Goal: Information Seeking & Learning: Learn about a topic

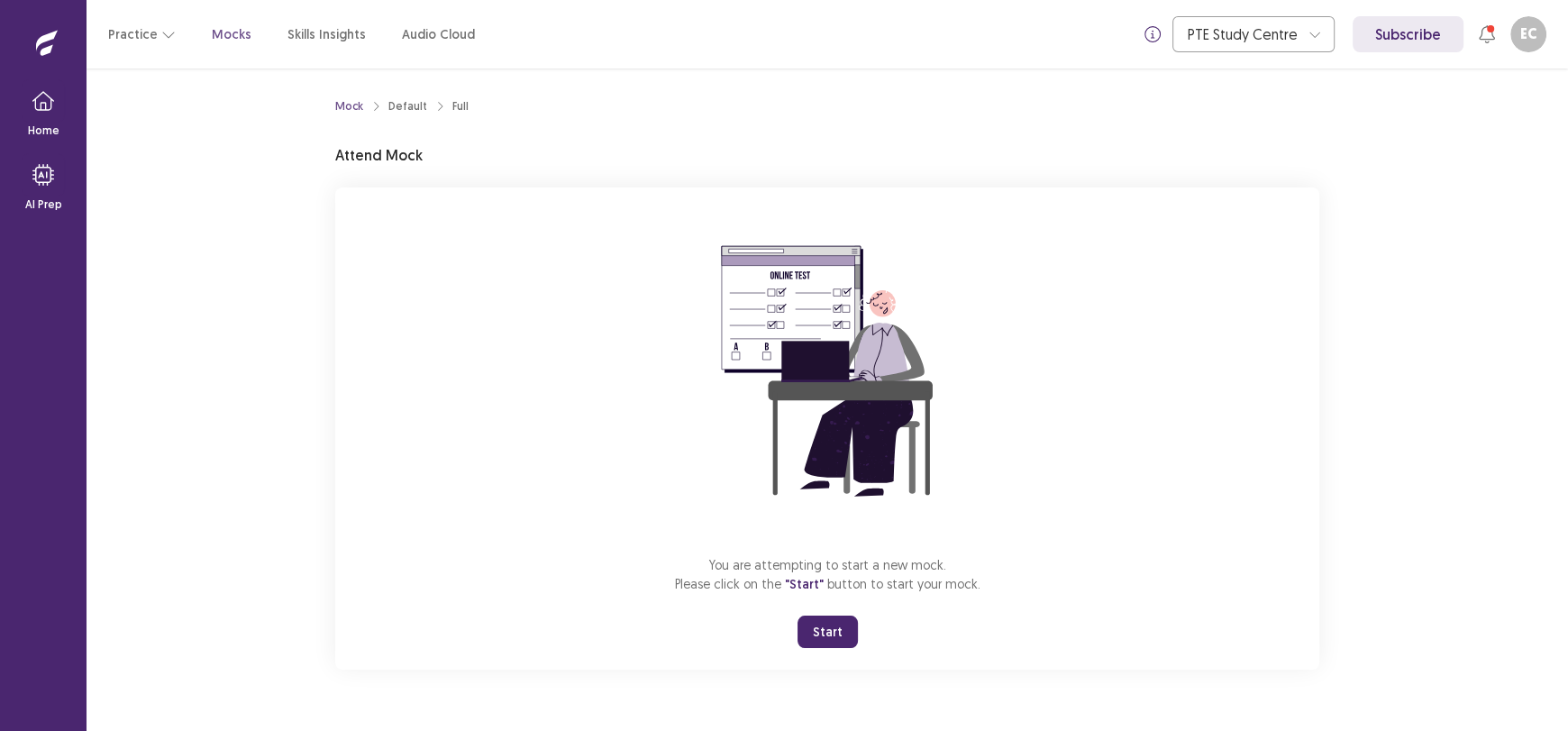
click at [813, 623] on button "Start" at bounding box center [827, 632] width 61 height 33
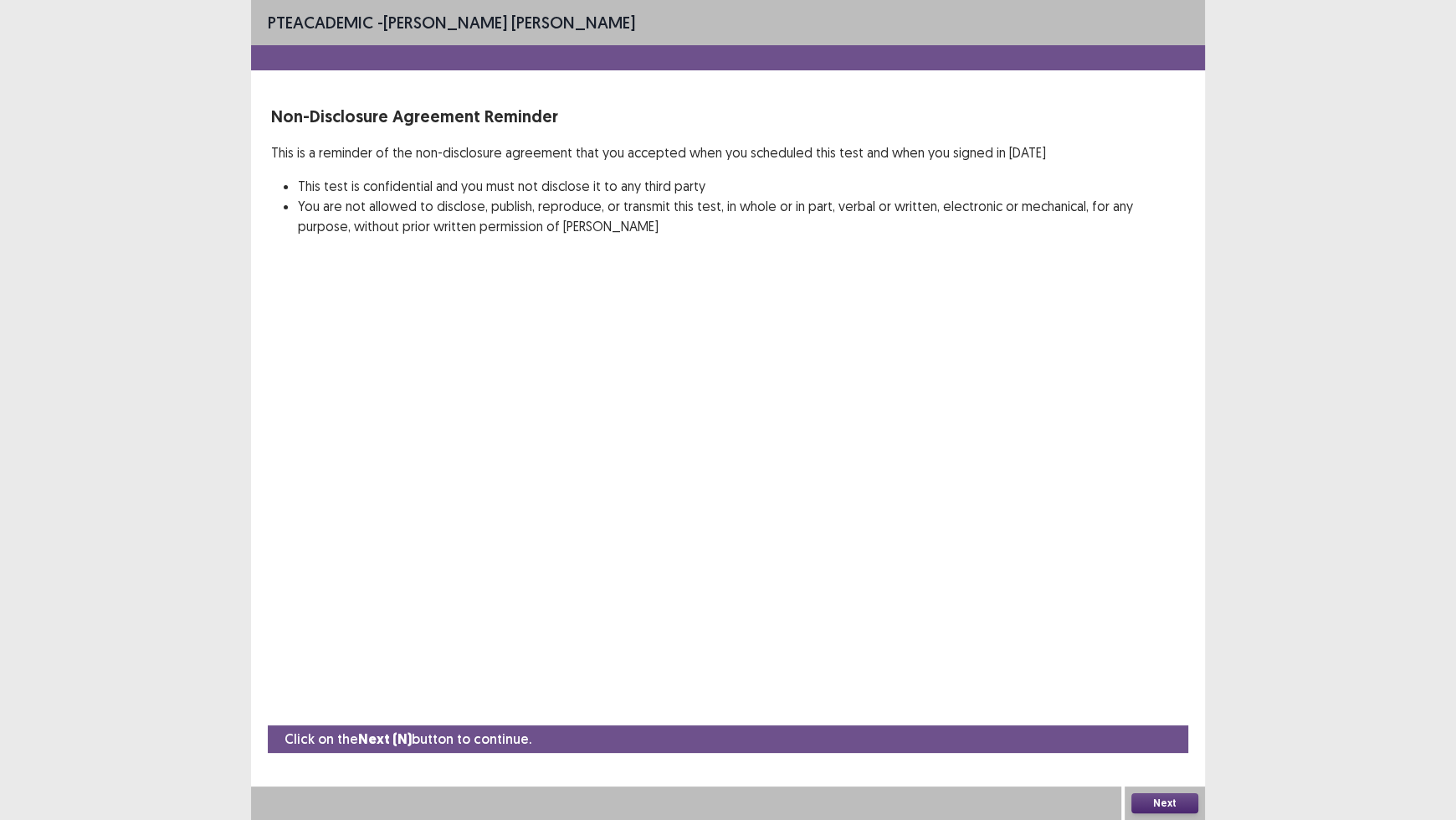
click at [1156, 678] on button "Next" at bounding box center [1165, 803] width 67 height 20
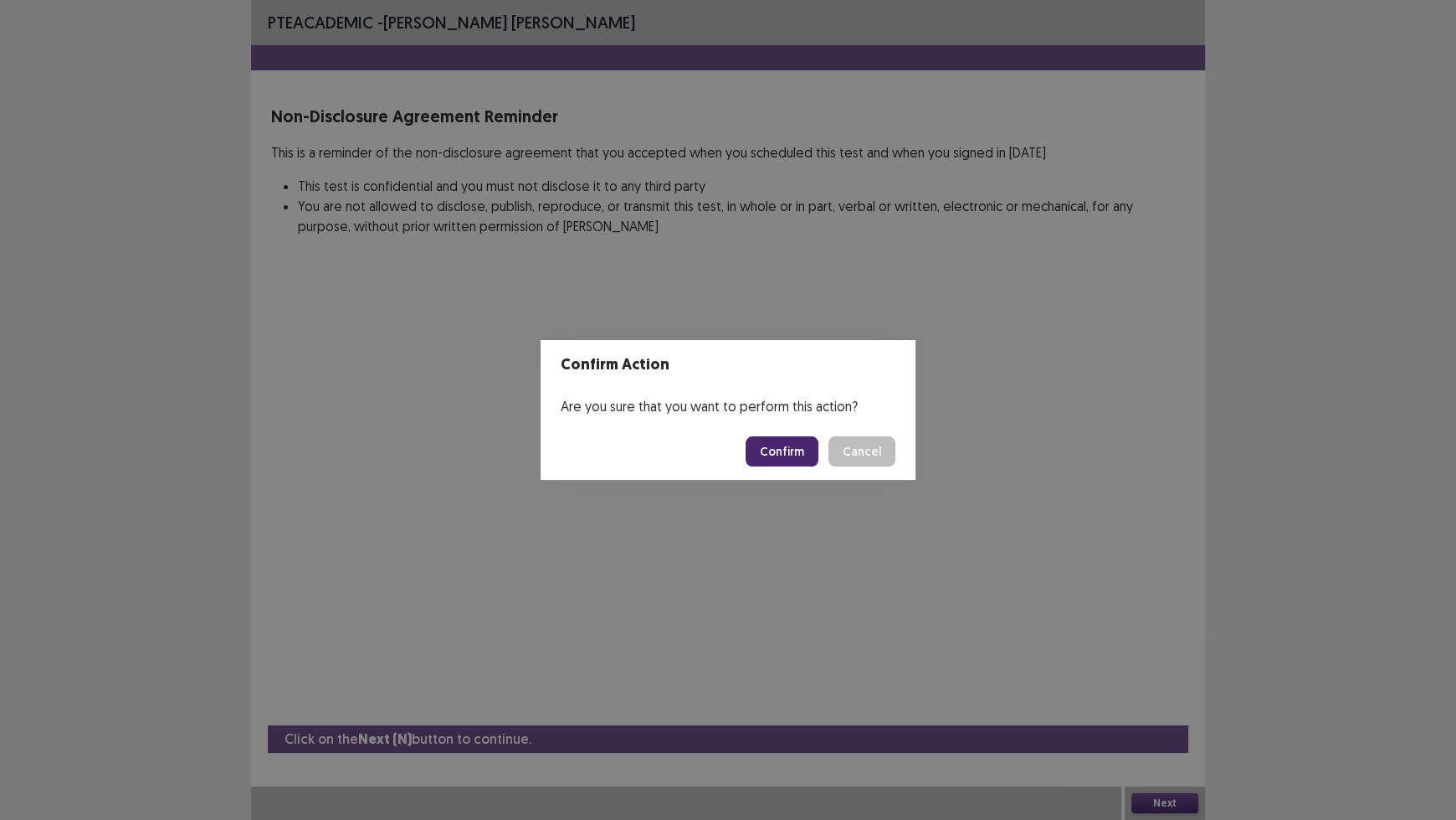
click at [785, 445] on button "Confirm" at bounding box center [782, 451] width 73 height 30
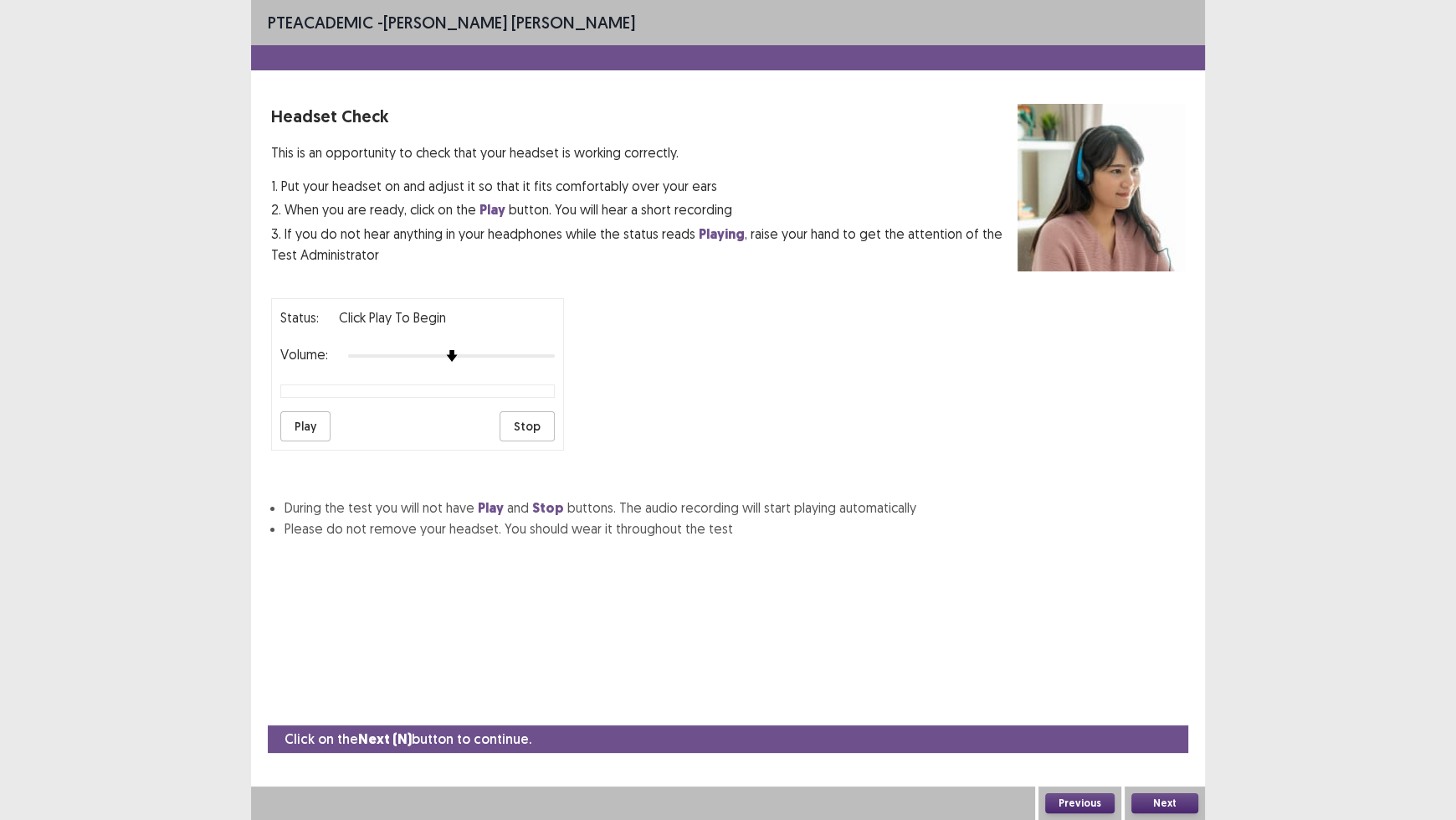
click at [1159, 678] on button "Next" at bounding box center [1165, 803] width 67 height 20
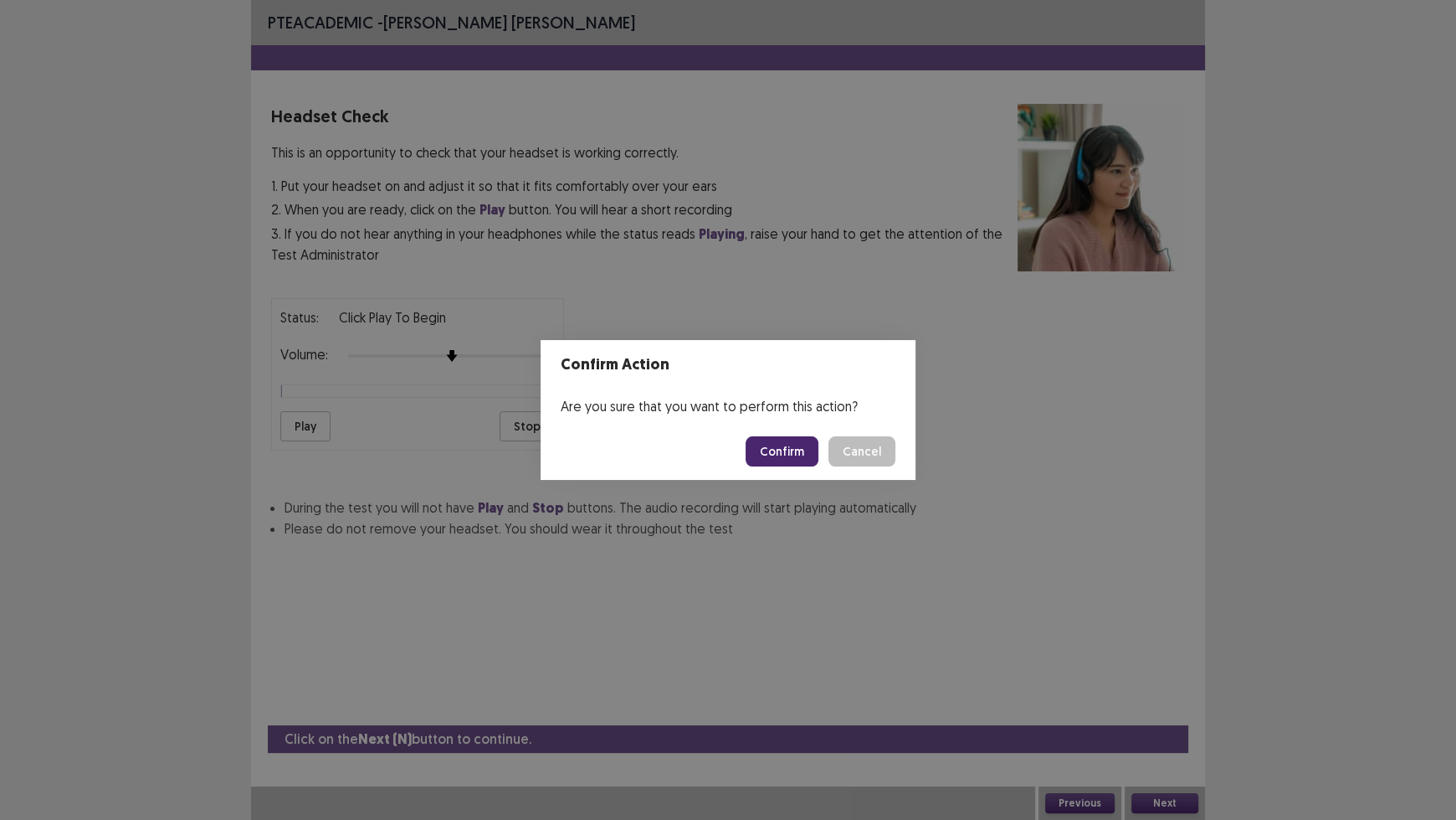
click at [779, 431] on footer "Confirm Cancel" at bounding box center [728, 451] width 375 height 57
click at [787, 448] on button "Confirm" at bounding box center [782, 451] width 73 height 30
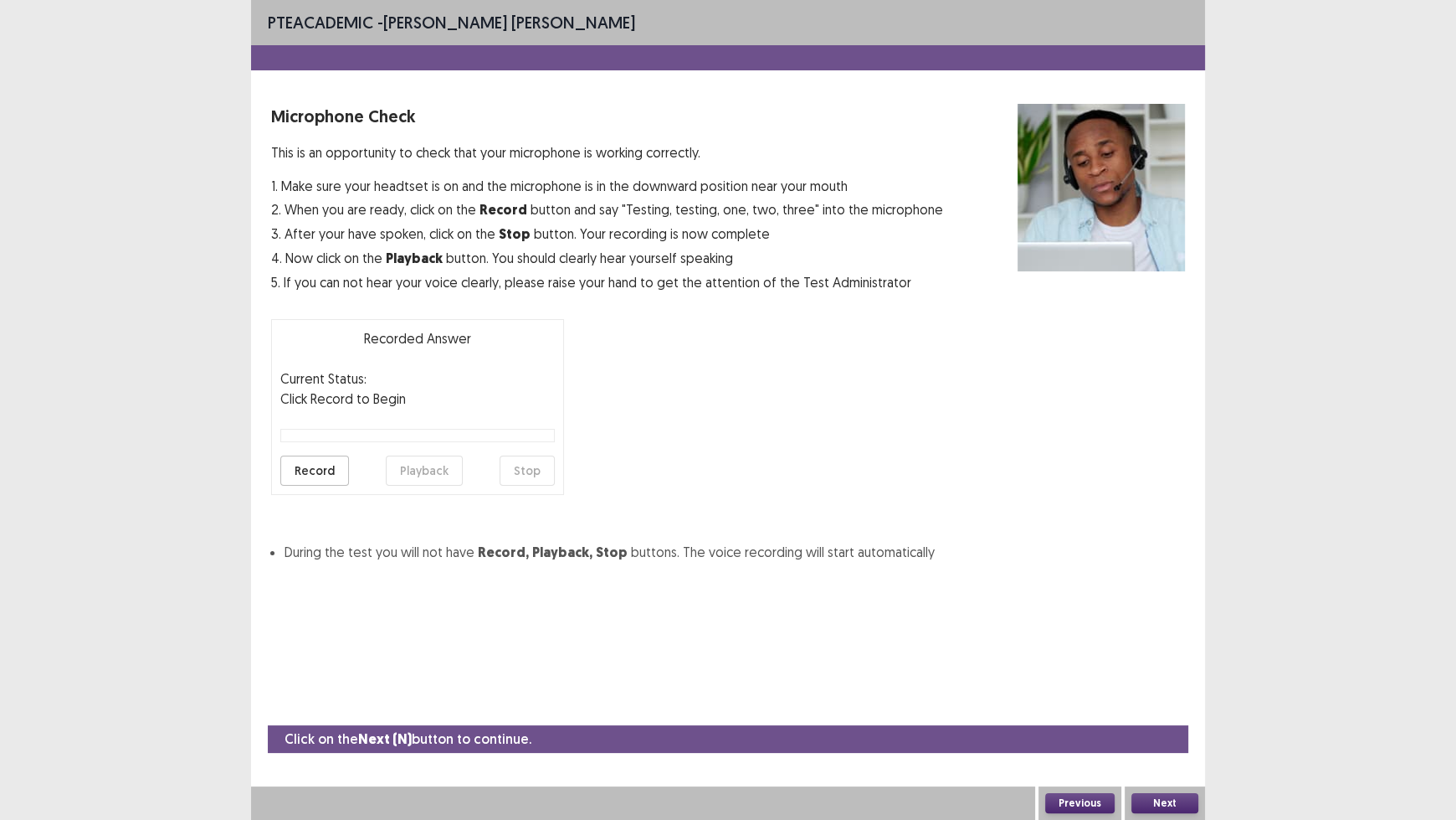
click at [1174, 678] on button "Next" at bounding box center [1165, 803] width 67 height 20
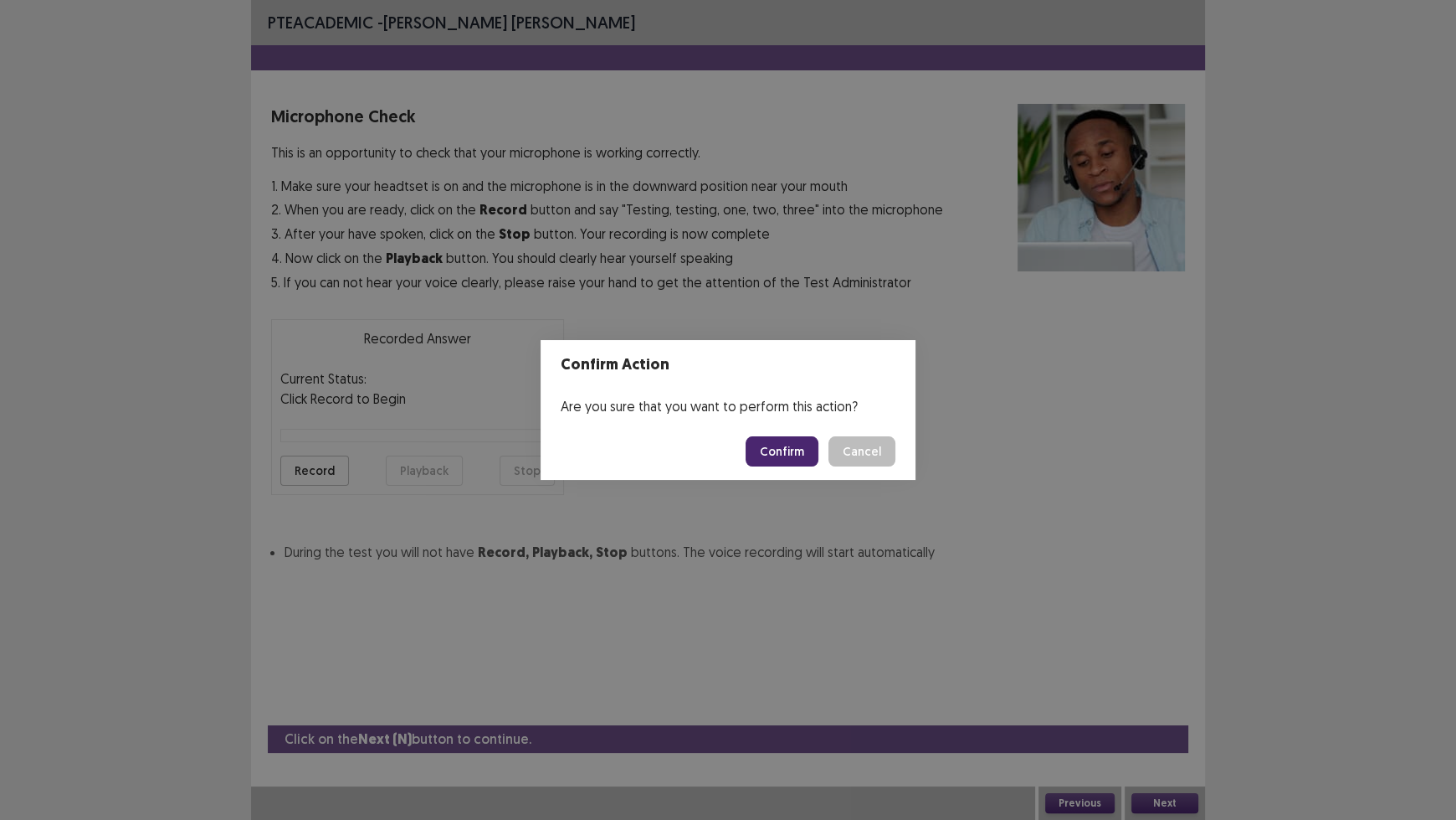
click at [787, 437] on button "Confirm" at bounding box center [782, 451] width 73 height 30
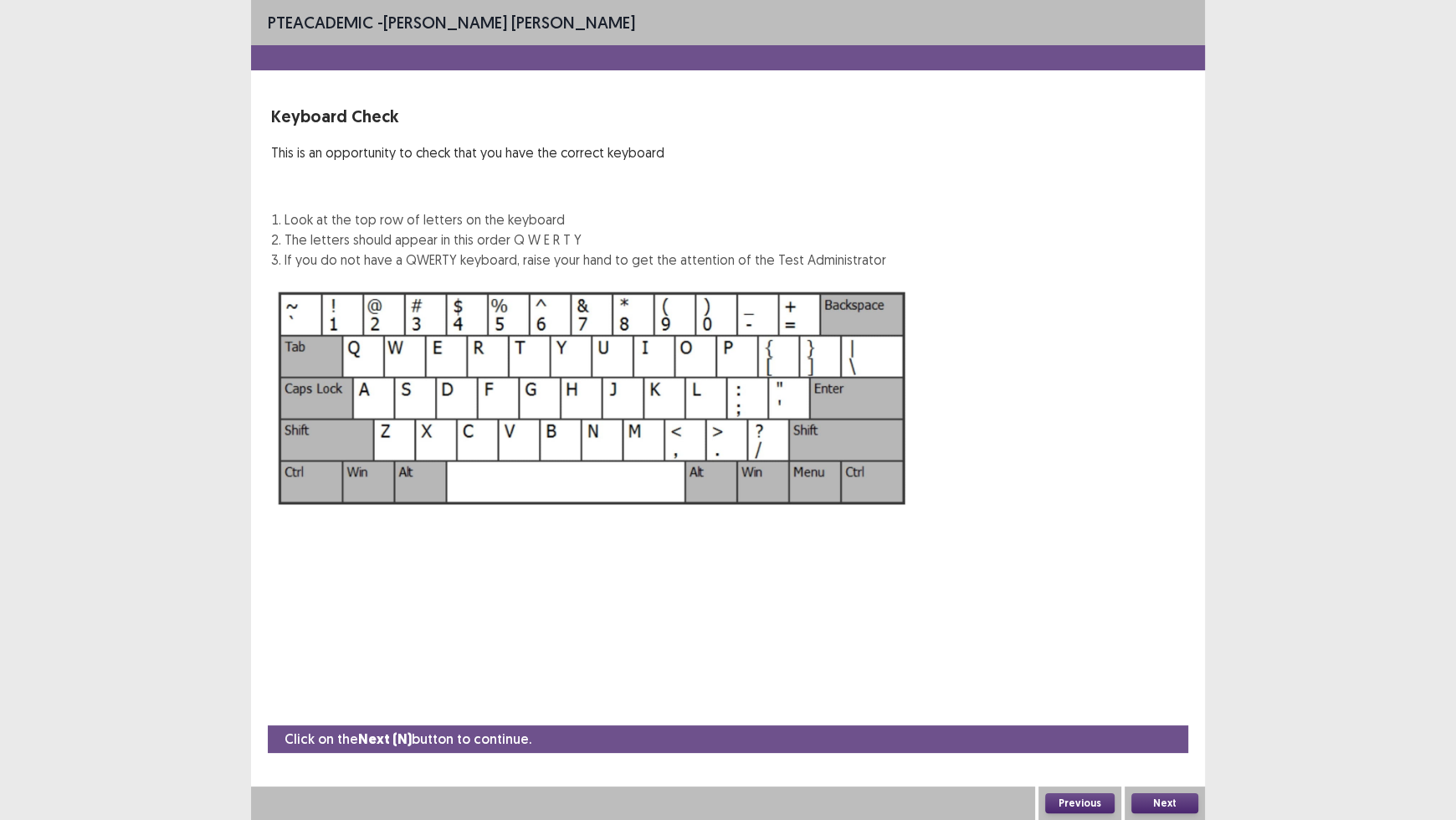
click at [1154, 678] on button "Next" at bounding box center [1165, 803] width 67 height 20
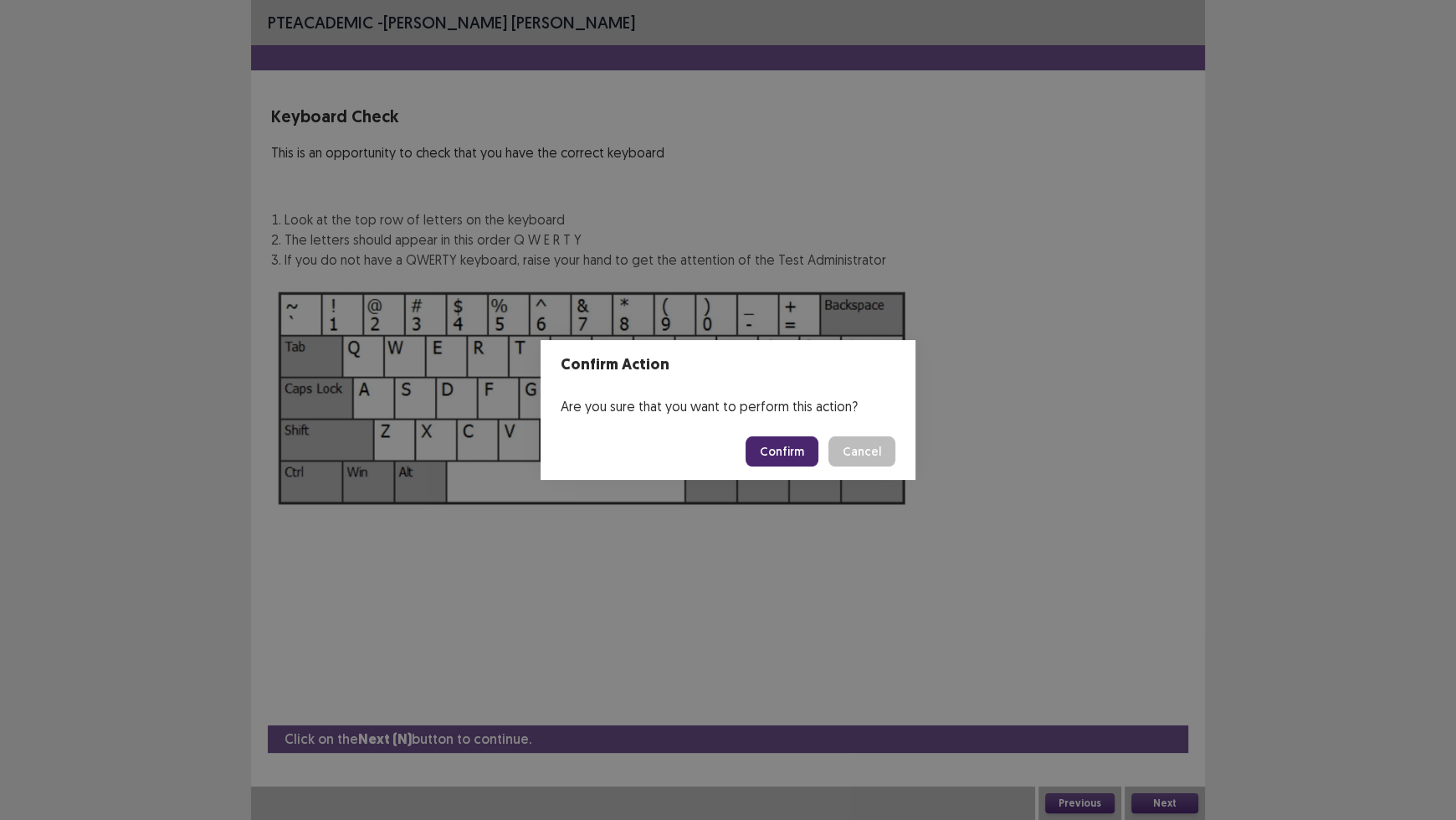
click at [761, 439] on button "Confirm" at bounding box center [782, 451] width 73 height 30
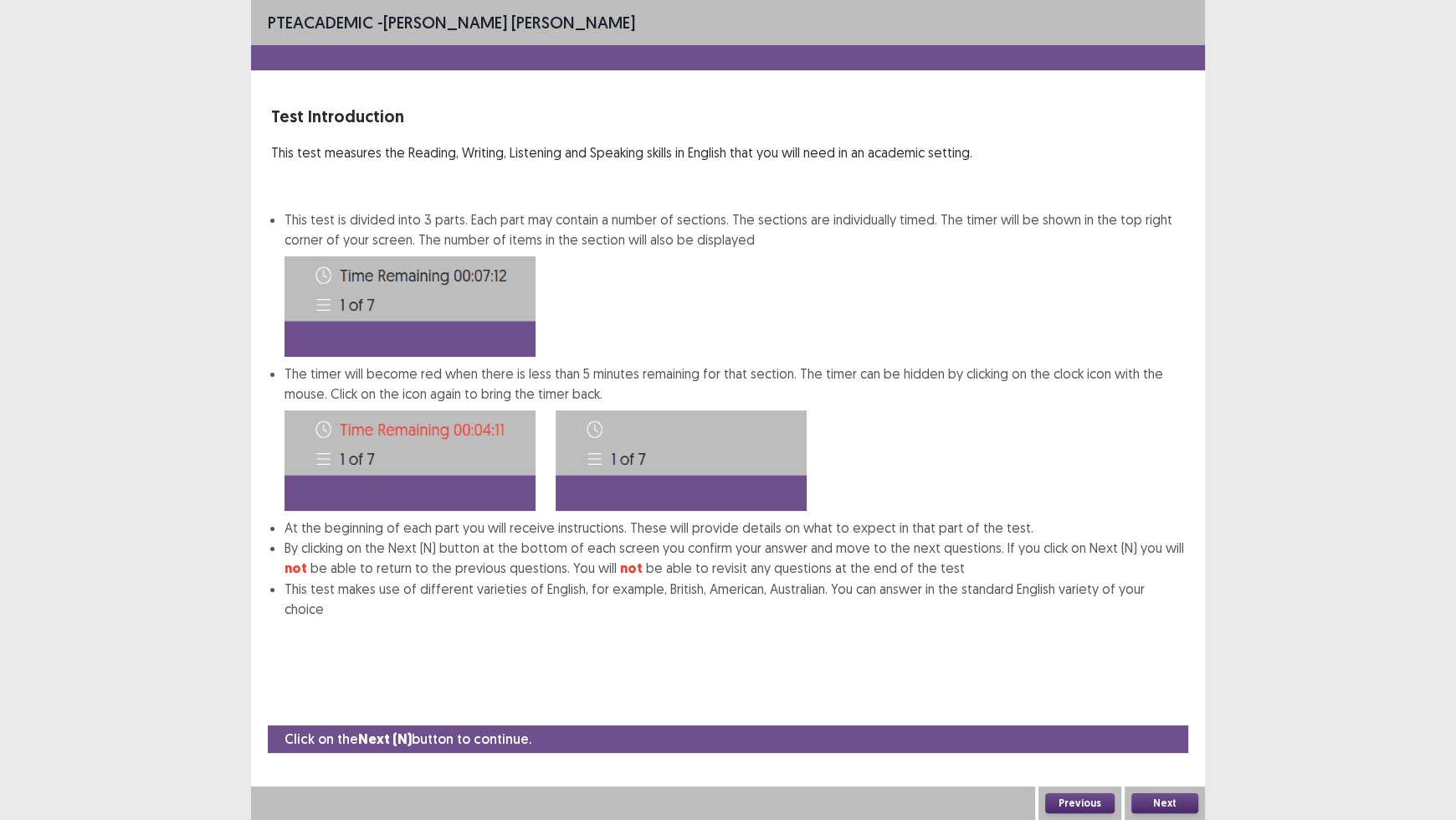
click at [1162, 678] on button "Next" at bounding box center [1165, 803] width 67 height 20
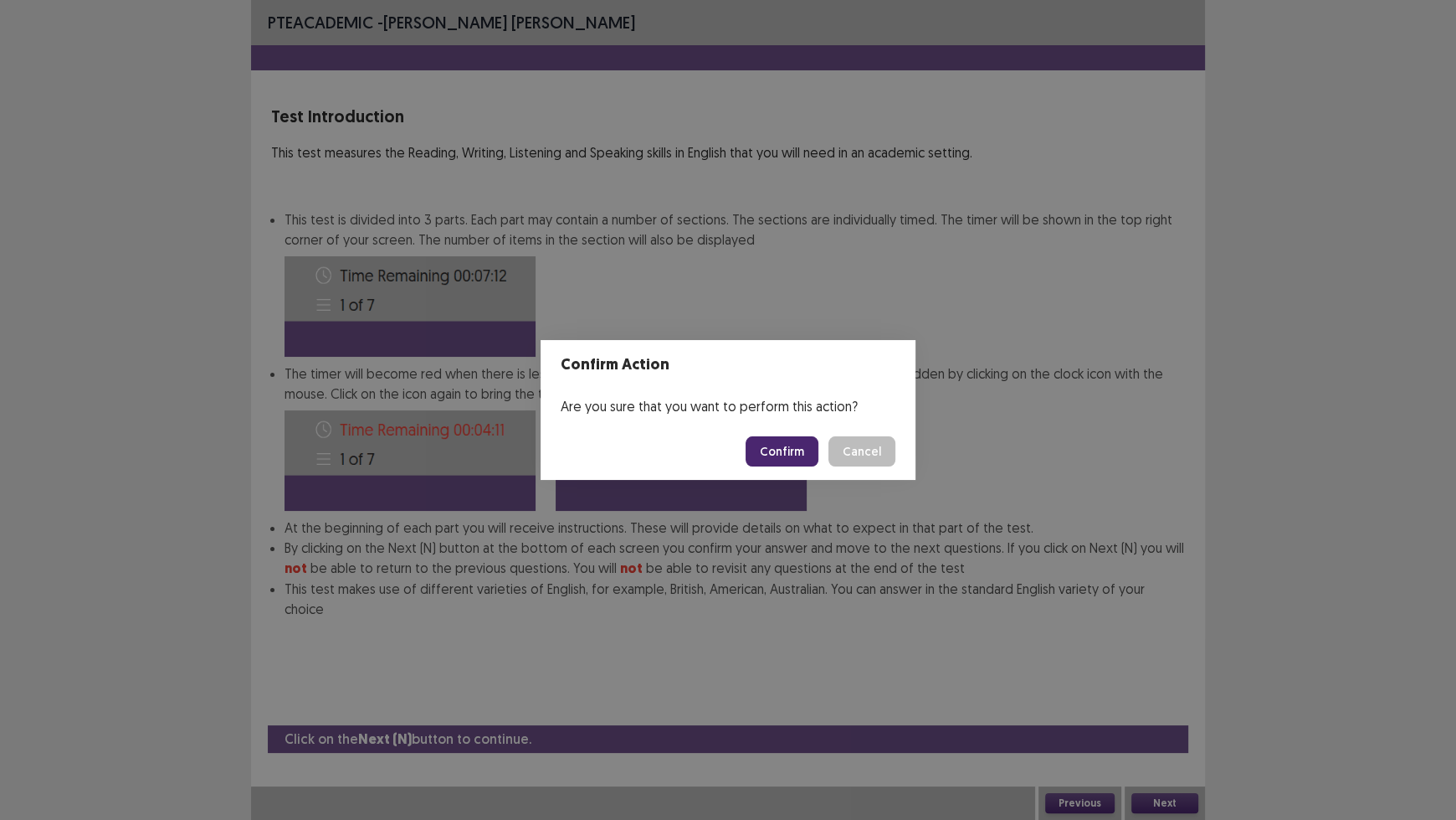
click at [803, 458] on button "Confirm" at bounding box center [782, 451] width 73 height 30
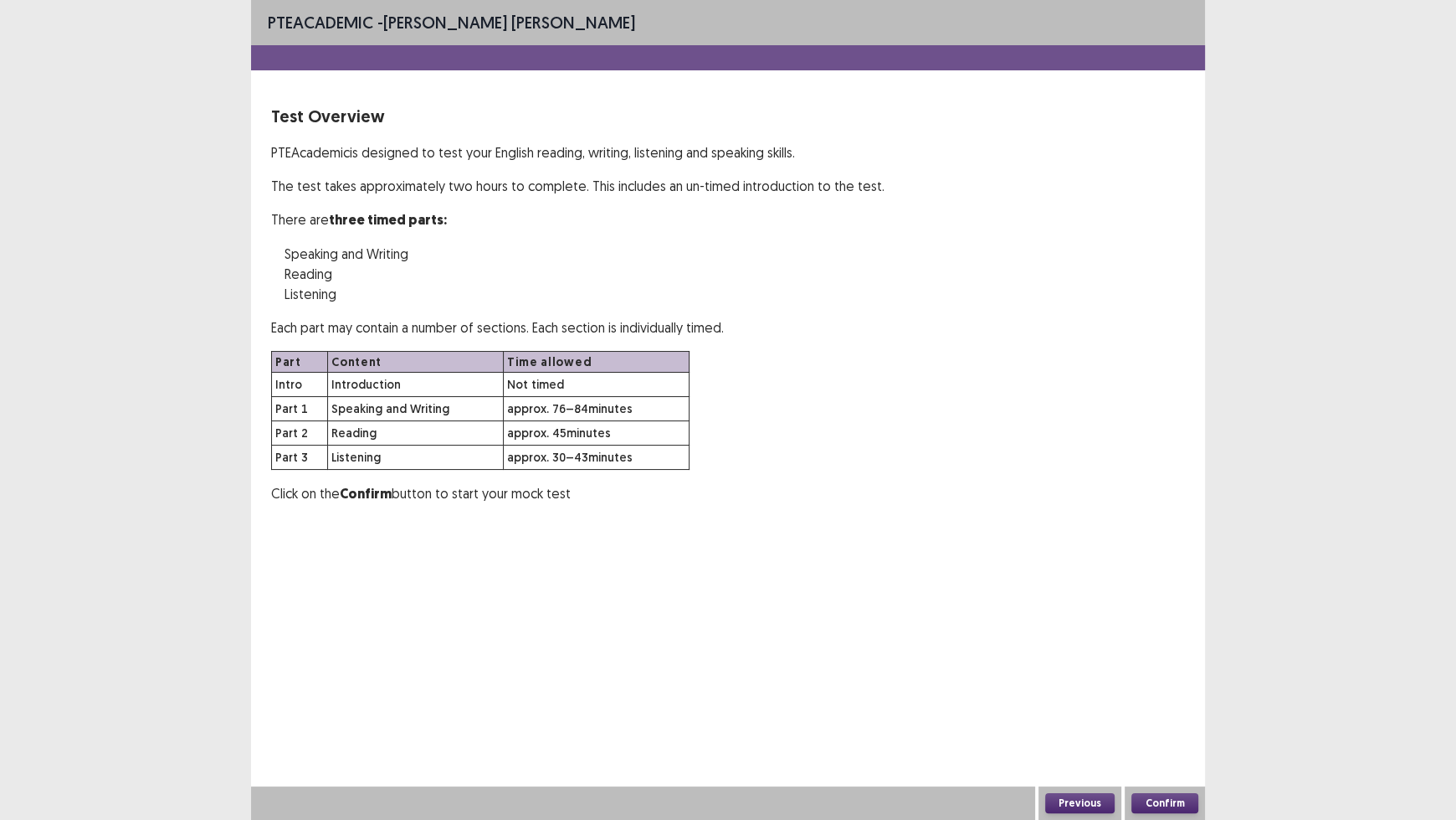
click at [1173, 678] on button "Confirm" at bounding box center [1165, 803] width 67 height 20
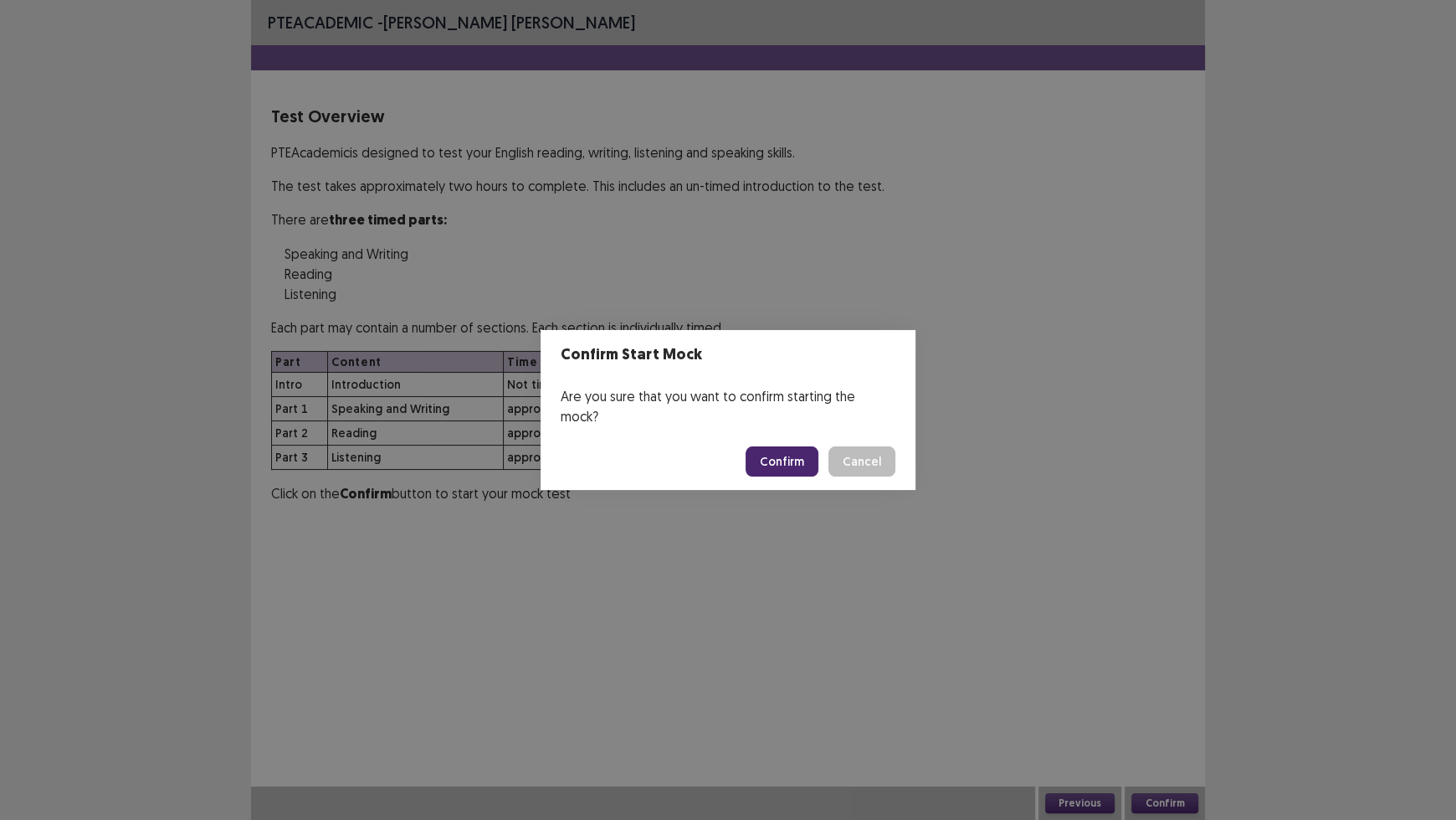
click at [793, 446] on button "Confirm" at bounding box center [782, 461] width 73 height 30
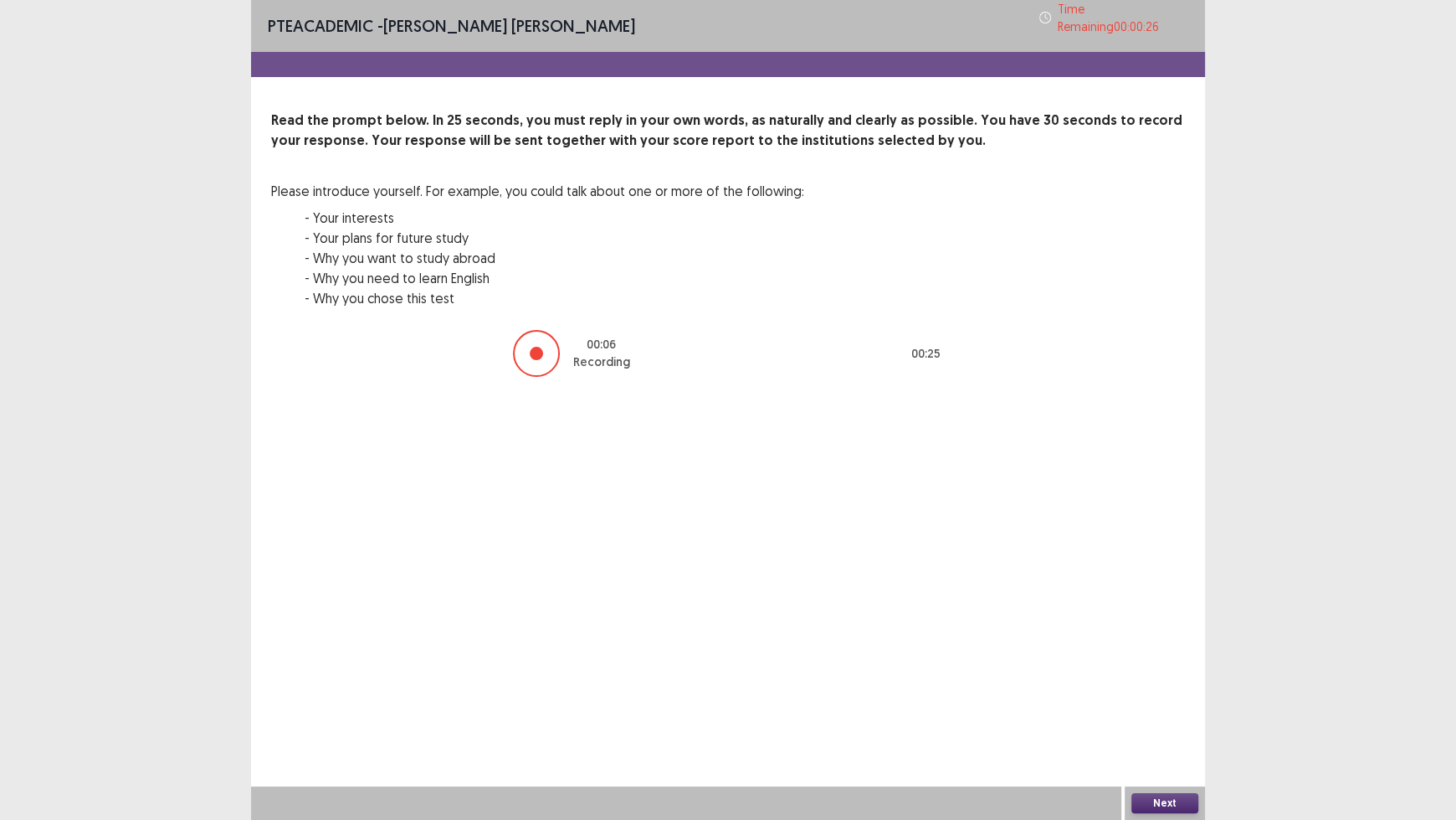
click at [1171, 678] on button "Next" at bounding box center [1165, 803] width 67 height 20
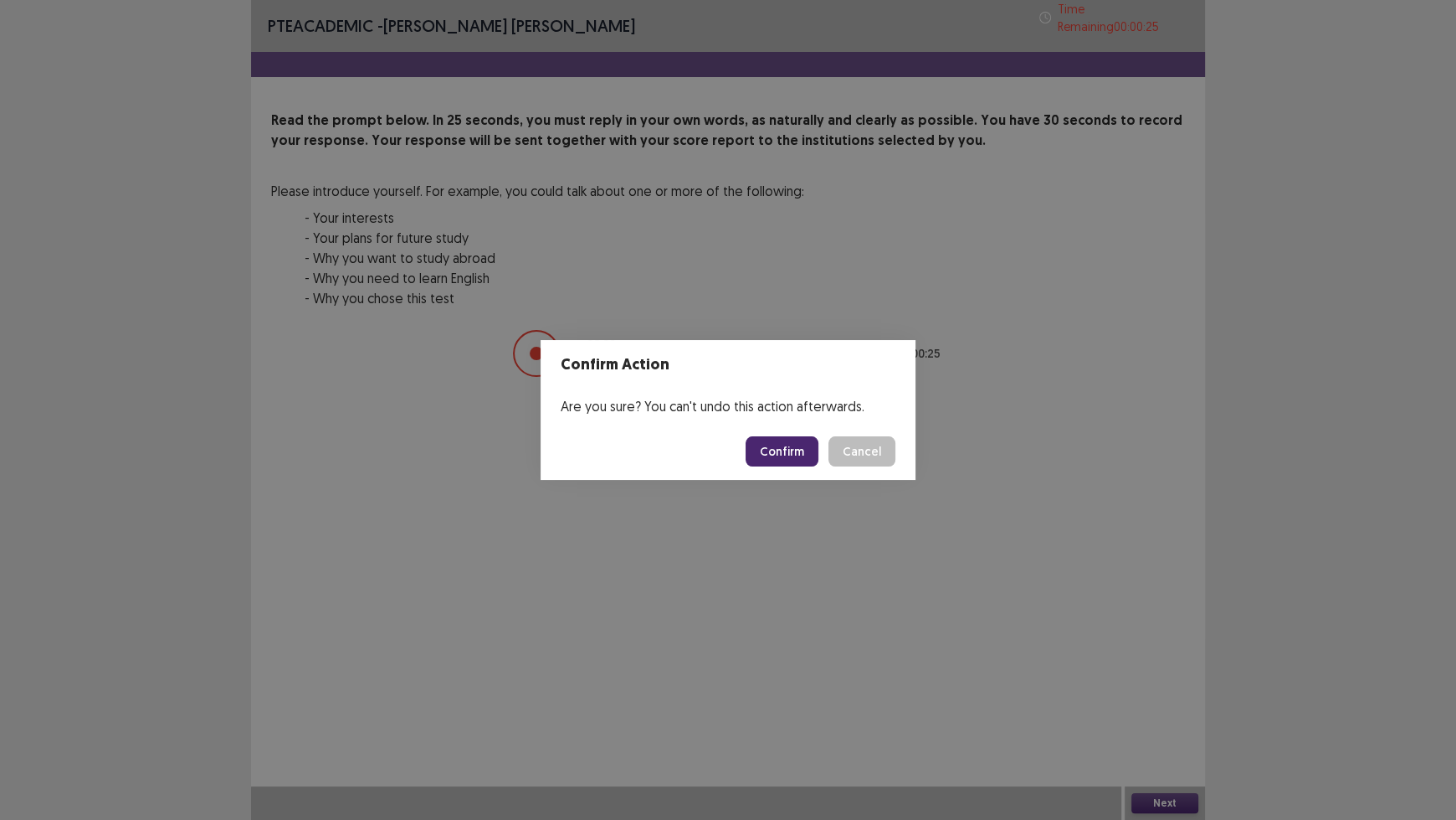
click at [795, 462] on button "Confirm" at bounding box center [782, 451] width 73 height 30
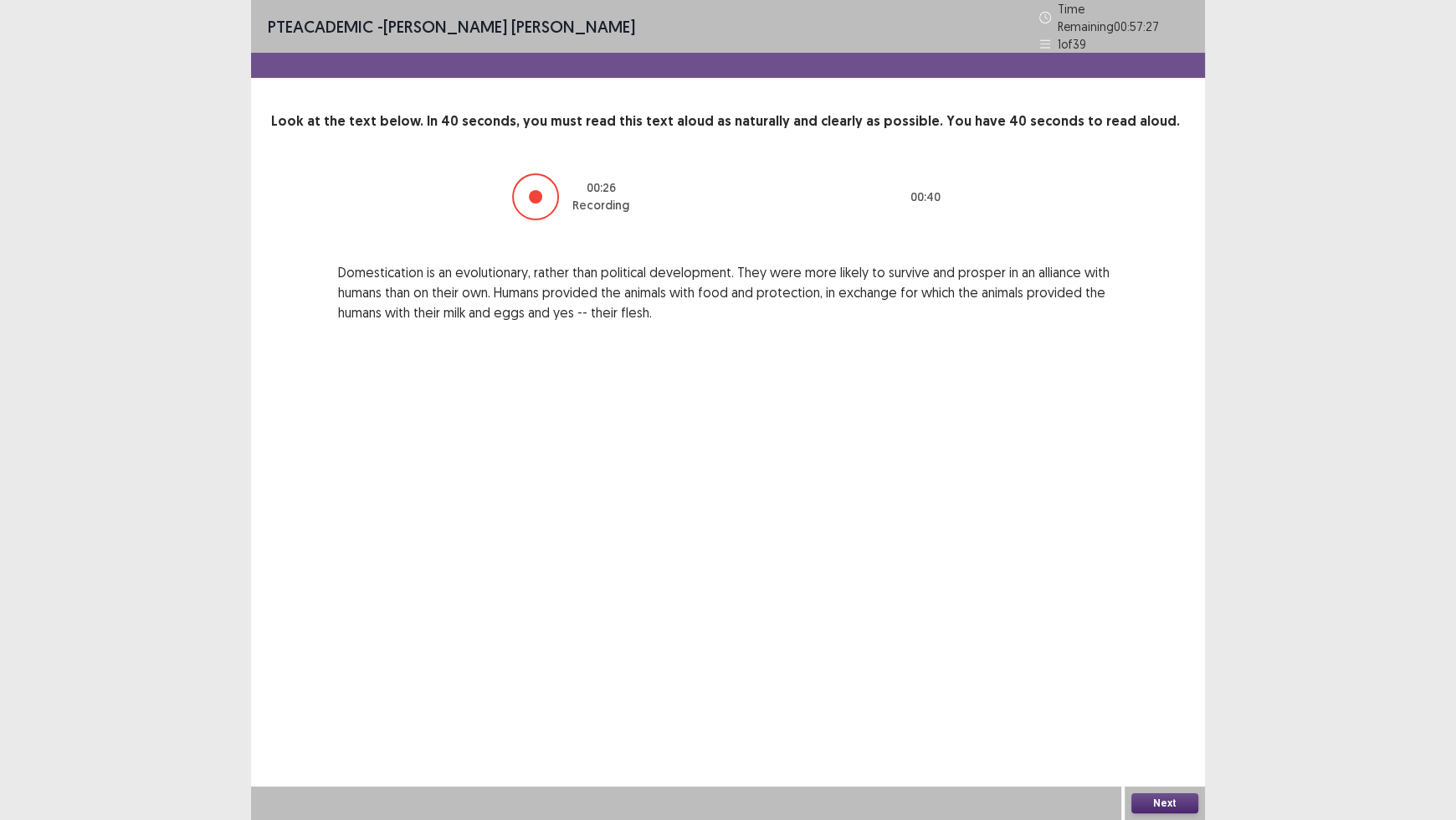
click at [1172, 678] on button "Next" at bounding box center [1165, 803] width 67 height 20
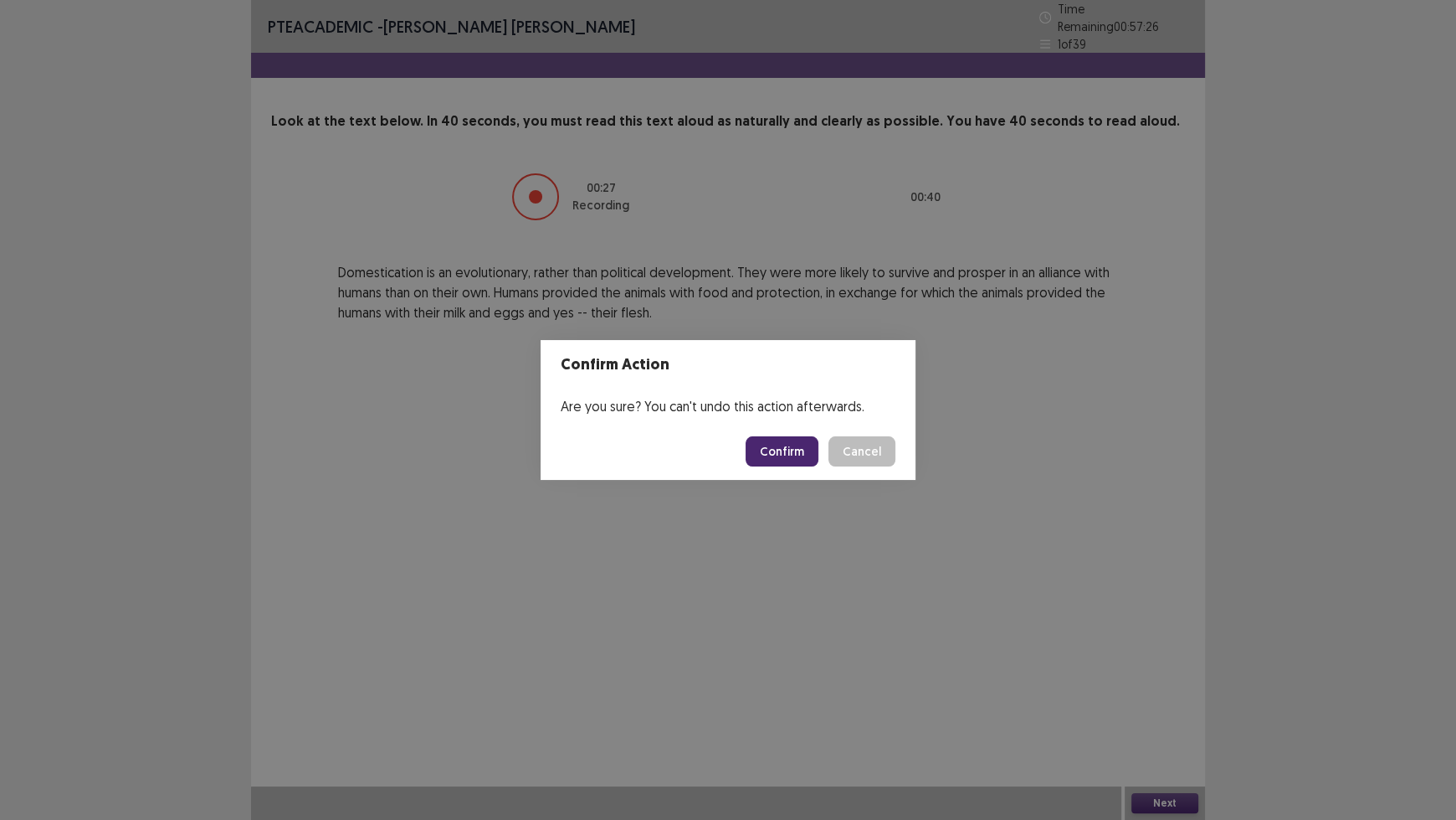
click at [784, 448] on button "Confirm" at bounding box center [782, 451] width 73 height 30
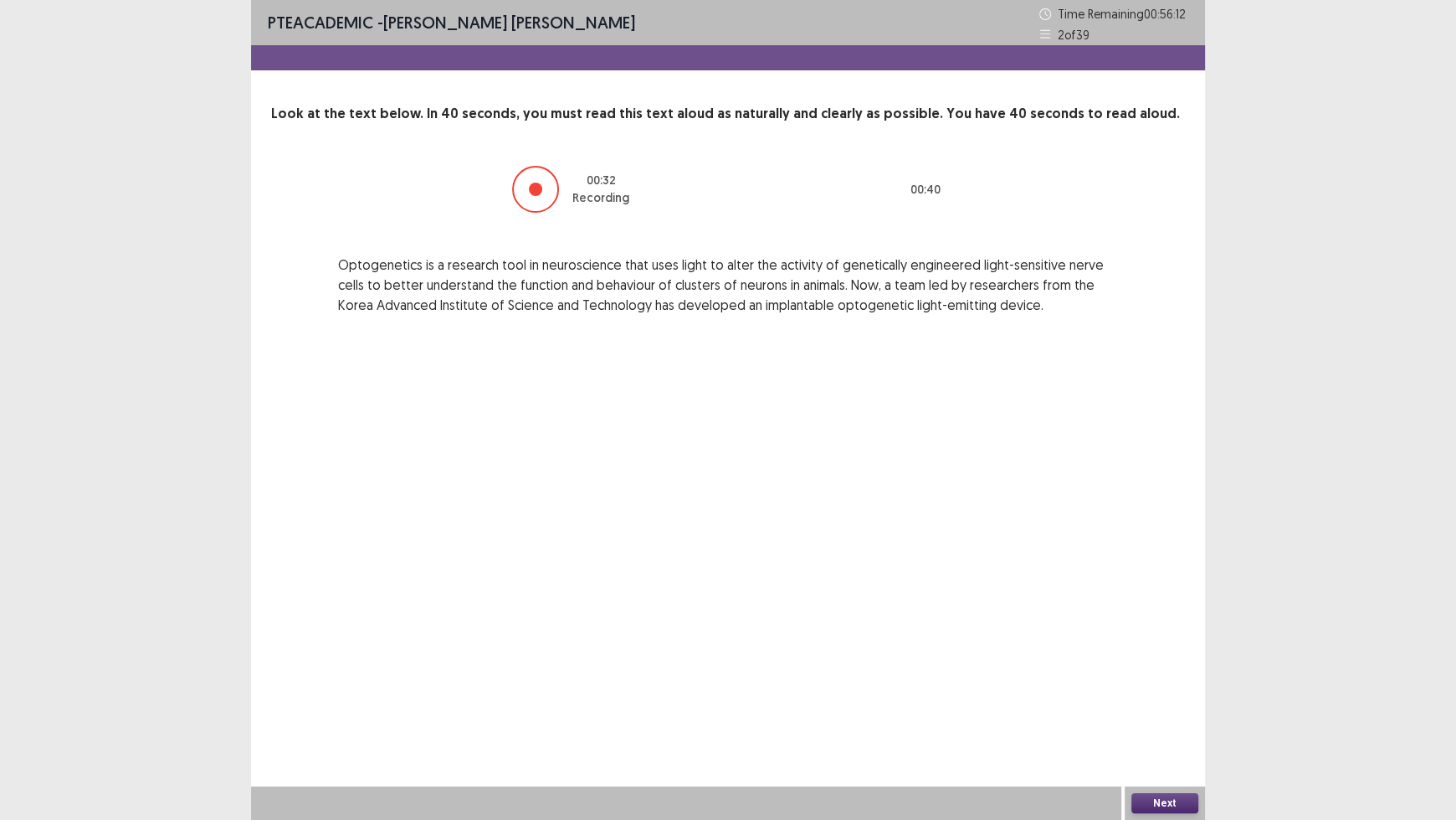
click at [1165, 678] on button "Next" at bounding box center [1165, 803] width 67 height 20
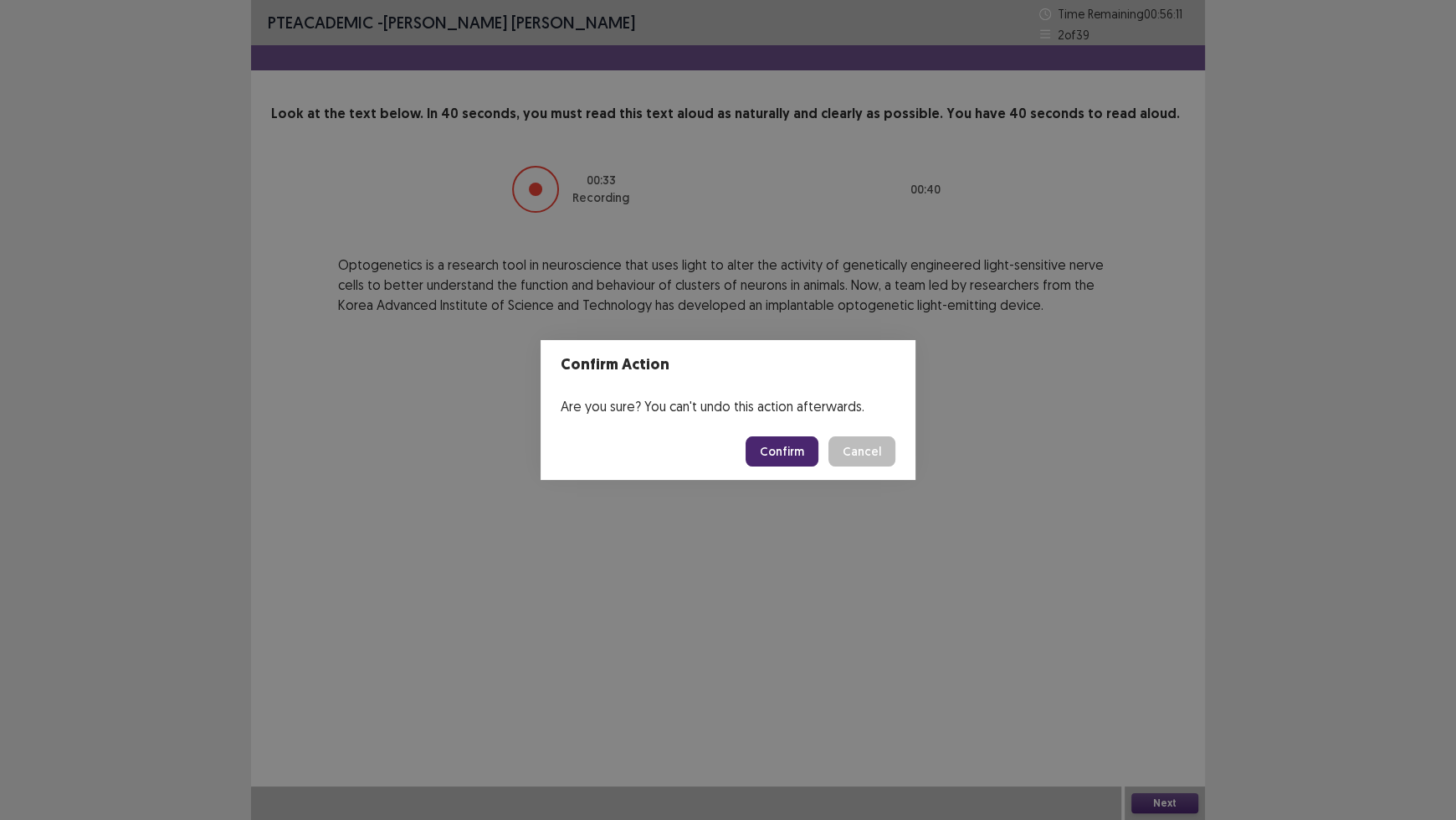
click at [779, 453] on button "Confirm" at bounding box center [782, 451] width 73 height 30
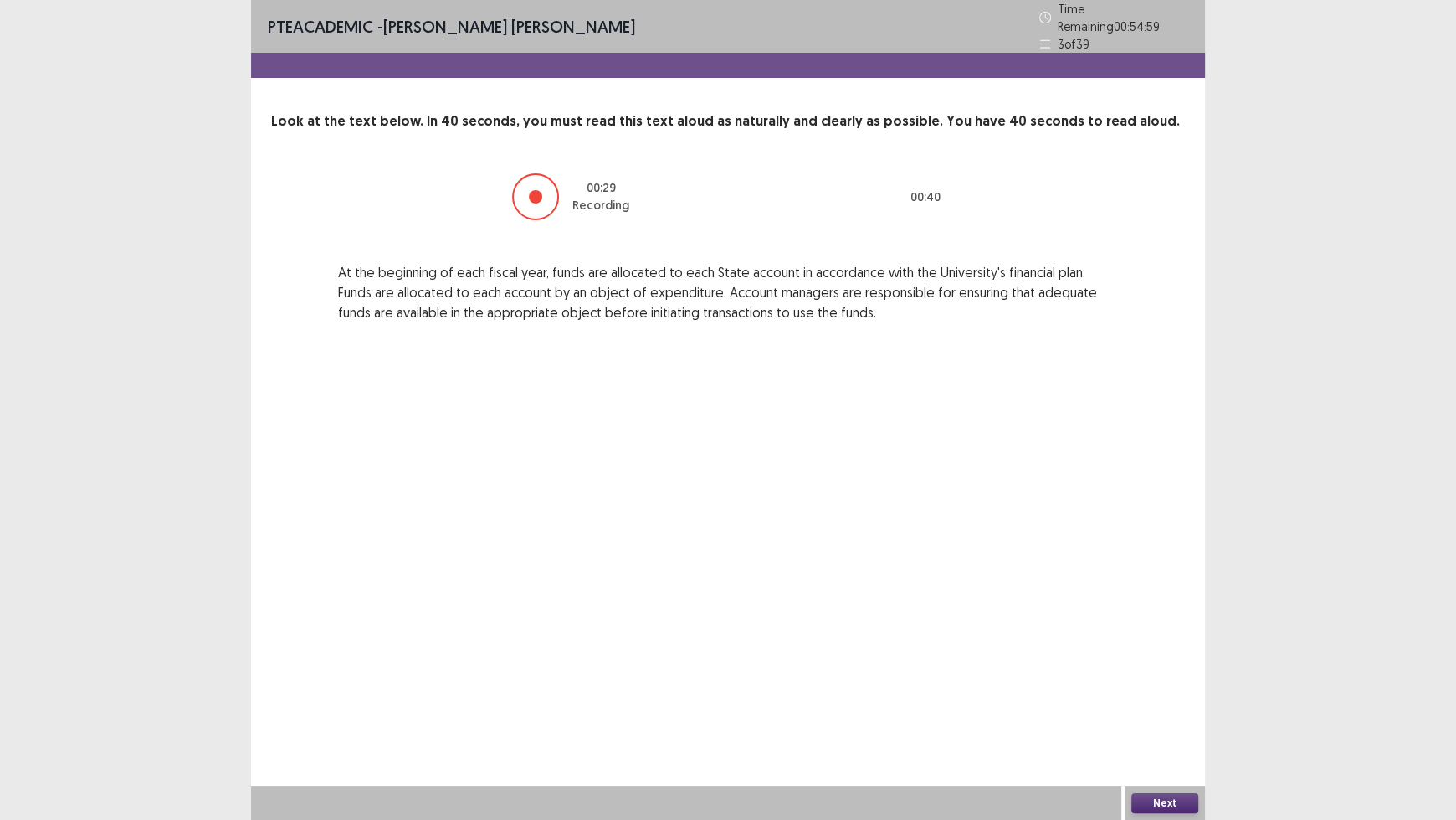
click at [1176, 678] on button "Next" at bounding box center [1165, 803] width 67 height 20
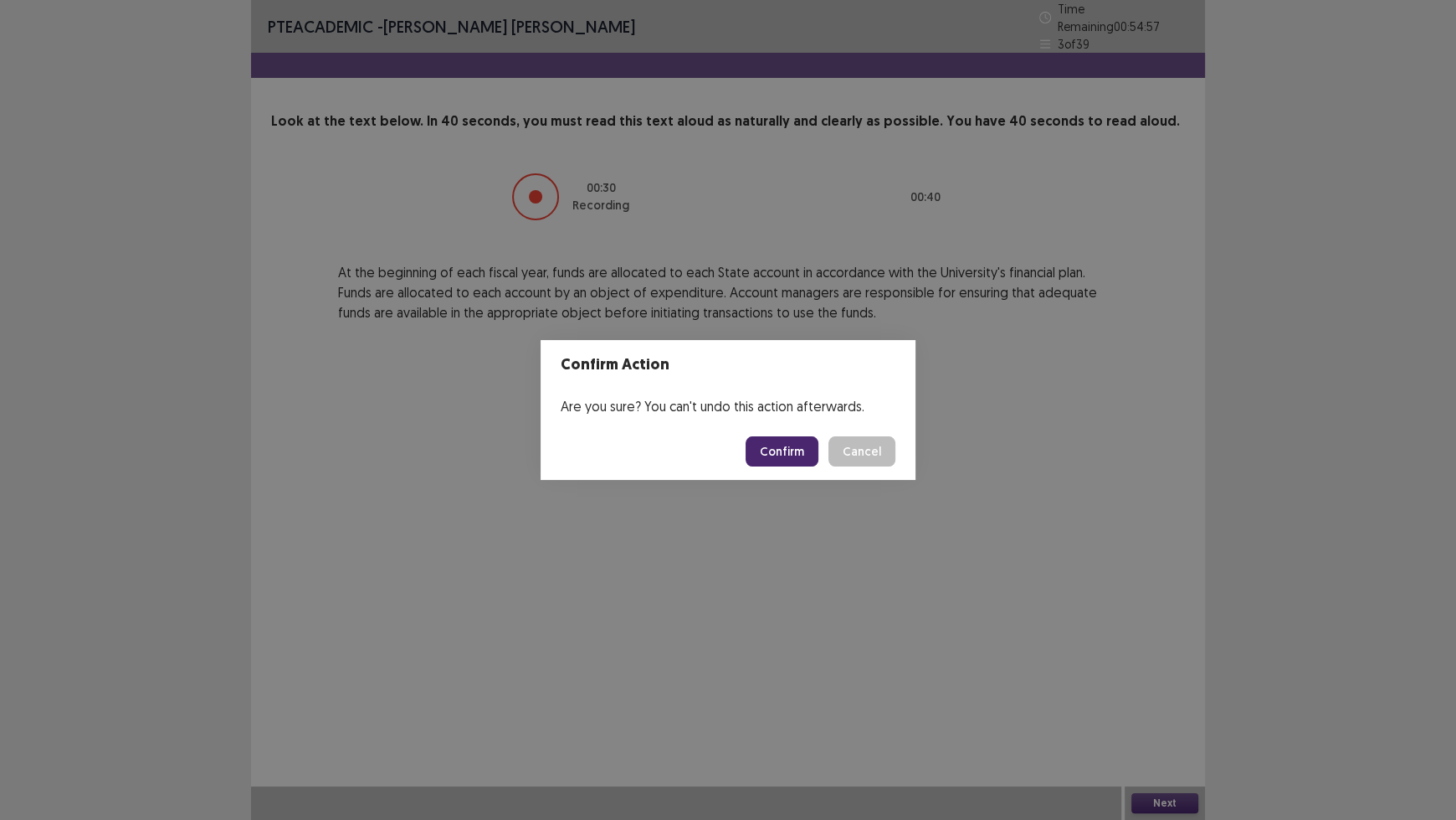
click at [798, 455] on button "Confirm" at bounding box center [782, 451] width 73 height 30
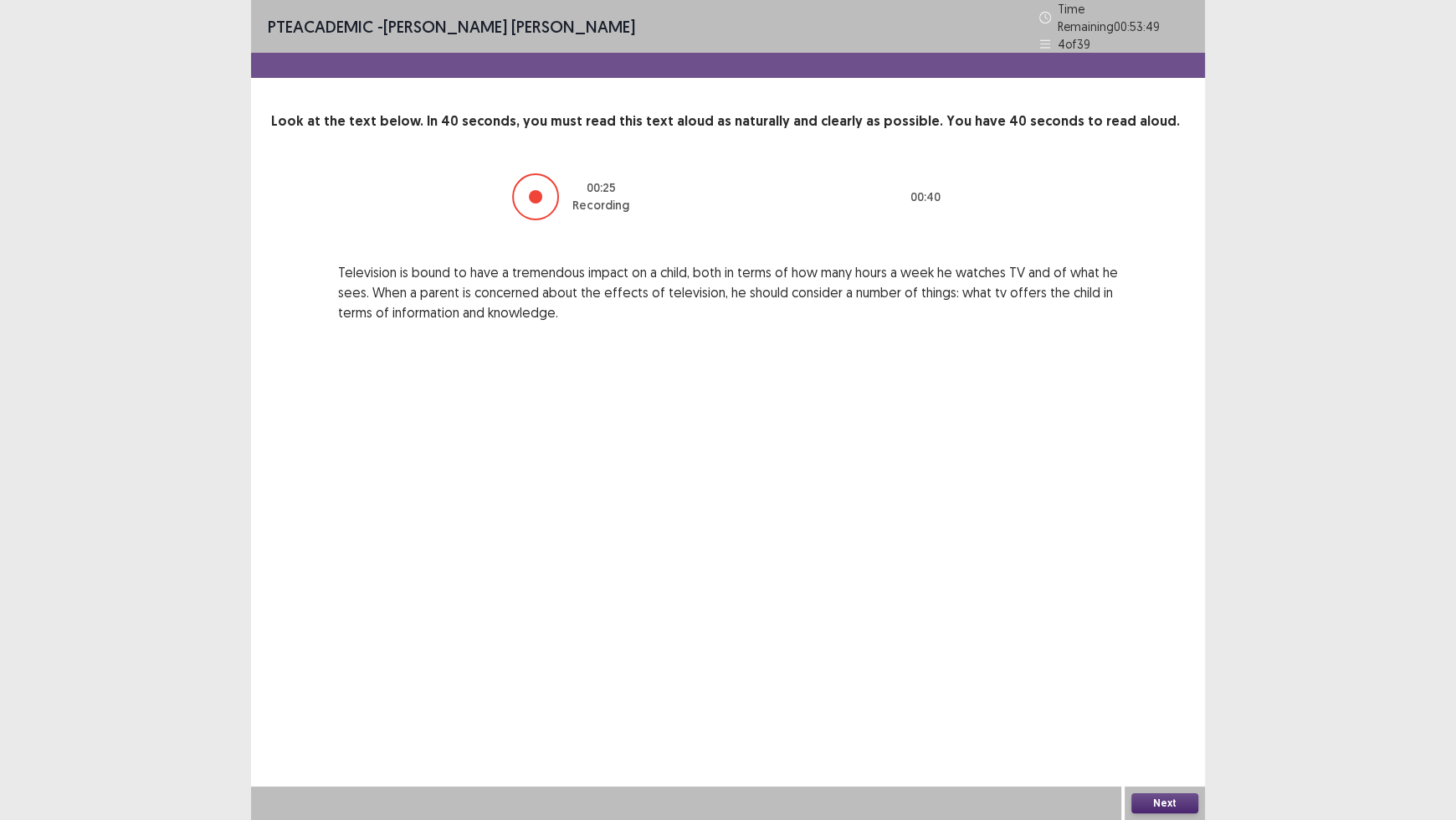
click at [1158, 678] on button "Next" at bounding box center [1165, 803] width 67 height 20
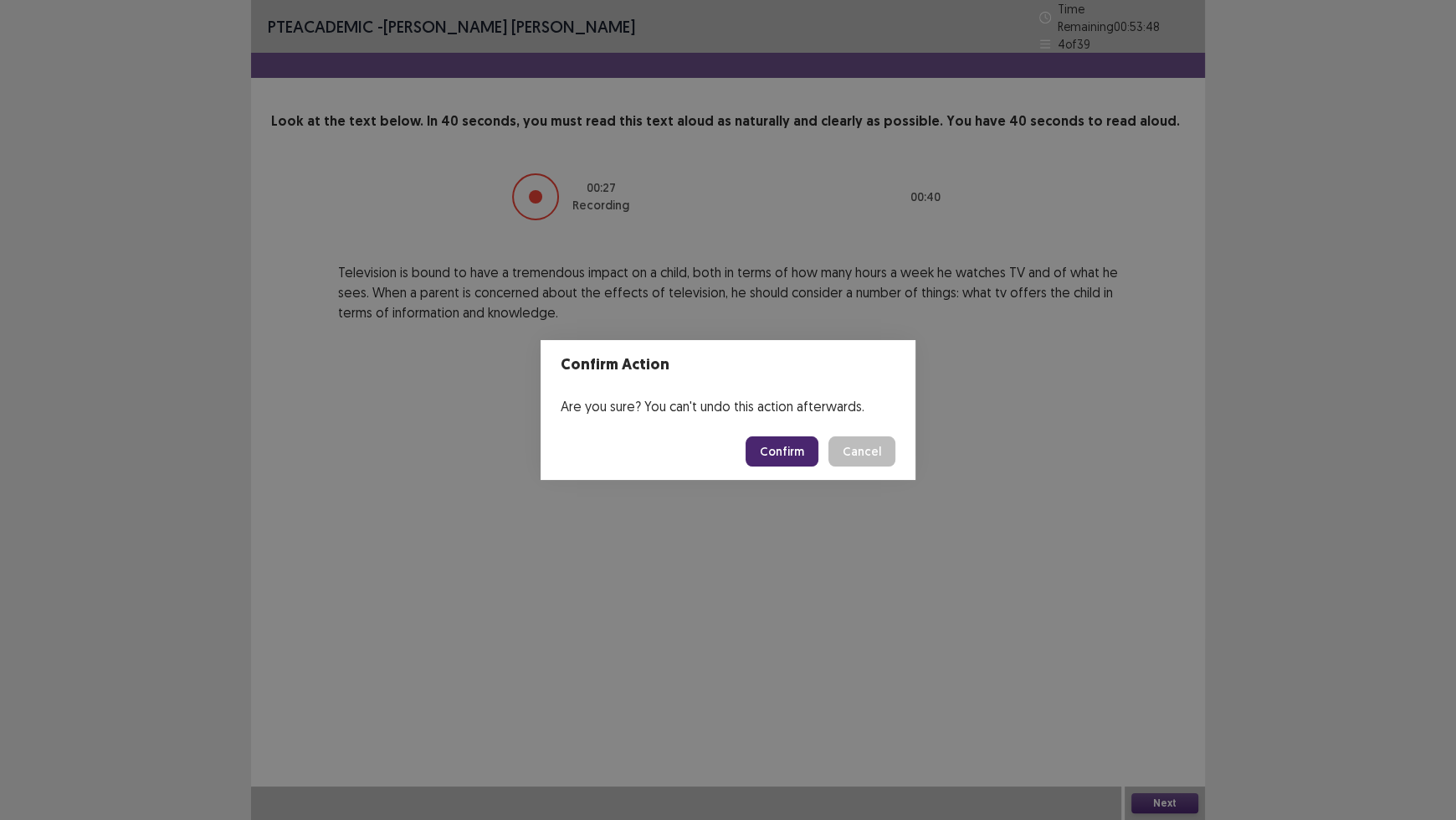
click at [803, 449] on button "Confirm" at bounding box center [782, 451] width 73 height 30
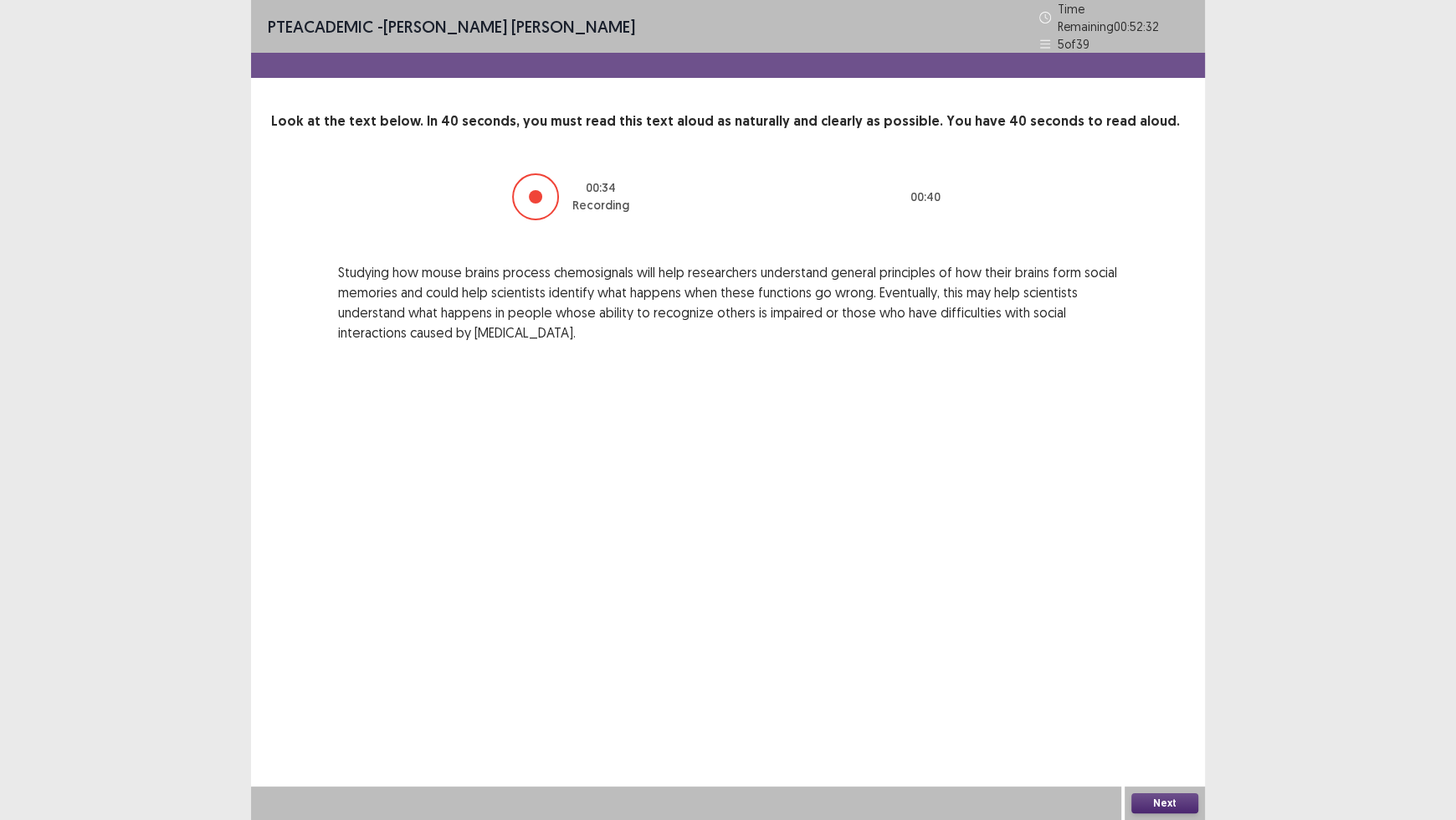
click at [1167, 678] on button "Next" at bounding box center [1165, 803] width 67 height 20
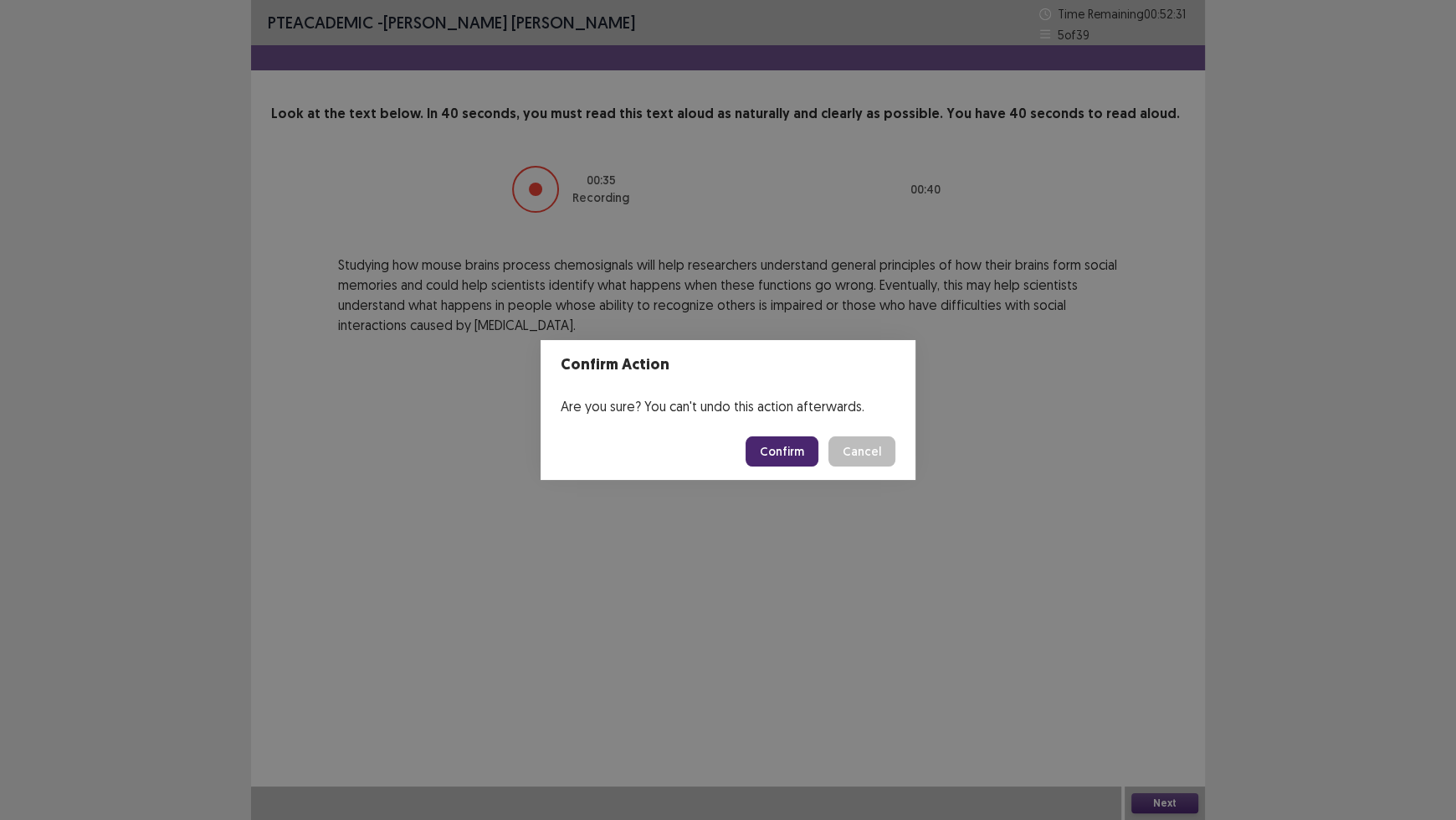
click at [794, 458] on button "Confirm" at bounding box center [782, 451] width 73 height 30
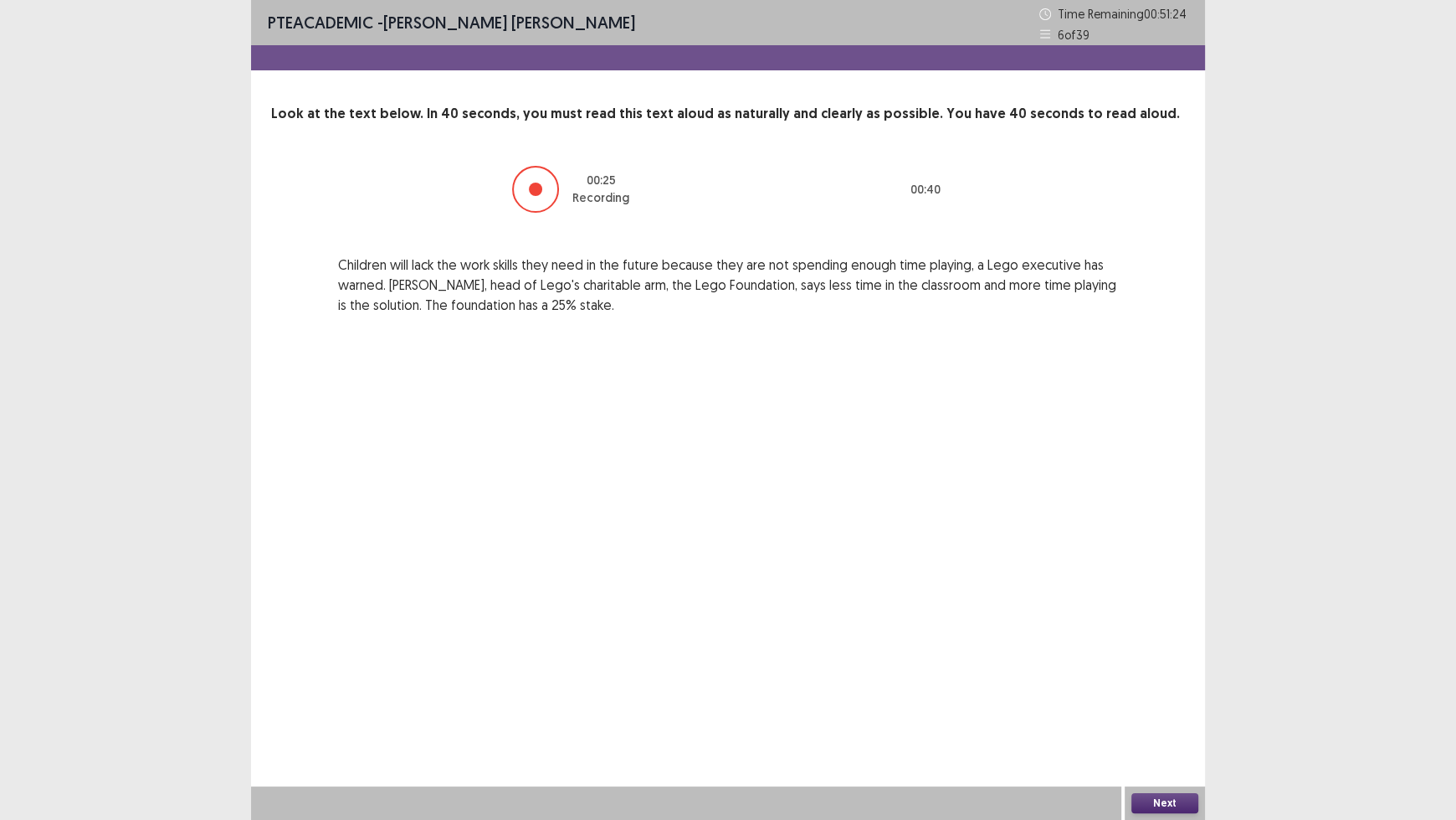
click at [1162, 678] on button "Next" at bounding box center [1165, 803] width 67 height 20
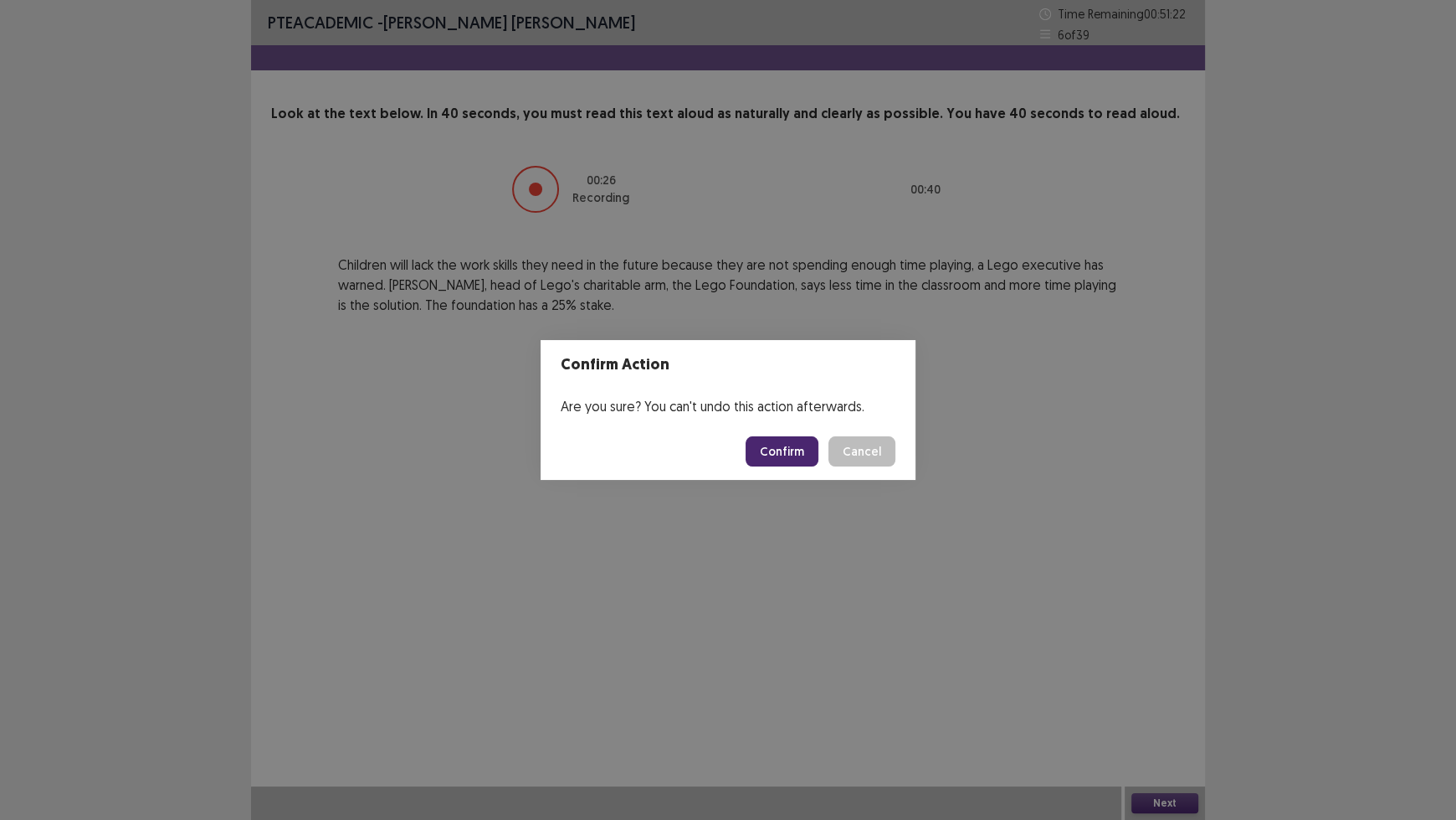
click at [788, 456] on button "Confirm" at bounding box center [782, 451] width 73 height 30
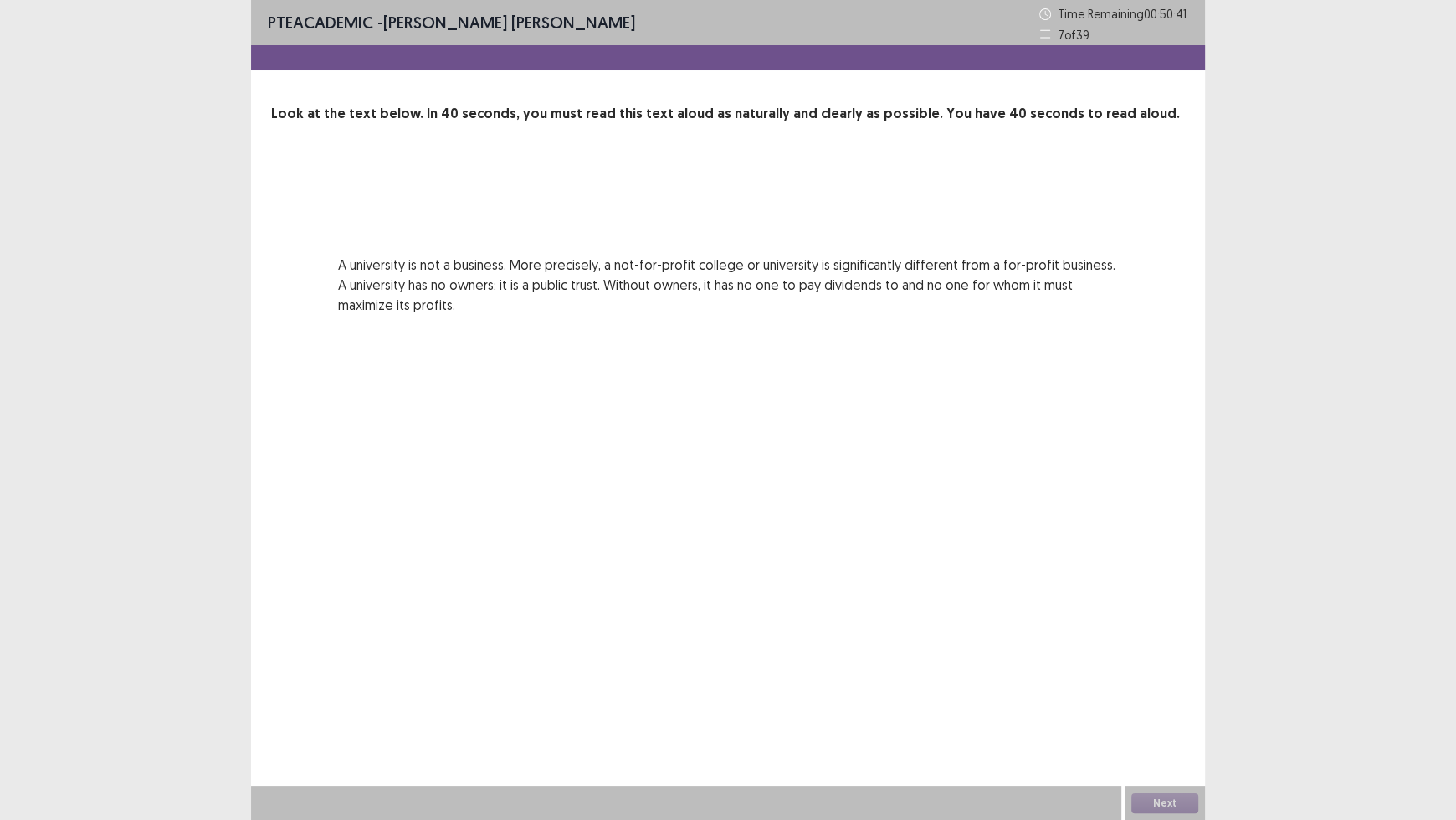
click at [790, 458] on div "PTE academic - [PERSON_NAME] [PERSON_NAME] Time Remaining 00 : 50 : 41 7 of 39 …" at bounding box center [728, 410] width 954 height 820
click at [1166, 678] on button "Next" at bounding box center [1165, 803] width 67 height 20
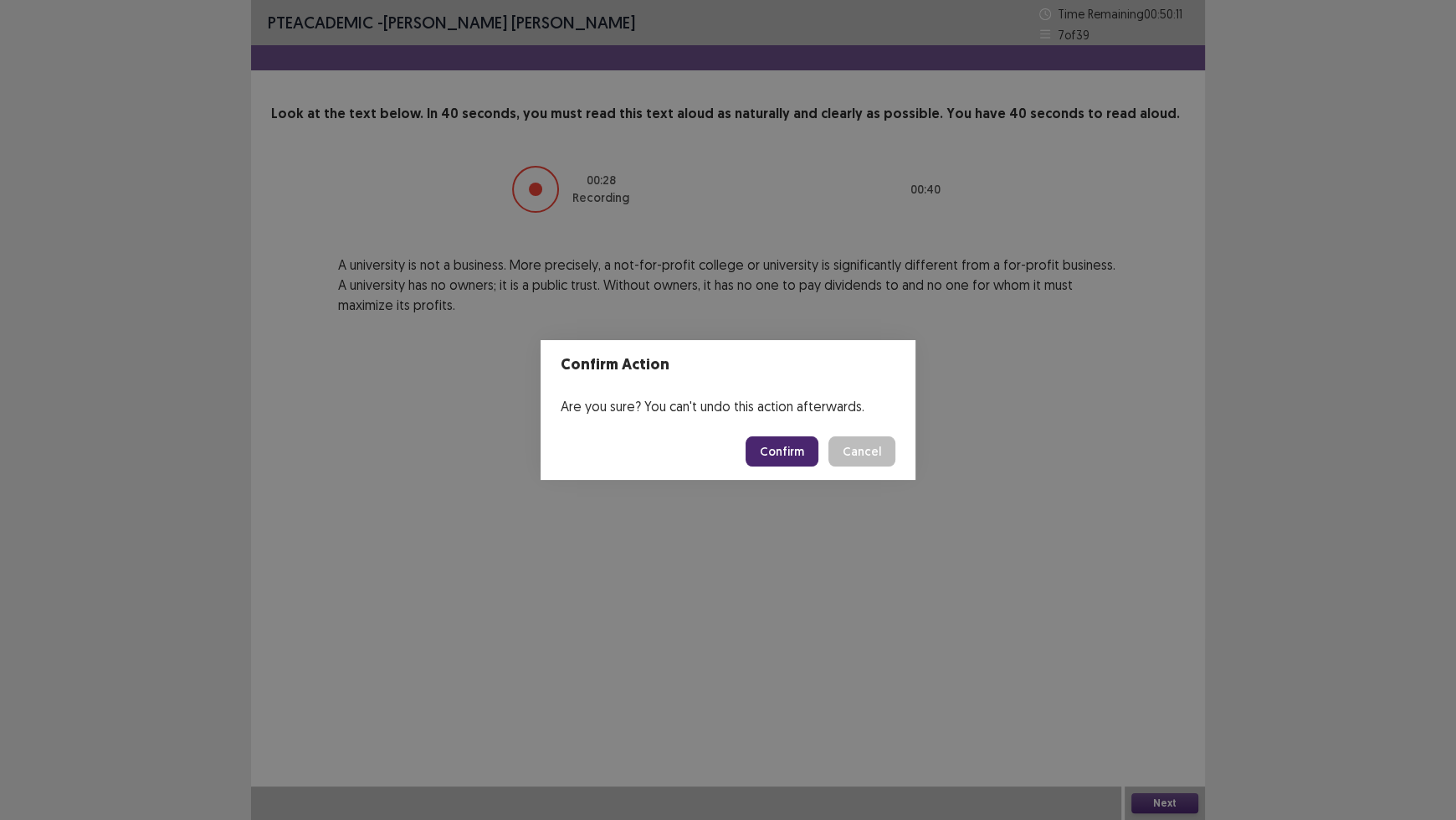
click at [763, 457] on button "Confirm" at bounding box center [782, 451] width 73 height 30
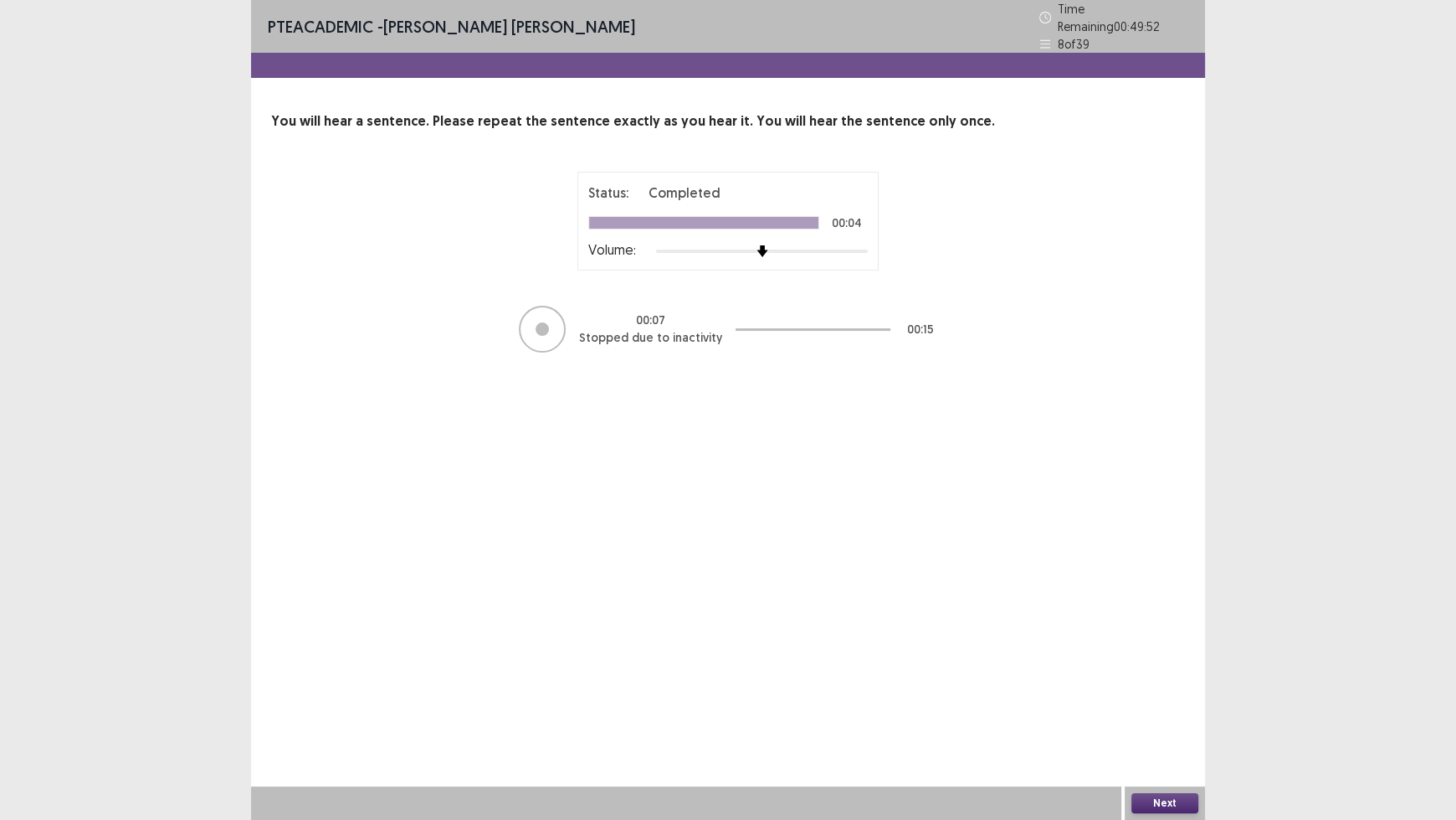
click at [1165, 678] on button "Next" at bounding box center [1165, 803] width 67 height 20
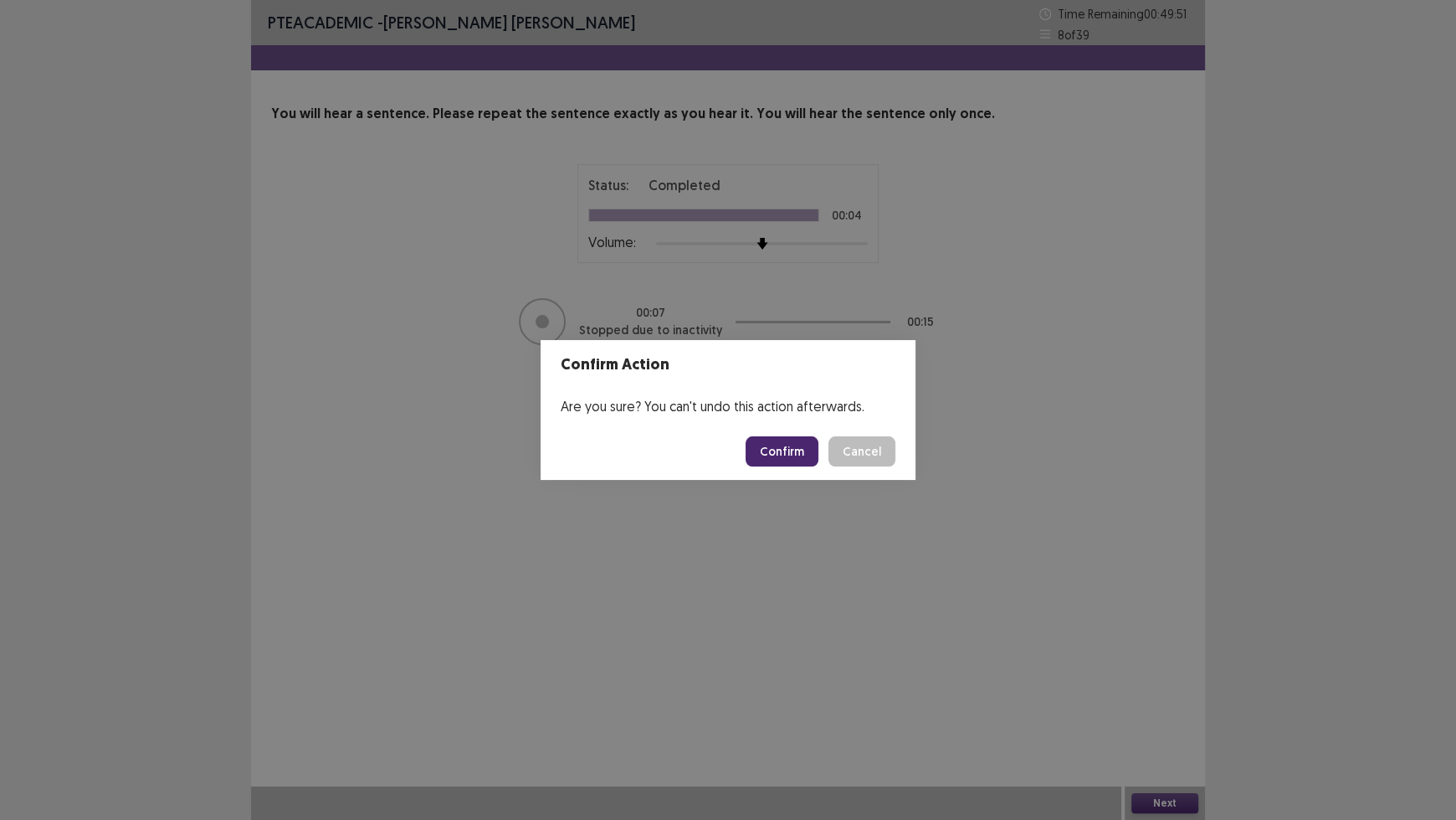
click at [770, 446] on button "Confirm" at bounding box center [782, 451] width 73 height 30
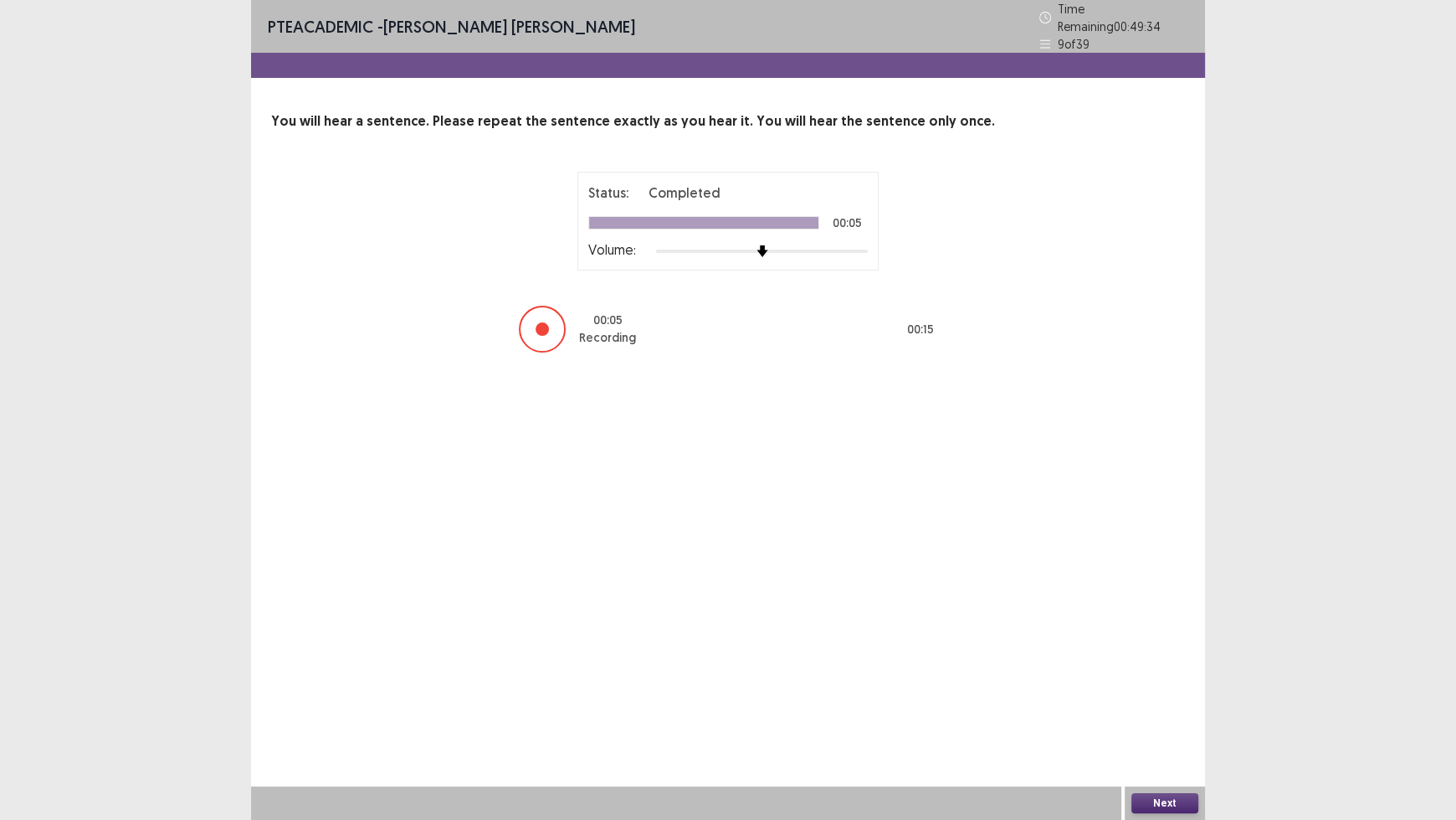
click at [1181, 678] on button "Next" at bounding box center [1165, 803] width 67 height 20
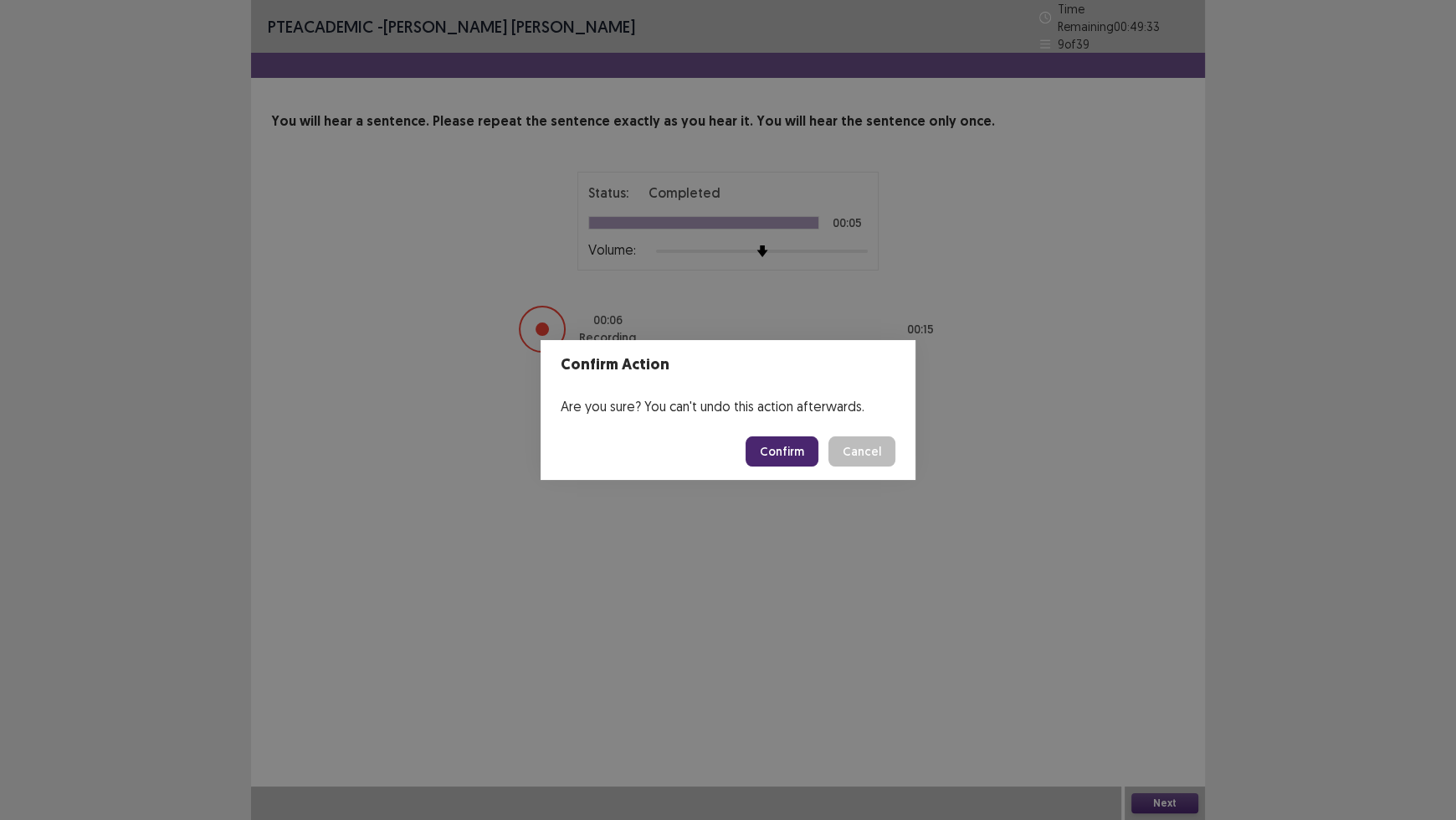
click at [790, 455] on button "Confirm" at bounding box center [782, 451] width 73 height 30
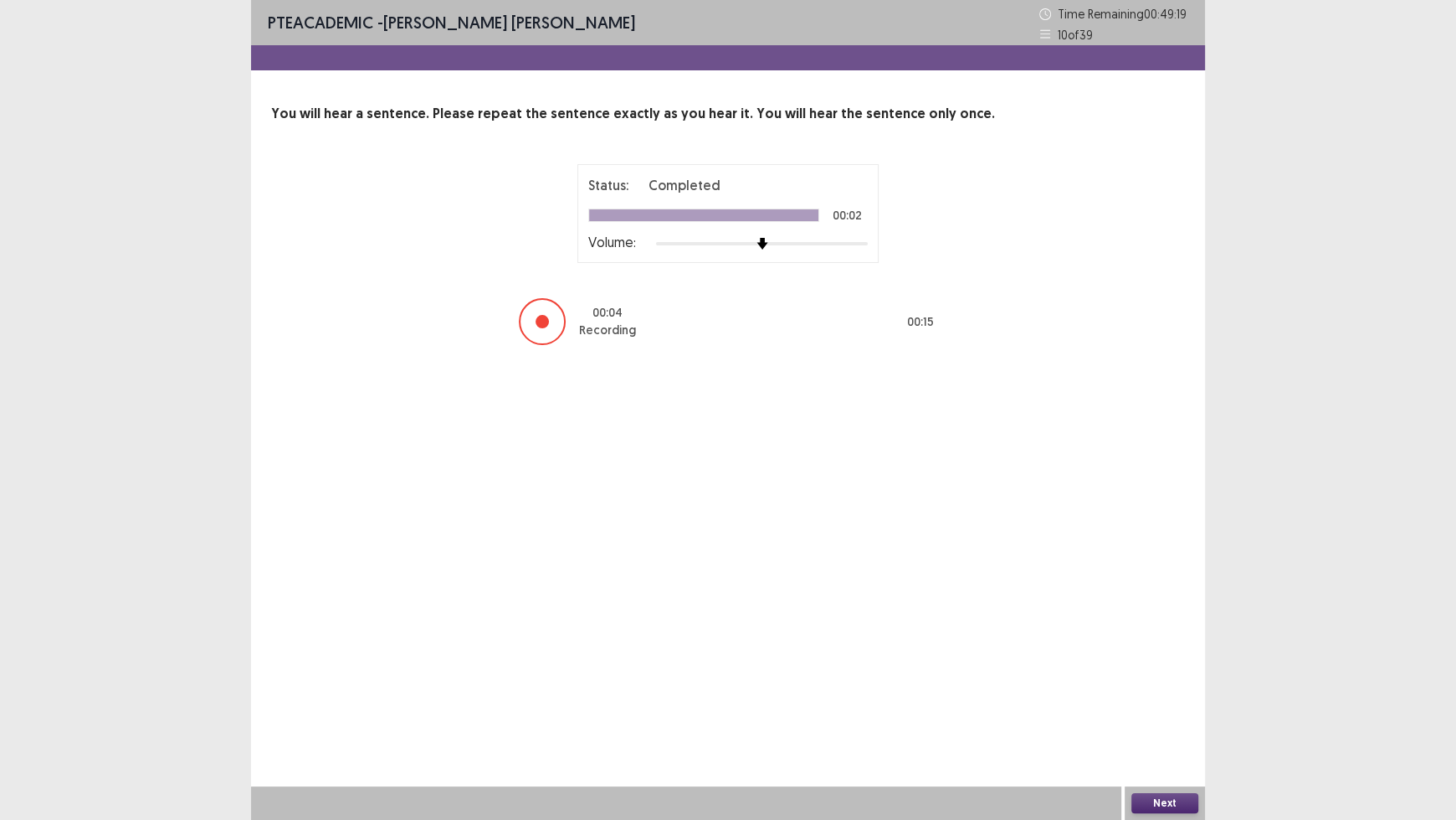
click at [1154, 678] on button "Next" at bounding box center [1165, 803] width 67 height 20
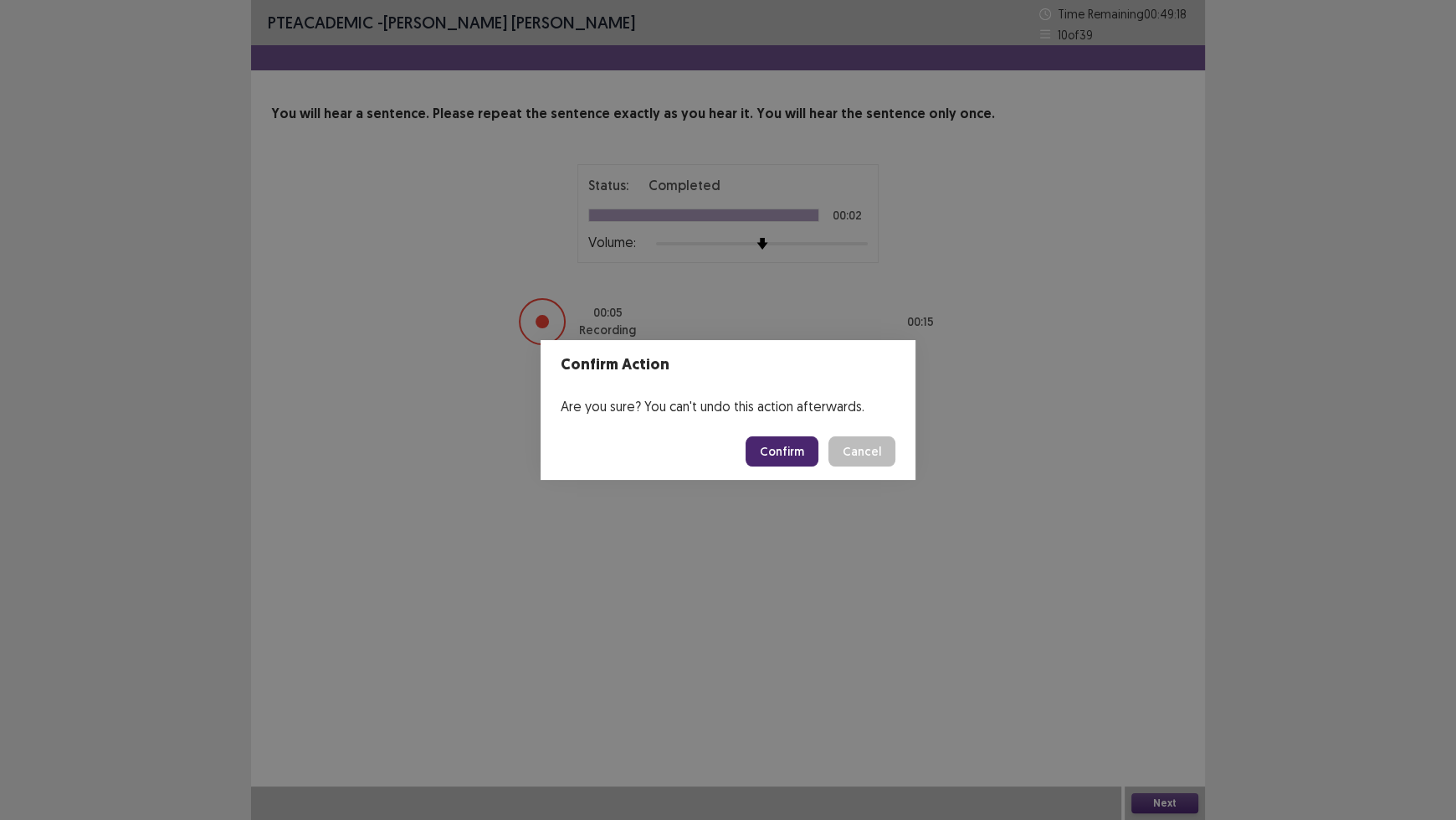
click at [787, 453] on button "Confirm" at bounding box center [782, 451] width 73 height 30
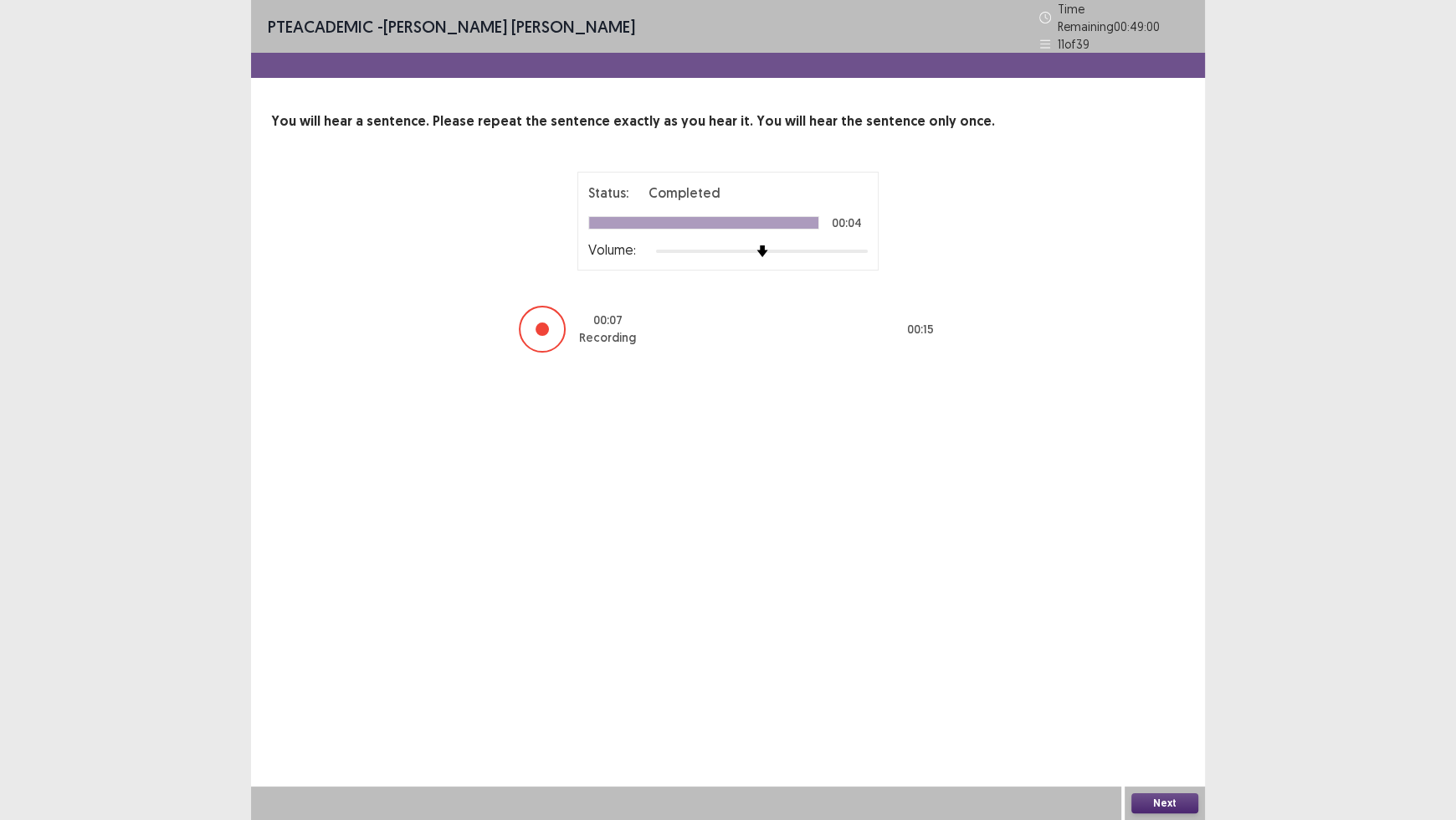
click at [1165, 678] on button "Next" at bounding box center [1165, 803] width 67 height 20
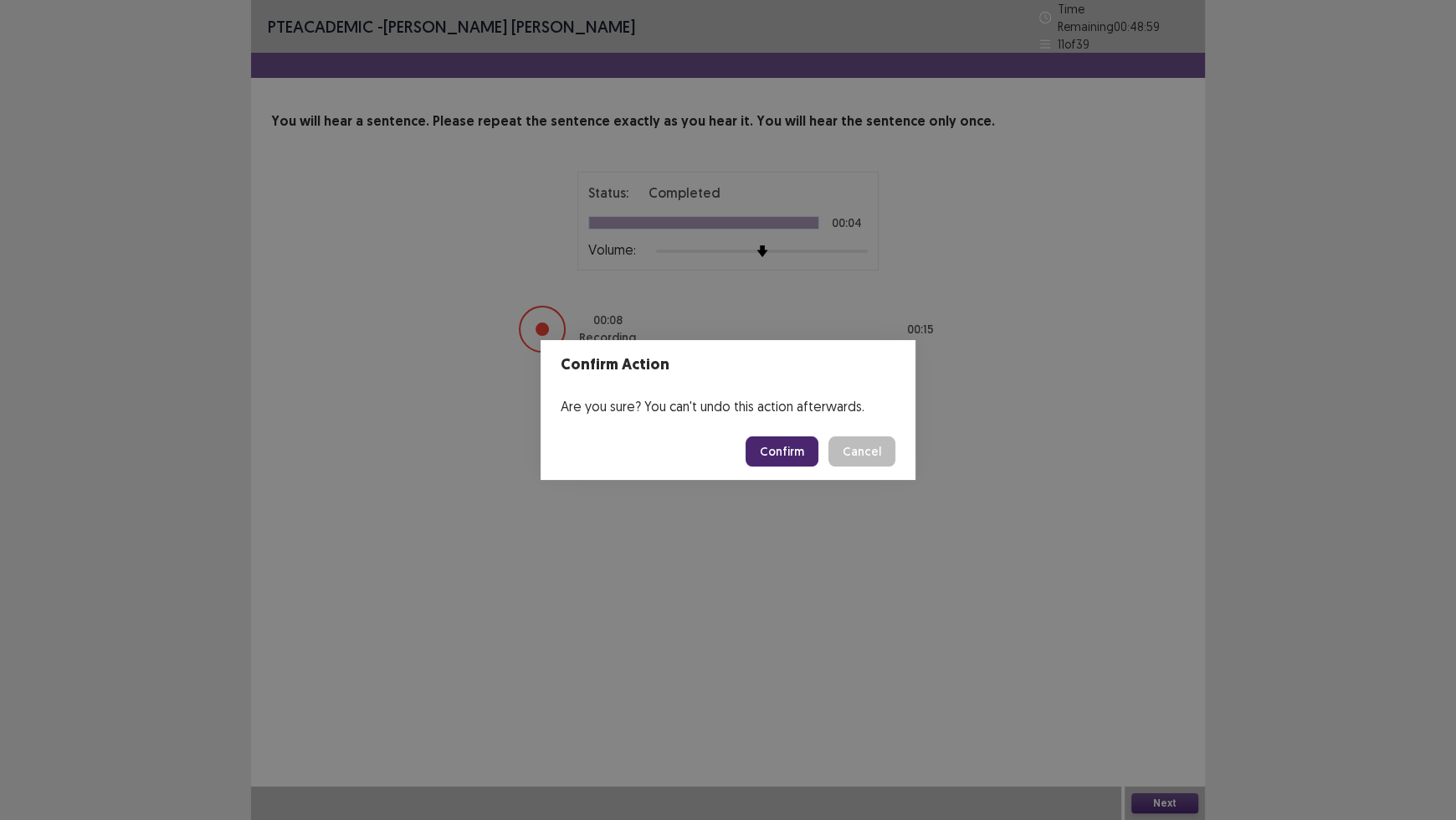
click at [786, 444] on button "Confirm" at bounding box center [782, 451] width 73 height 30
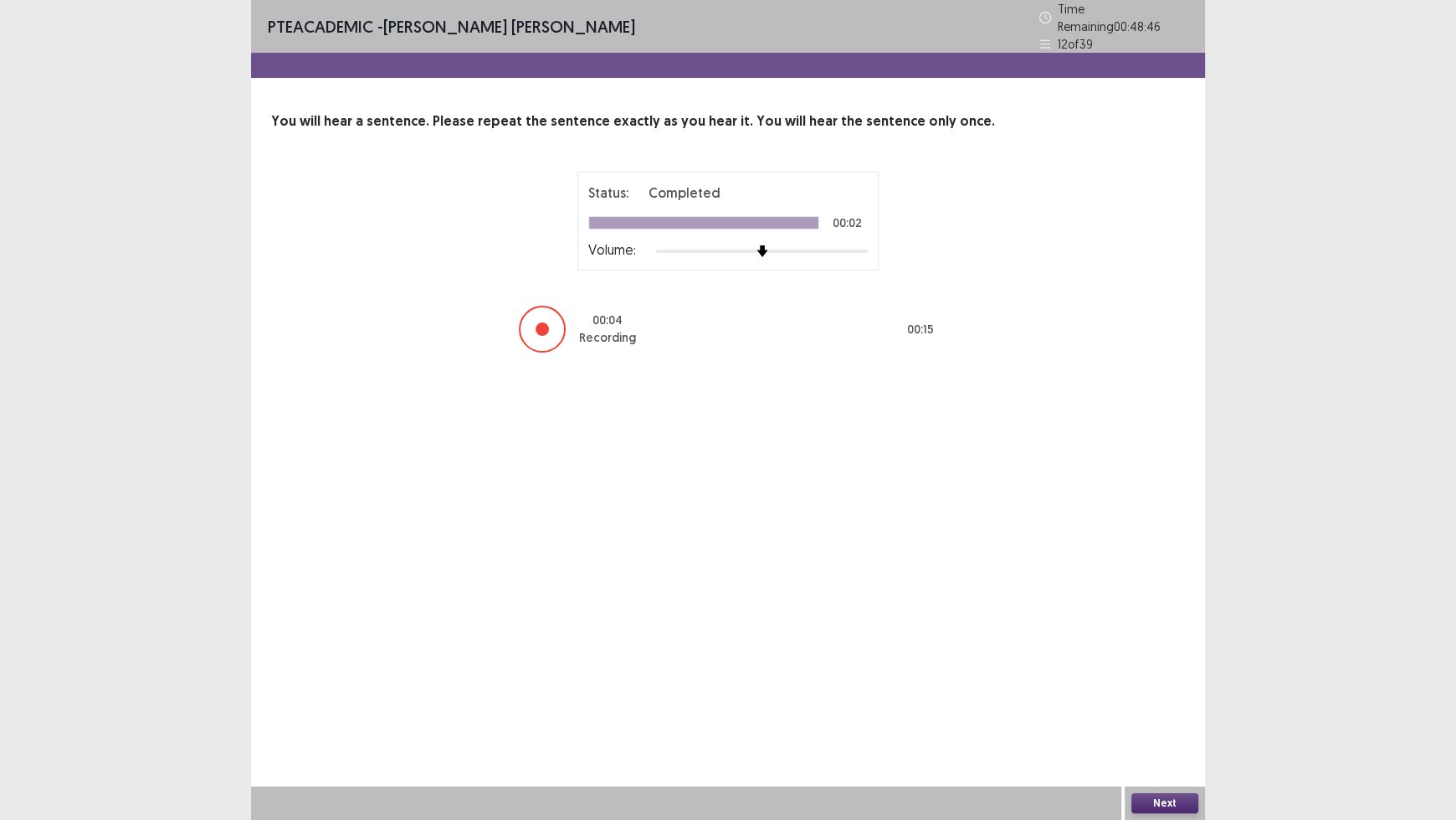
click at [1174, 678] on button "Next" at bounding box center [1165, 803] width 67 height 20
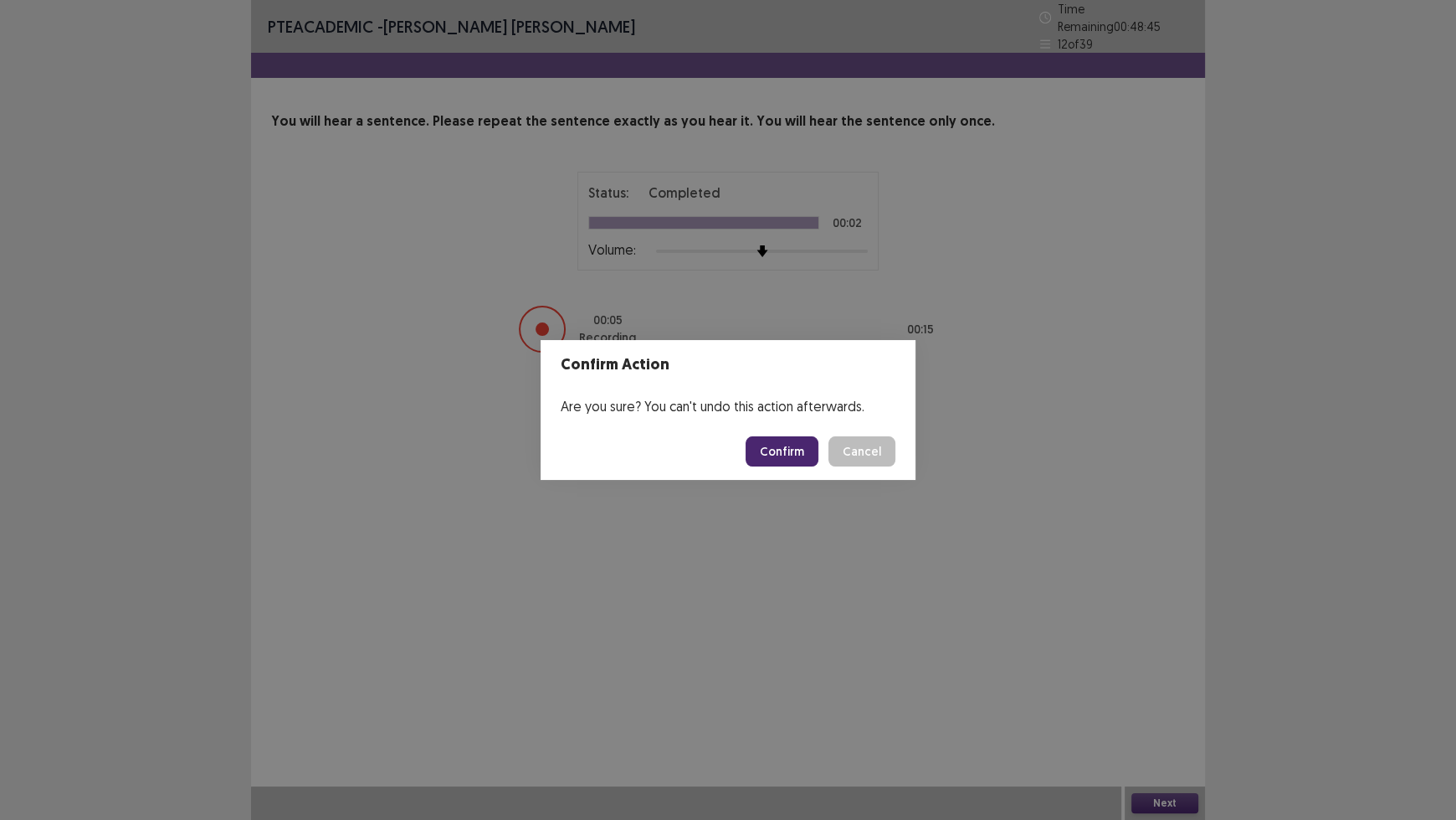
click at [790, 453] on button "Confirm" at bounding box center [782, 451] width 73 height 30
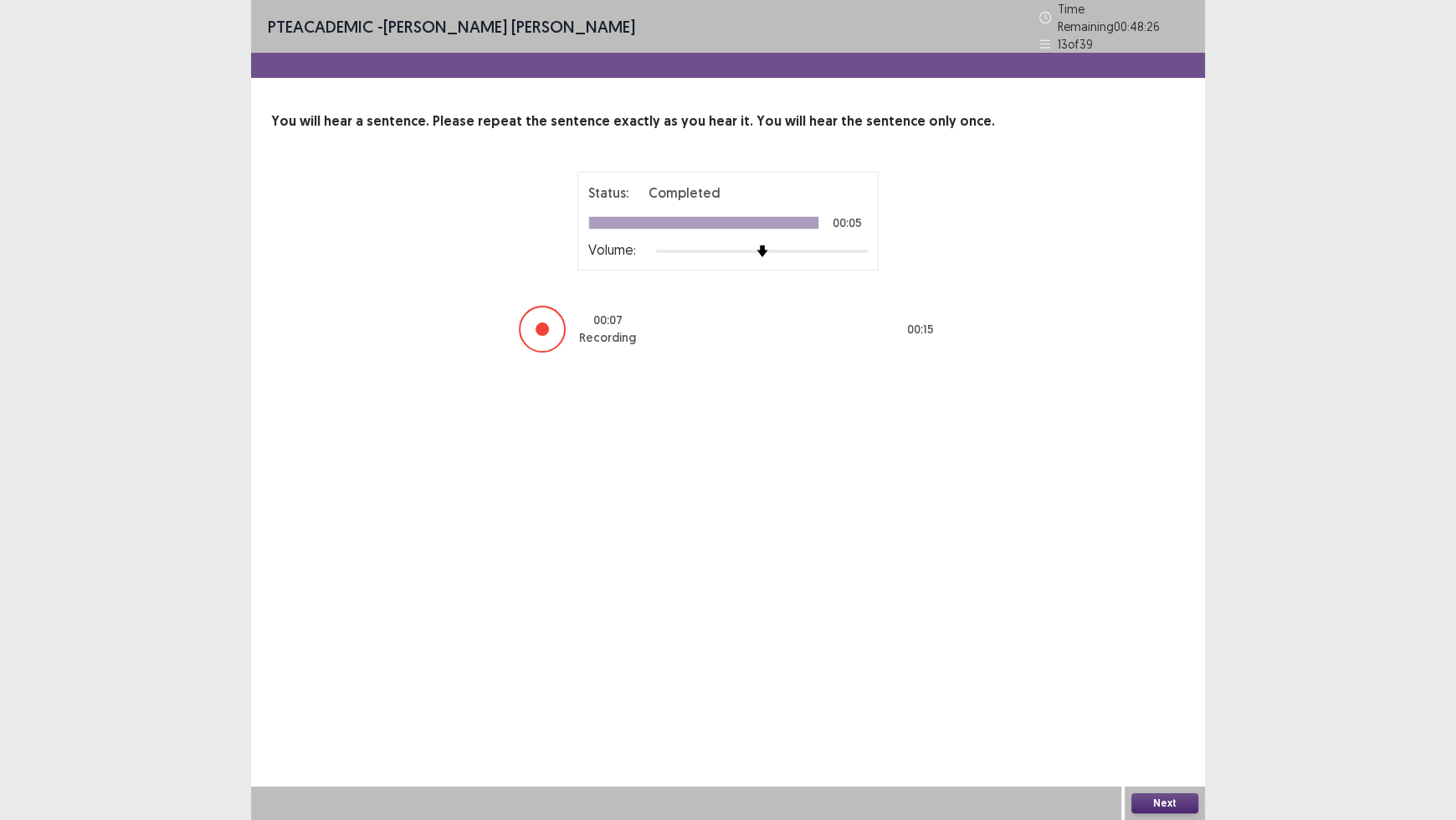
click at [1143, 678] on button "Next" at bounding box center [1165, 803] width 67 height 20
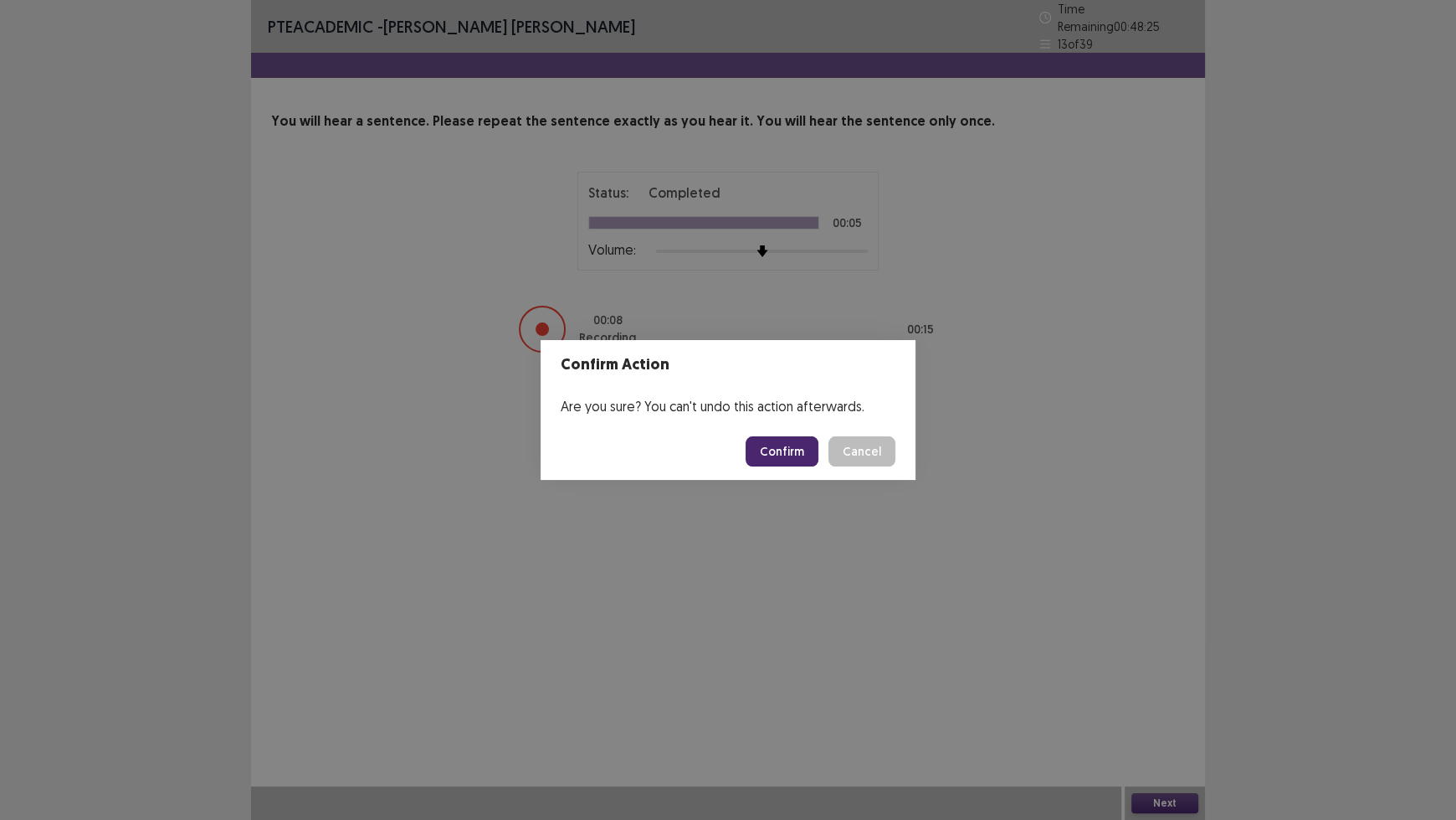
click at [799, 447] on button "Confirm" at bounding box center [782, 451] width 73 height 30
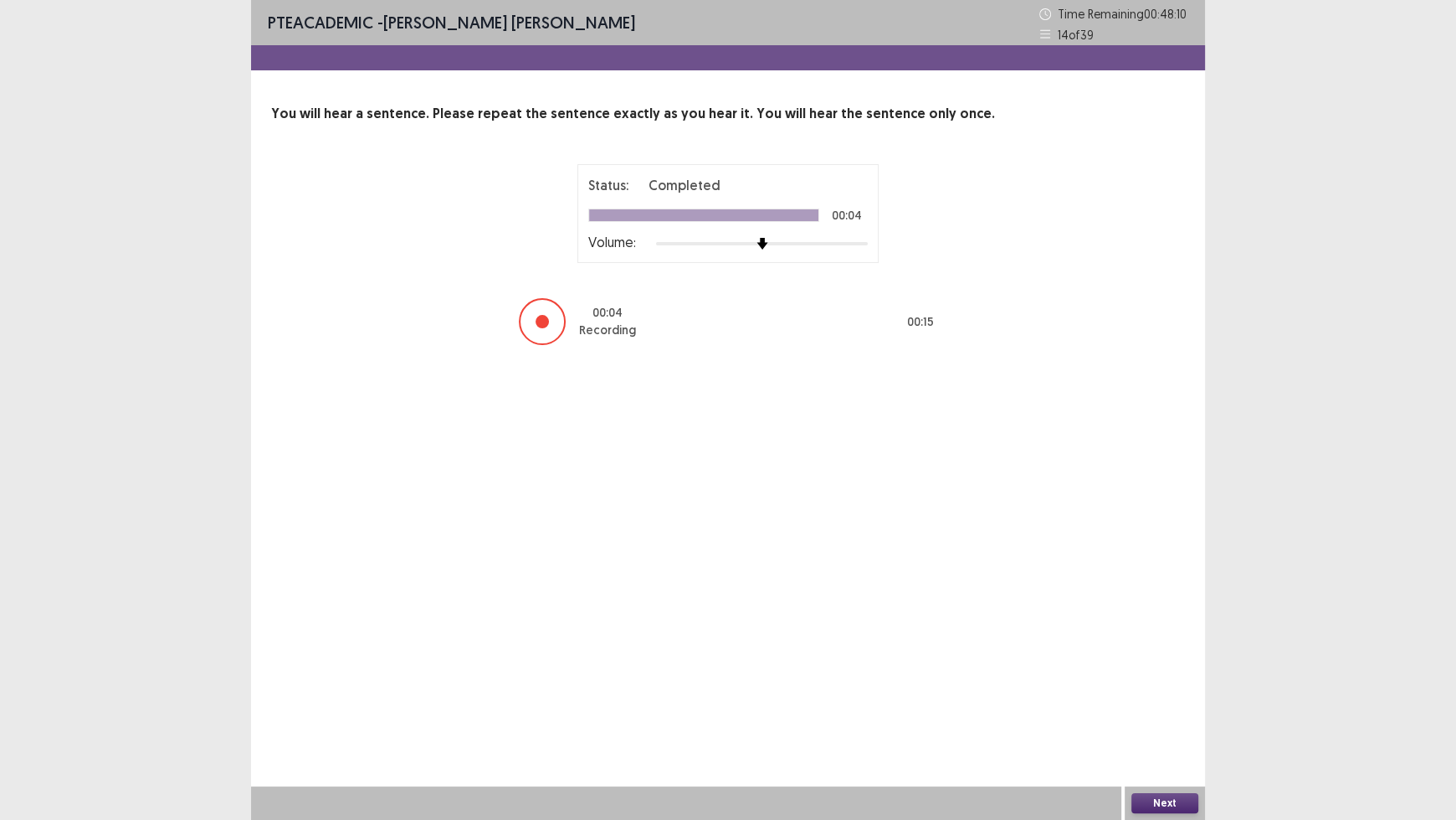
click at [1166, 678] on button "Next" at bounding box center [1165, 803] width 67 height 20
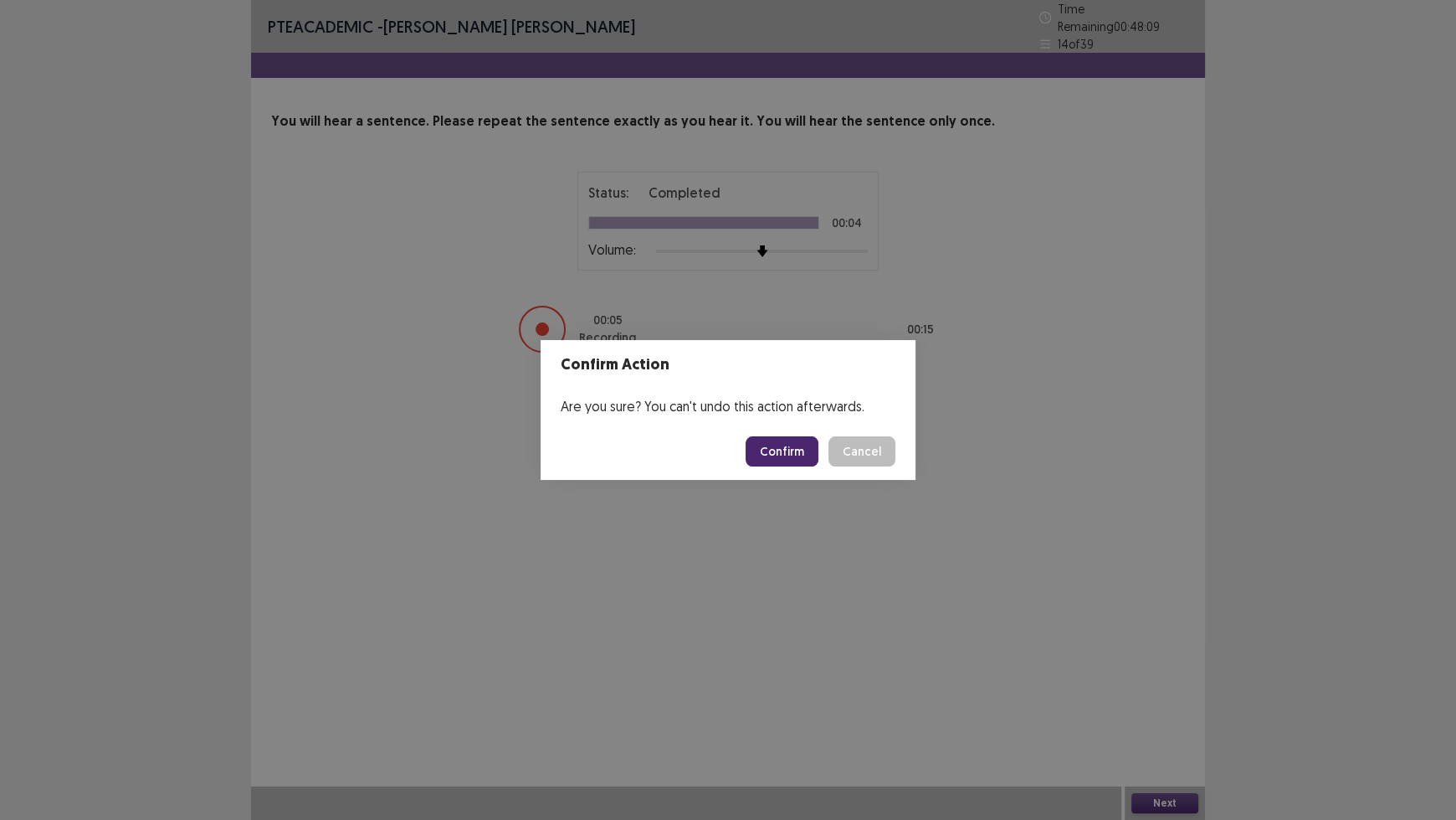
click at [793, 431] on footer "Confirm Cancel" at bounding box center [728, 451] width 375 height 57
click at [793, 443] on button "Confirm" at bounding box center [782, 451] width 73 height 30
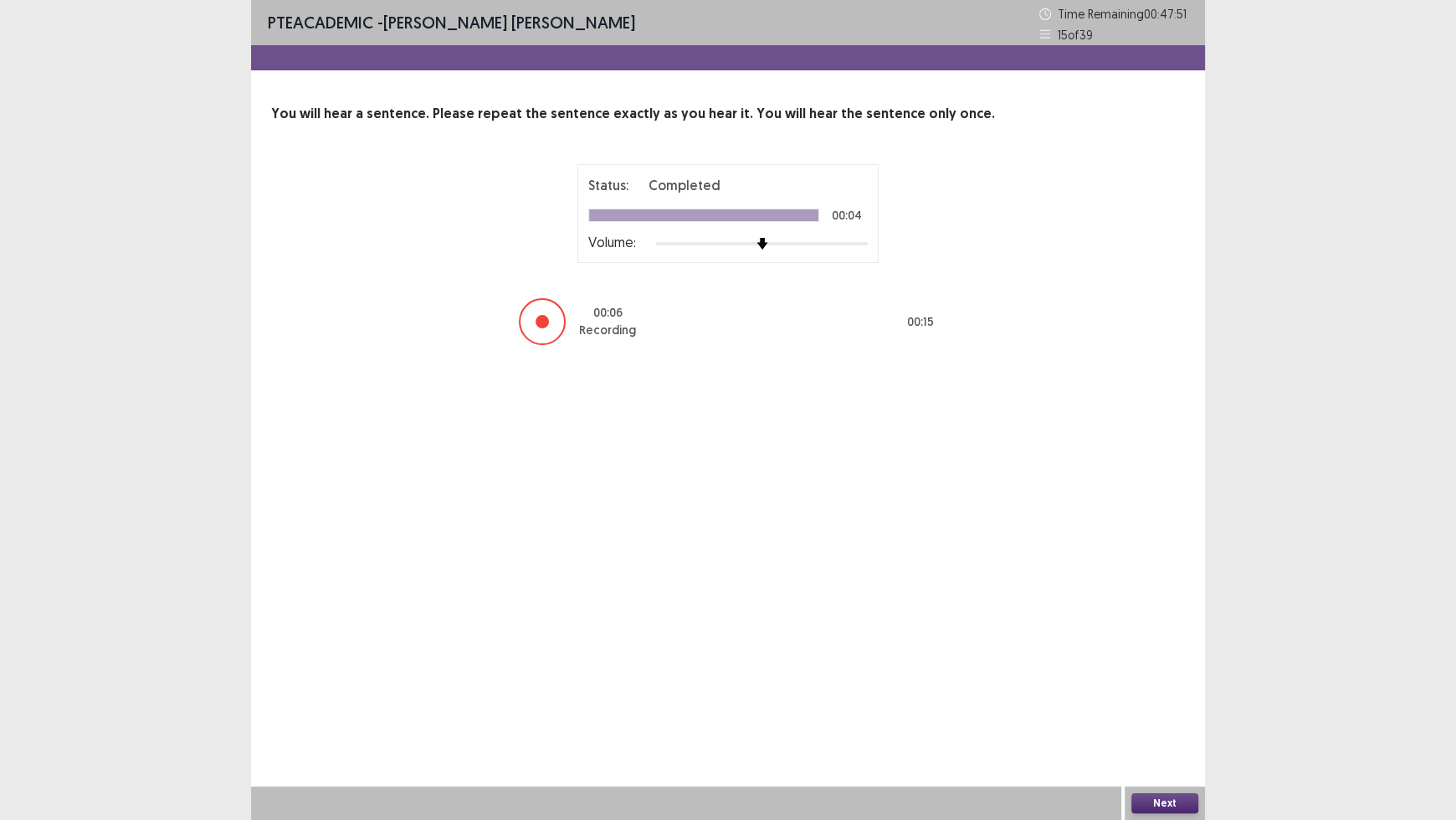
click at [1150, 678] on div "Next" at bounding box center [1165, 802] width 80 height 33
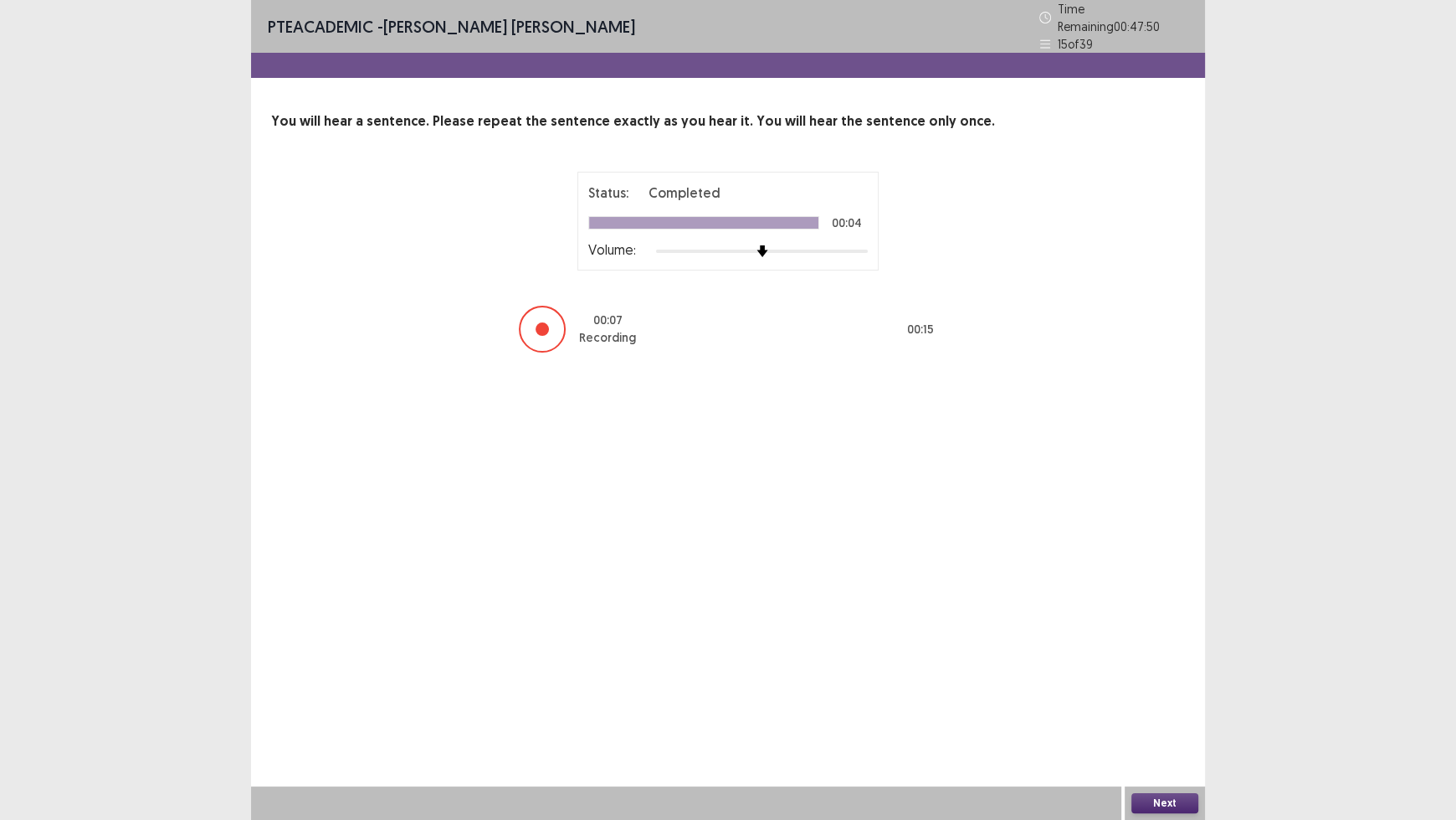
click at [1146, 678] on button "Next" at bounding box center [1165, 803] width 67 height 20
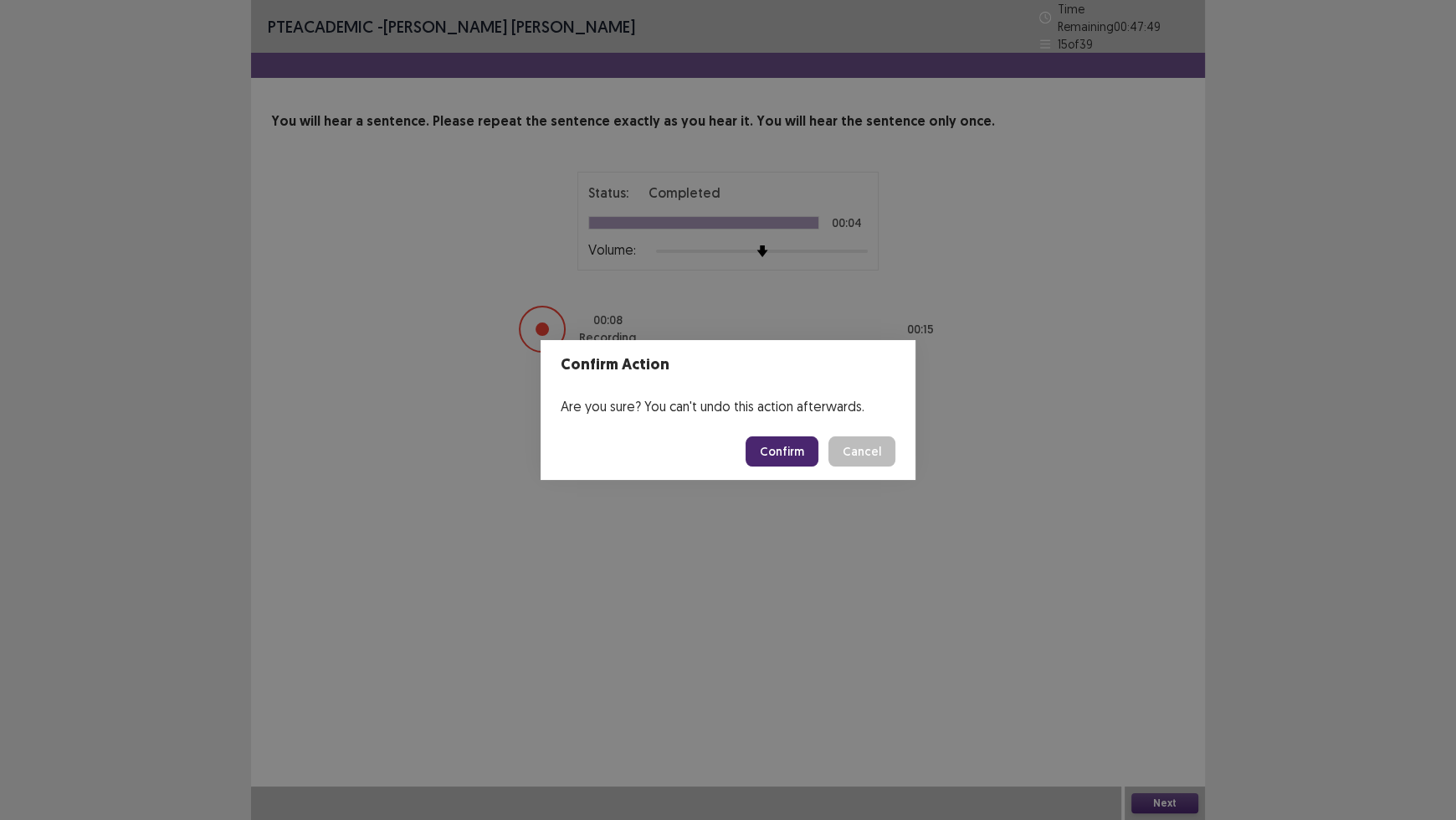
click at [777, 456] on button "Confirm" at bounding box center [782, 451] width 73 height 30
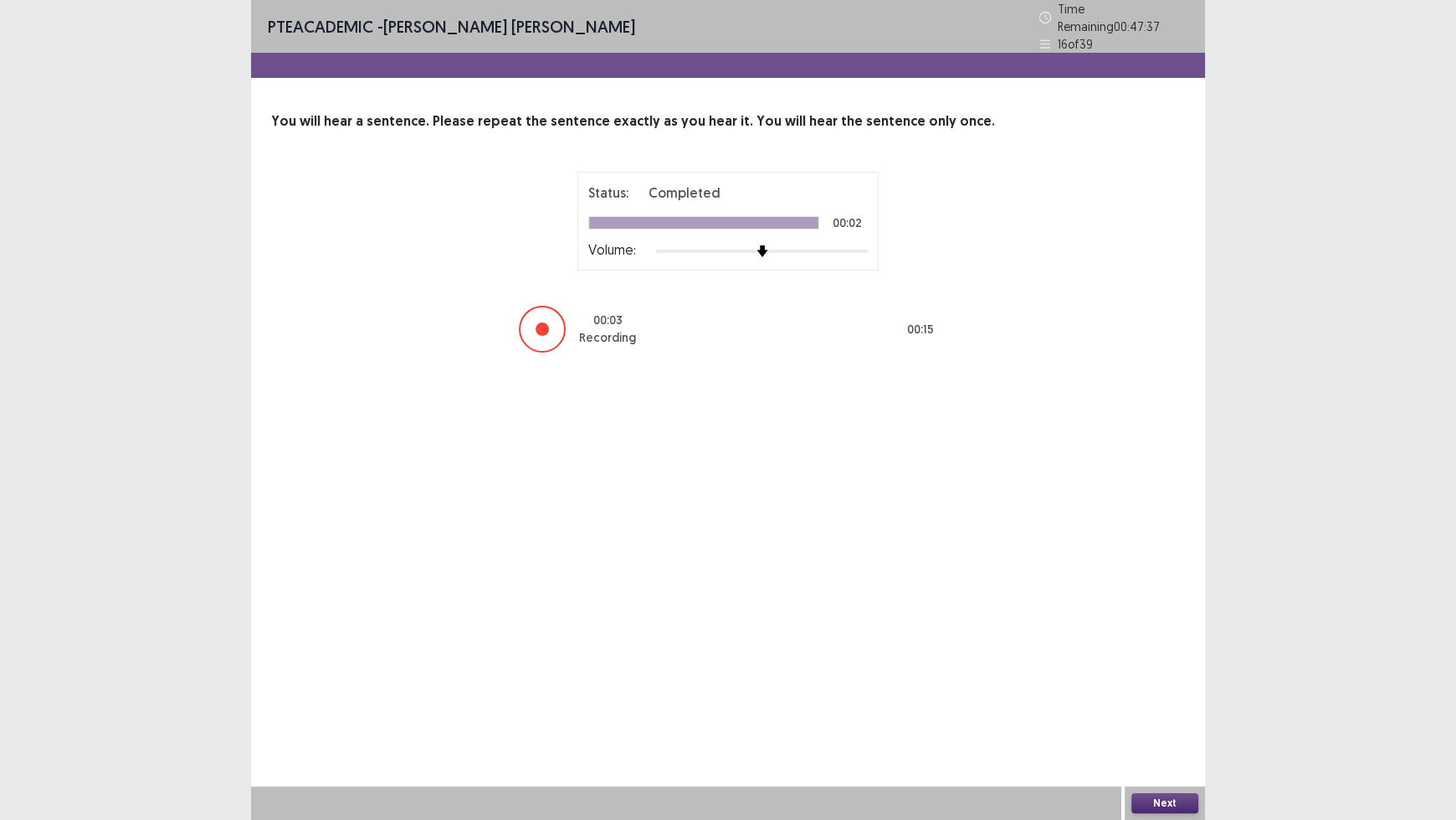
click at [1169, 678] on button "Next" at bounding box center [1165, 803] width 67 height 20
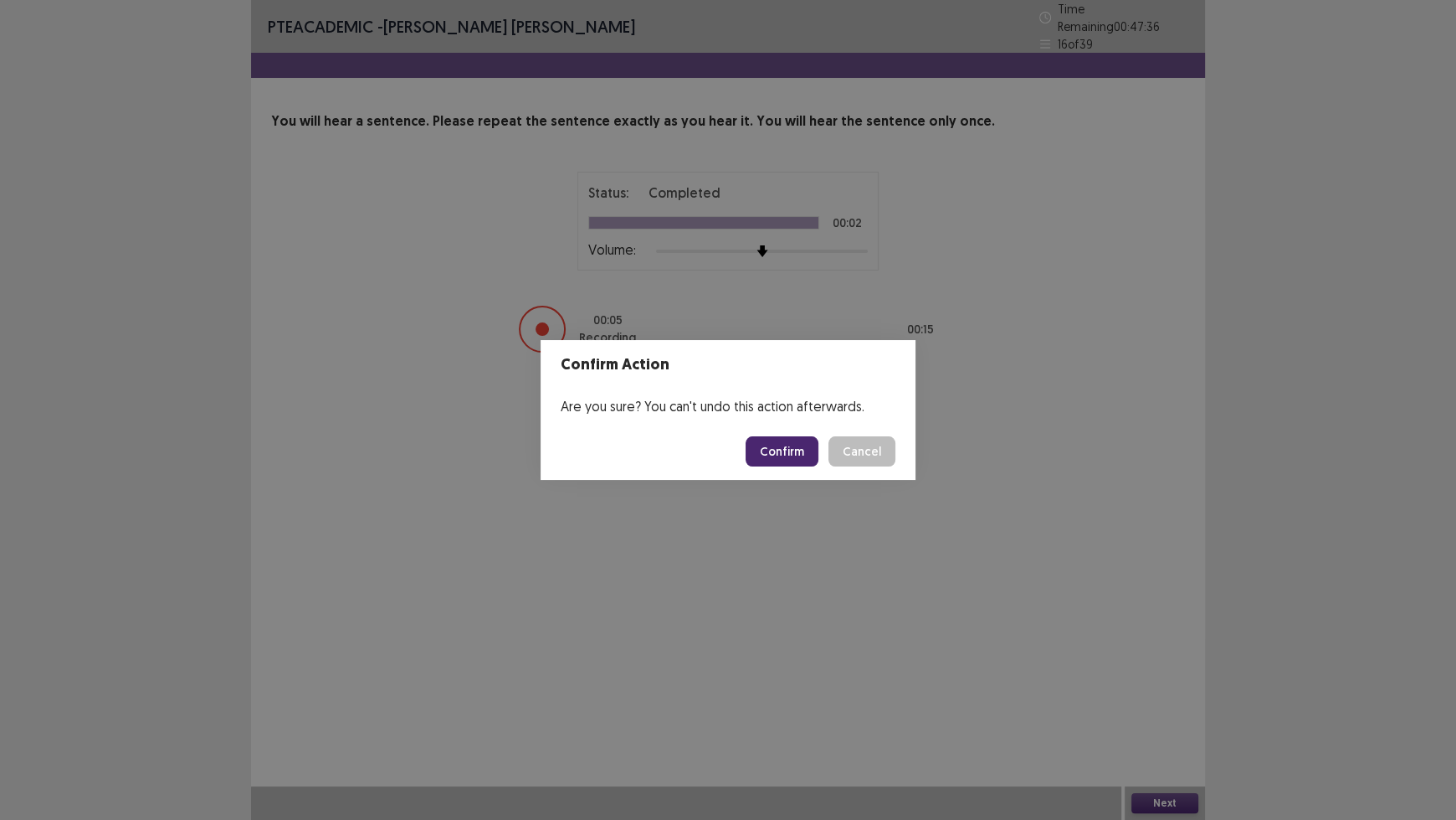
click at [777, 450] on button "Confirm" at bounding box center [782, 451] width 73 height 30
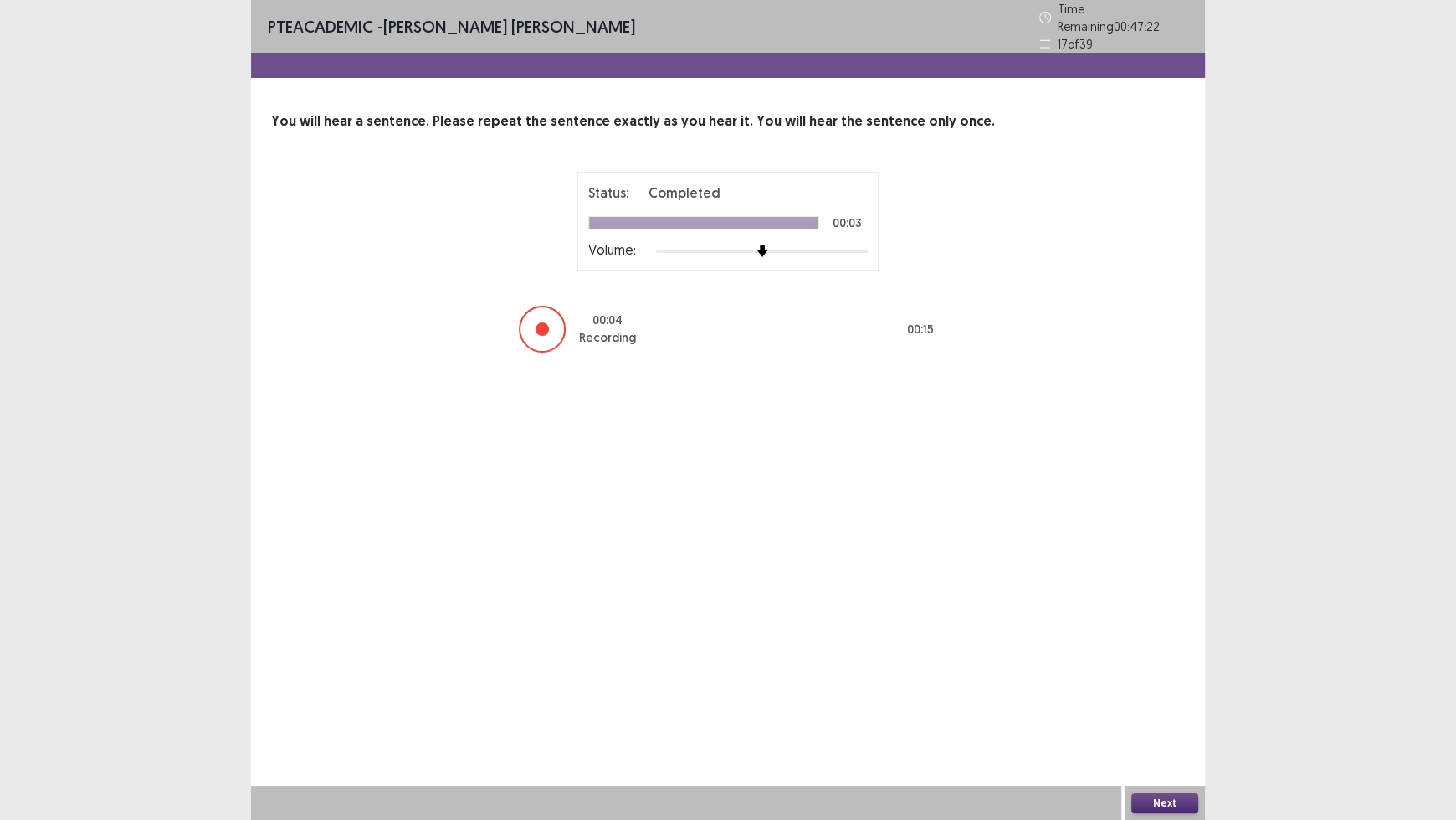
click at [1159, 678] on button "Next" at bounding box center [1165, 803] width 67 height 20
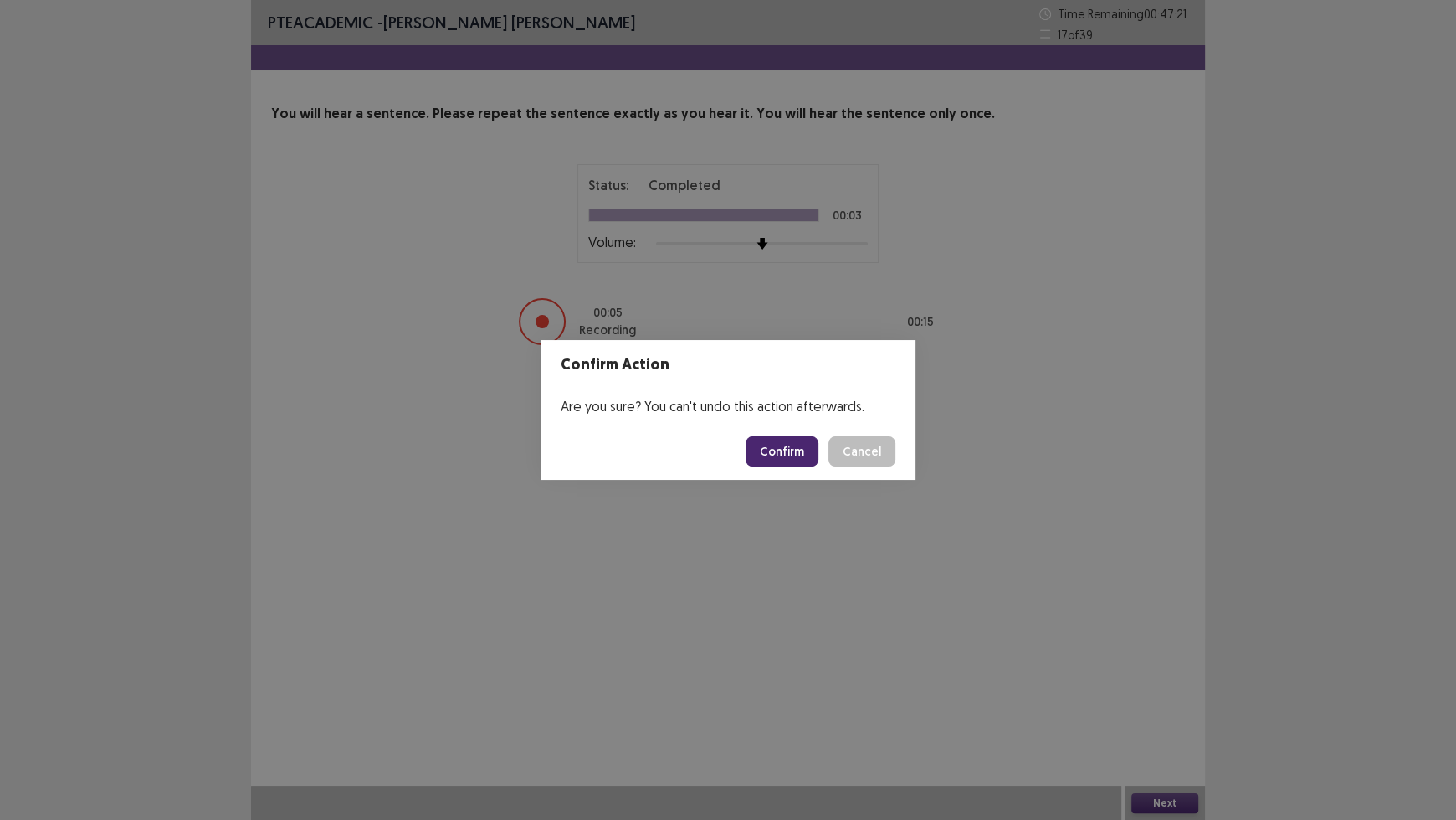
click at [781, 455] on button "Confirm" at bounding box center [782, 451] width 73 height 30
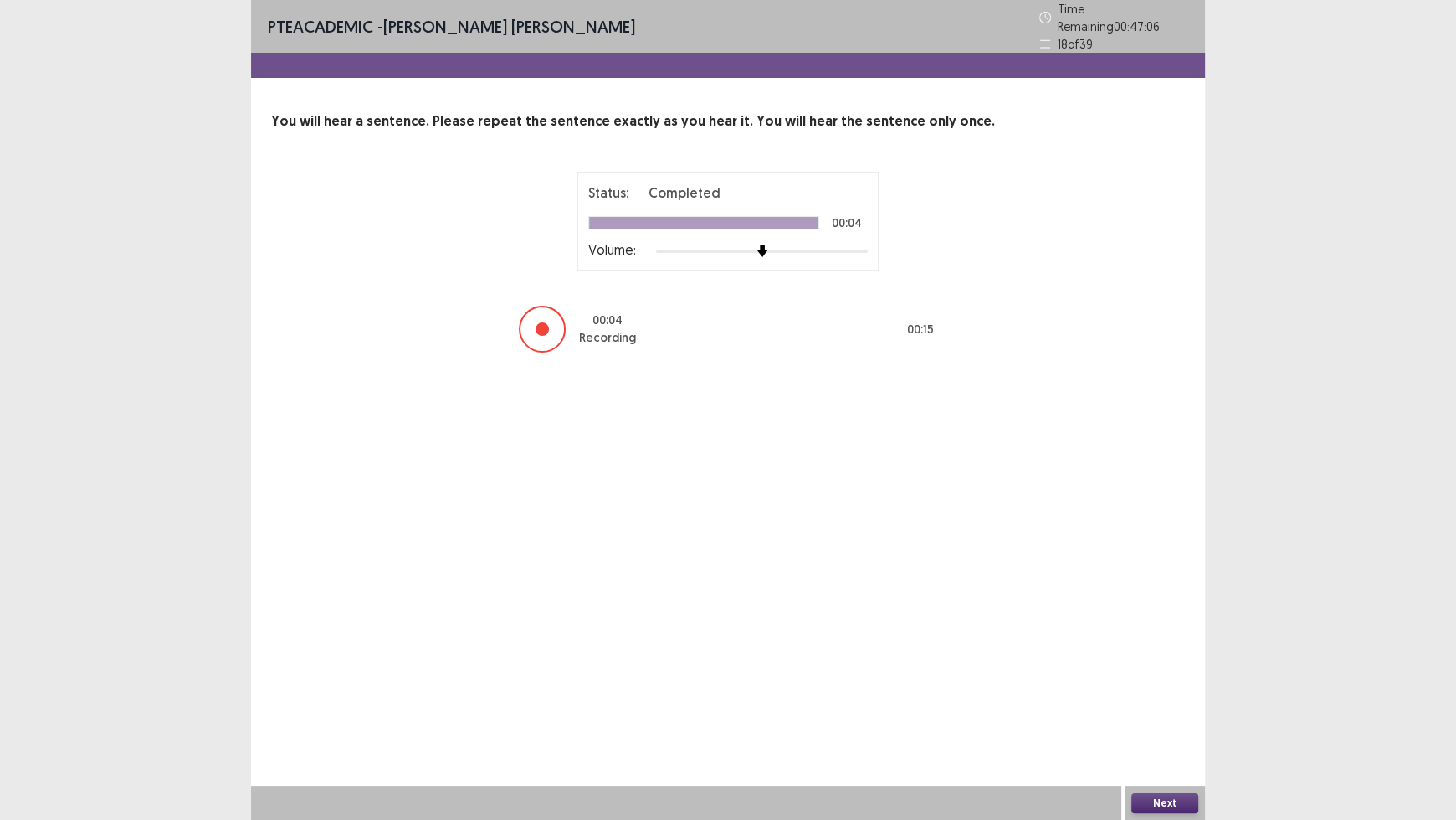
click at [1180, 678] on button "Next" at bounding box center [1165, 803] width 67 height 20
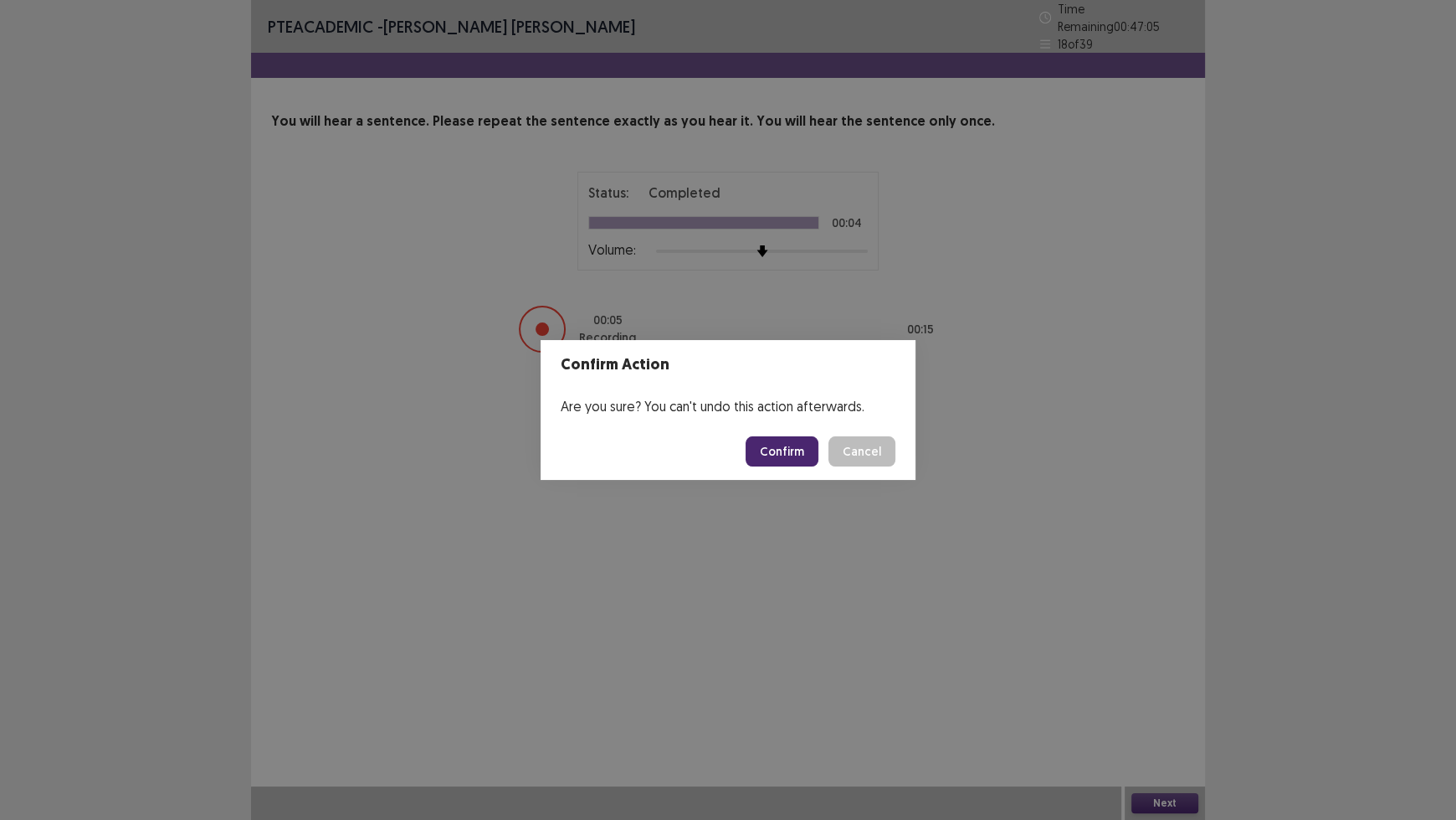
click at [803, 448] on button "Confirm" at bounding box center [782, 451] width 73 height 30
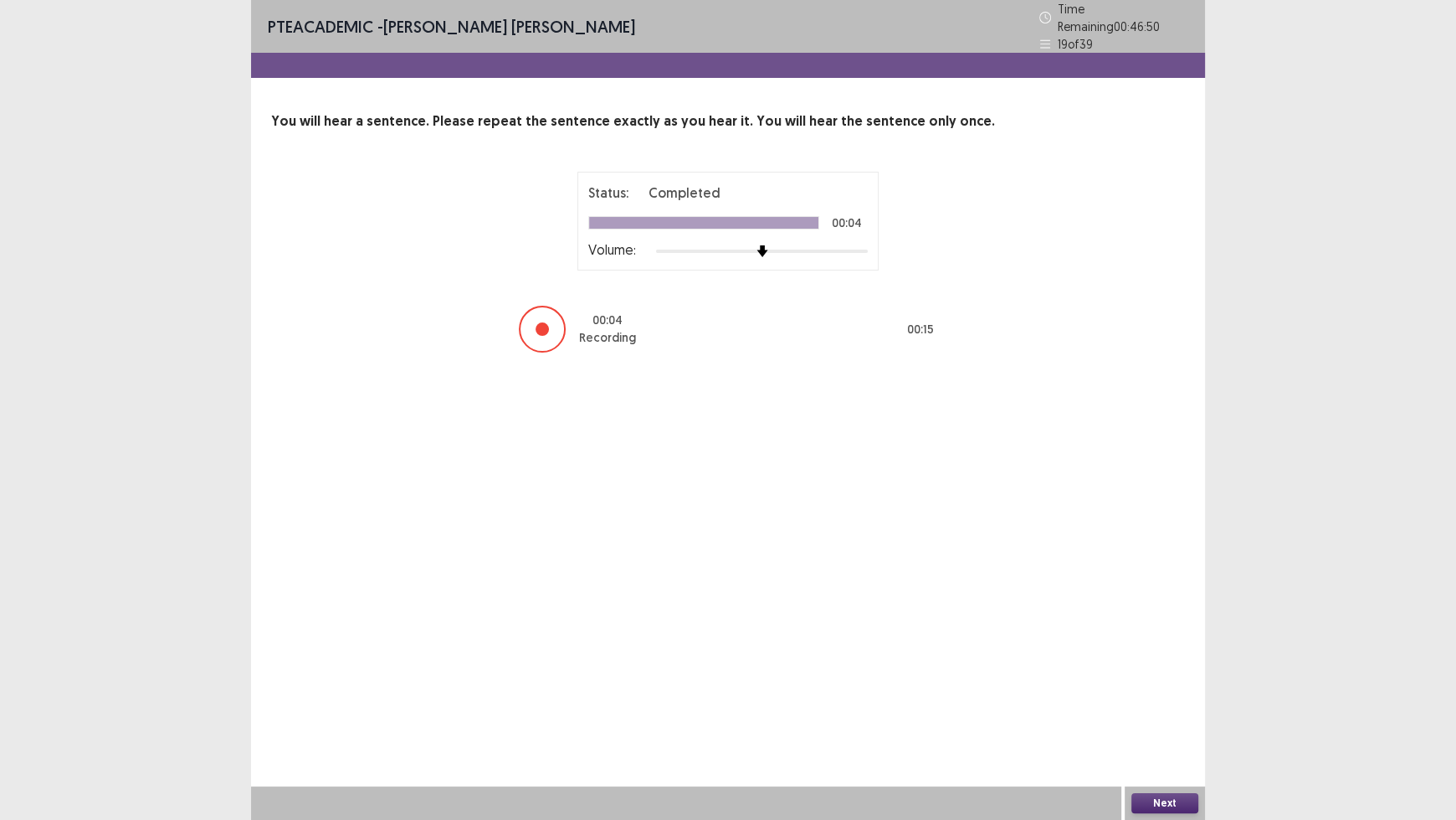
click at [1176, 678] on button "Next" at bounding box center [1165, 803] width 67 height 20
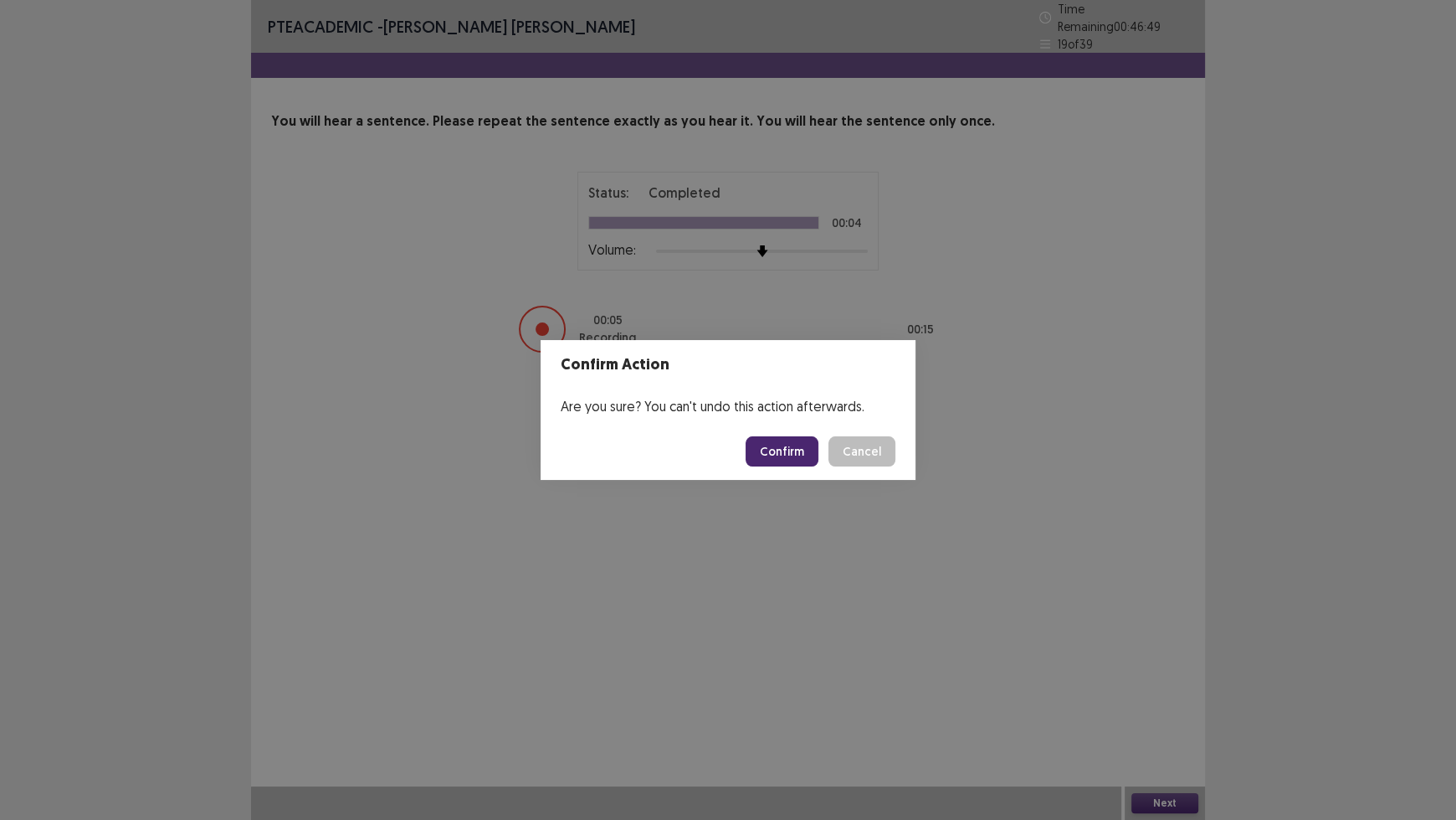
click at [776, 454] on button "Confirm" at bounding box center [782, 451] width 73 height 30
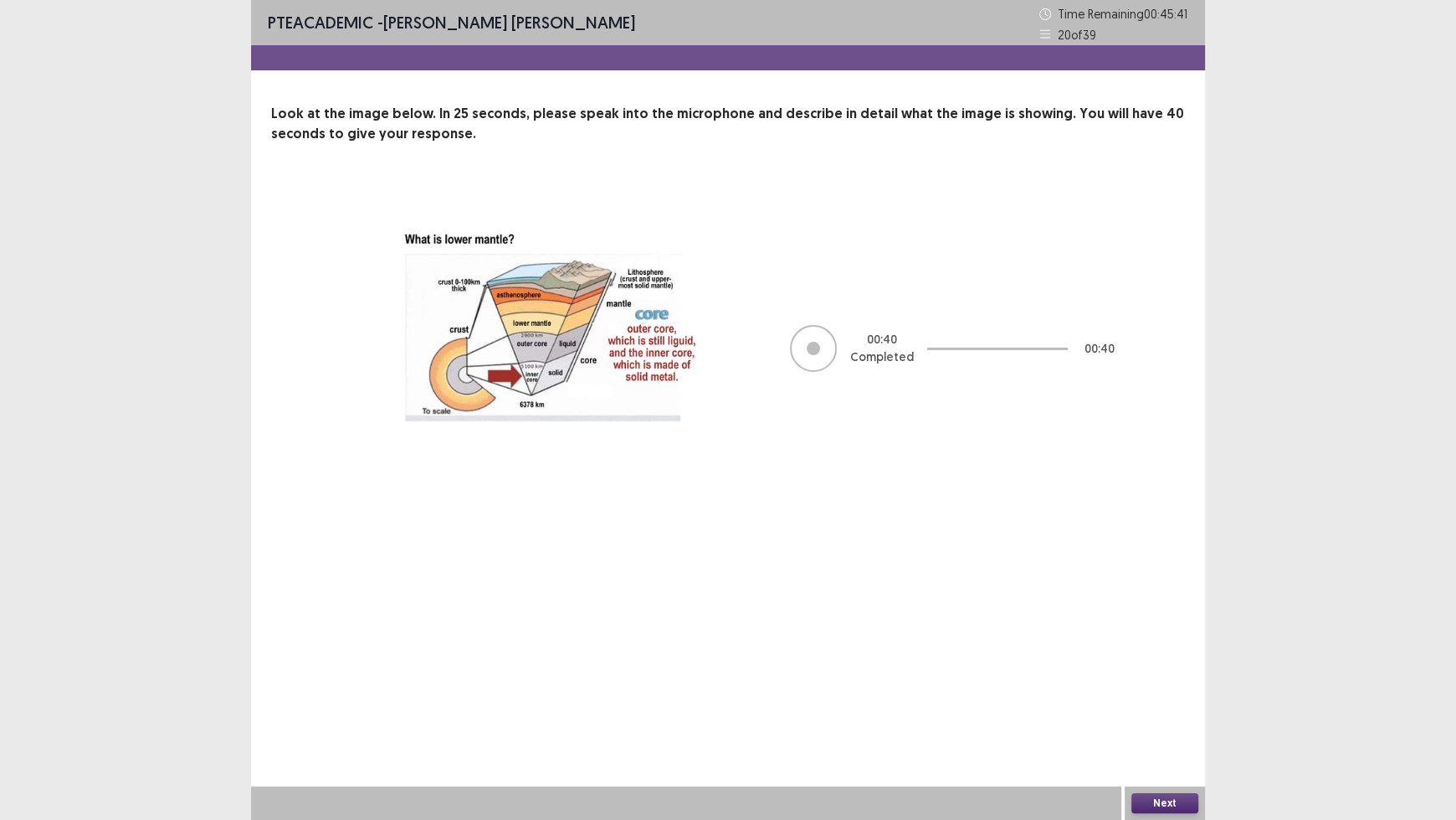
click at [1156, 678] on button "Next" at bounding box center [1165, 803] width 67 height 20
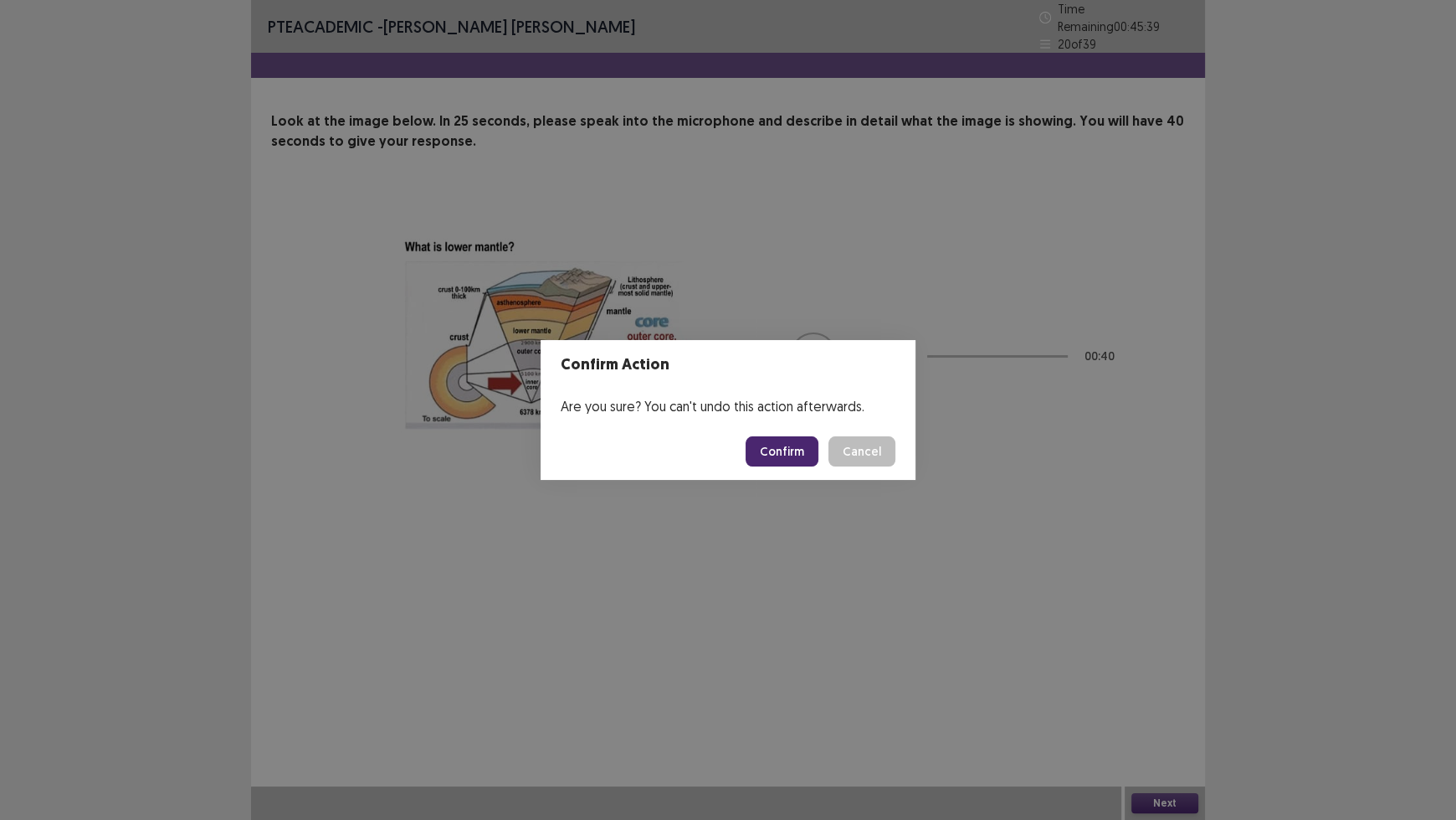
click at [790, 450] on button "Confirm" at bounding box center [782, 451] width 73 height 30
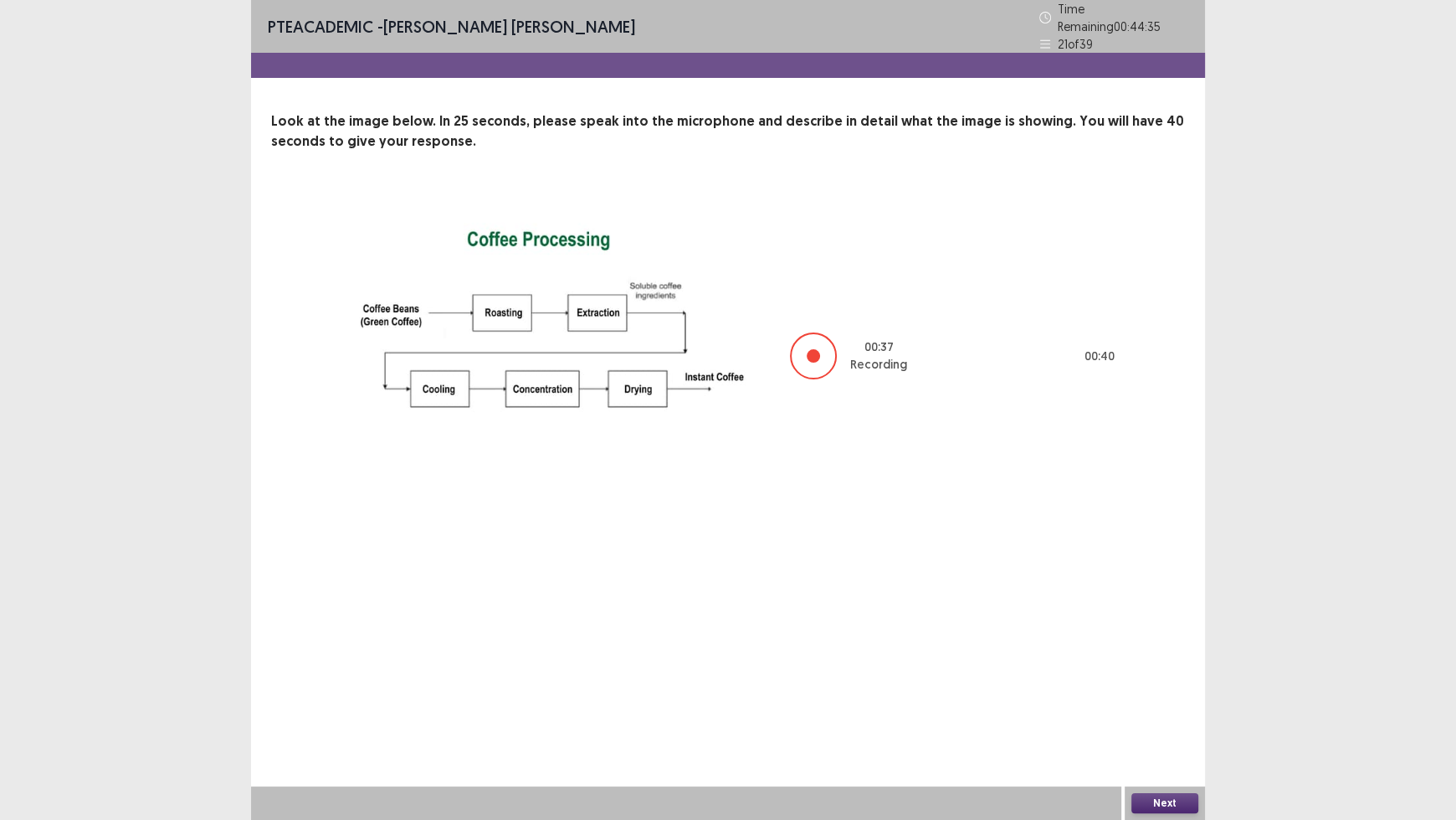
click at [1165, 678] on button "Next" at bounding box center [1165, 803] width 67 height 20
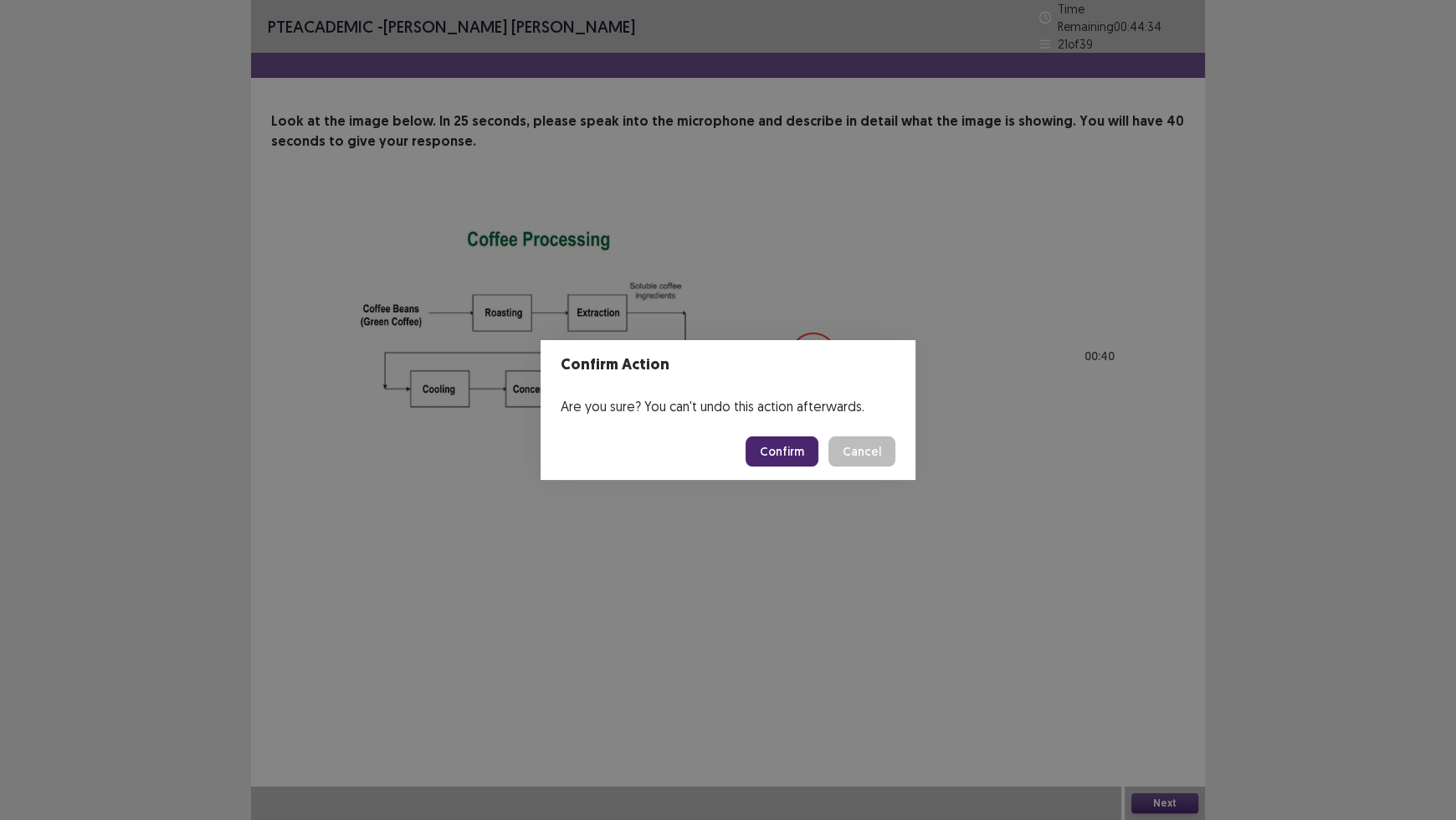
click at [778, 442] on button "Confirm" at bounding box center [782, 451] width 73 height 30
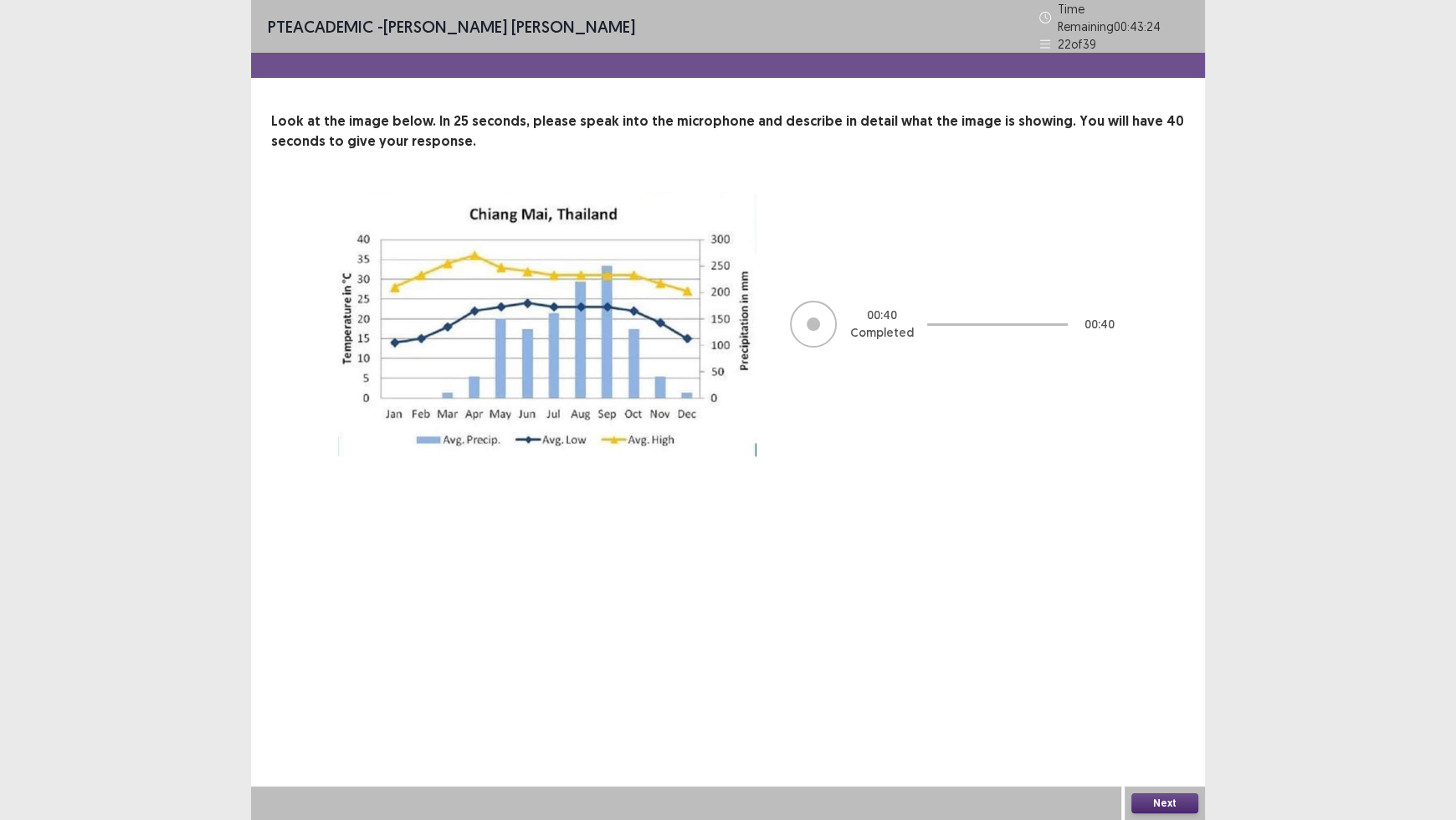
click at [1157, 678] on button "Next" at bounding box center [1165, 803] width 67 height 20
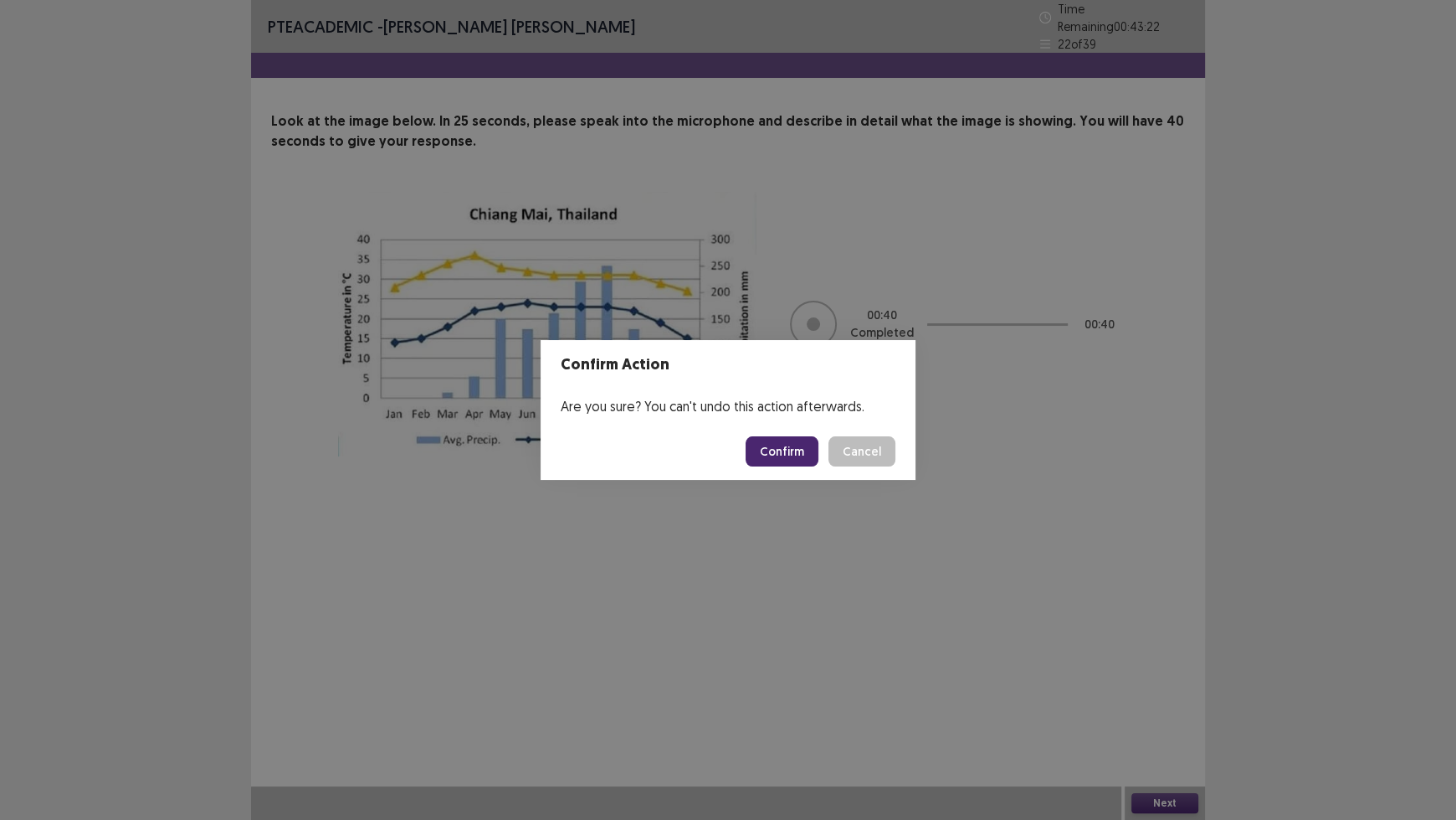
click at [774, 445] on button "Confirm" at bounding box center [782, 451] width 73 height 30
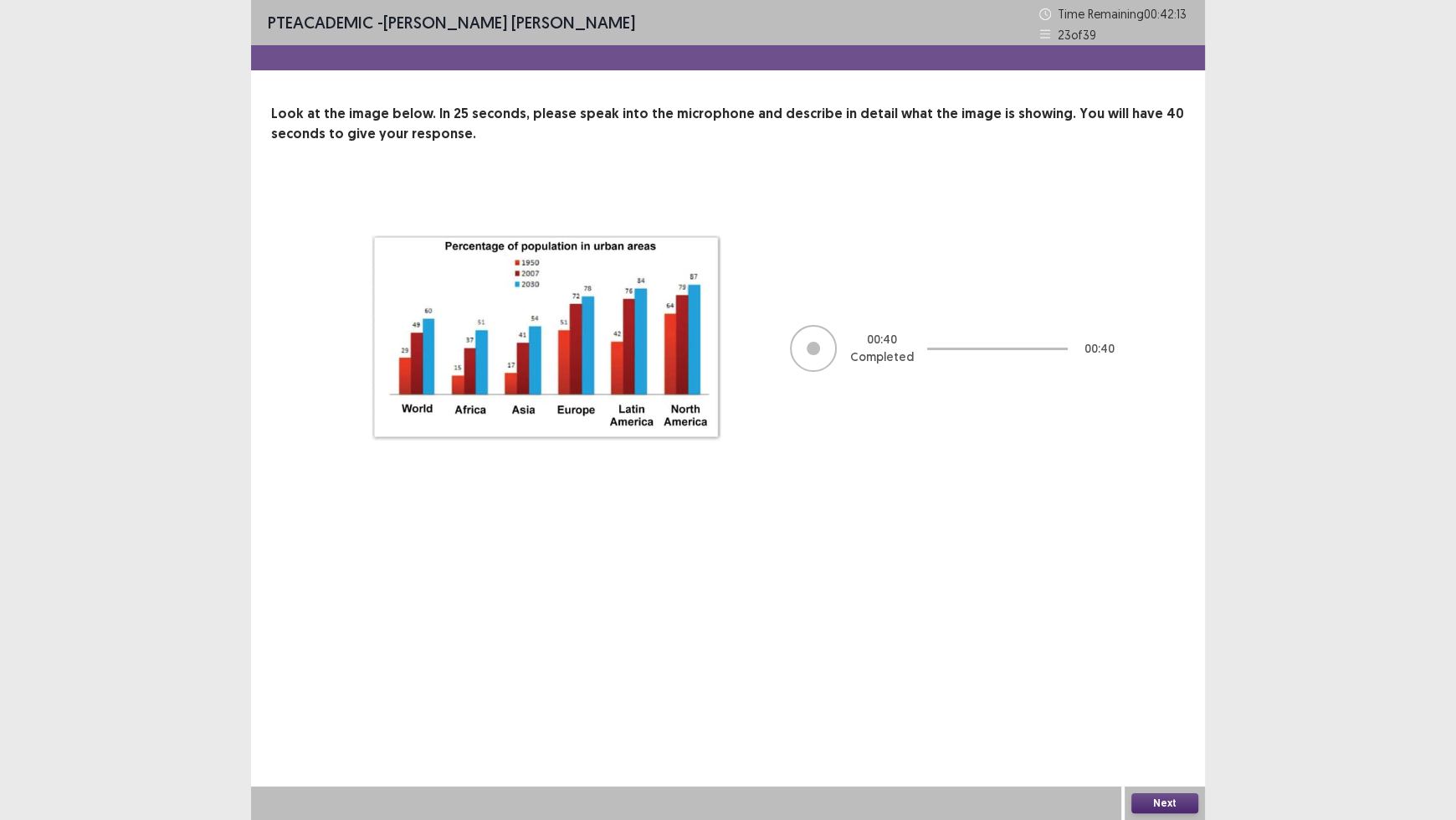
click at [1157, 678] on button "Next" at bounding box center [1165, 803] width 67 height 20
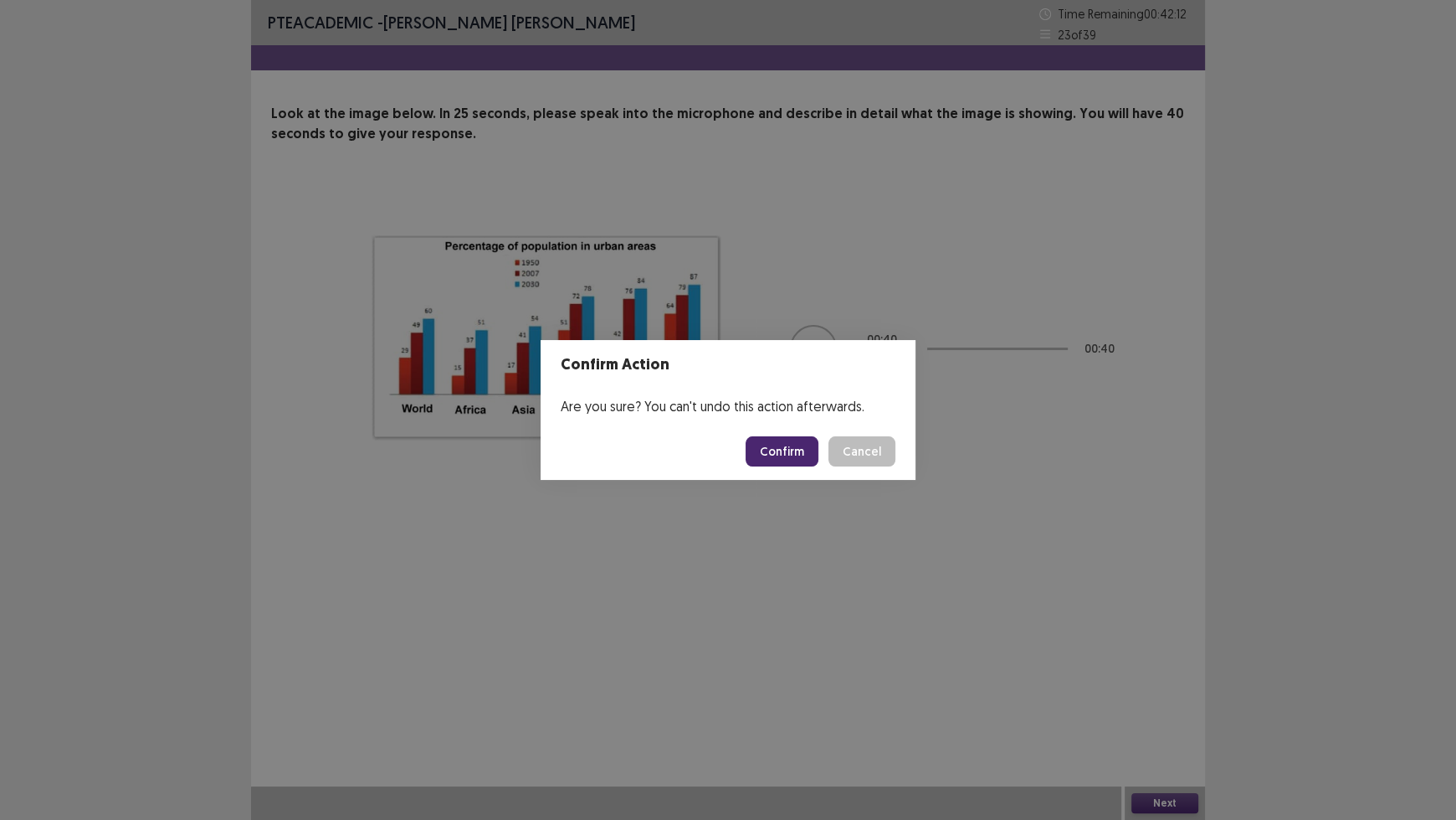
click at [779, 458] on button "Confirm" at bounding box center [782, 451] width 73 height 30
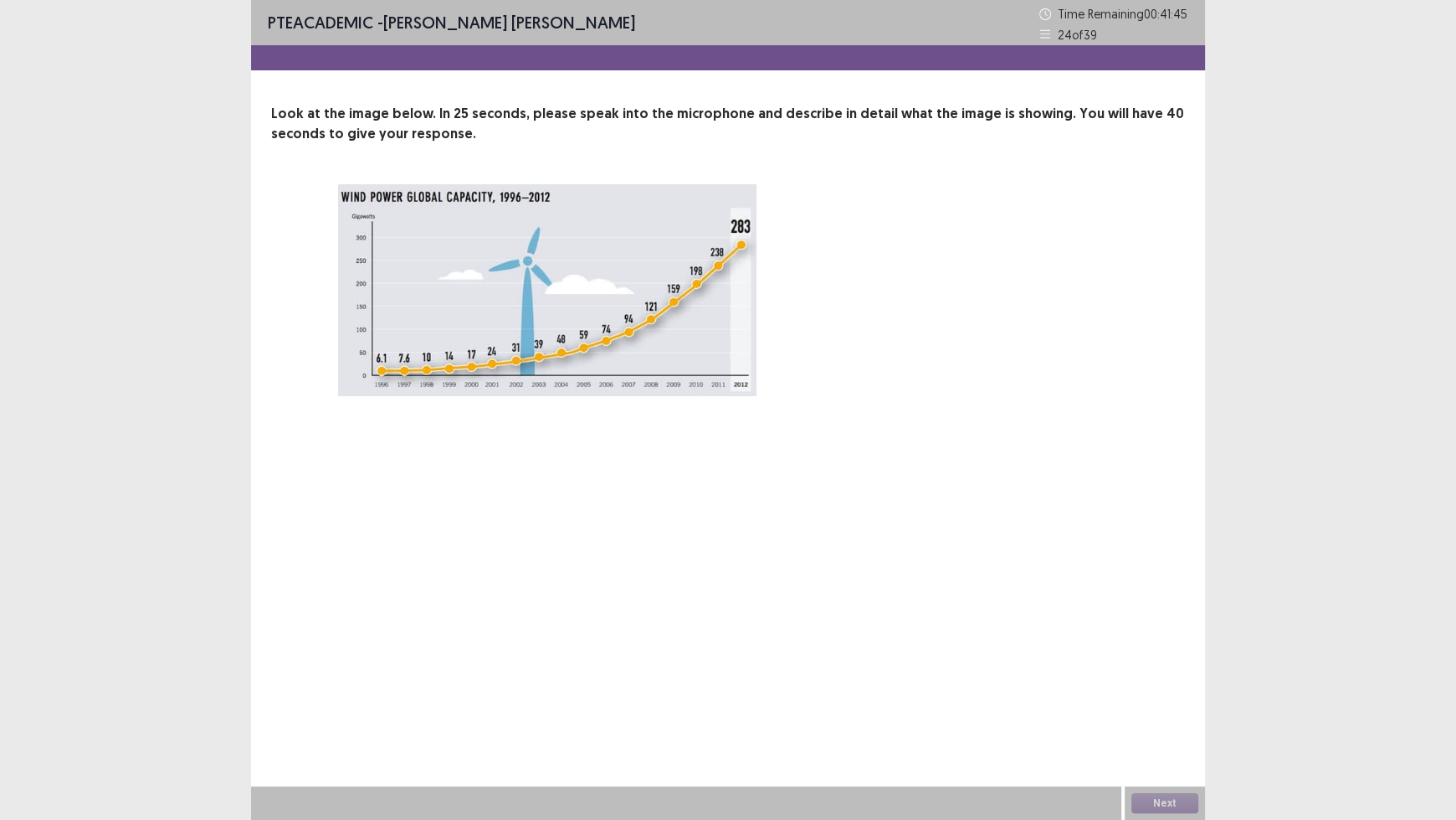
click at [794, 438] on div "PTE academic - [PERSON_NAME] [PERSON_NAME] Time Remaining 00 : 41 : 45 24 of 39…" at bounding box center [728, 234] width 954 height 469
click at [795, 437] on div "PTE academic - [PERSON_NAME] [PERSON_NAME] Time Remaining 00 : 41 : 15 24 of 39…" at bounding box center [728, 234] width 954 height 469
click at [1156, 678] on button "Next" at bounding box center [1165, 803] width 67 height 20
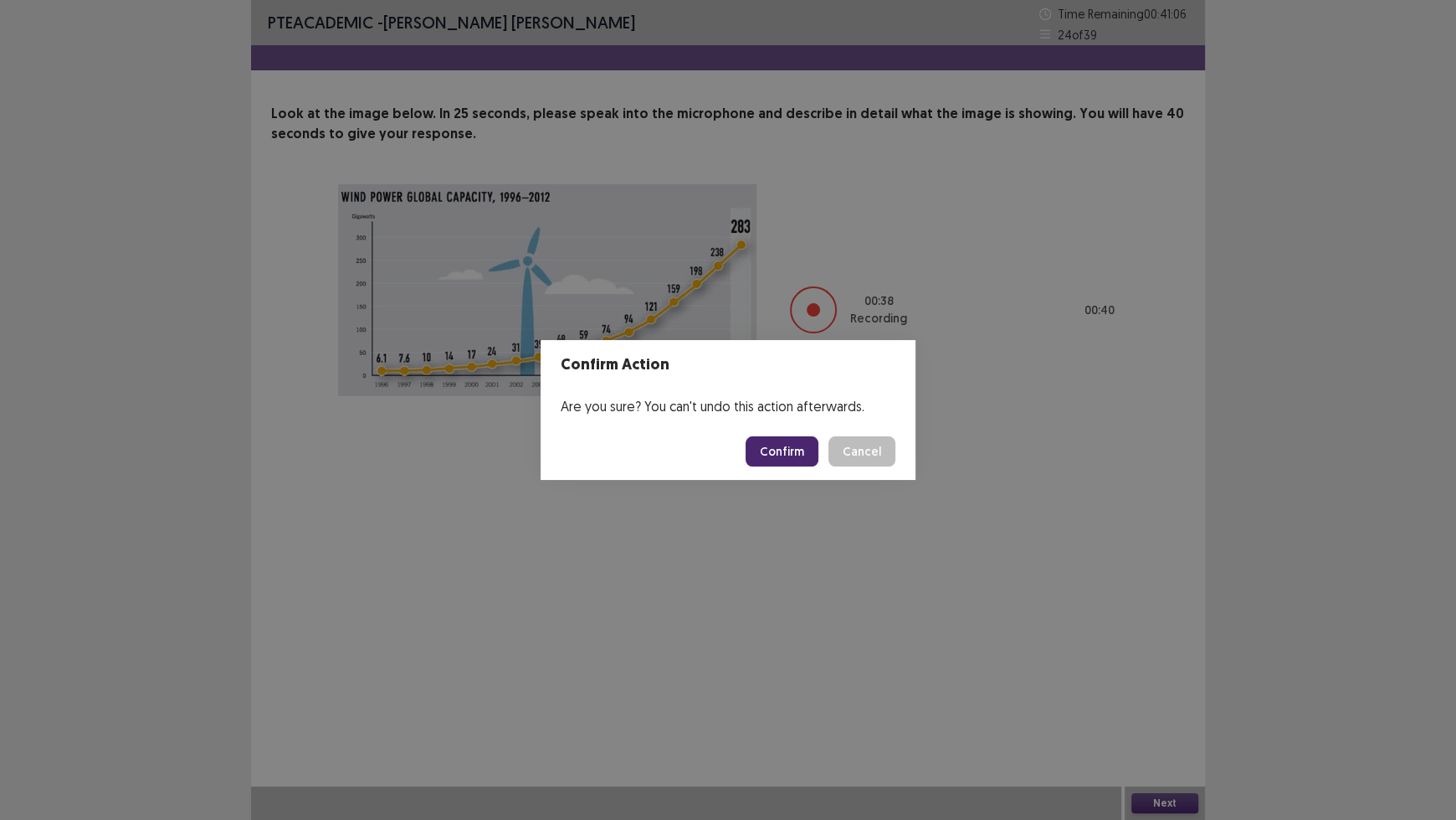
click at [784, 458] on button "Confirm" at bounding box center [782, 451] width 73 height 30
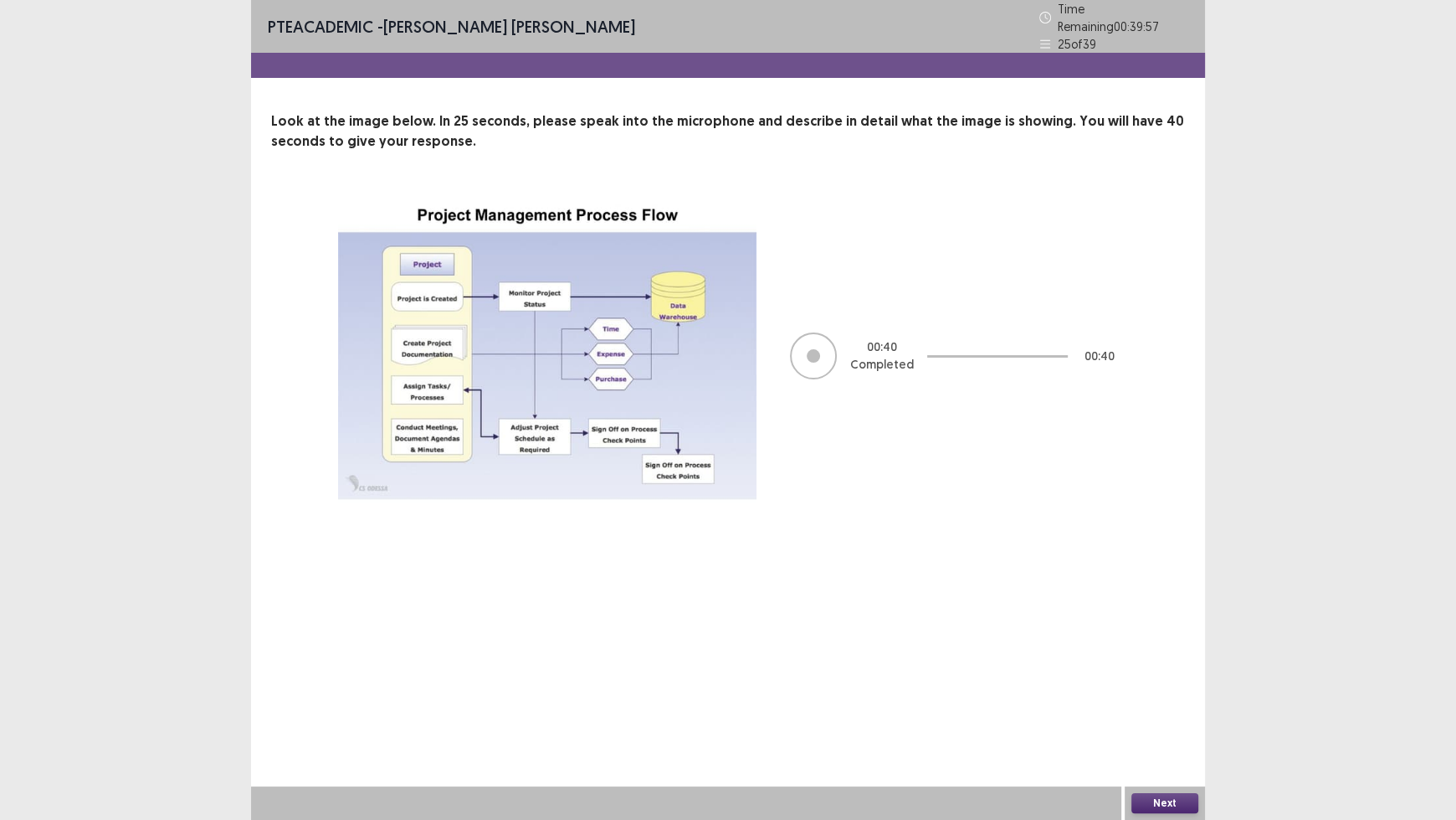
click at [1176, 678] on button "Next" at bounding box center [1165, 803] width 67 height 20
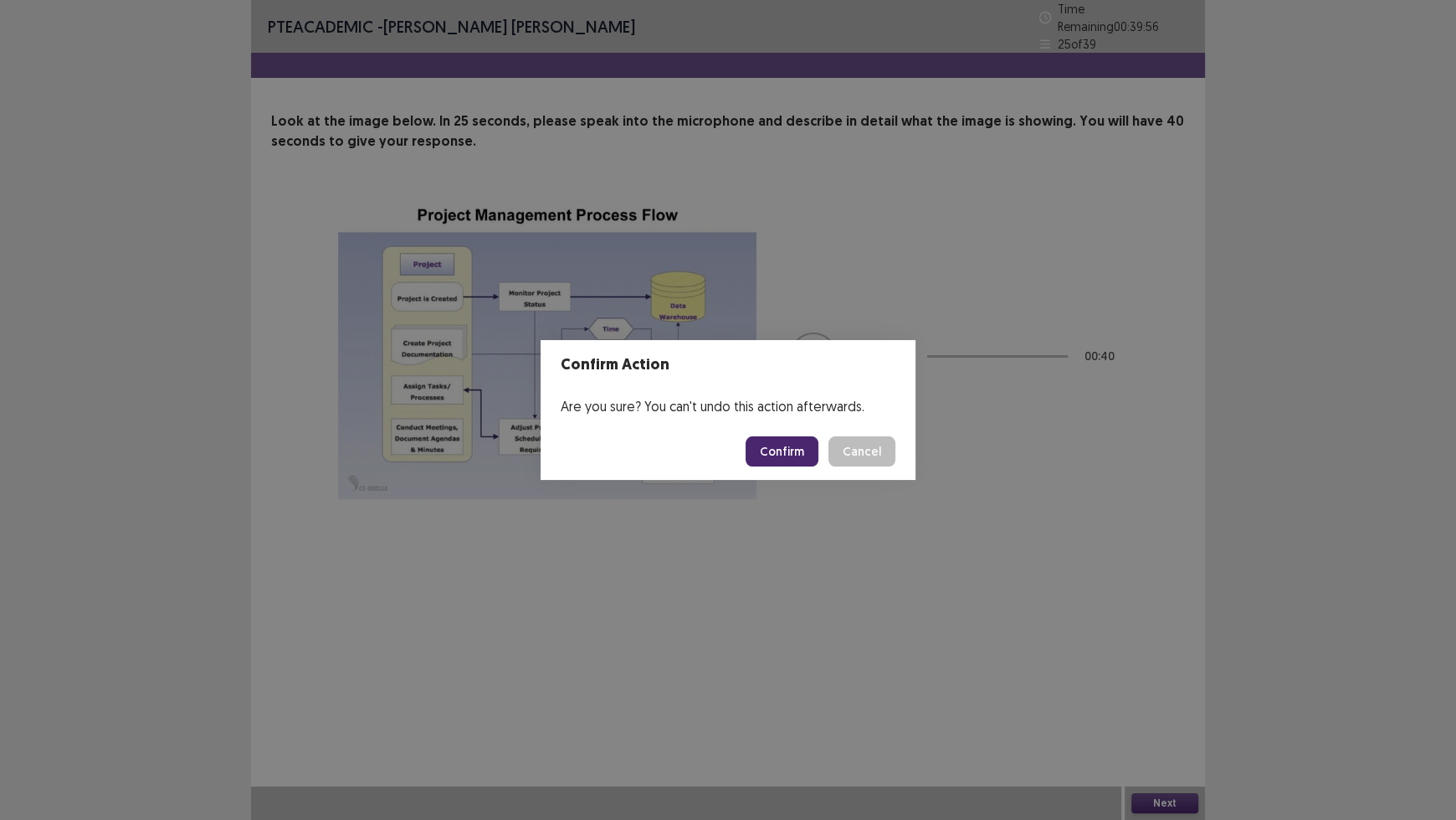
click at [787, 451] on button "Confirm" at bounding box center [782, 451] width 73 height 30
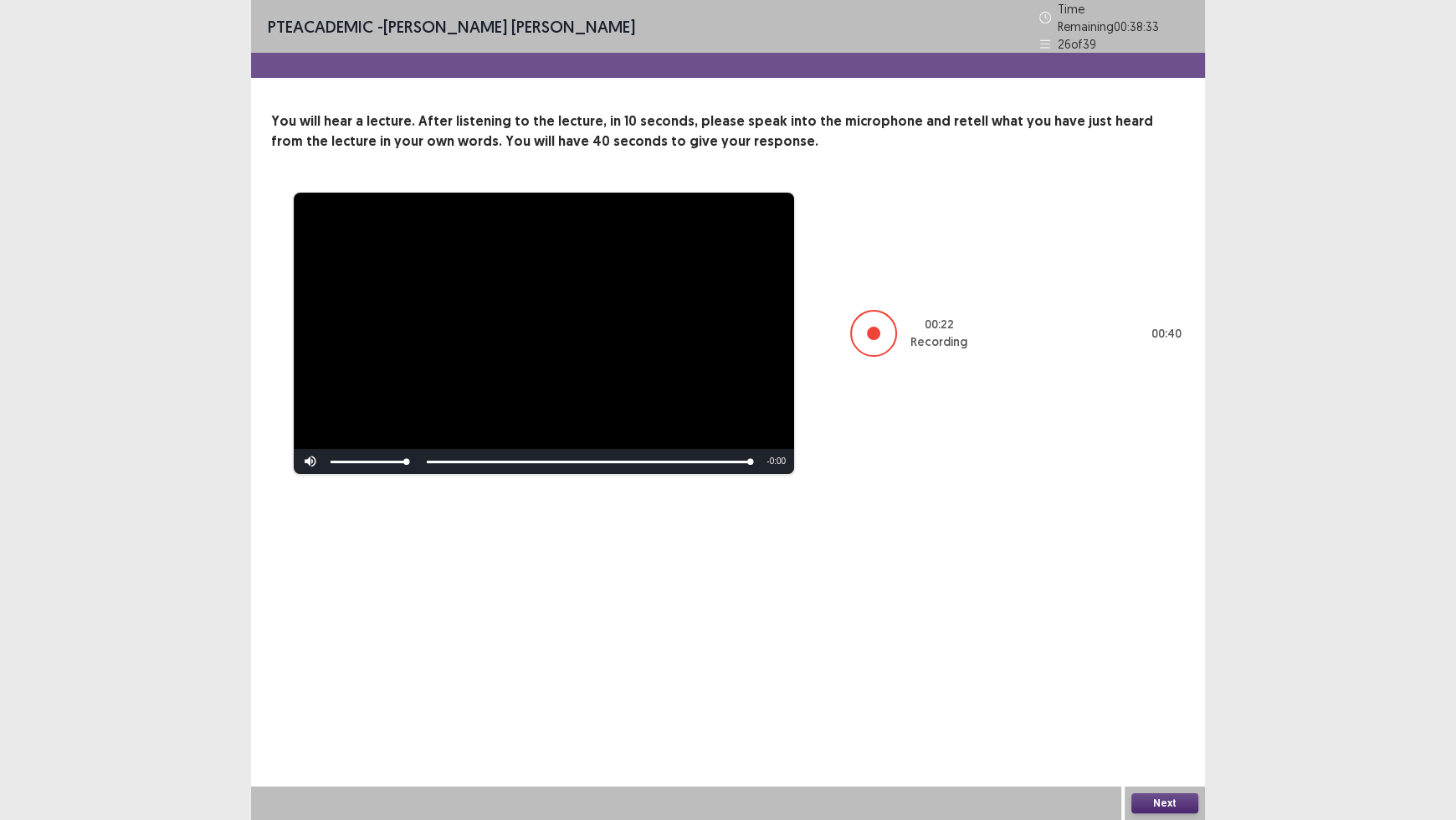
click at [1159, 678] on button "Next" at bounding box center [1165, 803] width 67 height 20
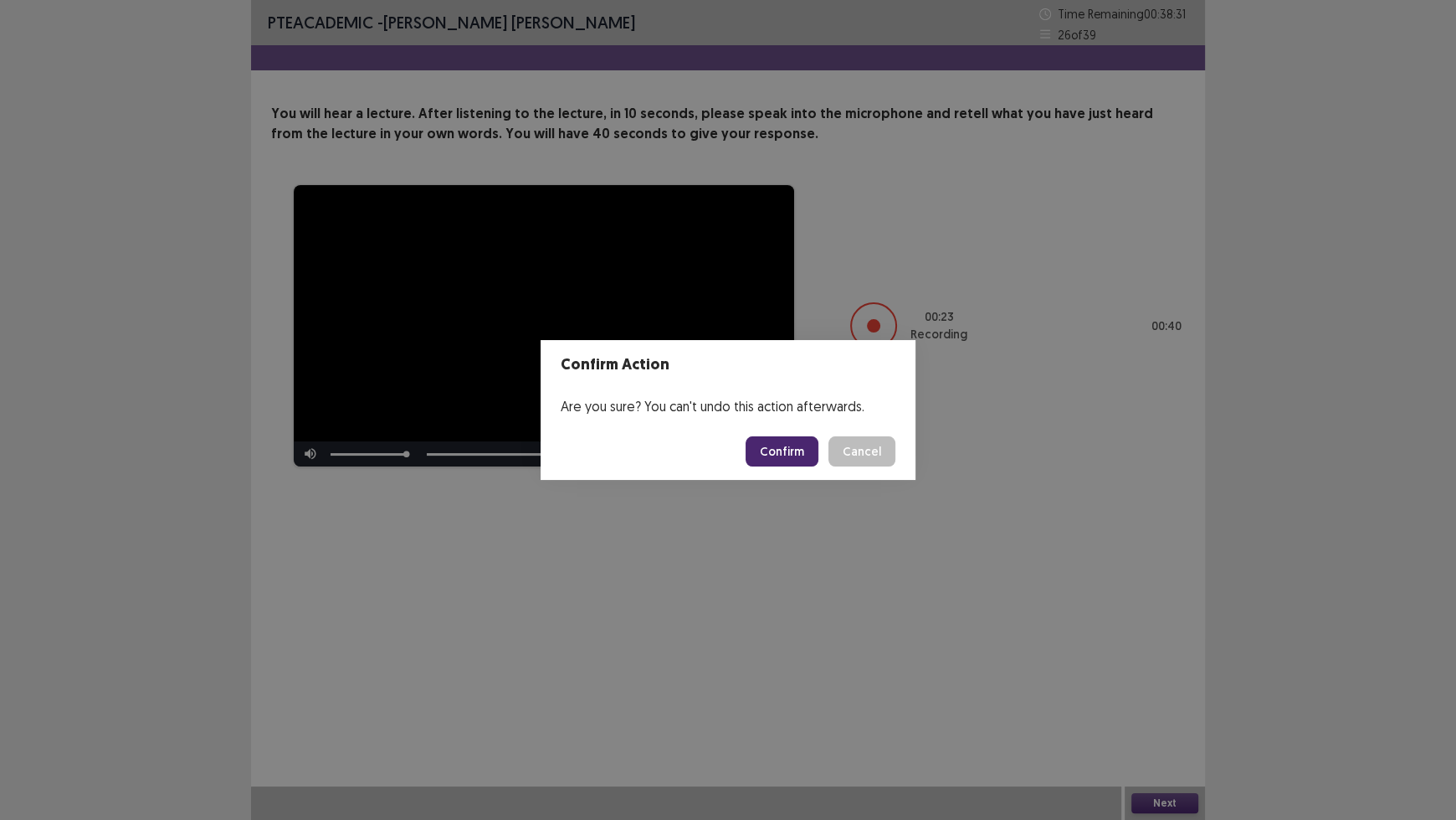
click at [797, 458] on button "Confirm" at bounding box center [782, 451] width 73 height 30
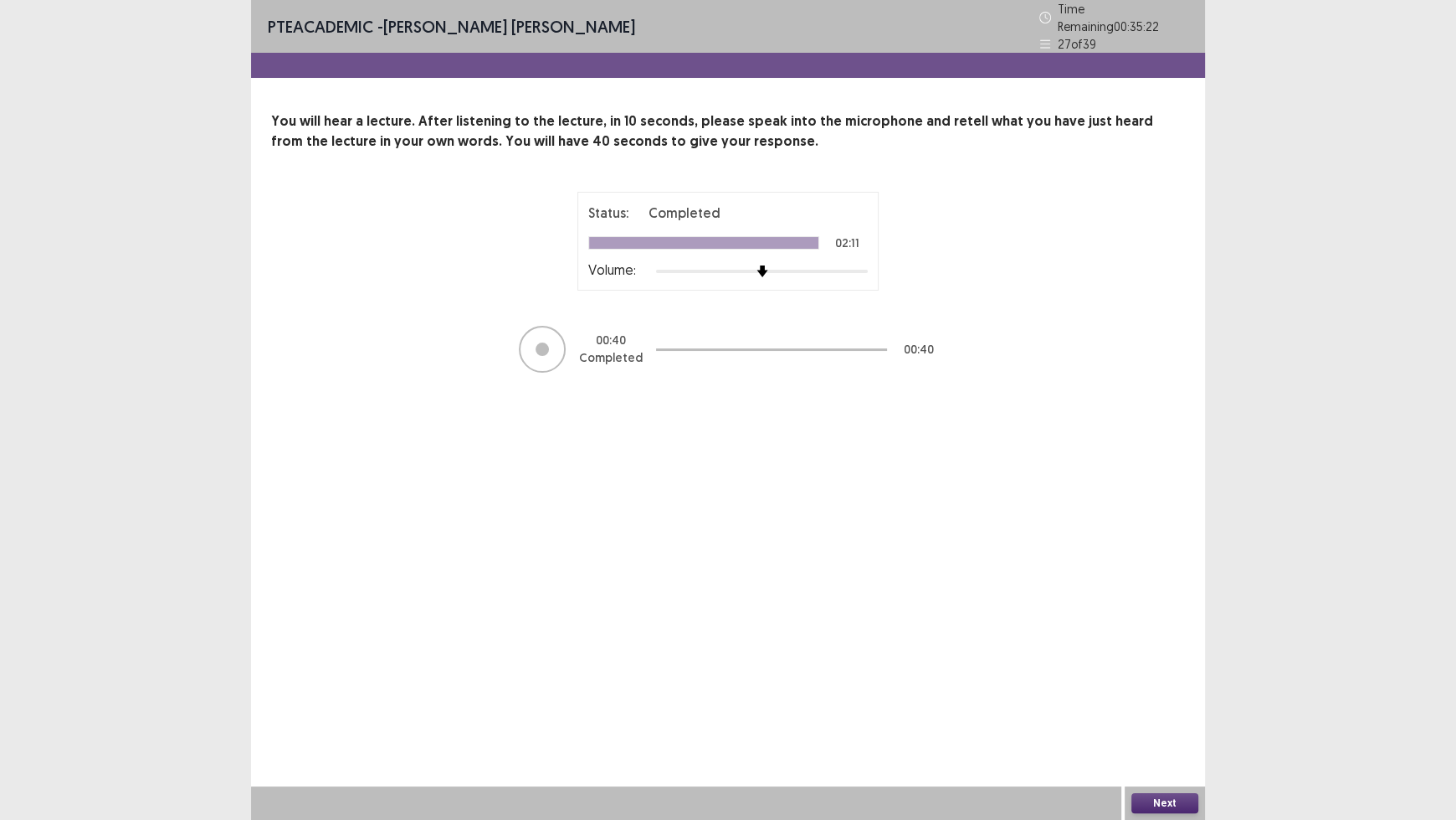
click at [1156, 678] on button "Next" at bounding box center [1165, 803] width 67 height 20
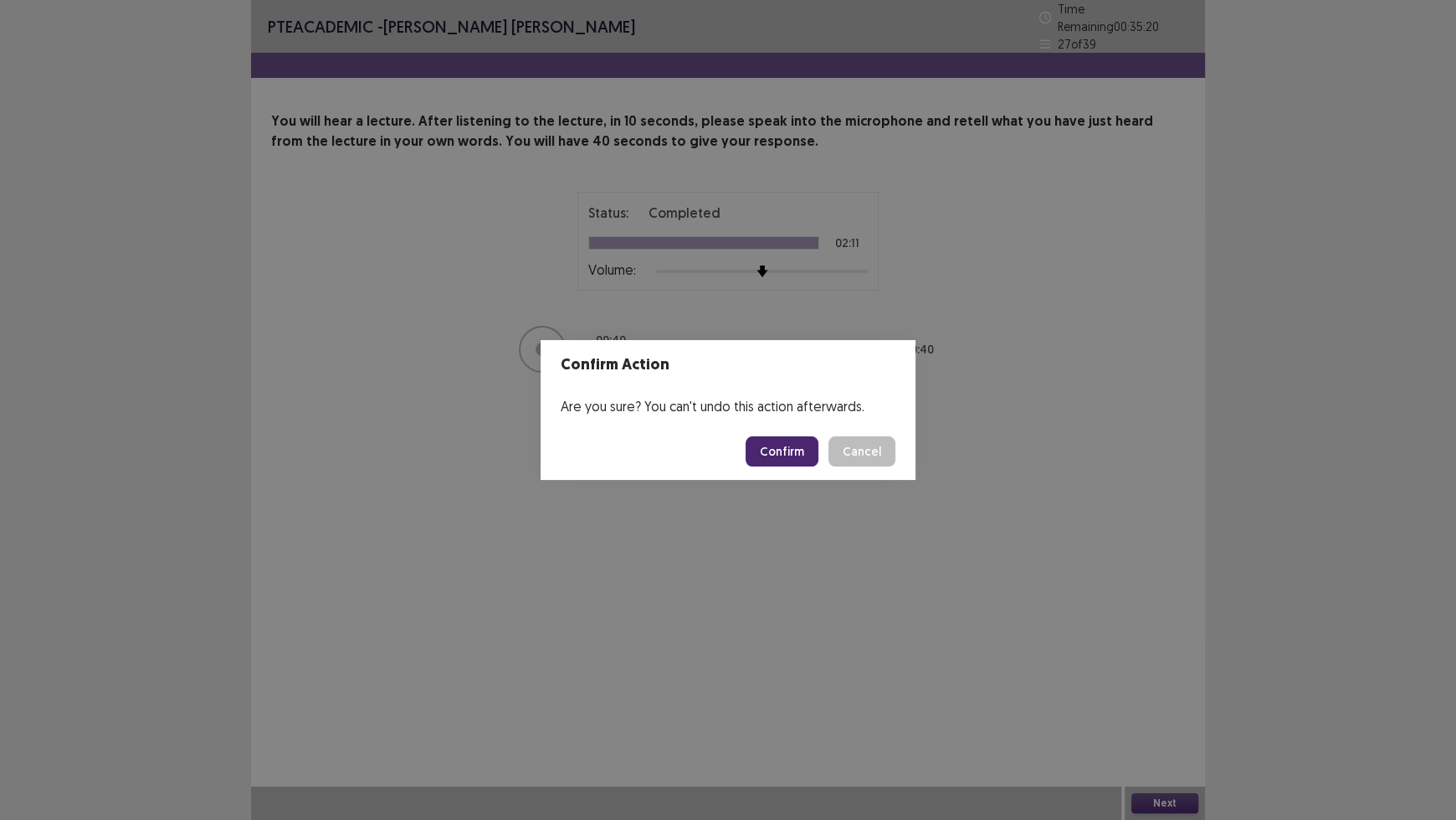
click at [784, 458] on button "Confirm" at bounding box center [782, 451] width 73 height 30
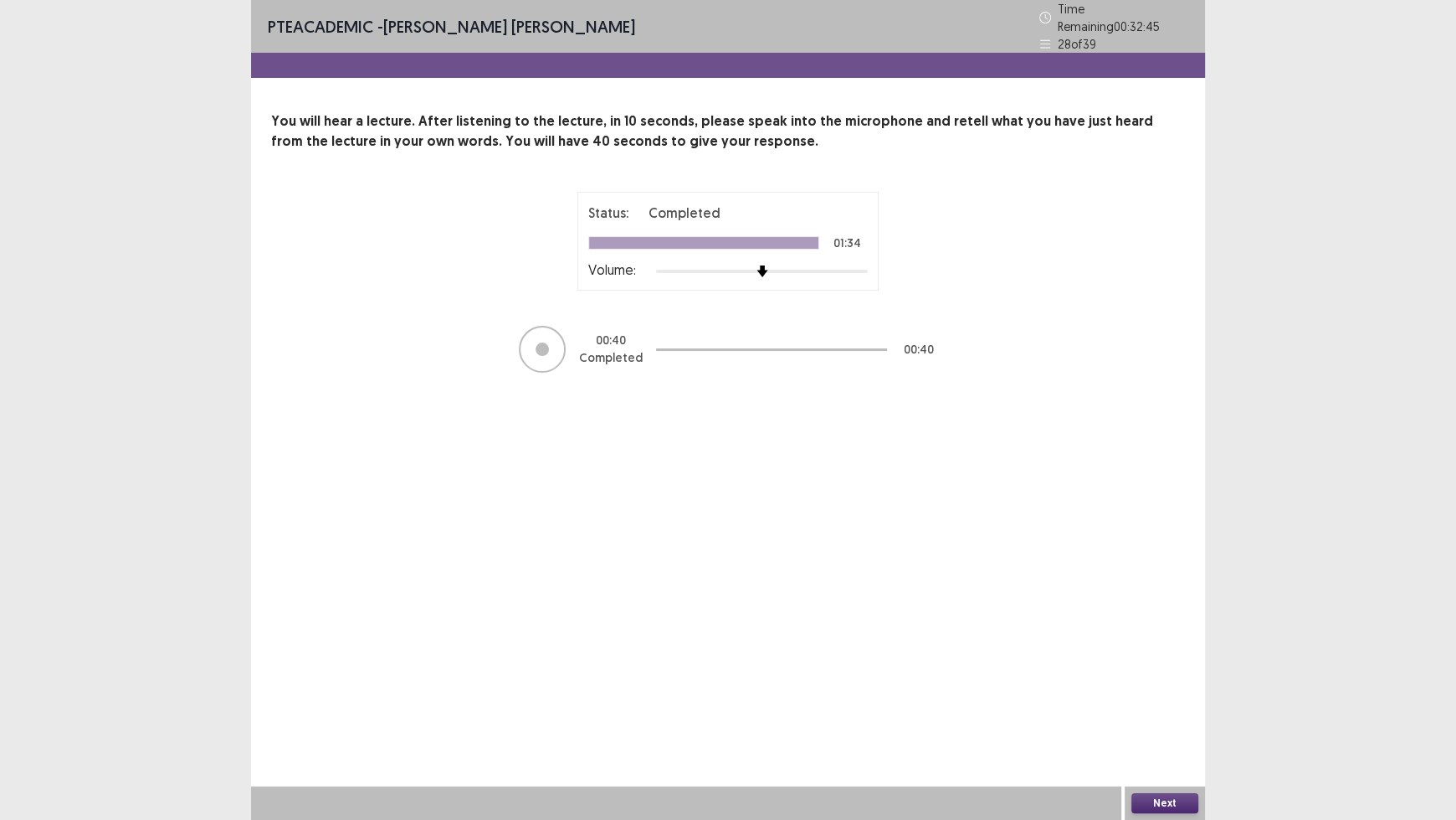
click at [1169, 678] on button "Next" at bounding box center [1165, 803] width 67 height 20
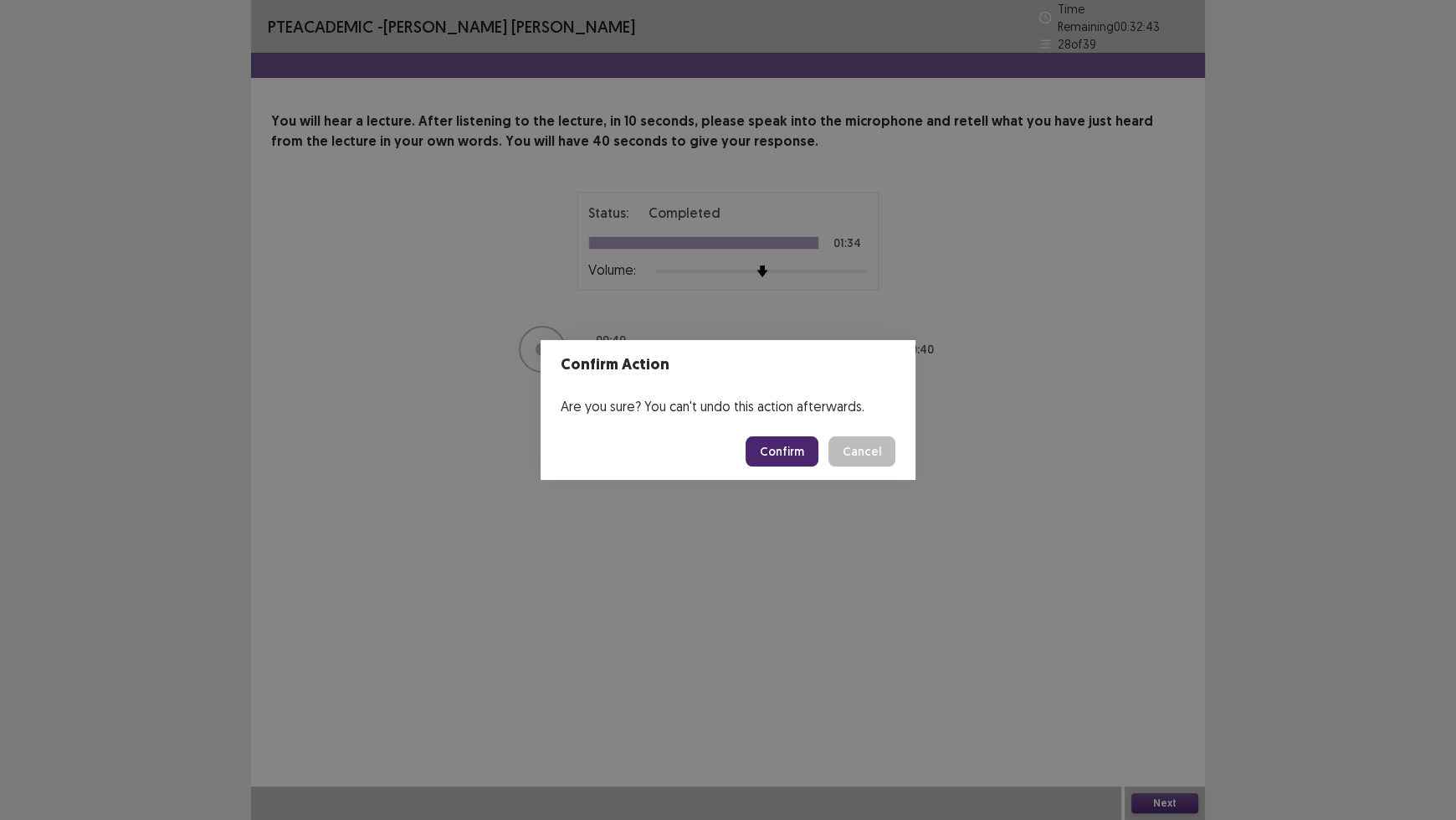
click at [781, 451] on button "Confirm" at bounding box center [782, 451] width 73 height 30
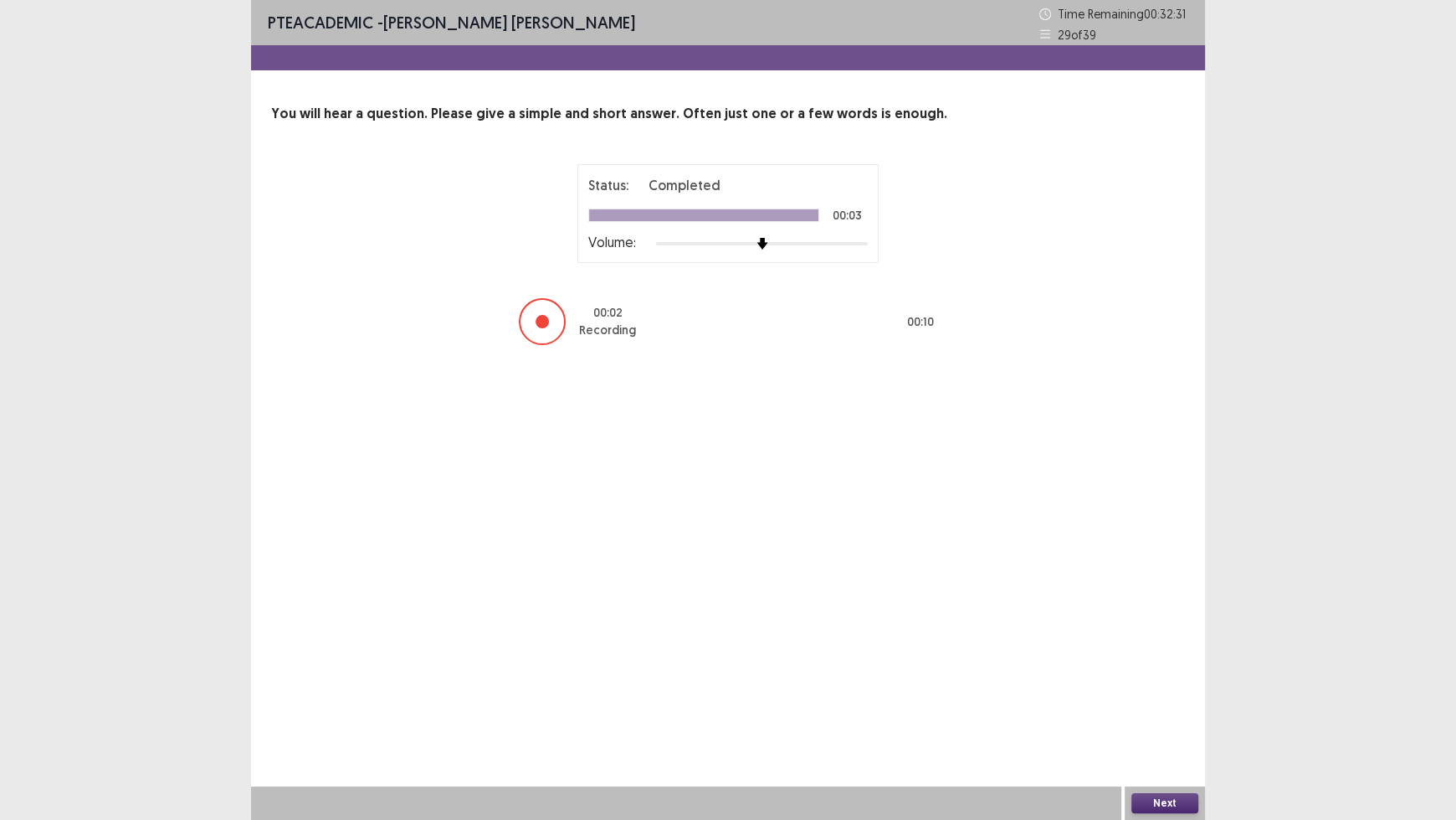
click at [1162, 678] on button "Next" at bounding box center [1165, 803] width 67 height 20
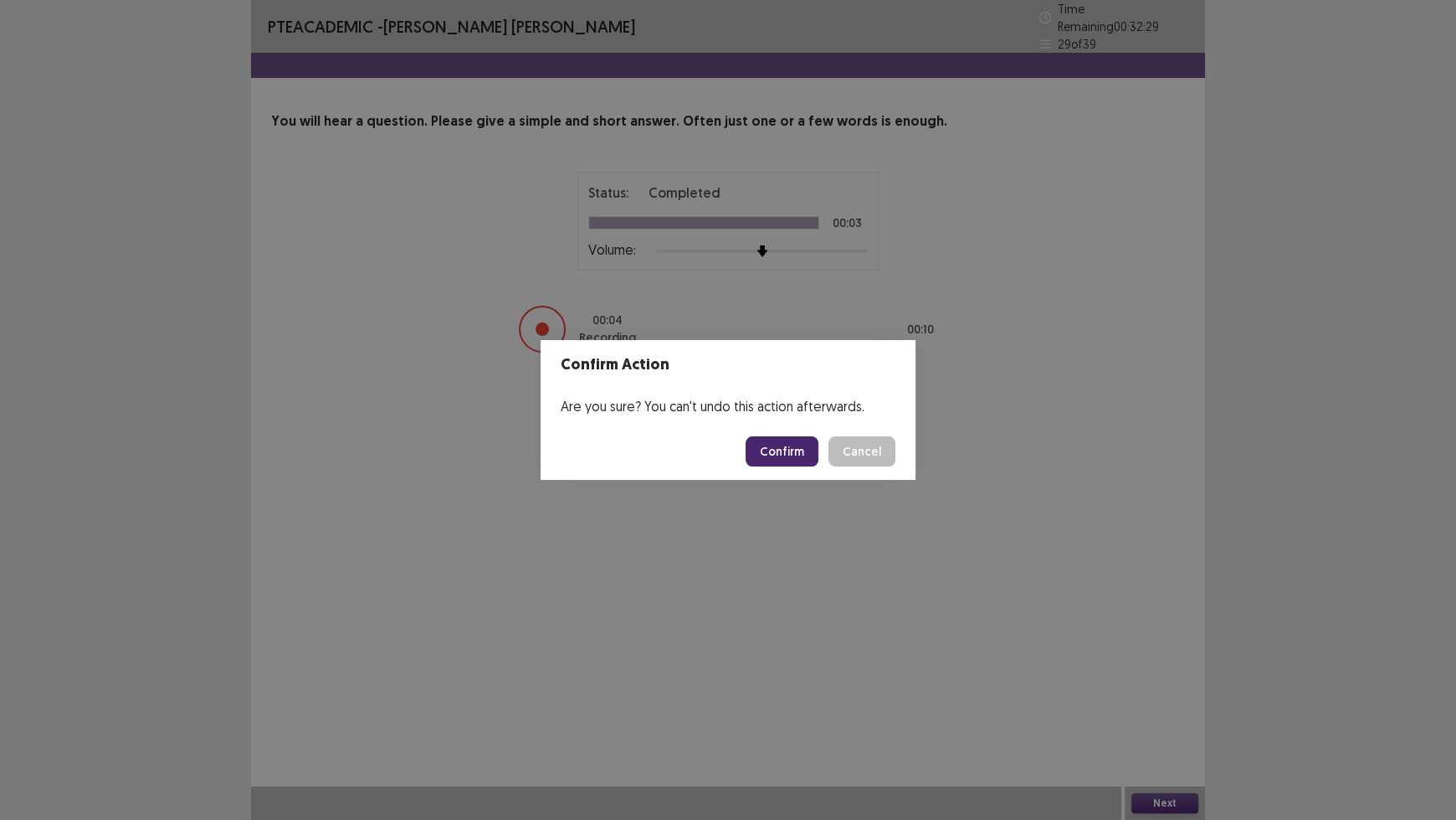
click at [787, 465] on button "Confirm" at bounding box center [782, 451] width 73 height 30
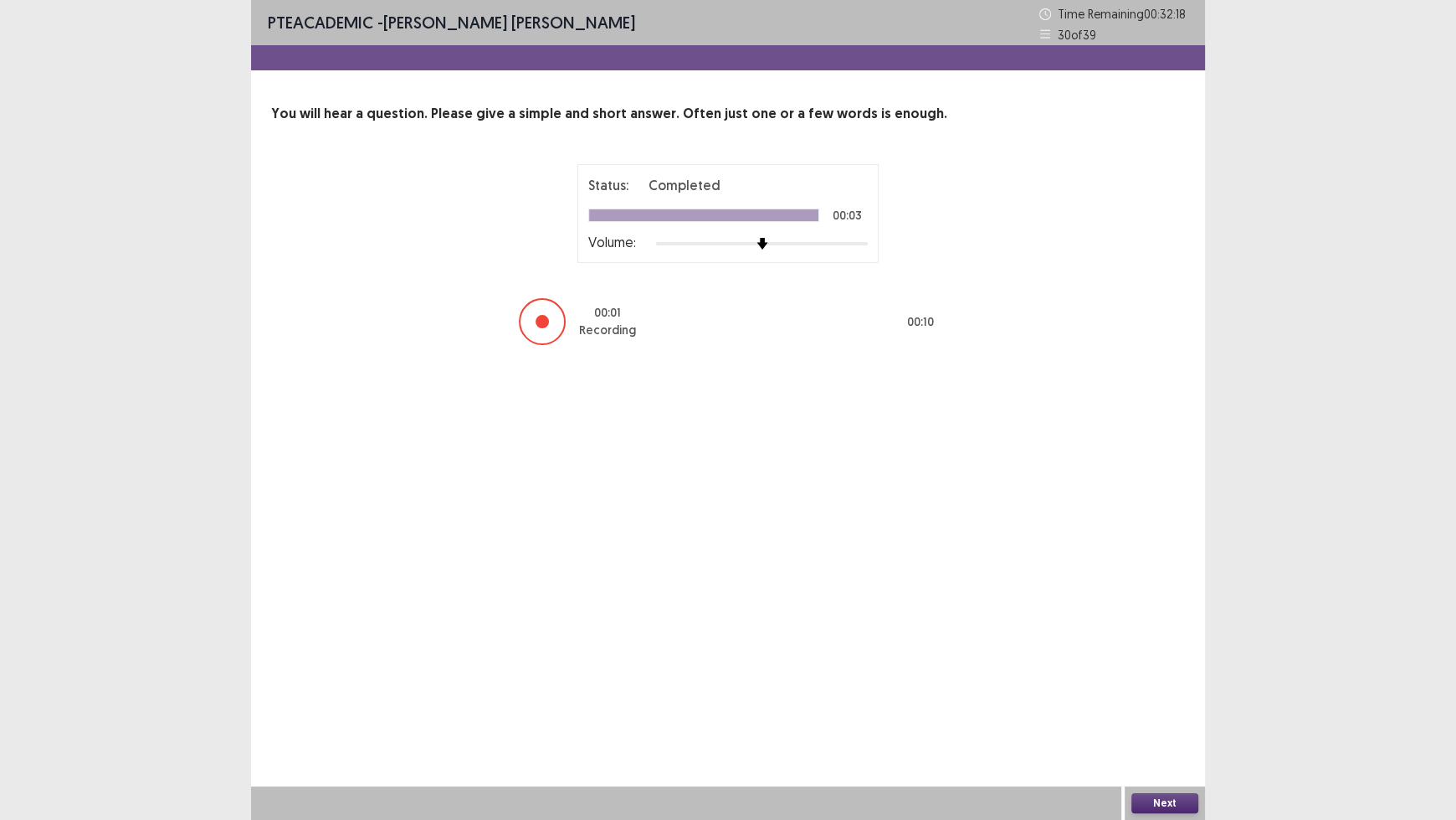
click at [1164, 678] on button "Next" at bounding box center [1165, 803] width 67 height 20
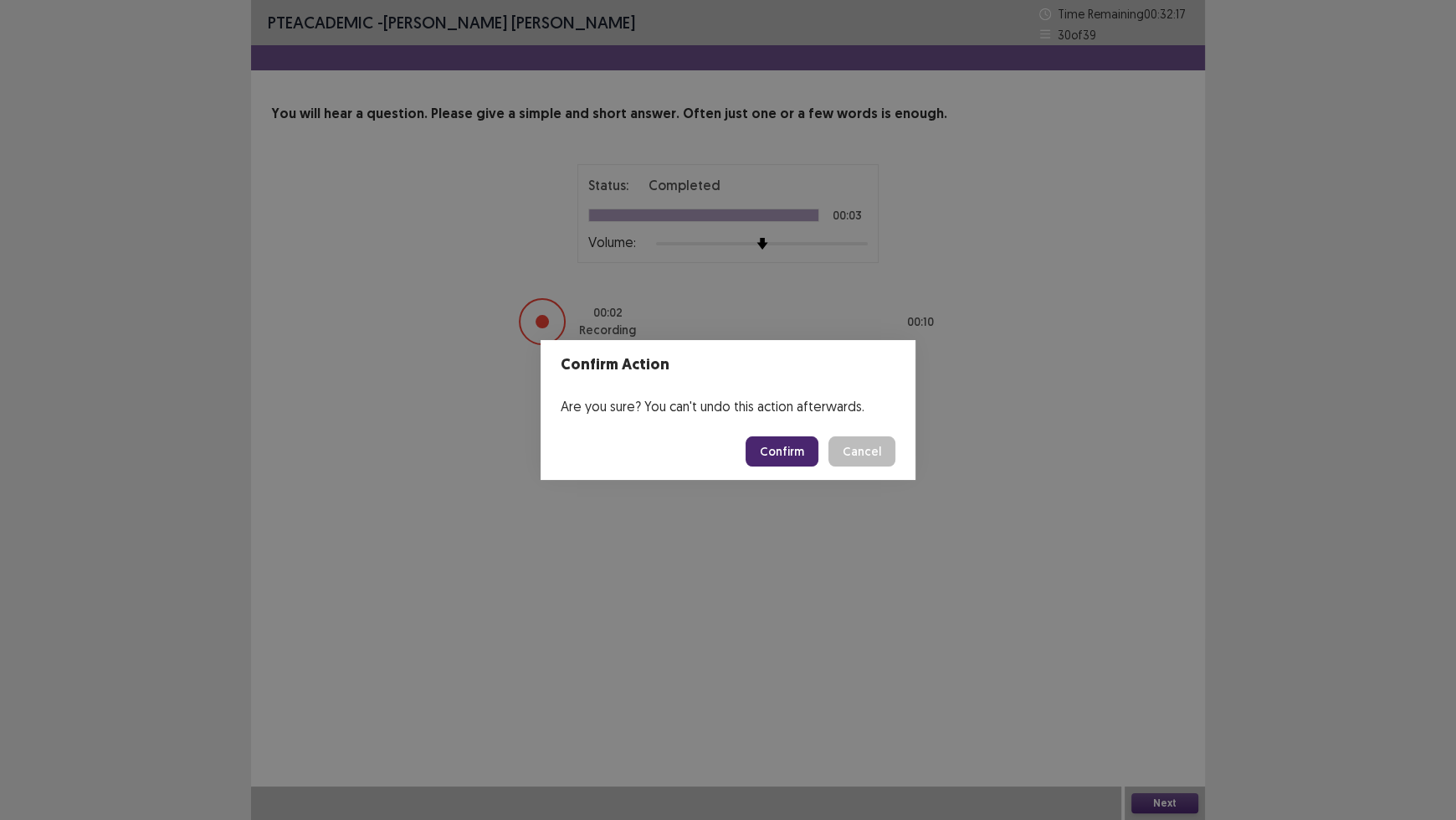
click at [793, 446] on button "Confirm" at bounding box center [782, 451] width 73 height 30
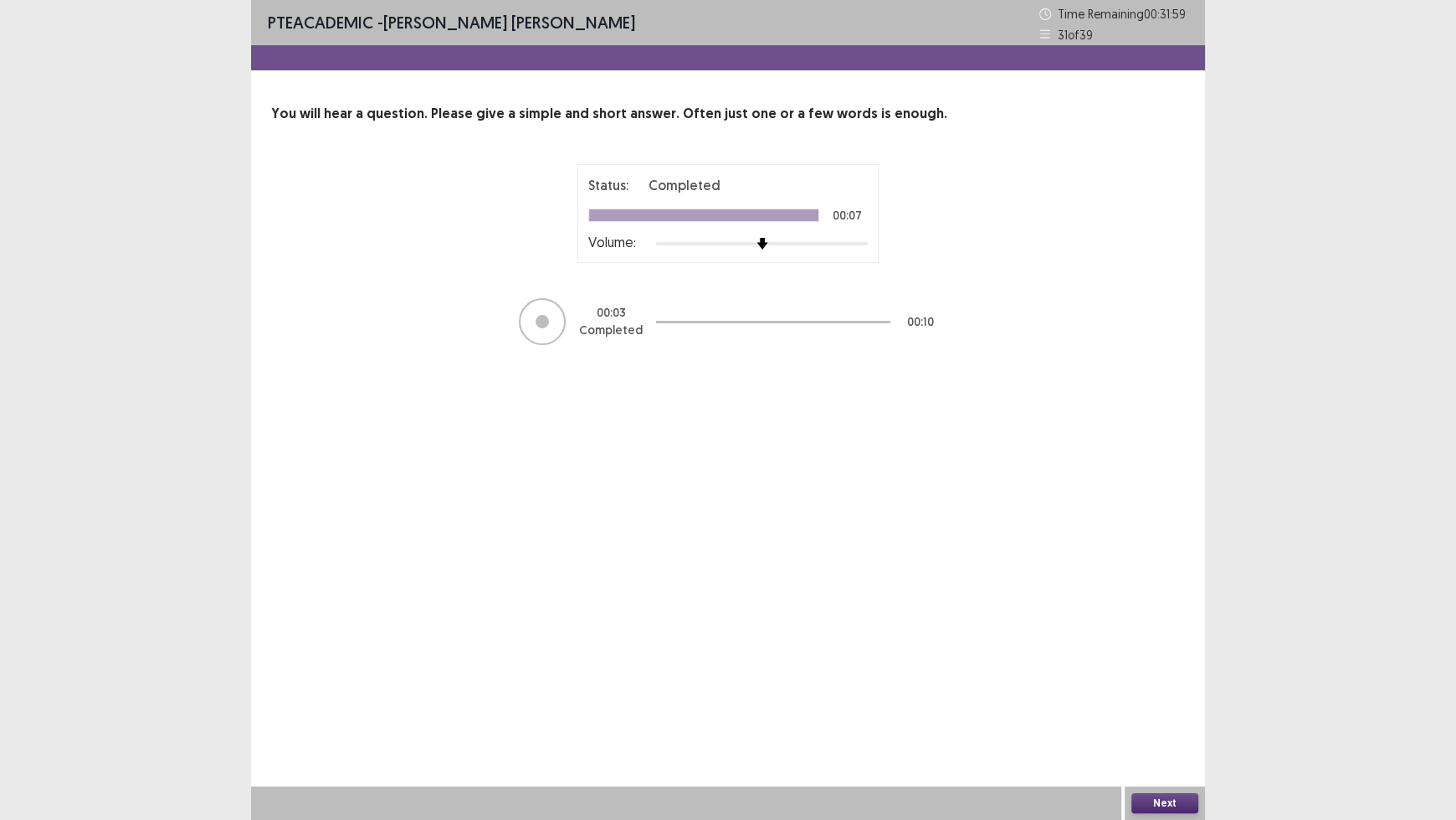
click at [1165, 678] on button "Next" at bounding box center [1165, 803] width 67 height 20
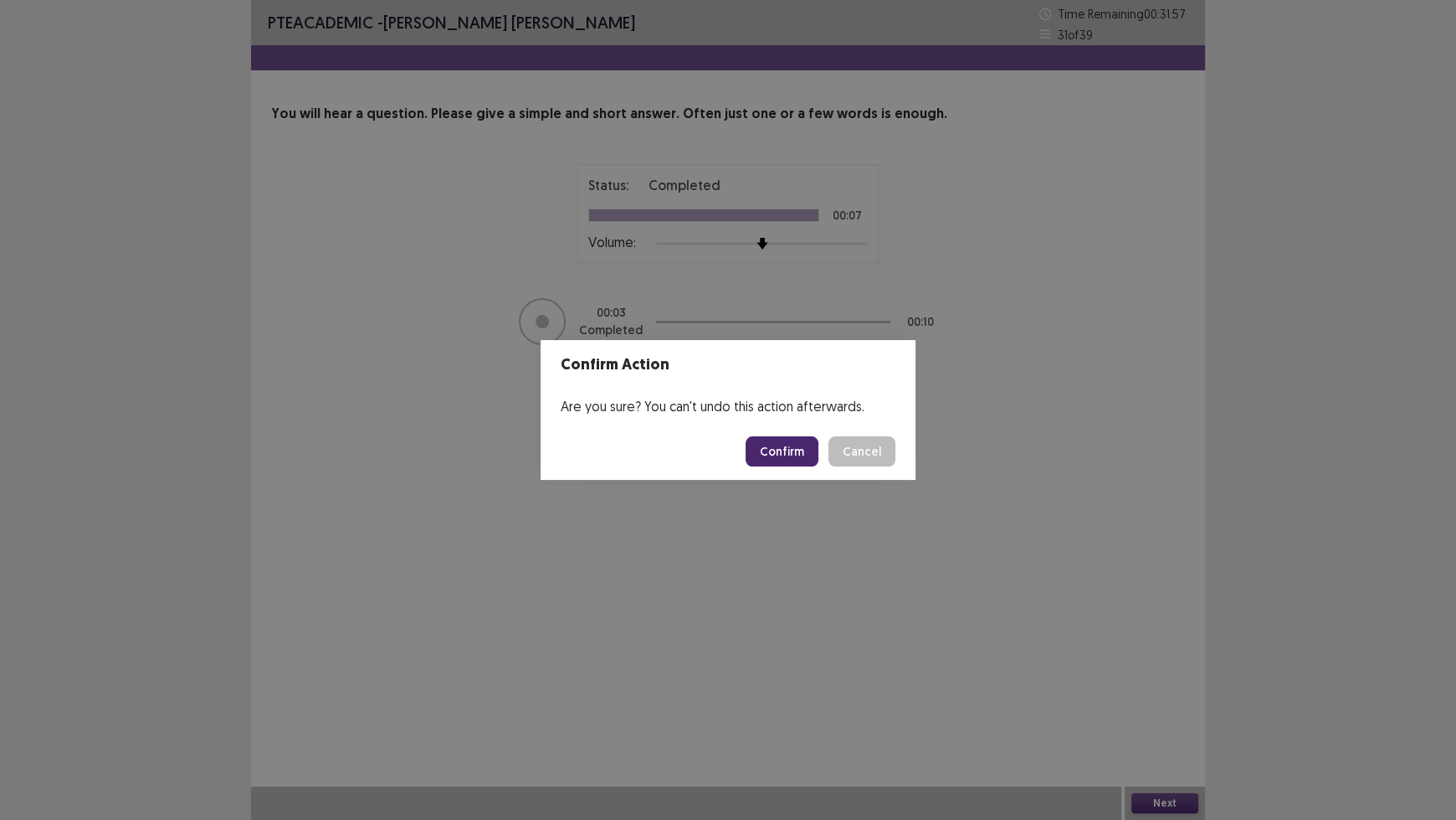
click at [783, 441] on button "Confirm" at bounding box center [782, 451] width 73 height 30
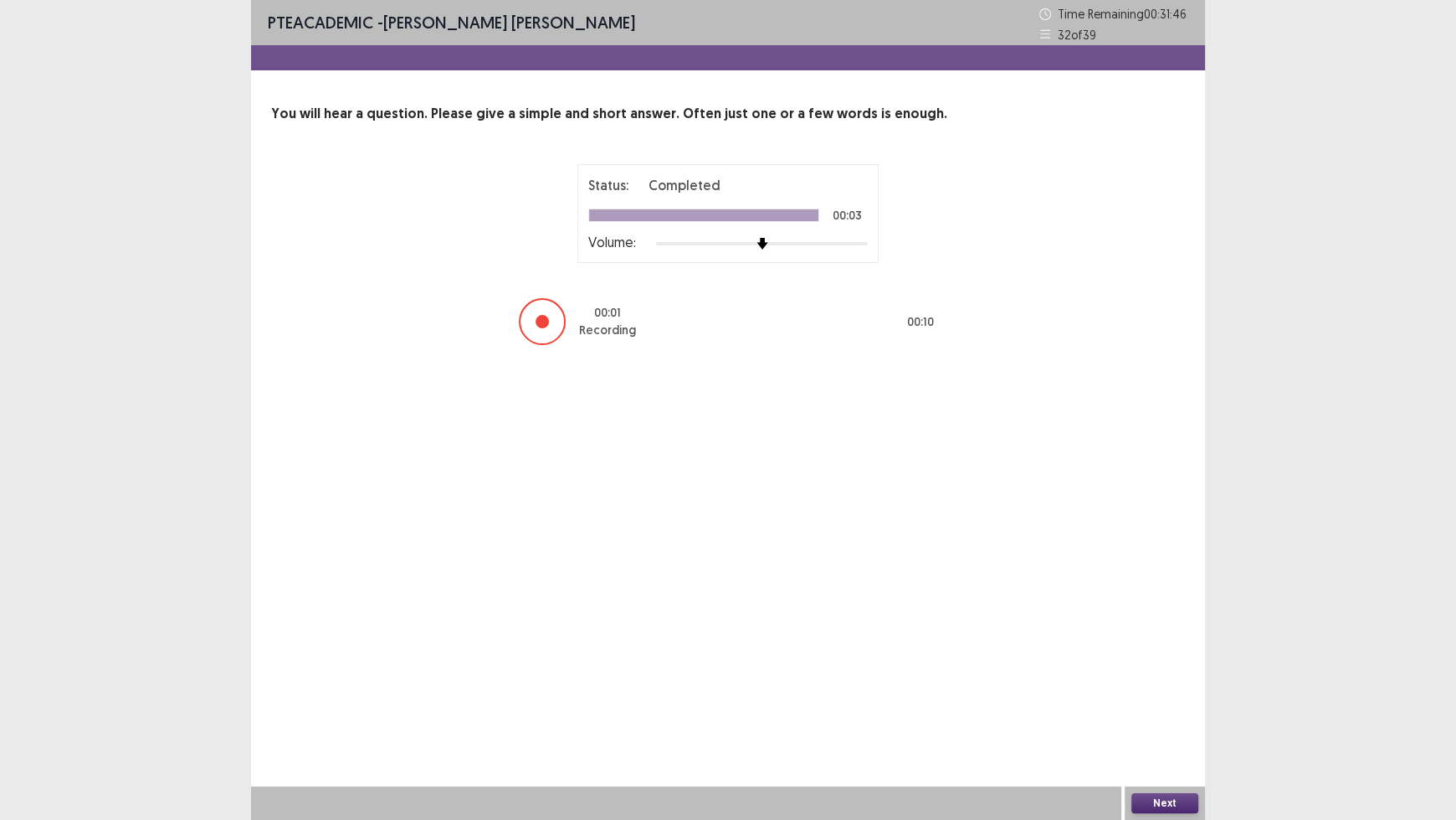
click at [1170, 678] on button "Next" at bounding box center [1165, 803] width 67 height 20
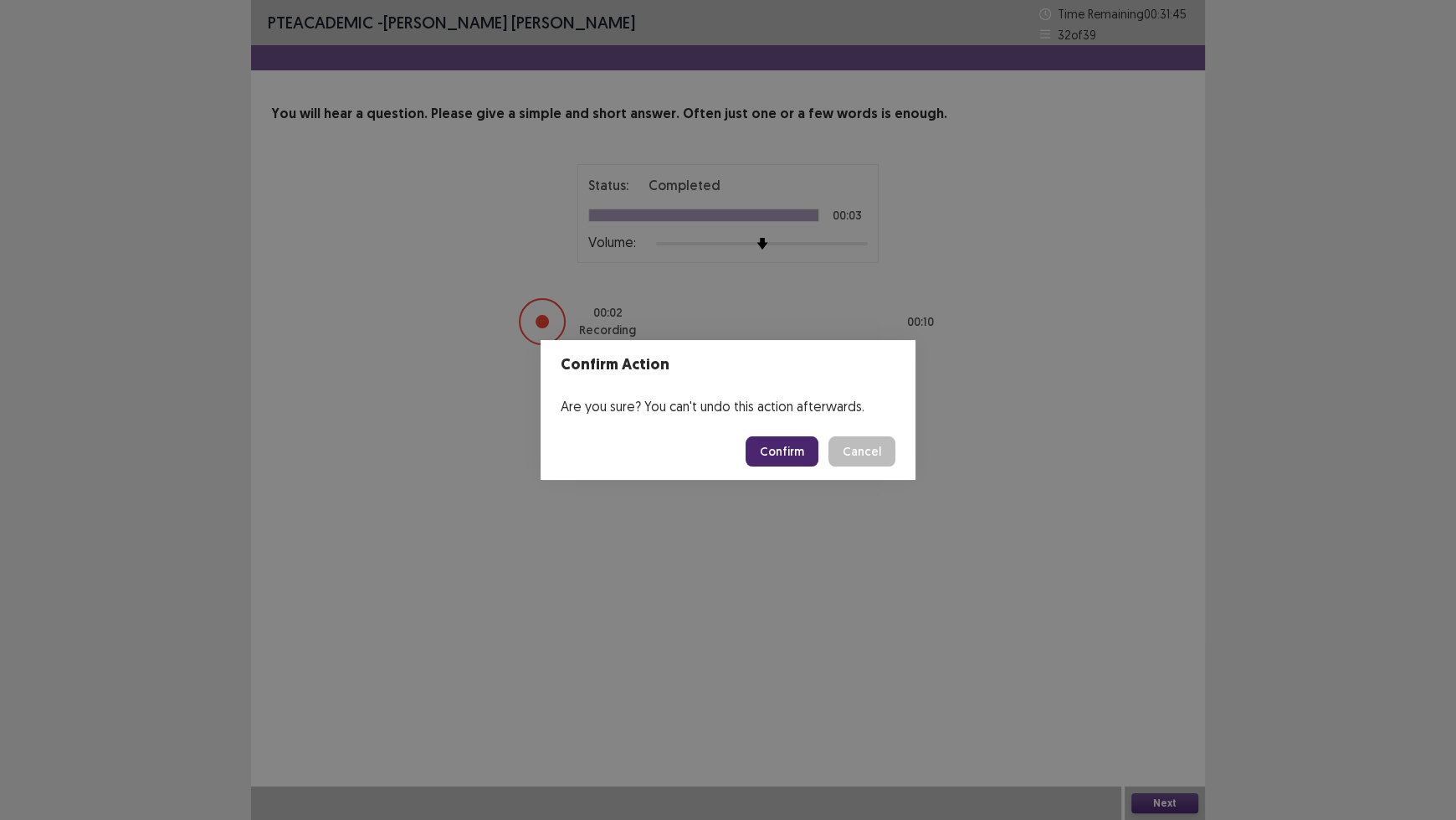
click at [796, 458] on button "Confirm" at bounding box center [782, 451] width 73 height 30
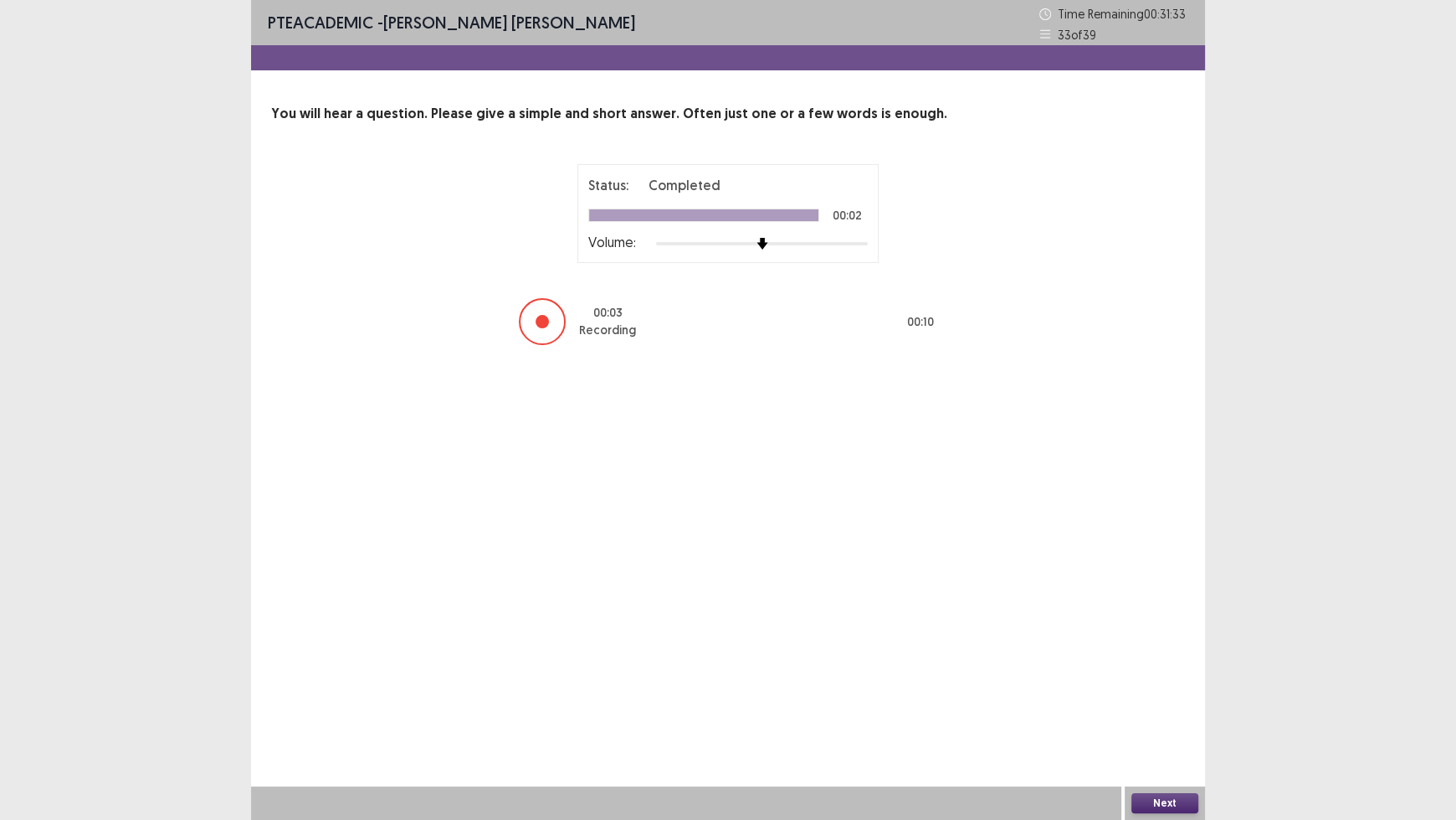
click at [1154, 678] on button "Next" at bounding box center [1165, 803] width 67 height 20
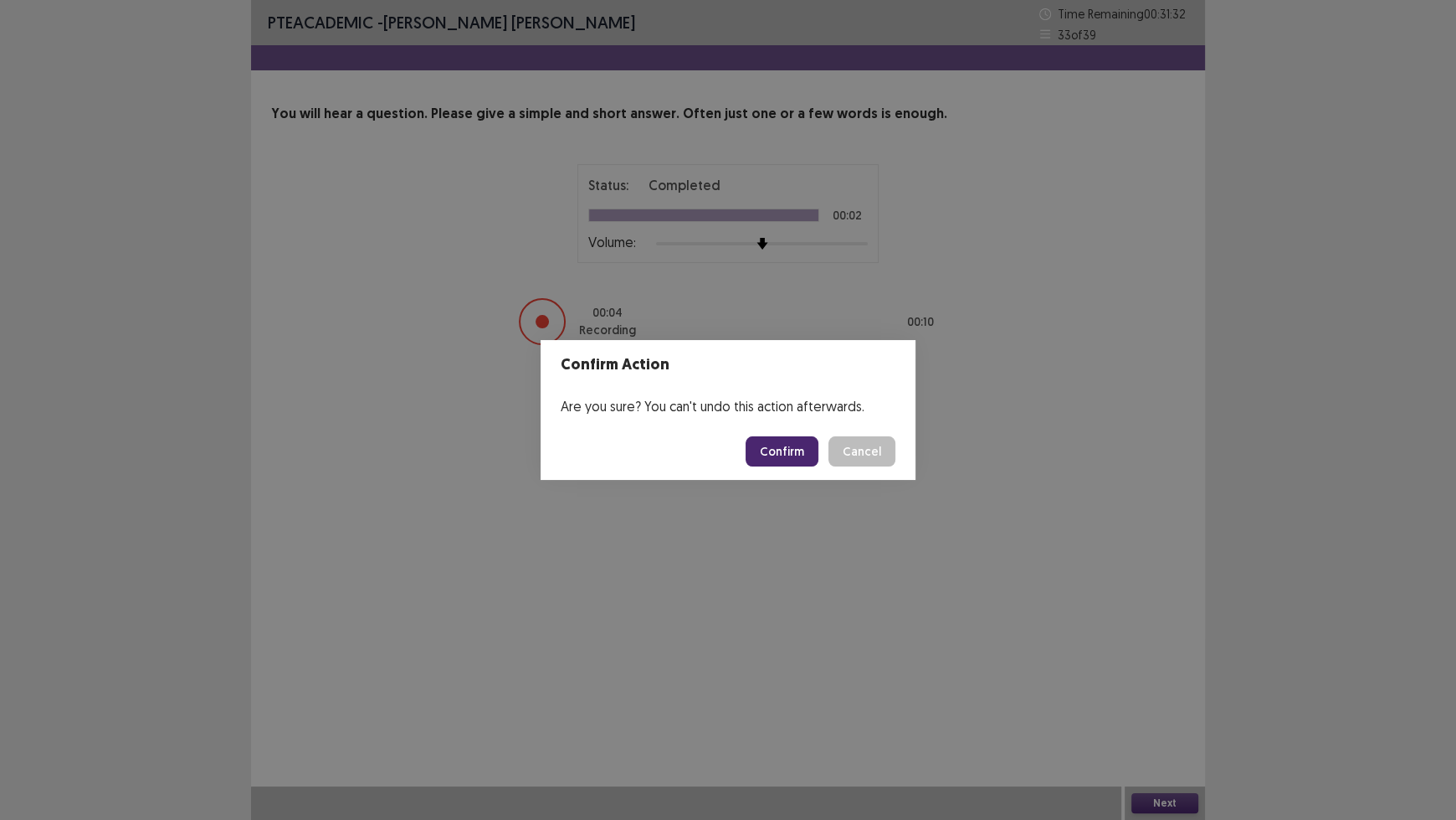
click at [775, 447] on button "Confirm" at bounding box center [782, 451] width 73 height 30
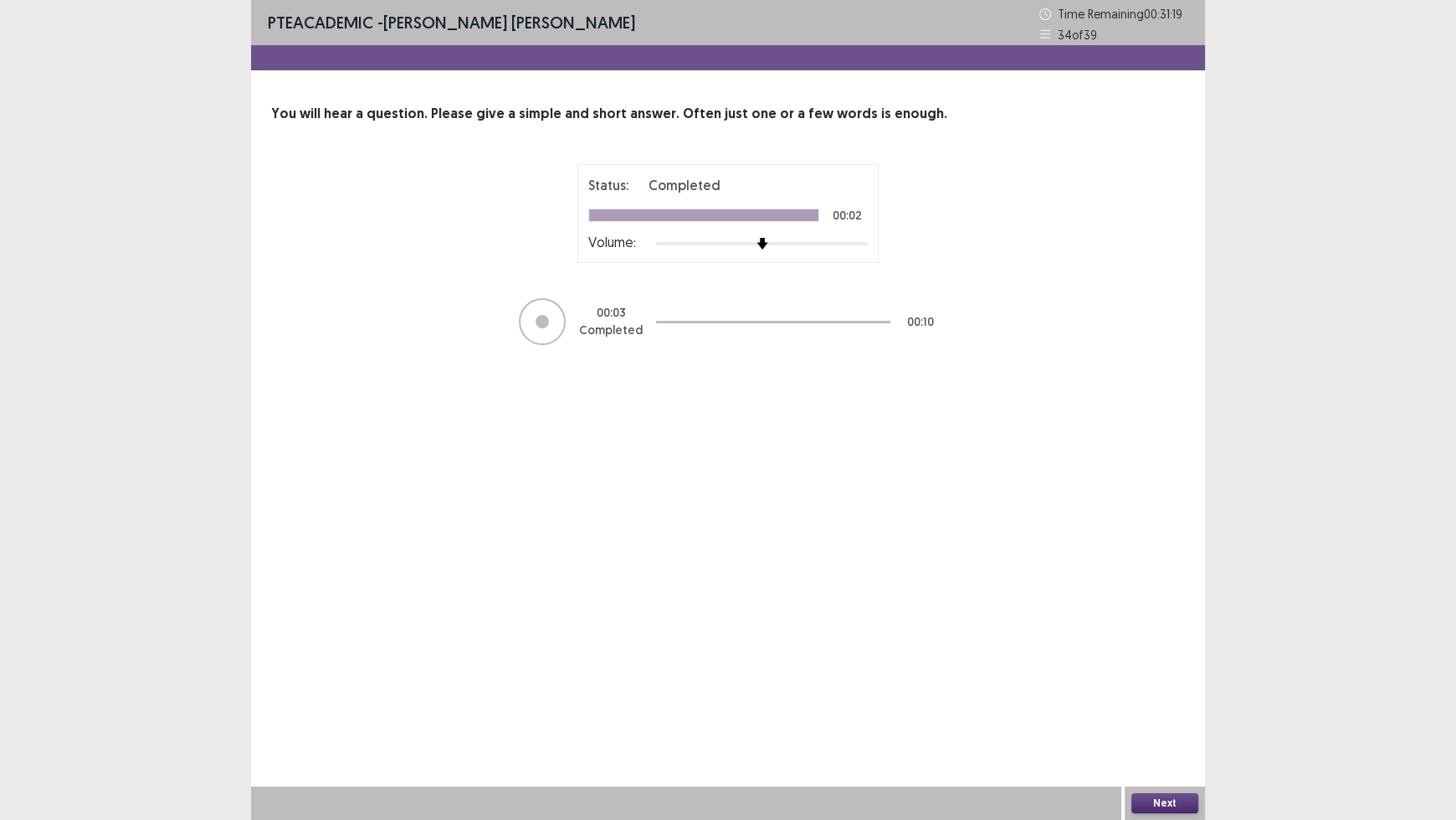
click at [1143, 678] on button "Next" at bounding box center [1165, 803] width 67 height 20
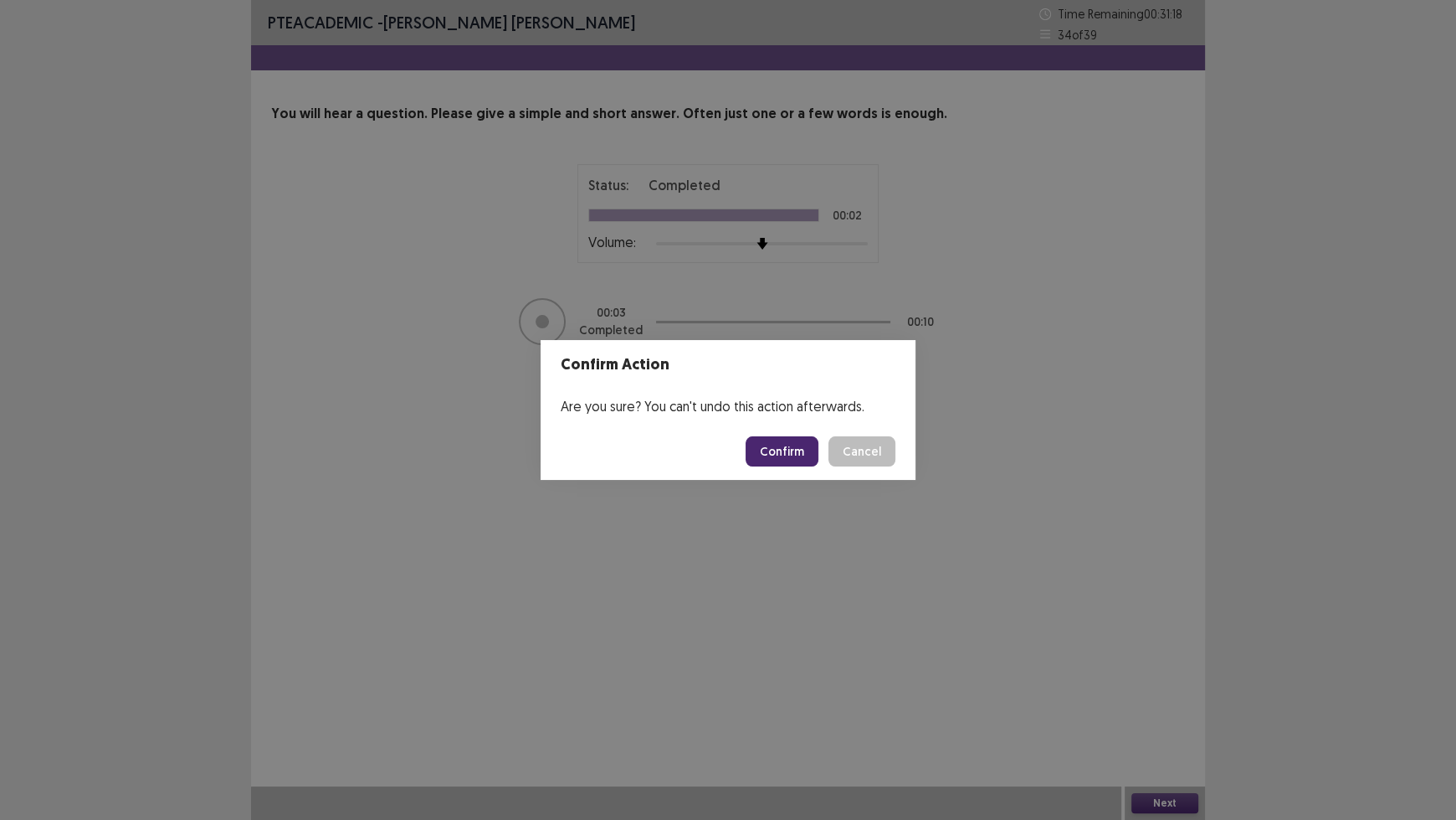
click at [769, 454] on button "Confirm" at bounding box center [782, 451] width 73 height 30
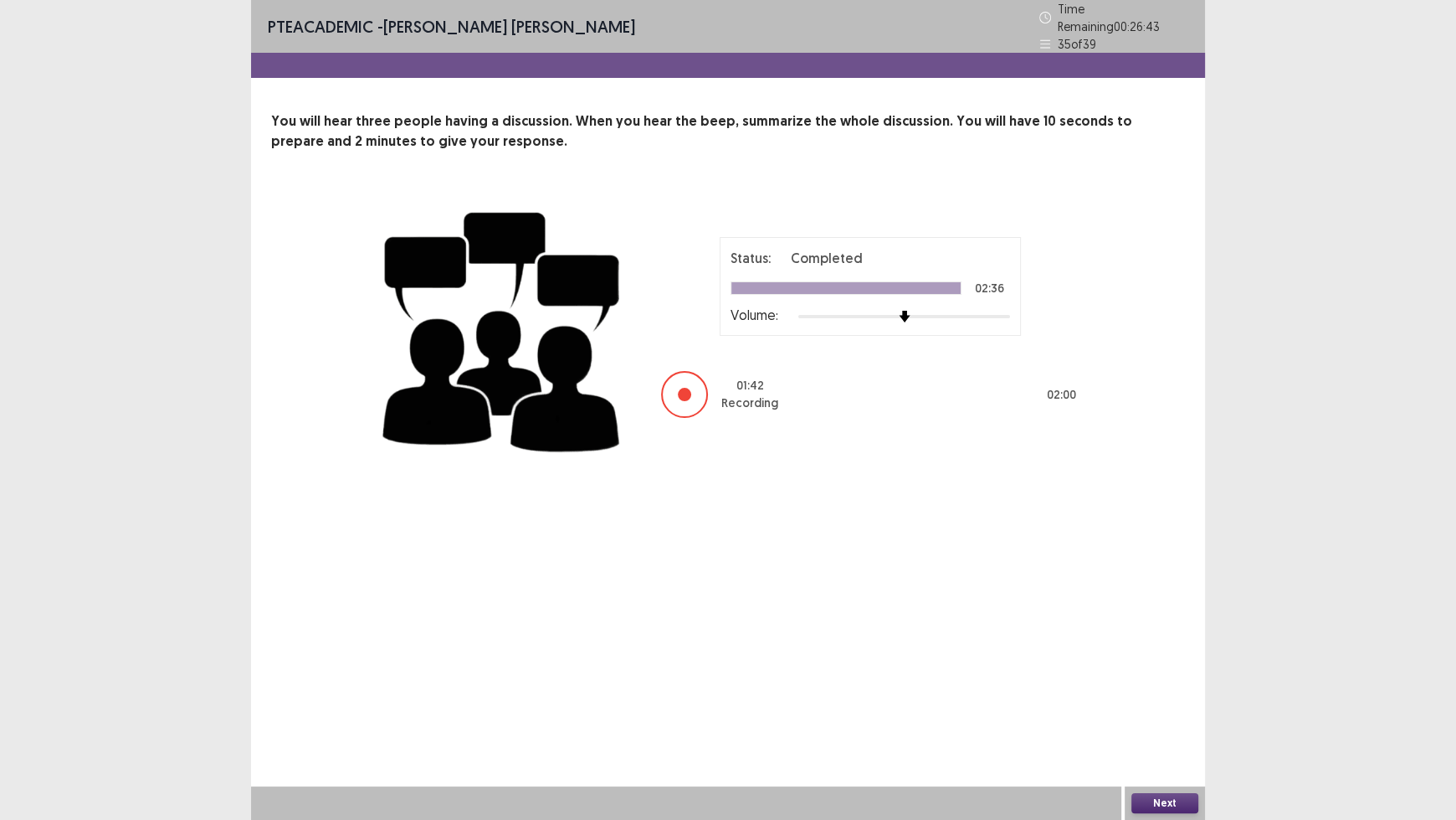
click at [1189, 678] on button "Next" at bounding box center [1165, 803] width 67 height 20
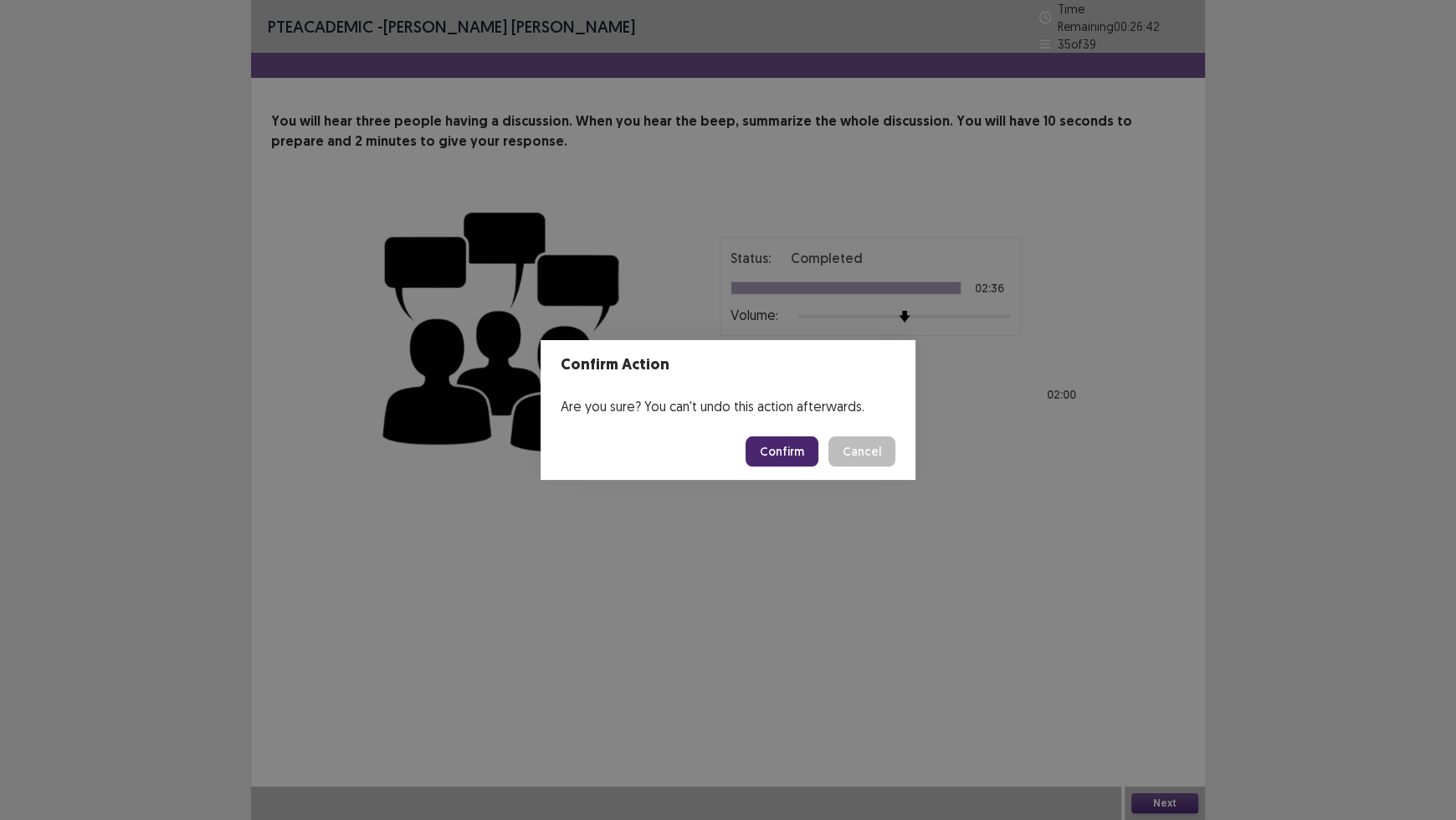
drag, startPoint x: 766, startPoint y: 449, endPoint x: 818, endPoint y: 421, distance: 59.1
click at [802, 429] on footer "Confirm Cancel" at bounding box center [728, 451] width 375 height 57
drag, startPoint x: 781, startPoint y: 455, endPoint x: 779, endPoint y: 484, distance: 29.1
click at [775, 457] on button "Confirm" at bounding box center [782, 451] width 73 height 30
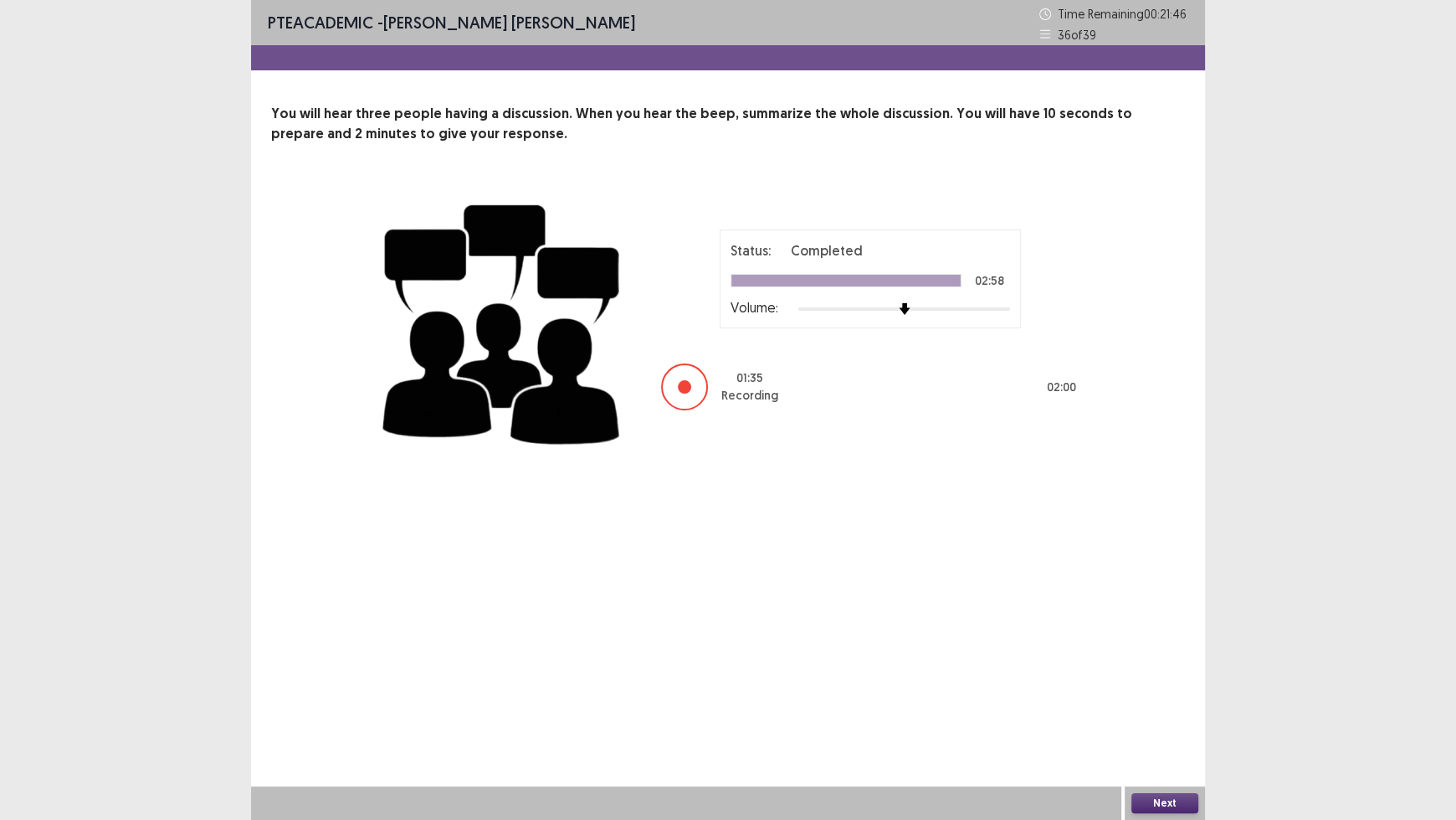
click at [1183, 678] on button "Next" at bounding box center [1165, 803] width 67 height 20
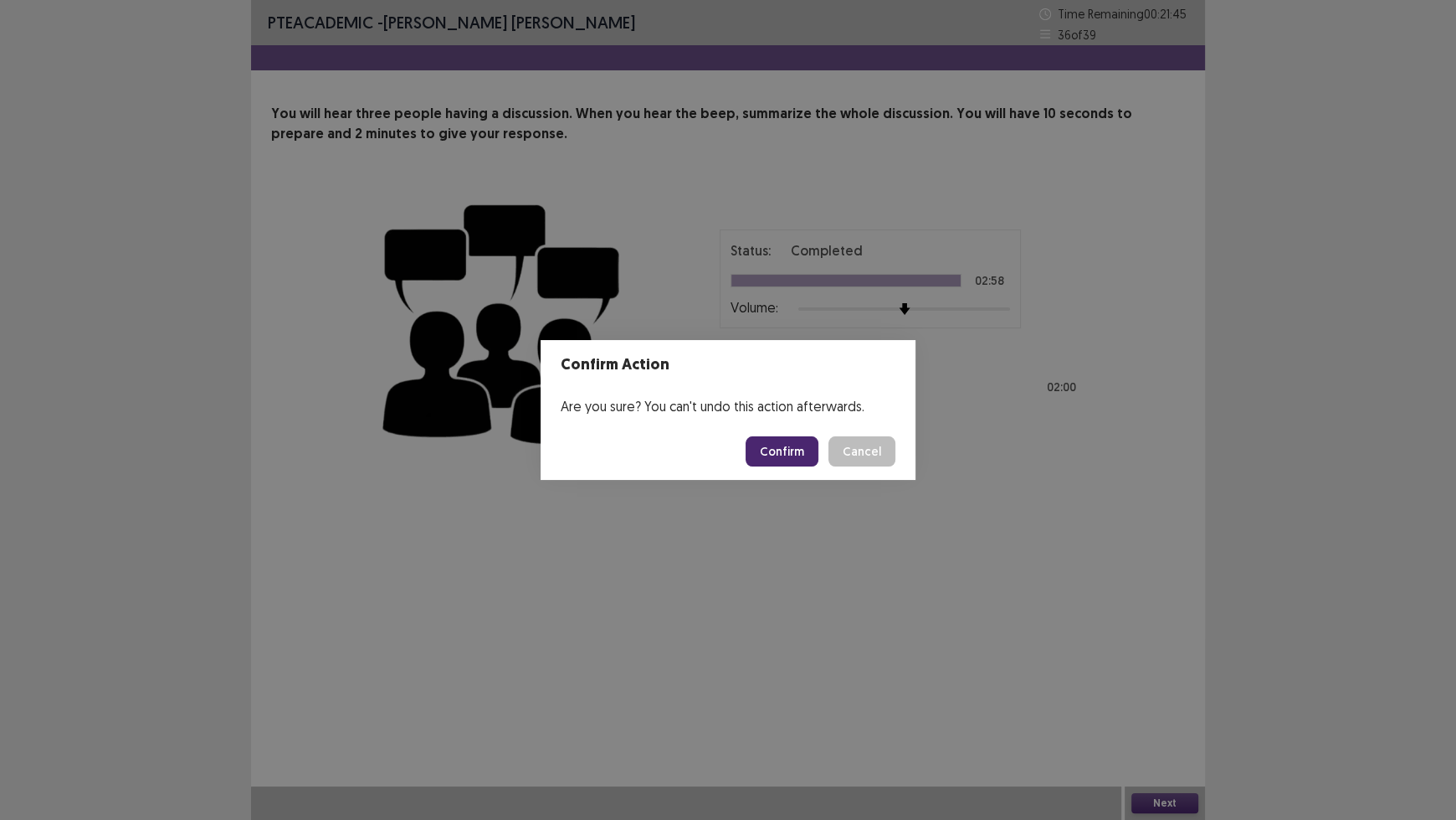
click at [776, 450] on button "Confirm" at bounding box center [782, 451] width 73 height 30
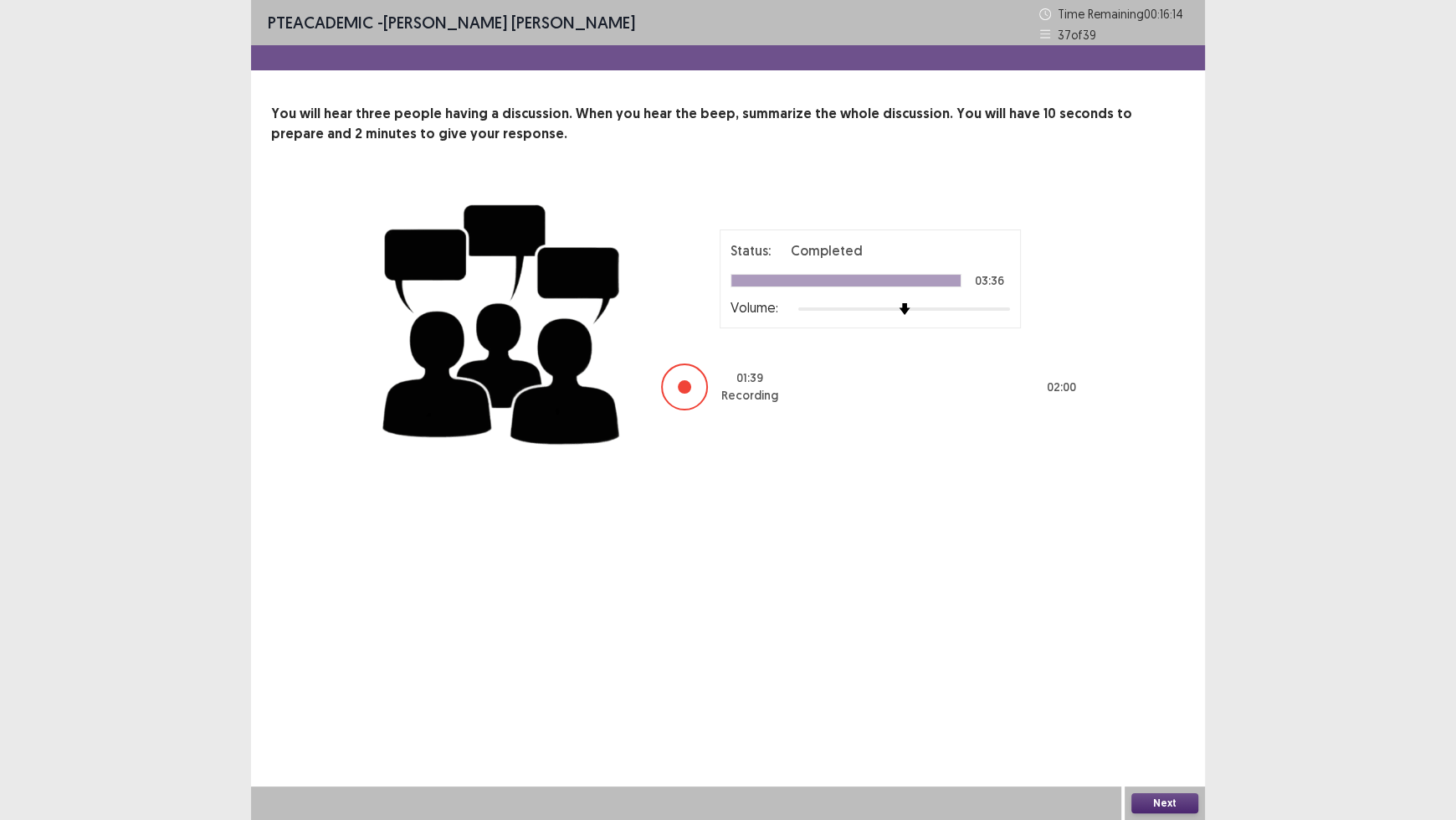
click at [1166, 678] on button "Next" at bounding box center [1165, 803] width 67 height 20
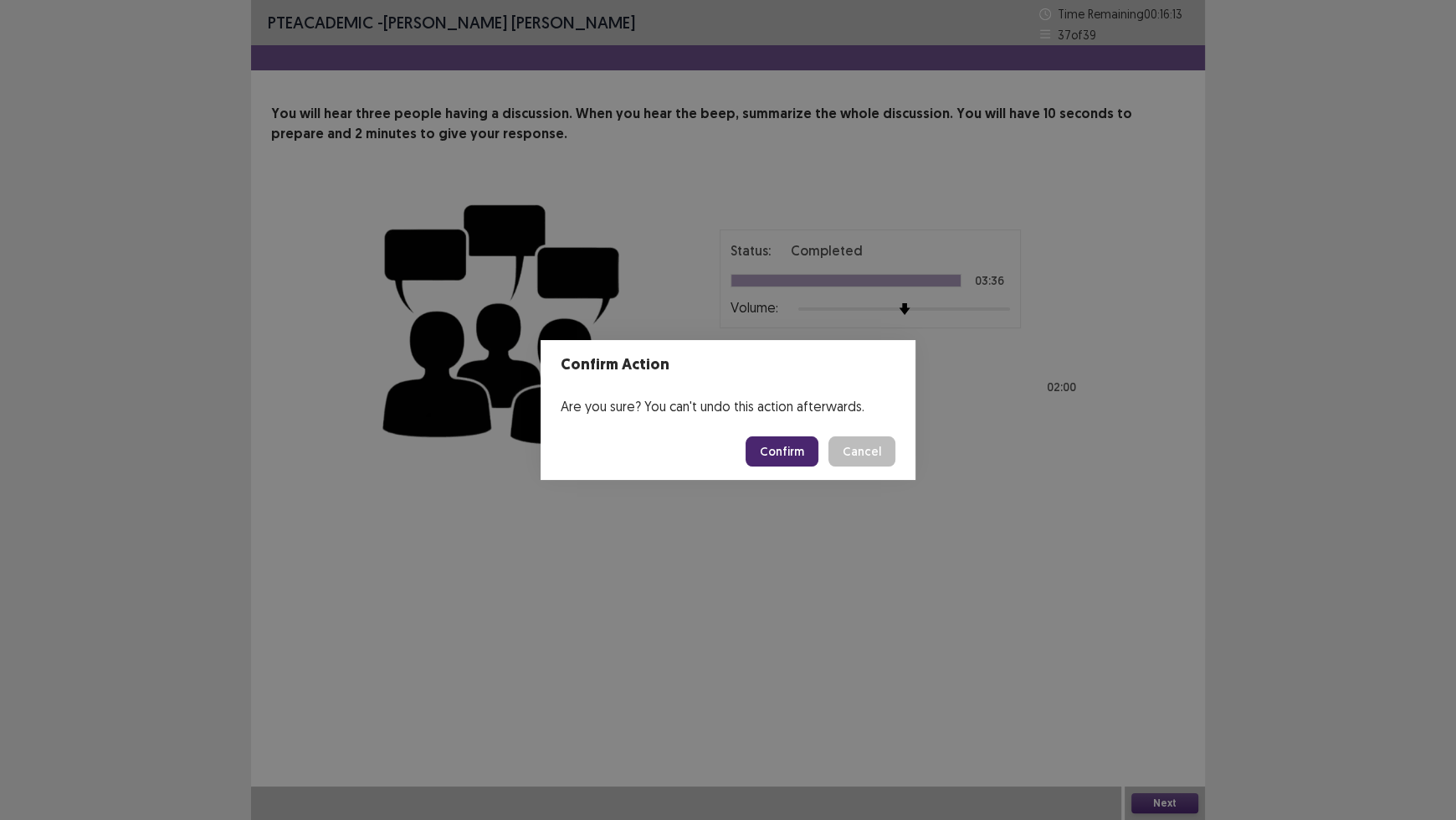
click at [786, 441] on button "Confirm" at bounding box center [782, 451] width 73 height 30
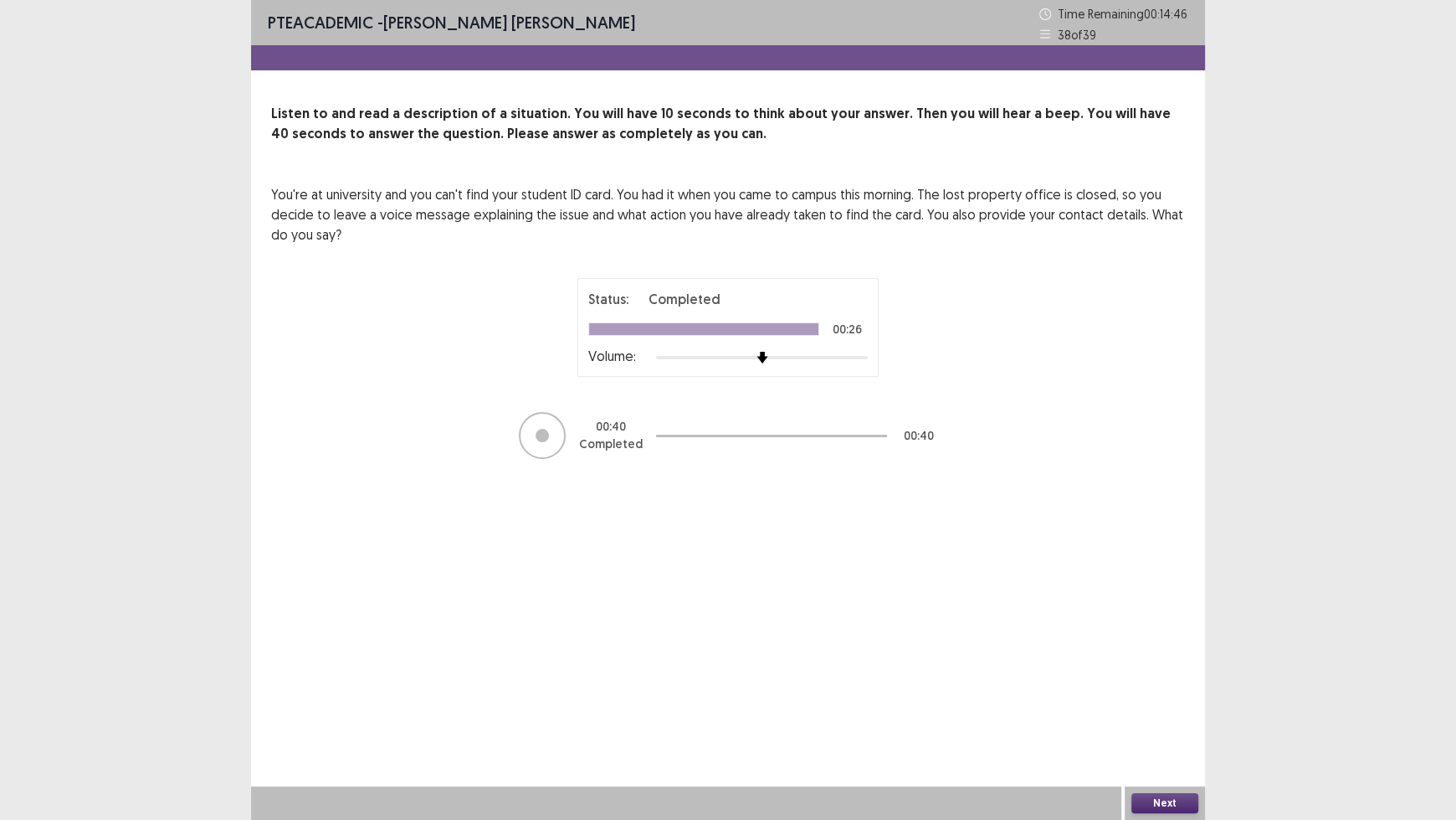
click at [1179, 678] on button "Next" at bounding box center [1165, 803] width 67 height 20
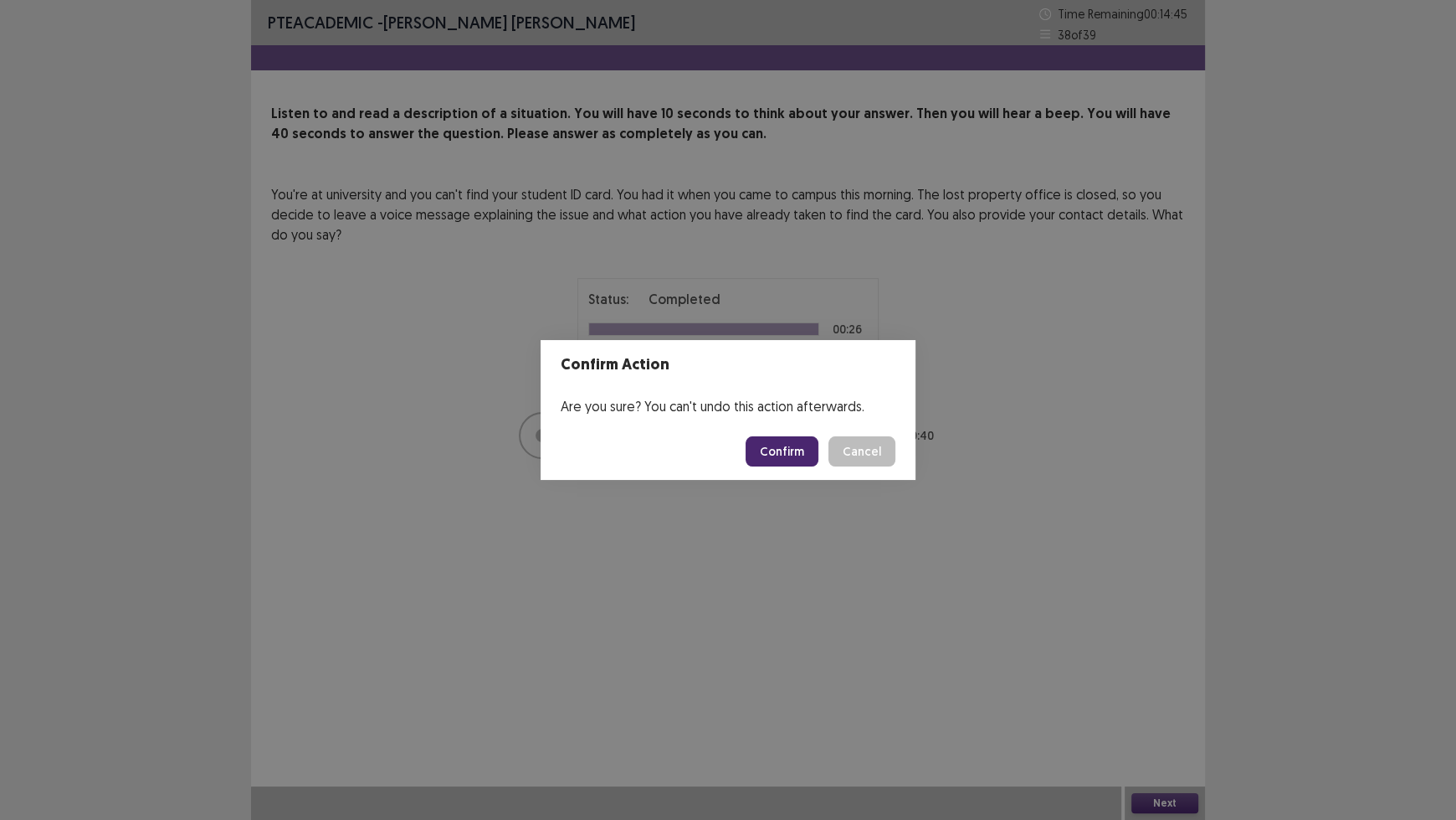
click at [781, 453] on button "Confirm" at bounding box center [782, 451] width 73 height 30
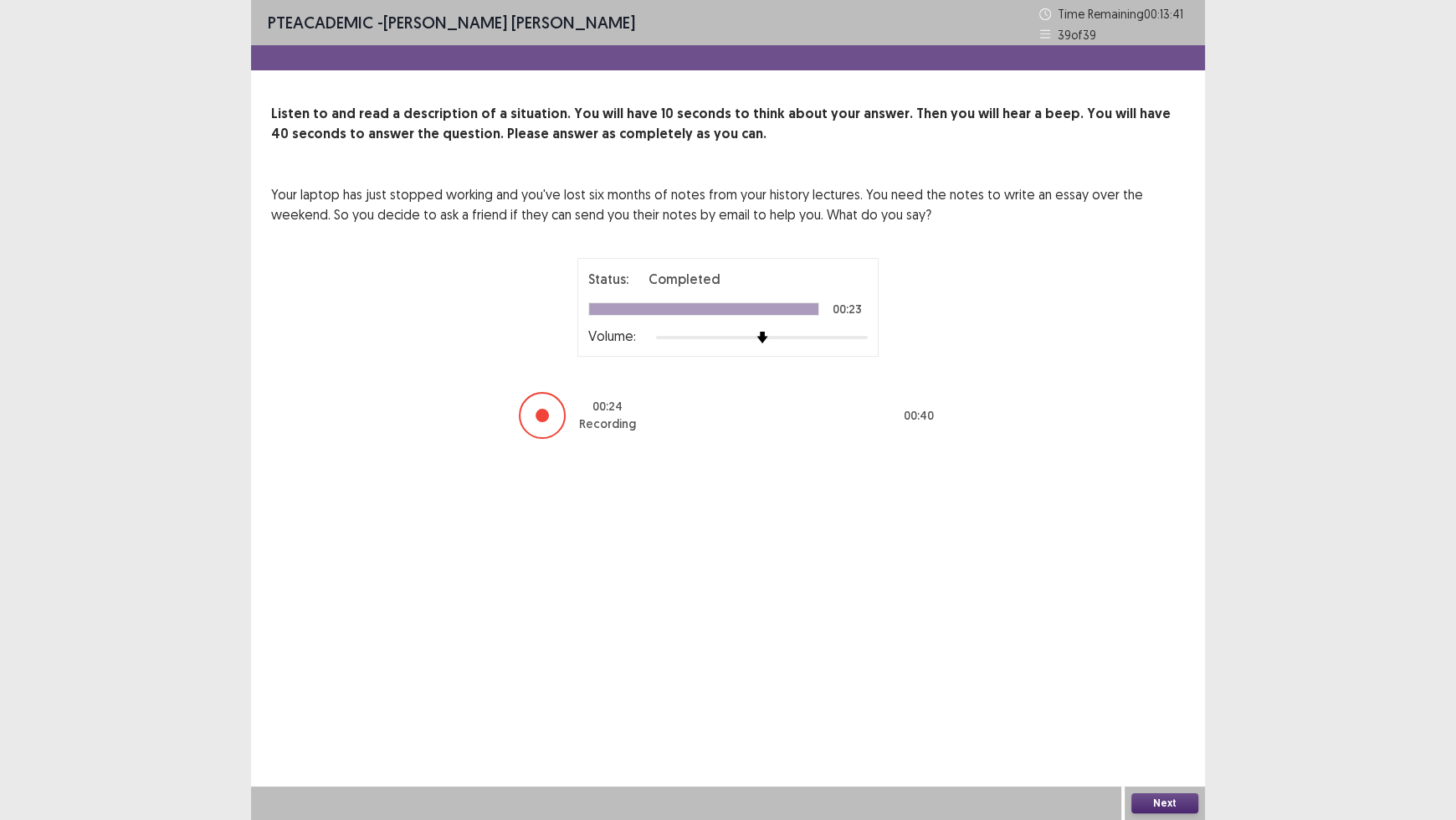
click at [1154, 678] on button "Next" at bounding box center [1165, 803] width 67 height 20
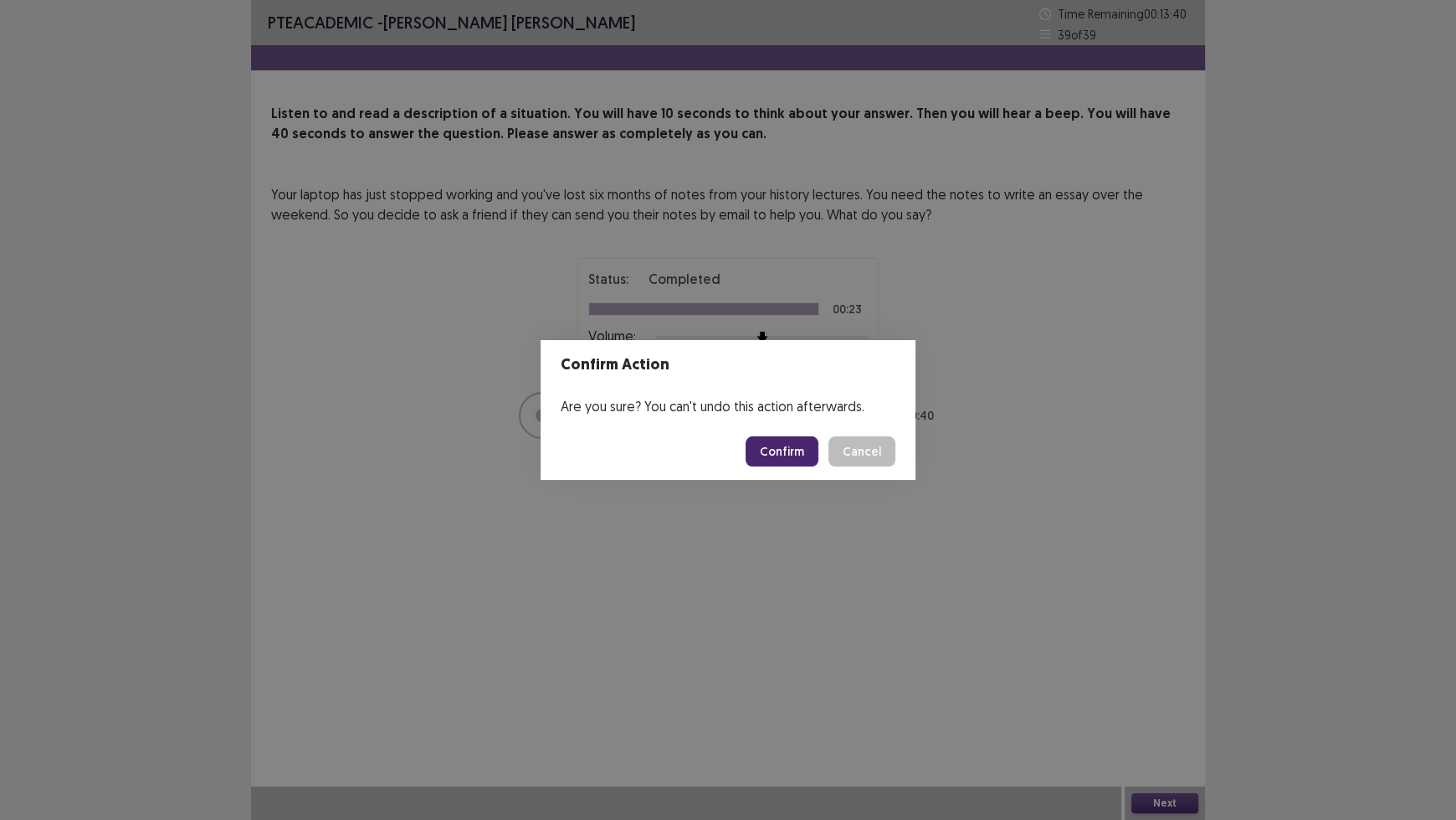
click at [795, 455] on button "Confirm" at bounding box center [782, 451] width 73 height 30
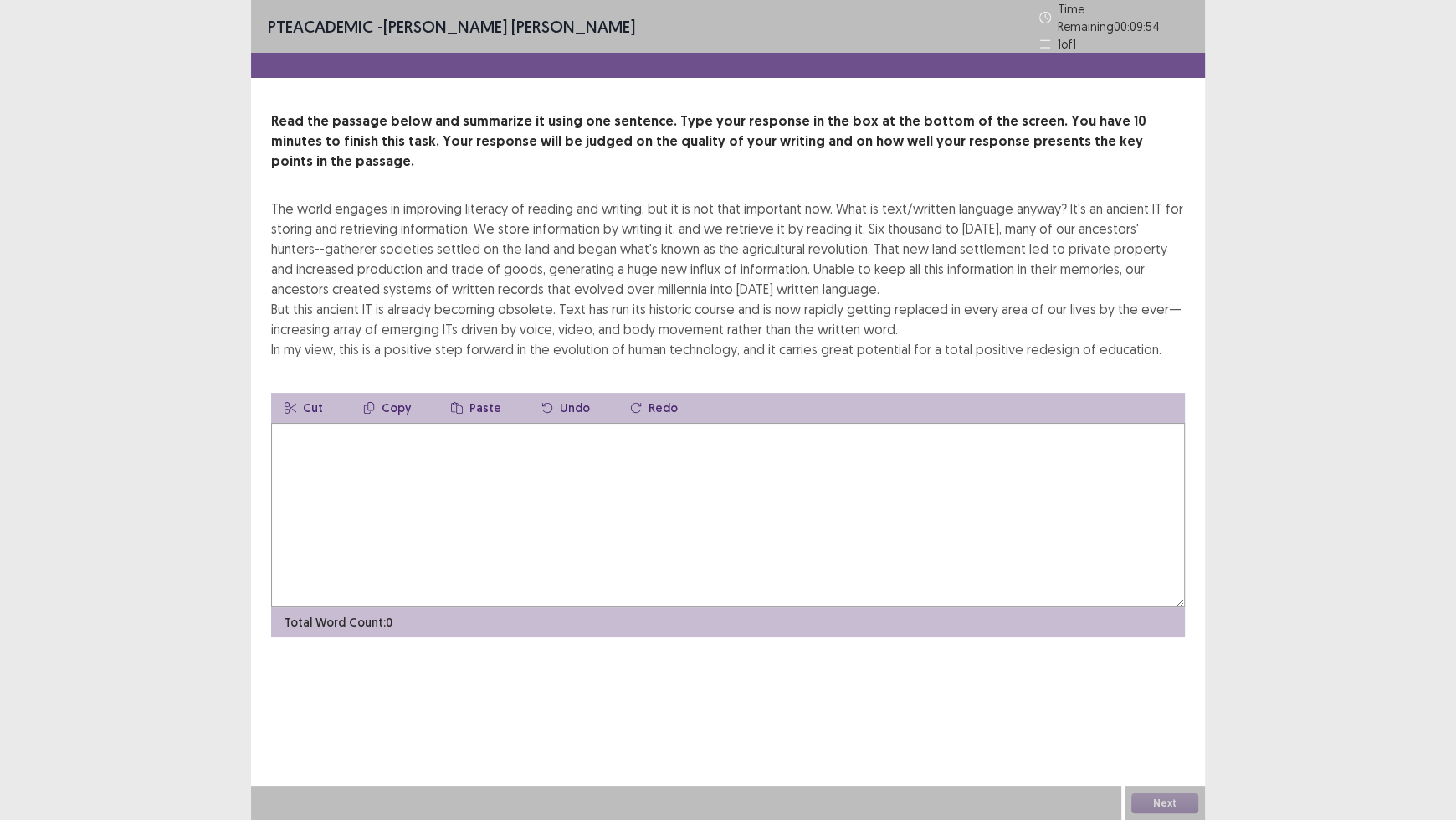
click at [486, 422] on textarea at bounding box center [728, 515] width 914 height 184
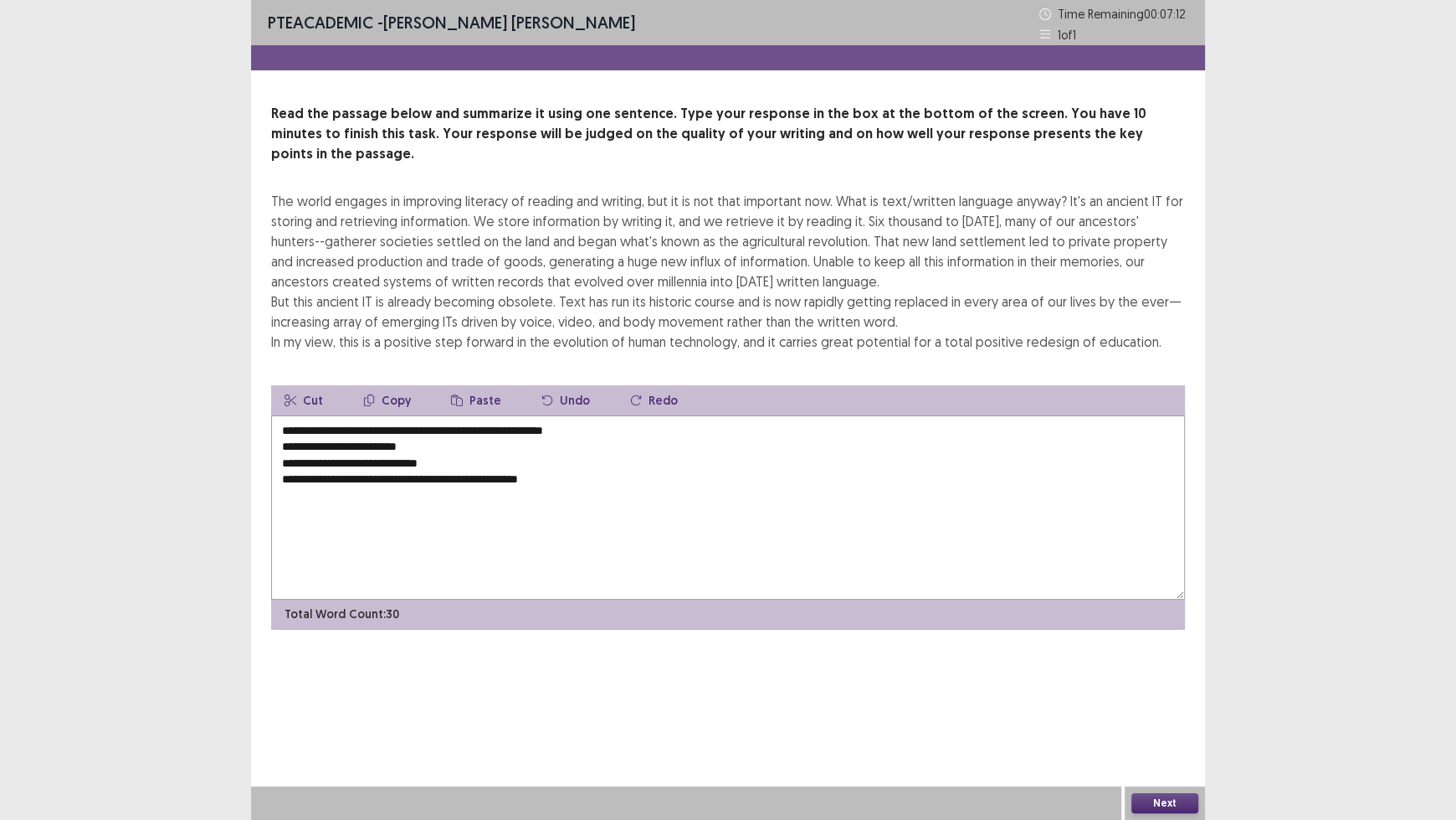
click at [611, 415] on textarea "**********" at bounding box center [728, 507] width 914 height 184
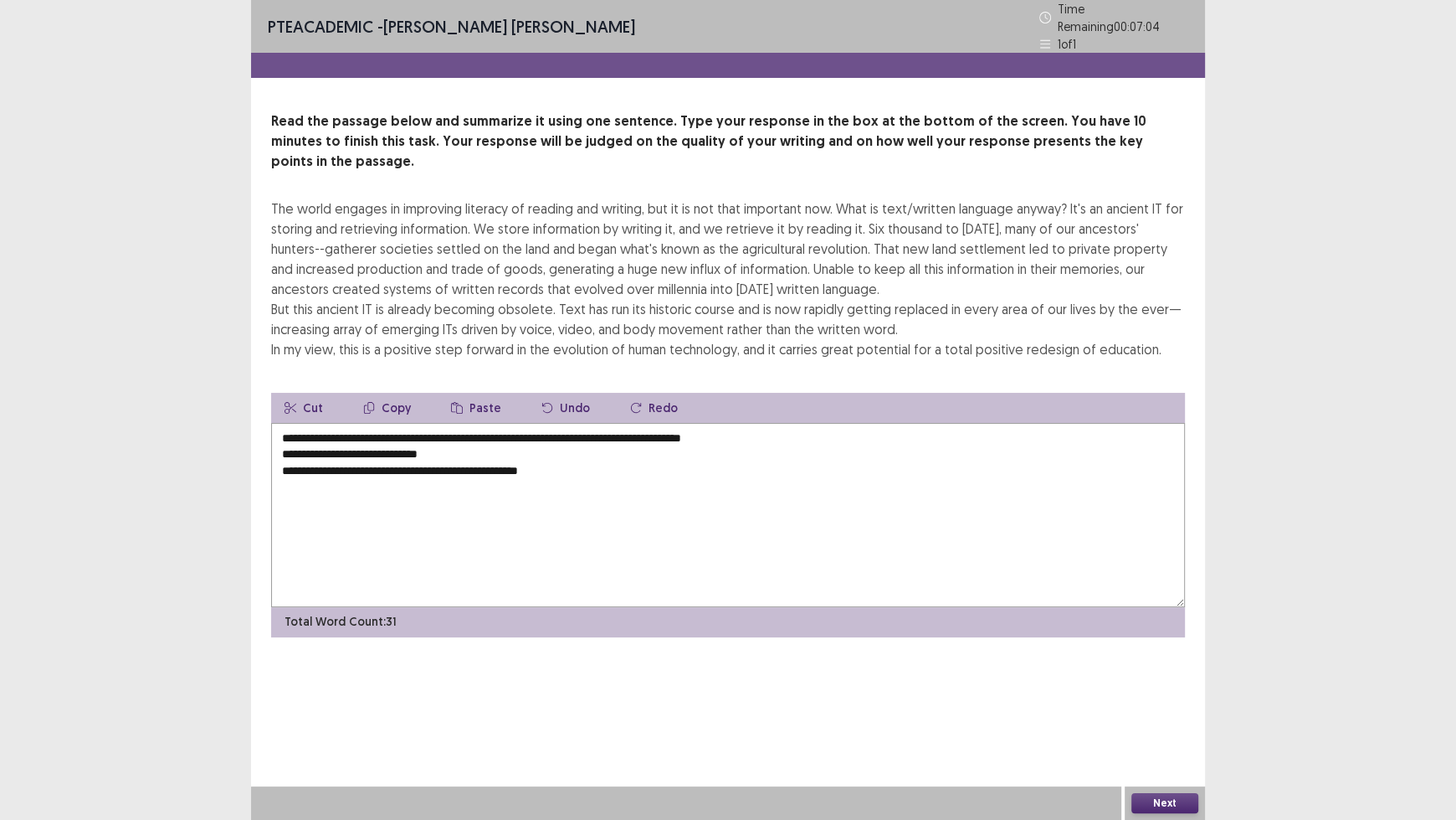
click at [786, 422] on textarea "**********" at bounding box center [728, 515] width 914 height 184
type textarea "**********"
click at [1163, 678] on button "Next" at bounding box center [1165, 803] width 67 height 20
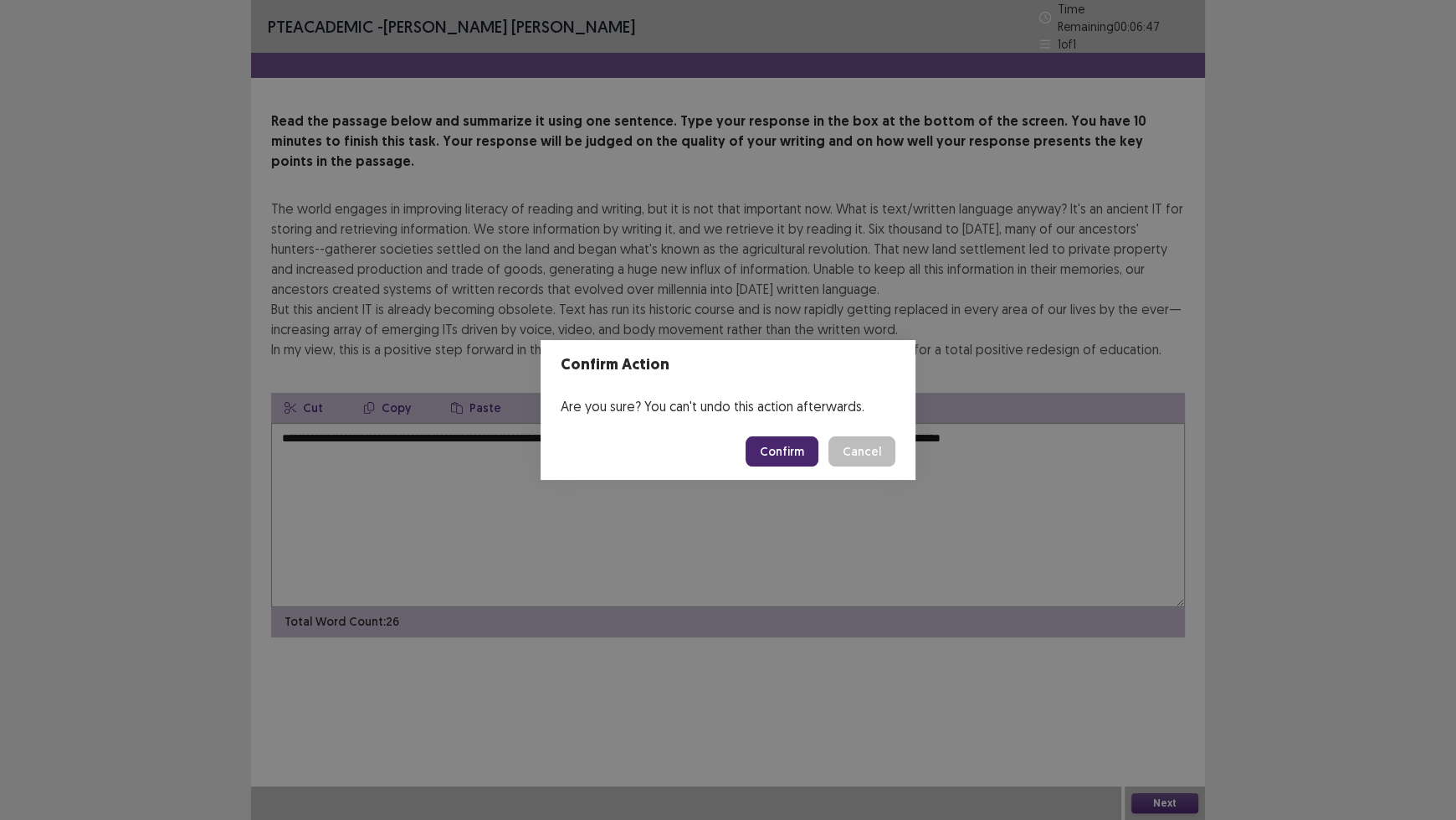
click at [781, 455] on button "Confirm" at bounding box center [782, 451] width 73 height 30
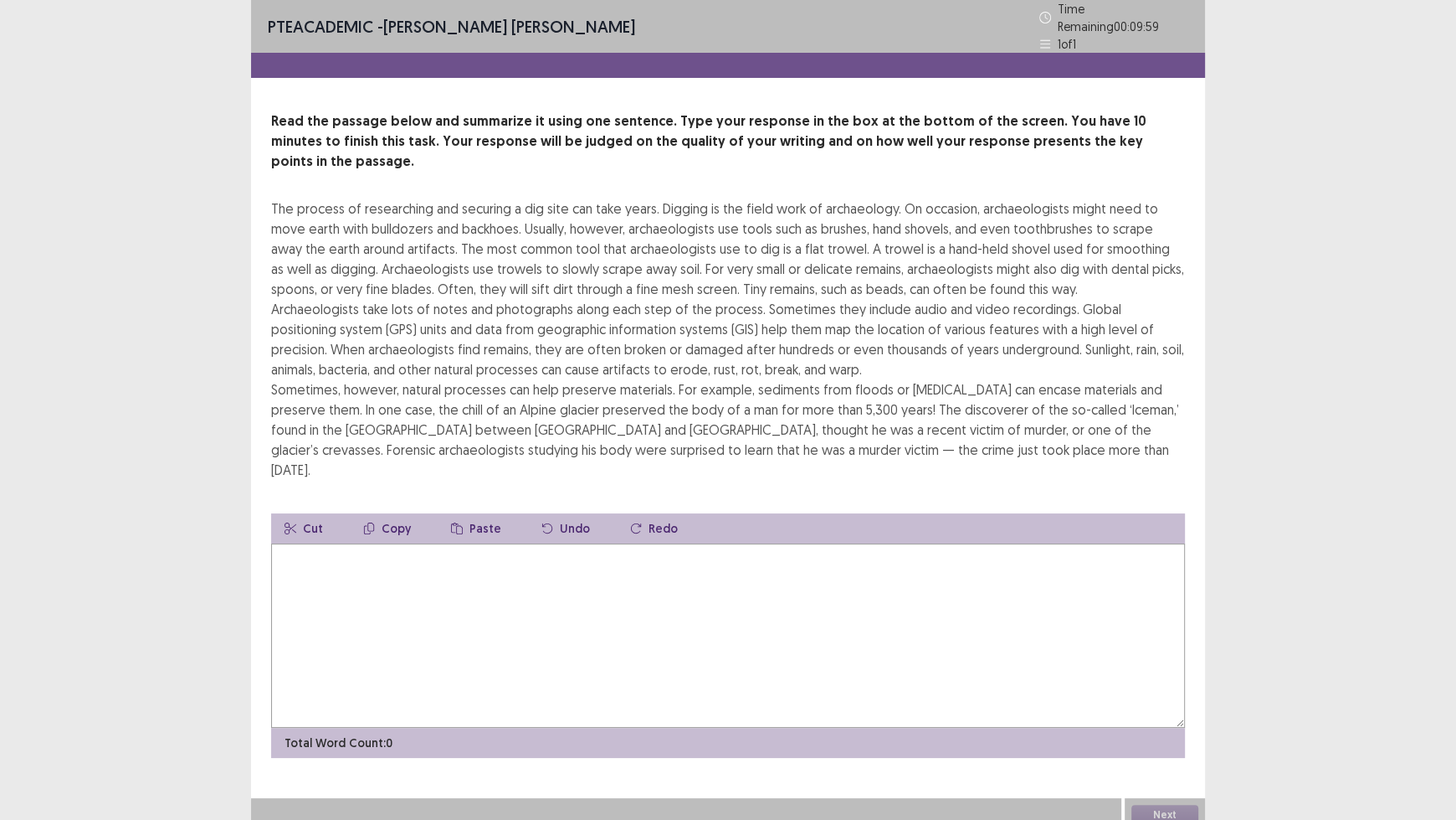
click at [708, 543] on textarea at bounding box center [728, 636] width 914 height 184
click at [717, 543] on textarea "**********" at bounding box center [728, 636] width 914 height 184
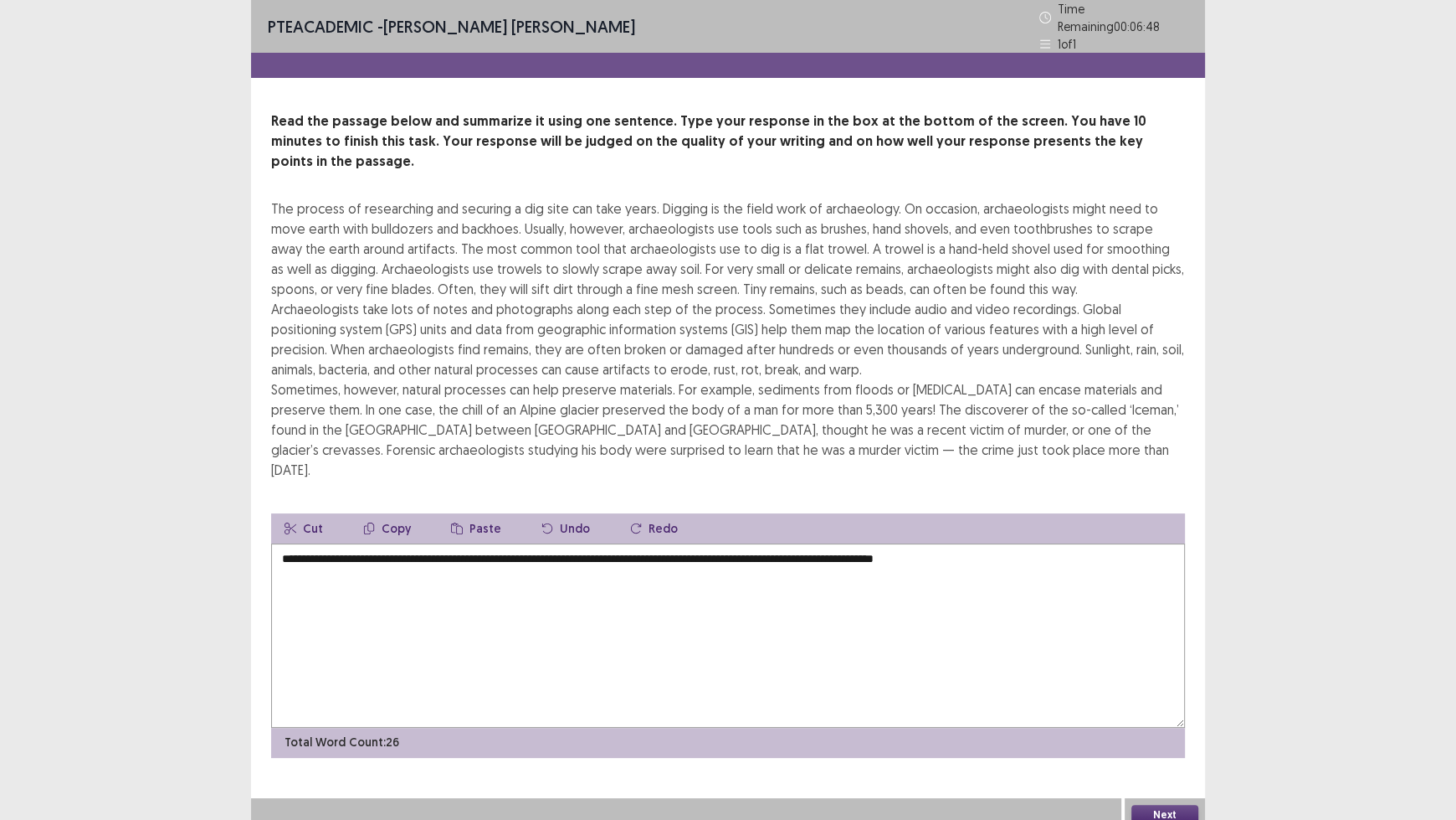
click at [1025, 543] on textarea "**********" at bounding box center [728, 636] width 914 height 184
drag, startPoint x: 610, startPoint y: 511, endPoint x: 421, endPoint y: 510, distance: 189.0
click at [421, 543] on textarea "**********" at bounding box center [728, 636] width 914 height 184
click at [835, 543] on textarea "**********" at bounding box center [728, 636] width 914 height 184
type textarea "**********"
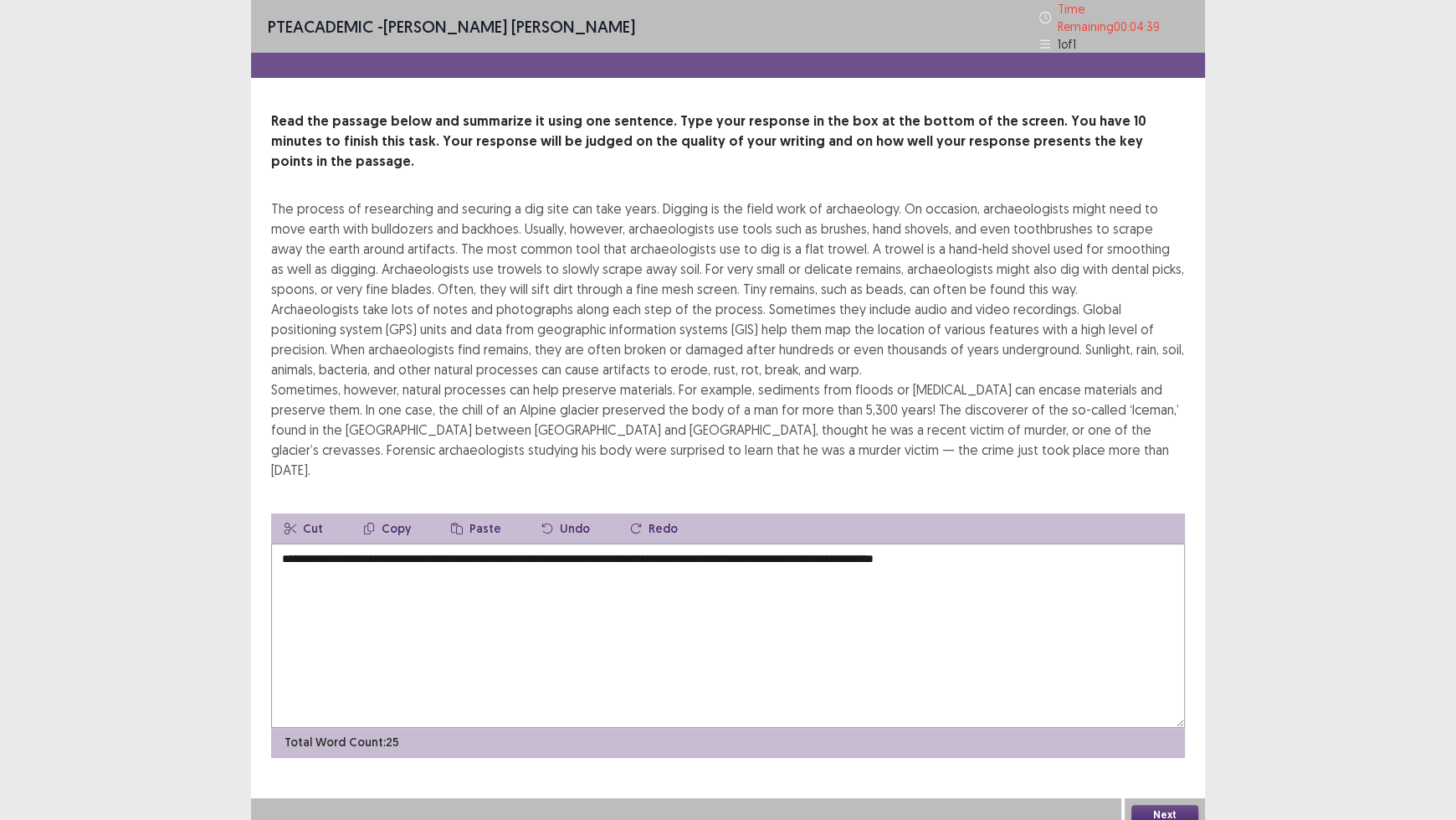
click at [1166, 678] on button "Next" at bounding box center [1165, 814] width 67 height 20
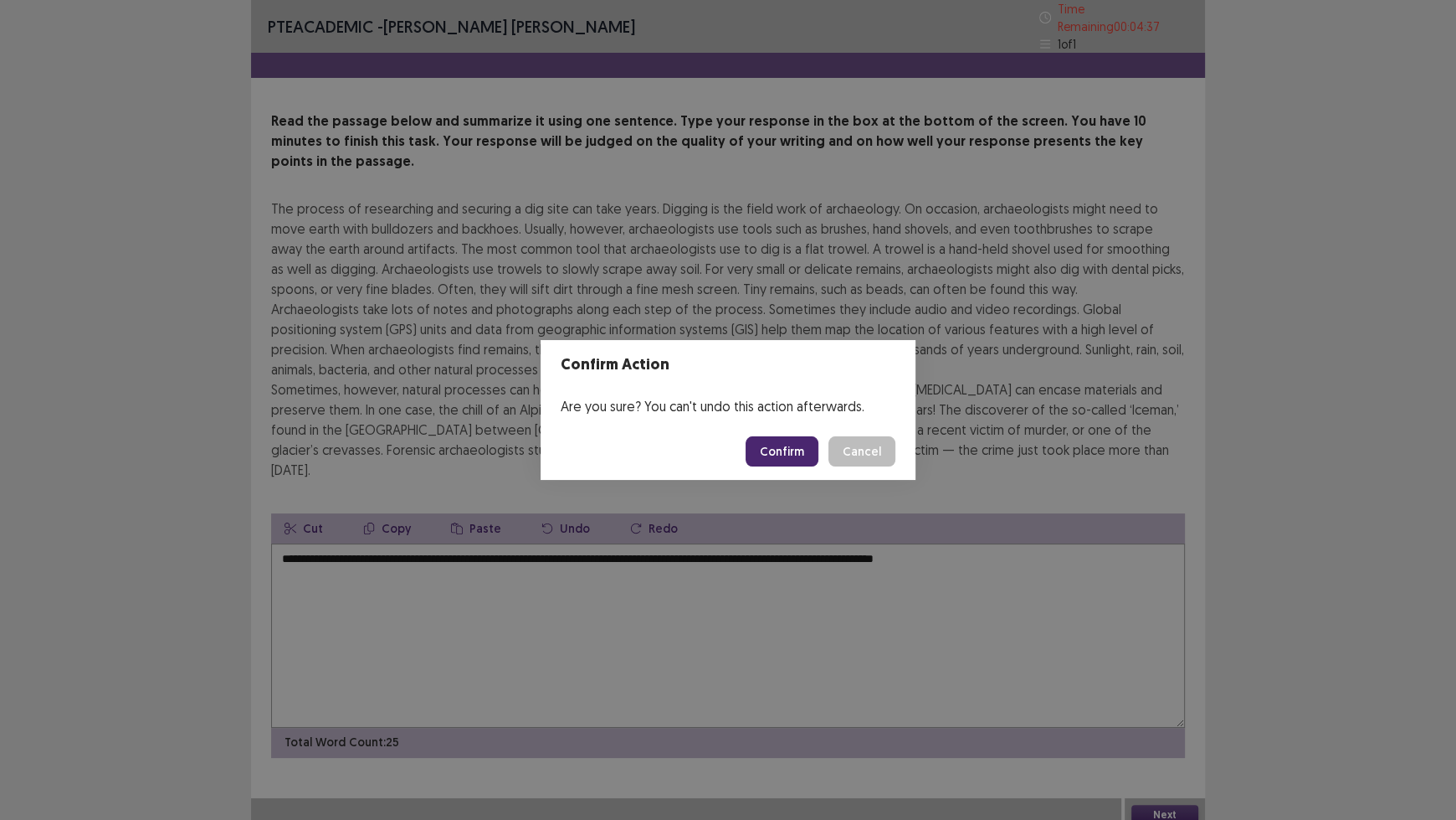
click at [779, 455] on button "Confirm" at bounding box center [782, 451] width 73 height 30
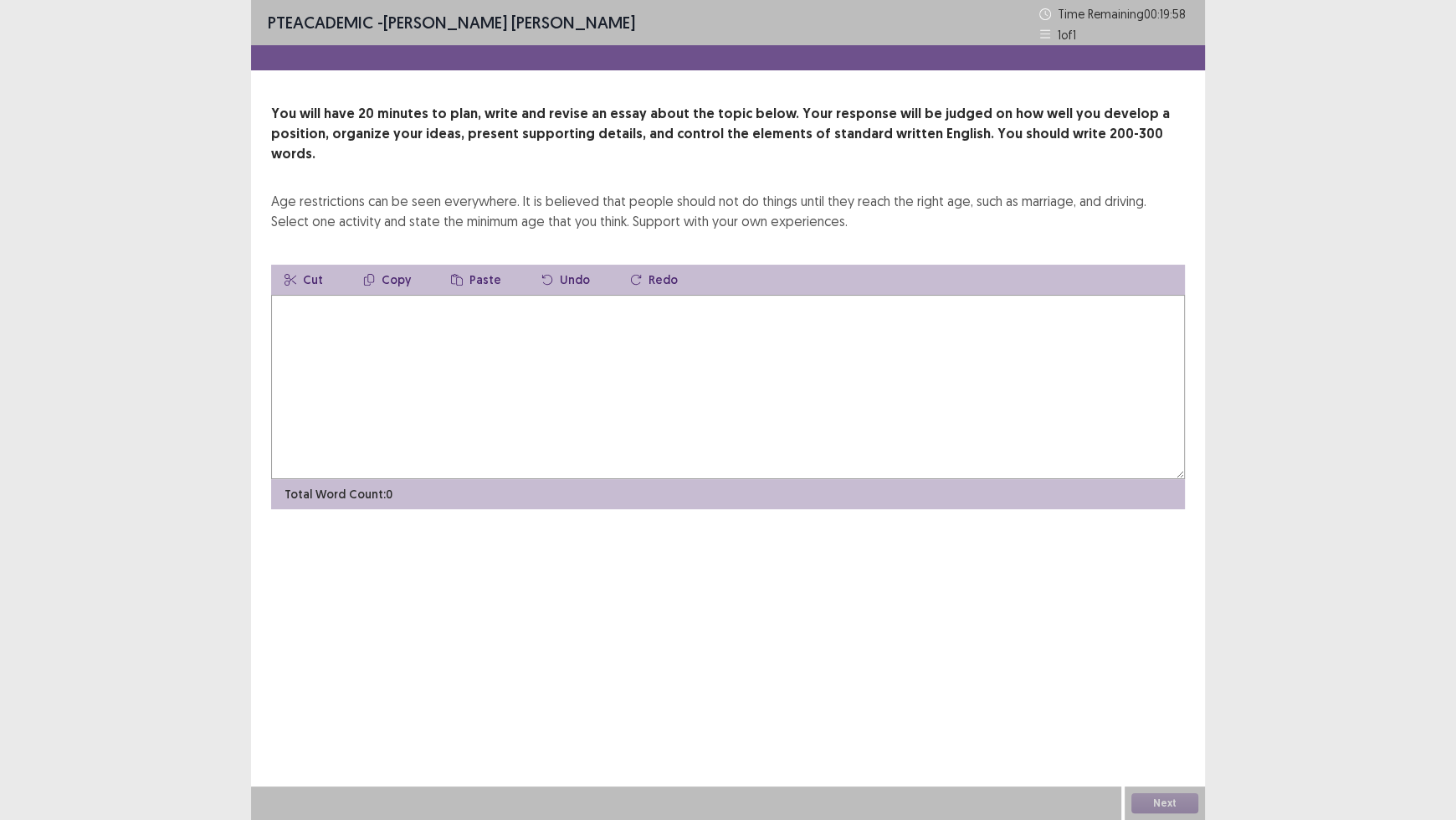
click at [734, 435] on textarea at bounding box center [728, 386] width 914 height 184
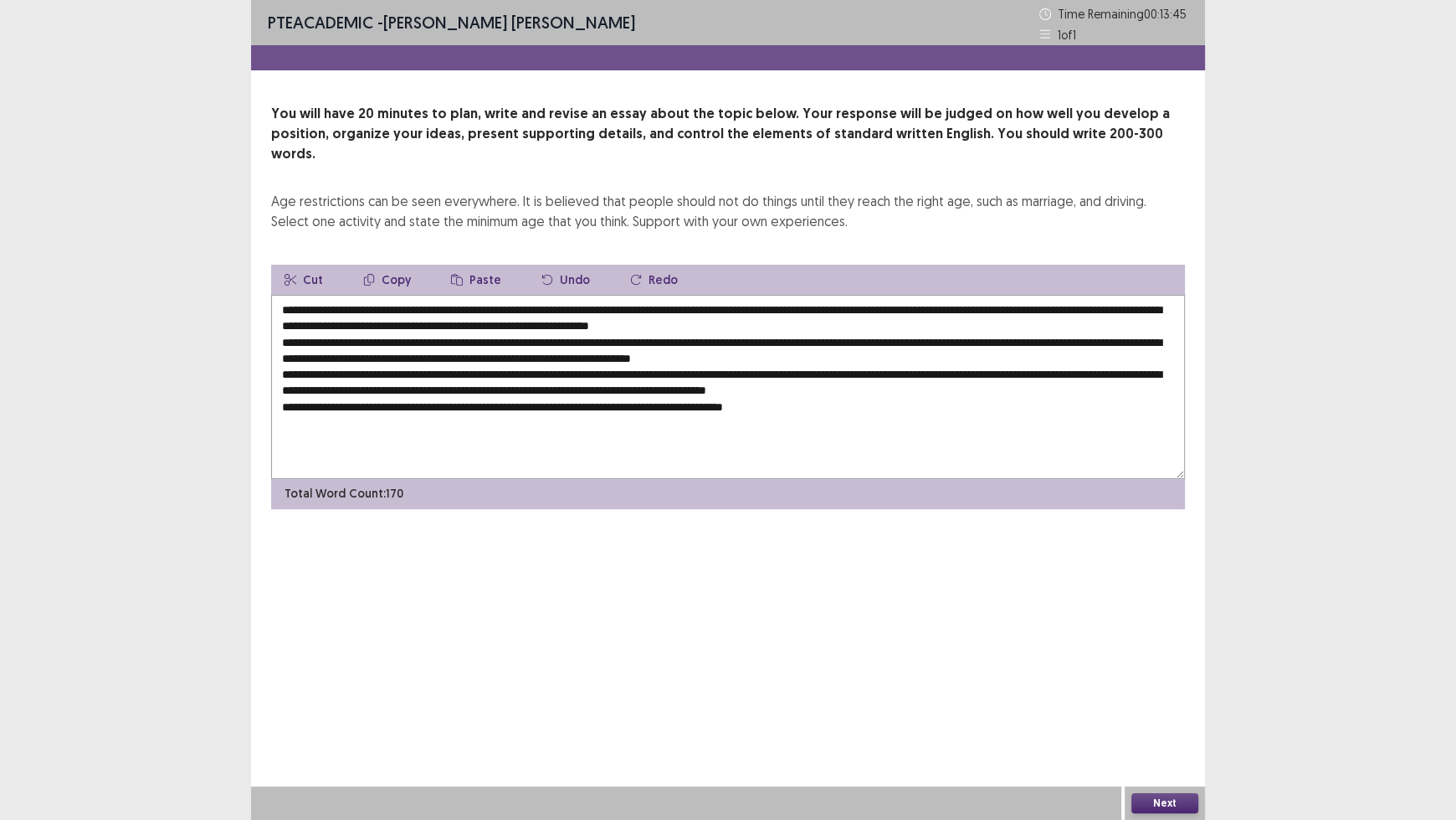
click at [716, 380] on textarea "**********" at bounding box center [728, 386] width 914 height 184
click at [990, 366] on textarea at bounding box center [728, 386] width 914 height 184
click at [385, 294] on textarea at bounding box center [728, 386] width 914 height 184
drag, startPoint x: 449, startPoint y: 294, endPoint x: 383, endPoint y: 289, distance: 66.2
click at [383, 294] on textarea at bounding box center [728, 386] width 914 height 184
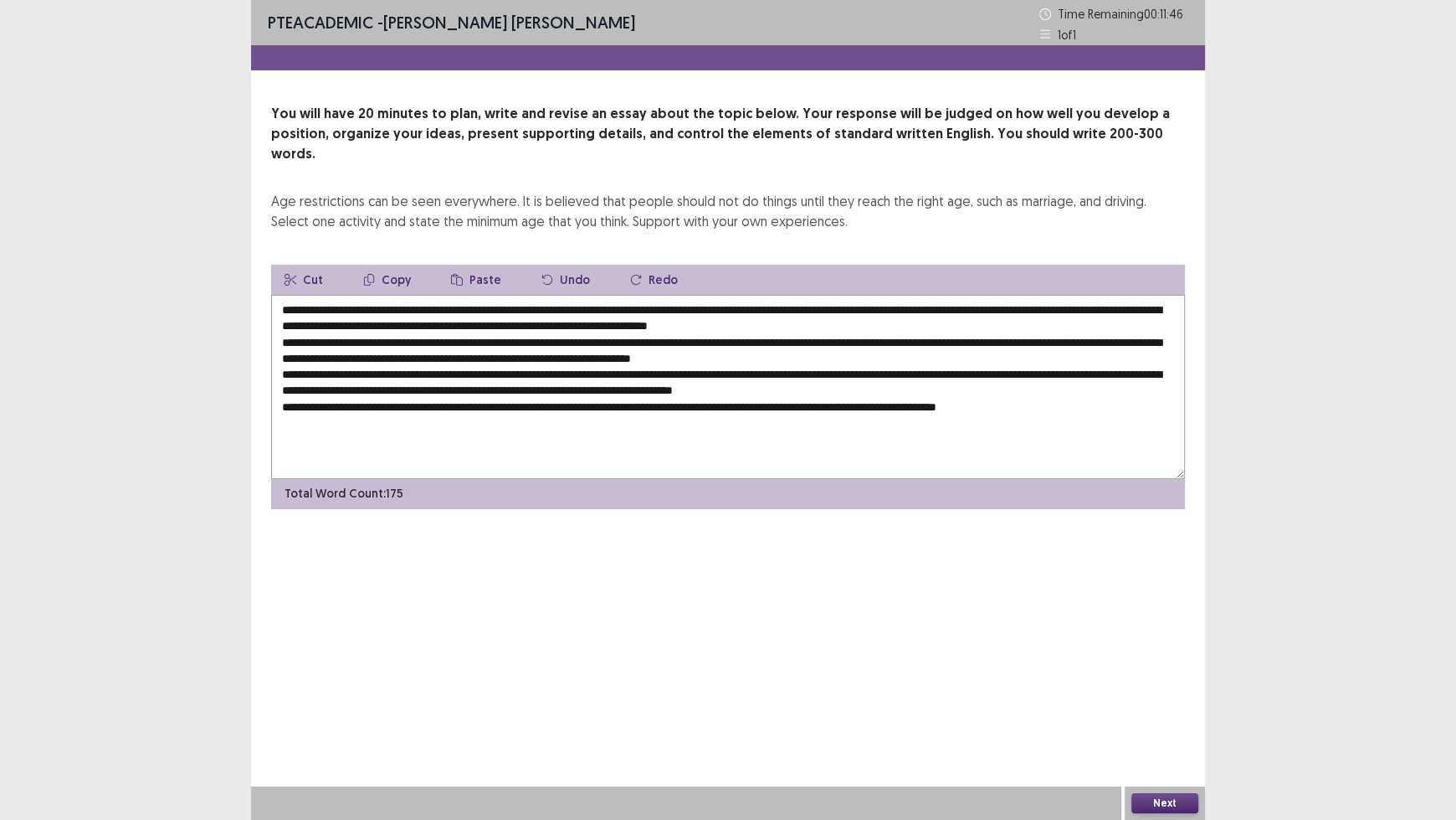
click at [527, 319] on textarea at bounding box center [728, 386] width 914 height 184
drag, startPoint x: 451, startPoint y: 285, endPoint x: 382, endPoint y: 288, distance: 69.1
click at [382, 294] on textarea at bounding box center [728, 386] width 914 height 184
click at [521, 322] on textarea at bounding box center [728, 386] width 914 height 184
paste textarea "**********"
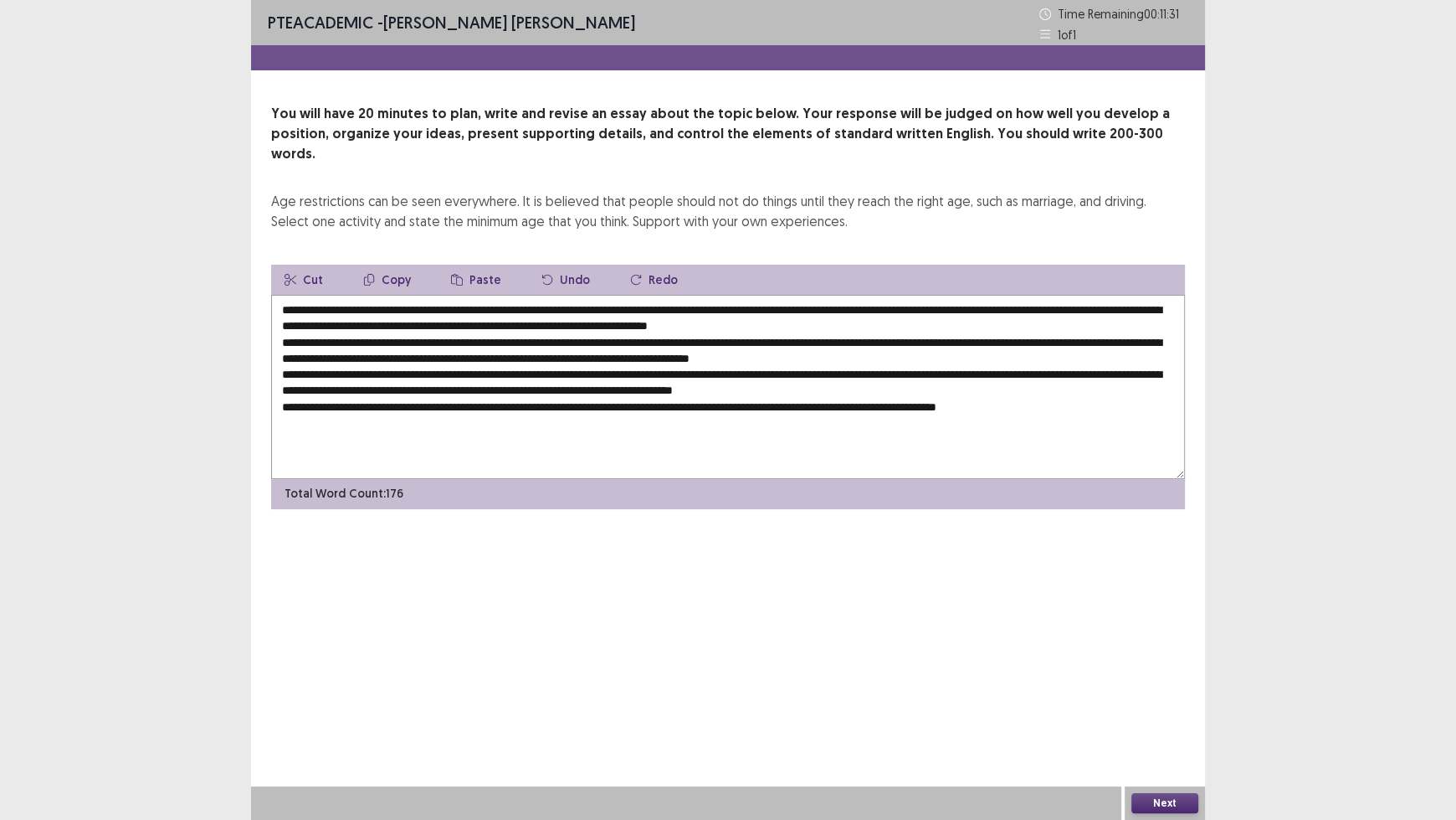
click at [811, 338] on textarea at bounding box center [728, 386] width 914 height 184
paste textarea "**********"
click at [870, 369] on textarea at bounding box center [728, 386] width 914 height 184
paste textarea "**********"
click at [498, 350] on textarea at bounding box center [728, 386] width 914 height 184
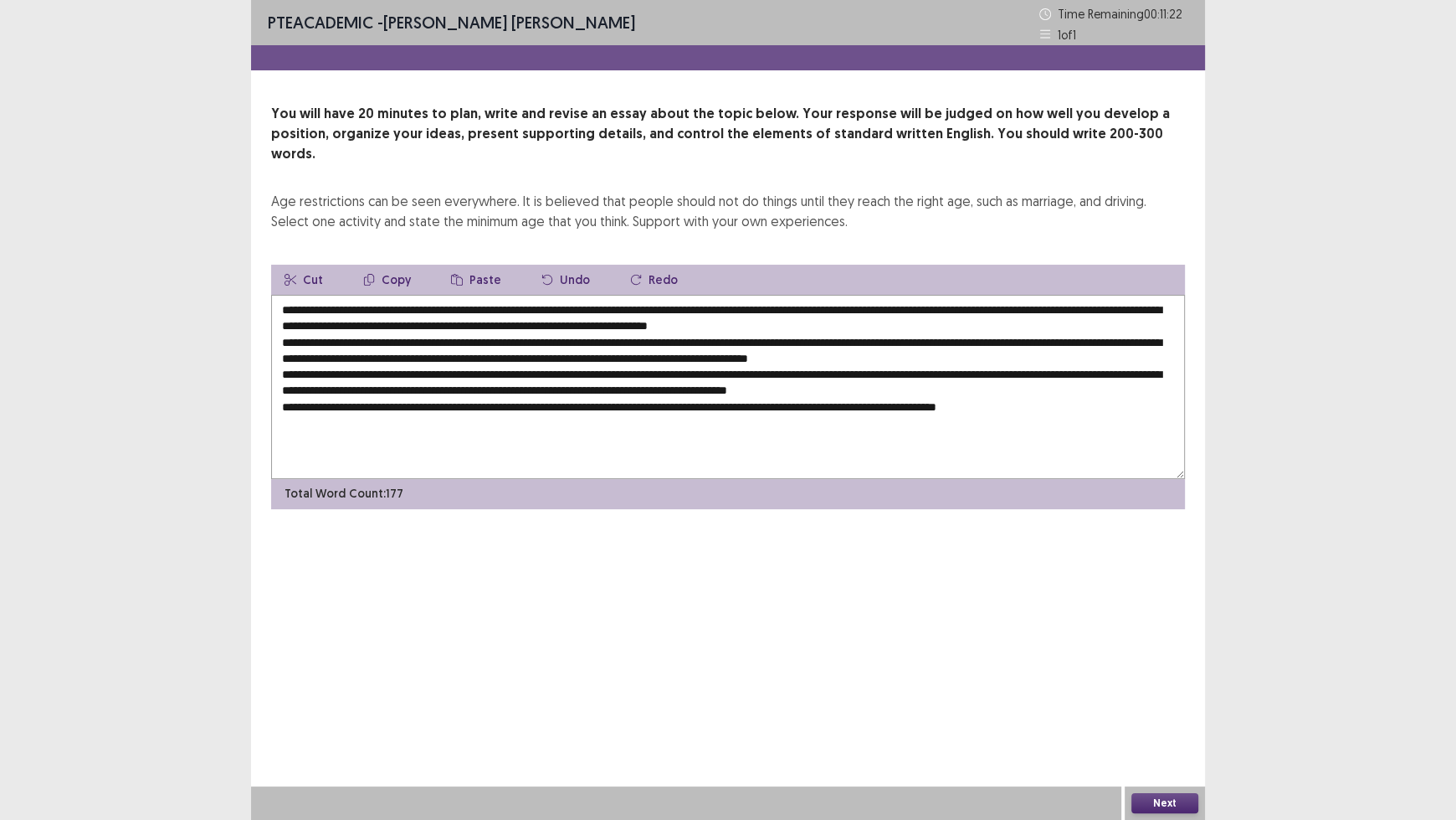
paste textarea "**********"
click at [714, 386] on textarea at bounding box center [728, 386] width 914 height 184
paste textarea "**********"
click at [637, 304] on textarea at bounding box center [728, 386] width 914 height 184
click at [641, 308] on textarea at bounding box center [728, 386] width 914 height 184
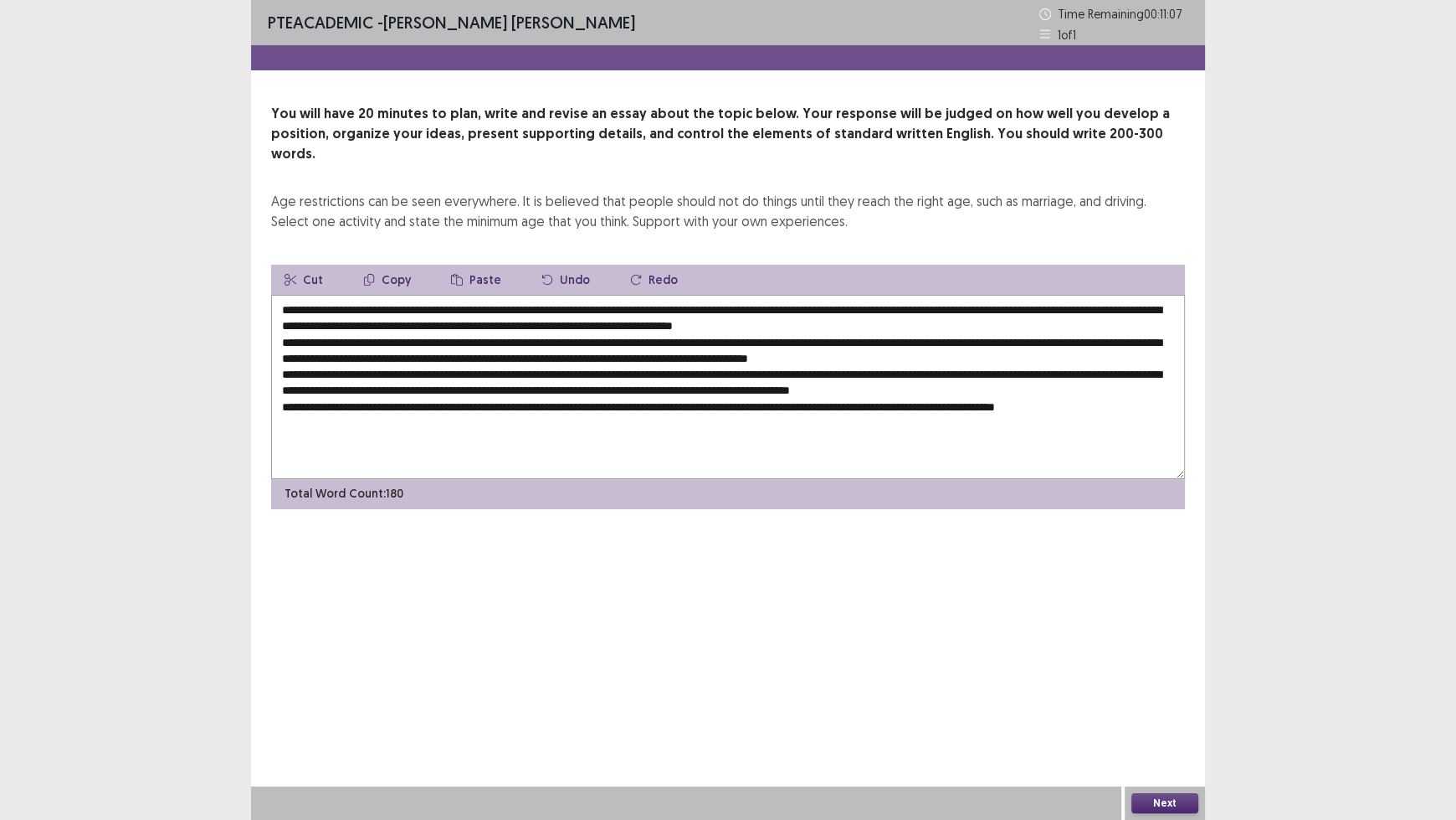
click at [729, 303] on textarea at bounding box center [728, 386] width 914 height 184
click at [729, 311] on textarea at bounding box center [728, 386] width 914 height 184
click at [733, 308] on textarea at bounding box center [728, 386] width 914 height 184
click at [975, 322] on textarea at bounding box center [728, 386] width 914 height 184
click at [358, 339] on textarea at bounding box center [728, 386] width 914 height 184
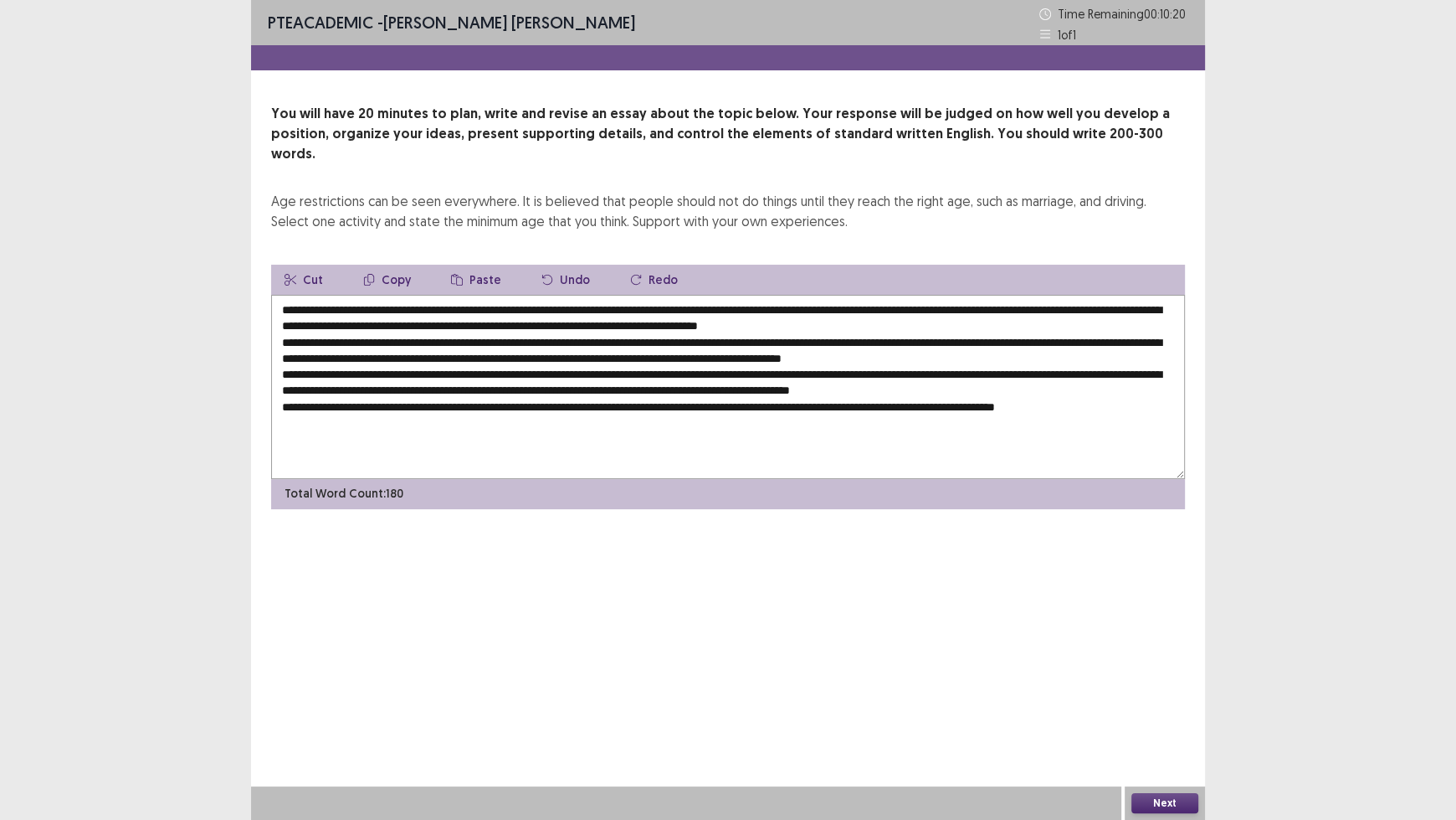
click at [676, 339] on textarea at bounding box center [728, 386] width 914 height 184
click at [1145, 369] on textarea at bounding box center [728, 386] width 914 height 184
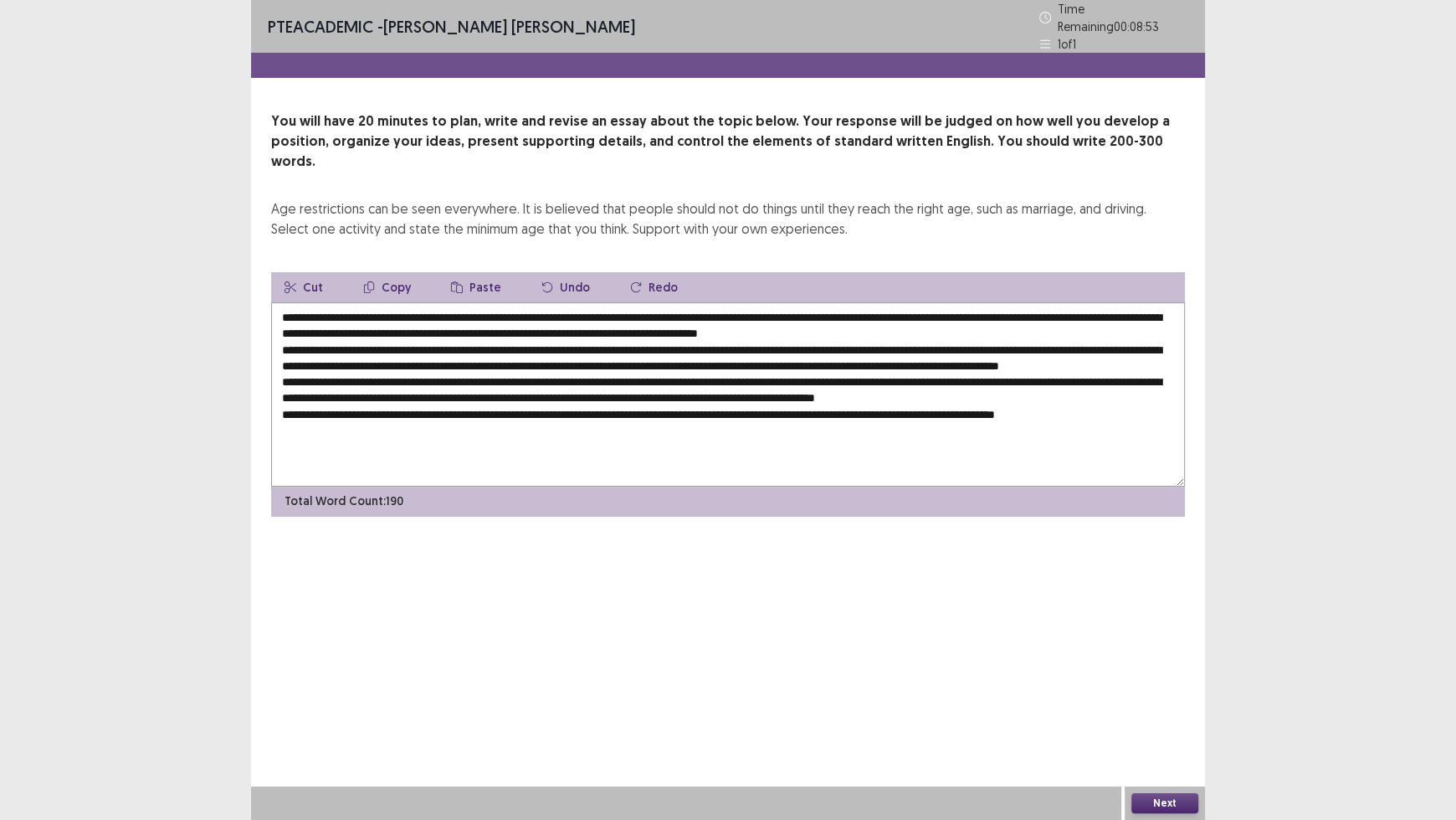
click at [828, 380] on textarea at bounding box center [728, 395] width 914 height 184
type textarea "**********"
click at [1170, 678] on button "Next" at bounding box center [1165, 803] width 67 height 20
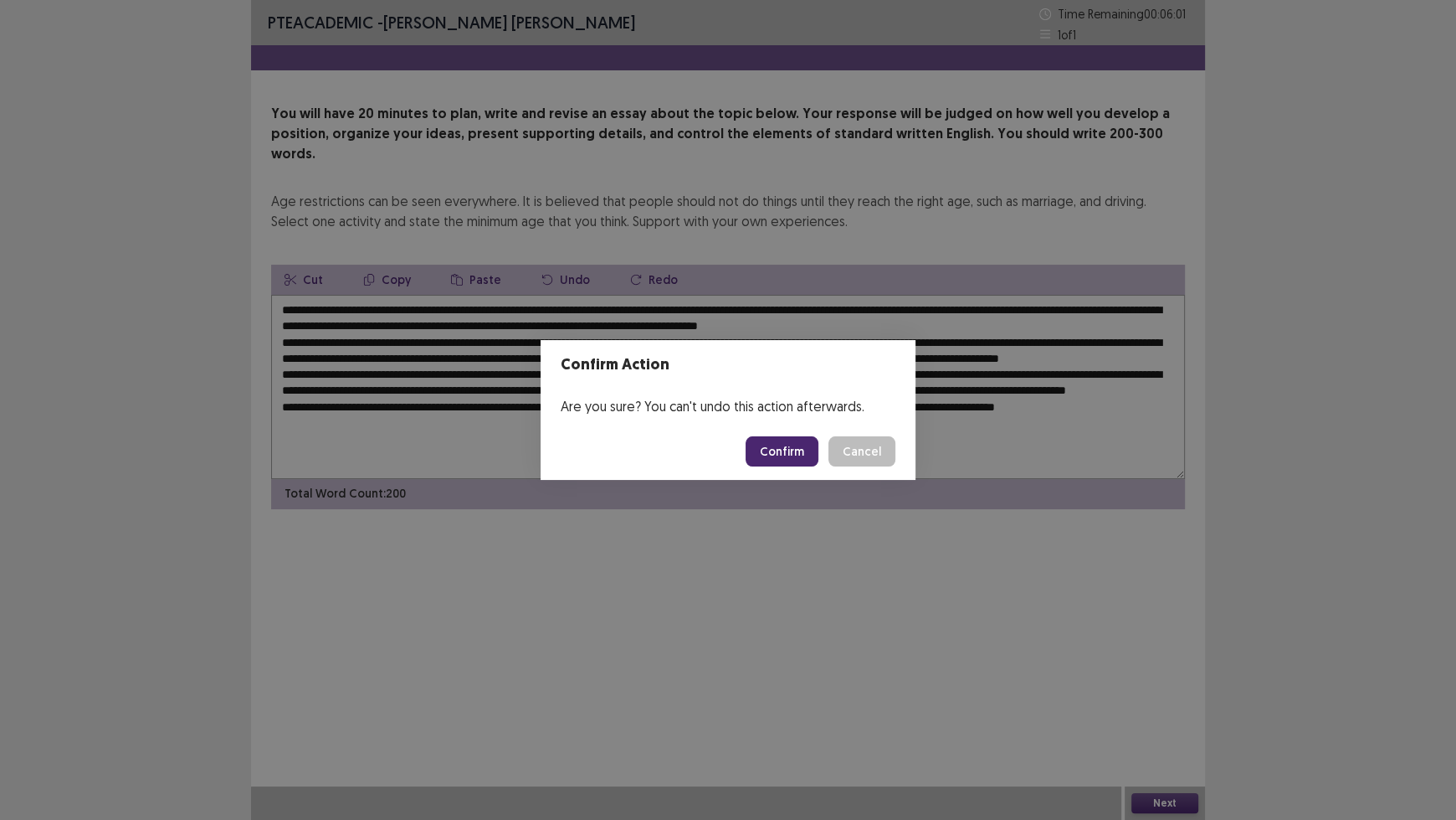
click at [800, 449] on button "Confirm" at bounding box center [782, 451] width 73 height 30
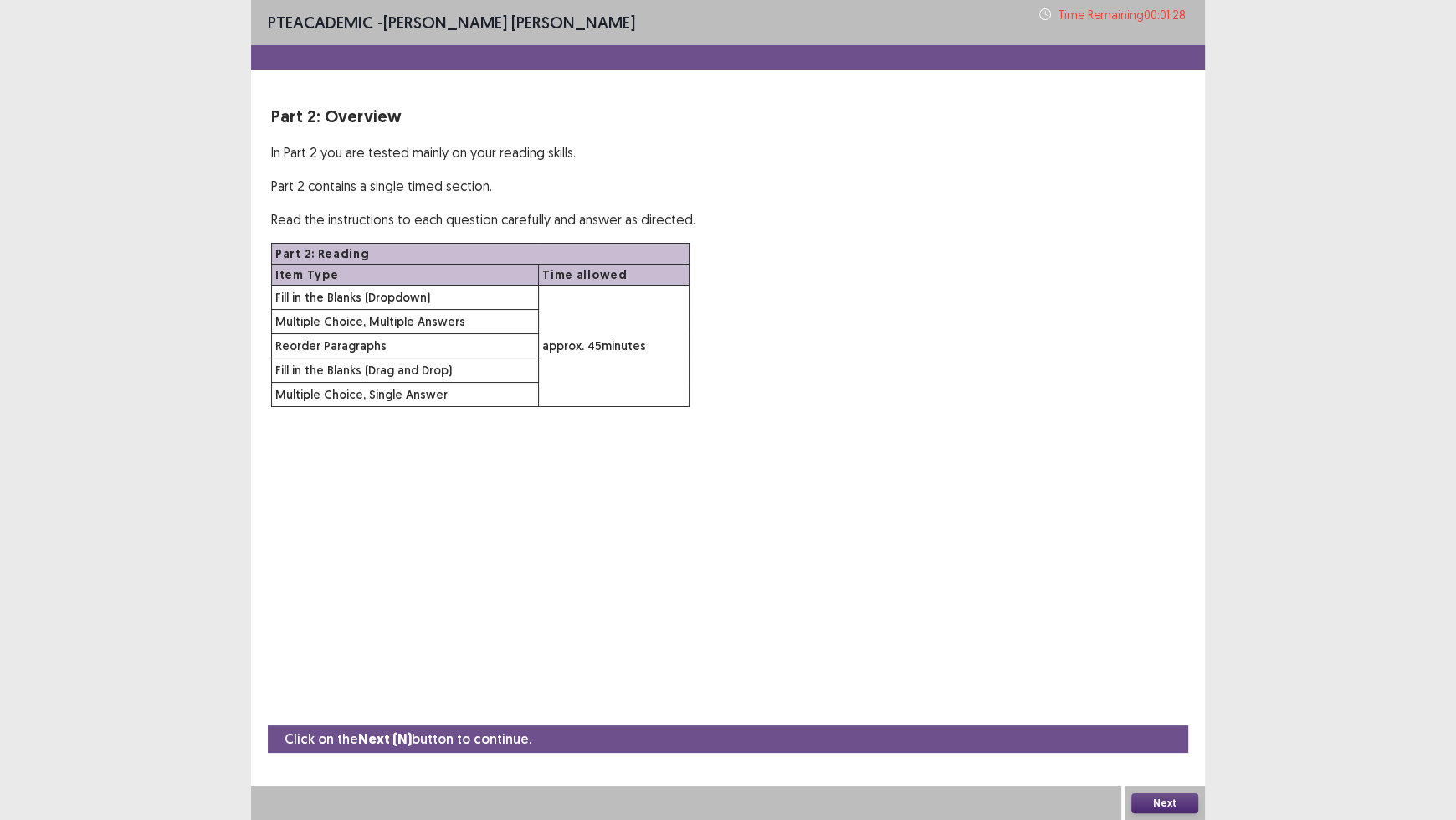
click at [1171, 678] on button "Next" at bounding box center [1165, 803] width 67 height 20
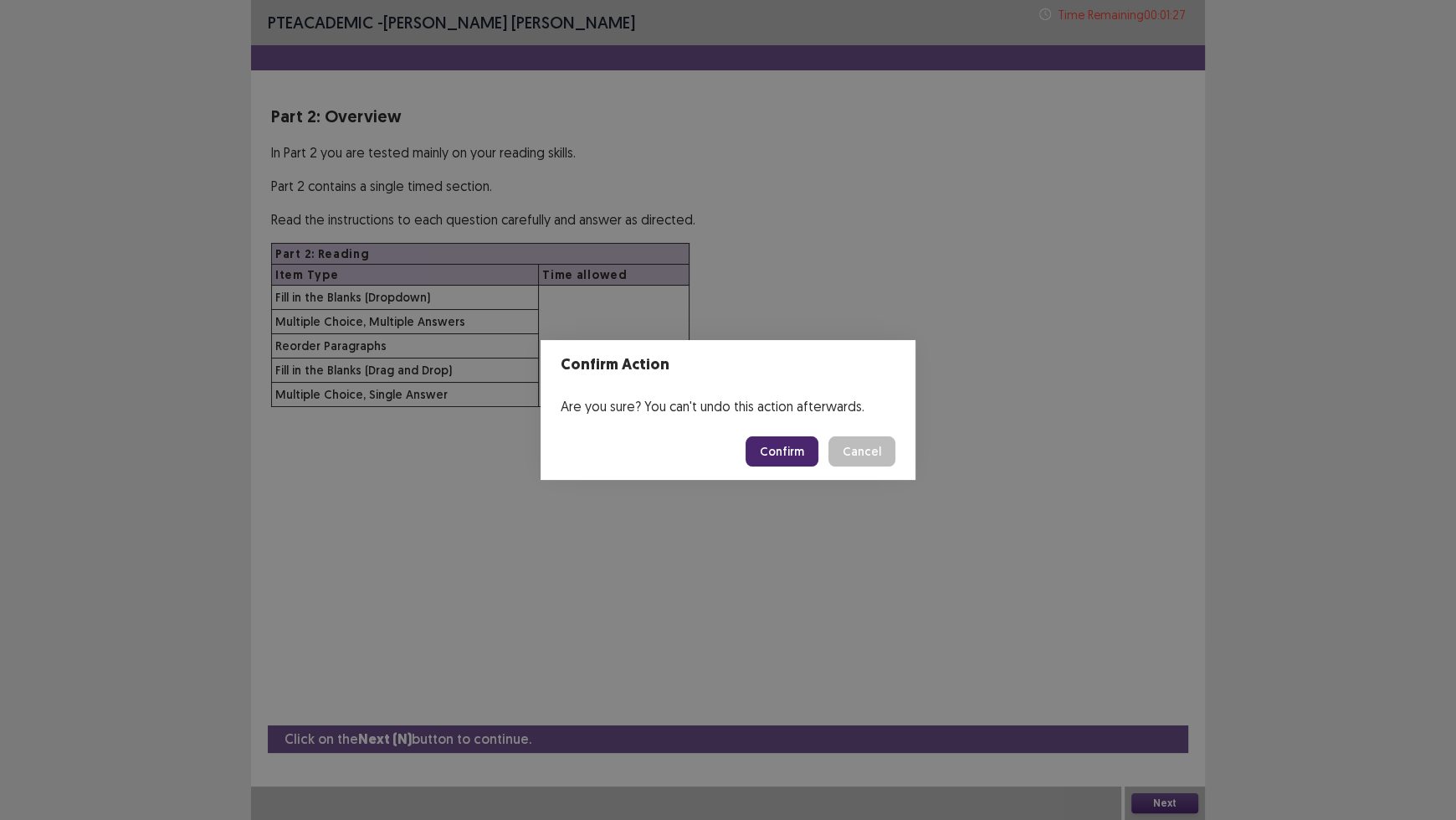
click at [789, 448] on button "Confirm" at bounding box center [782, 451] width 73 height 30
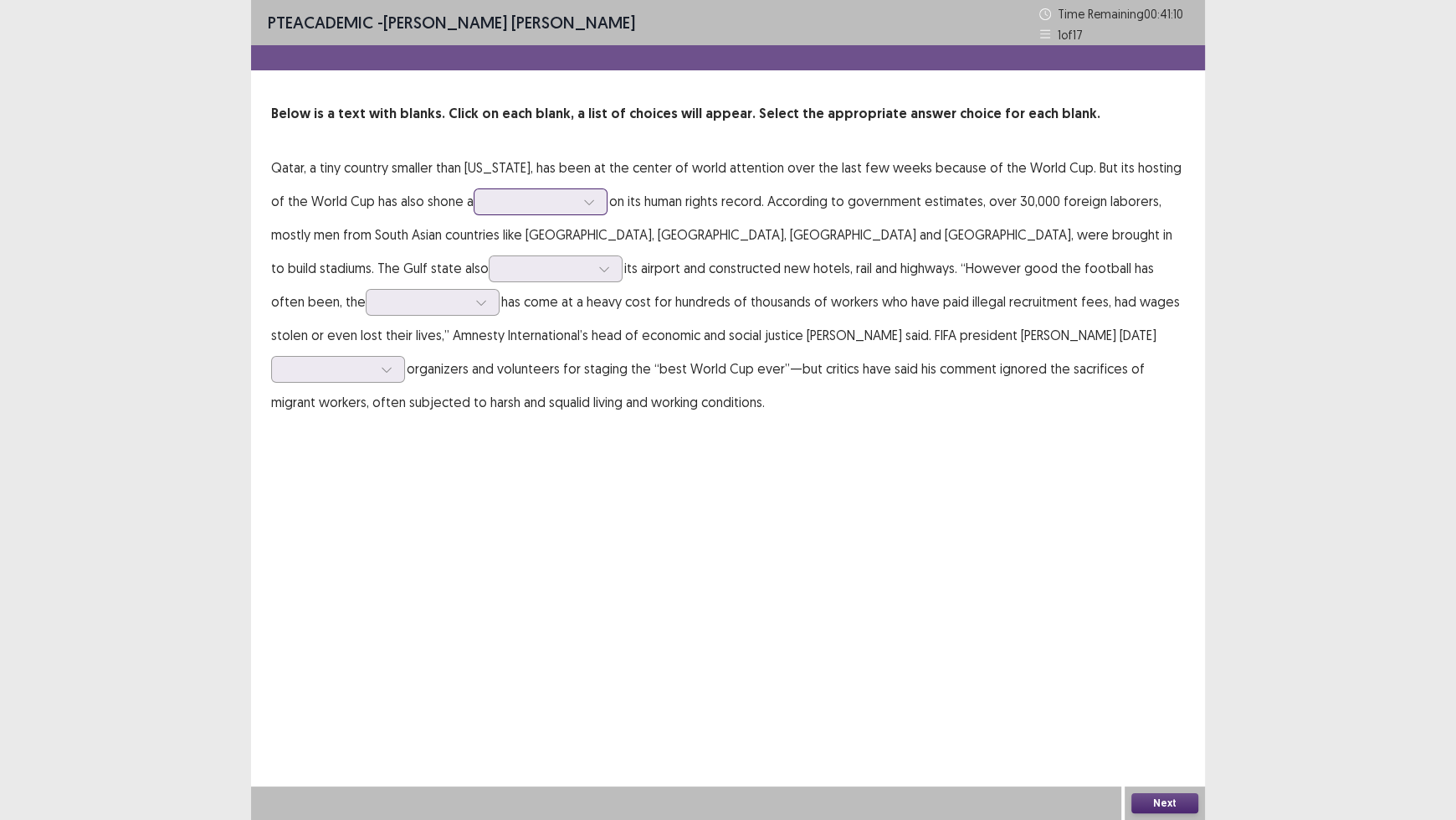
click at [594, 208] on div at bounding box center [588, 201] width 25 height 25
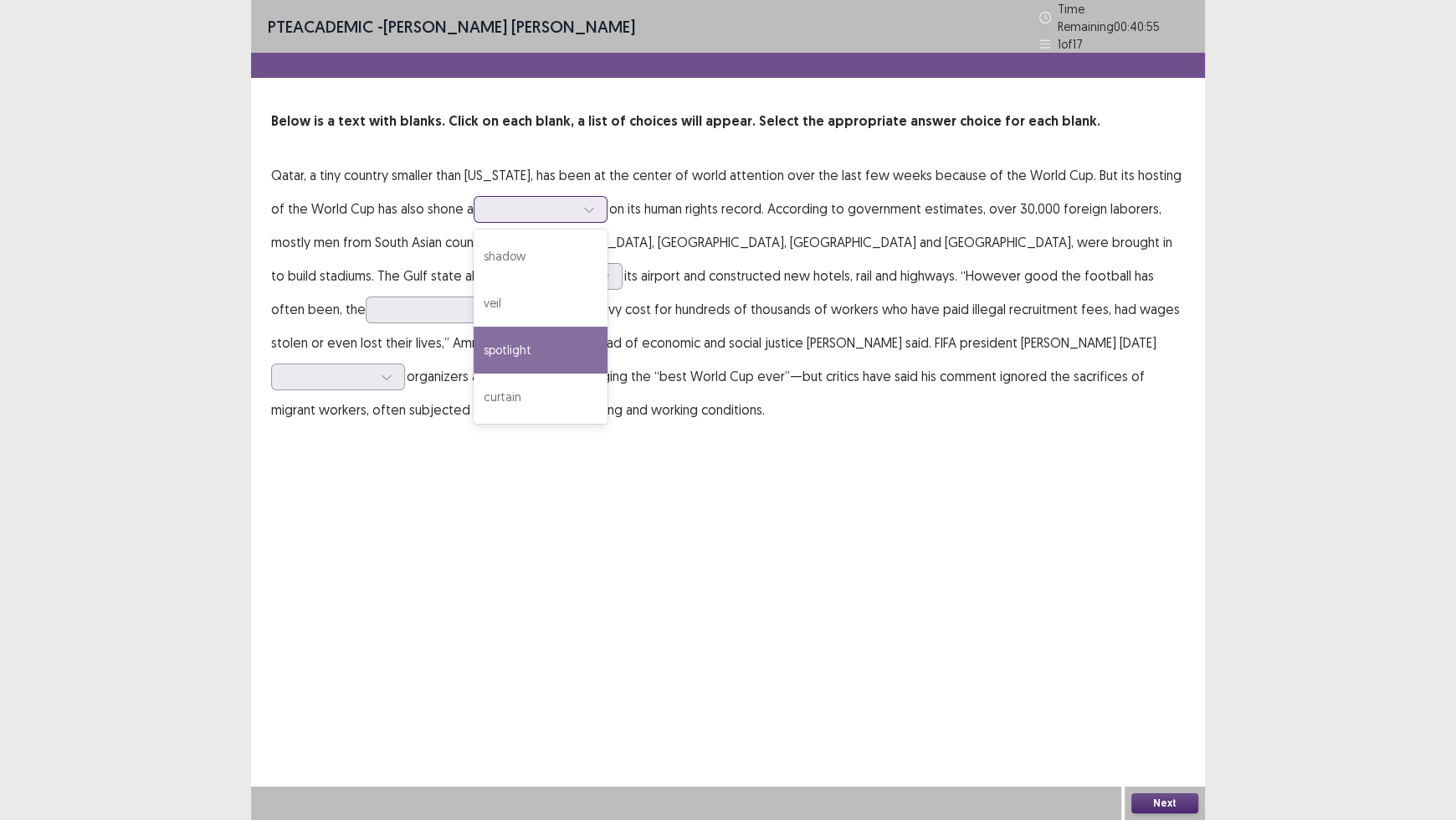
click at [591, 347] on div "spotlight" at bounding box center [540, 350] width 134 height 47
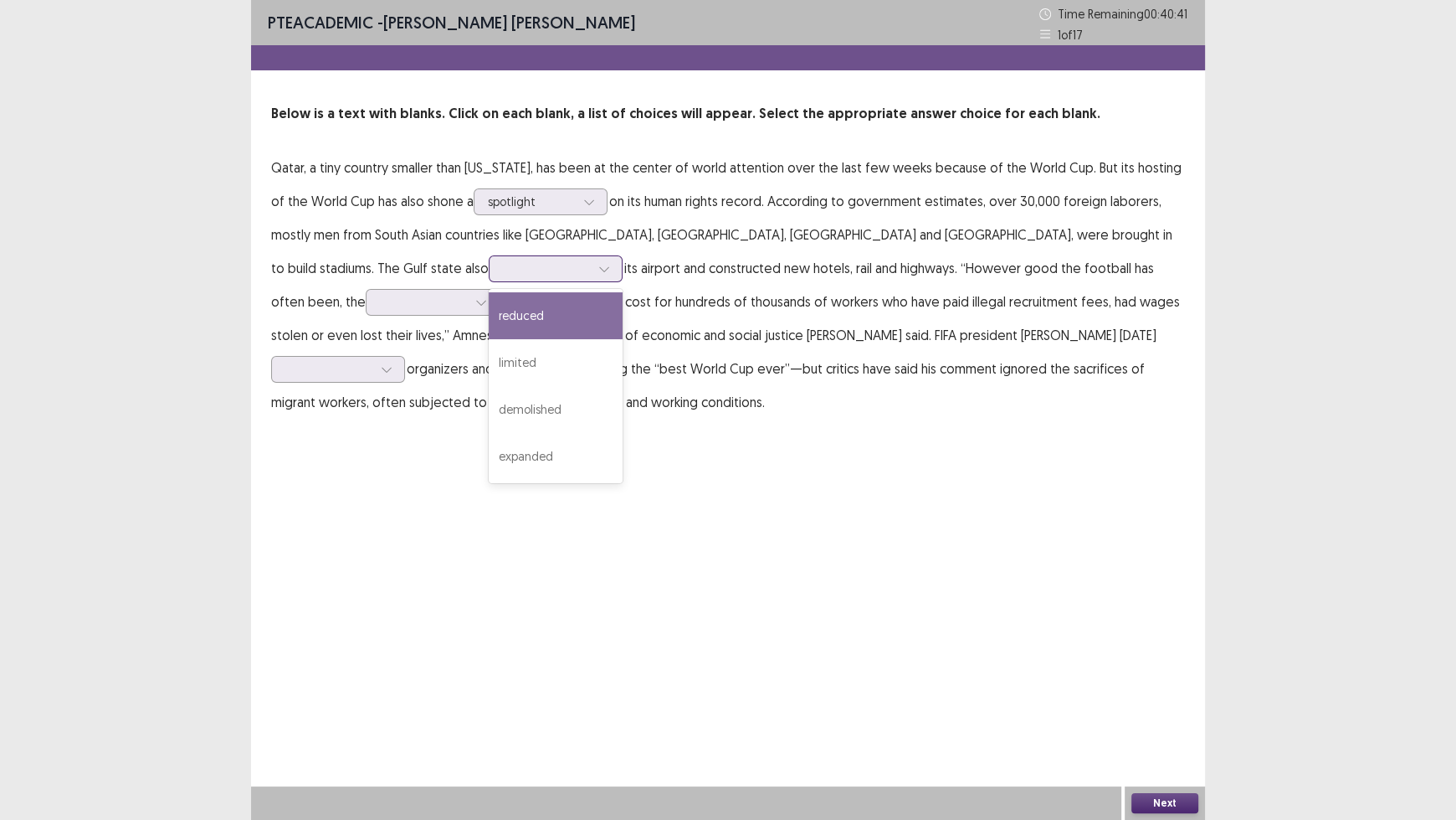
click at [592, 277] on div at bounding box center [604, 268] width 25 height 25
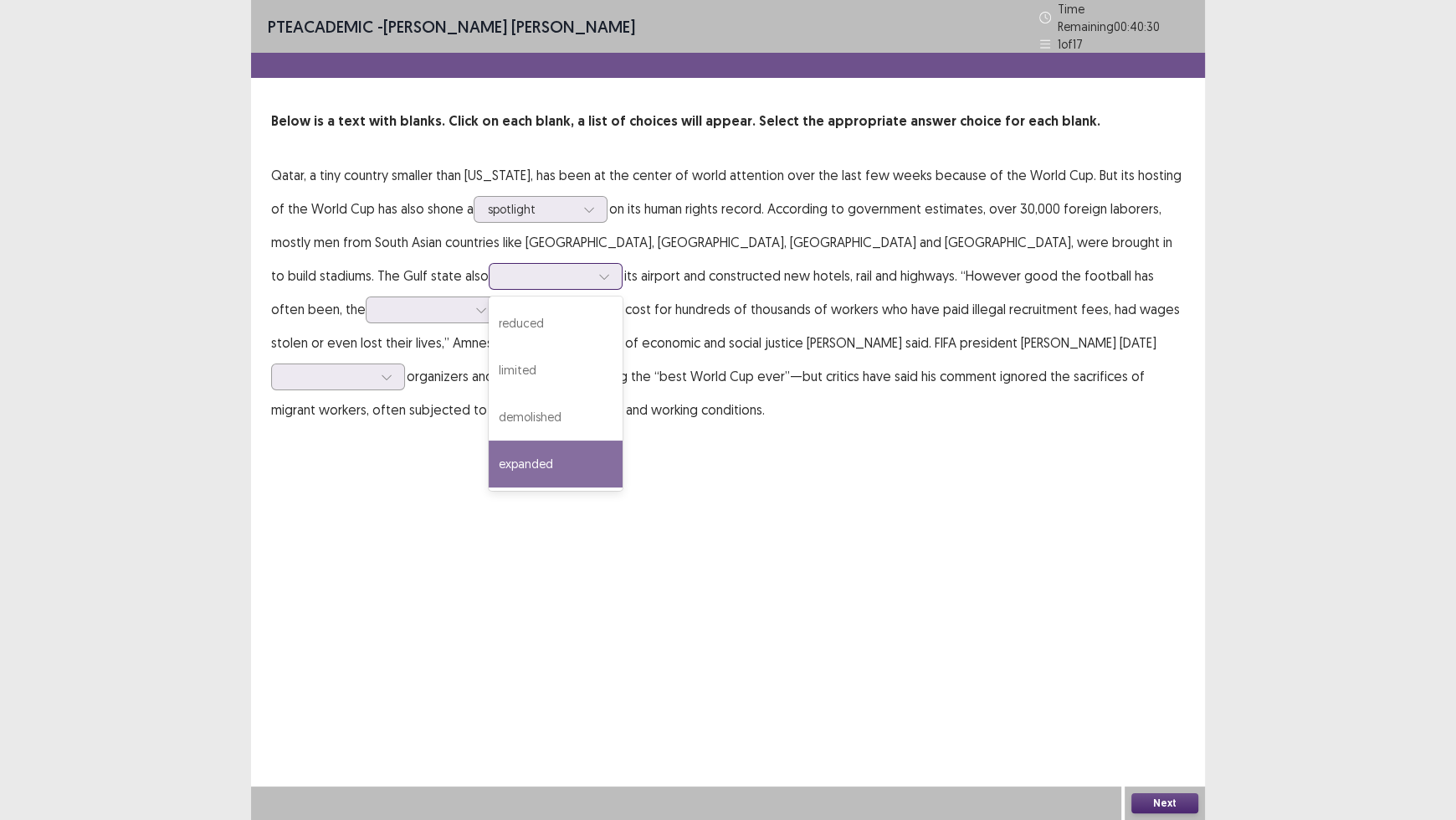
click at [489, 463] on div "expanded" at bounding box center [555, 463] width 134 height 47
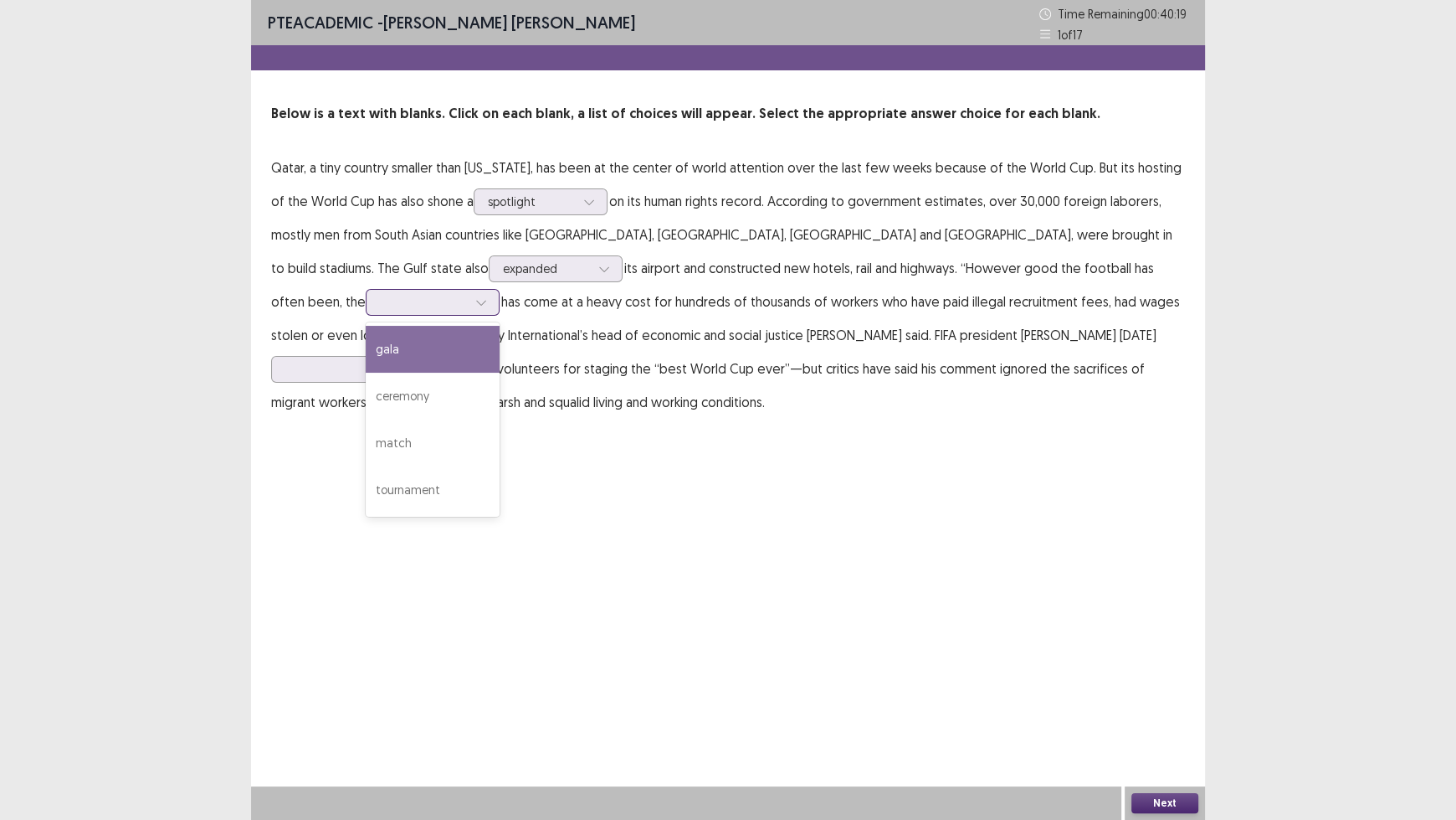
click at [467, 294] on div at bounding box center [423, 302] width 87 height 16
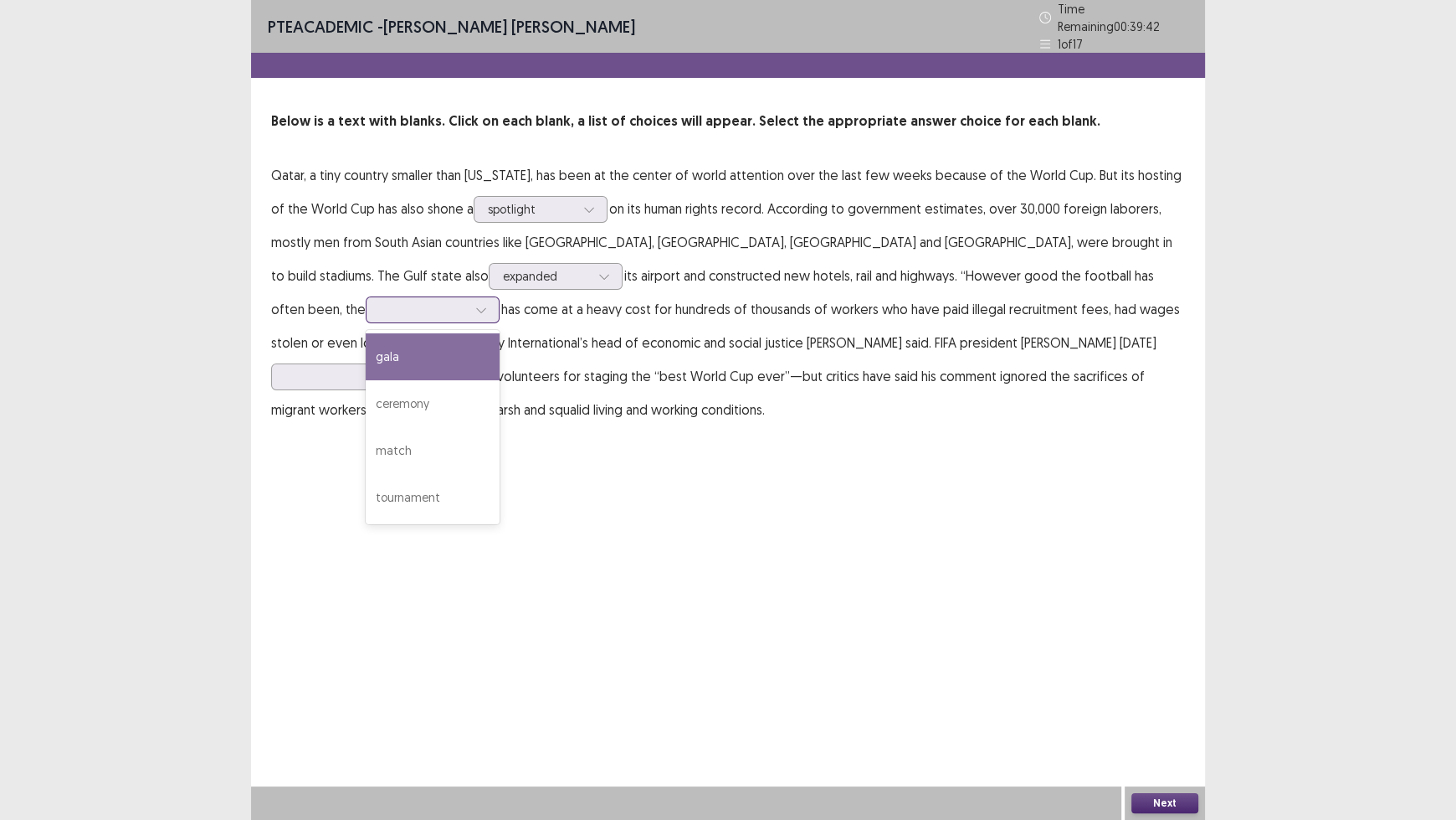
click at [500, 333] on div "gala" at bounding box center [432, 356] width 134 height 47
click at [468, 297] on div "gala" at bounding box center [423, 309] width 90 height 25
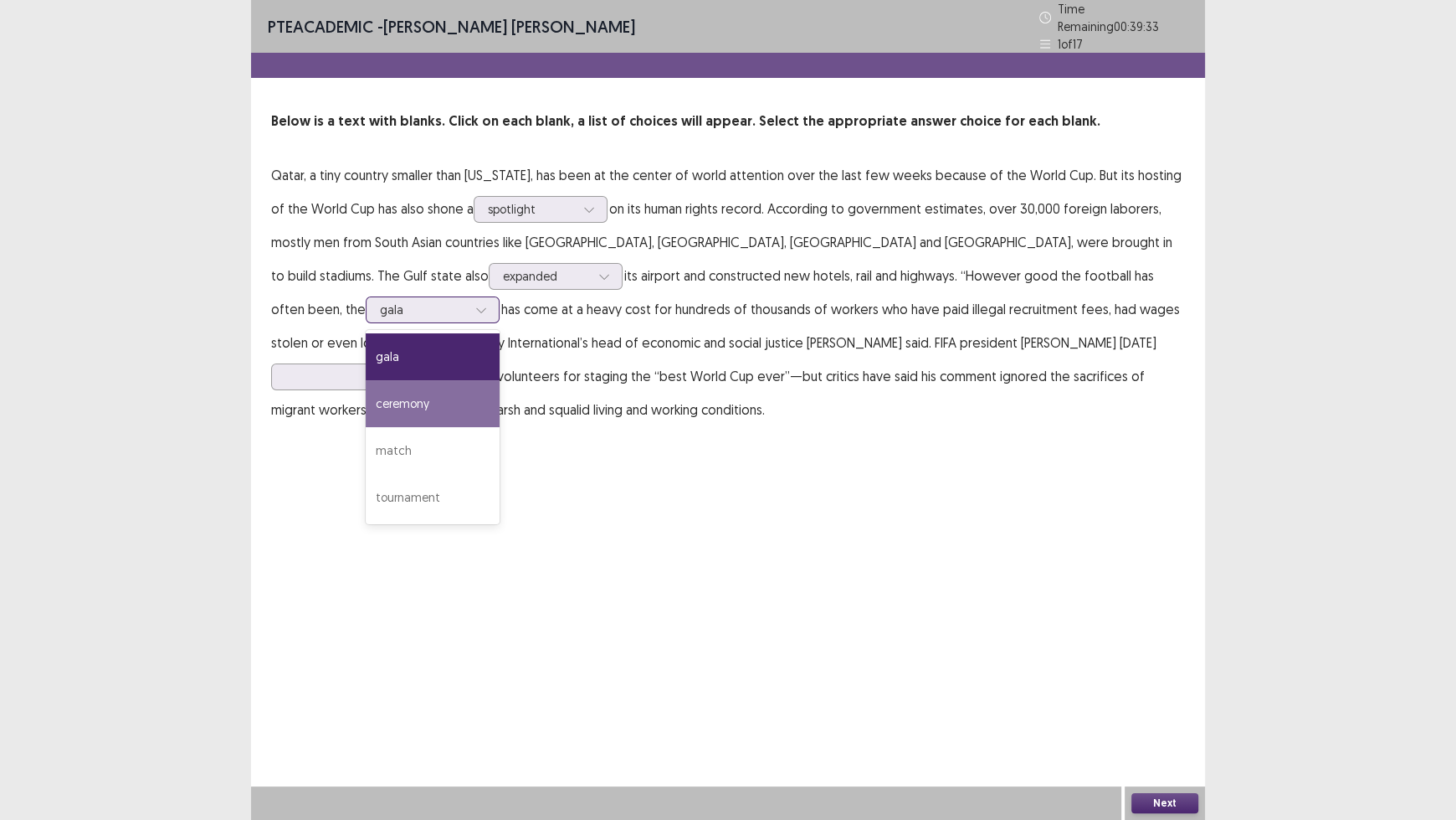
click at [500, 380] on div "ceremony" at bounding box center [432, 403] width 134 height 47
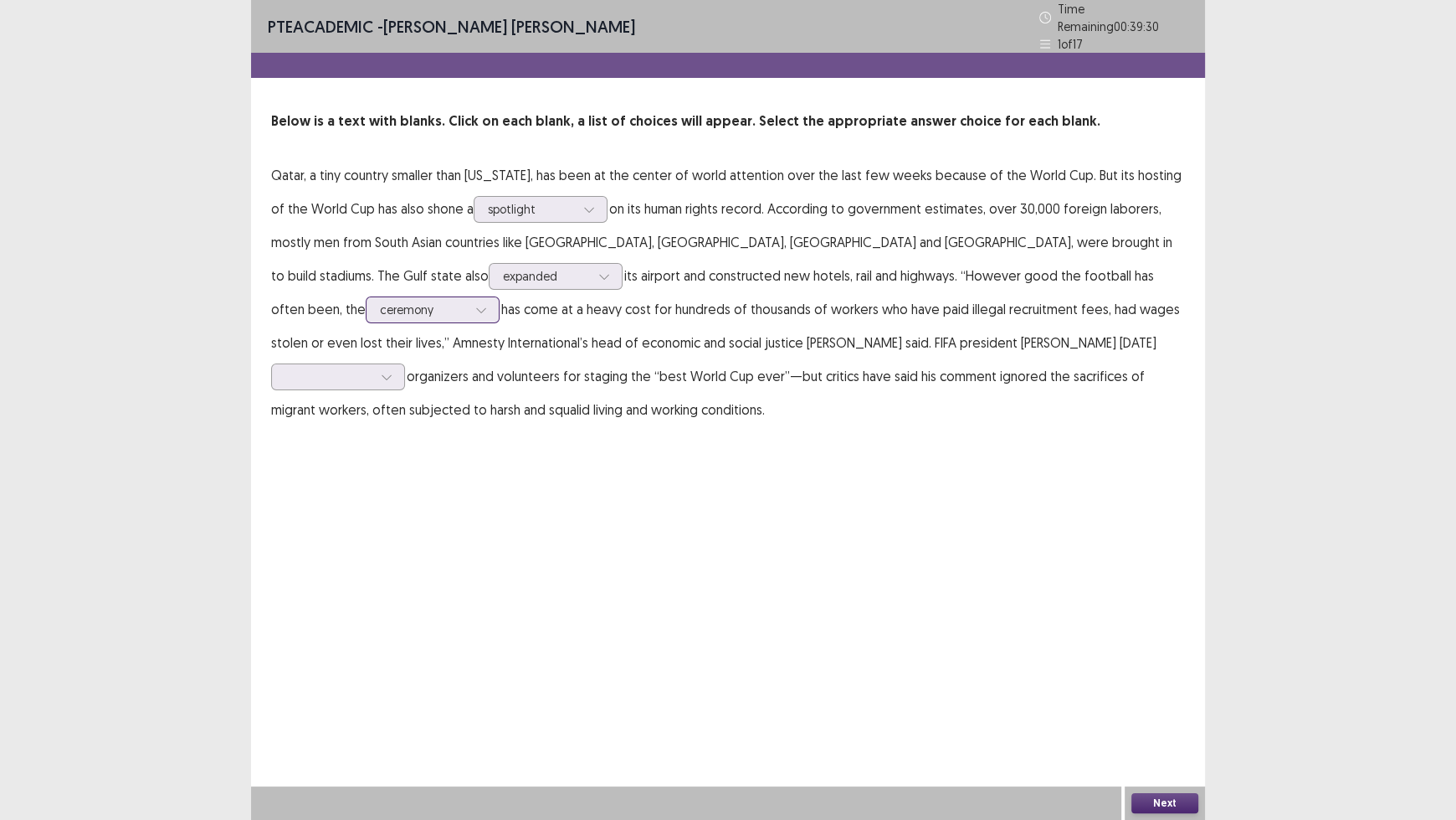
click at [467, 302] on div at bounding box center [423, 309] width 87 height 16
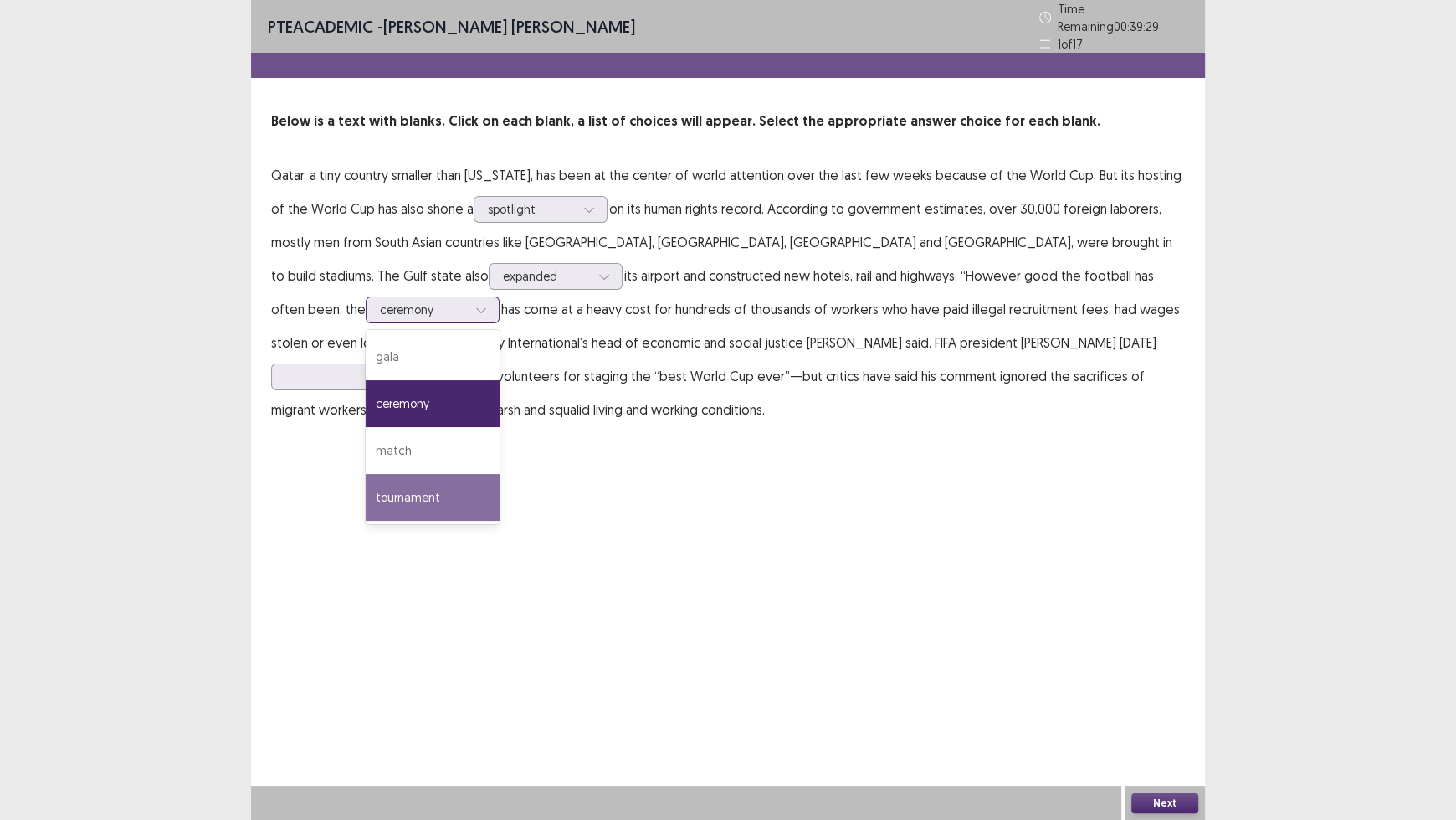
click at [500, 474] on div "tournament" at bounding box center [432, 497] width 134 height 47
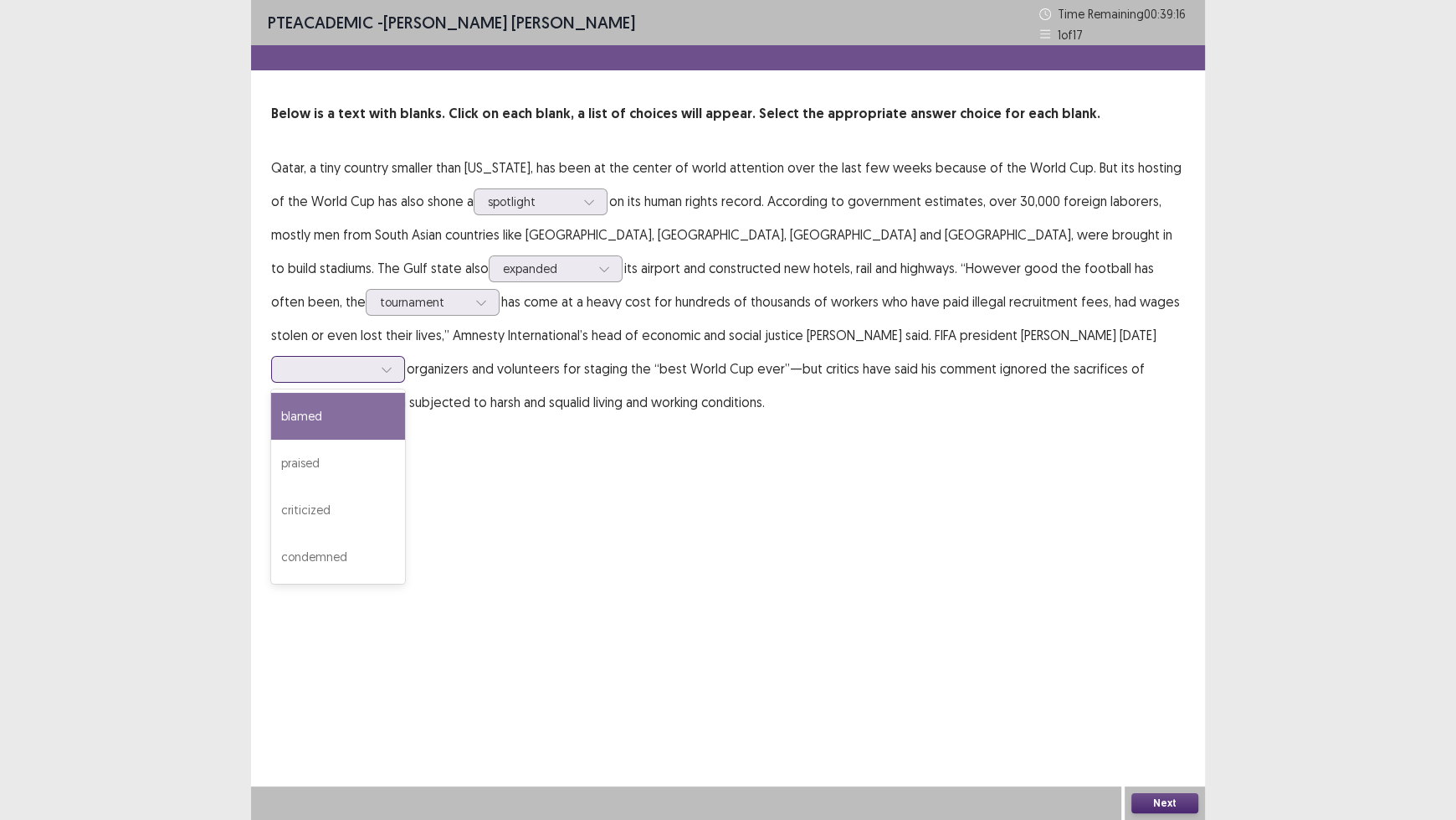
click at [393, 363] on icon at bounding box center [386, 369] width 12 height 12
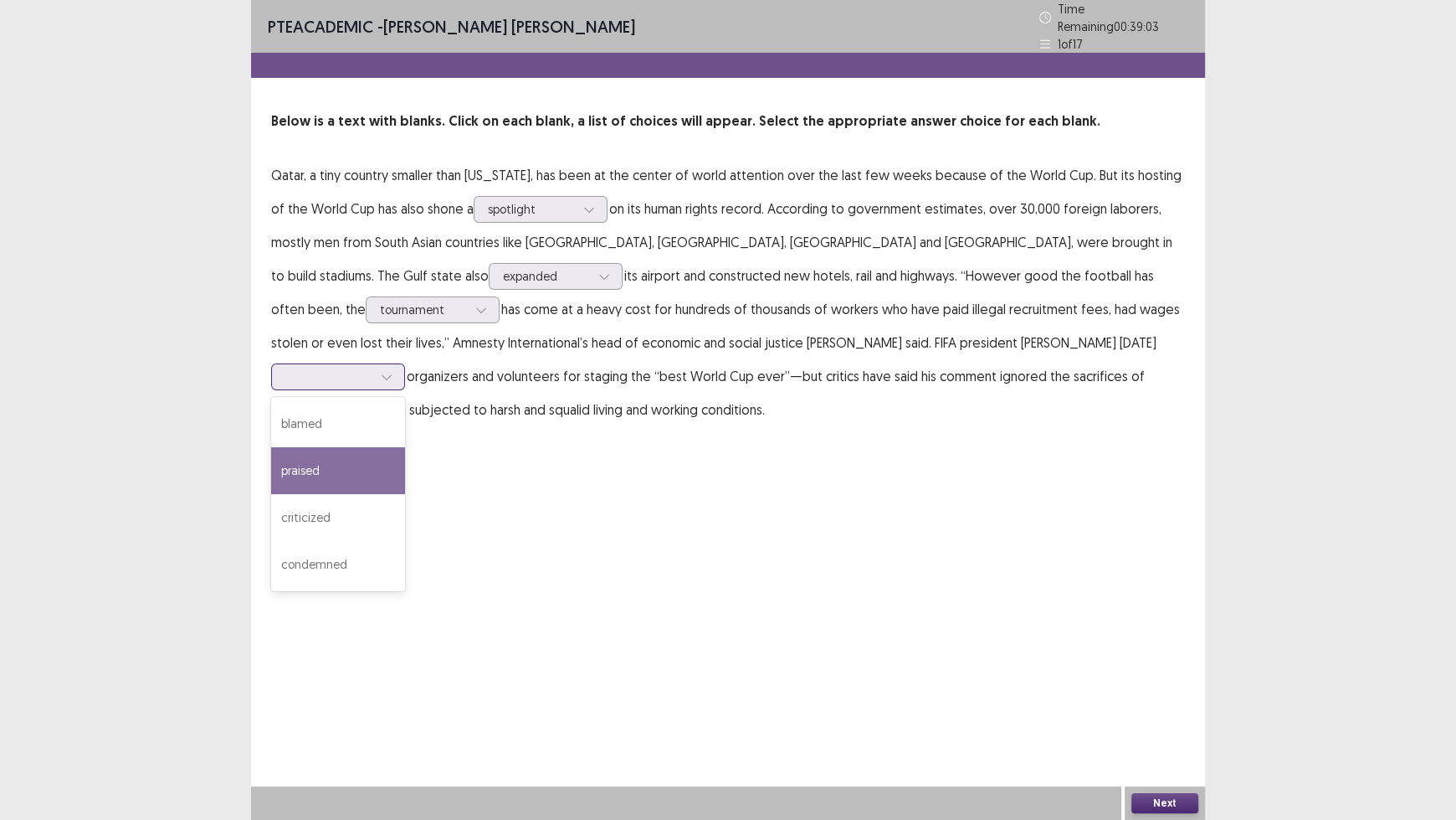
click at [405, 447] on div "praised" at bounding box center [337, 470] width 134 height 47
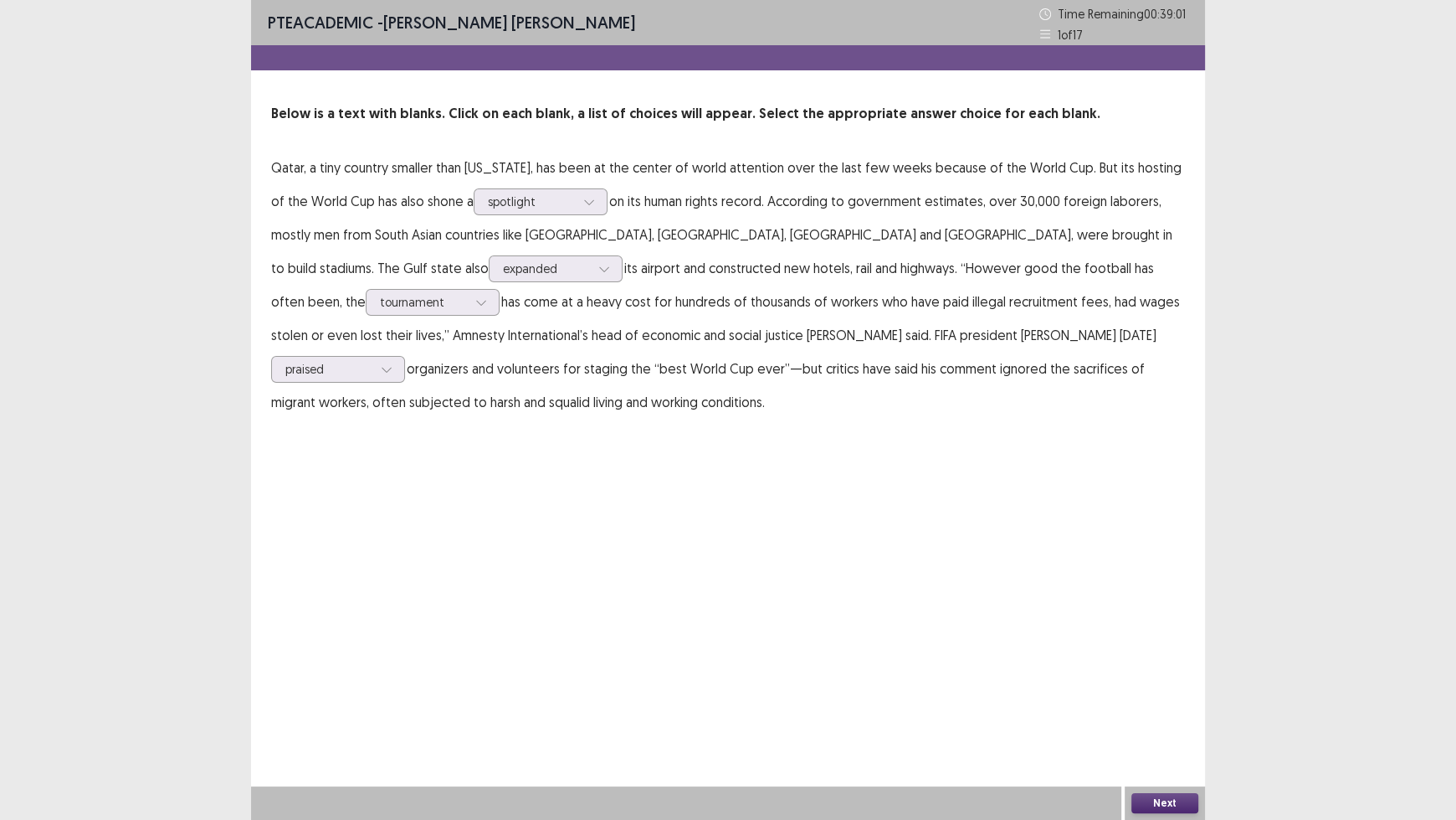
click at [1148, 678] on button "Next" at bounding box center [1165, 803] width 67 height 20
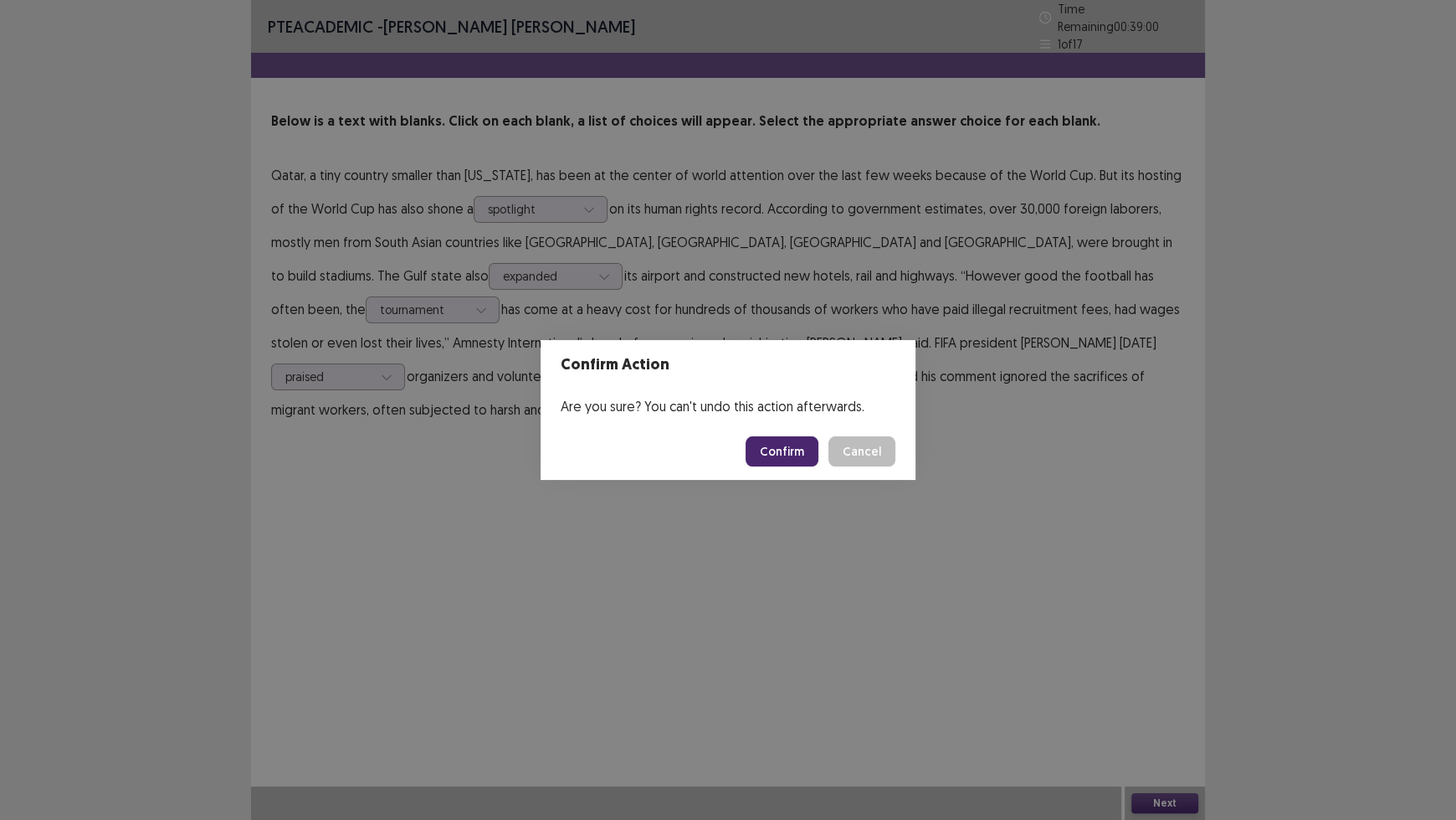
click at [789, 465] on button "Confirm" at bounding box center [782, 451] width 73 height 30
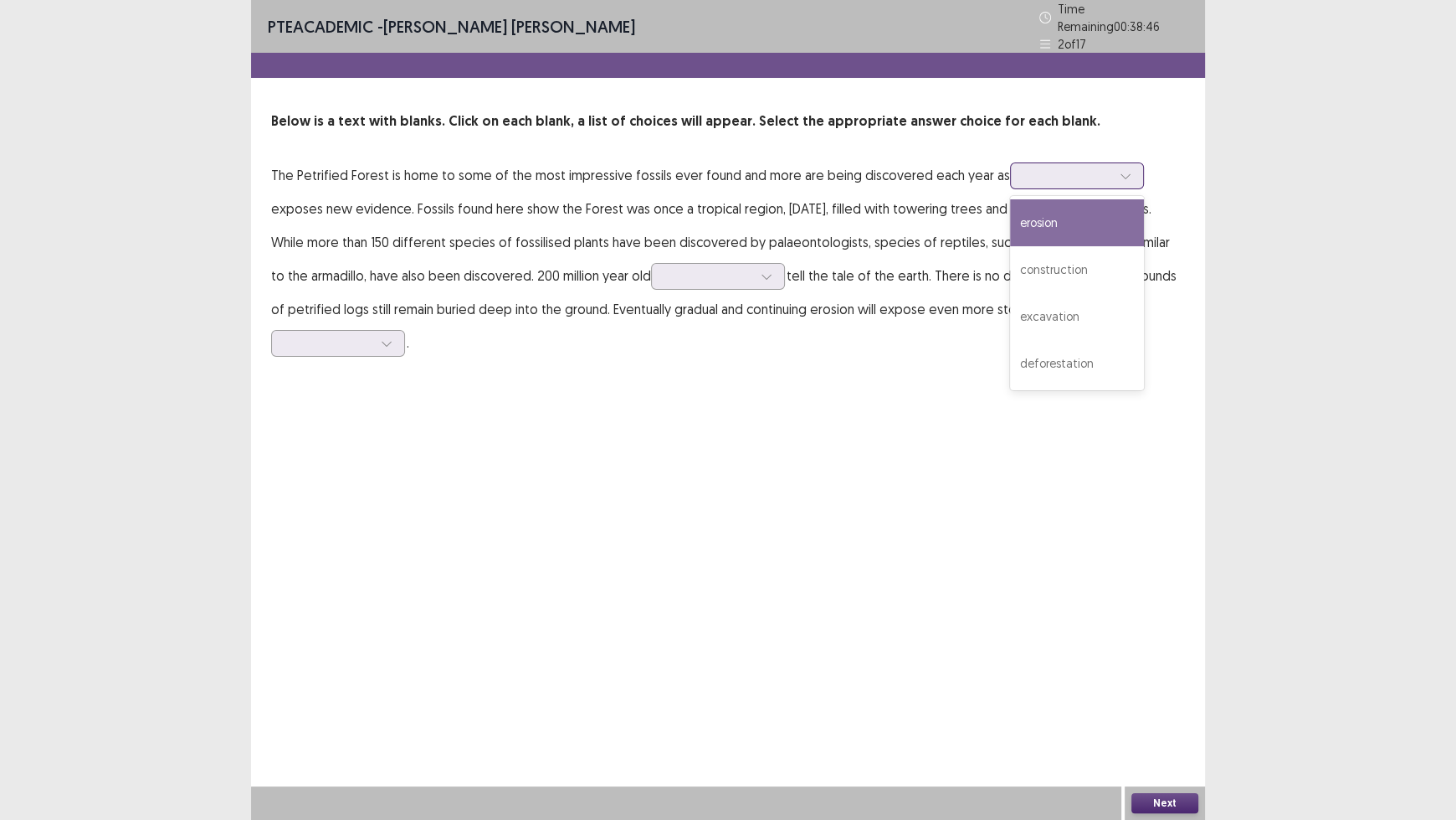
click at [1071, 177] on div at bounding box center [1068, 175] width 87 height 16
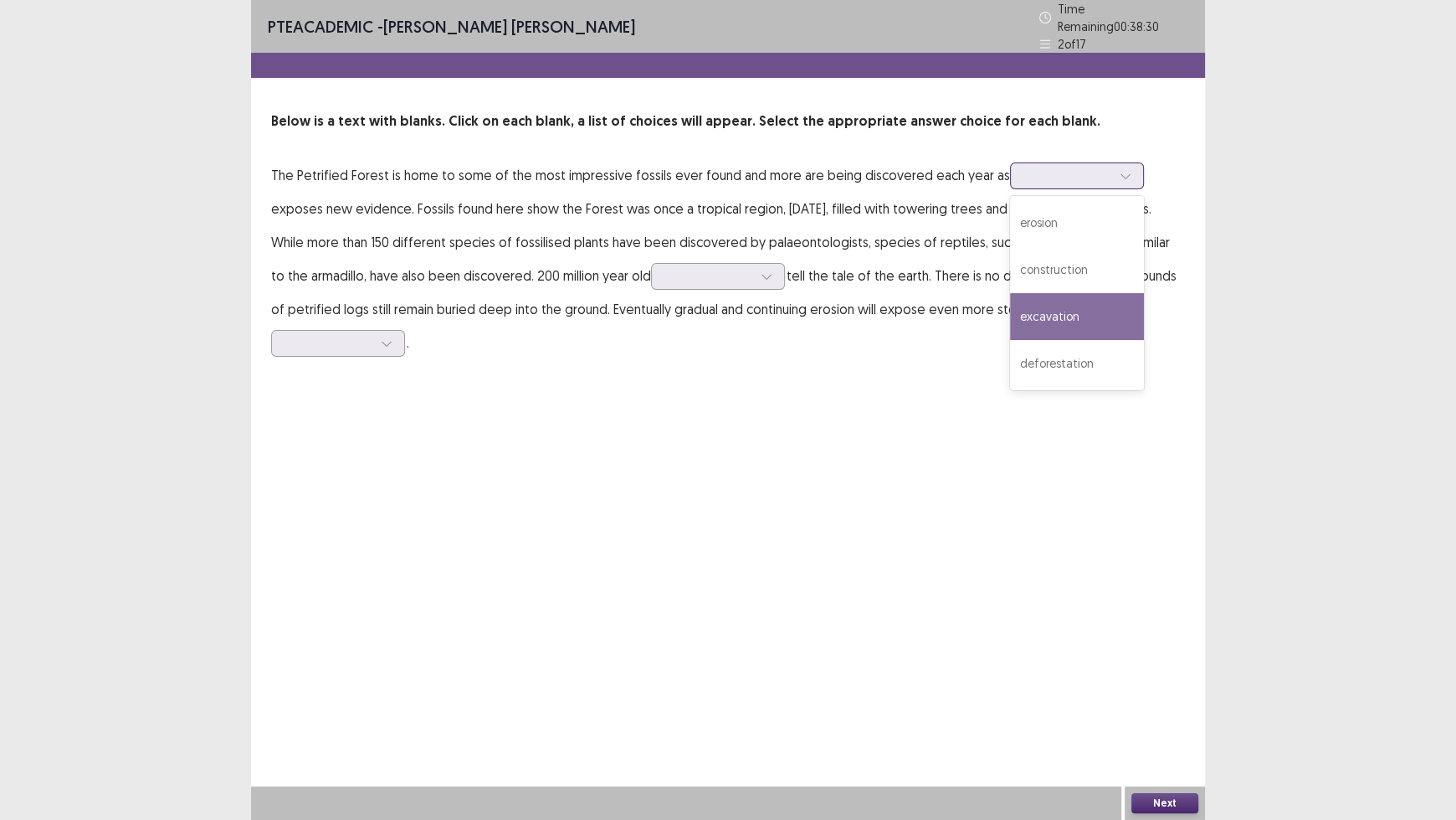
click at [1088, 304] on div "excavation" at bounding box center [1076, 316] width 134 height 47
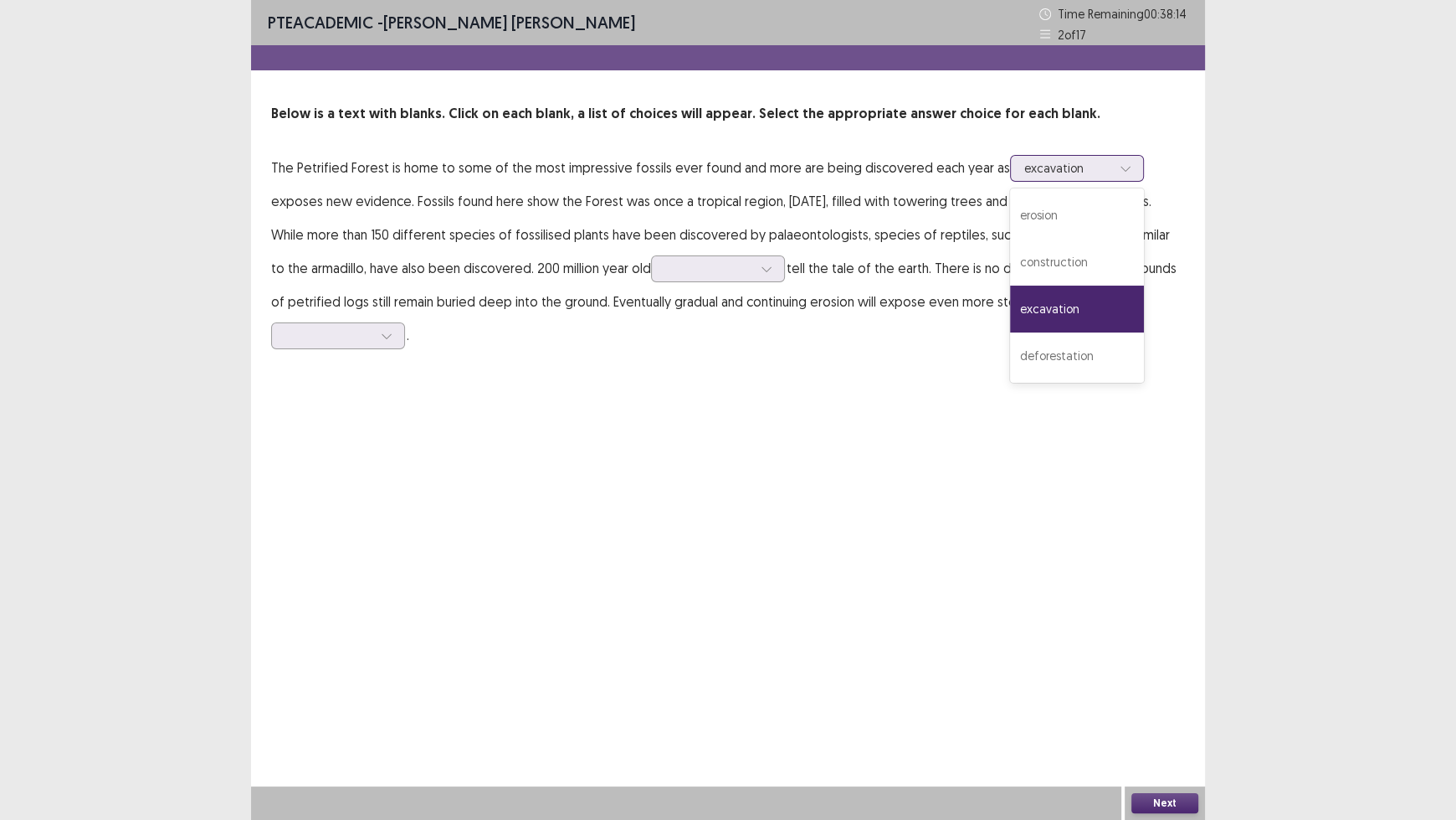
click at [1083, 165] on div at bounding box center [1068, 167] width 87 height 16
click at [1100, 358] on div "deforestation" at bounding box center [1076, 355] width 134 height 47
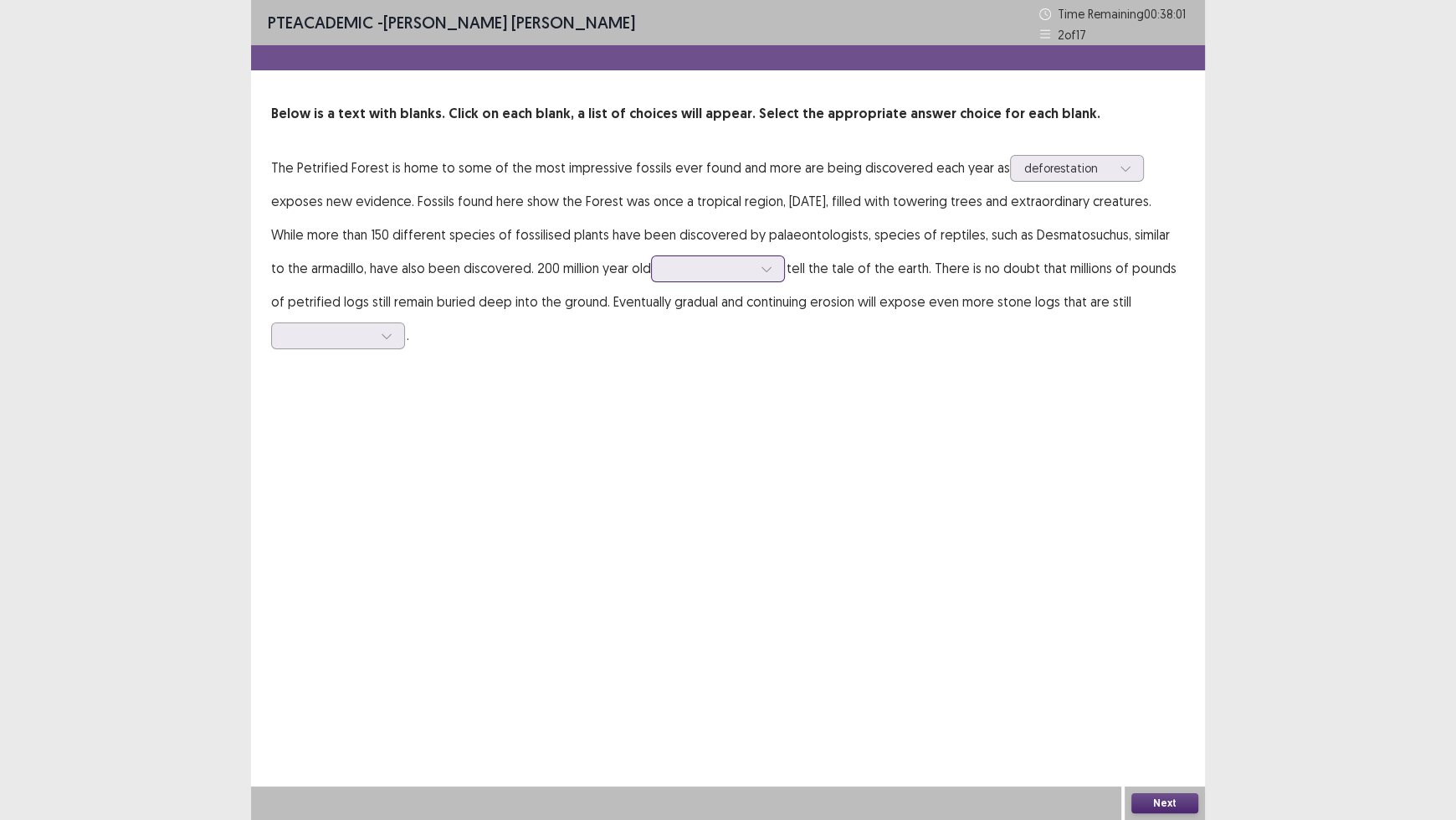
click at [721, 277] on div at bounding box center [709, 267] width 87 height 16
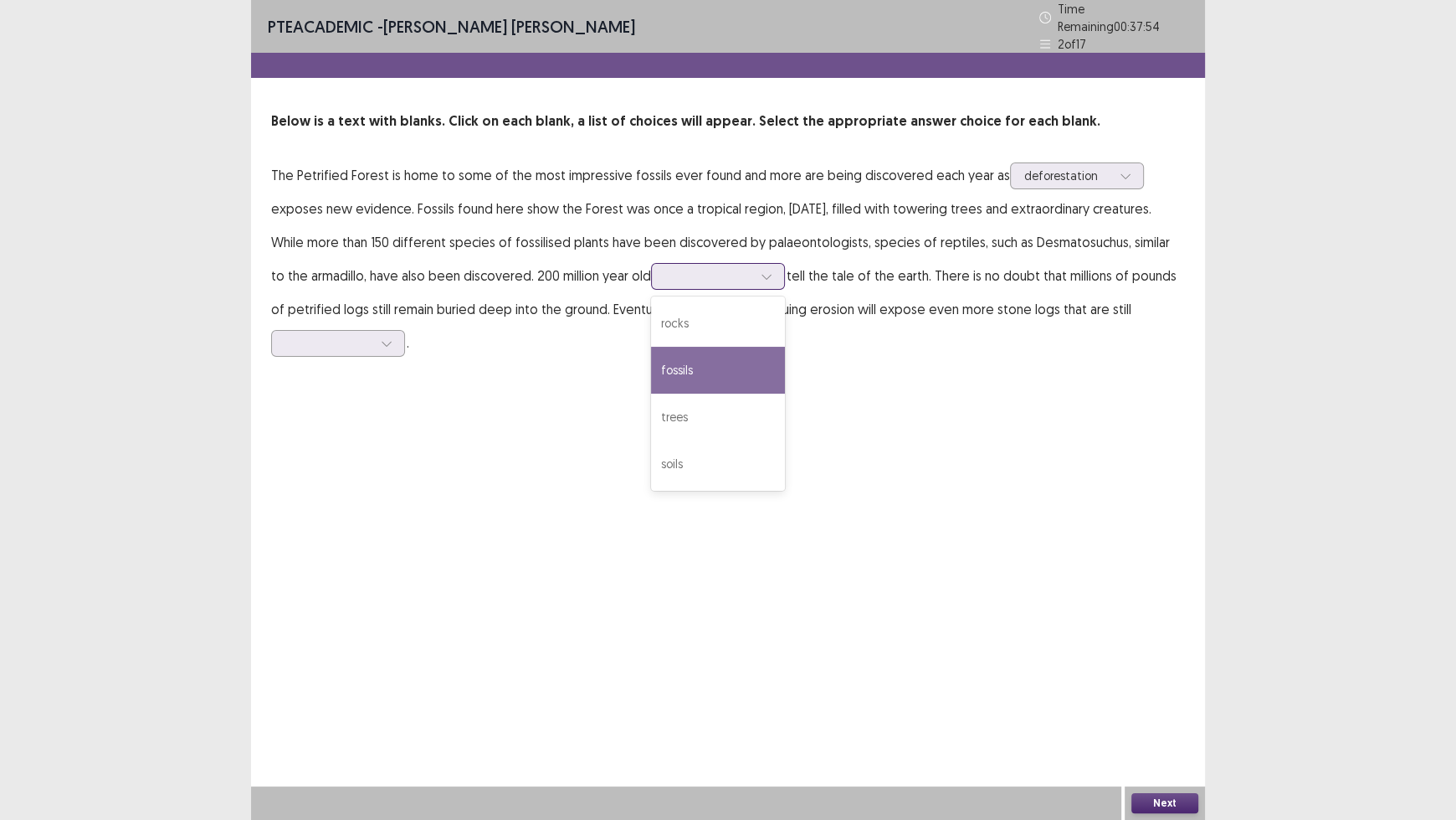
click at [720, 359] on div "fossils" at bounding box center [717, 370] width 134 height 47
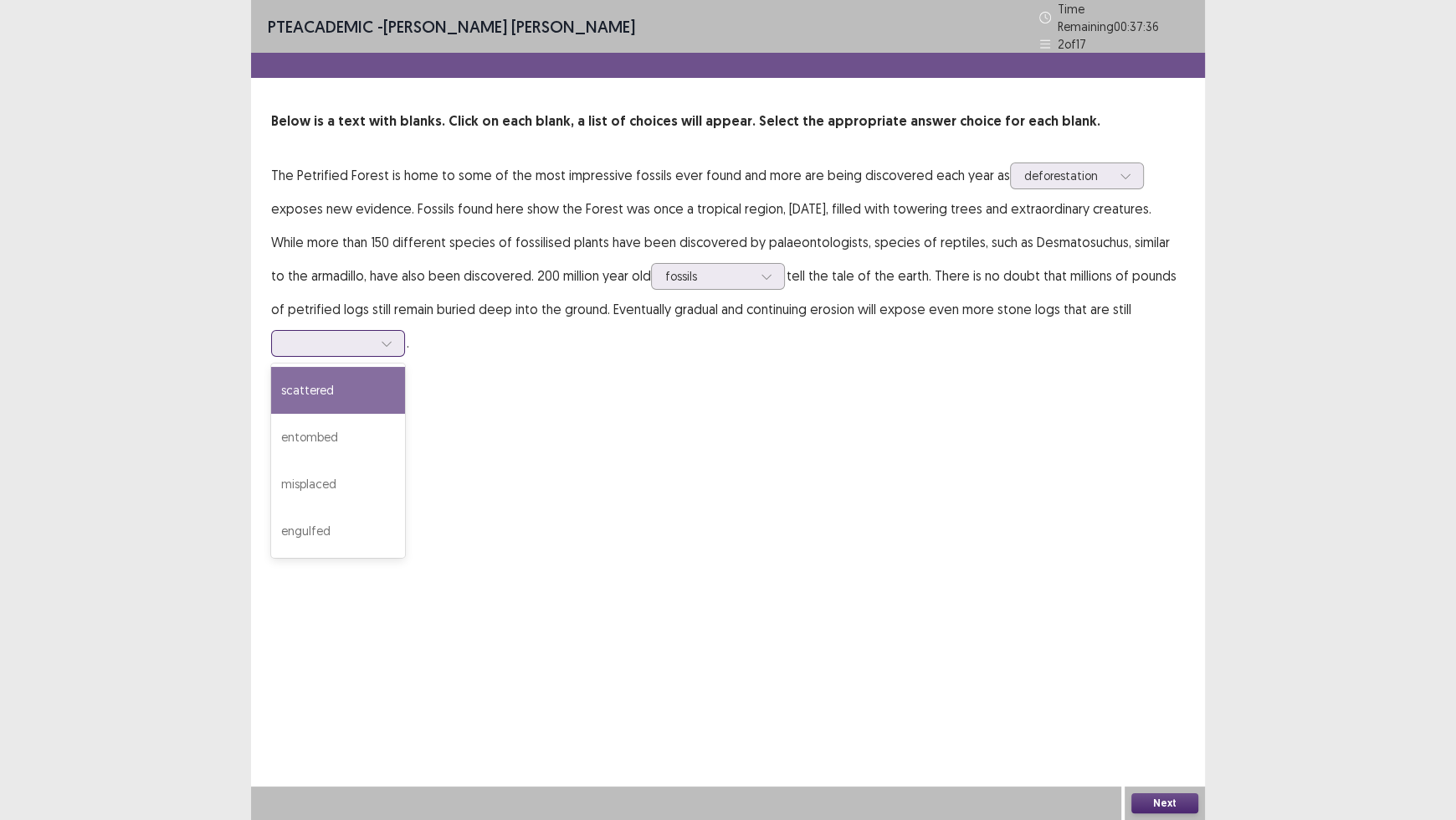
click at [381, 331] on div at bounding box center [386, 343] width 25 height 25
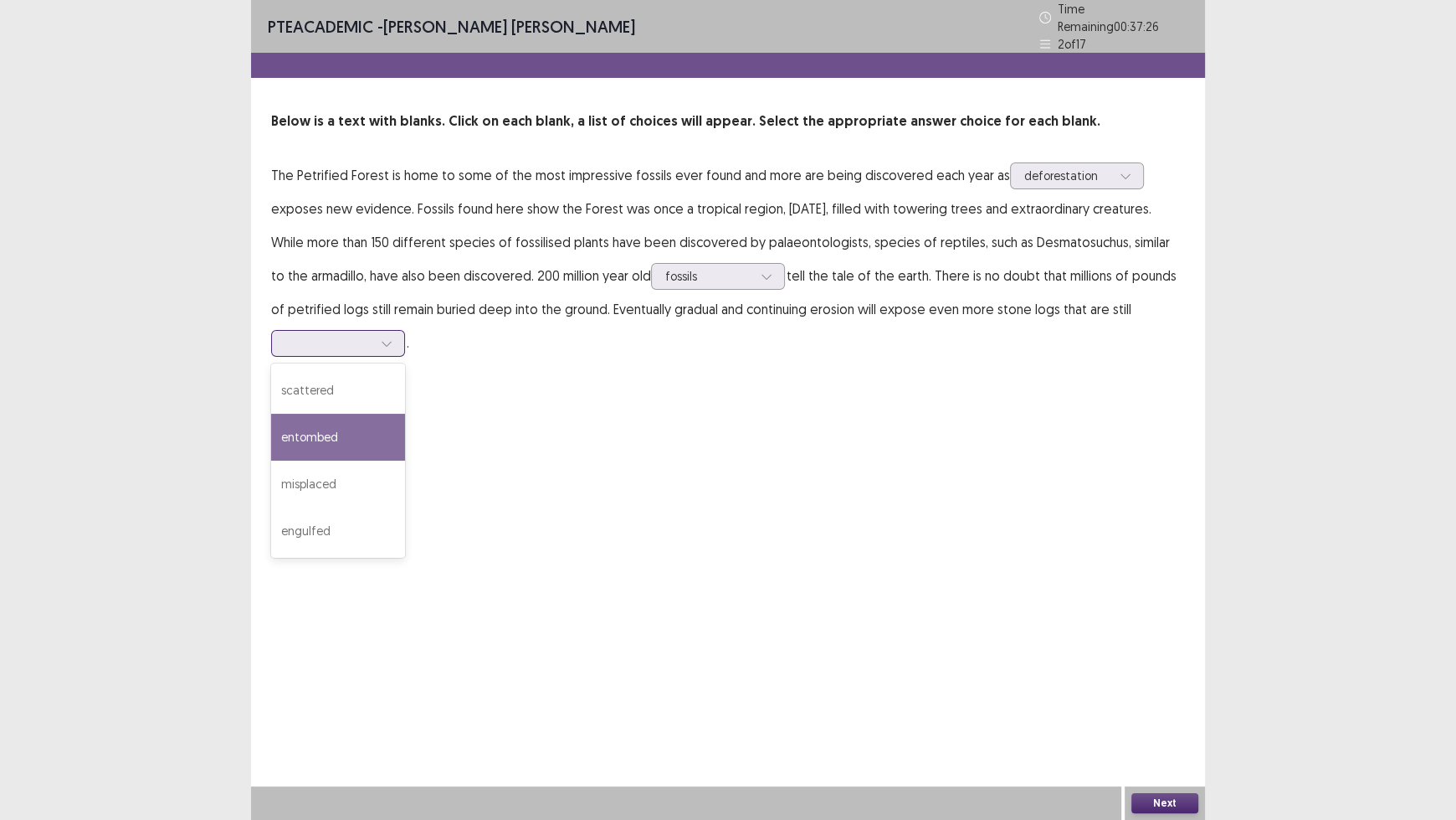
click at [367, 427] on div "entombed" at bounding box center [337, 436] width 134 height 47
click at [1162, 678] on button "Next" at bounding box center [1165, 803] width 67 height 20
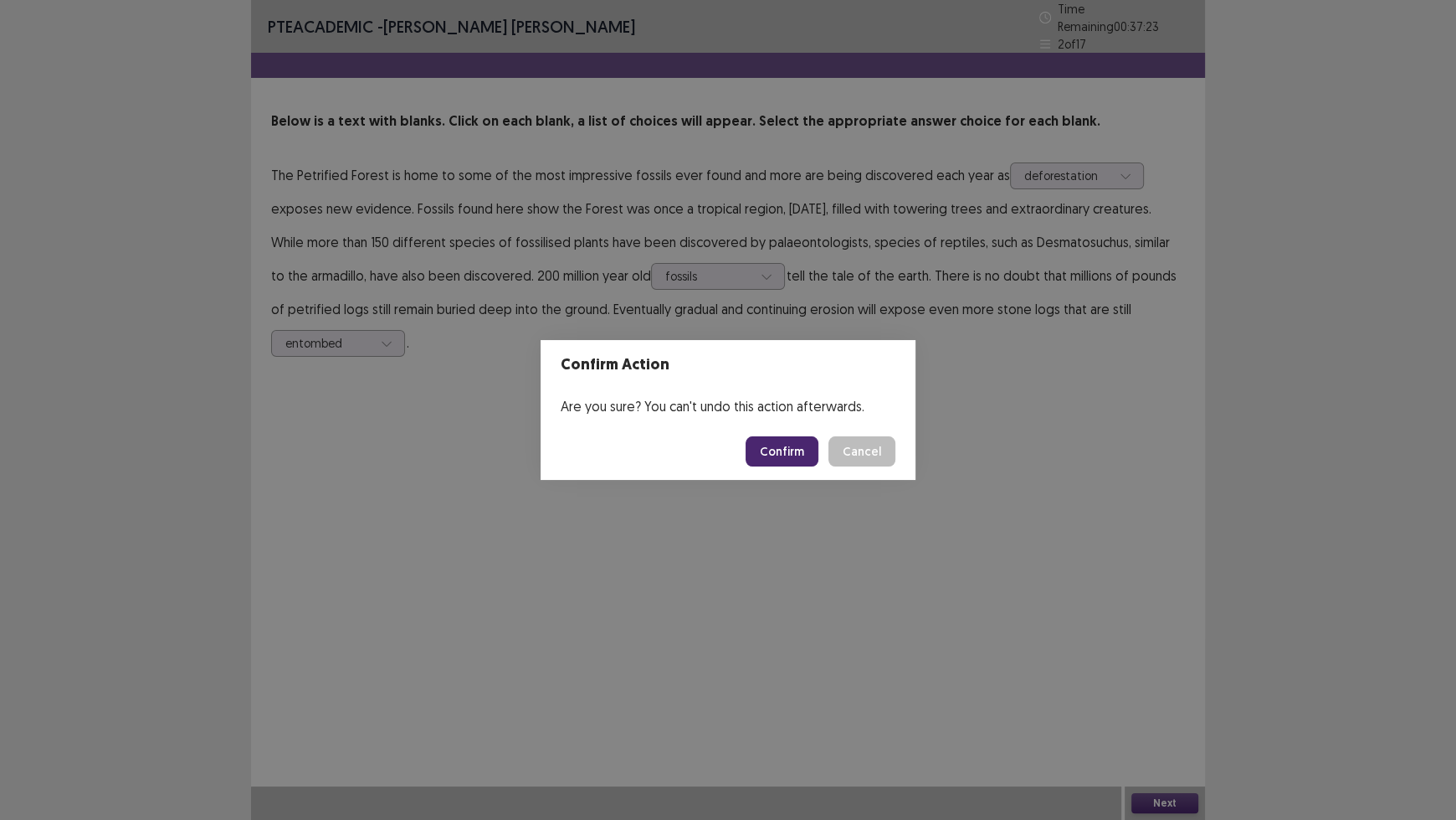
click at [792, 447] on button "Confirm" at bounding box center [782, 451] width 73 height 30
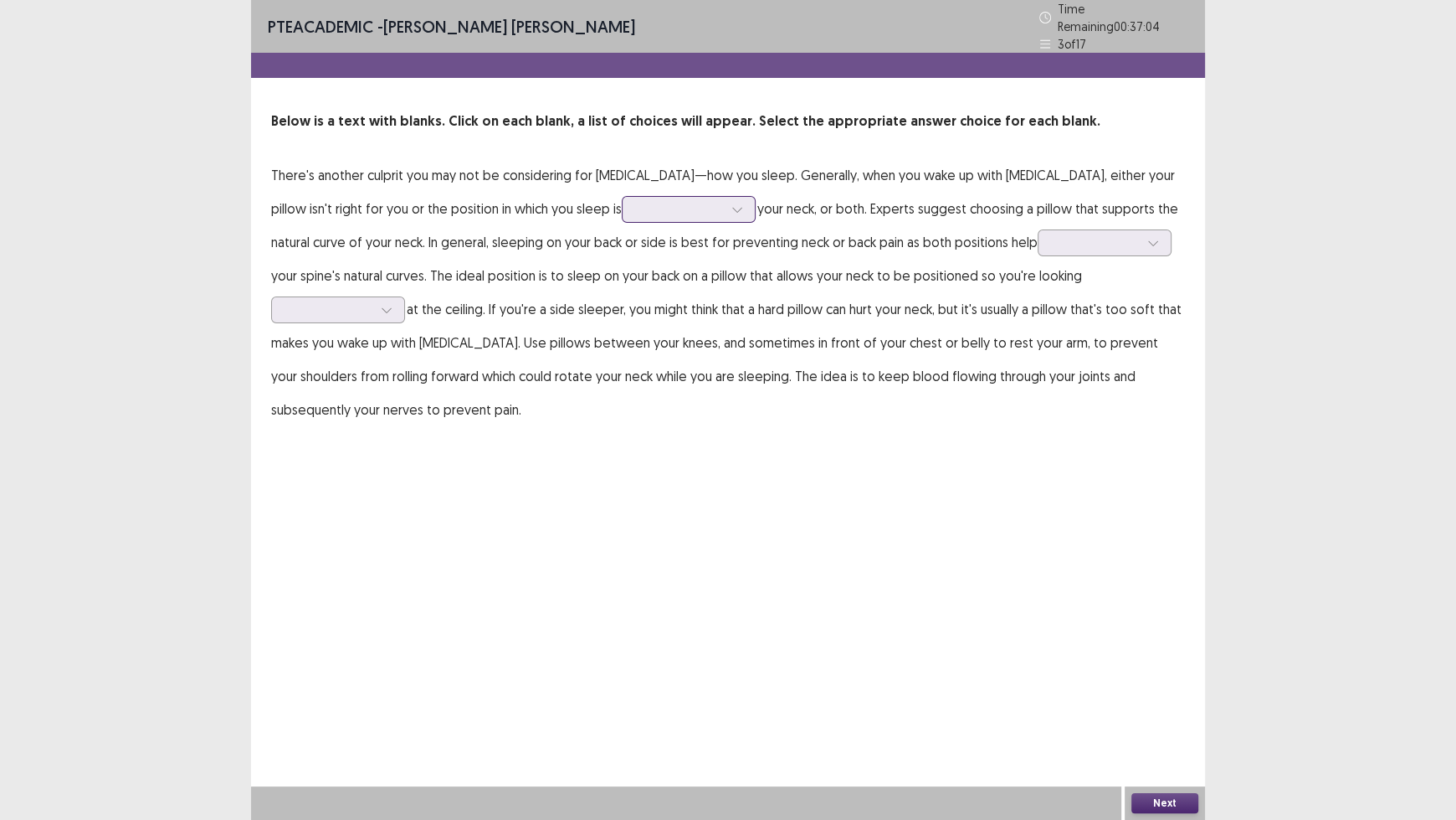
click at [731, 204] on icon at bounding box center [737, 209] width 12 height 12
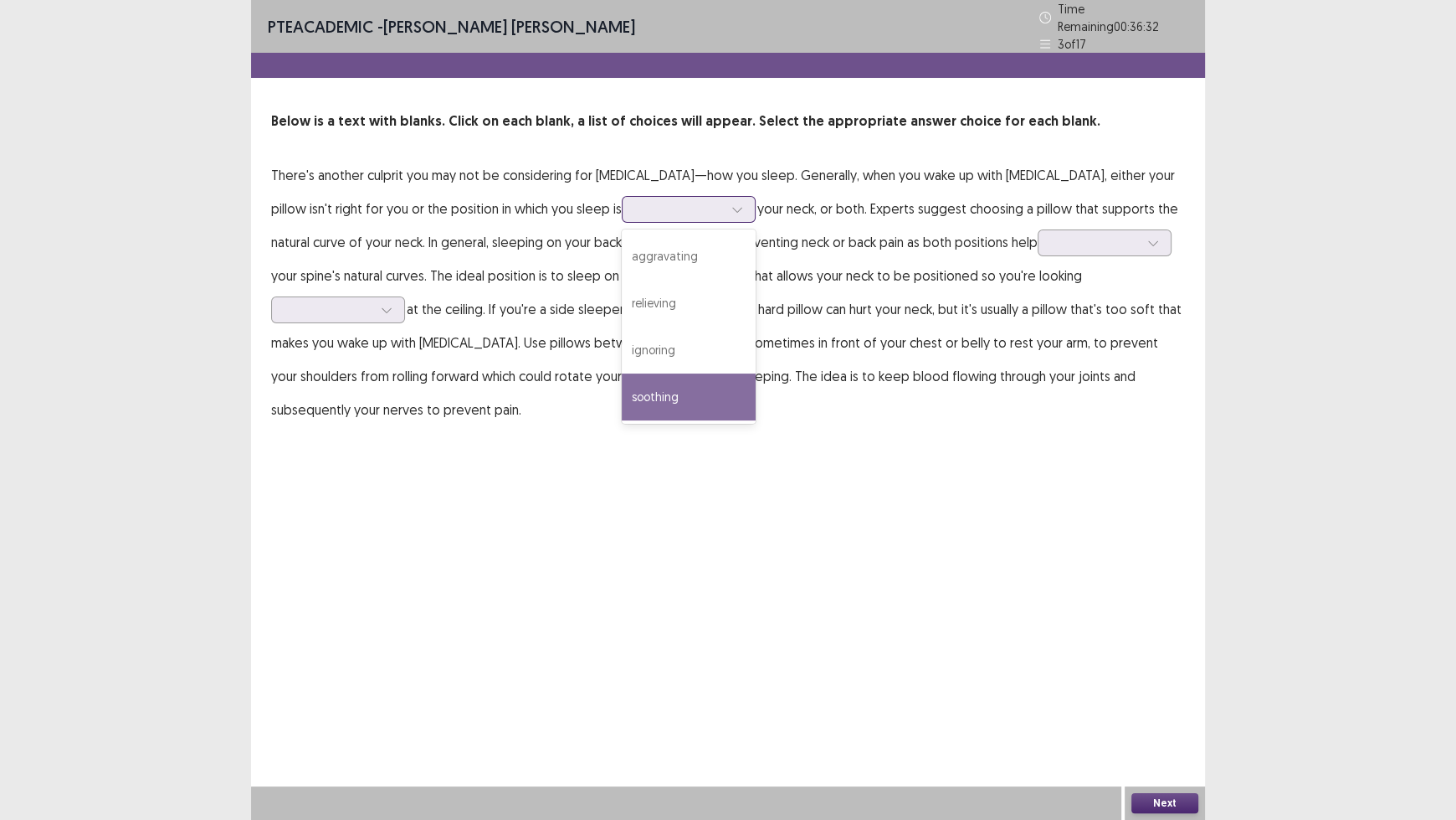
click at [621, 377] on div "soothing" at bounding box center [688, 397] width 134 height 47
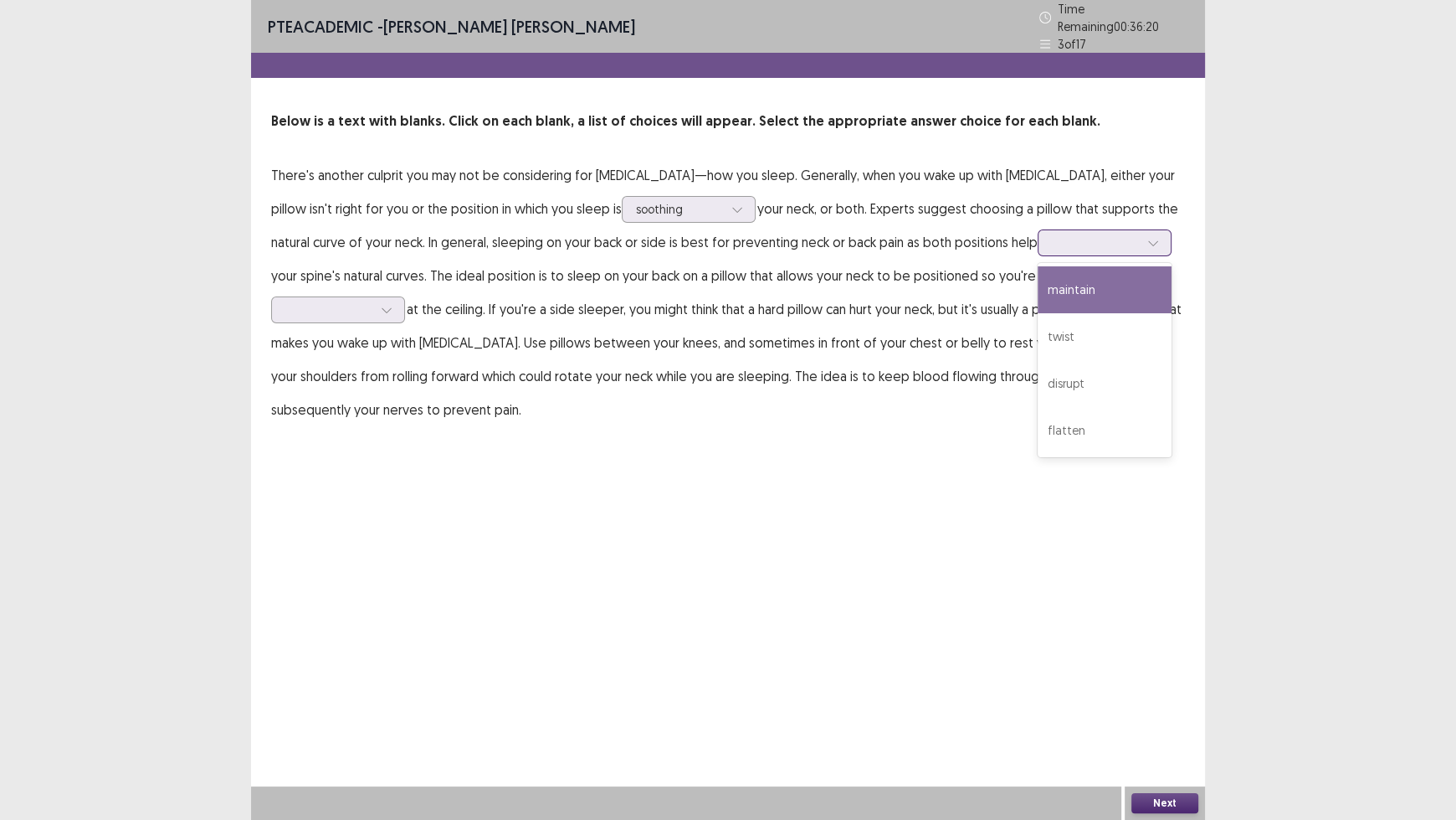
click at [1052, 241] on div at bounding box center [1095, 242] width 87 height 16
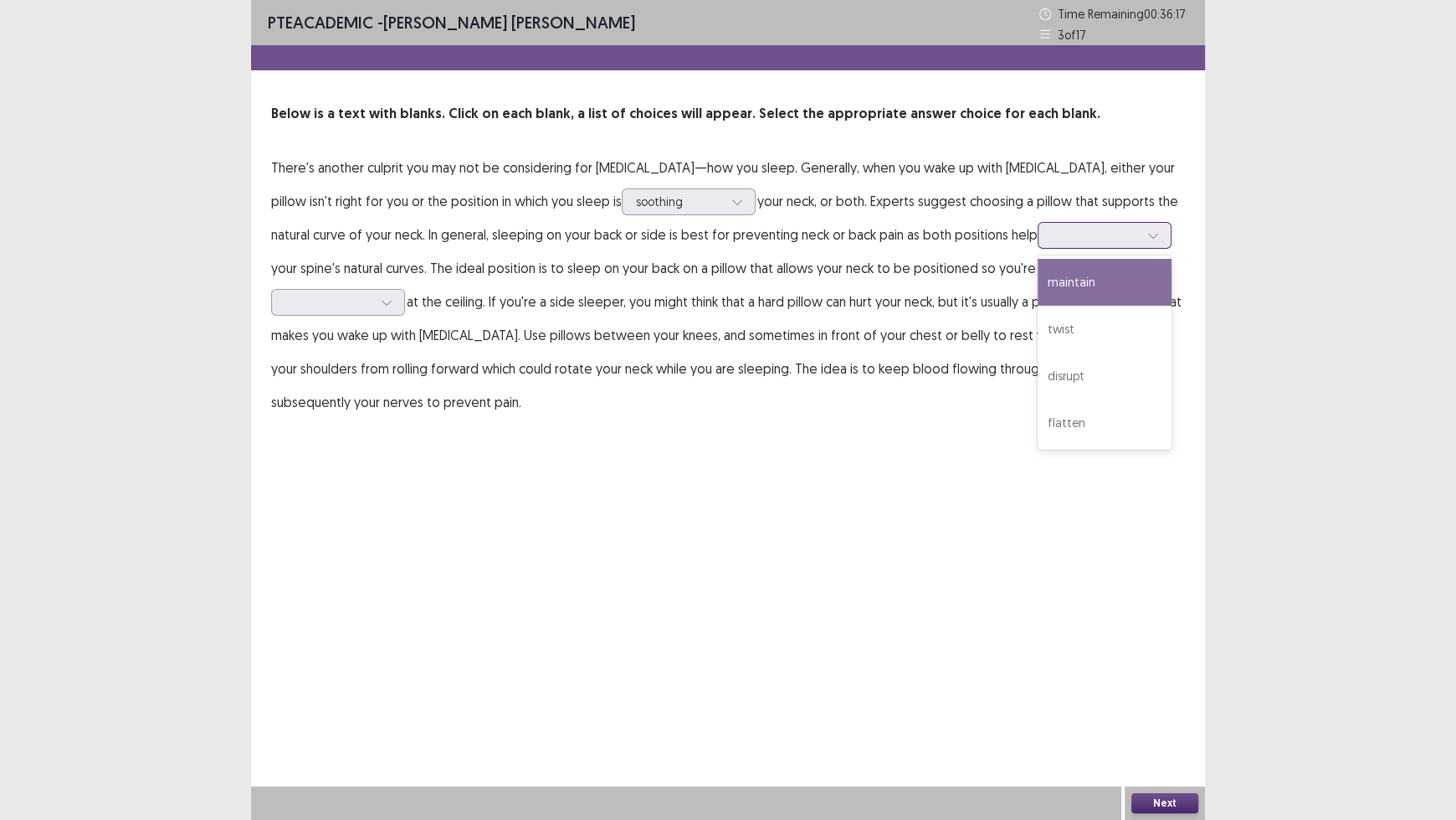
click at [1037, 270] on div "maintain" at bounding box center [1104, 281] width 134 height 47
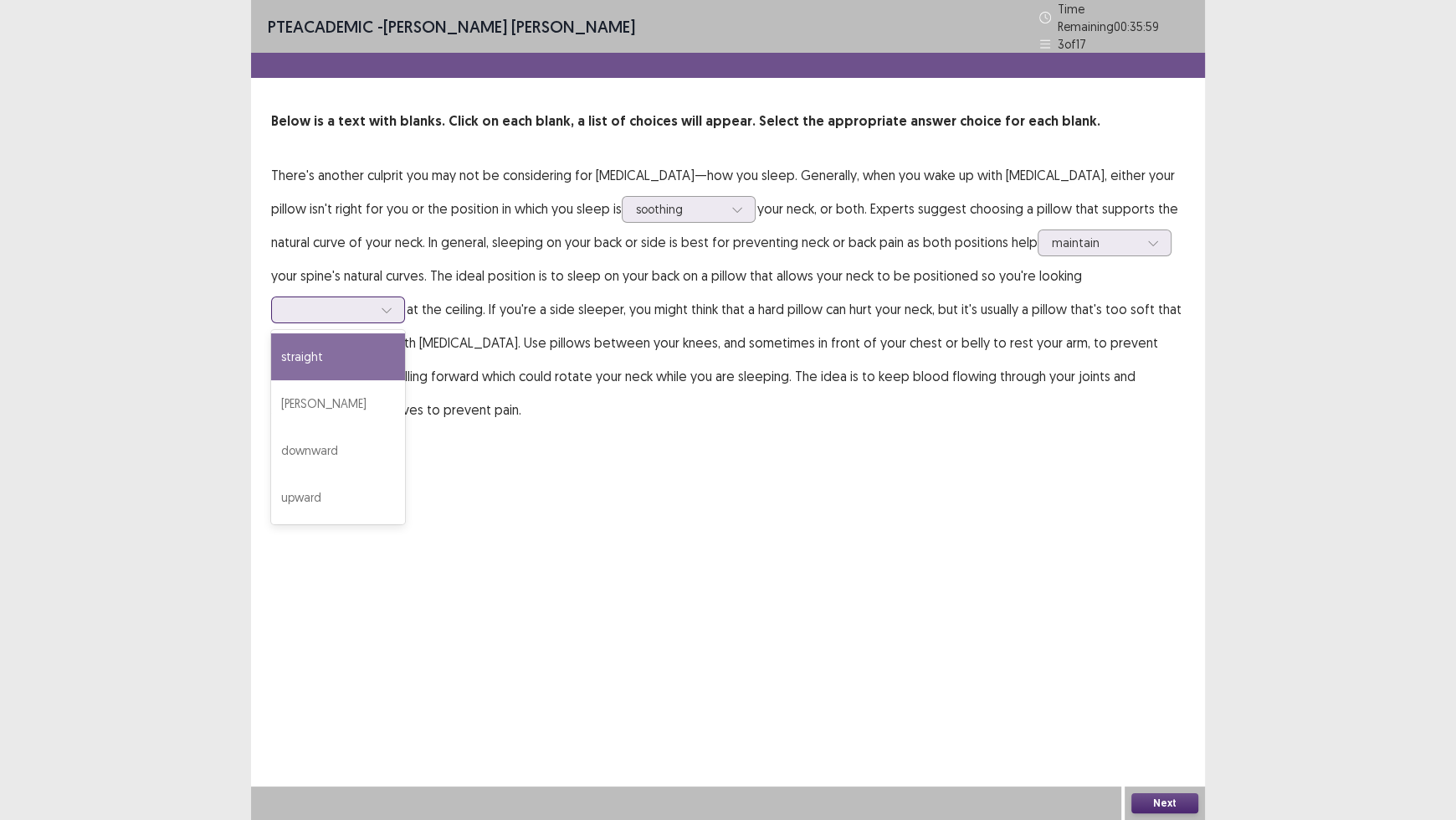
click at [393, 303] on icon at bounding box center [386, 309] width 12 height 12
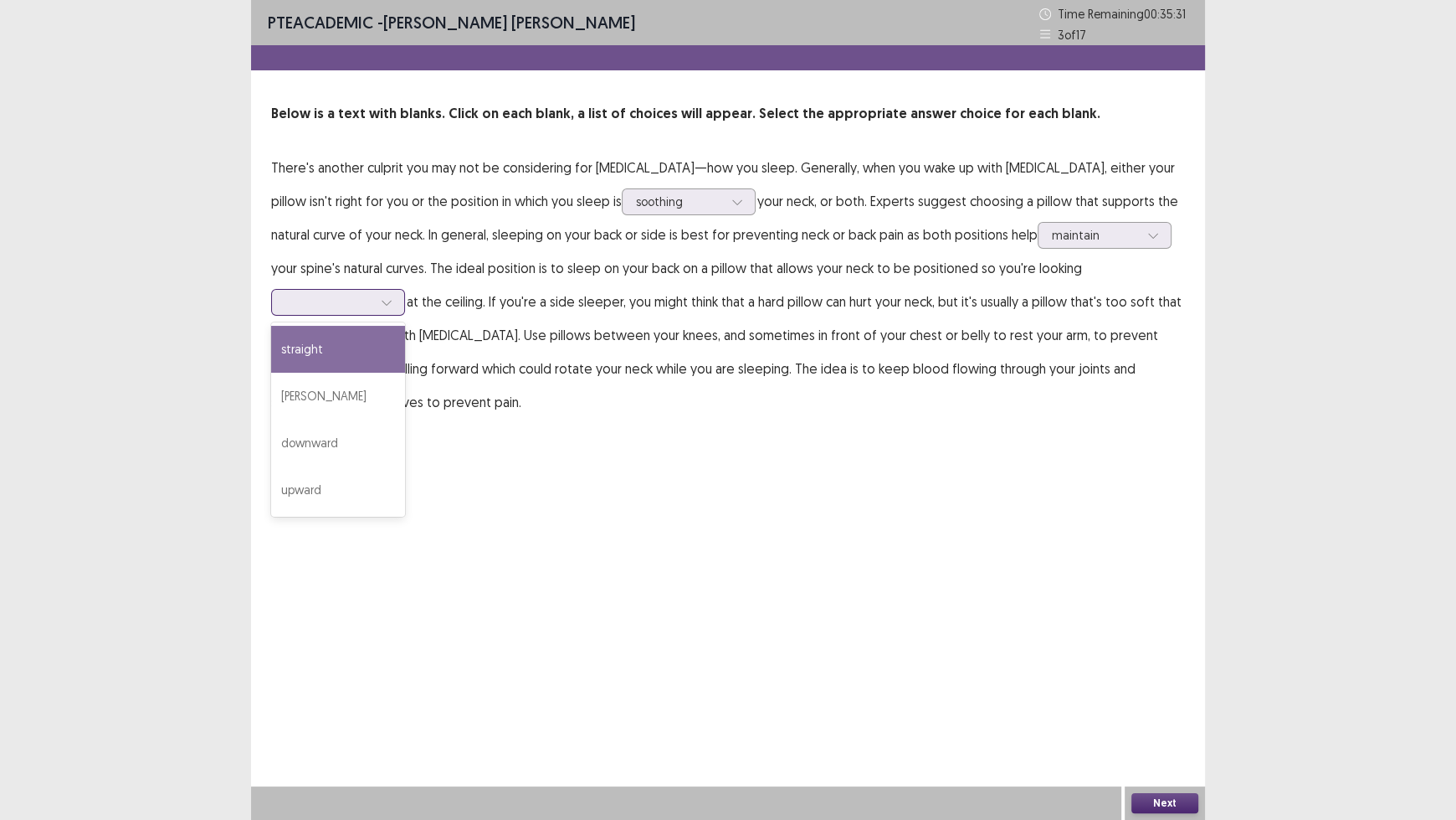
click at [405, 326] on div "straight" at bounding box center [337, 349] width 134 height 47
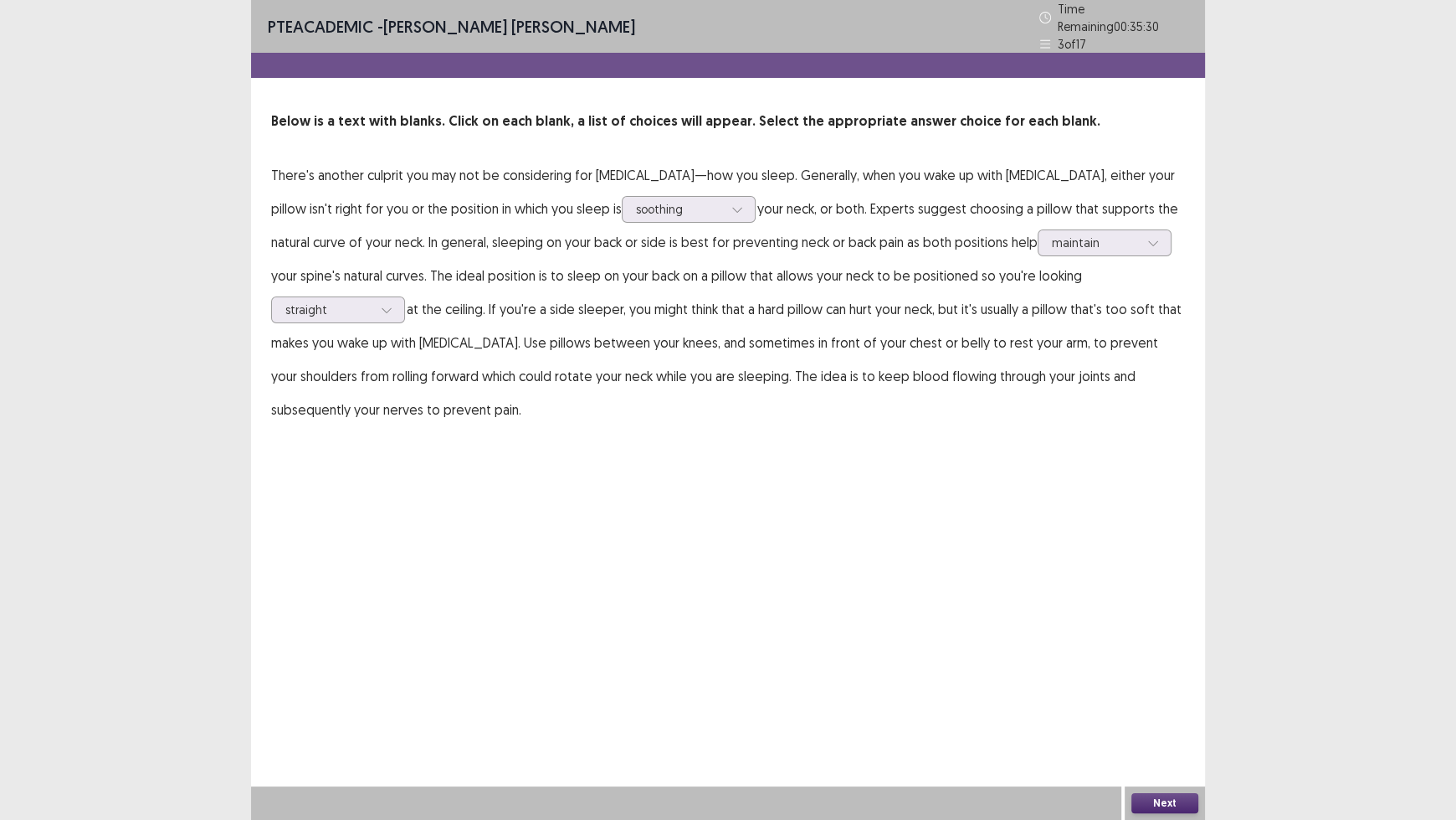
click at [1151, 678] on button "Next" at bounding box center [1165, 803] width 67 height 20
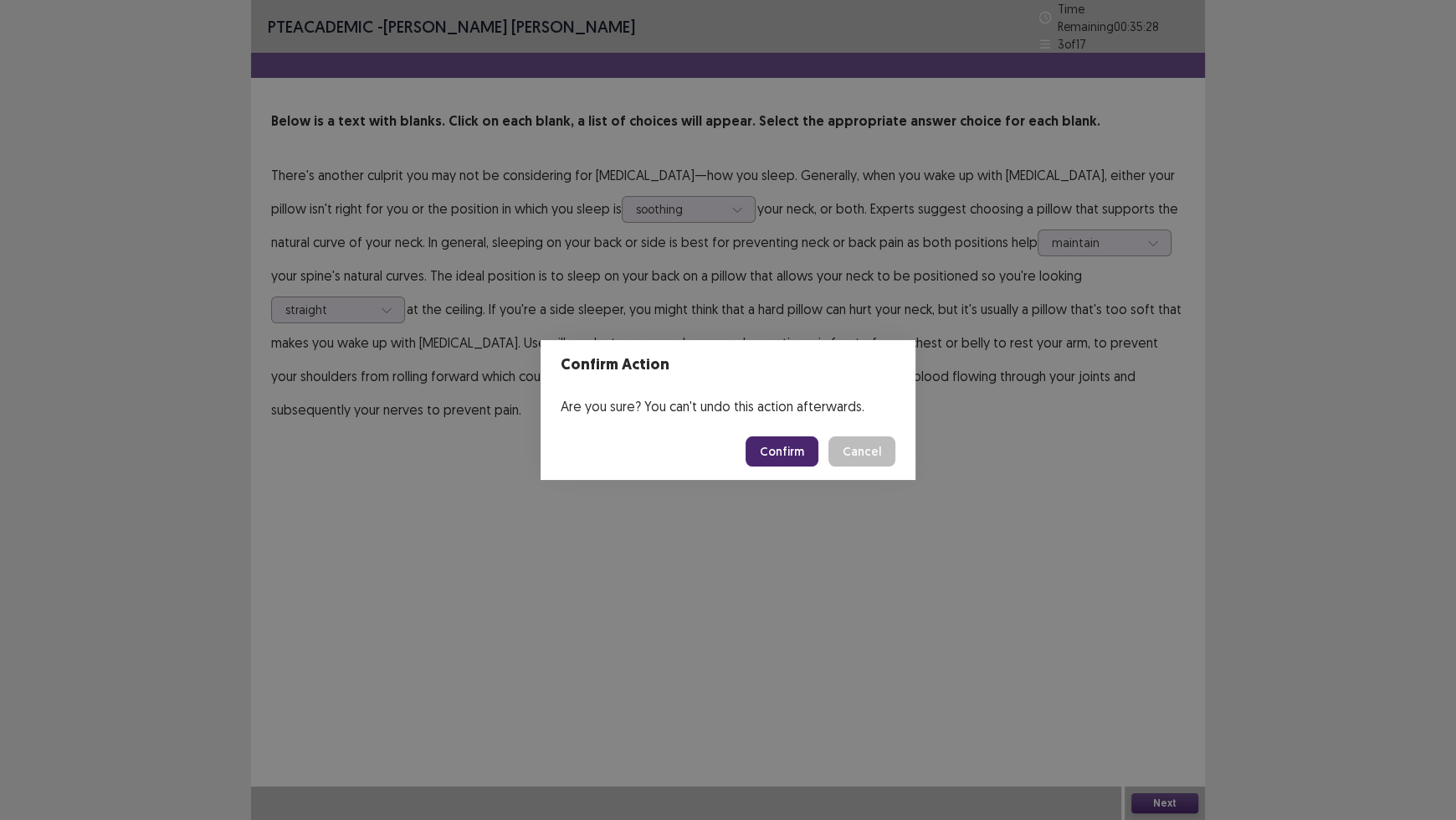
click at [802, 456] on button "Confirm" at bounding box center [782, 451] width 73 height 30
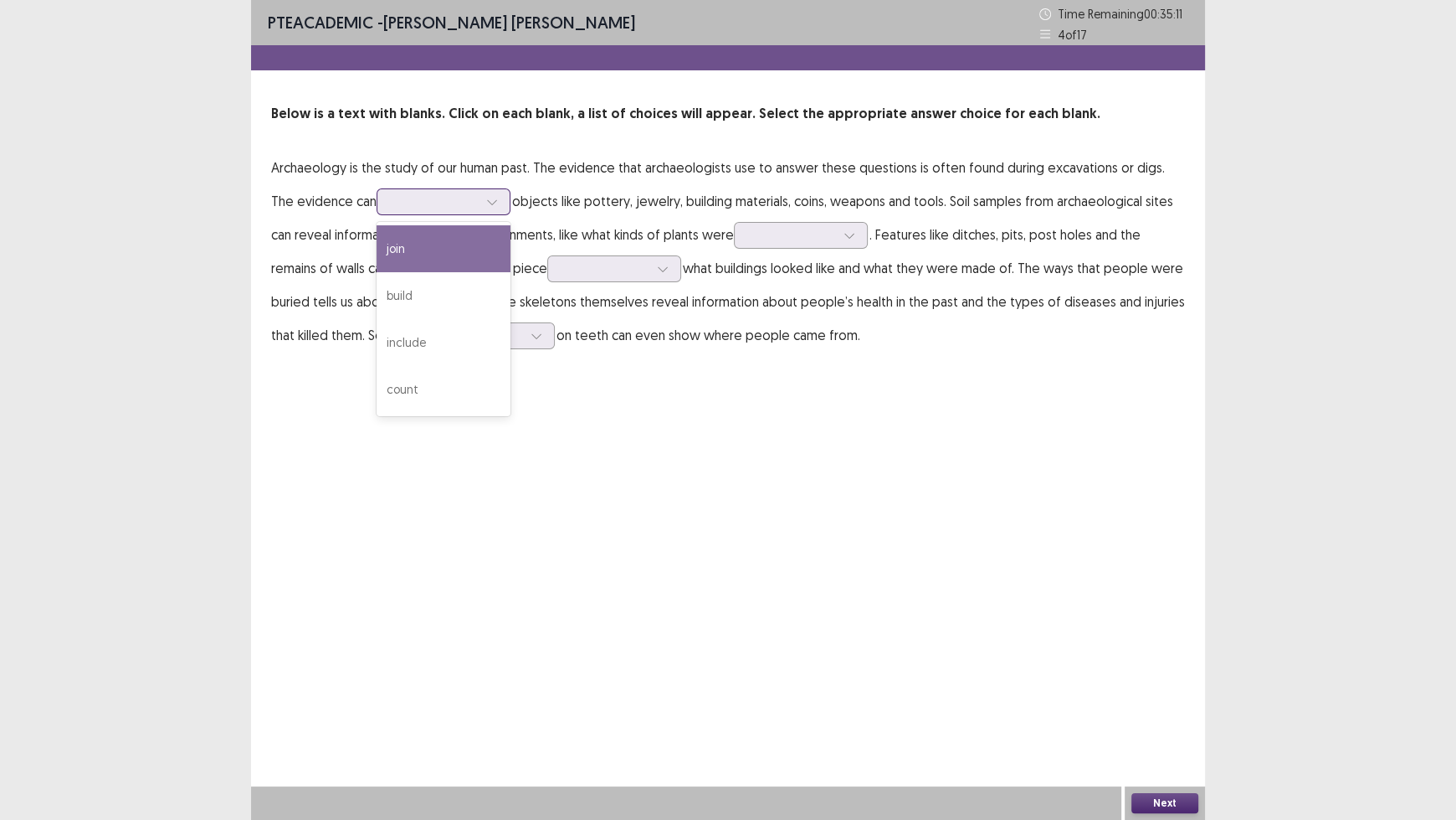
click at [412, 207] on div at bounding box center [434, 201] width 87 height 16
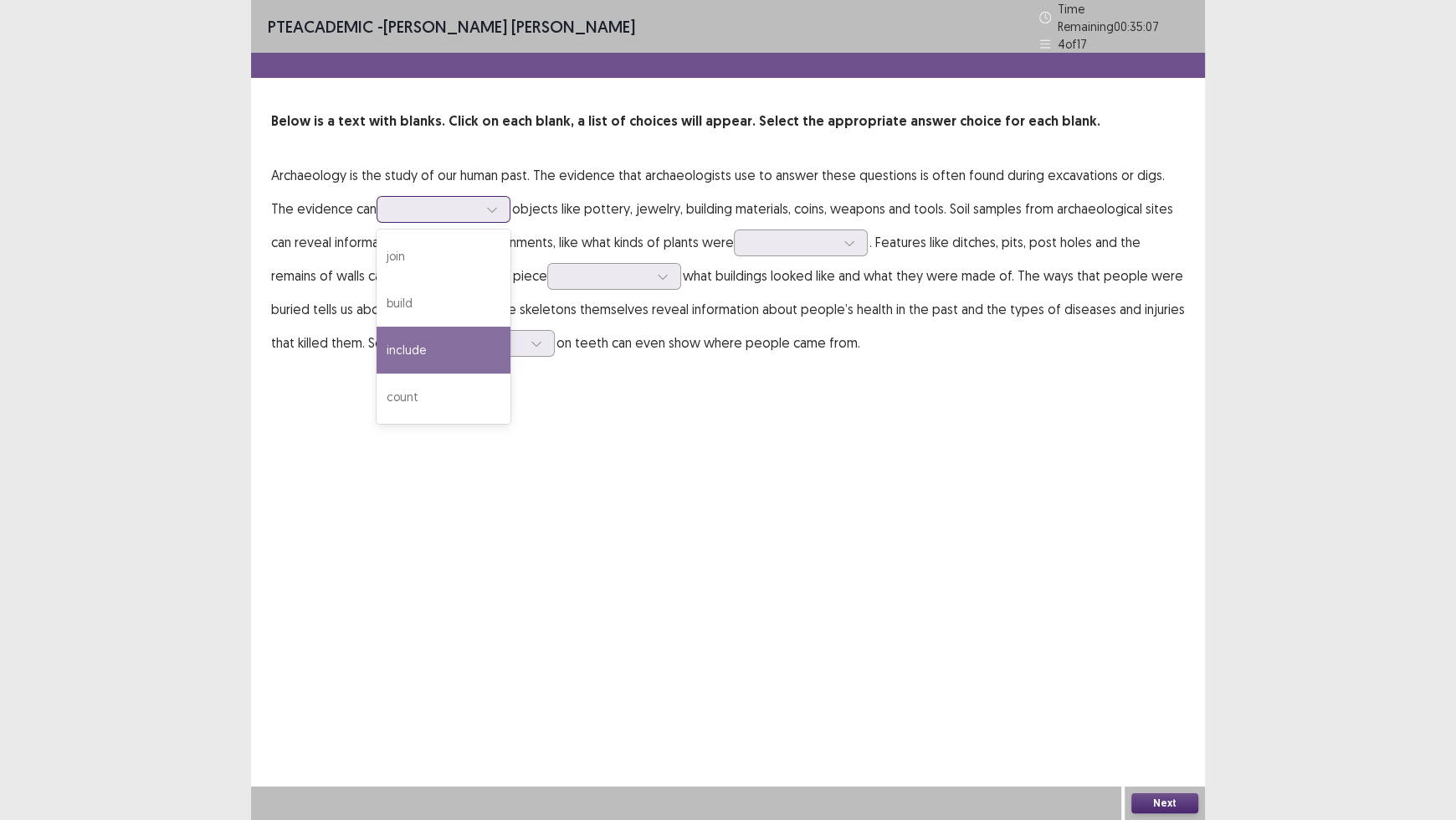
click at [431, 339] on div "include" at bounding box center [443, 350] width 134 height 47
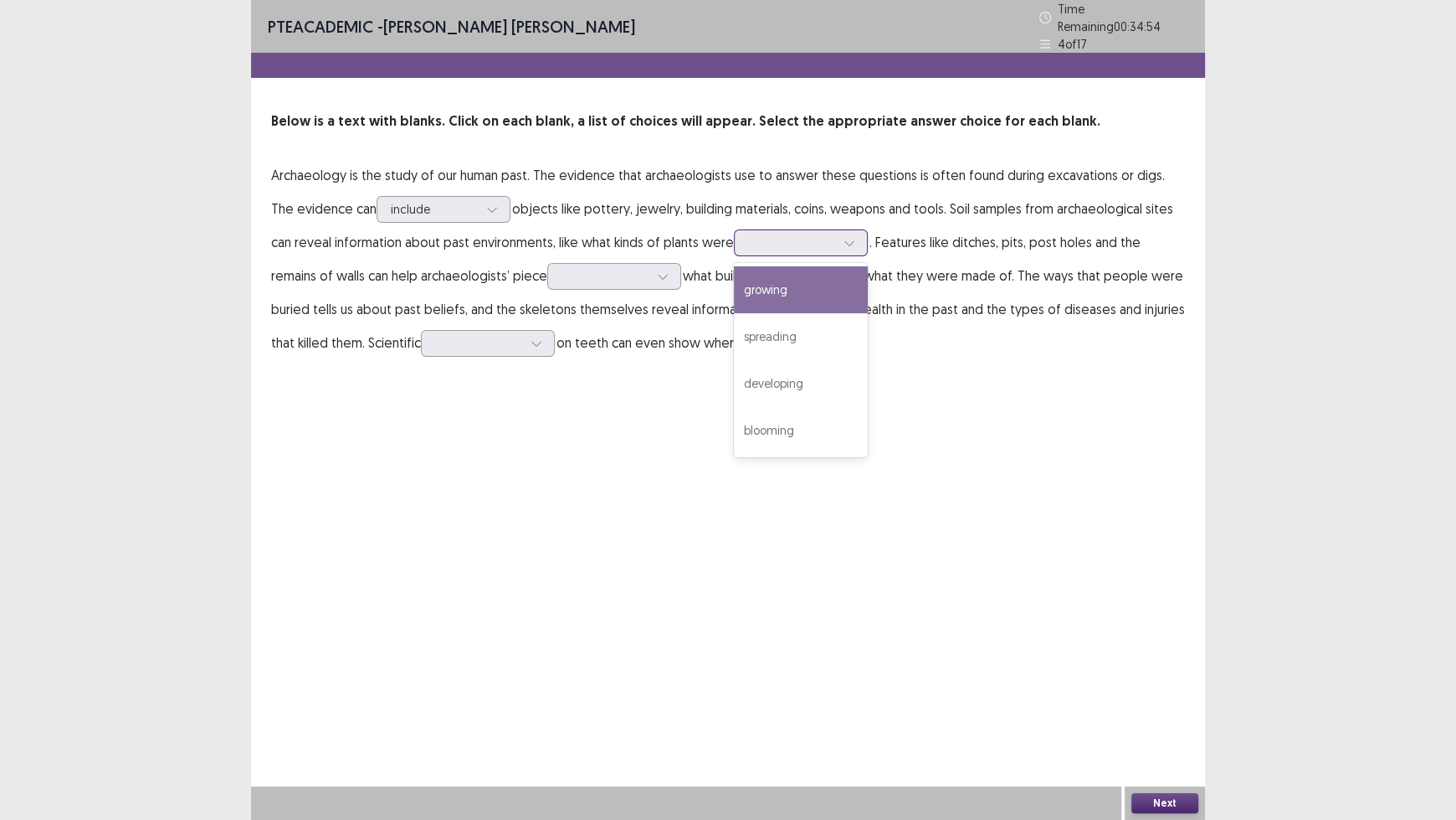
click at [780, 240] on div at bounding box center [791, 242] width 87 height 16
click at [778, 282] on div "growing" at bounding box center [800, 290] width 134 height 47
click at [565, 277] on div at bounding box center [605, 275] width 87 height 16
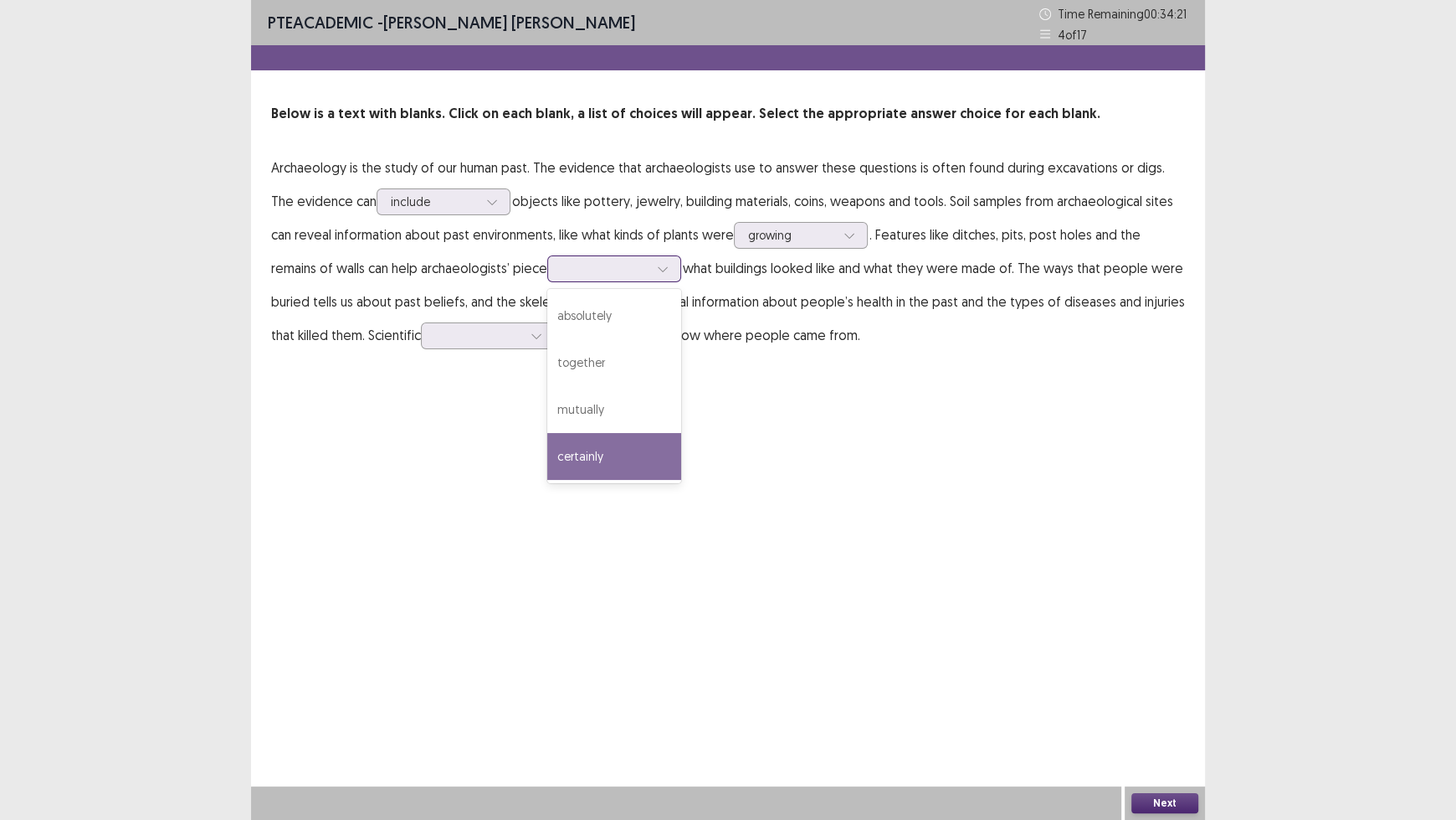
click at [567, 454] on div "certainly" at bounding box center [614, 456] width 134 height 47
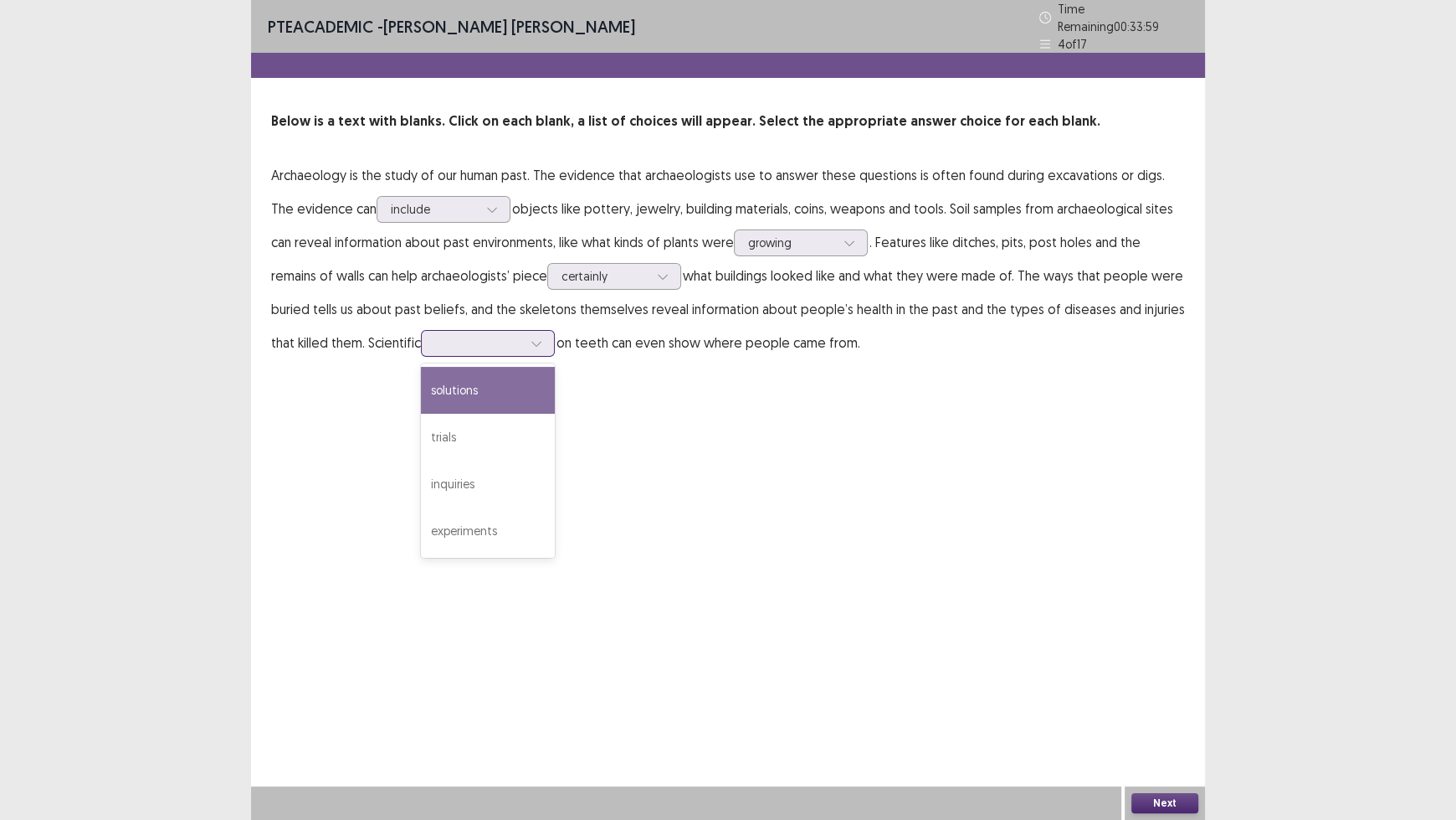
click at [458, 340] on div at bounding box center [479, 342] width 87 height 16
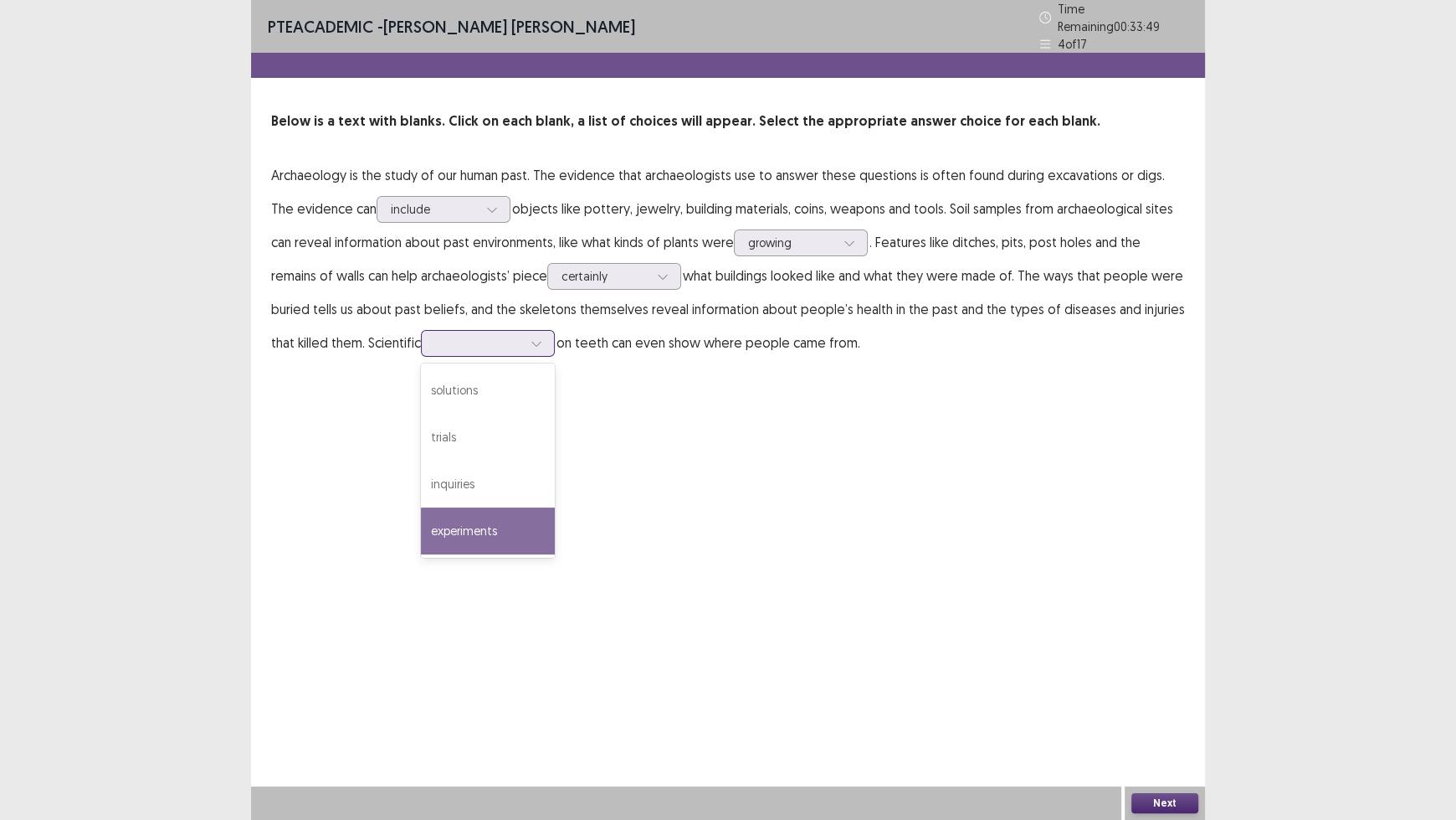
click at [447, 525] on div "experiments" at bounding box center [488, 530] width 134 height 47
click at [1158, 678] on button "Next" at bounding box center [1165, 803] width 67 height 20
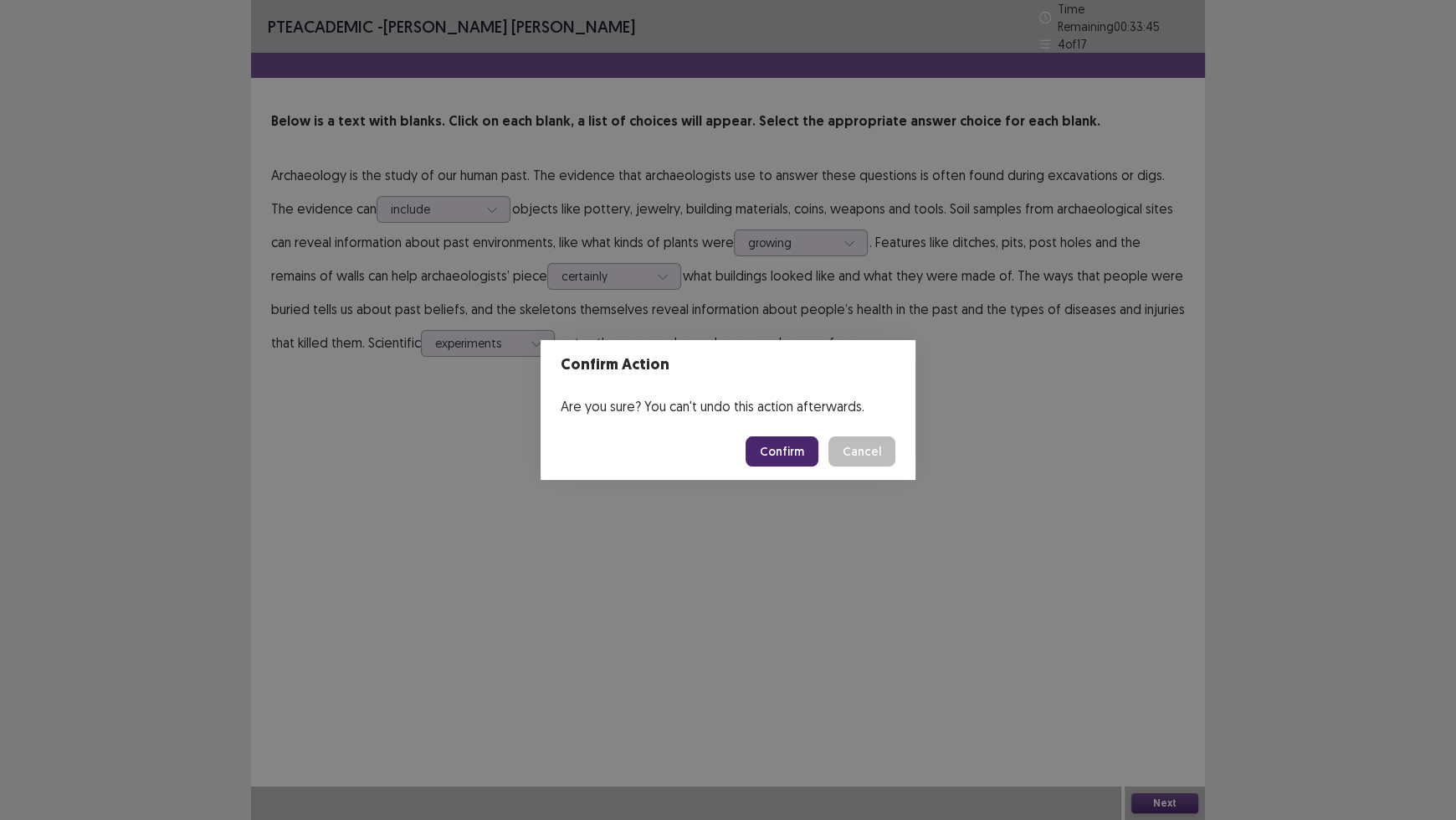
click at [771, 457] on button "Confirm" at bounding box center [782, 451] width 73 height 30
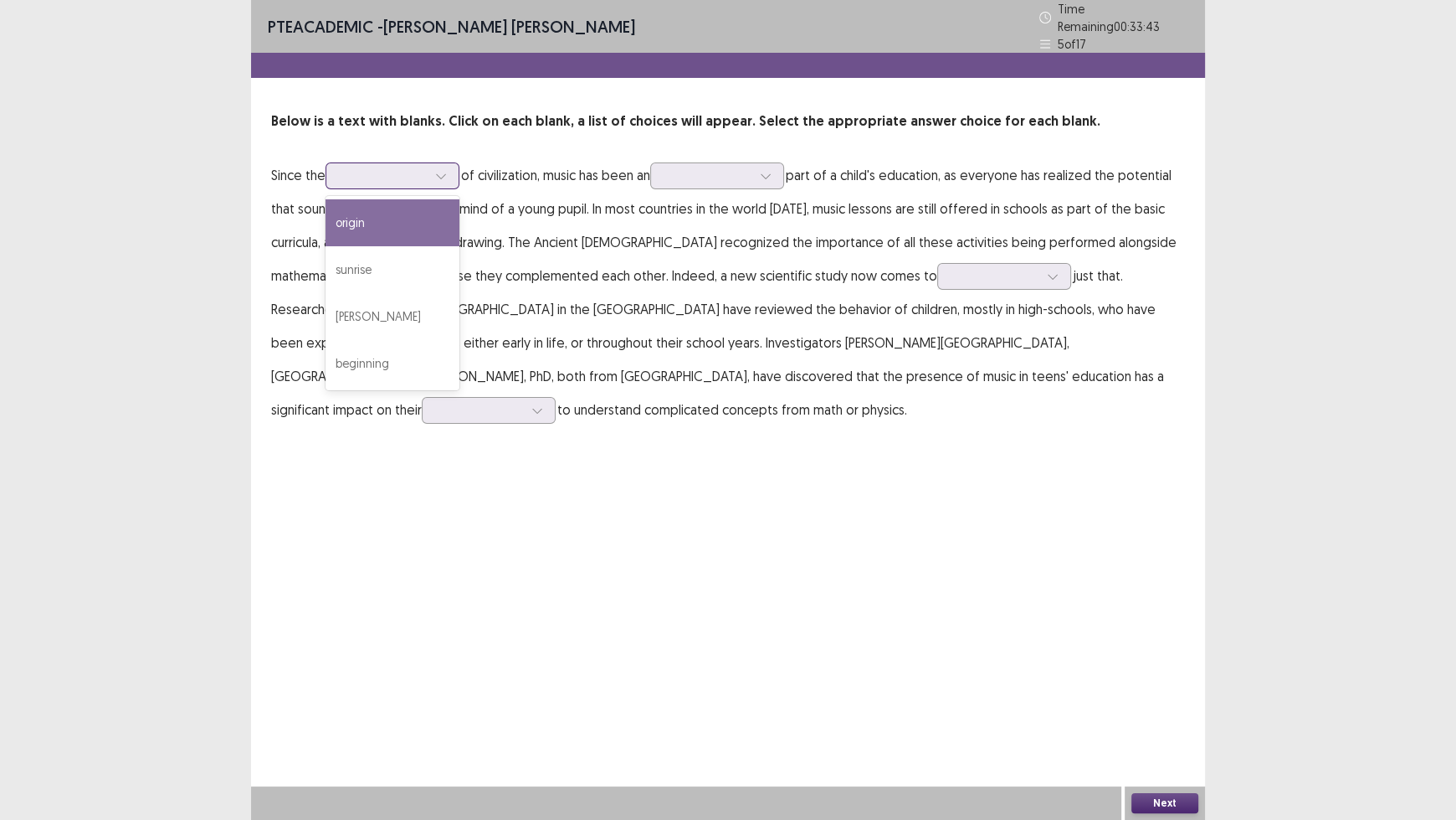
click at [452, 165] on div at bounding box center [441, 175] width 25 height 25
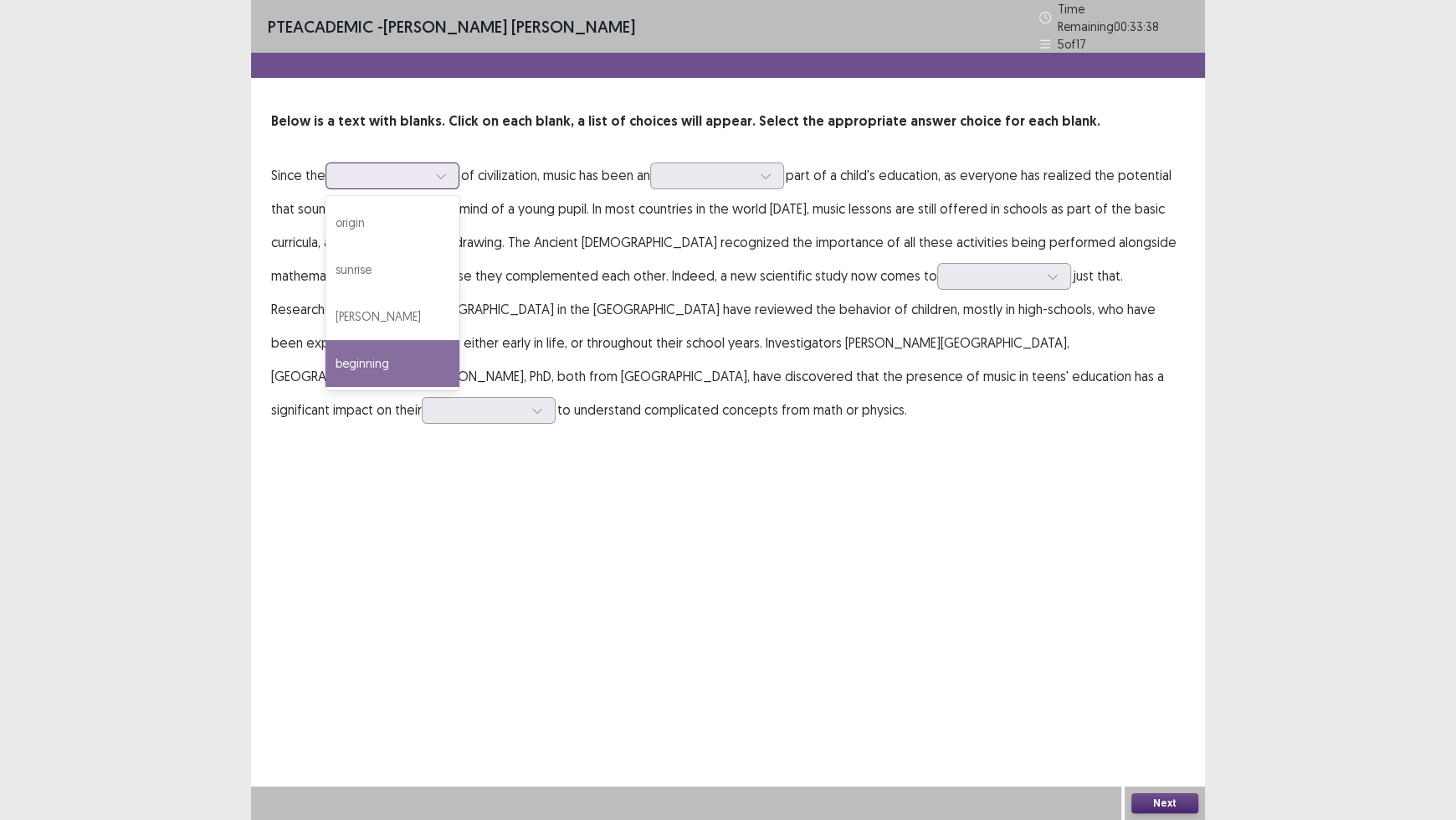
click at [416, 367] on div "beginning" at bounding box center [392, 362] width 134 height 47
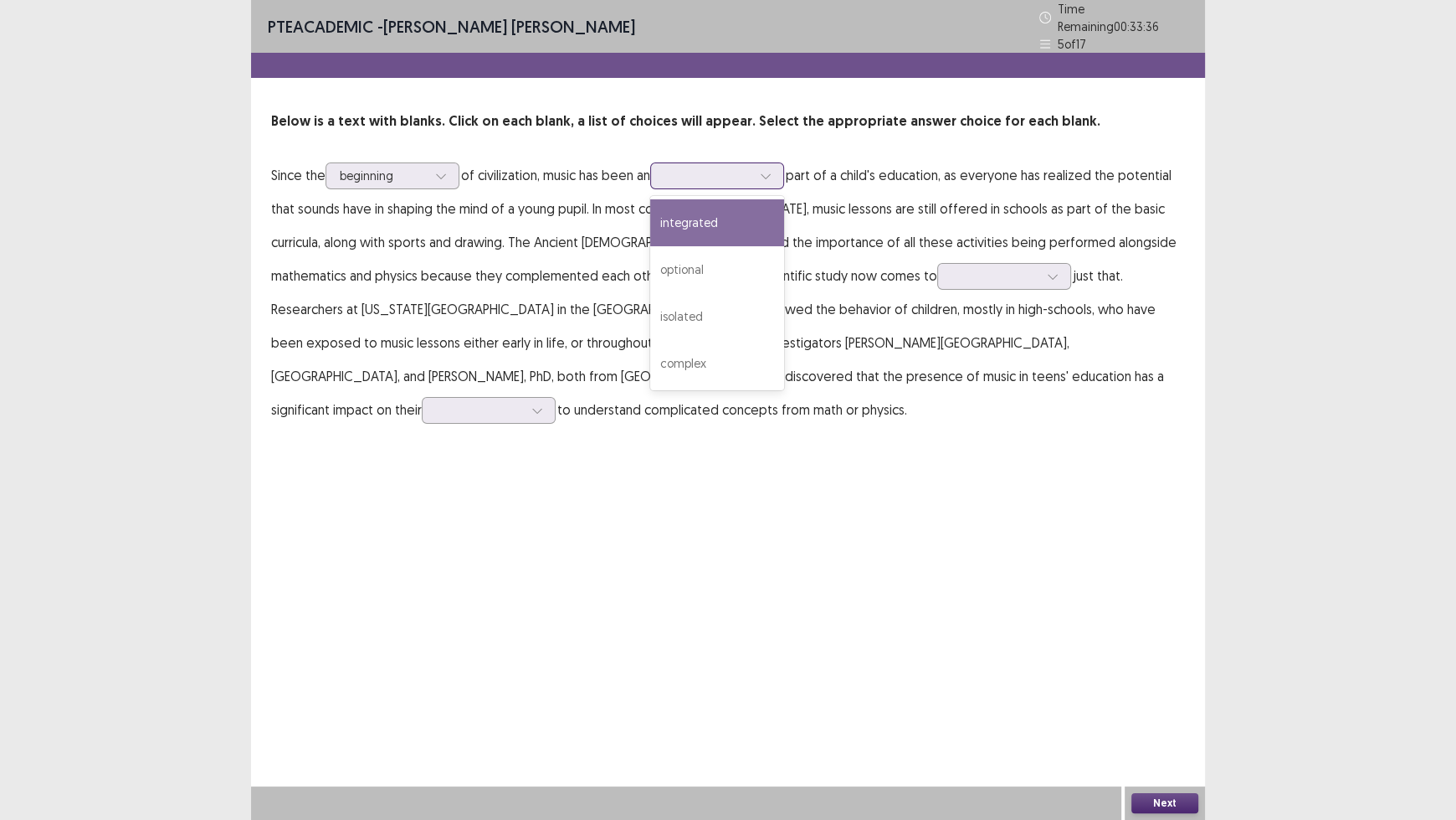
click at [752, 168] on div at bounding box center [708, 175] width 87 height 16
click at [755, 203] on div "integrated" at bounding box center [716, 222] width 134 height 47
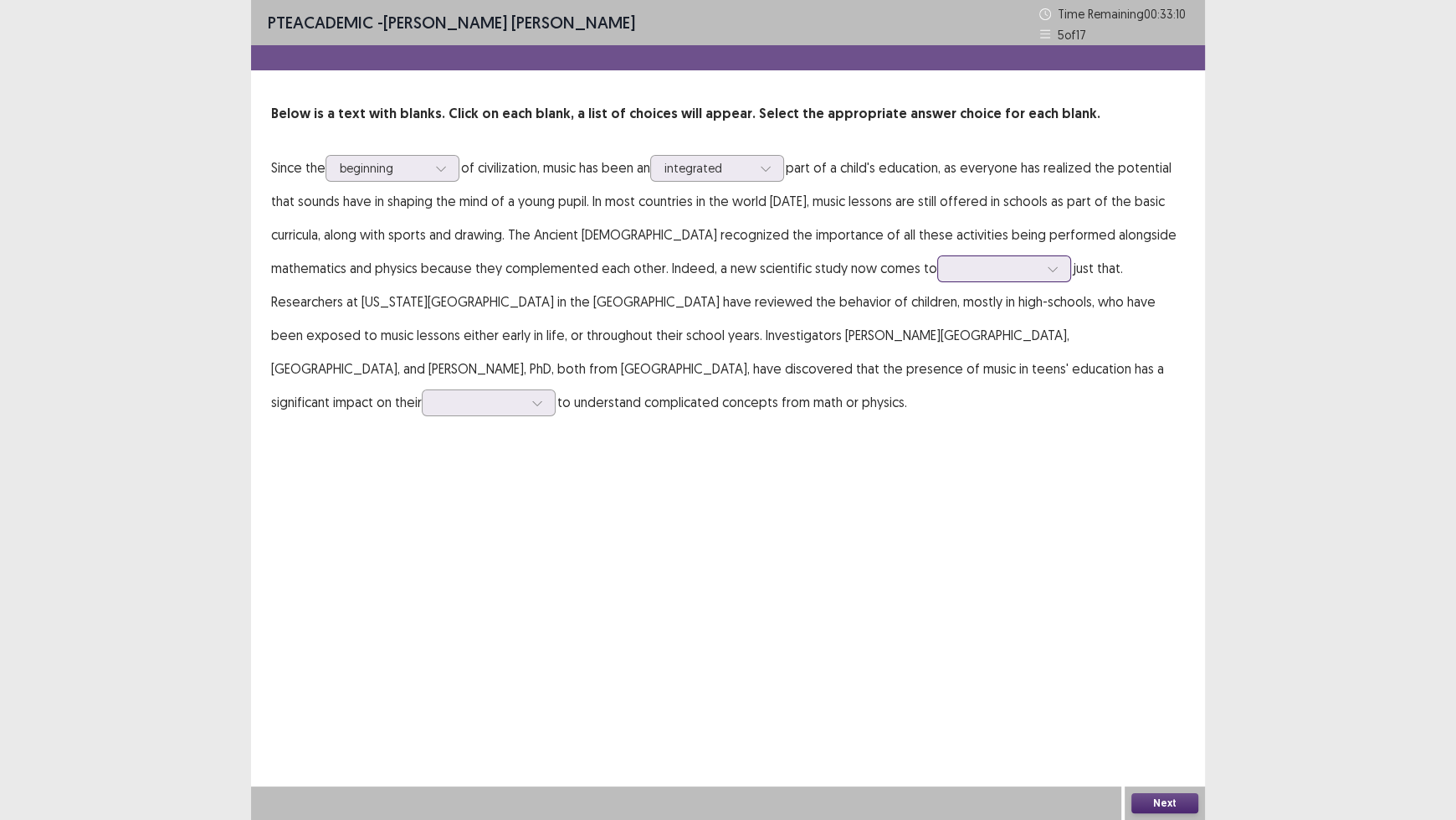
click at [952, 266] on div at bounding box center [995, 267] width 87 height 16
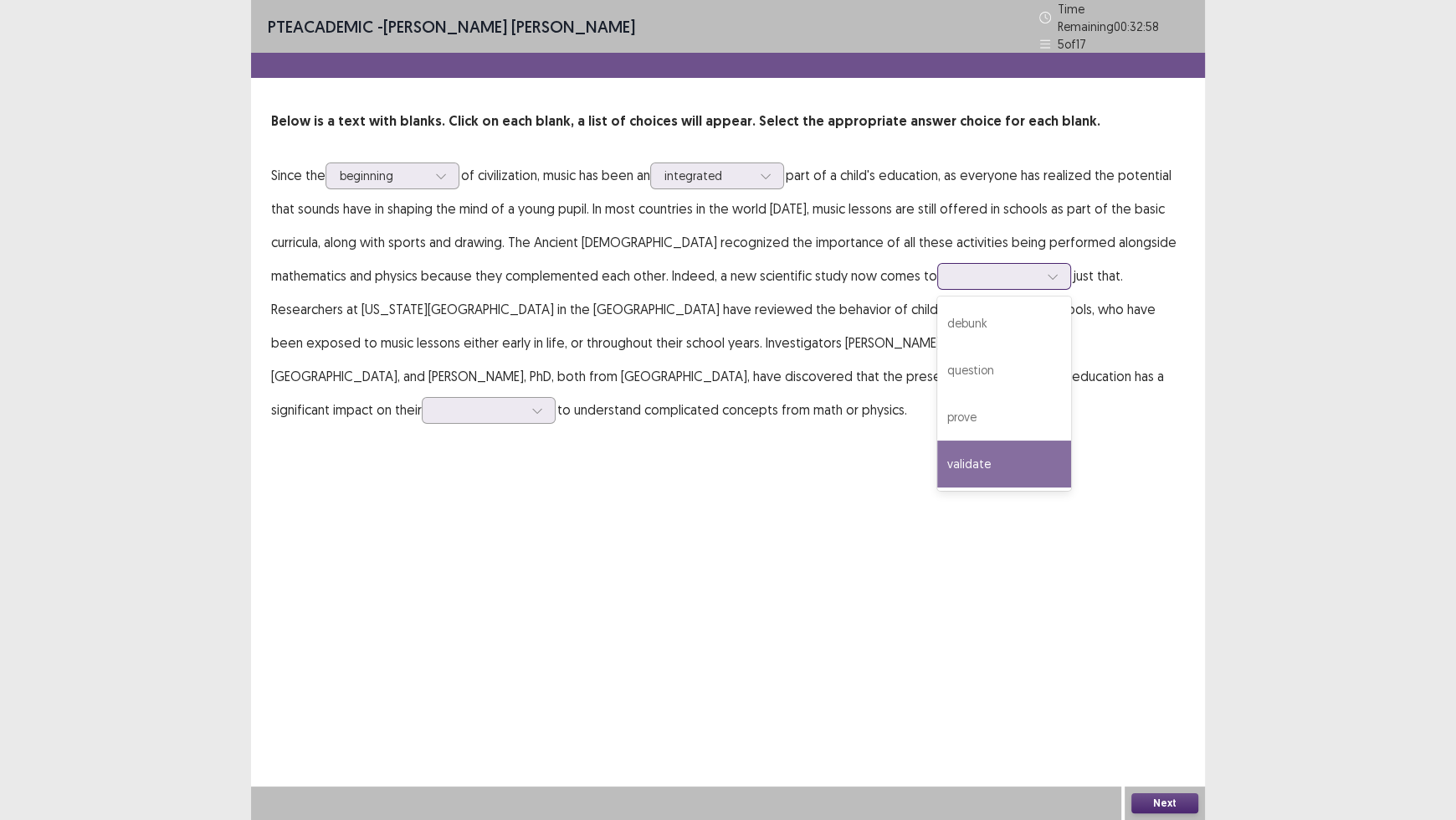
click at [938, 441] on div "validate" at bounding box center [1004, 463] width 134 height 47
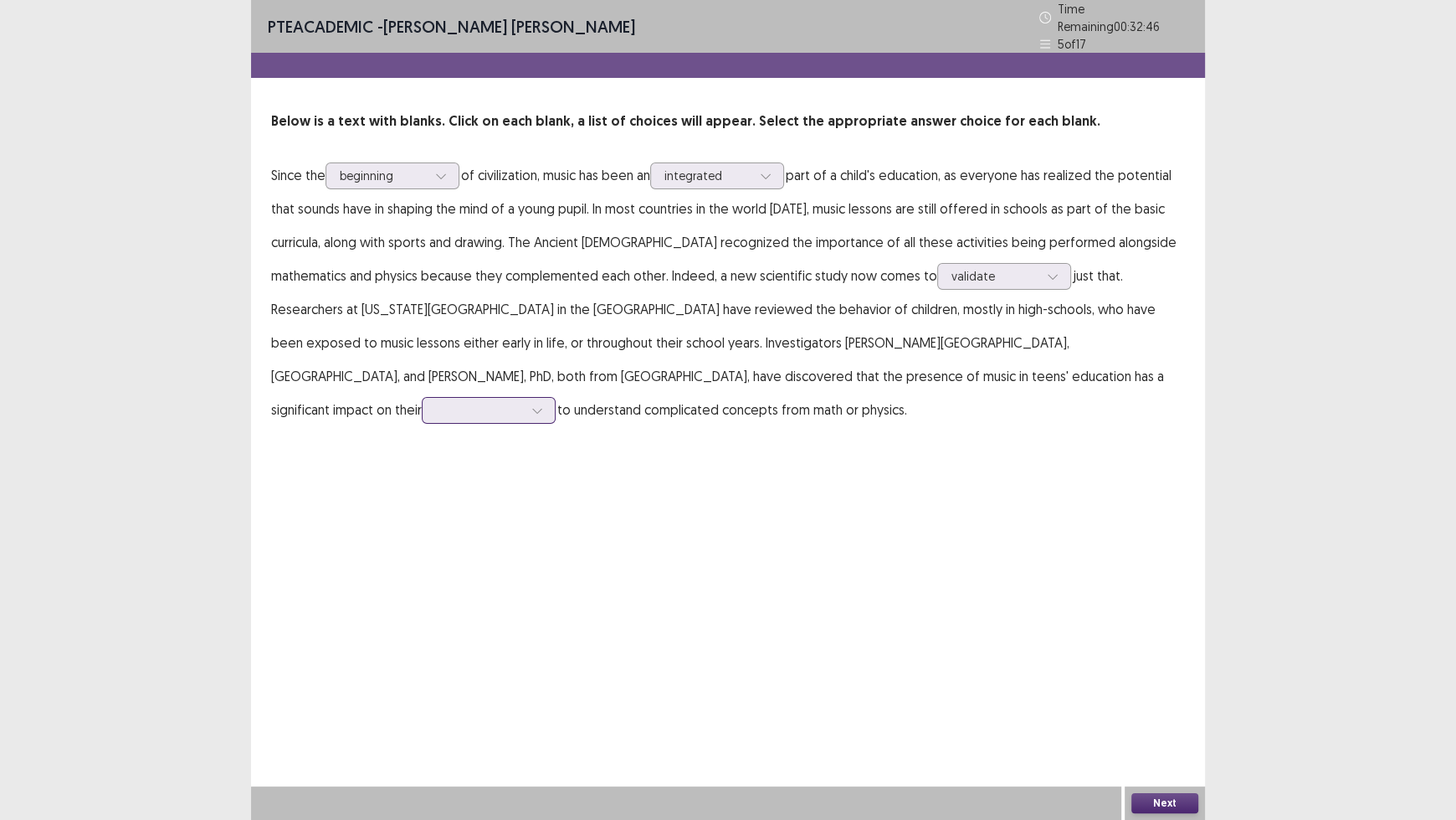
click at [523, 402] on div at bounding box center [479, 410] width 87 height 16
click at [556, 434] on div "abilities" at bounding box center [488, 457] width 134 height 47
click at [1170, 678] on button "Next" at bounding box center [1165, 803] width 67 height 20
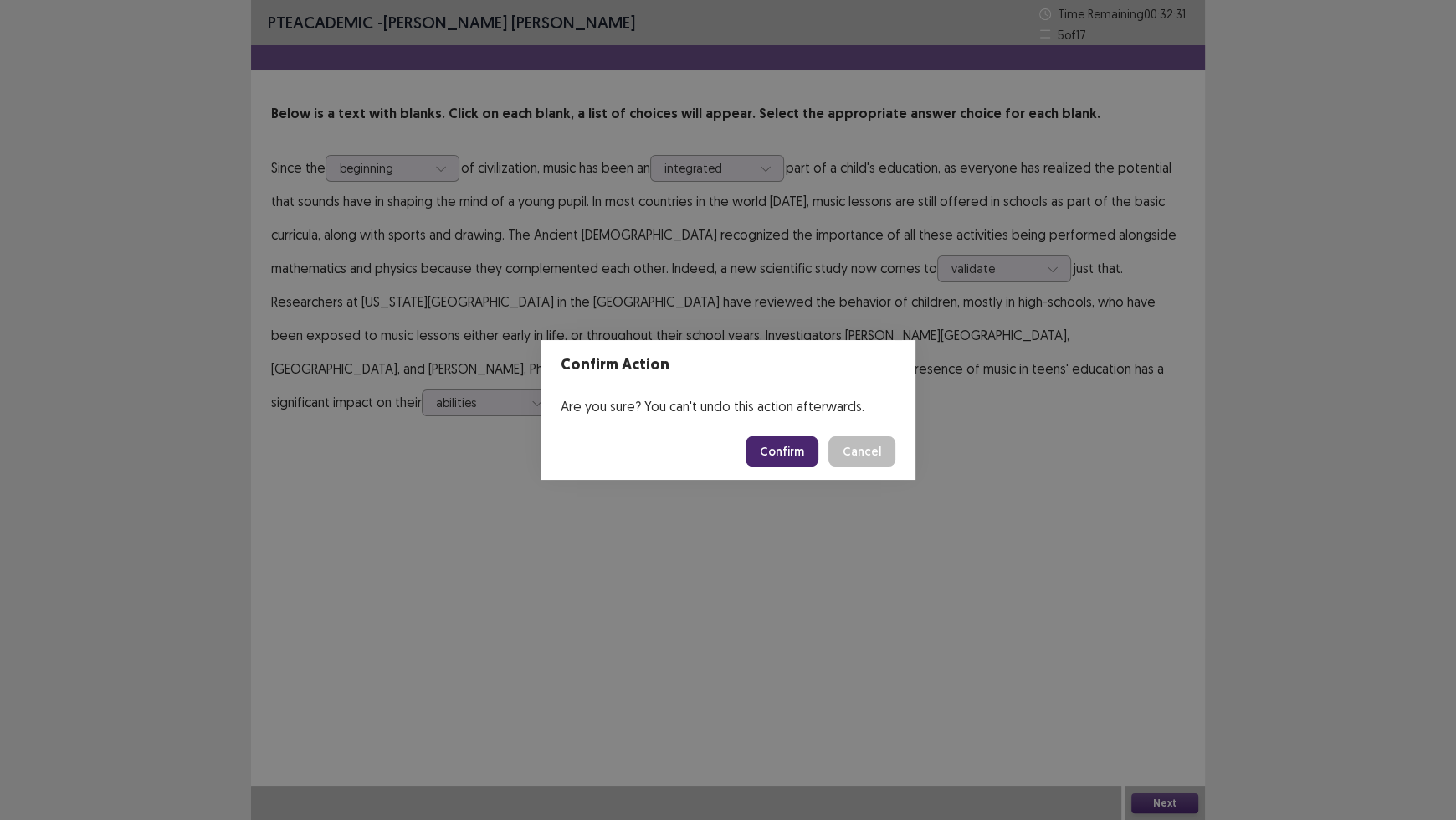
click at [788, 457] on button "Confirm" at bounding box center [782, 451] width 73 height 30
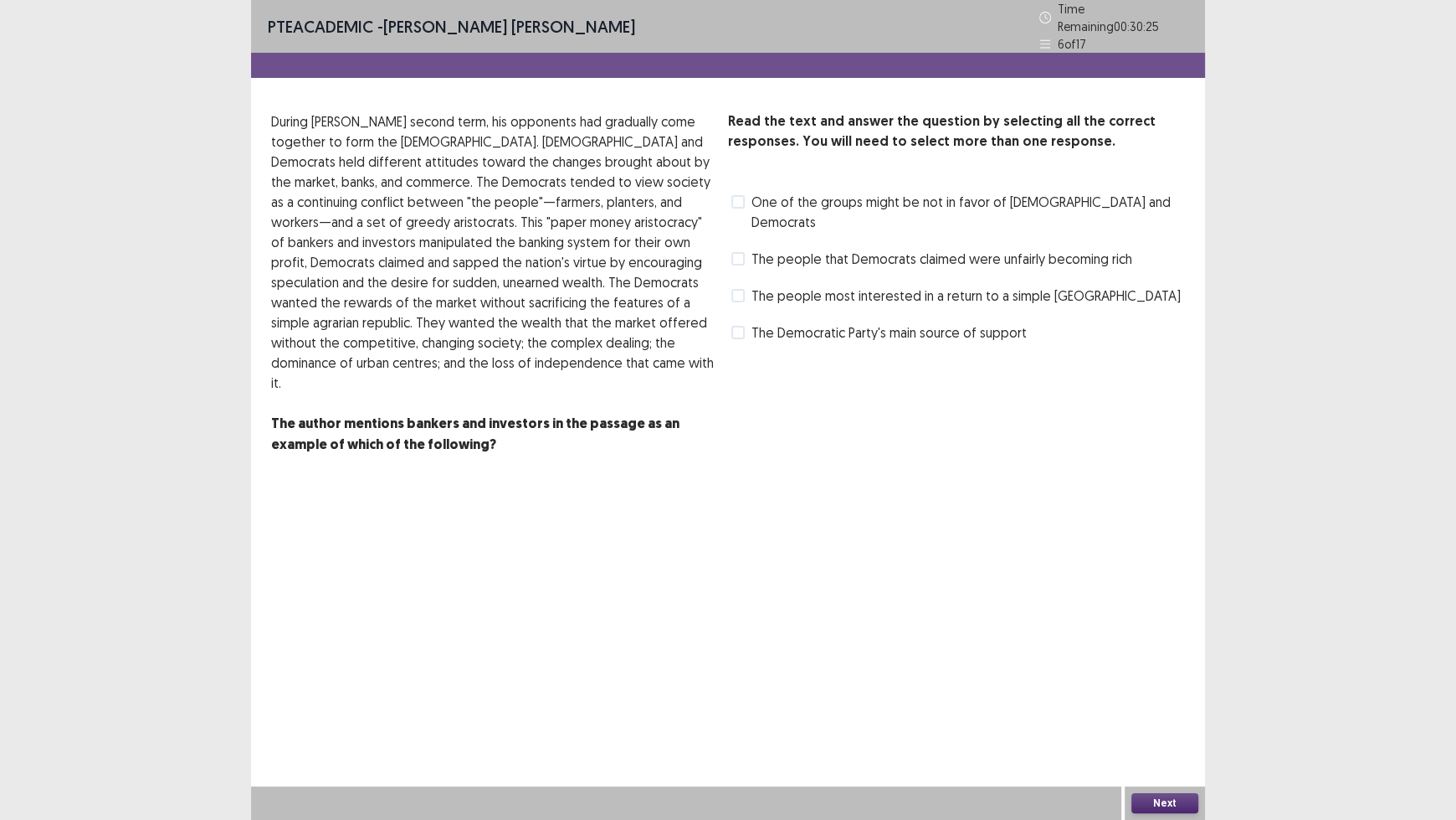
click at [739, 326] on span at bounding box center [738, 332] width 14 height 14
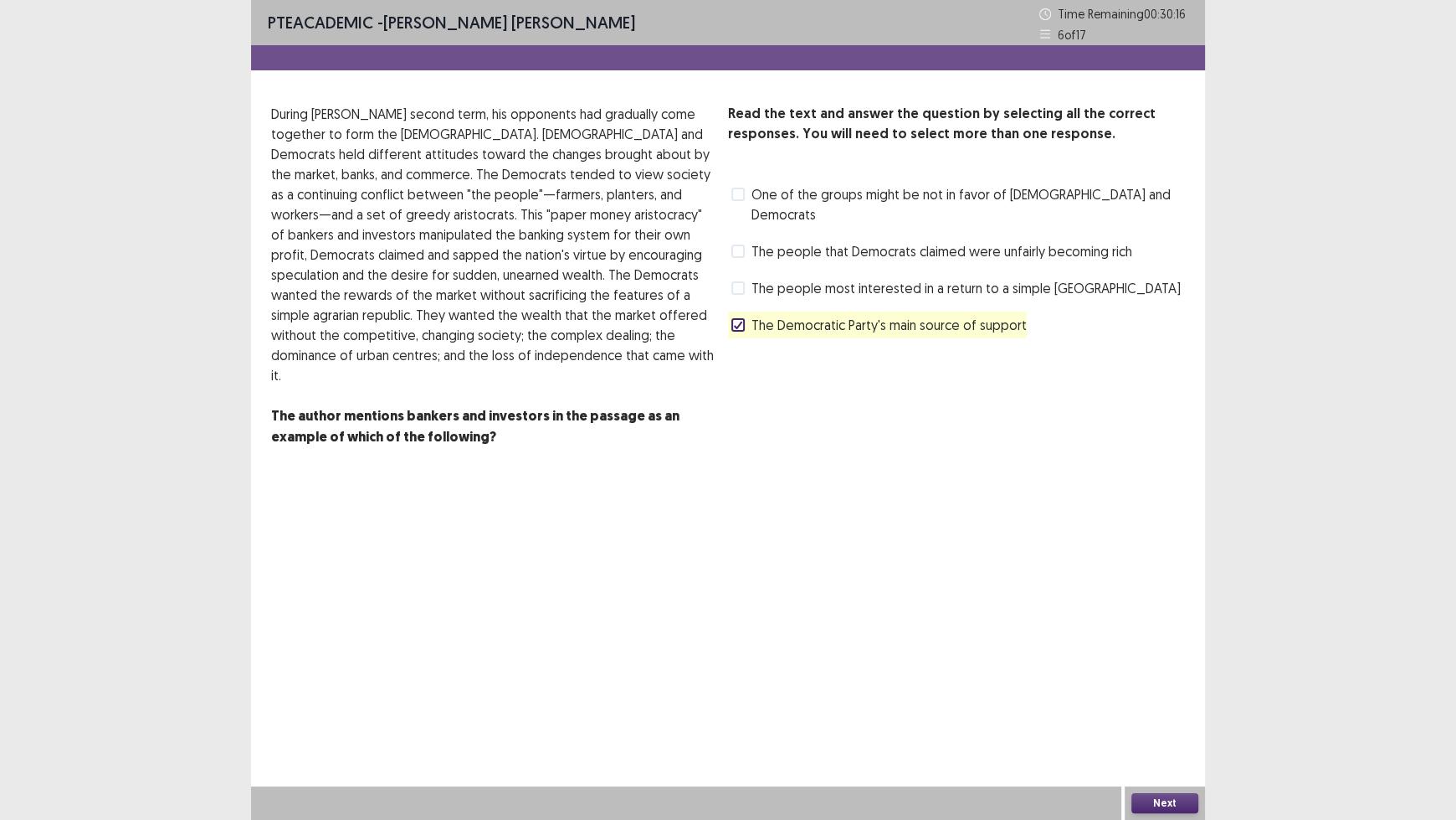
click at [1165, 678] on button "Next" at bounding box center [1165, 803] width 67 height 20
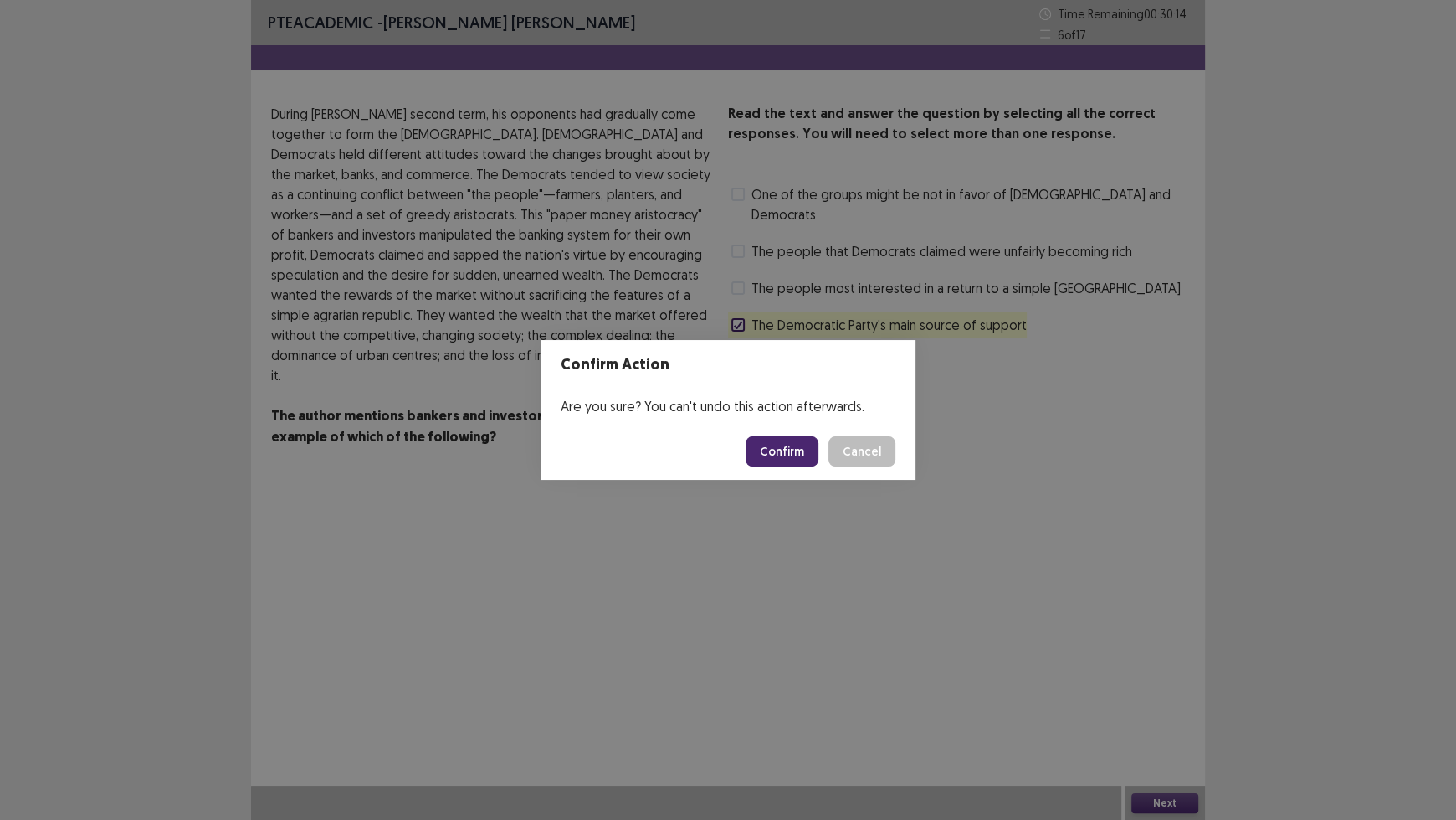
click at [800, 457] on button "Confirm" at bounding box center [782, 451] width 73 height 30
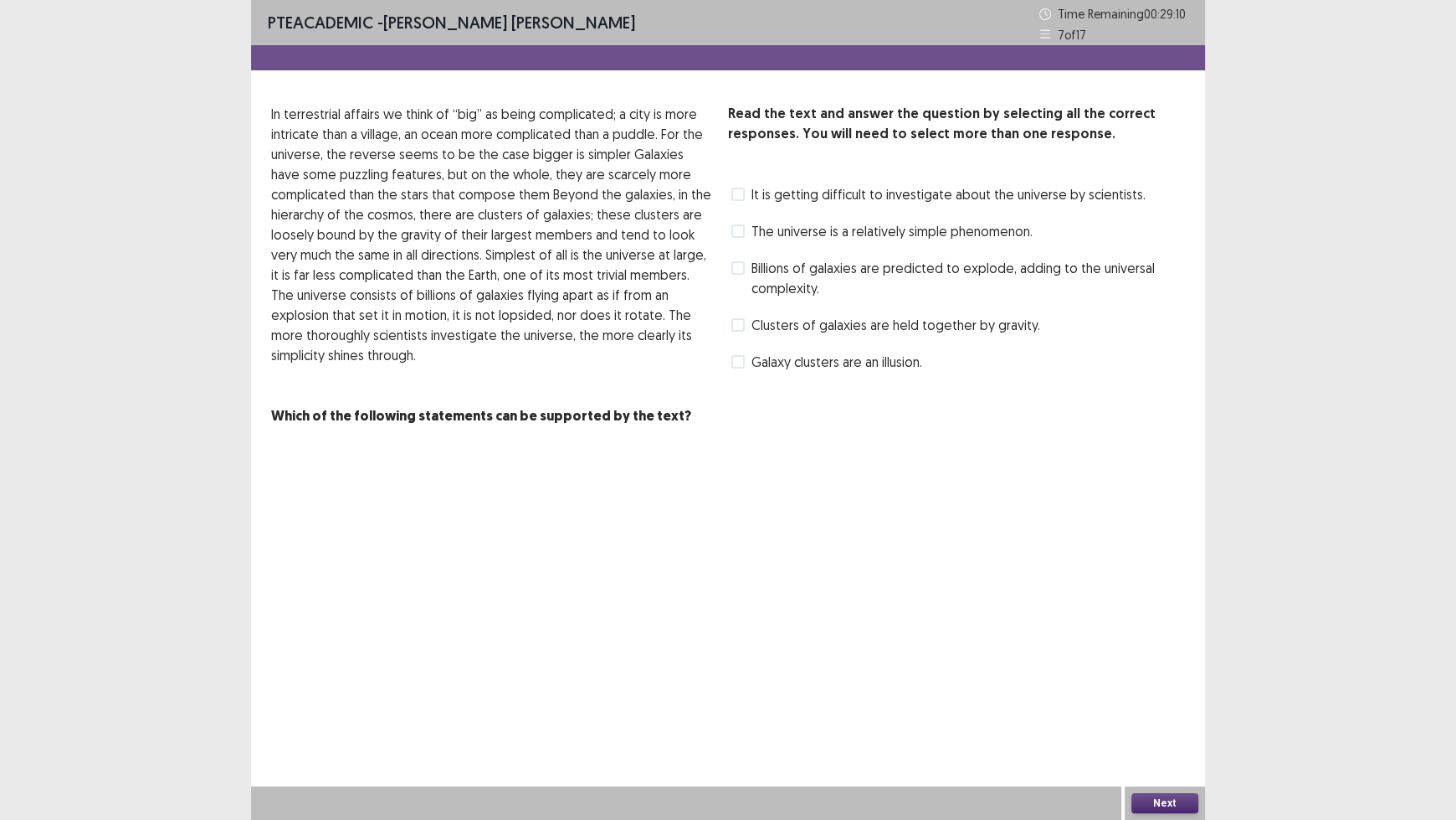
click at [750, 325] on label "Clusters of galaxies are held together by gravity." at bounding box center [885, 325] width 309 height 20
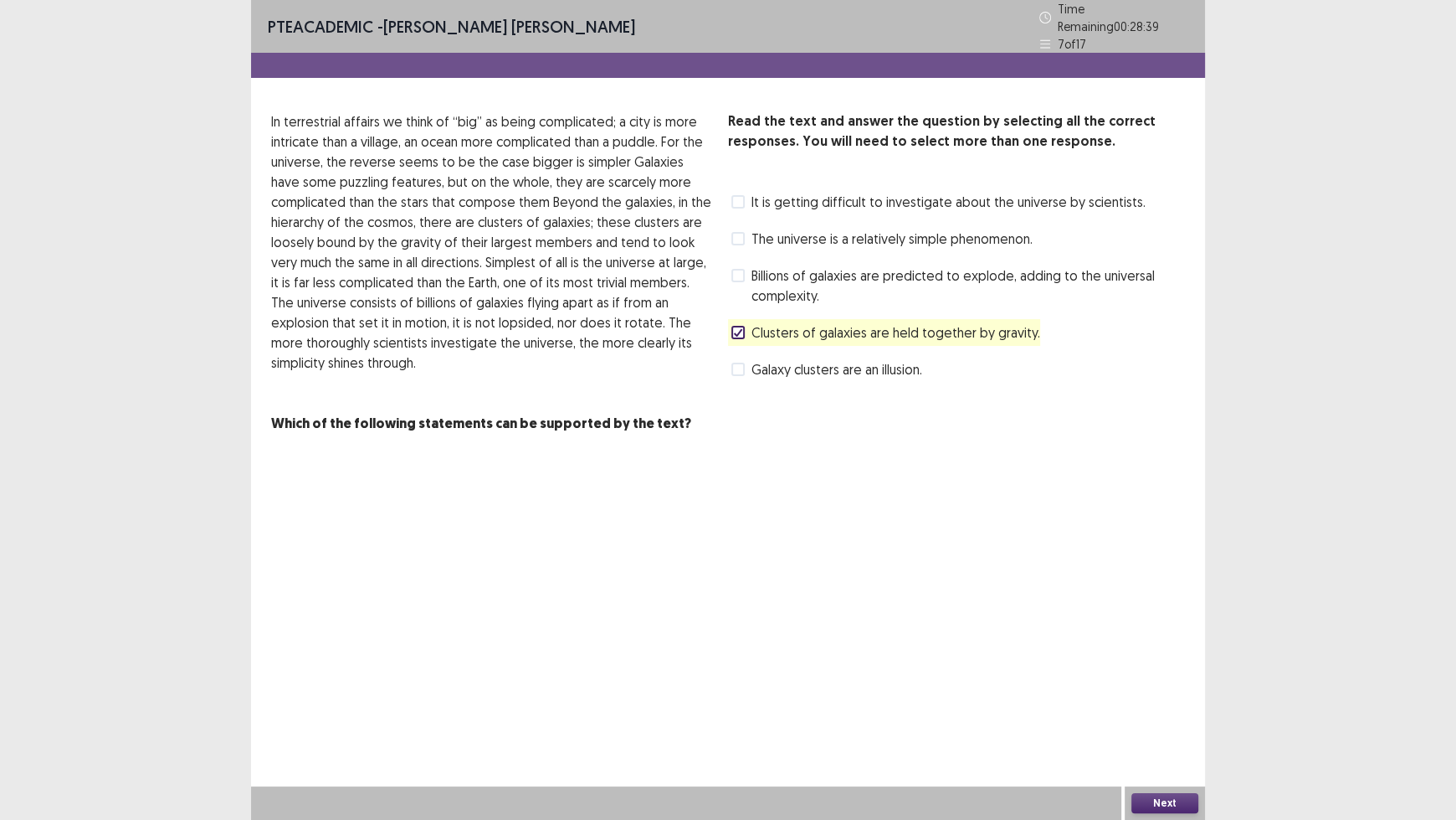
click at [740, 232] on span at bounding box center [738, 238] width 14 height 14
click at [1181, 678] on button "Next" at bounding box center [1165, 803] width 67 height 20
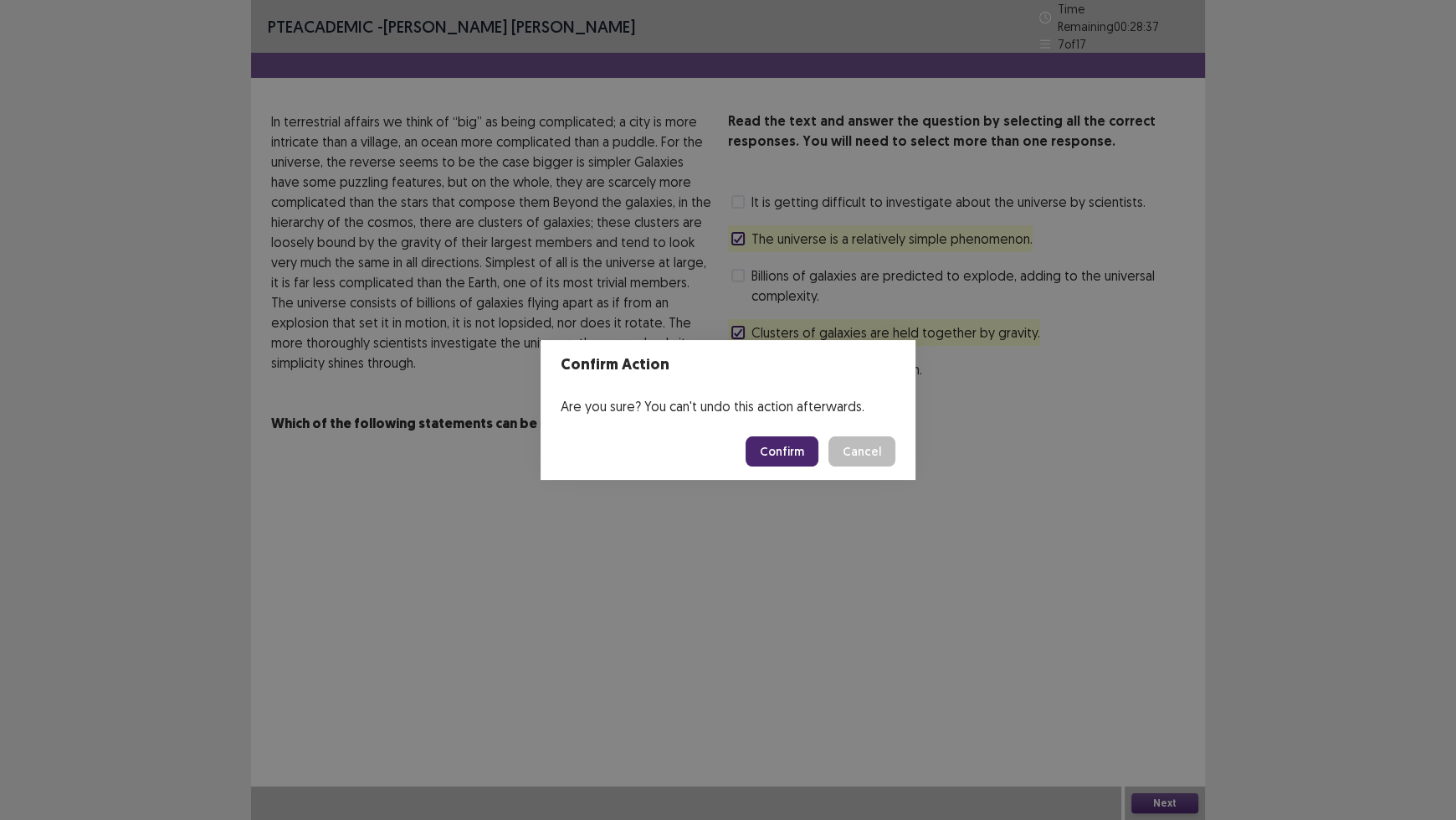
click at [776, 449] on button "Confirm" at bounding box center [782, 451] width 73 height 30
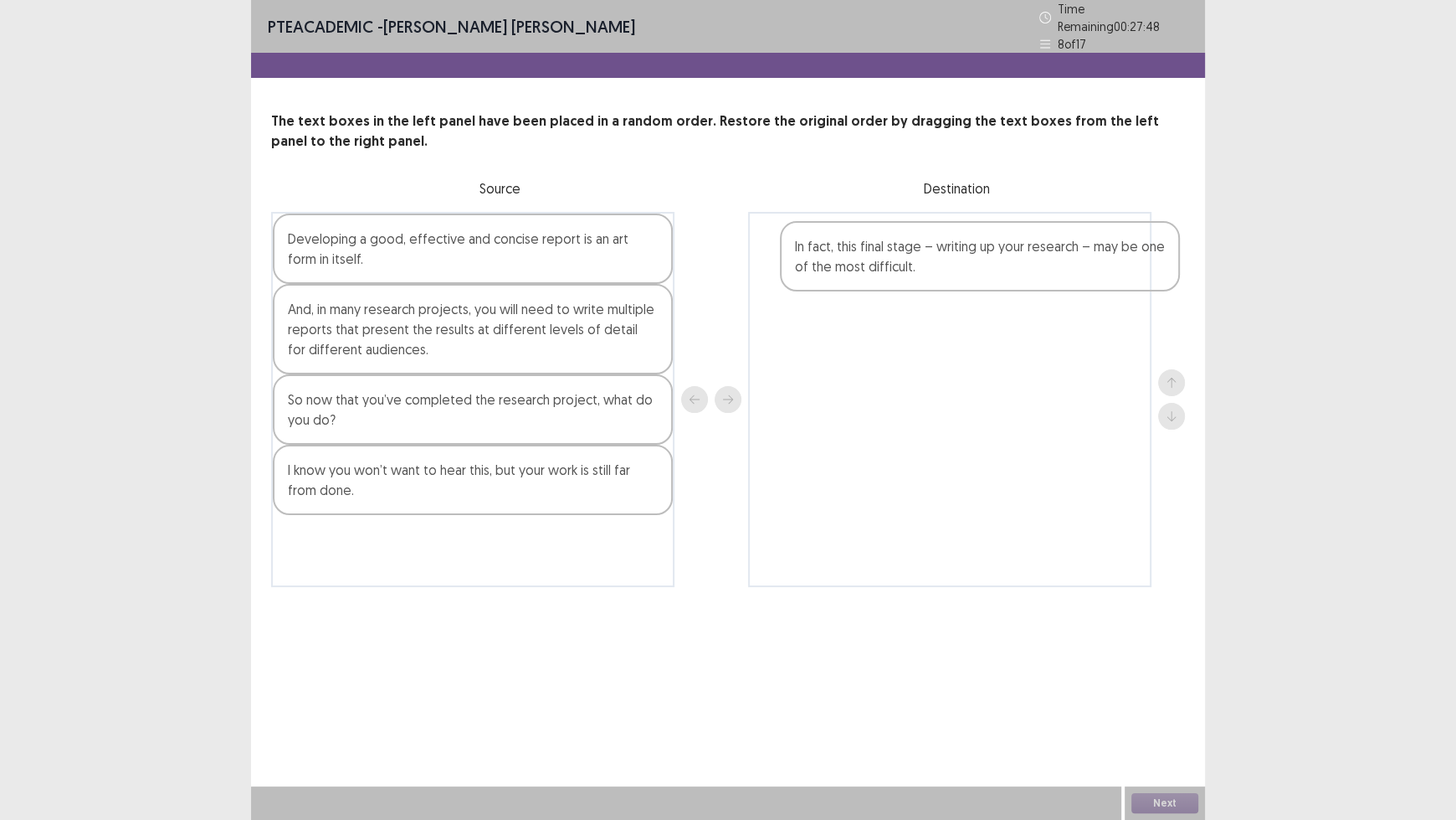
drag, startPoint x: 480, startPoint y: 309, endPoint x: 988, endPoint y: 252, distance: 511.2
click at [988, 252] on div "Developing a good, effective and concise report is an art form in itself. In fa…" at bounding box center [728, 399] width 914 height 375
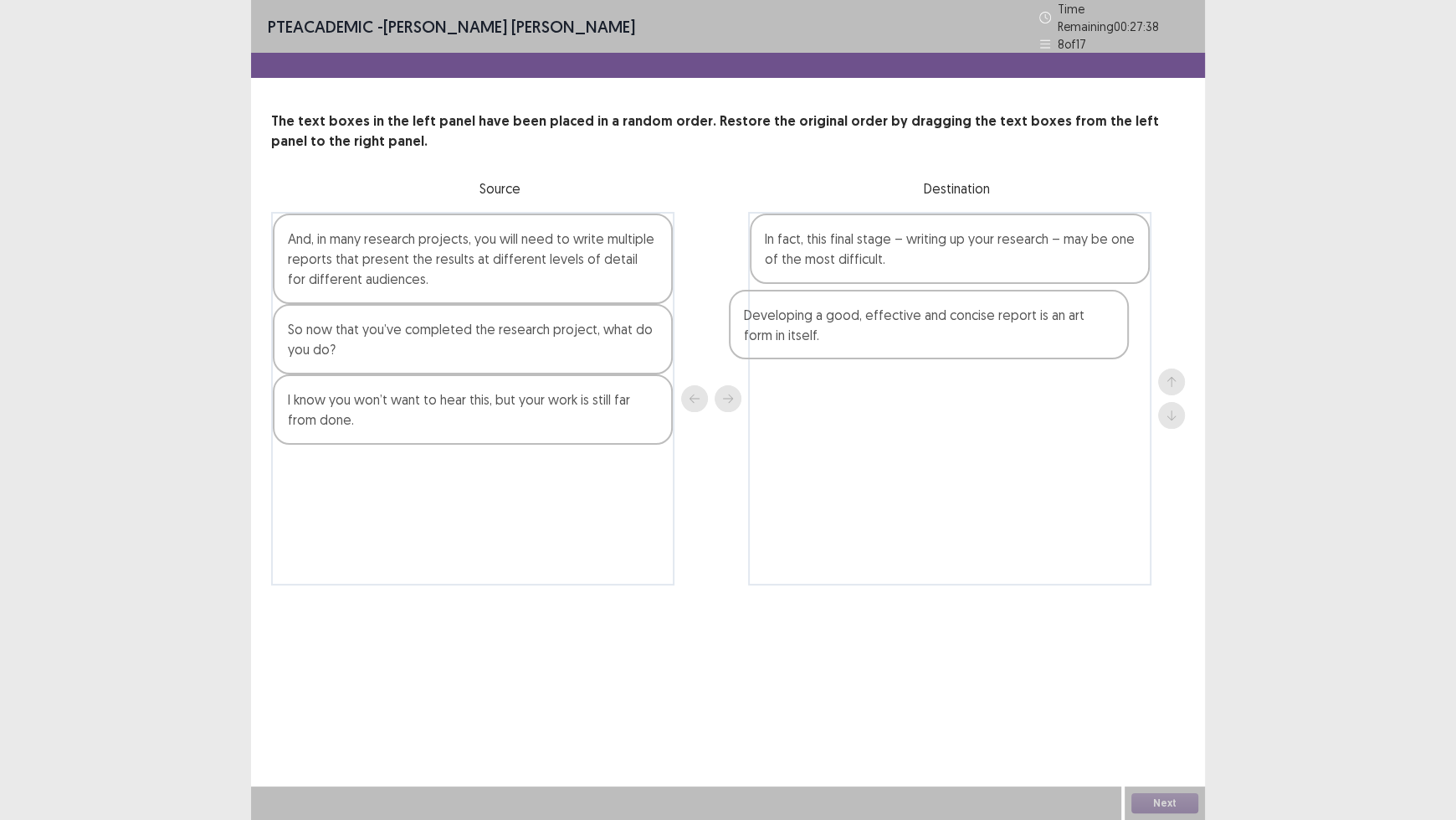
drag, startPoint x: 578, startPoint y: 241, endPoint x: 1041, endPoint y: 327, distance: 470.9
click at [1041, 327] on div "Developing a good, effective and concise report is an art form in itself. And, …" at bounding box center [728, 398] width 914 height 374
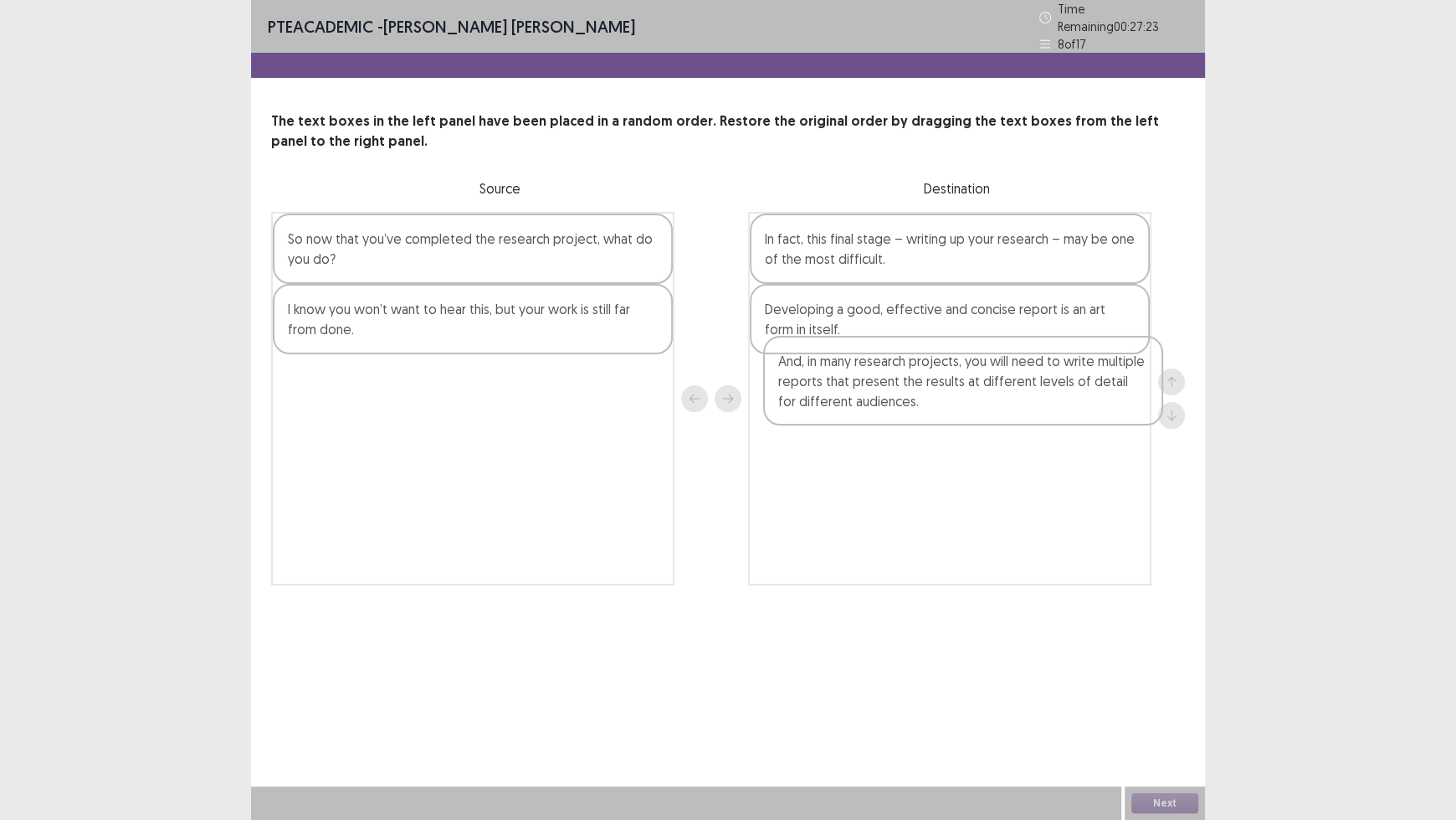
drag, startPoint x: 474, startPoint y: 277, endPoint x: 974, endPoint y: 410, distance: 517.4
click at [974, 410] on div "And, in many research projects, you will need to write multiple reports that pr…" at bounding box center [728, 398] width 914 height 374
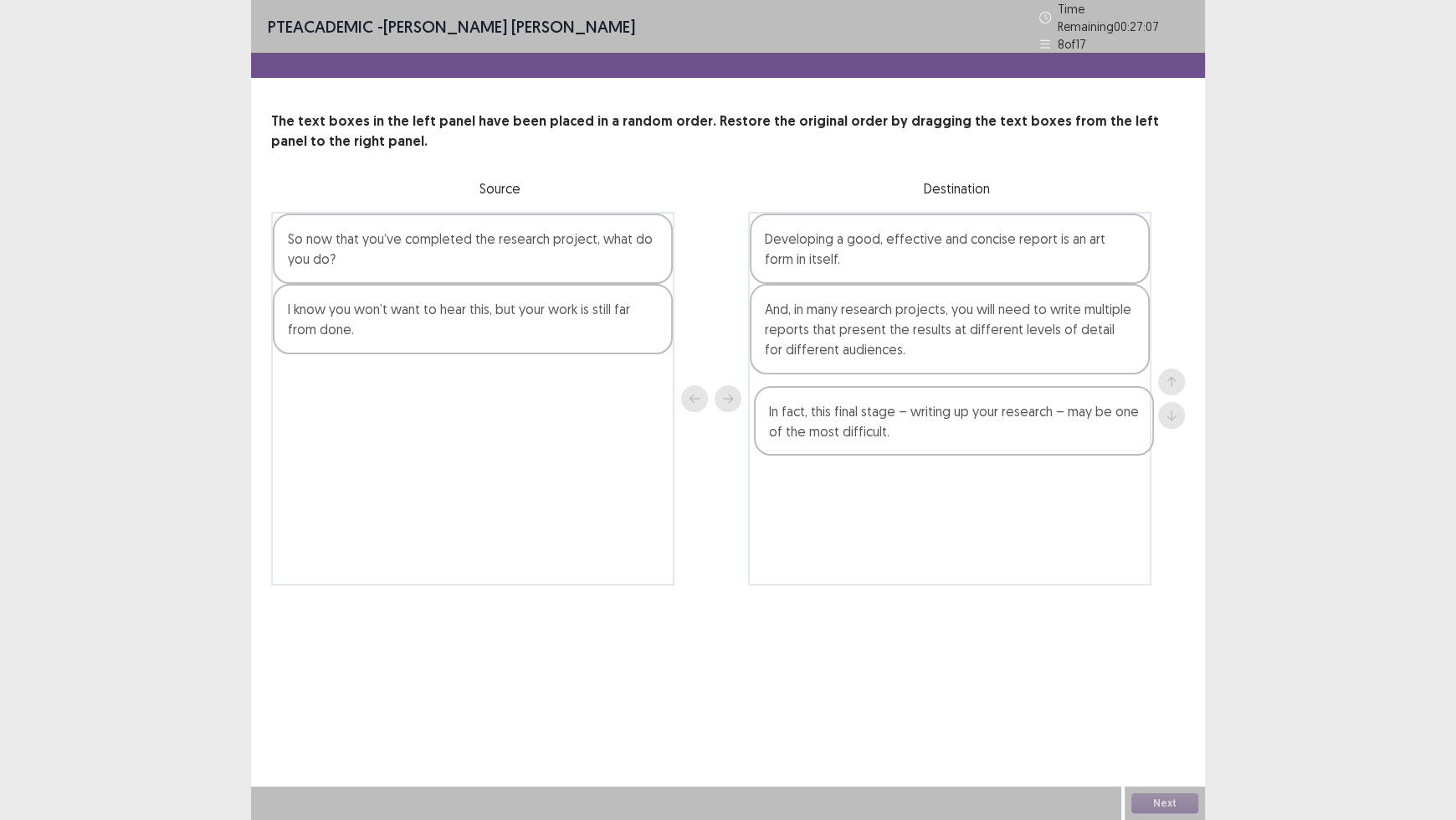
drag, startPoint x: 932, startPoint y: 258, endPoint x: 934, endPoint y: 436, distance: 178.0
click at [934, 436] on div "In fact, this final stage – writing up your research – may be one of the most d…" at bounding box center [949, 398] width 403 height 374
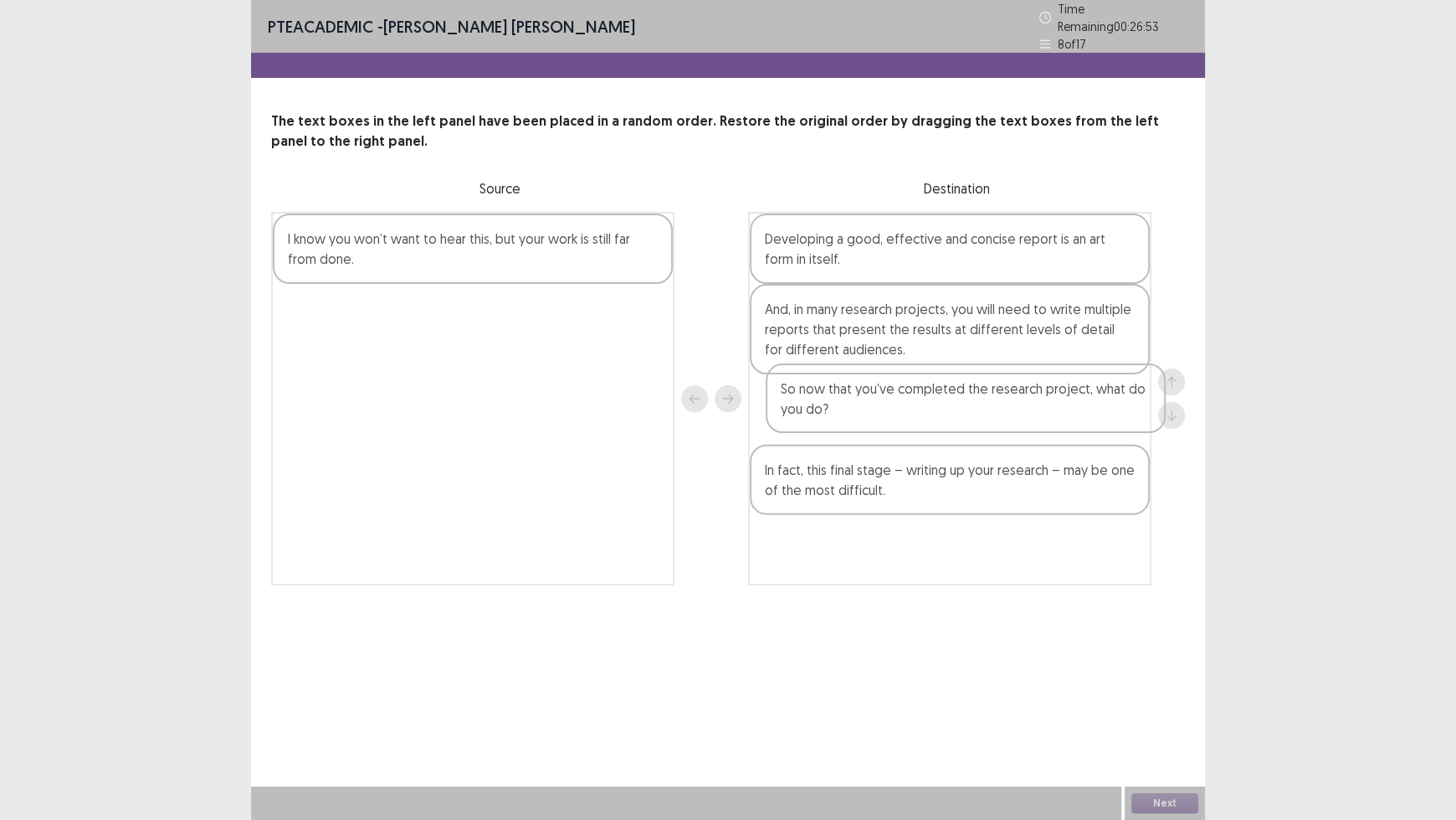
drag, startPoint x: 446, startPoint y: 241, endPoint x: 948, endPoint y: 404, distance: 527.8
click at [948, 404] on div "So now that you’ve completed the research project, what do you do? I know you w…" at bounding box center [728, 398] width 914 height 374
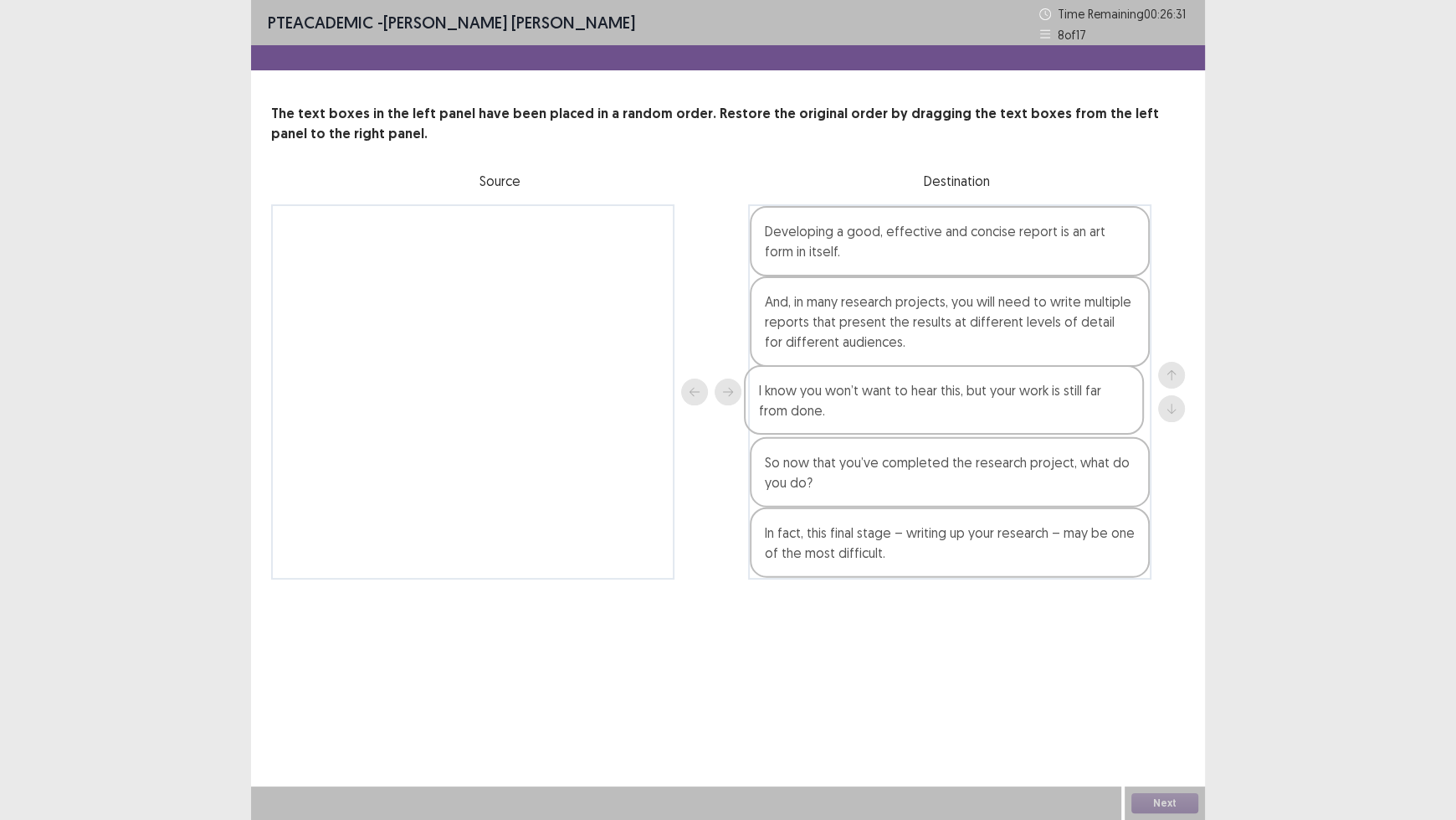
drag, startPoint x: 447, startPoint y: 254, endPoint x: 924, endPoint y: 412, distance: 502.5
click at [924, 413] on div "I know you won’t want to hear this, but your work is still far from done. Devel…" at bounding box center [728, 391] width 914 height 375
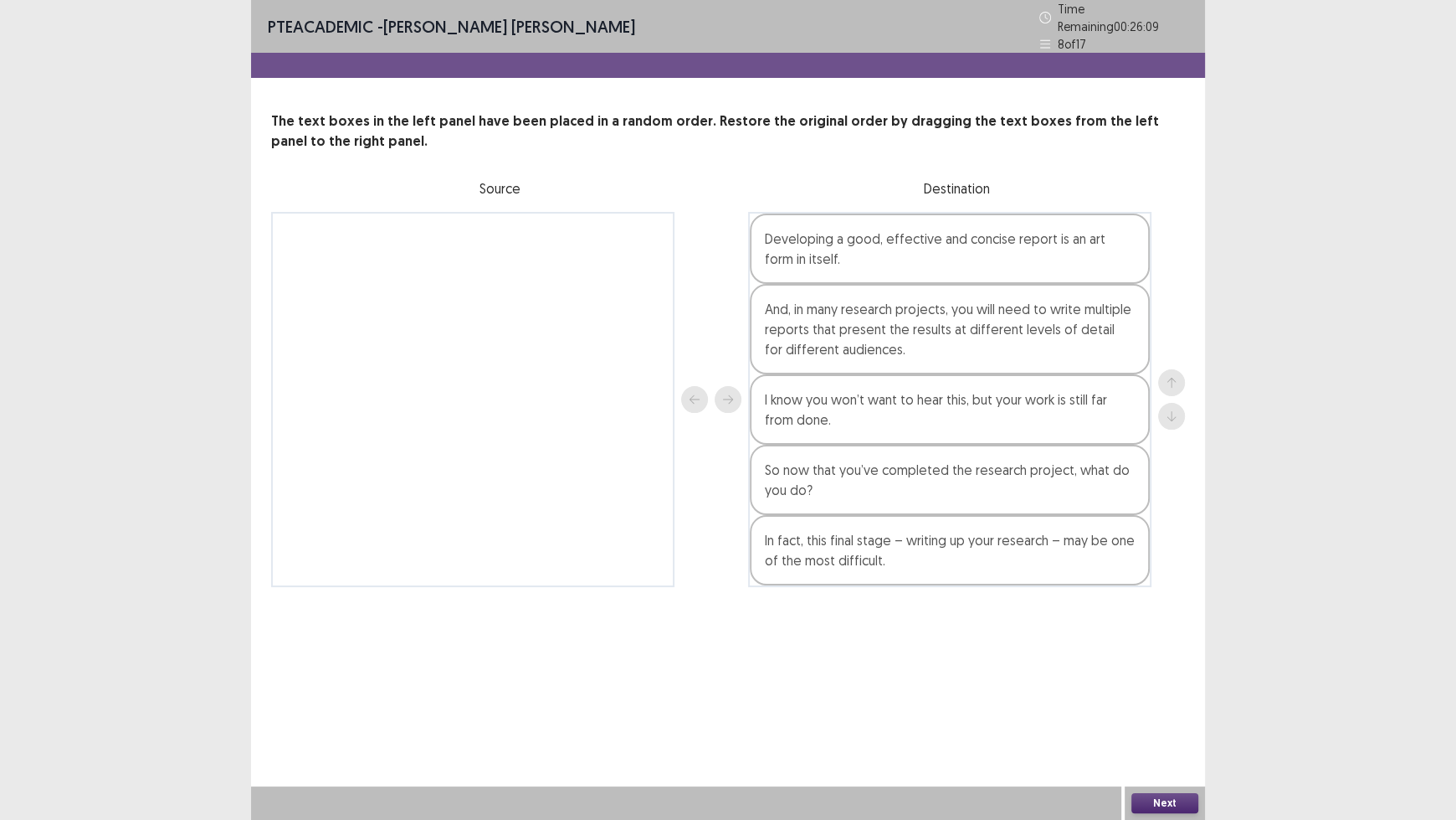
click at [1156, 678] on button "Next" at bounding box center [1165, 803] width 67 height 20
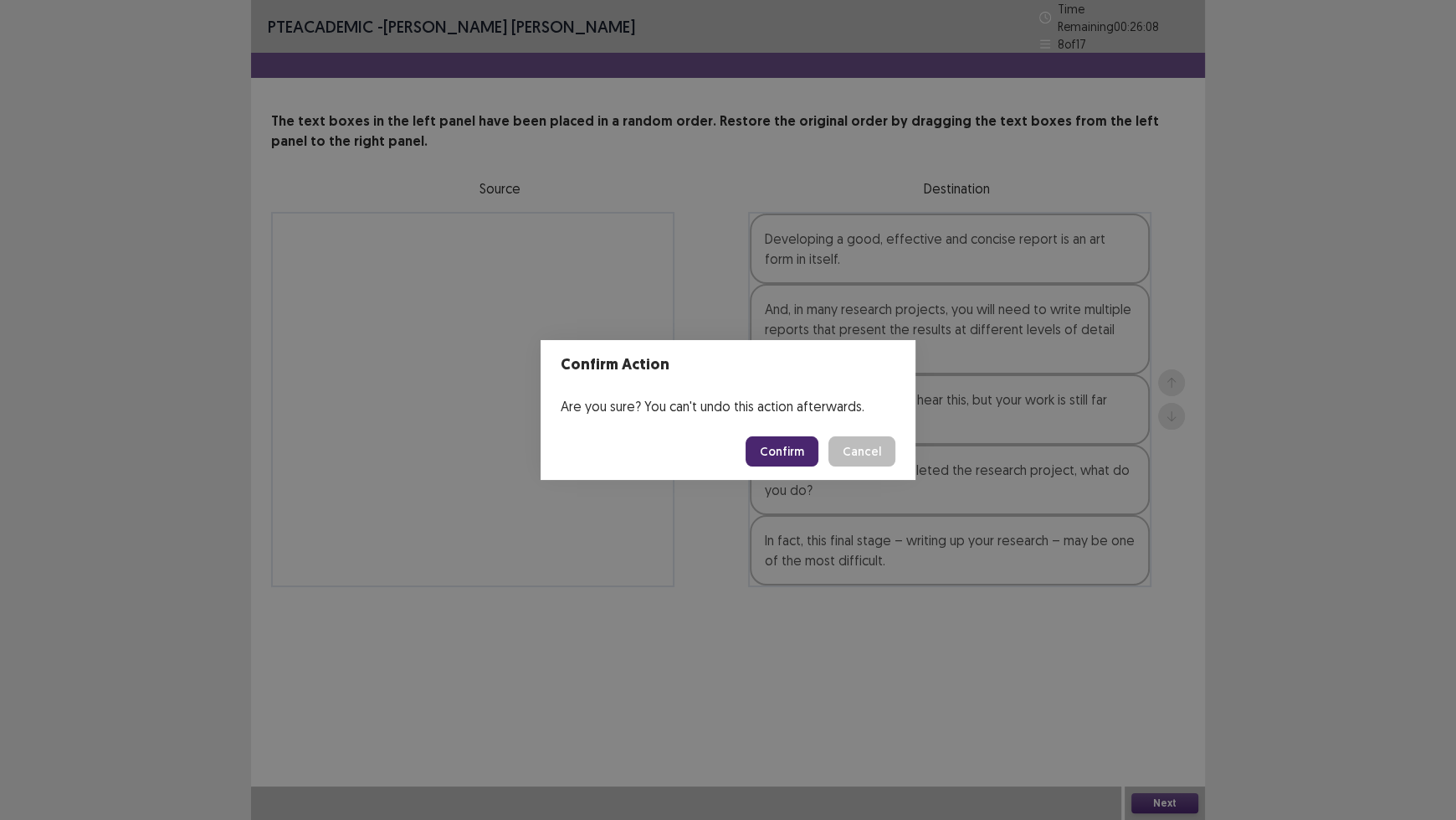
click at [793, 448] on button "Confirm" at bounding box center [782, 451] width 73 height 30
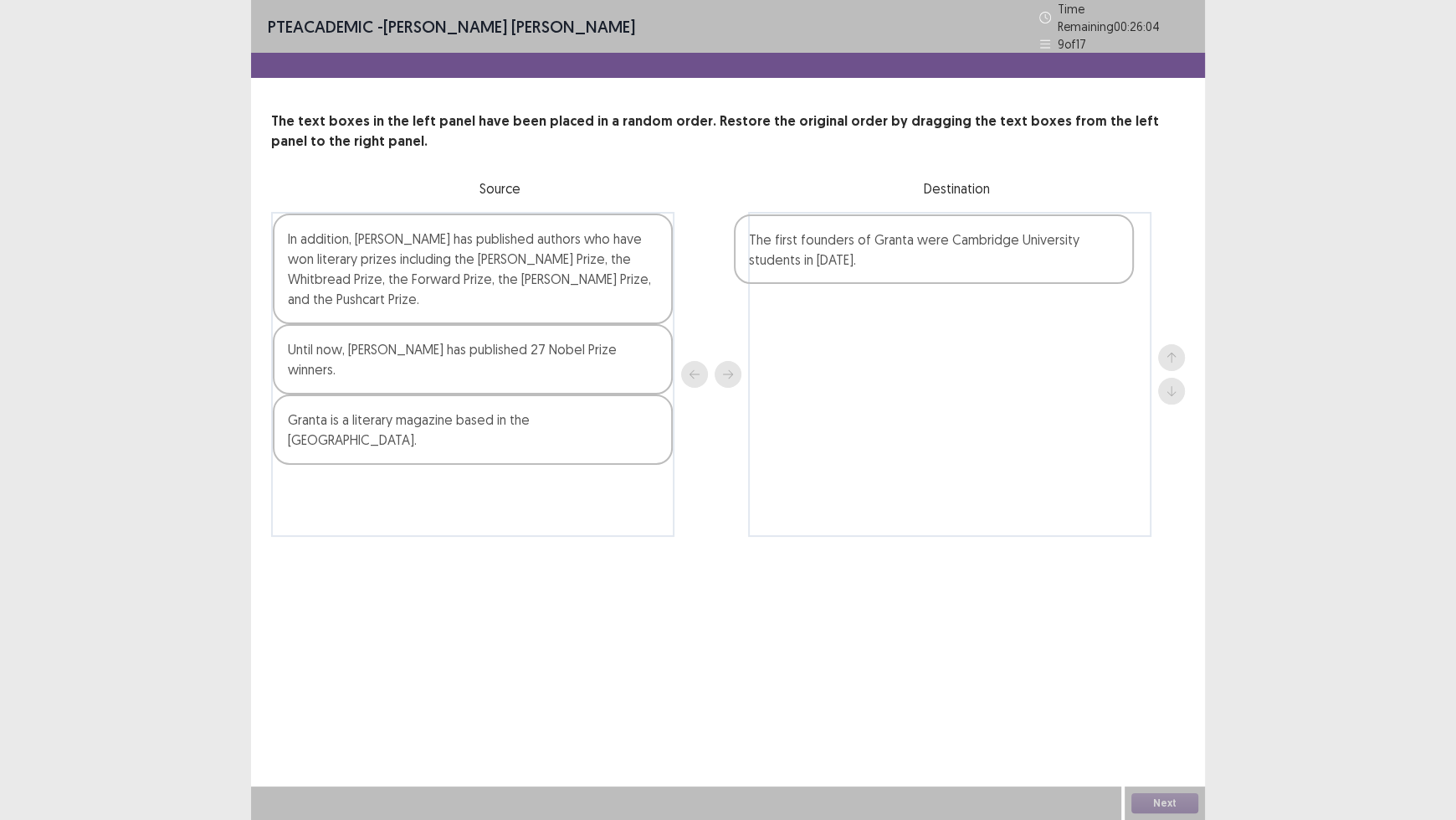
drag, startPoint x: 455, startPoint y: 263, endPoint x: 927, endPoint y: 271, distance: 472.1
click at [927, 271] on div "The first founders of Granta were Cambridge University students in [DATE]. In a…" at bounding box center [728, 374] width 914 height 325
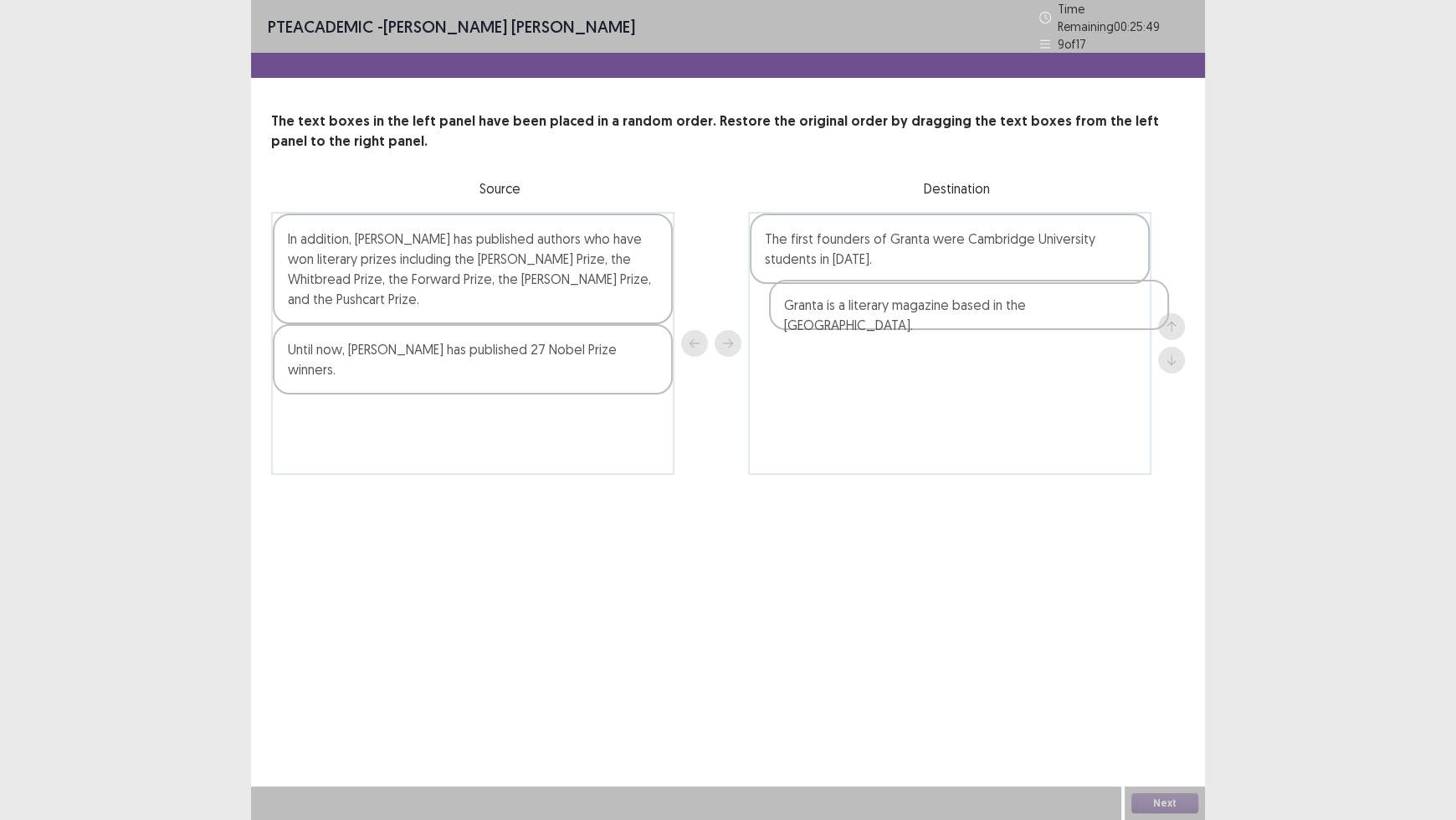
drag, startPoint x: 562, startPoint y: 381, endPoint x: 958, endPoint y: 320, distance: 400.7
click at [958, 320] on div "In addition, [PERSON_NAME] has published authors who have won literary prizes i…" at bounding box center [728, 343] width 914 height 263
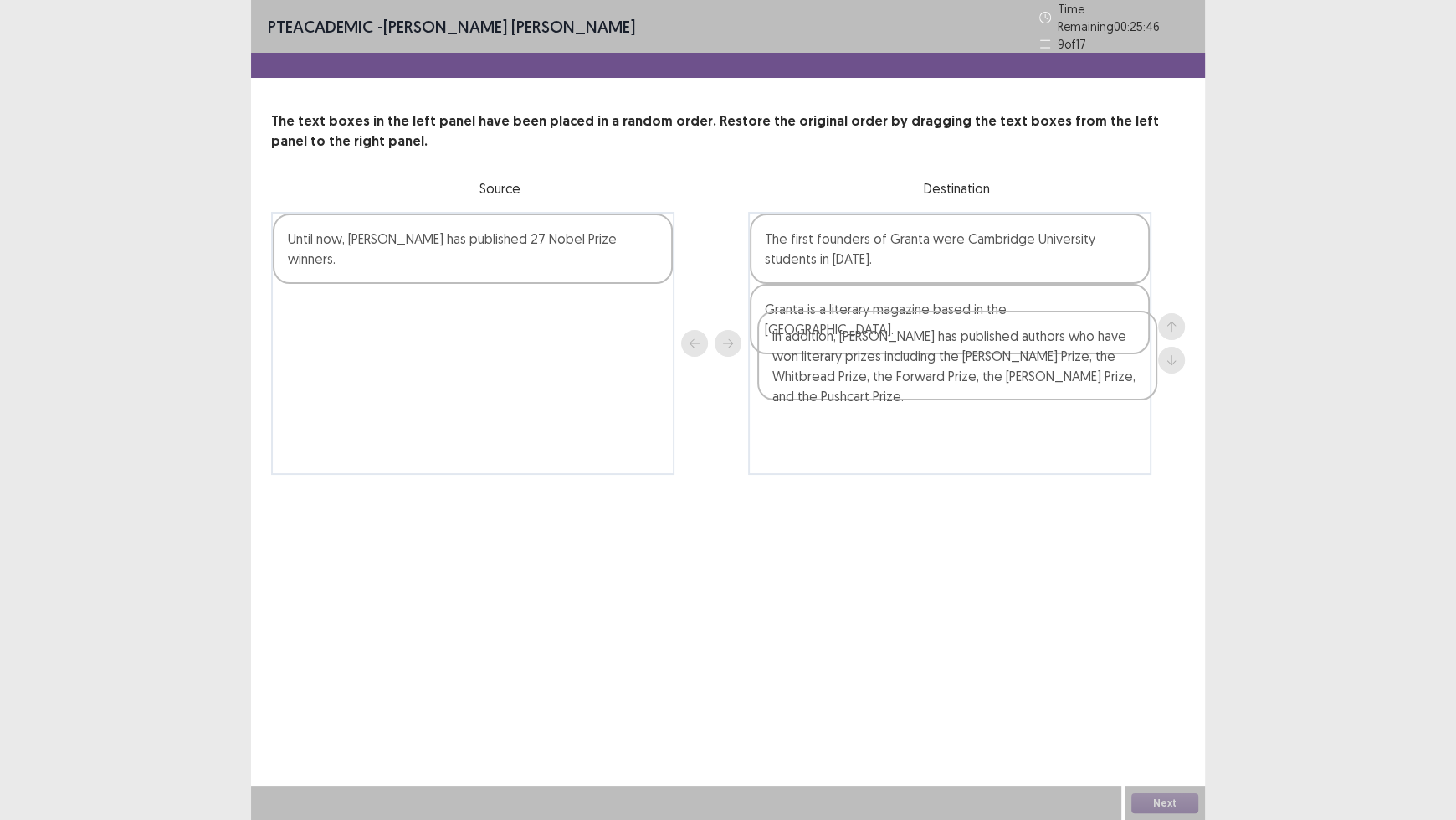
drag, startPoint x: 464, startPoint y: 279, endPoint x: 956, endPoint y: 385, distance: 503.3
click at [956, 385] on div "In addition, [PERSON_NAME] has published authors who have won literary prizes i…" at bounding box center [728, 343] width 914 height 263
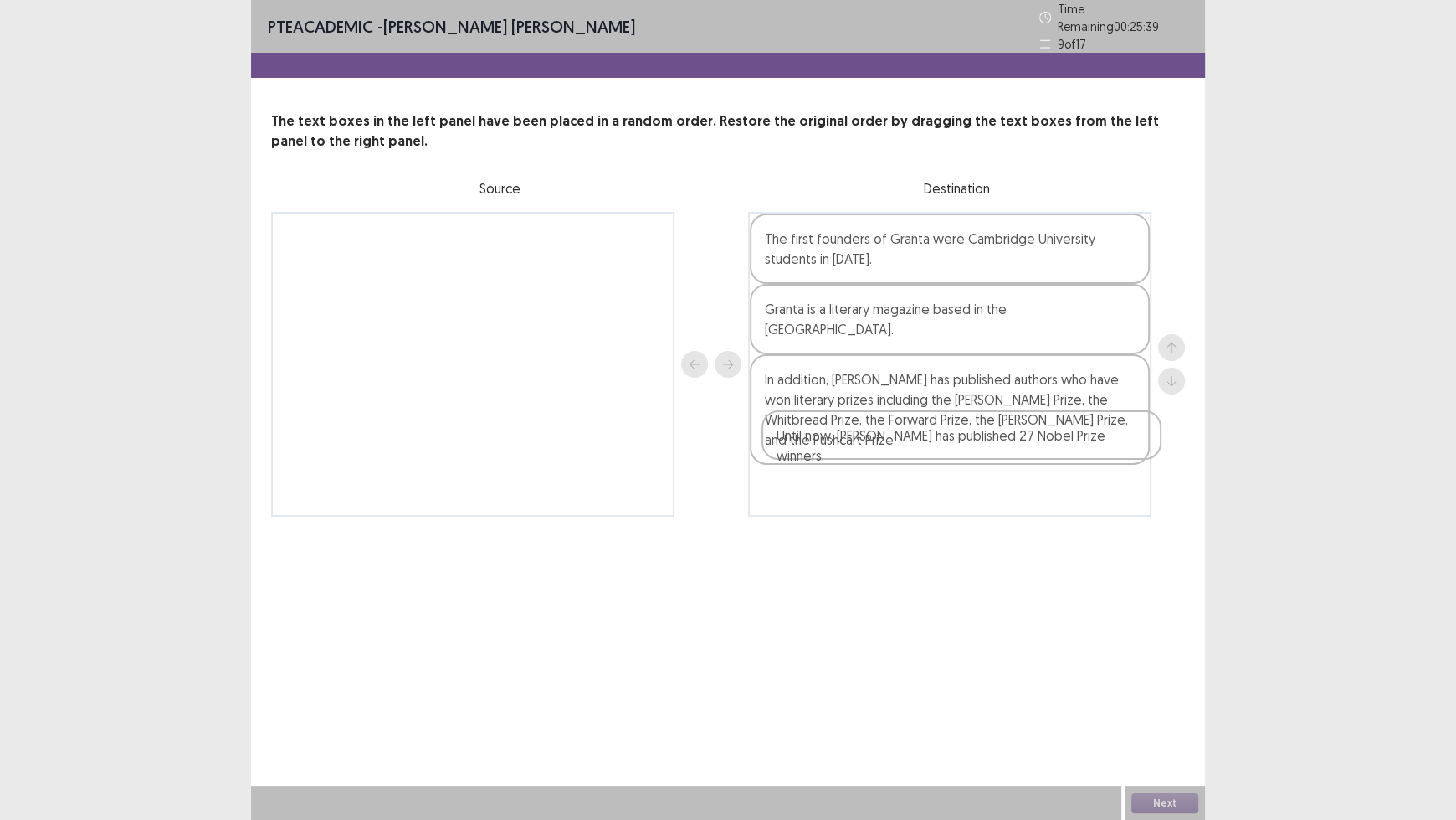
drag, startPoint x: 417, startPoint y: 239, endPoint x: 933, endPoint y: 466, distance: 563.7
click at [933, 466] on div "Until now, [PERSON_NAME] has published 27 Nobel Prize winners. The first founde…" at bounding box center [728, 364] width 914 height 304
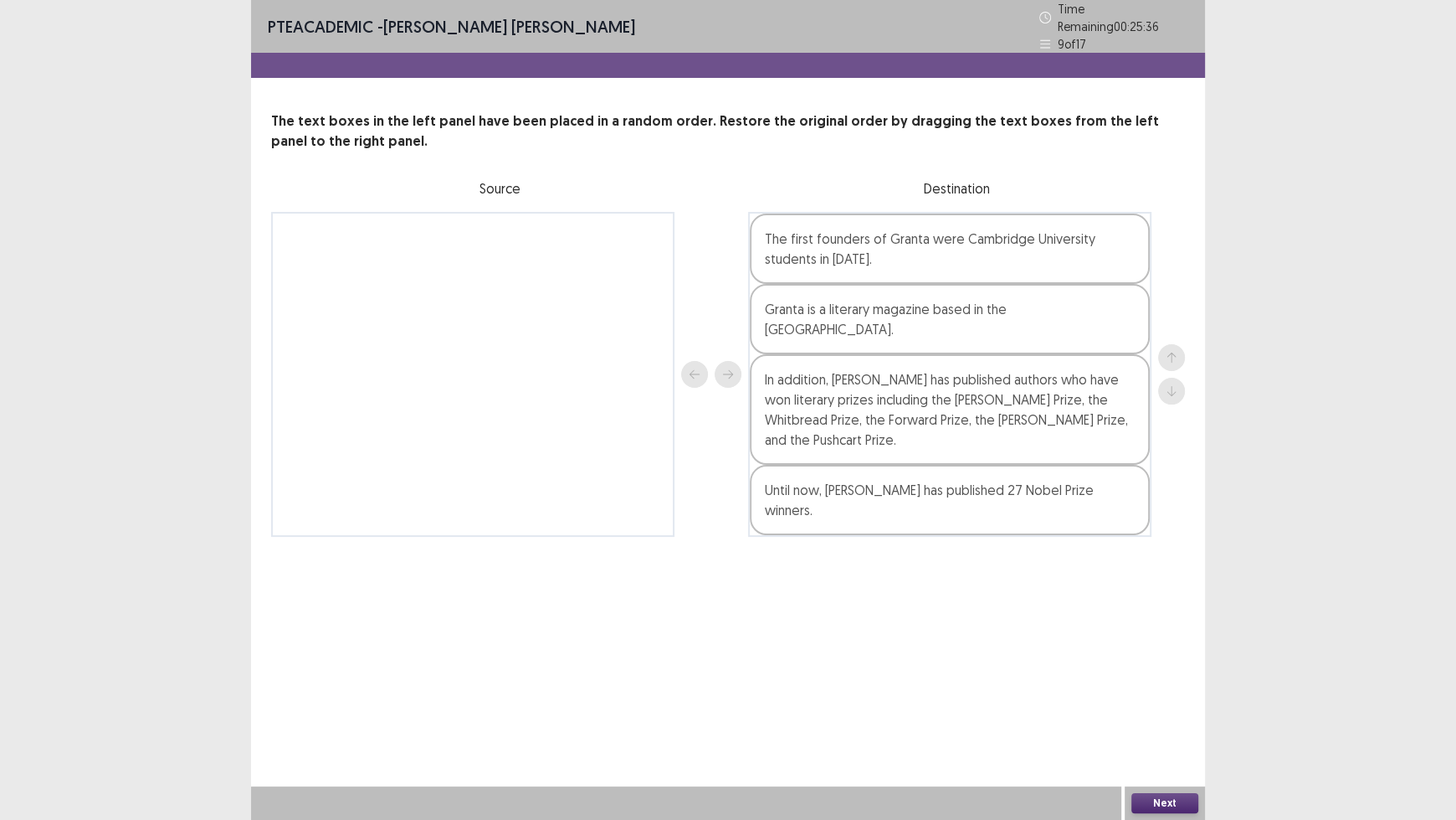
click at [1154, 678] on button "Next" at bounding box center [1165, 803] width 67 height 20
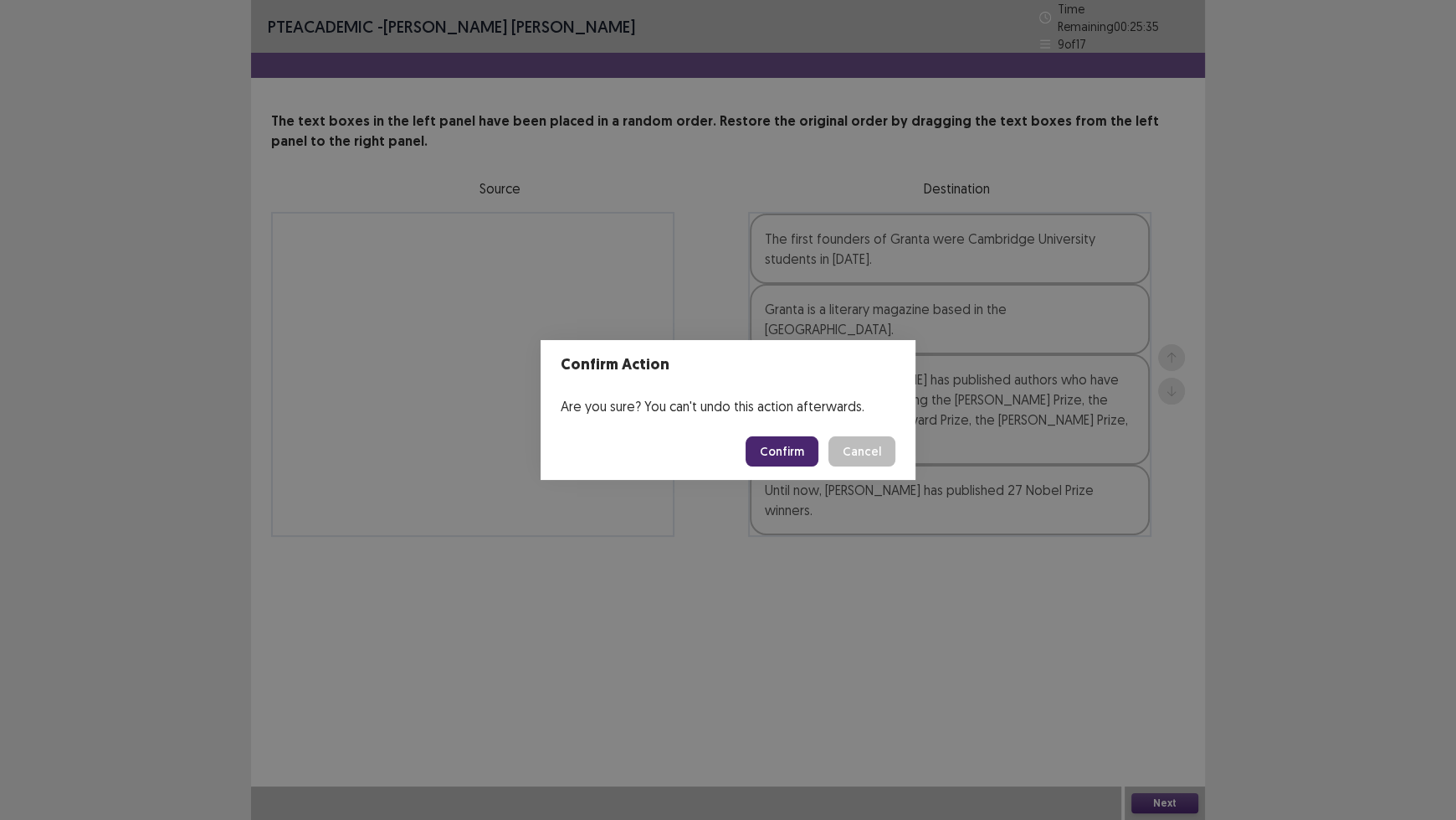
click at [785, 458] on button "Confirm" at bounding box center [782, 451] width 73 height 30
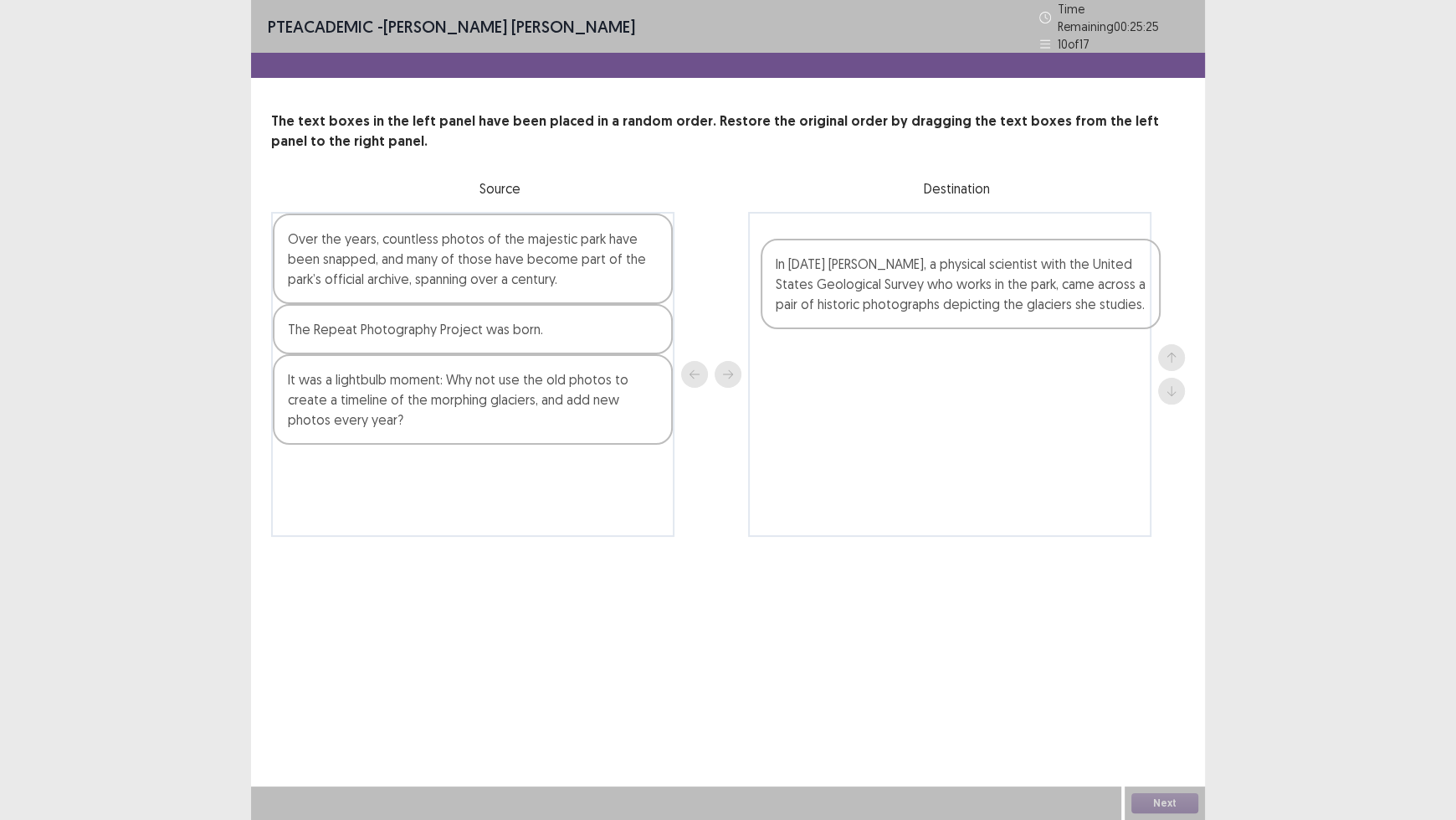
drag, startPoint x: 434, startPoint y: 339, endPoint x: 929, endPoint y: 282, distance: 498.3
click at [929, 282] on div "Over the years, countless photos of the majestic park have been snapped, and ma…" at bounding box center [728, 374] width 914 height 325
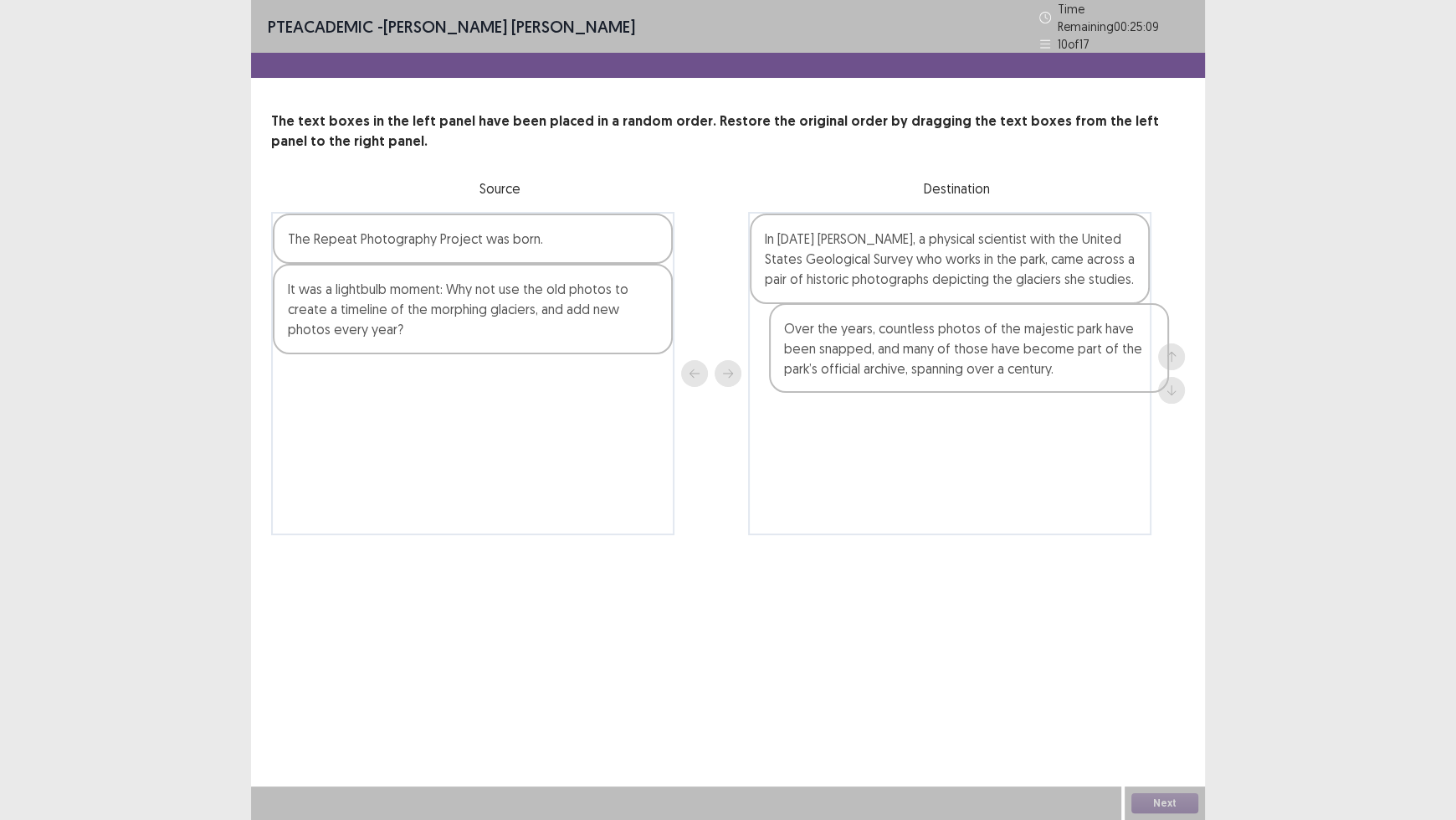
drag, startPoint x: 555, startPoint y: 258, endPoint x: 1057, endPoint y: 359, distance: 512.1
click at [1057, 359] on div "Over the years, countless photos of the majestic park have been snapped, and ma…" at bounding box center [728, 374] width 914 height 323
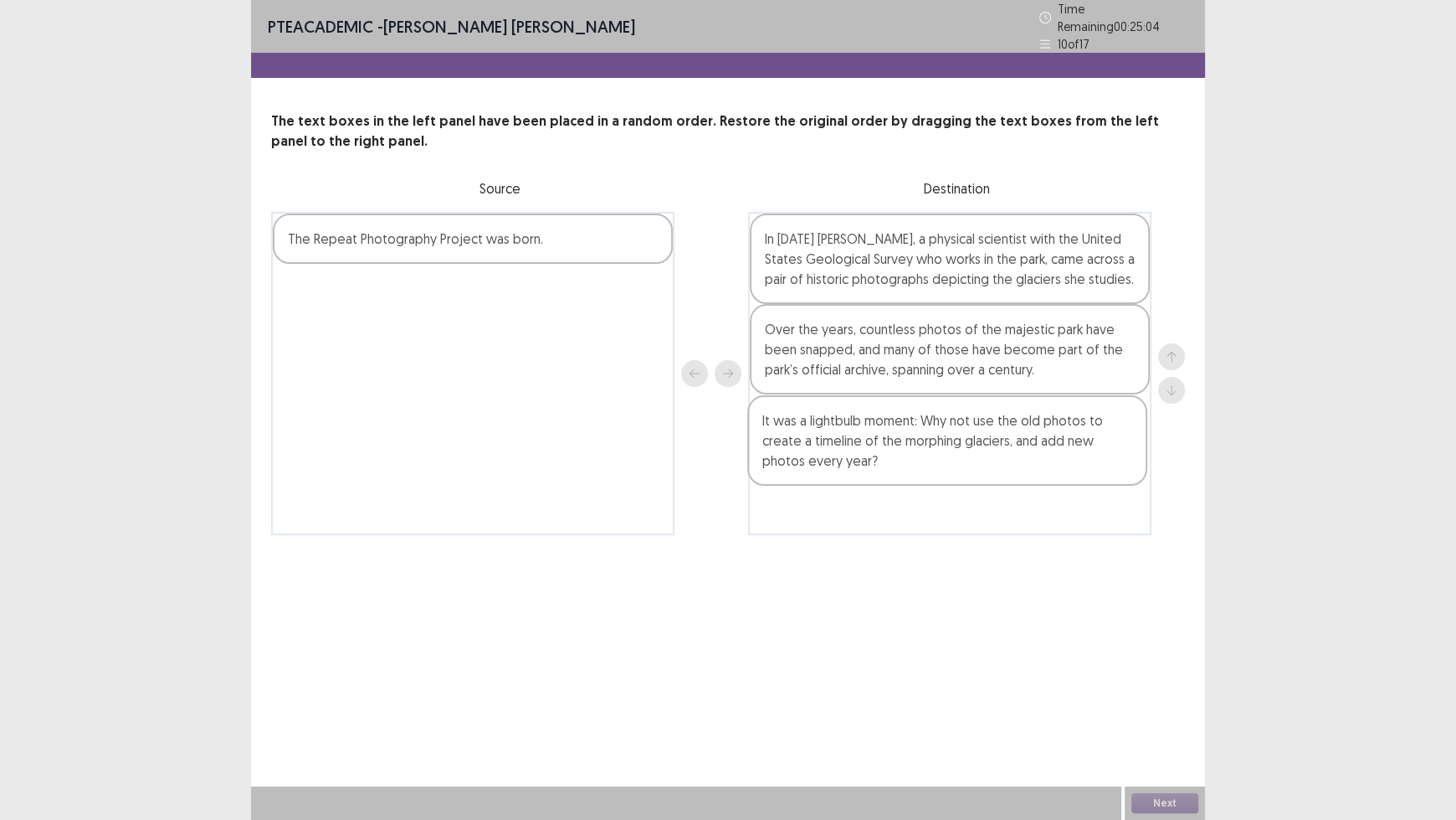
drag, startPoint x: 364, startPoint y: 299, endPoint x: 844, endPoint y: 442, distance: 500.8
click at [844, 442] on div "The Repeat Photography Project was born. It was a lightbulb moment: Why not use…" at bounding box center [728, 374] width 914 height 323
drag, startPoint x: 479, startPoint y: 235, endPoint x: 975, endPoint y: 517, distance: 570.6
click at [977, 518] on div "The Repeat Photography Project was born. In [DEMOGRAPHIC_DATA] [PERSON_NAME], a…" at bounding box center [728, 374] width 914 height 325
click at [1166, 678] on button "Next" at bounding box center [1165, 803] width 67 height 20
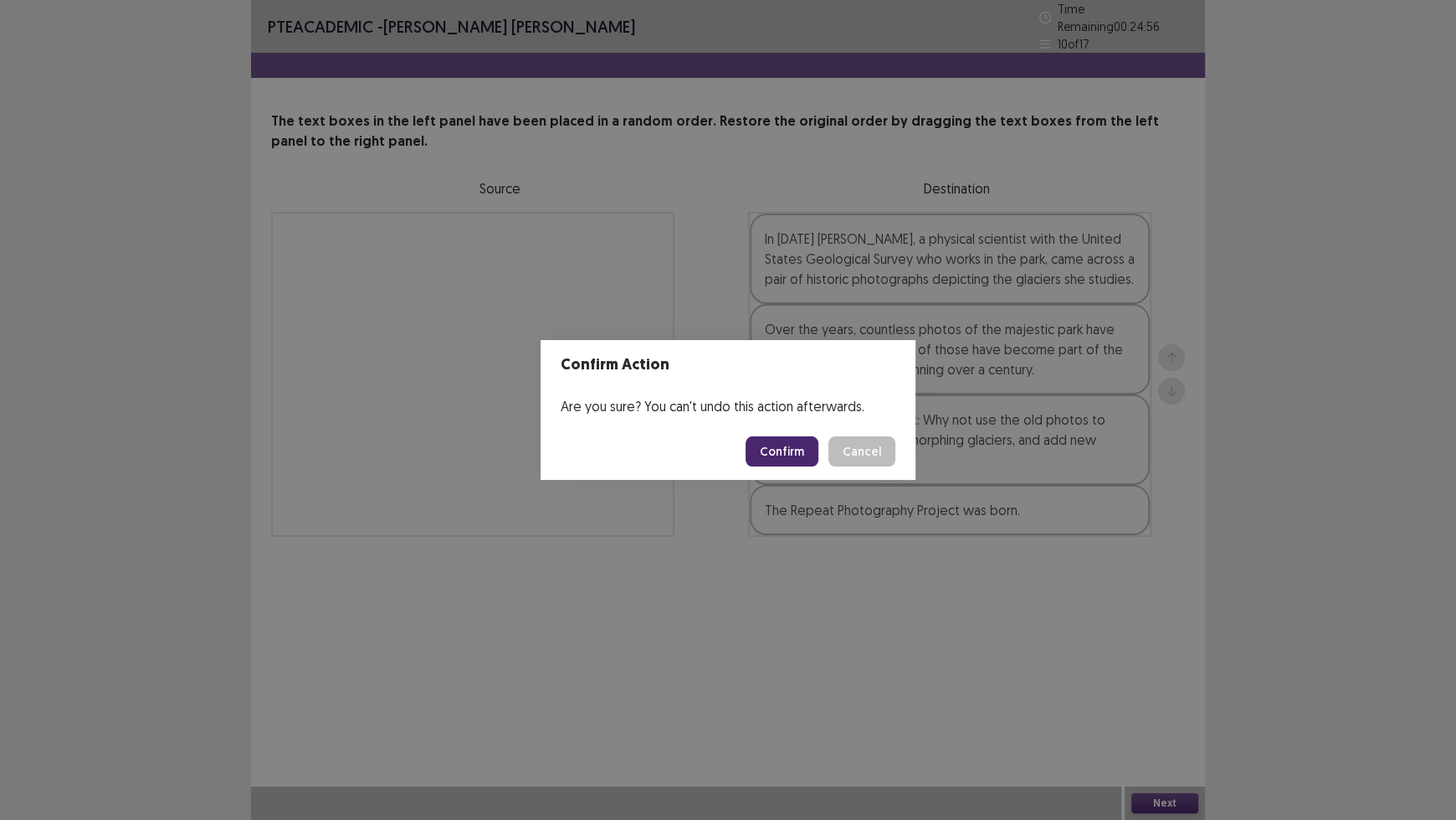
click at [801, 449] on button "Confirm" at bounding box center [782, 451] width 73 height 30
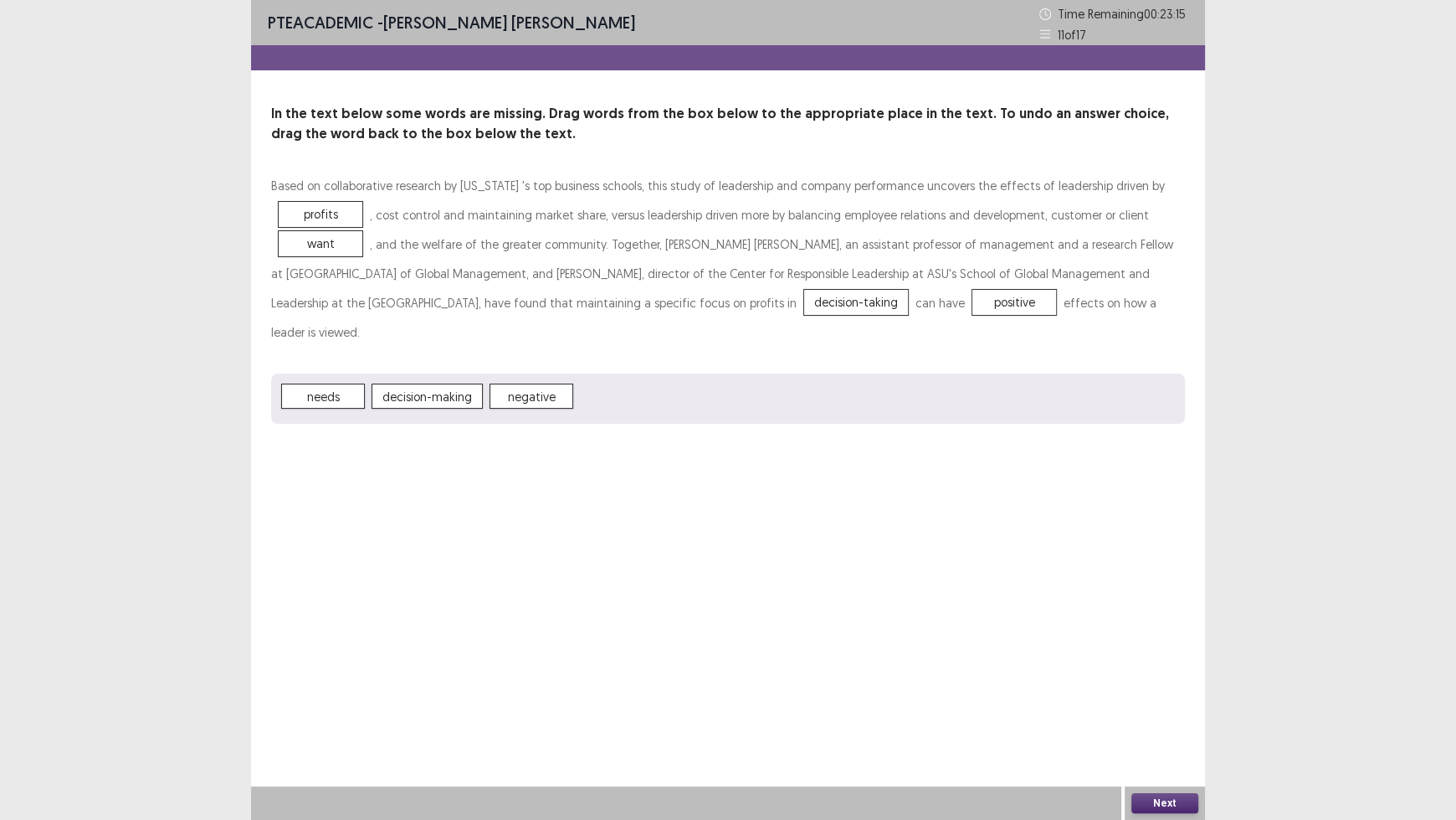
click at [1175, 678] on button "Next" at bounding box center [1165, 803] width 67 height 20
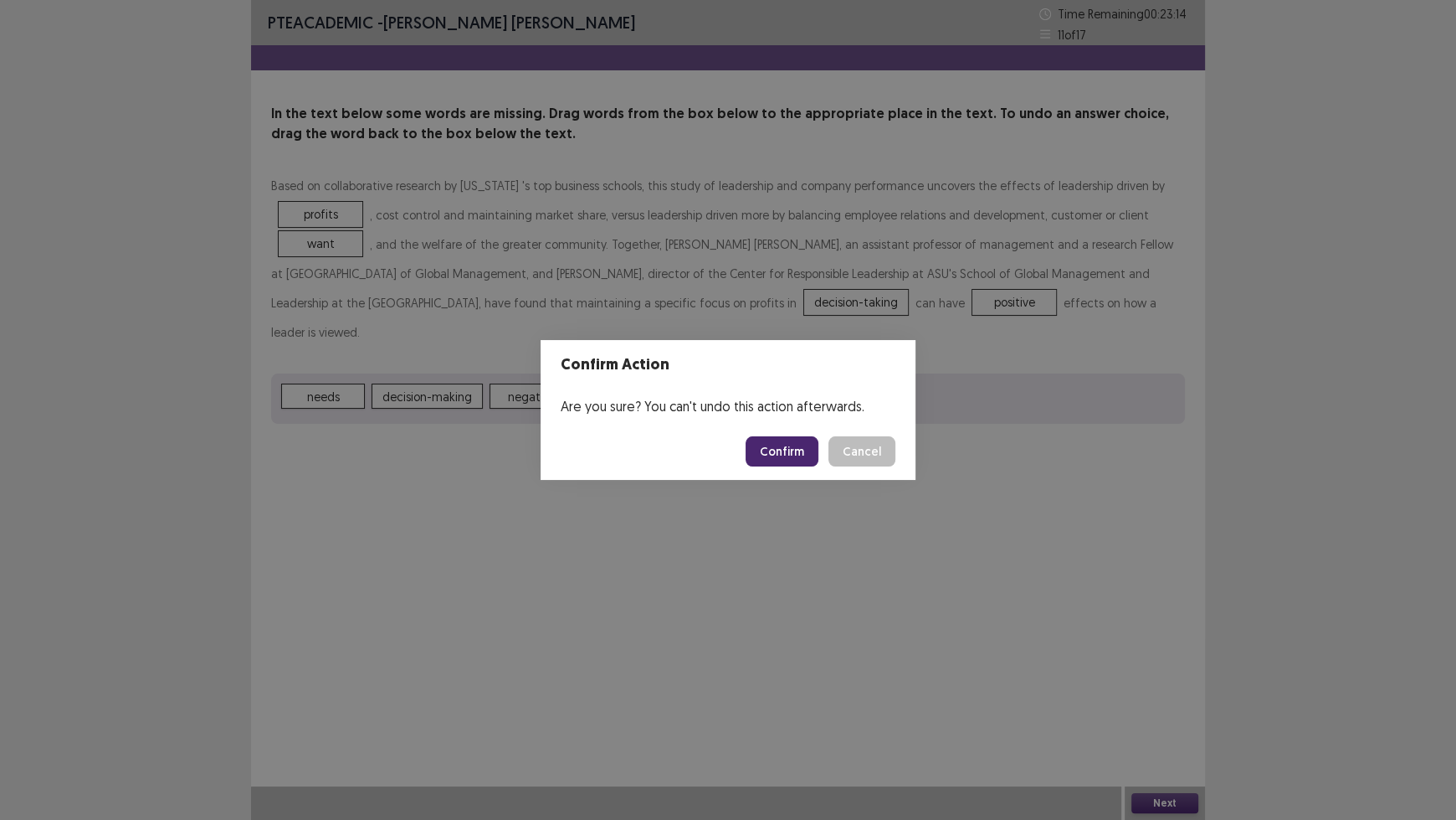
click at [788, 454] on button "Confirm" at bounding box center [782, 451] width 73 height 30
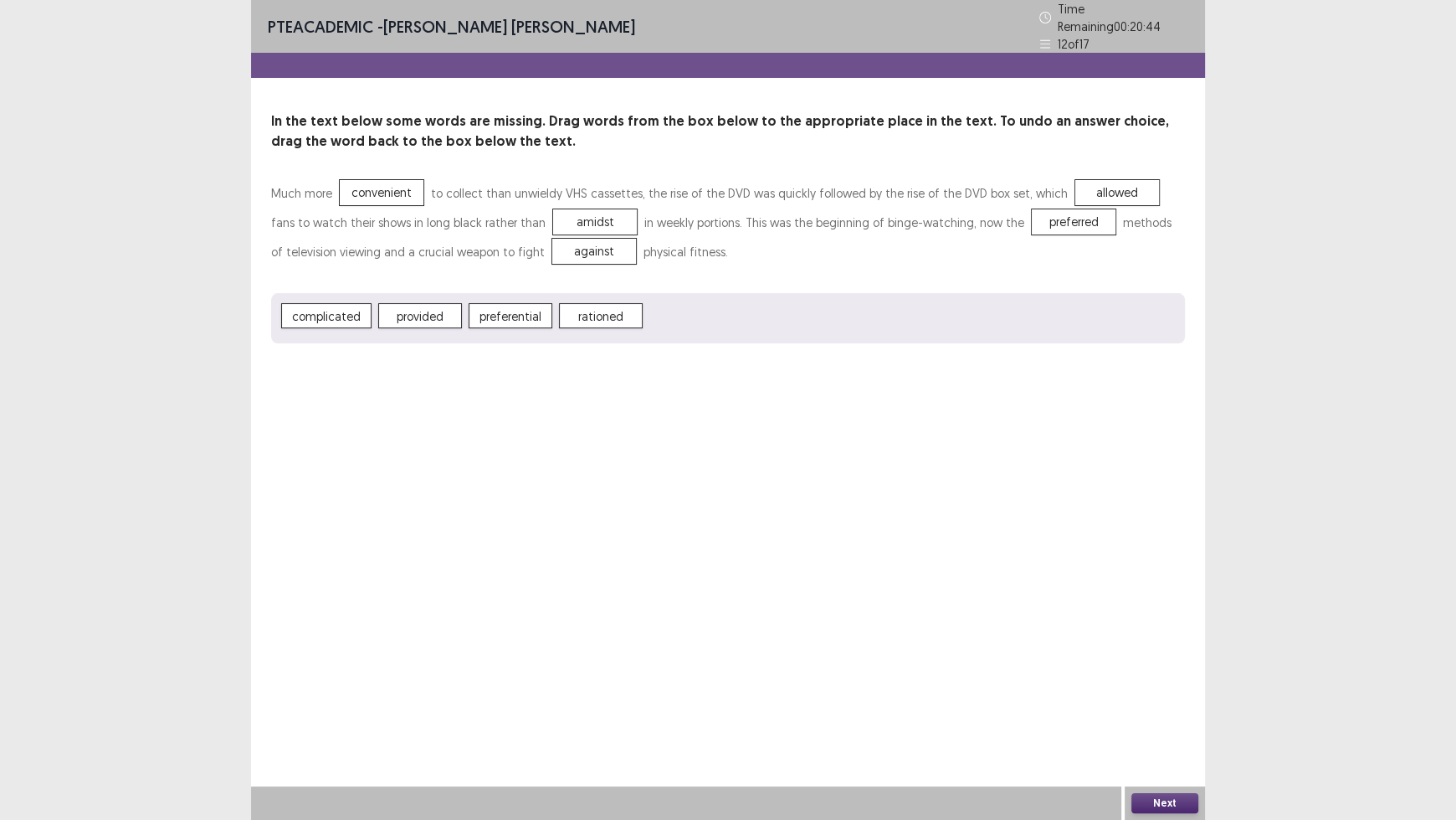
click at [1156, 678] on button "Next" at bounding box center [1165, 803] width 67 height 20
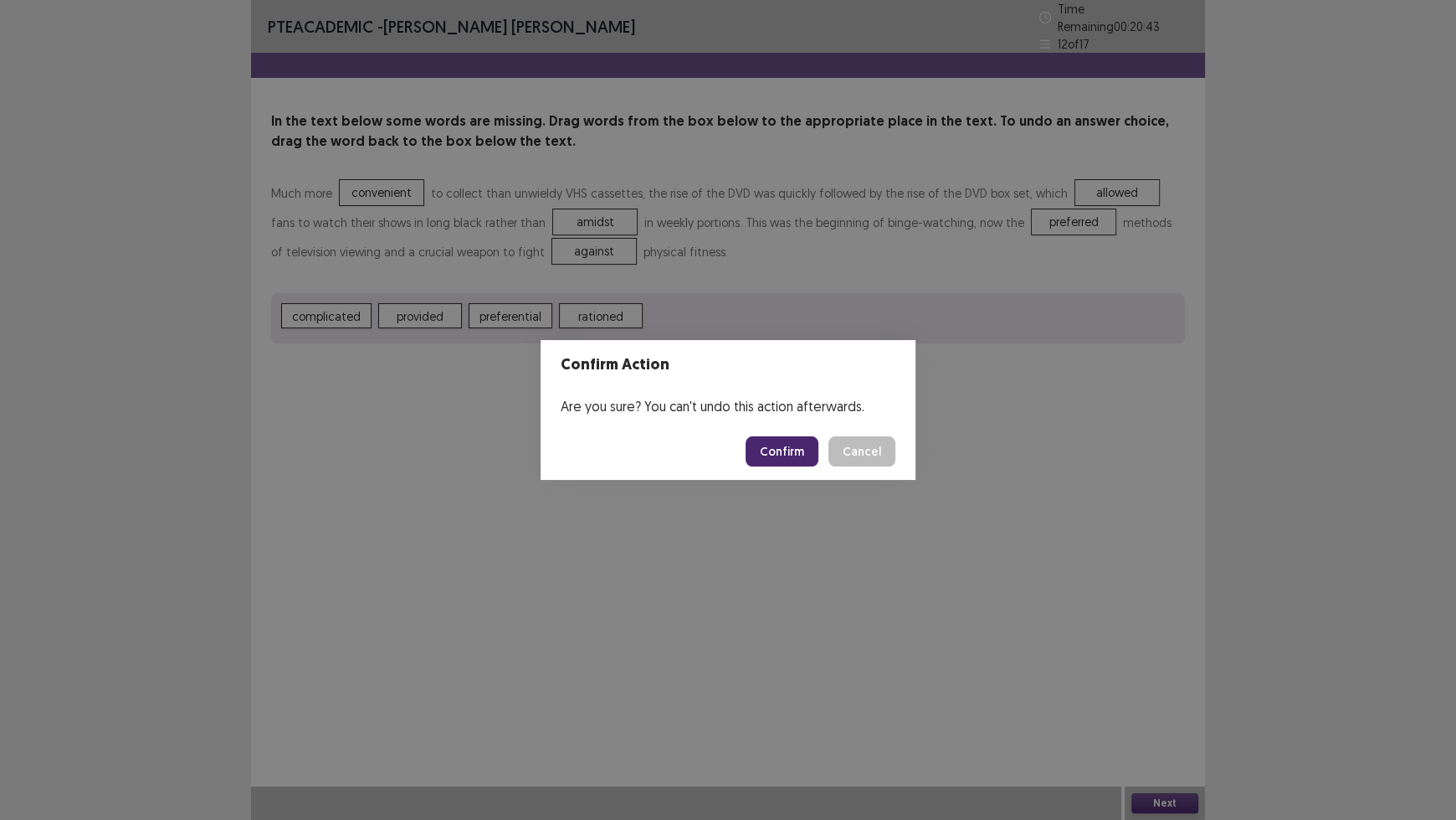
click at [775, 441] on button "Confirm" at bounding box center [782, 451] width 73 height 30
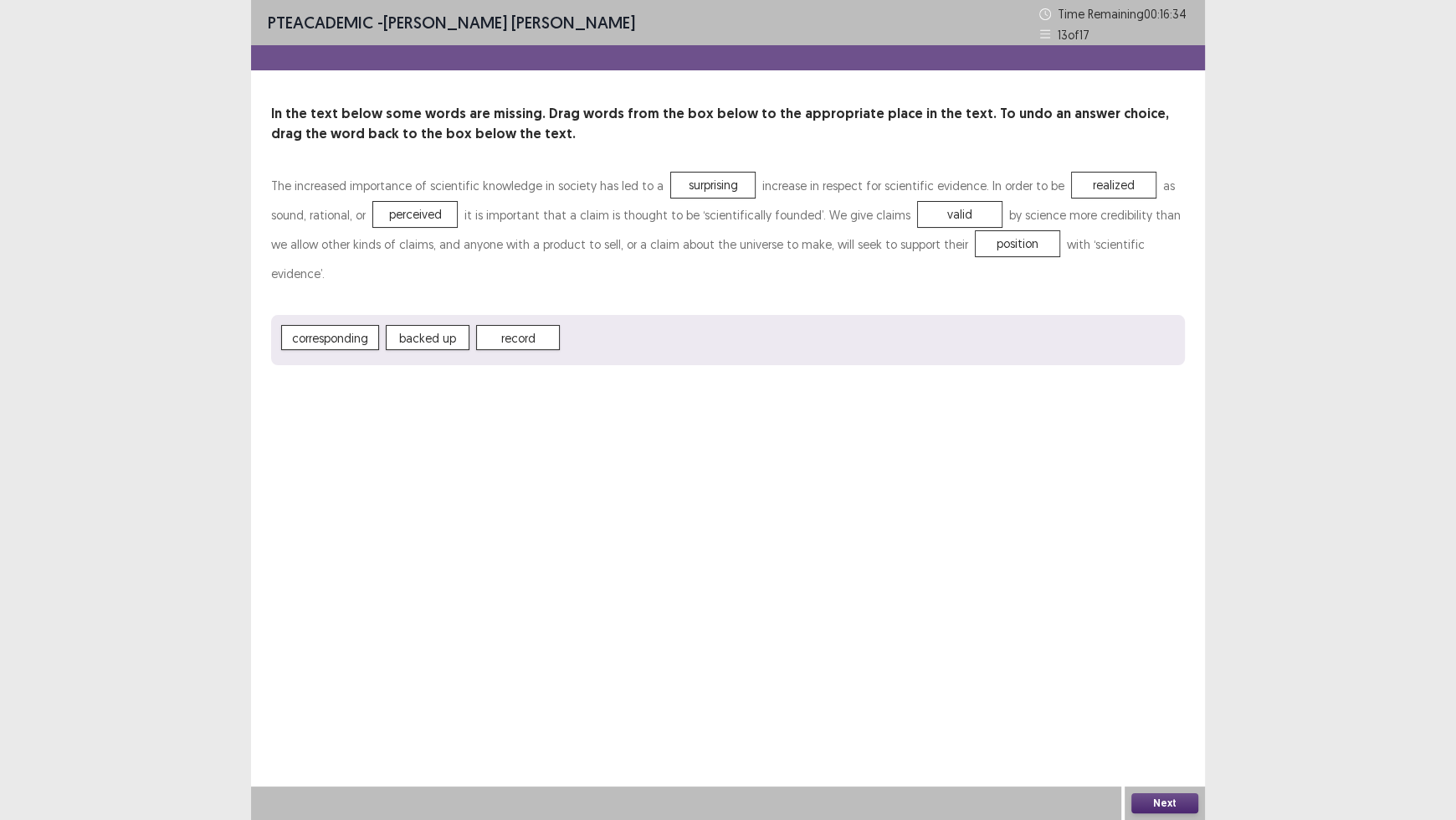
click at [1166, 678] on button "Next" at bounding box center [1165, 803] width 67 height 20
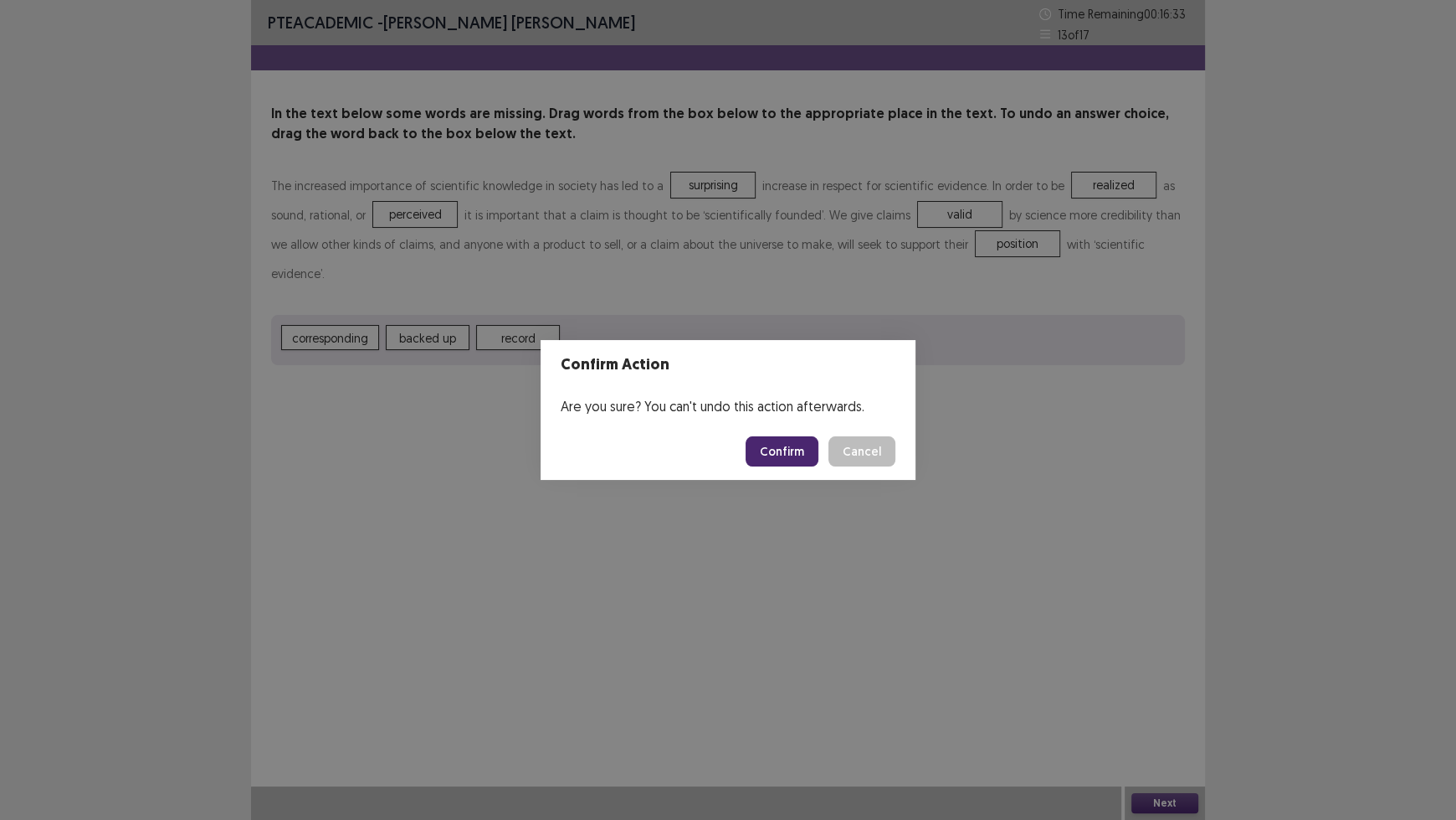
click at [771, 445] on button "Confirm" at bounding box center [782, 451] width 73 height 30
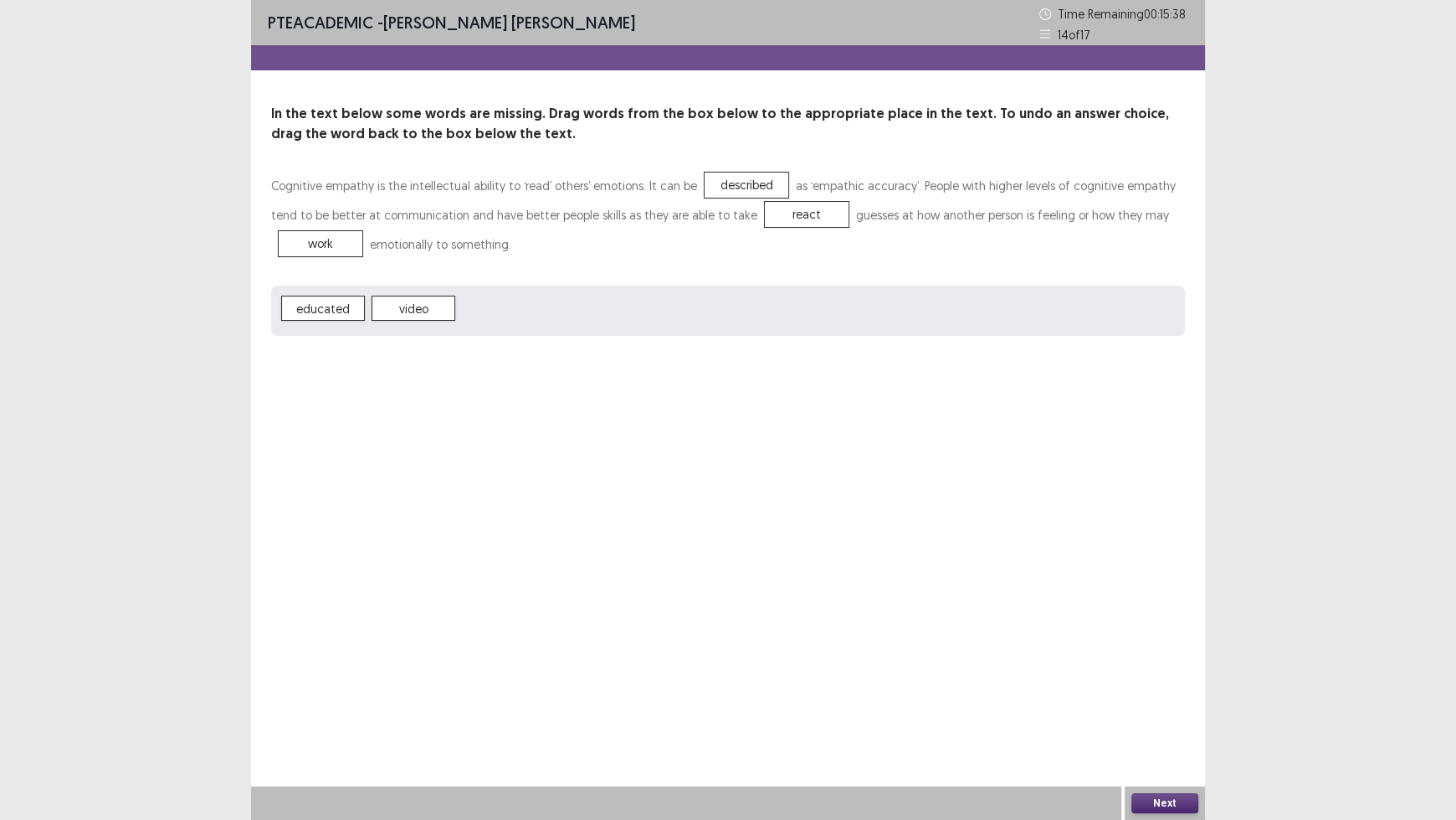
click at [1164, 678] on button "Next" at bounding box center [1165, 803] width 67 height 20
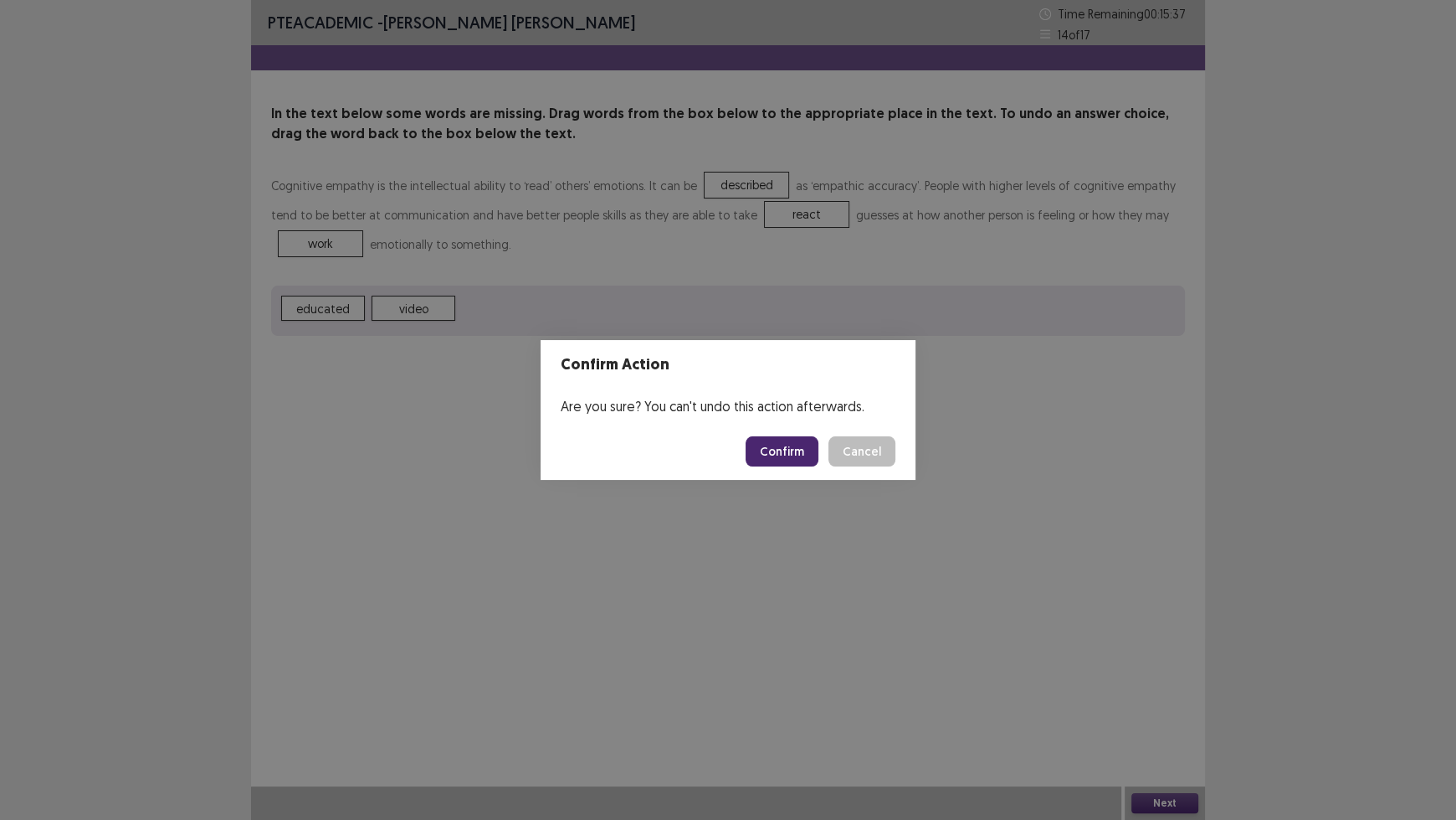
click at [756, 451] on button "Confirm" at bounding box center [782, 451] width 73 height 30
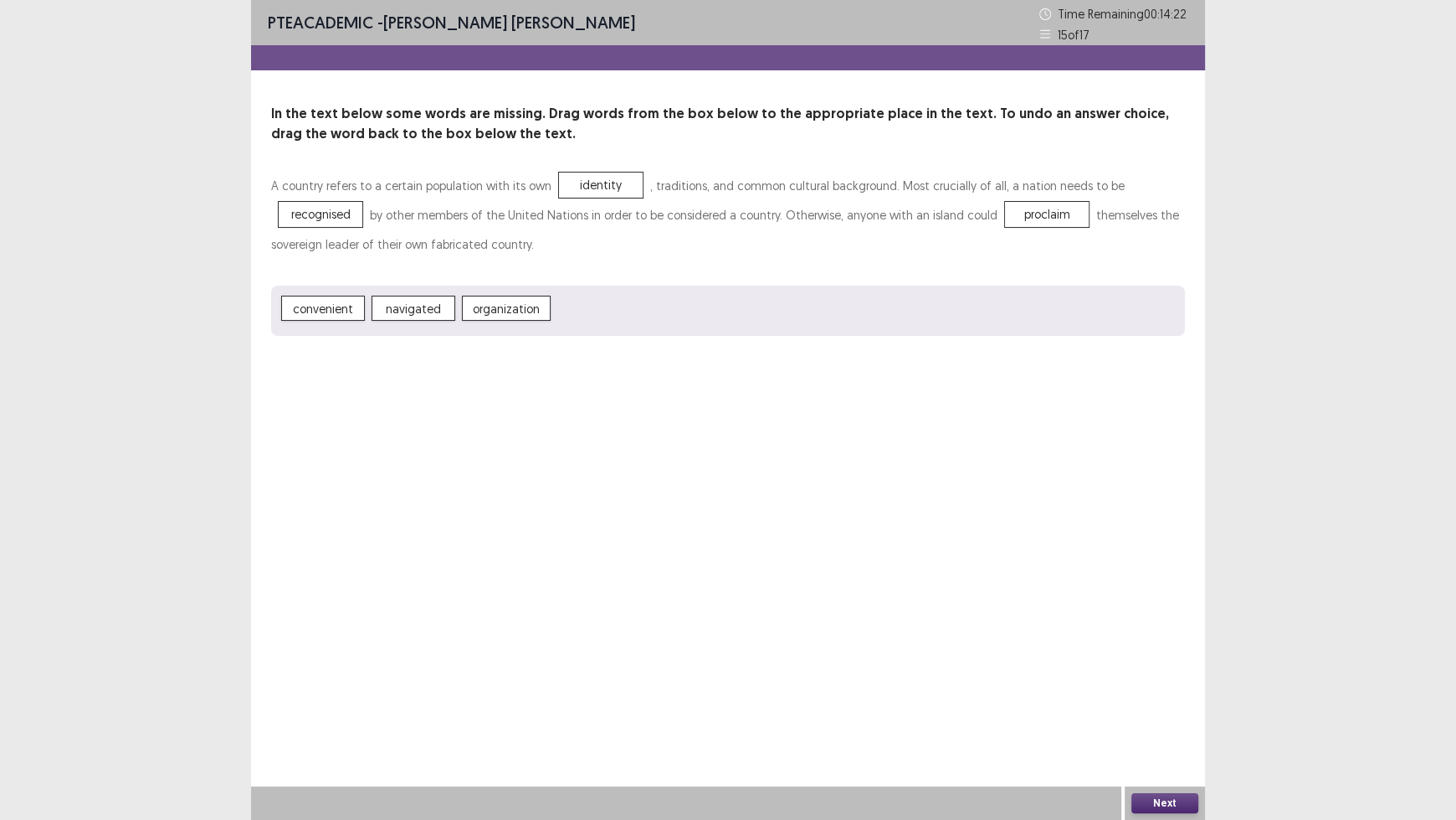
click at [1145, 678] on button "Next" at bounding box center [1165, 803] width 67 height 20
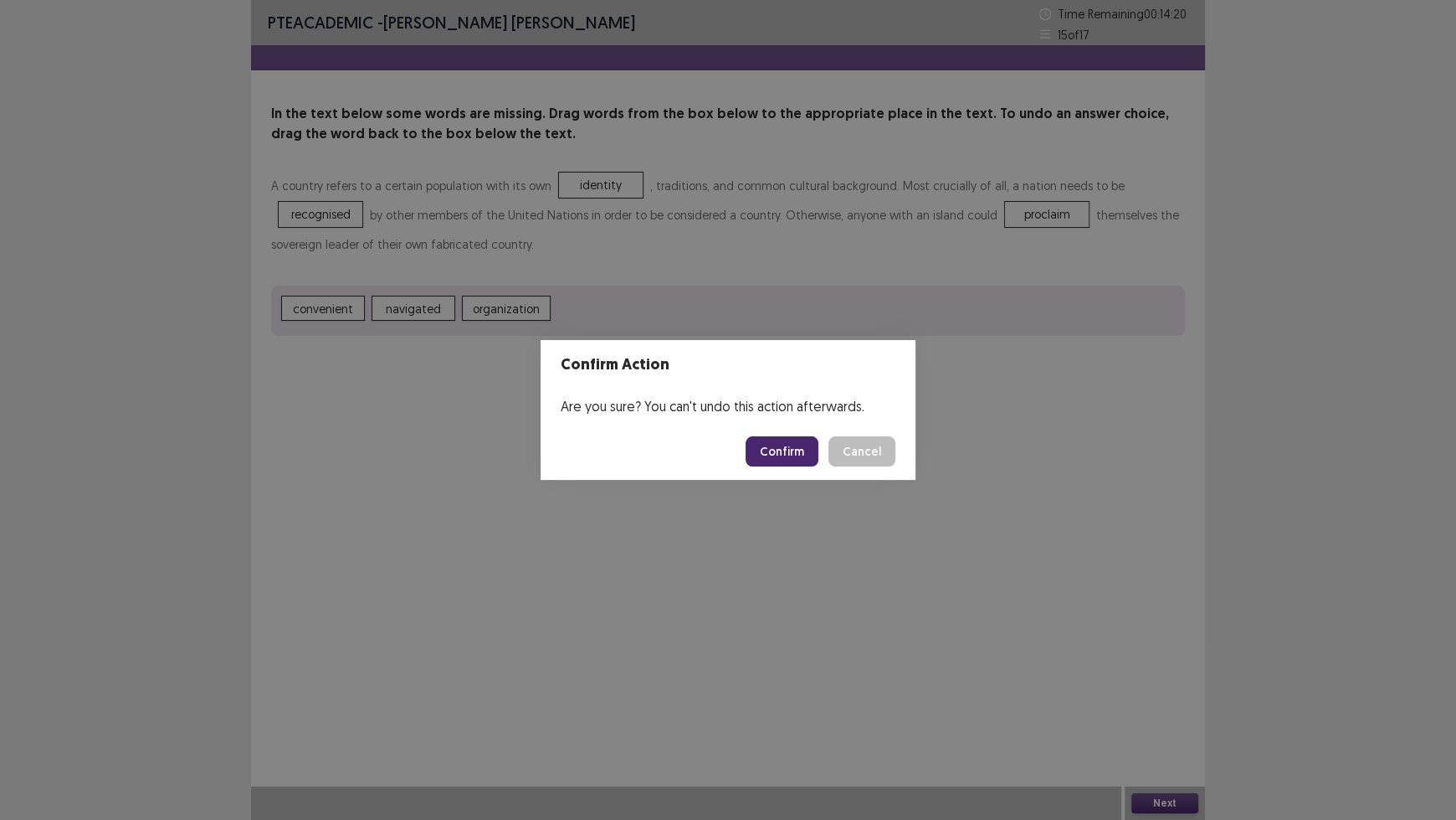
click at [775, 434] on footer "Confirm Cancel" at bounding box center [728, 451] width 375 height 57
click at [785, 450] on button "Confirm" at bounding box center [782, 451] width 73 height 30
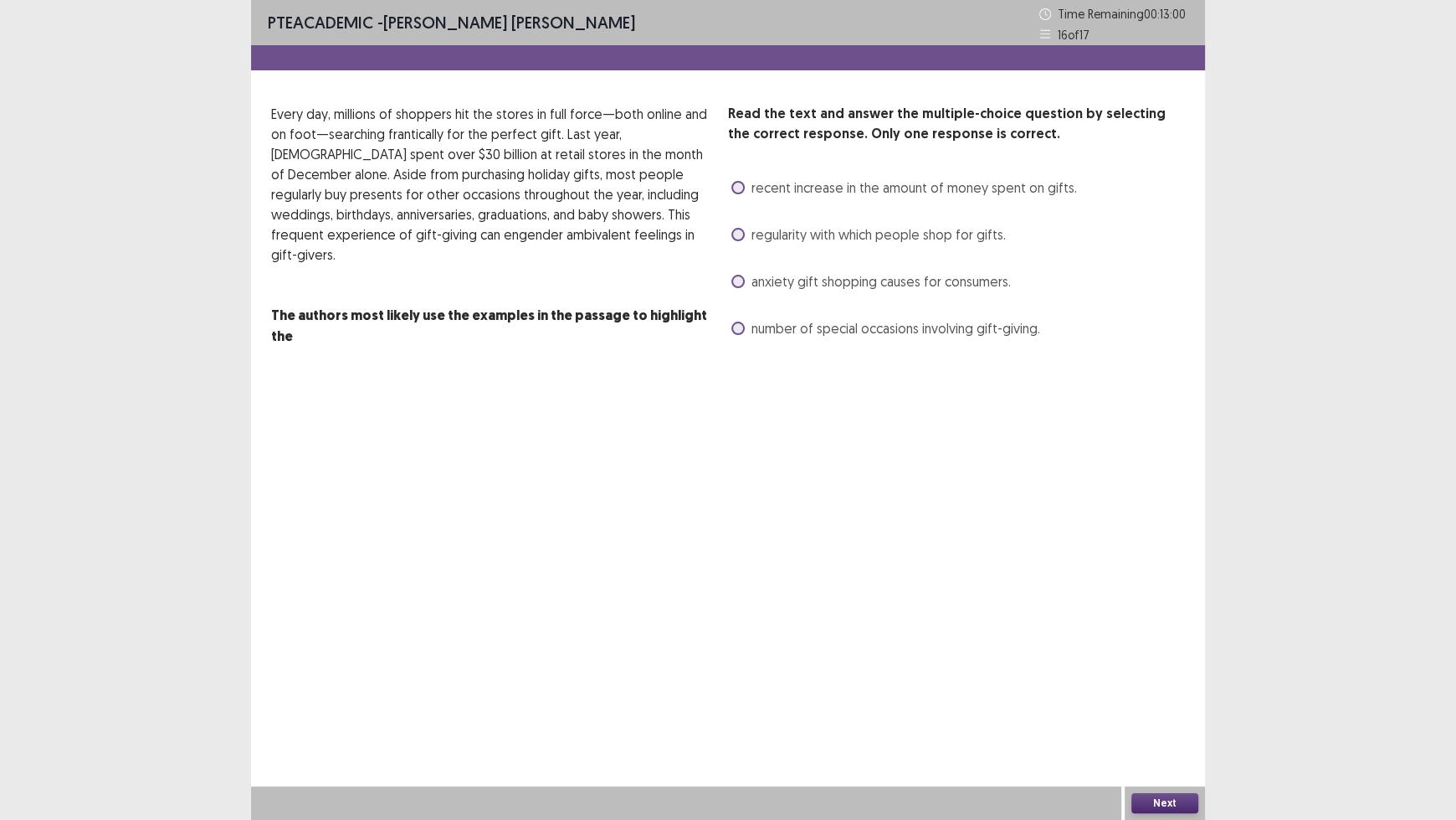
click at [739, 186] on span at bounding box center [738, 187] width 14 height 14
click at [1170, 678] on button "Next" at bounding box center [1165, 803] width 67 height 20
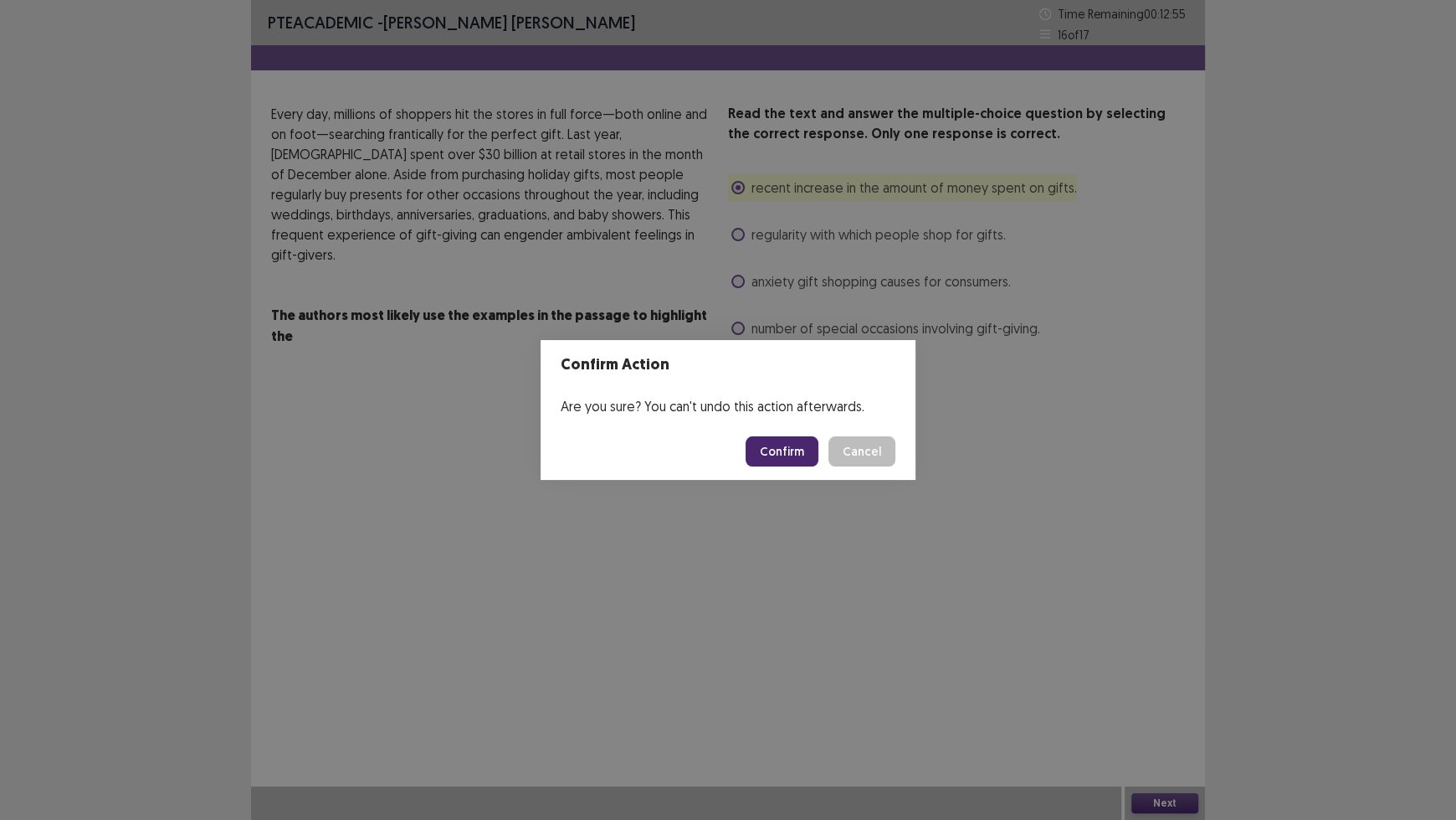
click at [784, 453] on button "Confirm" at bounding box center [782, 451] width 73 height 30
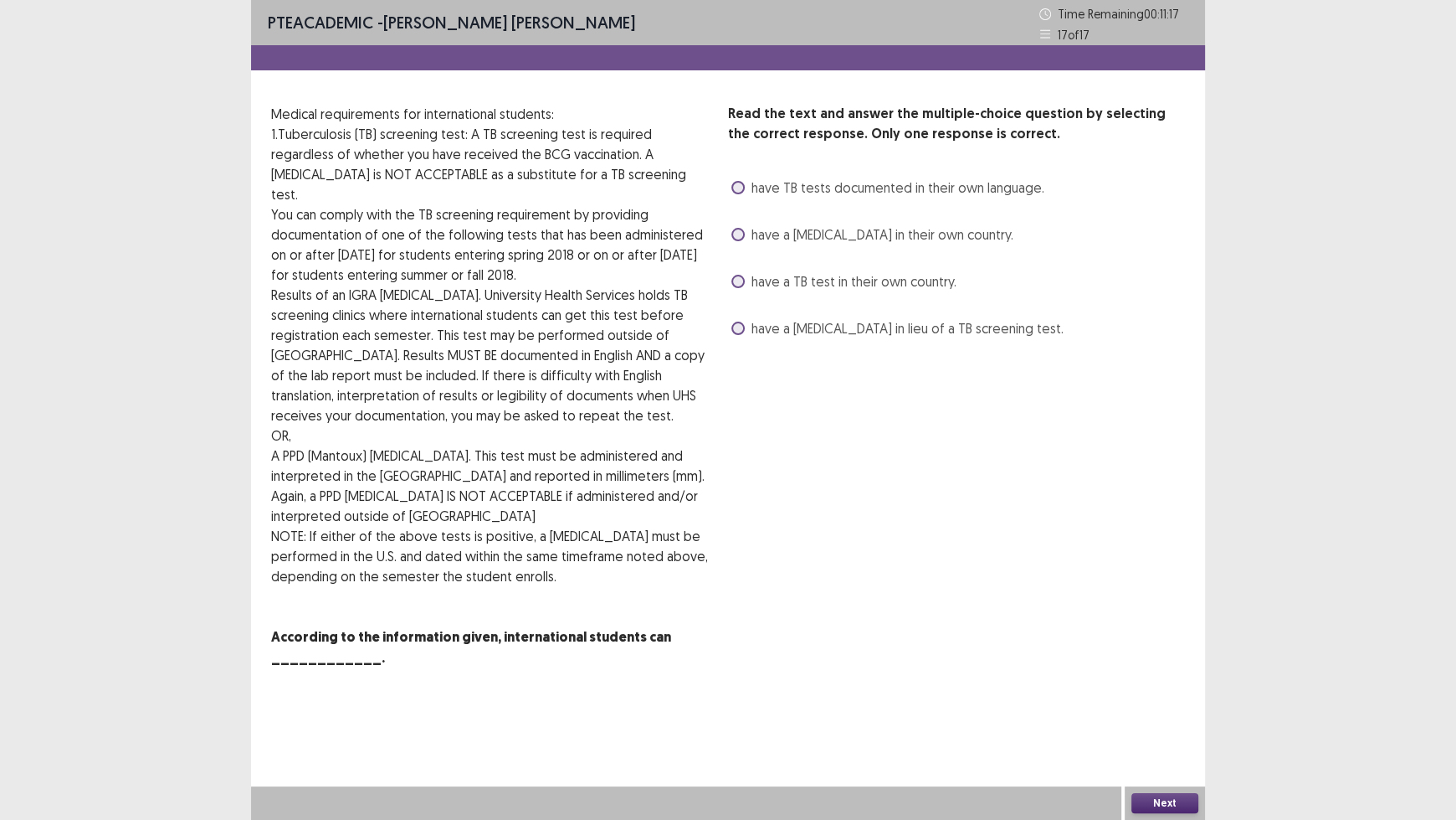
click at [737, 184] on span at bounding box center [738, 187] width 14 height 14
click at [1163, 678] on button "Next" at bounding box center [1165, 803] width 67 height 20
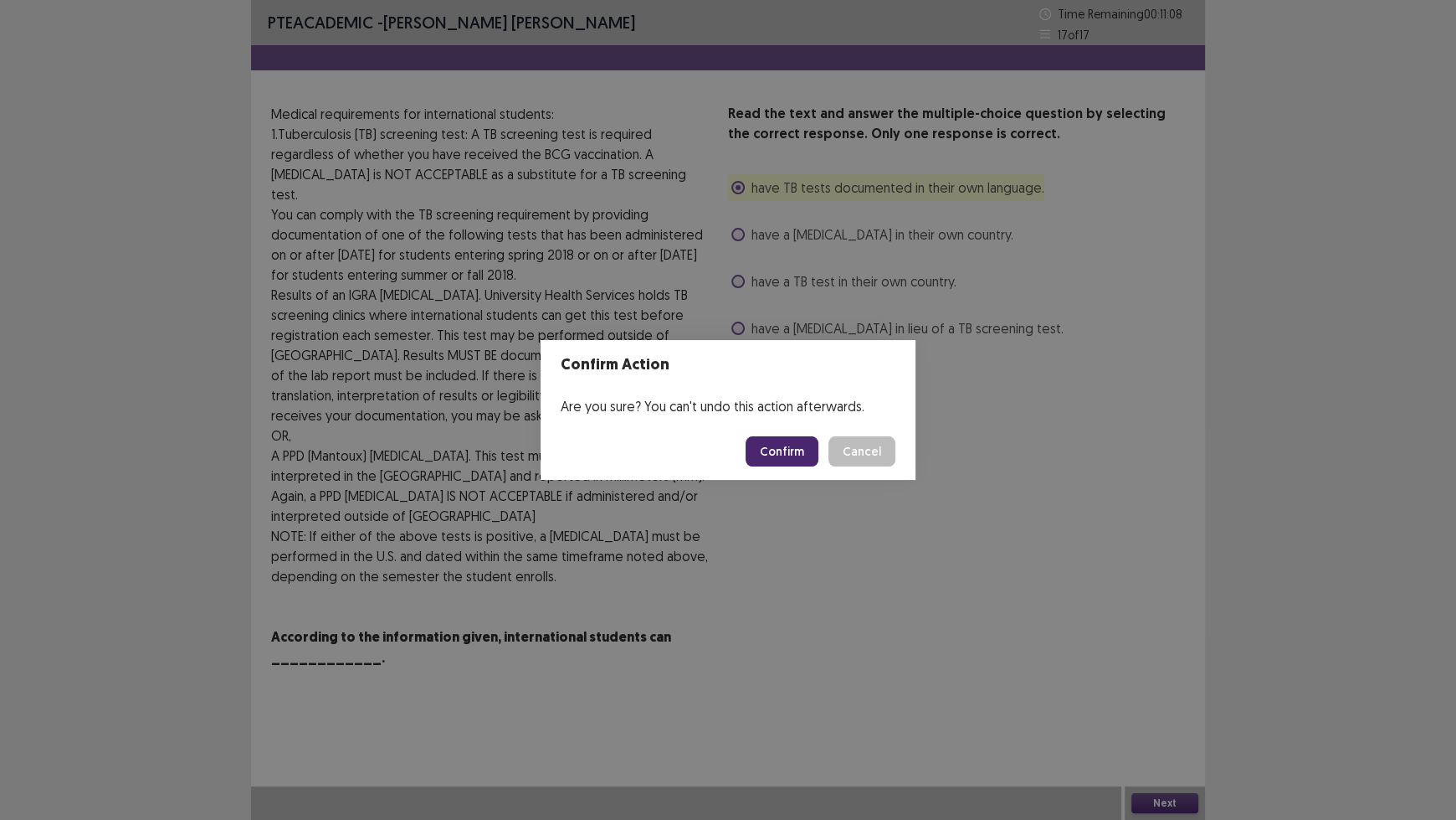
click at [779, 450] on button "Confirm" at bounding box center [782, 451] width 73 height 30
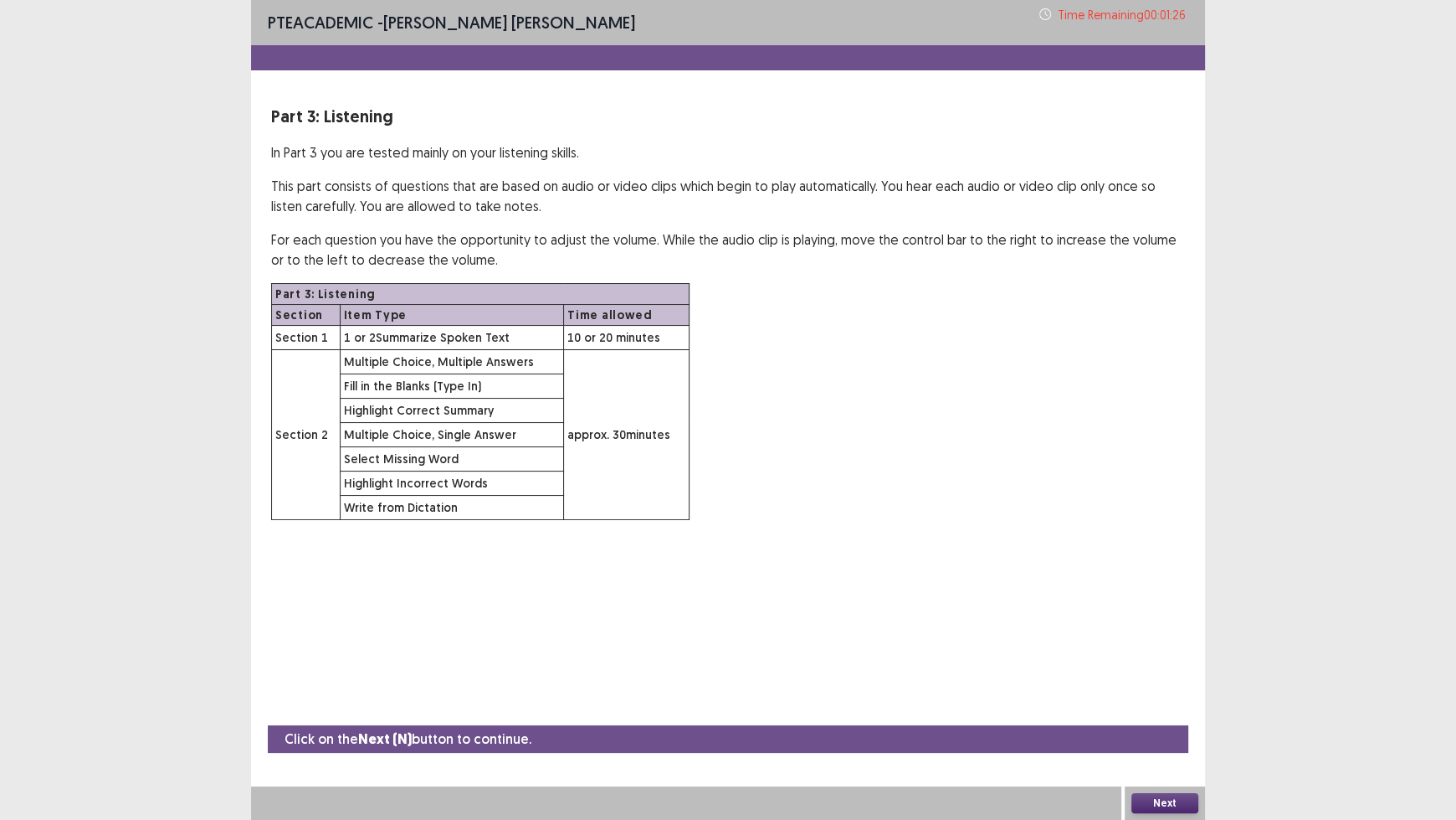
click at [1162, 678] on button "Next" at bounding box center [1165, 803] width 67 height 20
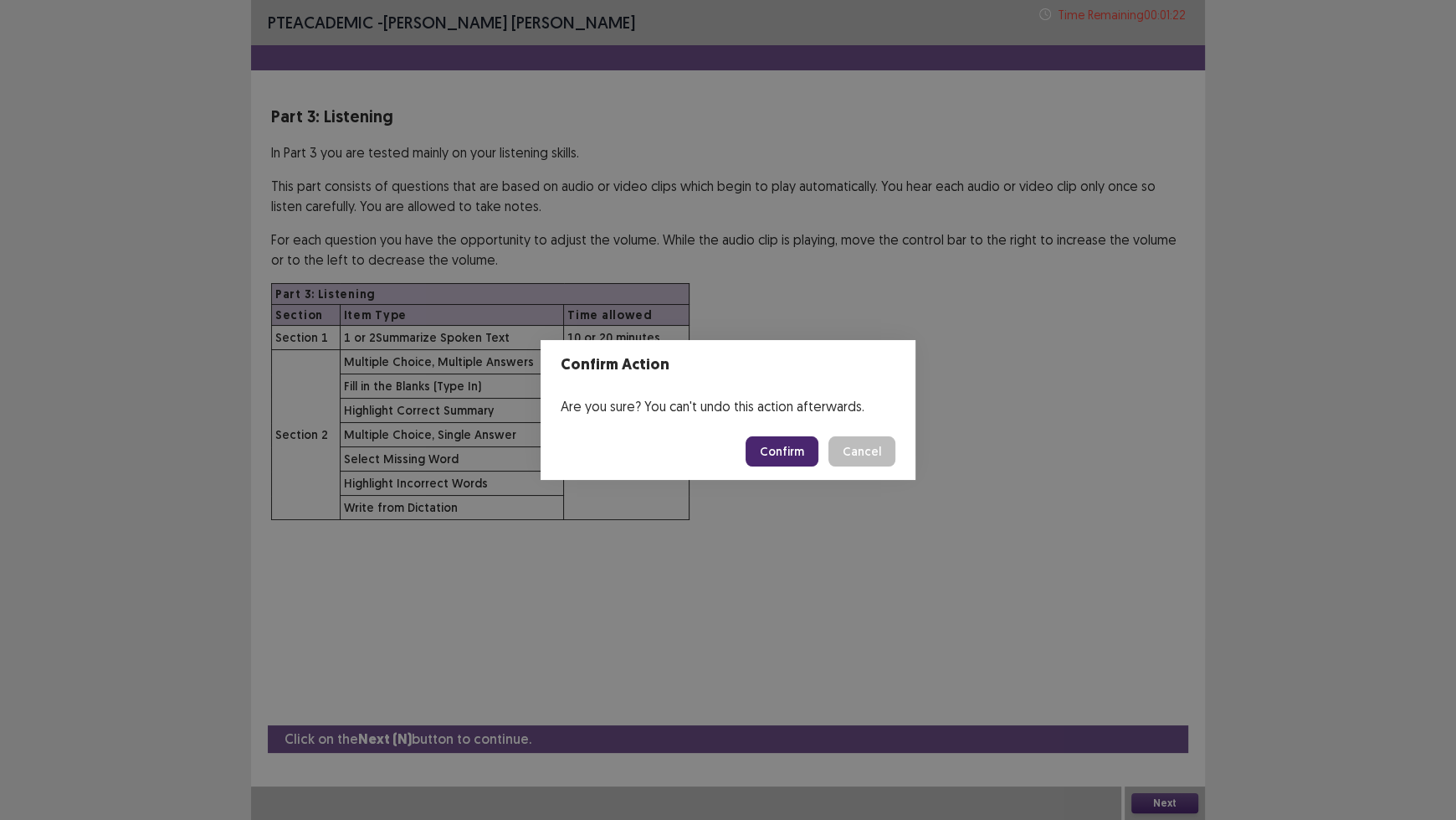
click at [776, 441] on button "Confirm" at bounding box center [782, 451] width 73 height 30
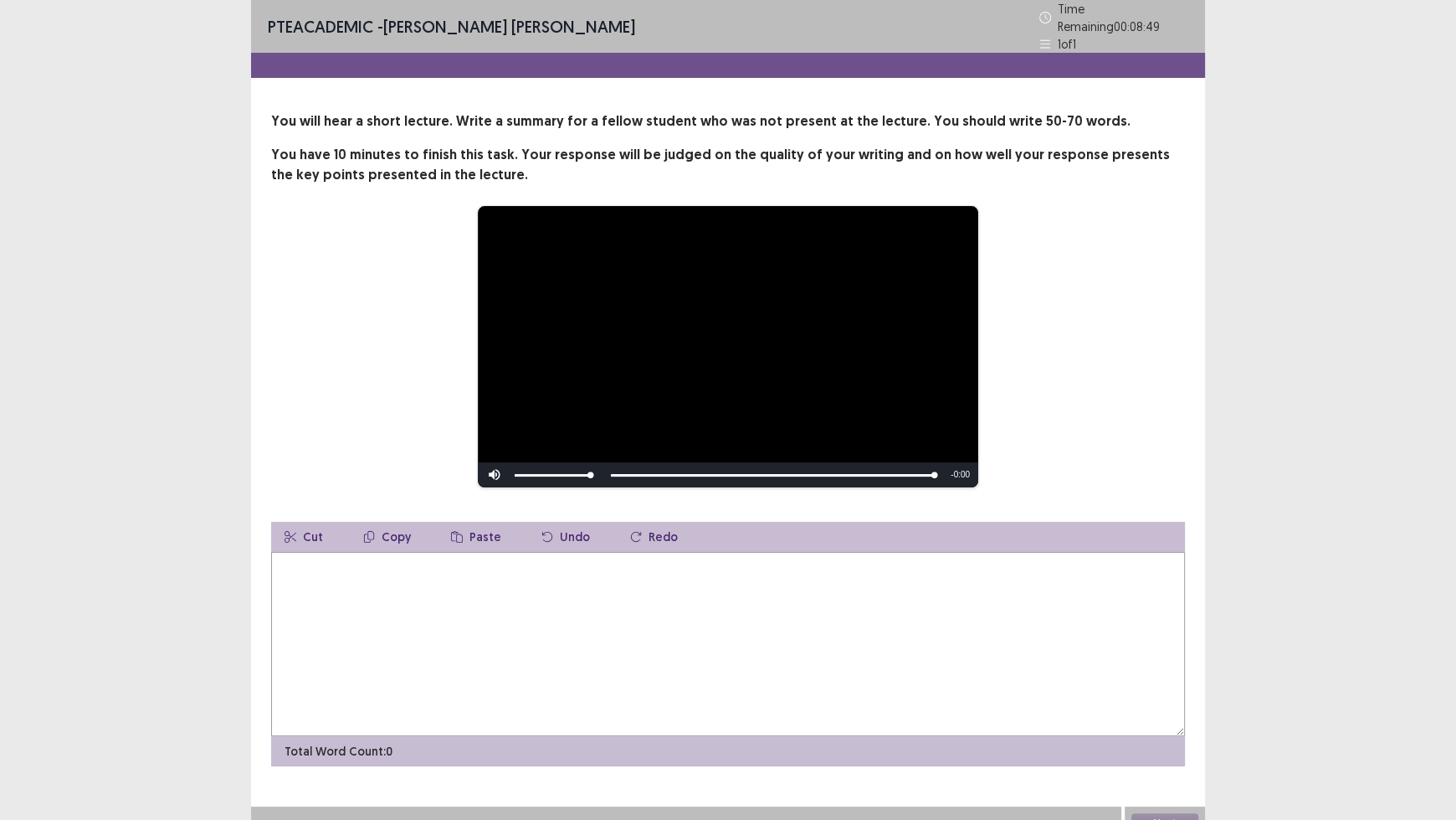
click at [689, 585] on textarea at bounding box center [728, 644] width 914 height 184
type textarea "**********"
click at [1157, 678] on button "Next" at bounding box center [1165, 823] width 67 height 20
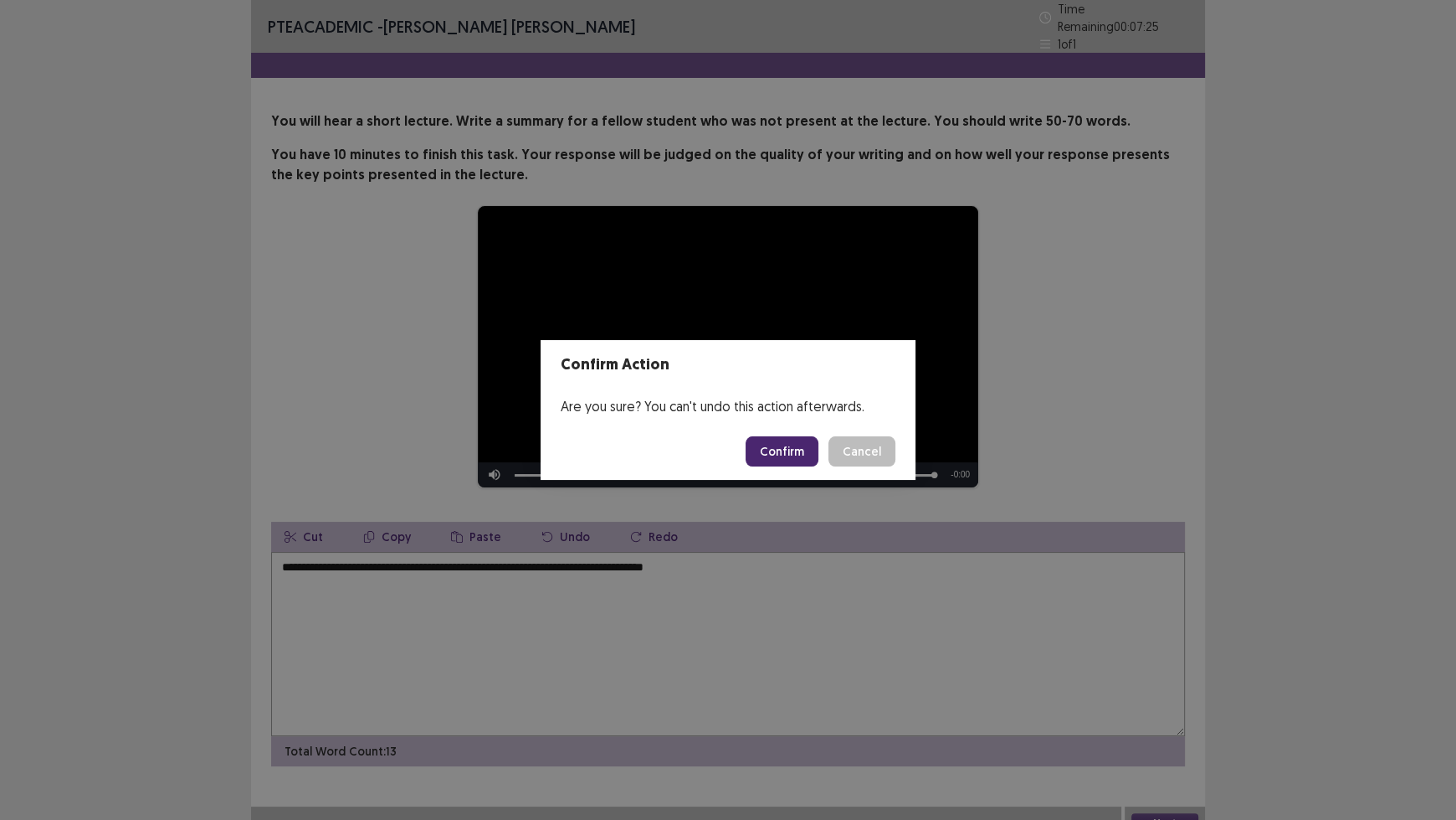
click at [787, 449] on button "Confirm" at bounding box center [782, 451] width 73 height 30
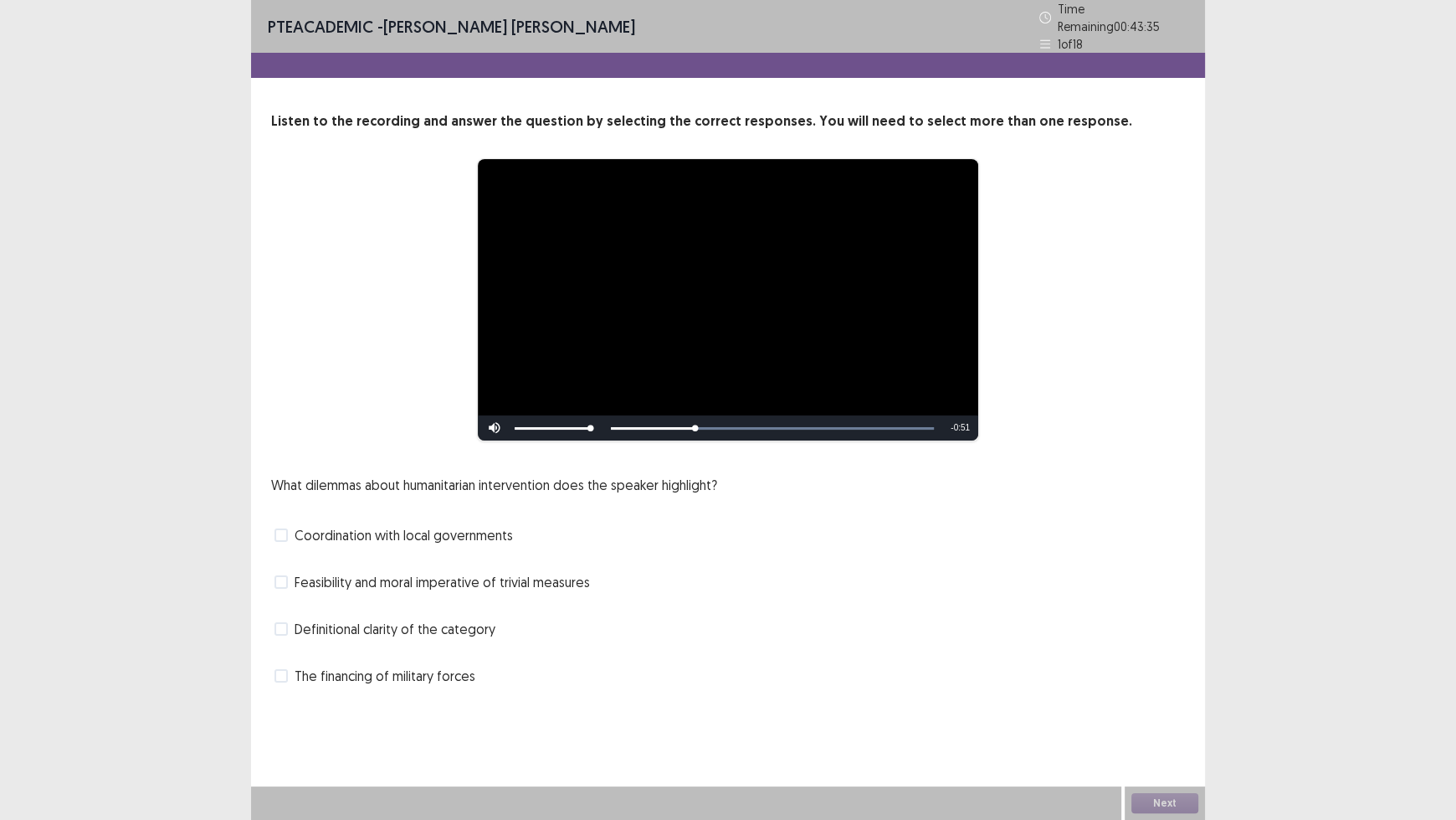
click at [285, 622] on span at bounding box center [281, 628] width 14 height 14
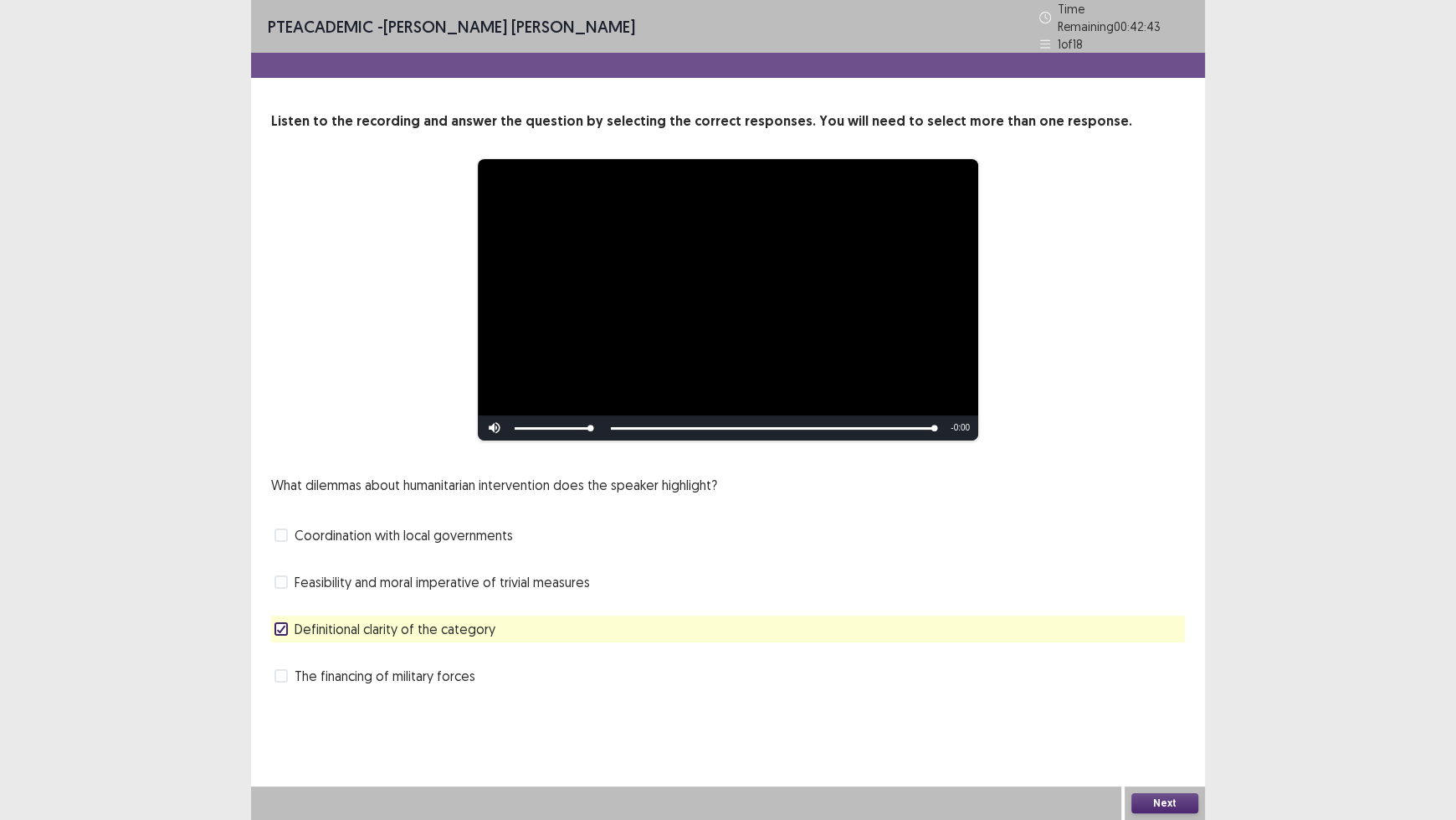
click at [1158, 678] on button "Next" at bounding box center [1165, 803] width 67 height 20
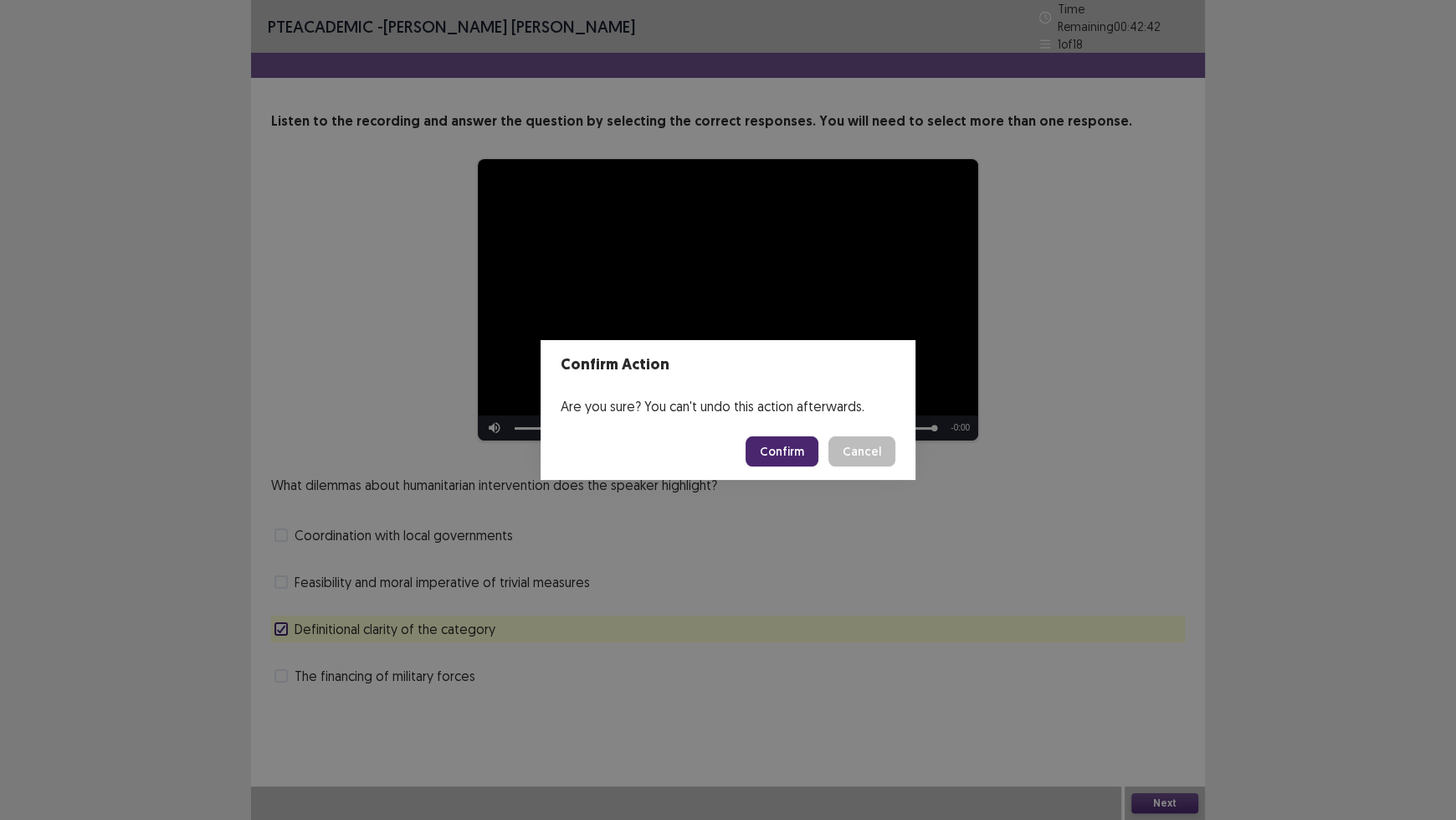
click at [776, 443] on button "Confirm" at bounding box center [782, 451] width 73 height 30
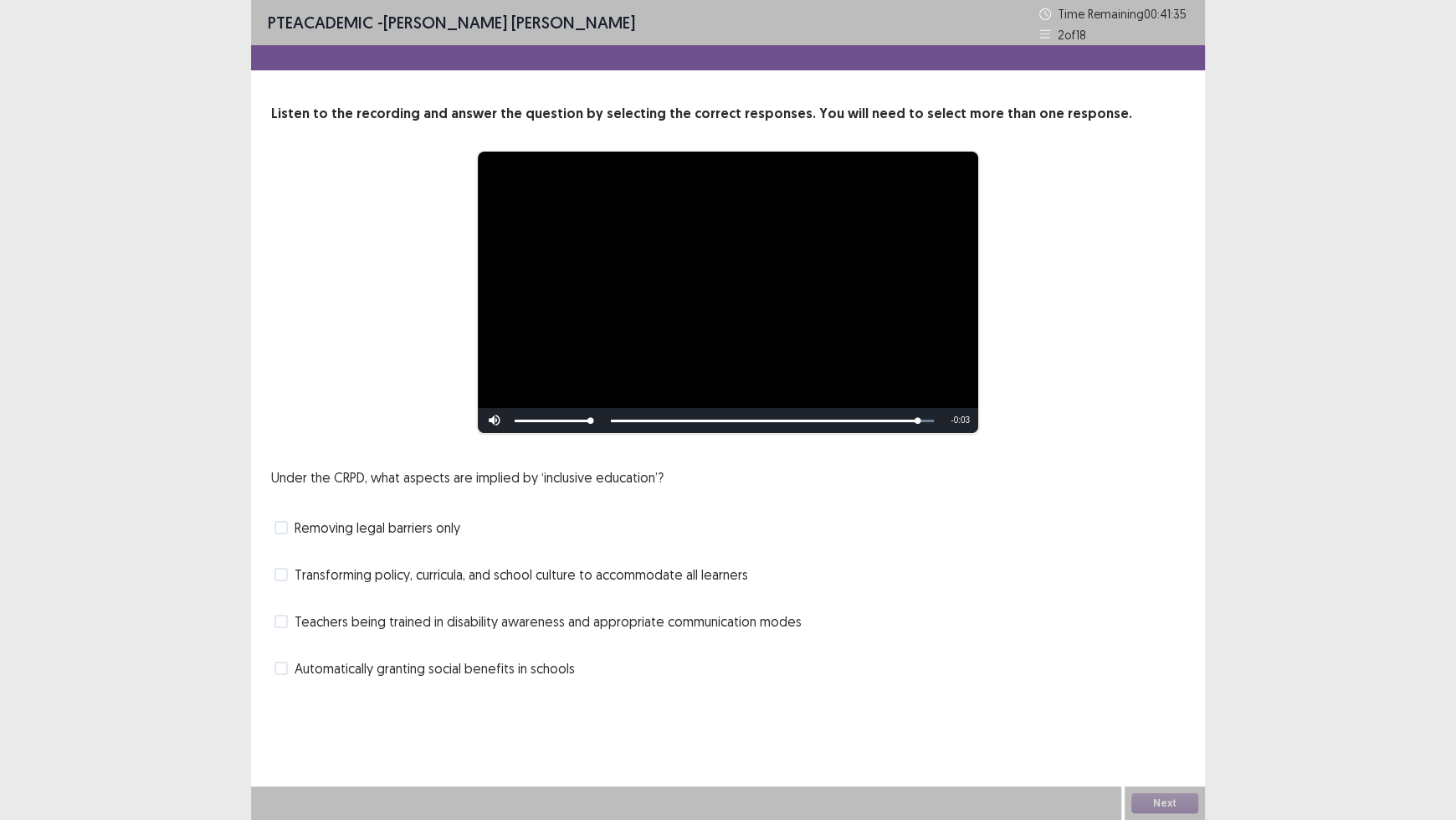
click at [388, 528] on span "Removing legal barriers only" at bounding box center [377, 528] width 166 height 20
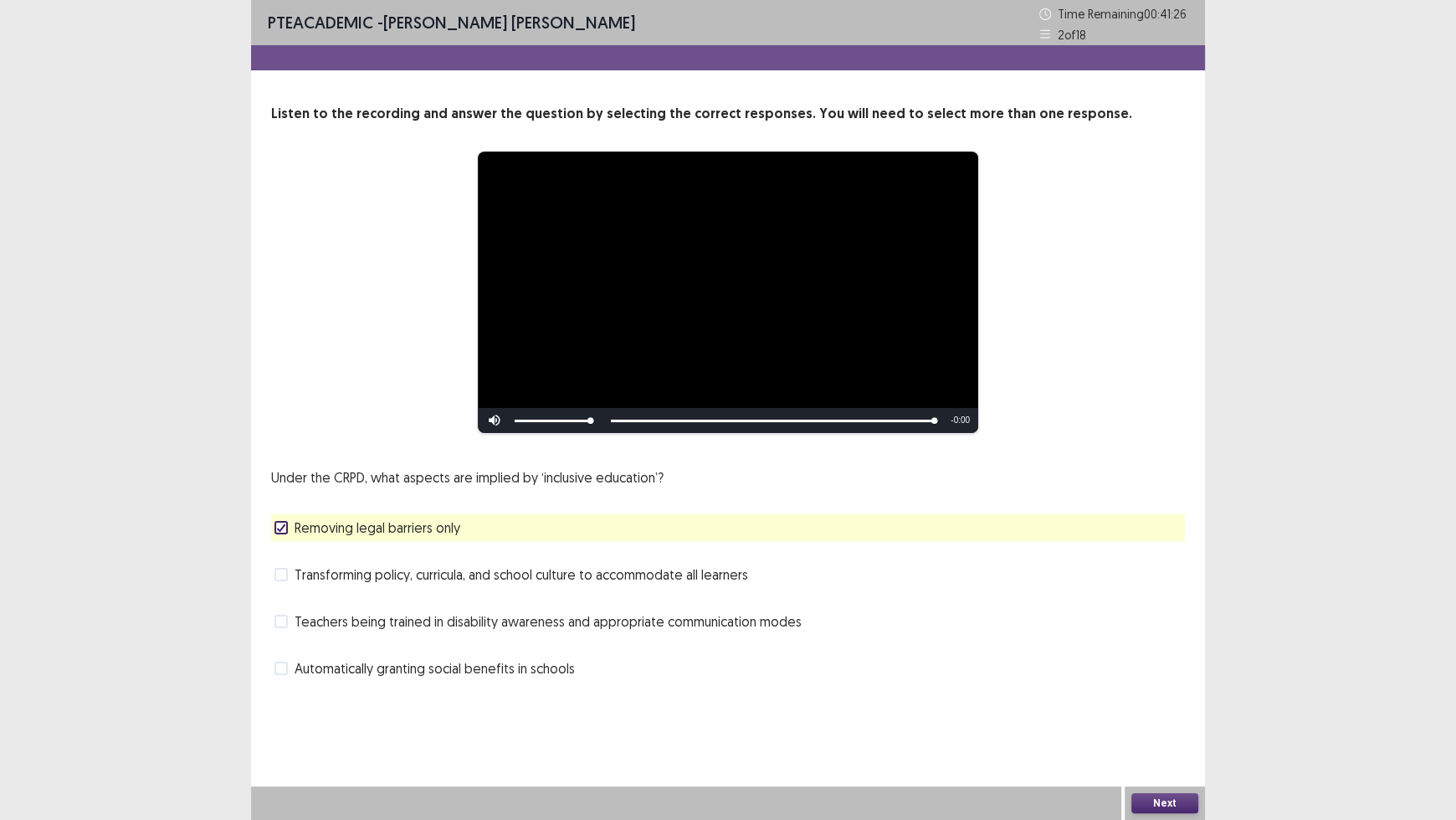
click at [372, 578] on span "Transforming policy, curricula, and school culture to accommodate all learners" at bounding box center [521, 575] width 454 height 20
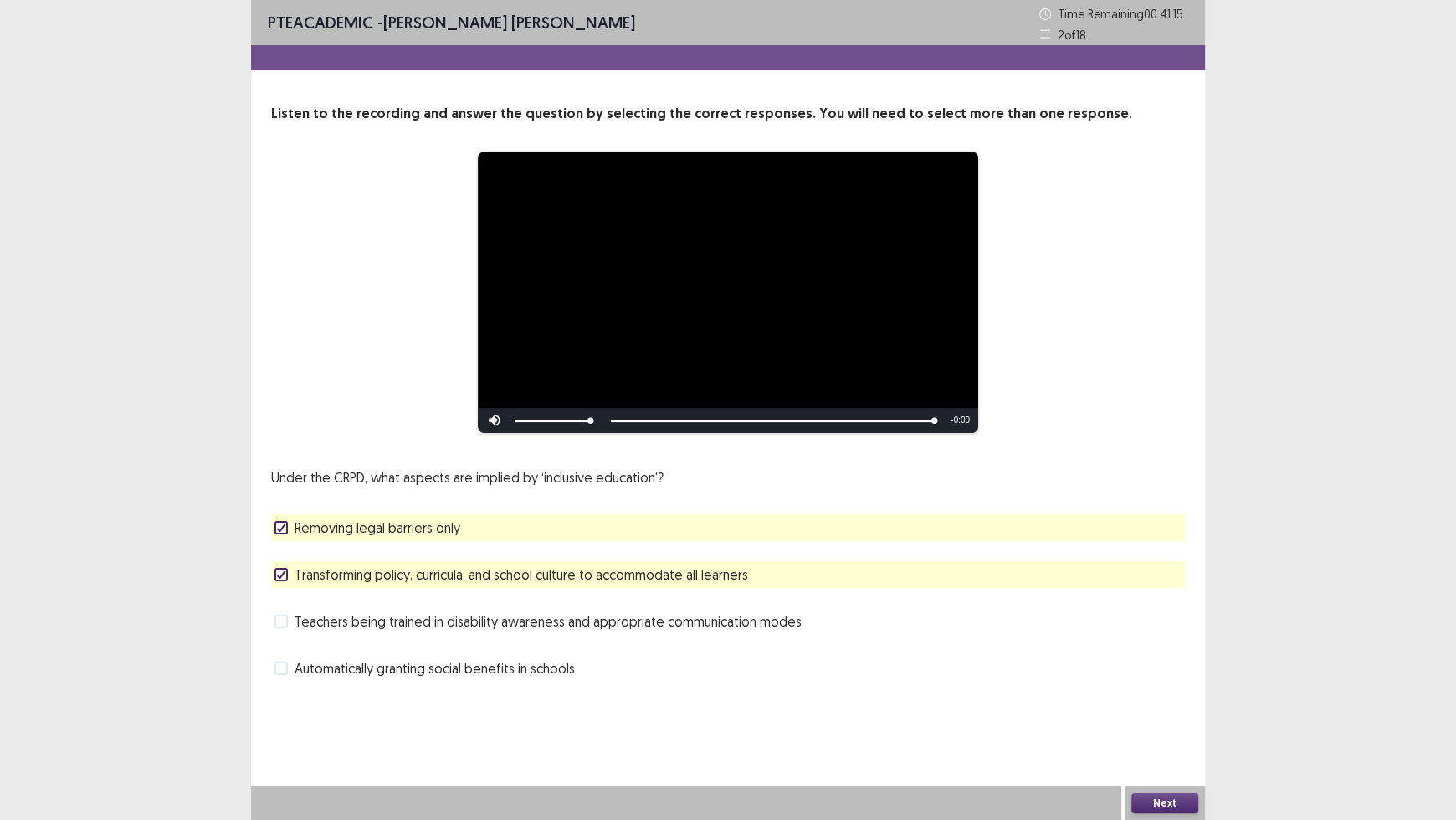
click at [1178, 678] on button "Next" at bounding box center [1165, 803] width 67 height 20
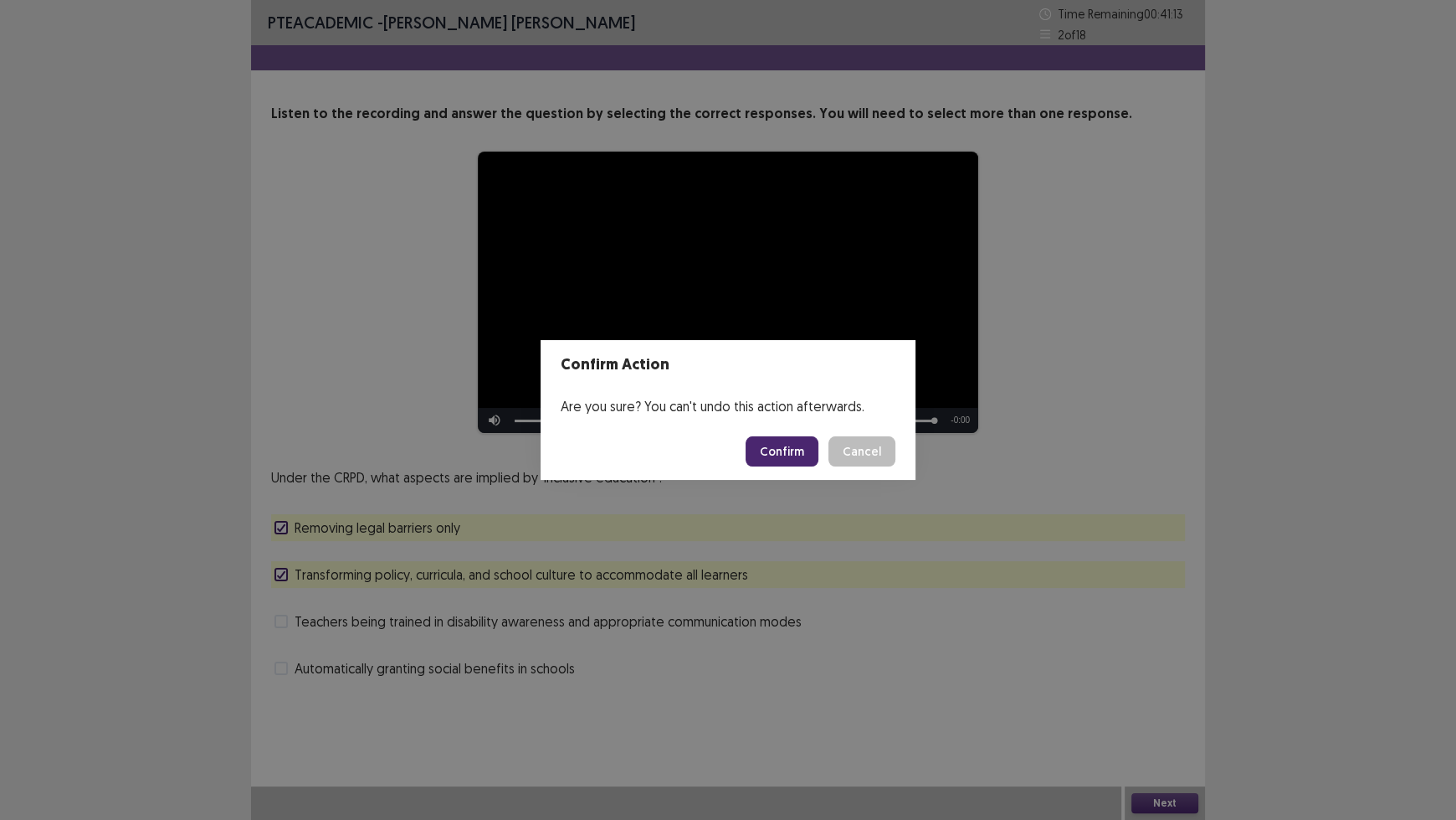
click at [765, 440] on button "Confirm" at bounding box center [782, 451] width 73 height 30
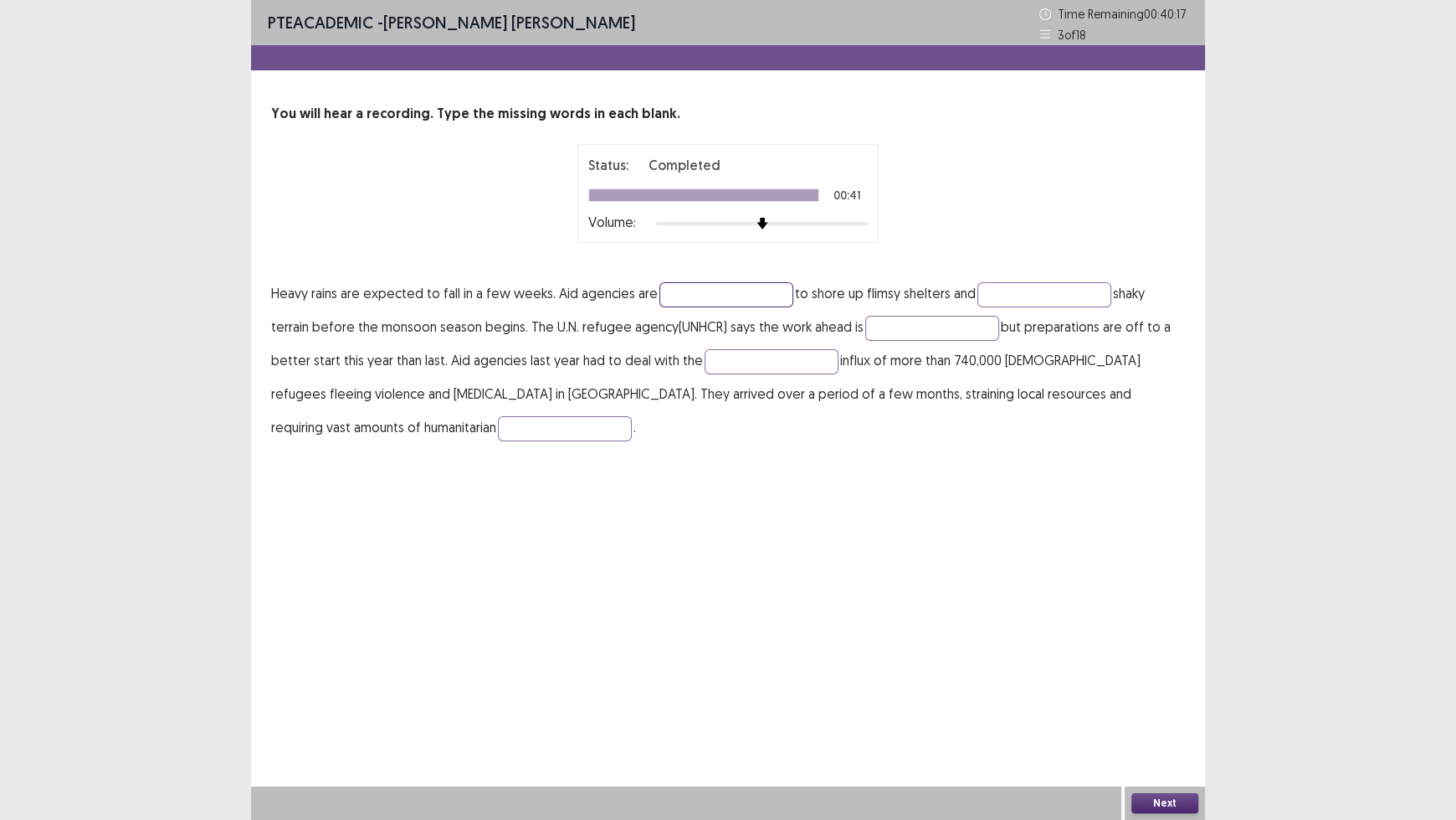
click at [683, 288] on input "text" at bounding box center [726, 294] width 134 height 25
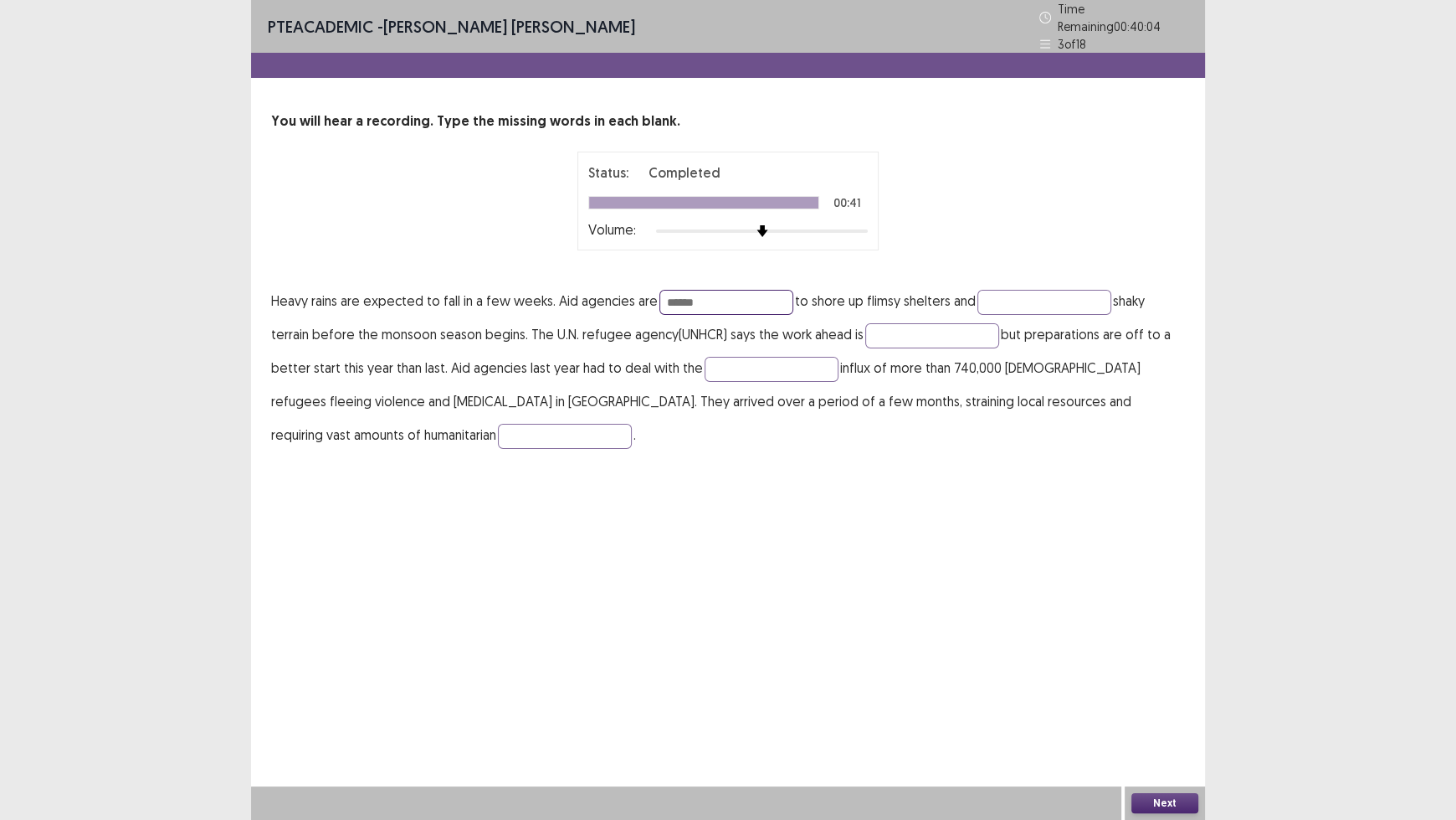
click at [667, 291] on input "******" at bounding box center [726, 302] width 134 height 25
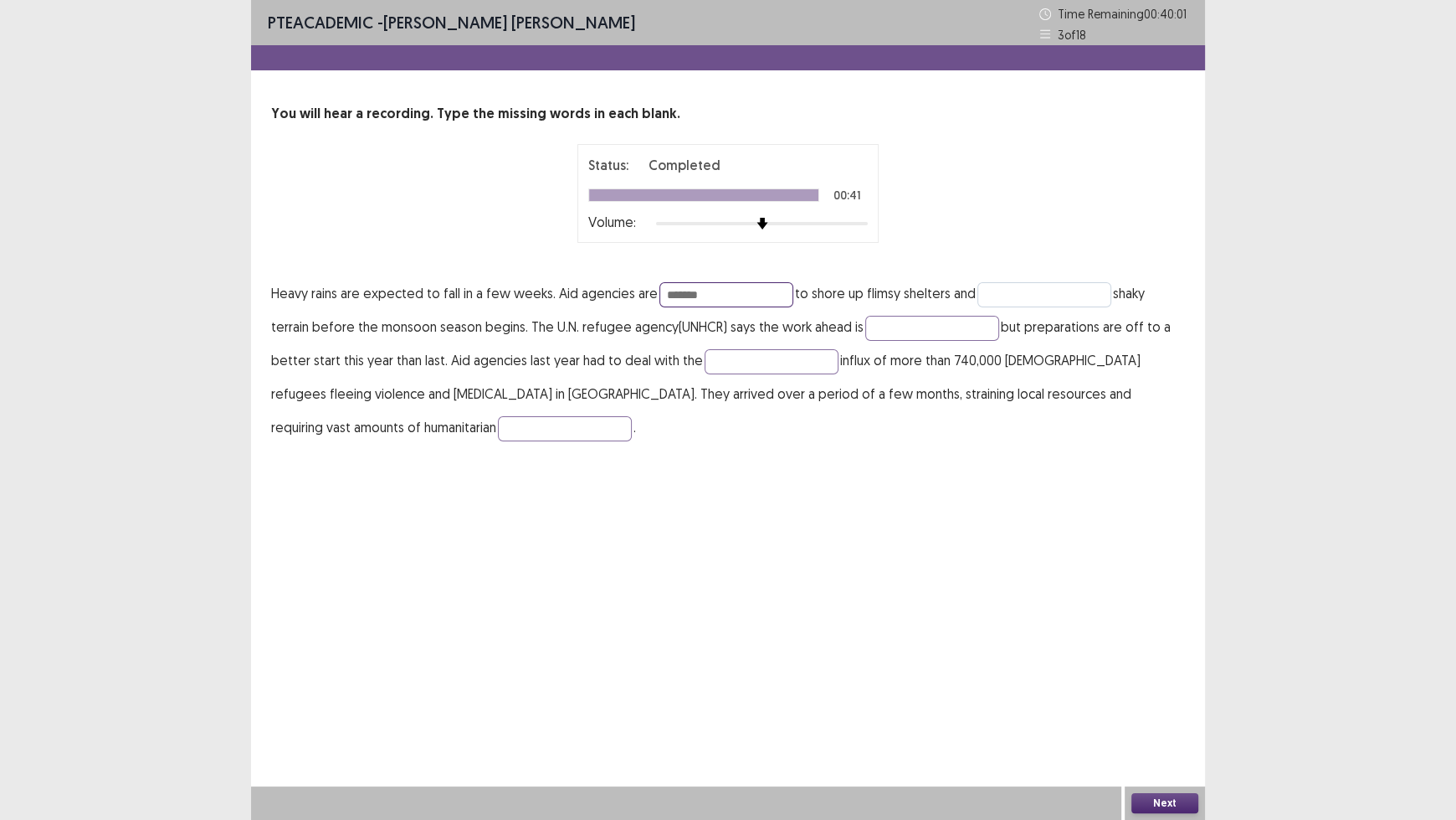
type input "*******"
click at [1008, 289] on input "text" at bounding box center [1044, 294] width 134 height 25
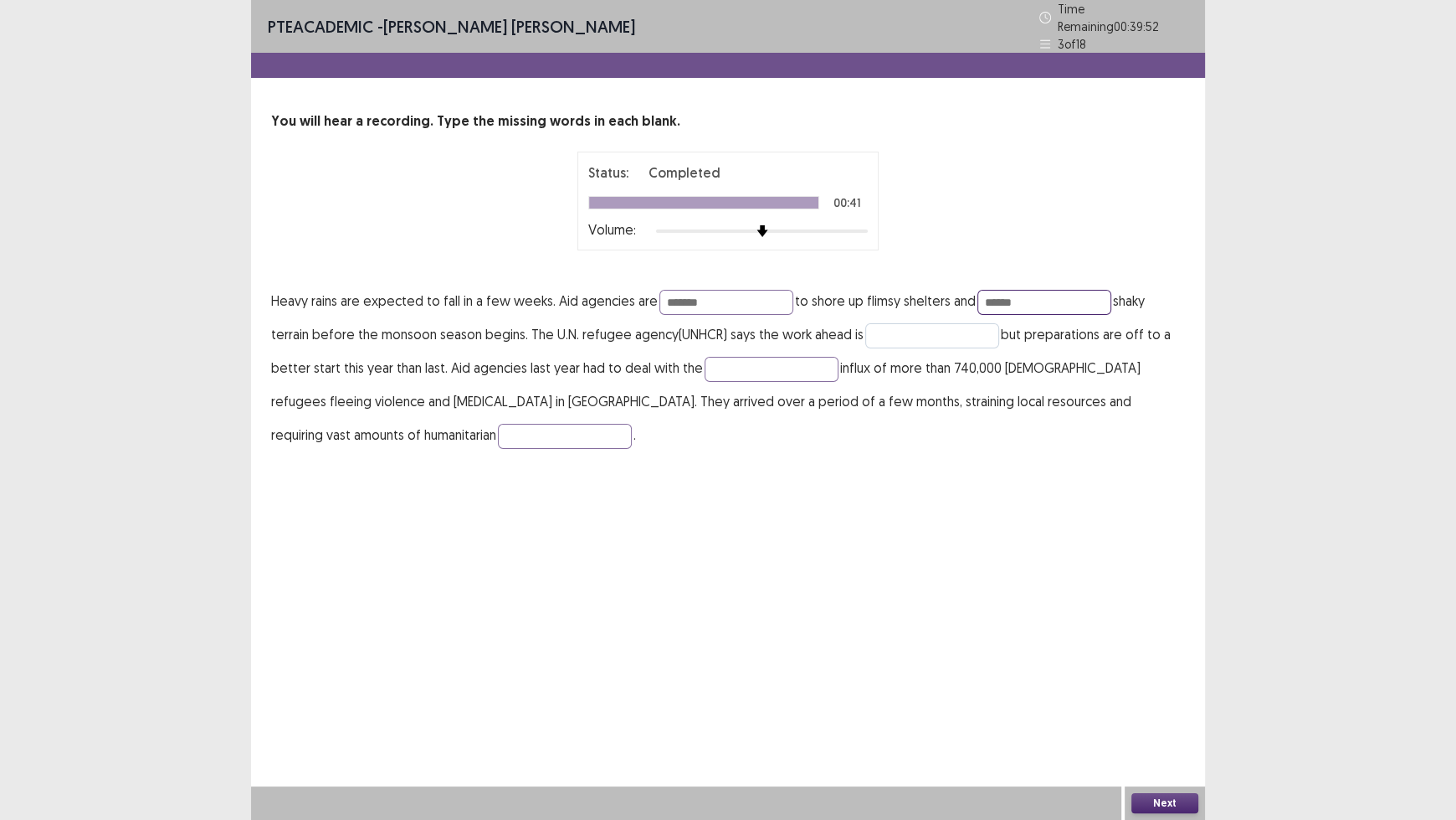
type input "******"
click at [894, 323] on input "text" at bounding box center [931, 335] width 134 height 25
type input "**********"
click at [734, 361] on input "text" at bounding box center [771, 369] width 134 height 25
type input "****"
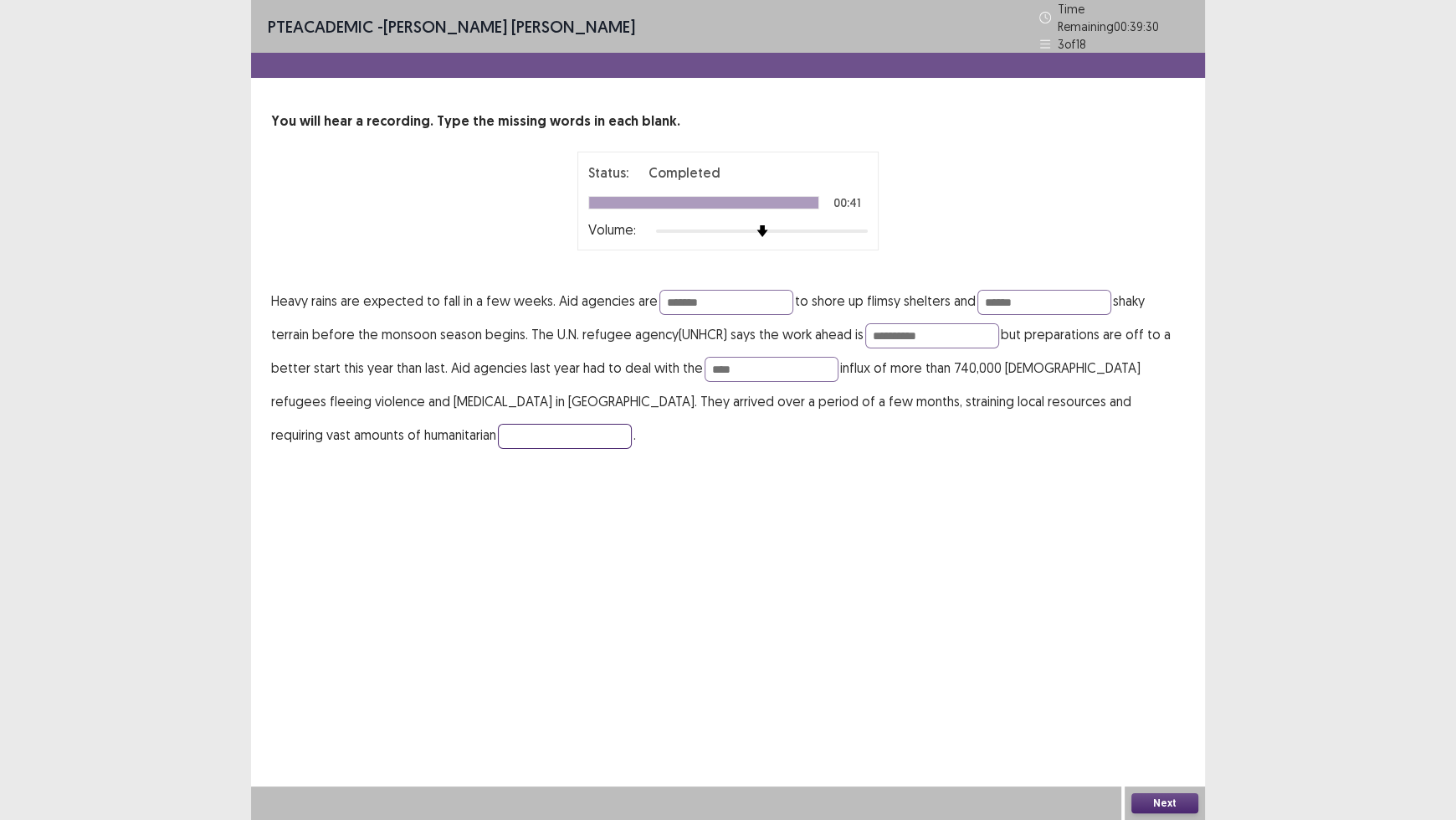
click at [498, 428] on input "text" at bounding box center [564, 435] width 134 height 25
type input "**********"
click at [1156, 678] on button "Next" at bounding box center [1165, 803] width 67 height 20
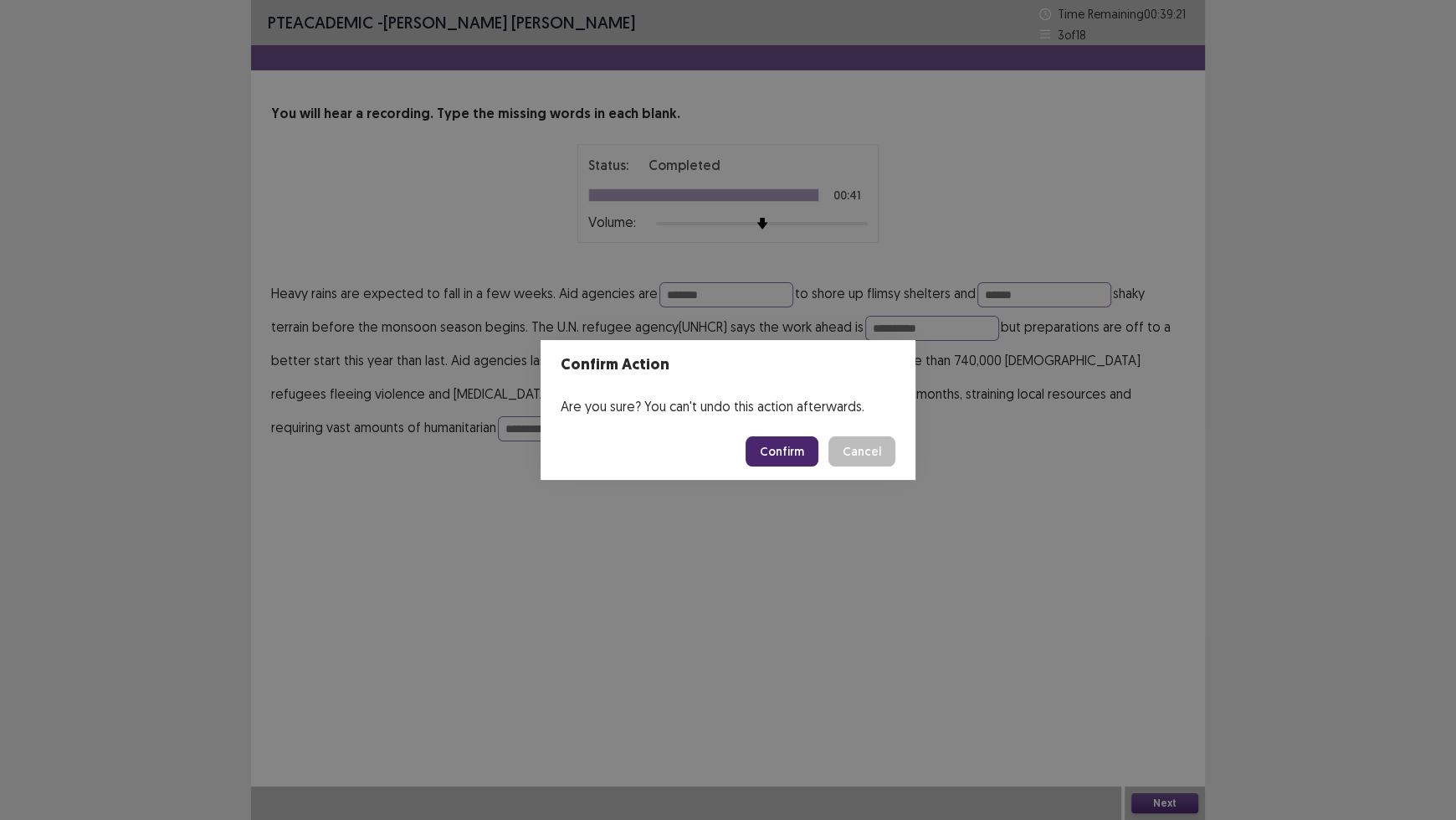
click at [796, 458] on button "Confirm" at bounding box center [782, 451] width 73 height 30
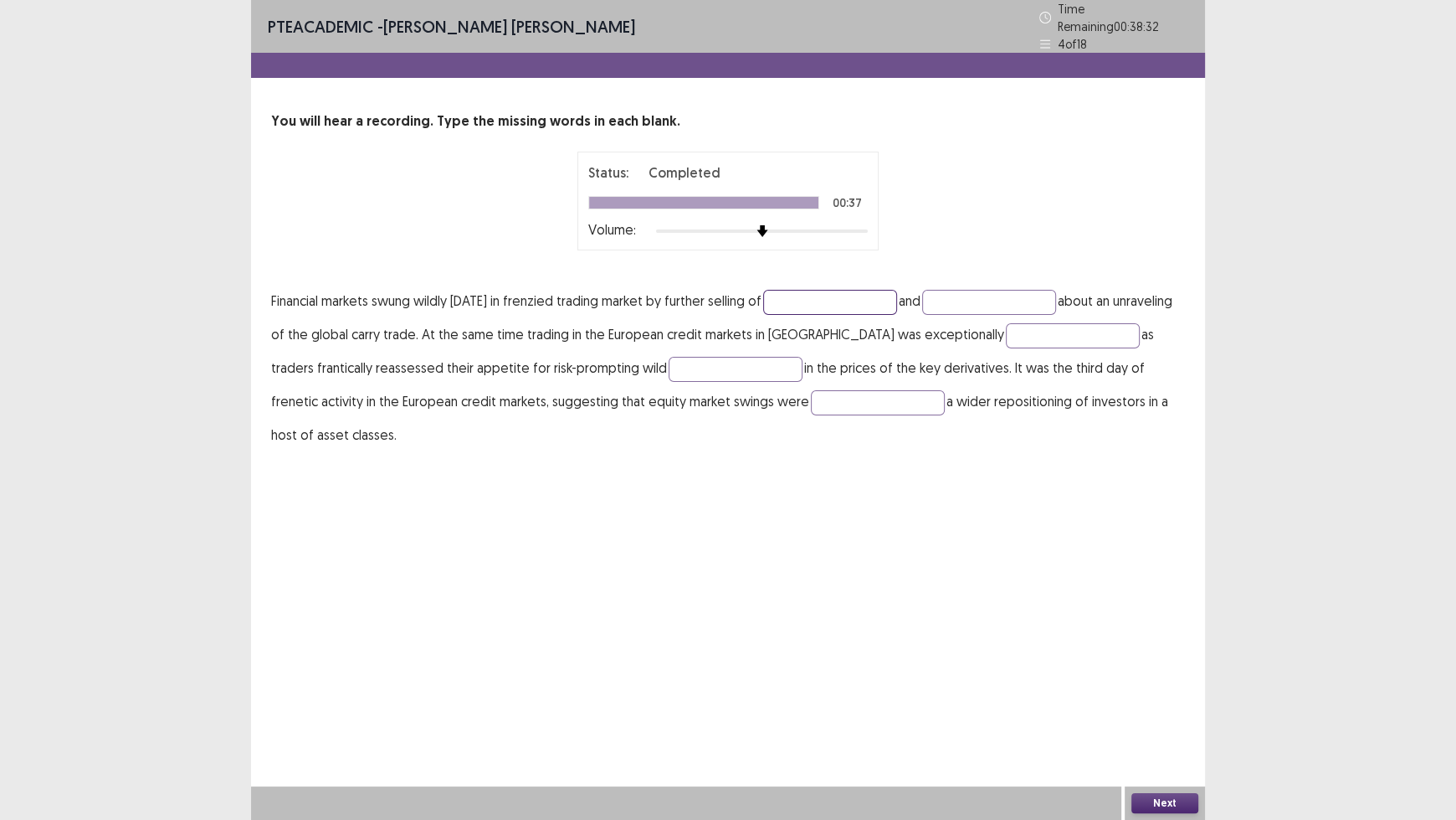
click at [860, 291] on input "text" at bounding box center [830, 302] width 134 height 25
click at [1047, 290] on input "text" at bounding box center [988, 302] width 134 height 25
type input "****"
click at [1035, 331] on input "text" at bounding box center [1072, 335] width 134 height 25
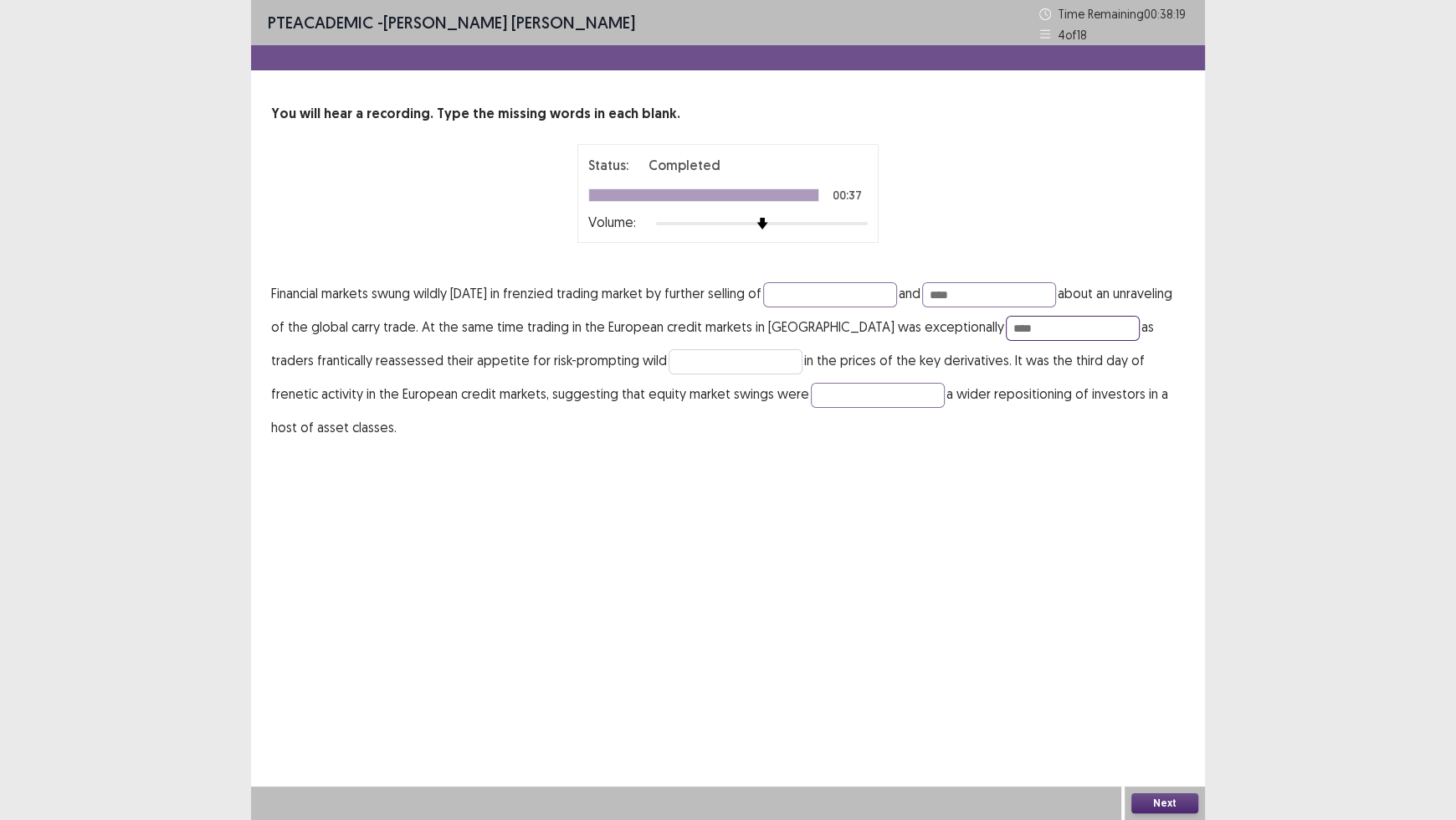
type input "****"
drag, startPoint x: 650, startPoint y: 351, endPoint x: 639, endPoint y: 349, distance: 11.2
click at [669, 351] on input "text" at bounding box center [735, 361] width 134 height 25
type input "******"
click at [811, 405] on input "text" at bounding box center [877, 395] width 134 height 25
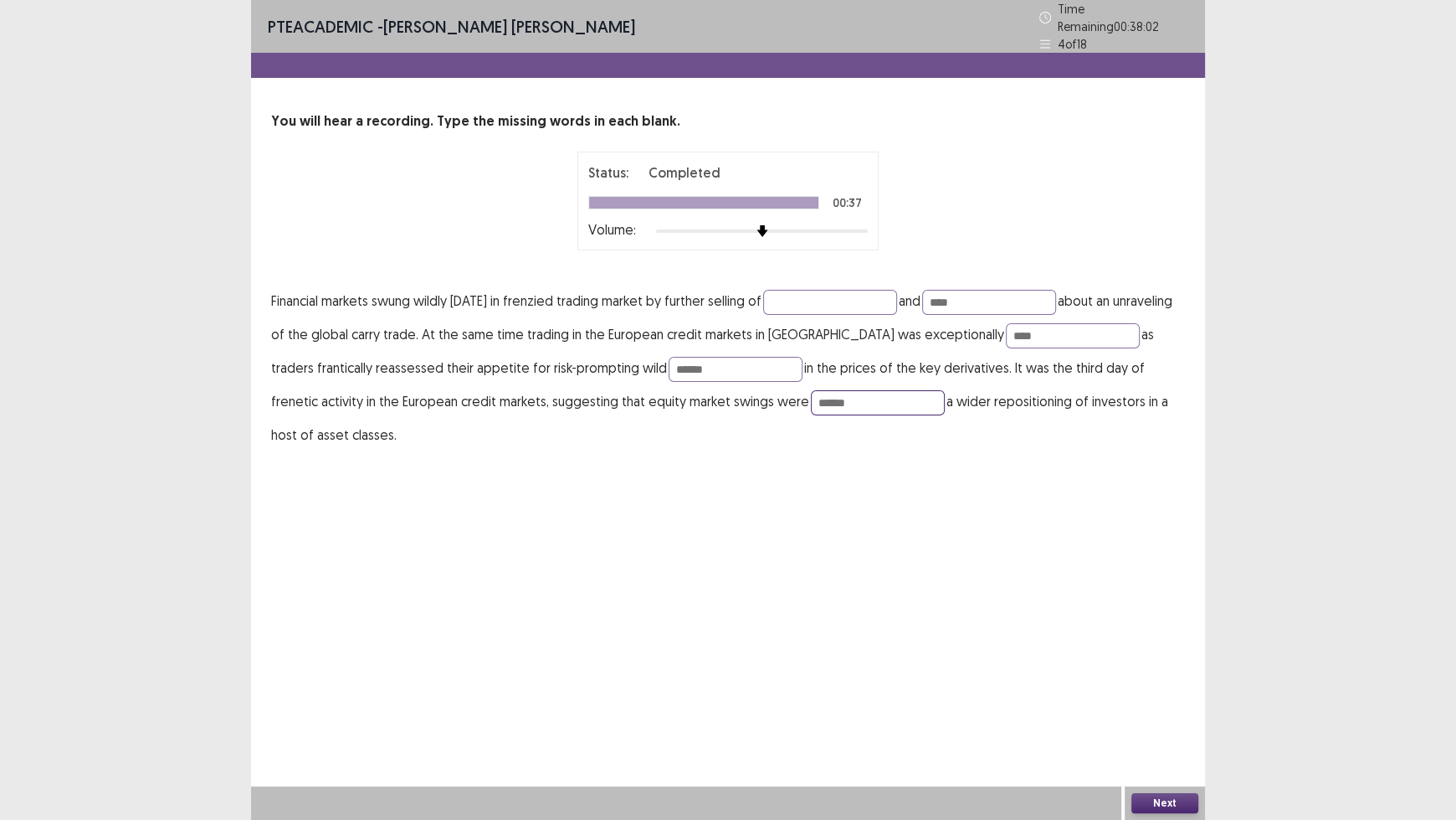
type input "******"
click at [1169, 678] on button "Next" at bounding box center [1165, 803] width 67 height 20
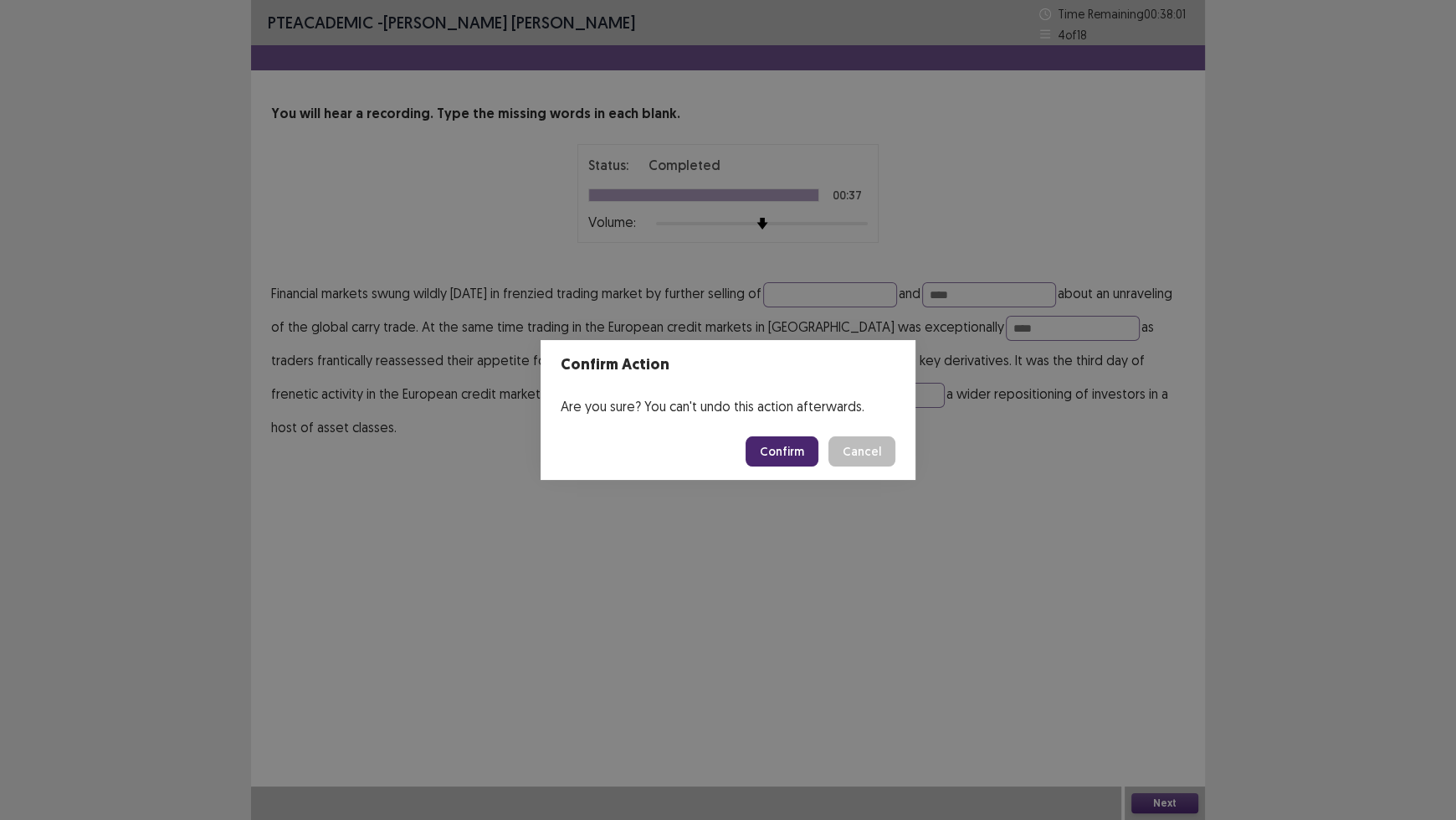
click at [793, 448] on button "Confirm" at bounding box center [782, 451] width 73 height 30
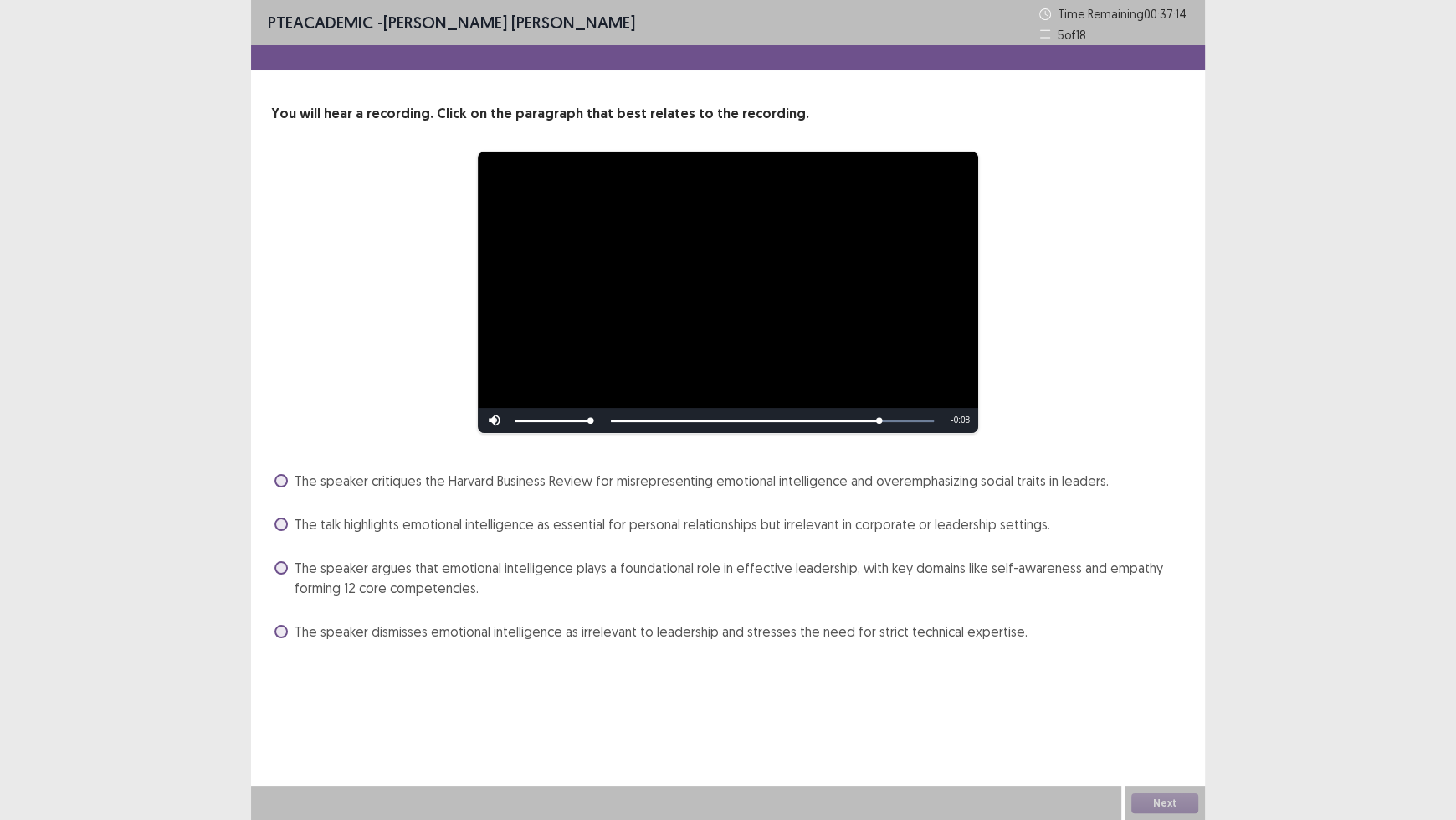
click at [284, 567] on span at bounding box center [281, 567] width 14 height 14
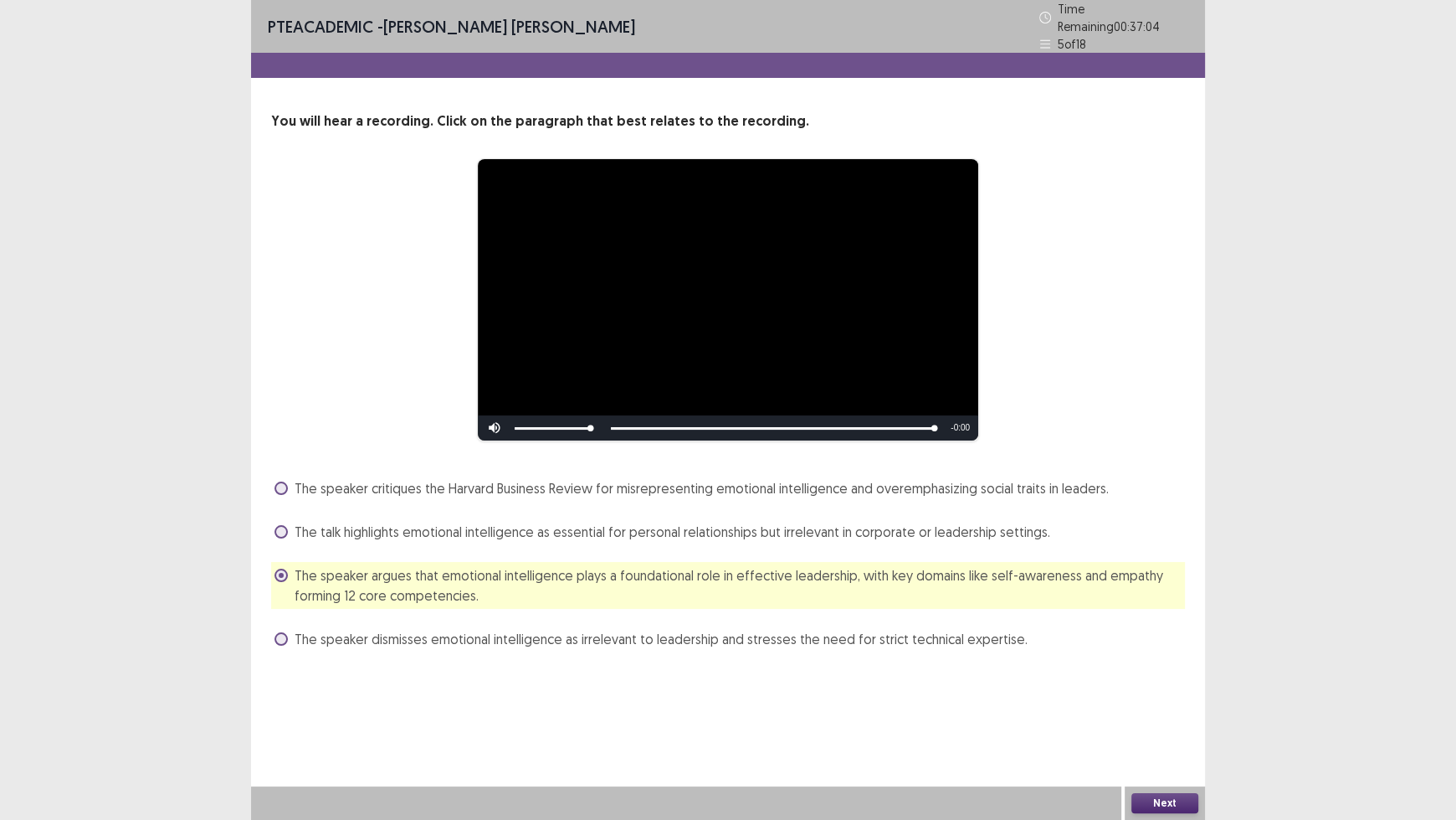
click at [1152, 678] on button "Next" at bounding box center [1165, 803] width 67 height 20
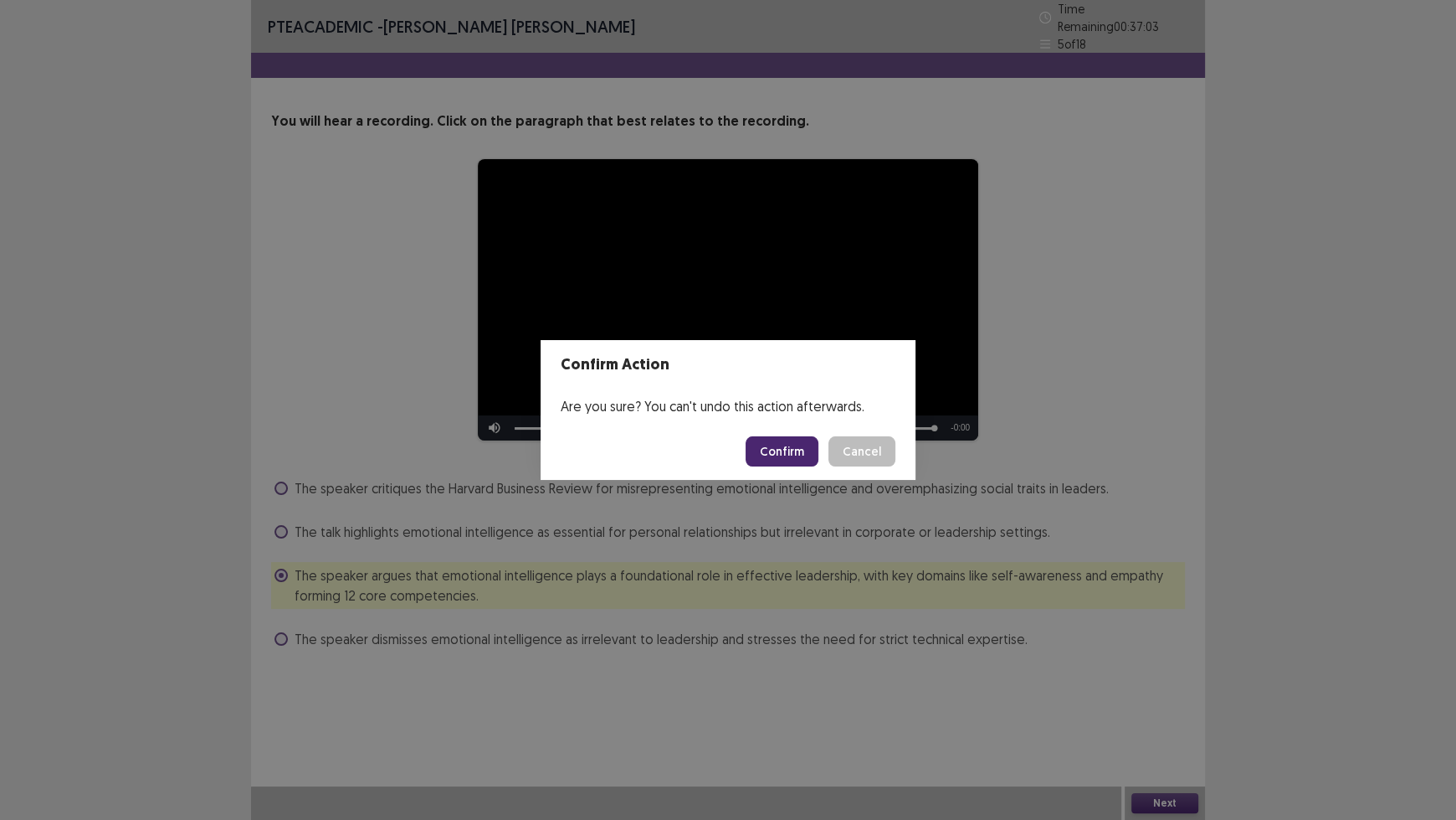
click at [790, 451] on button "Confirm" at bounding box center [782, 451] width 73 height 30
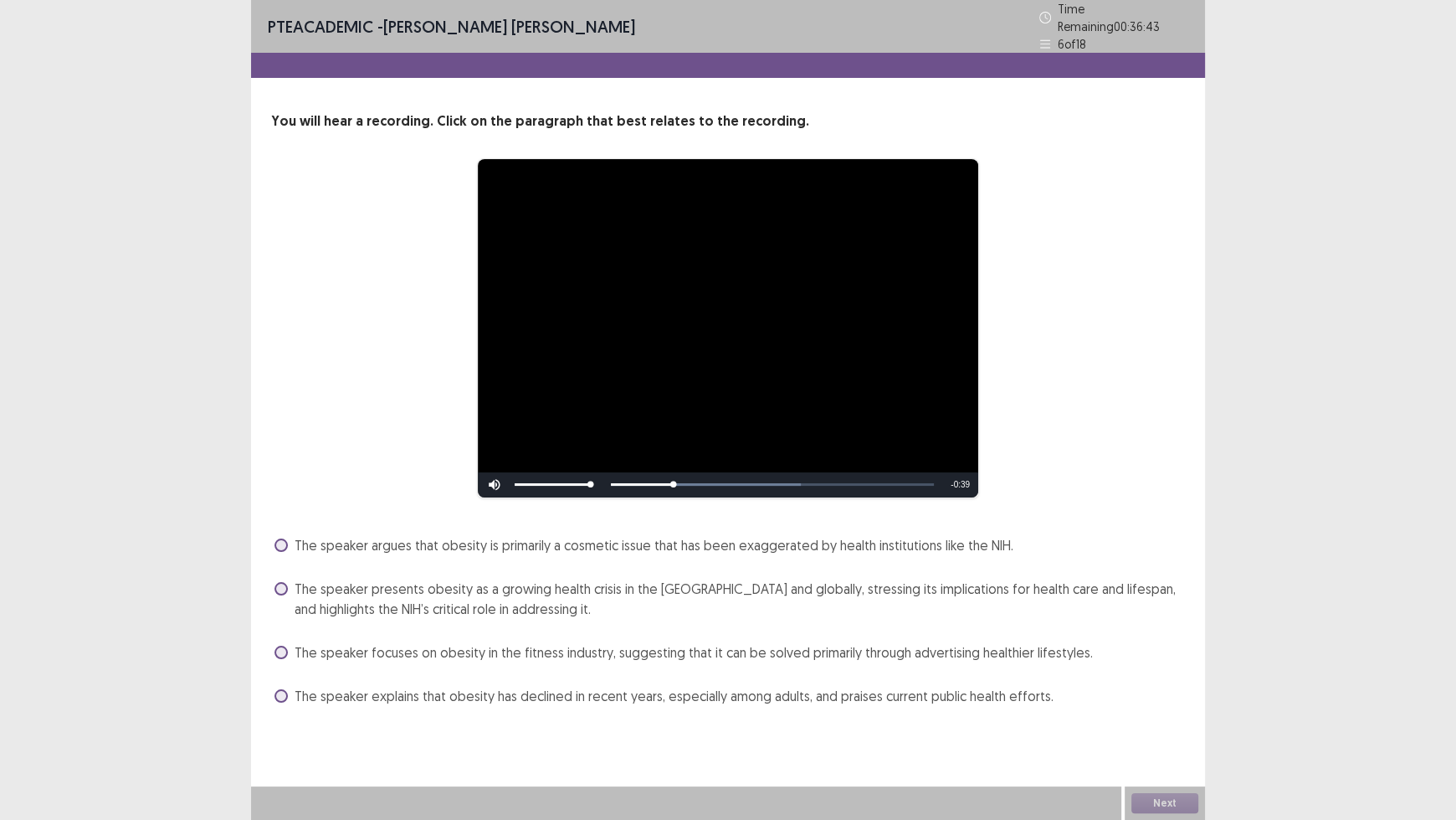
click at [278, 582] on span at bounding box center [281, 588] width 14 height 14
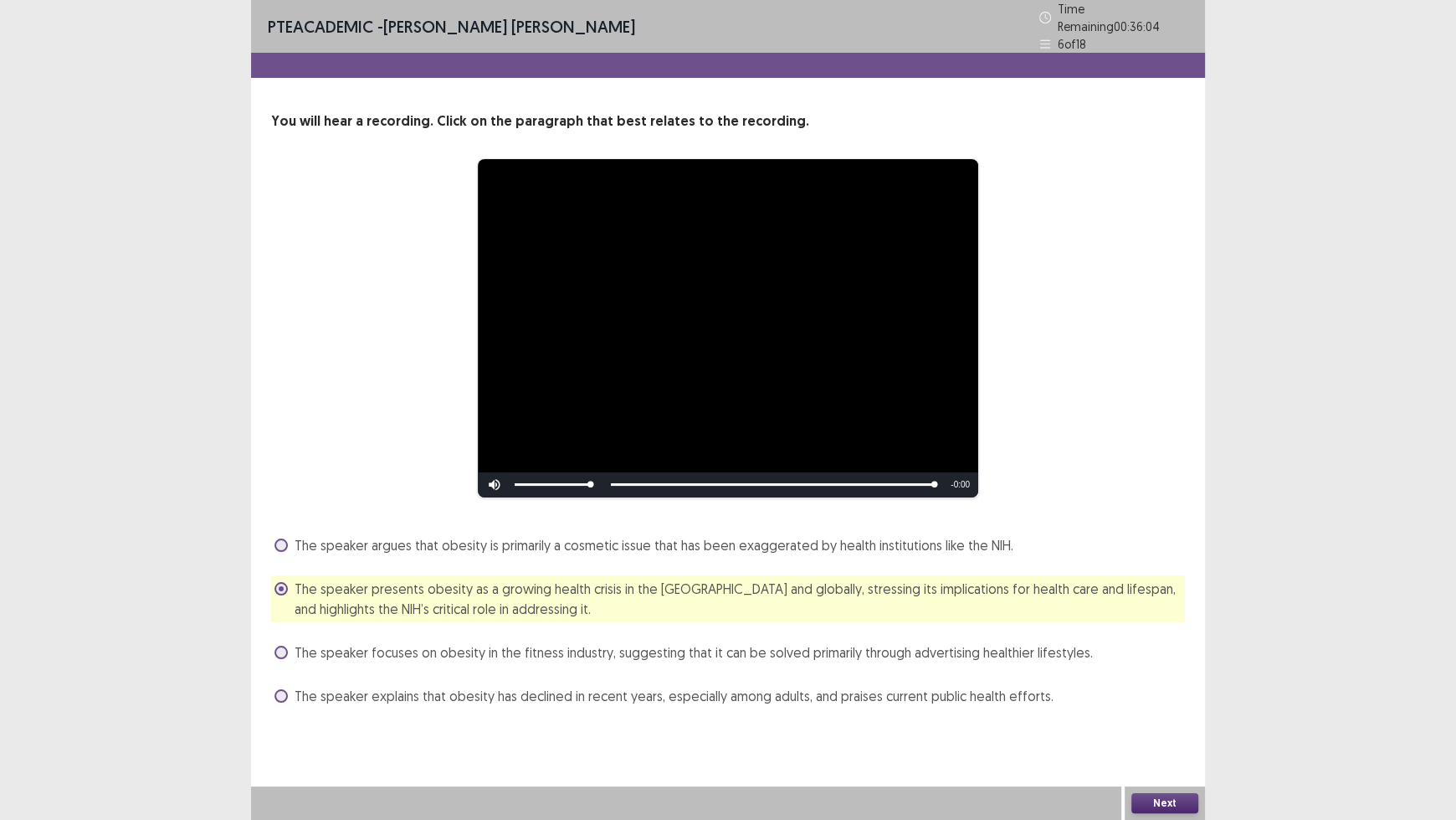
click at [1154, 678] on button "Next" at bounding box center [1165, 803] width 67 height 20
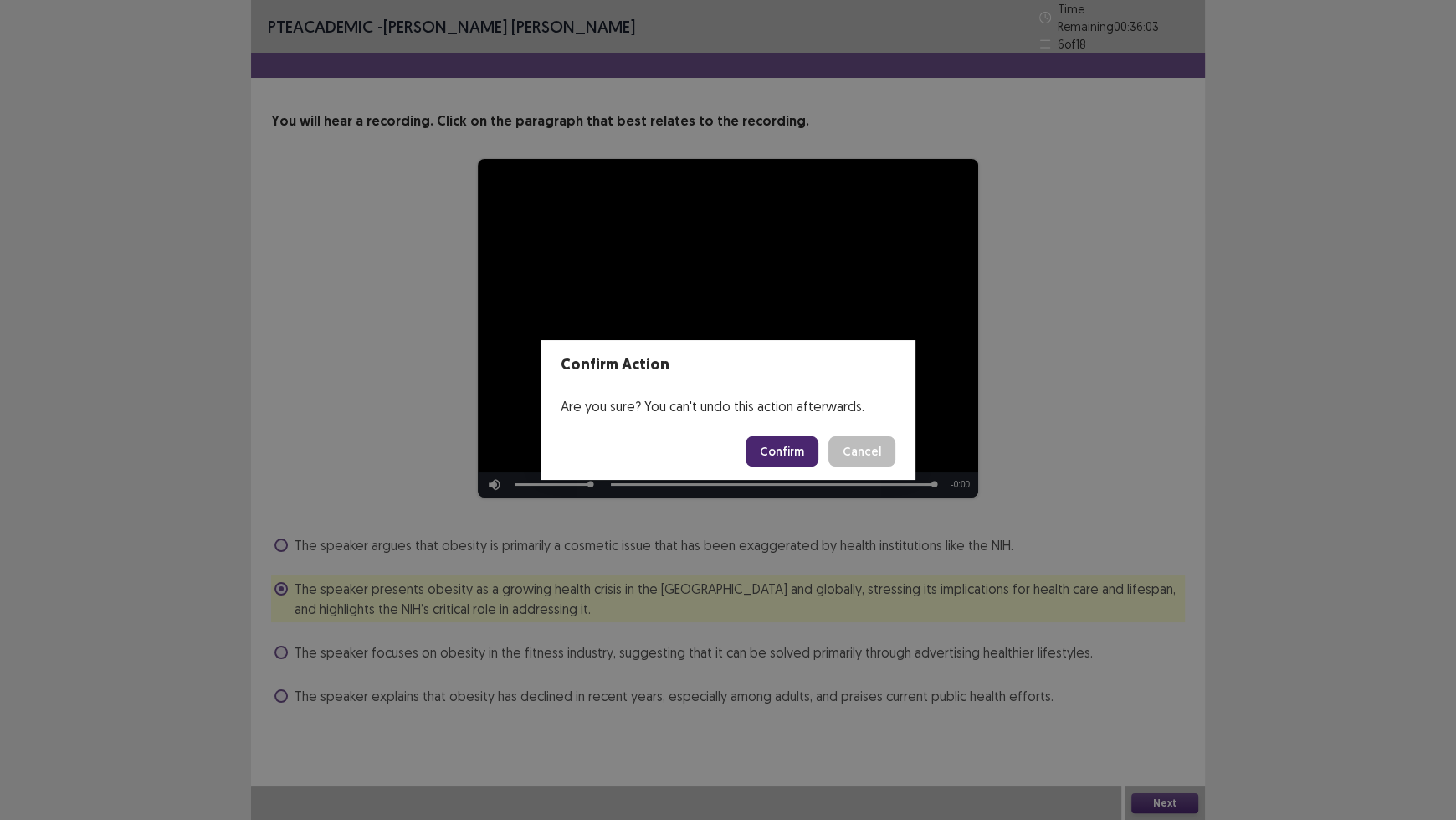
click at [793, 458] on button "Confirm" at bounding box center [782, 451] width 73 height 30
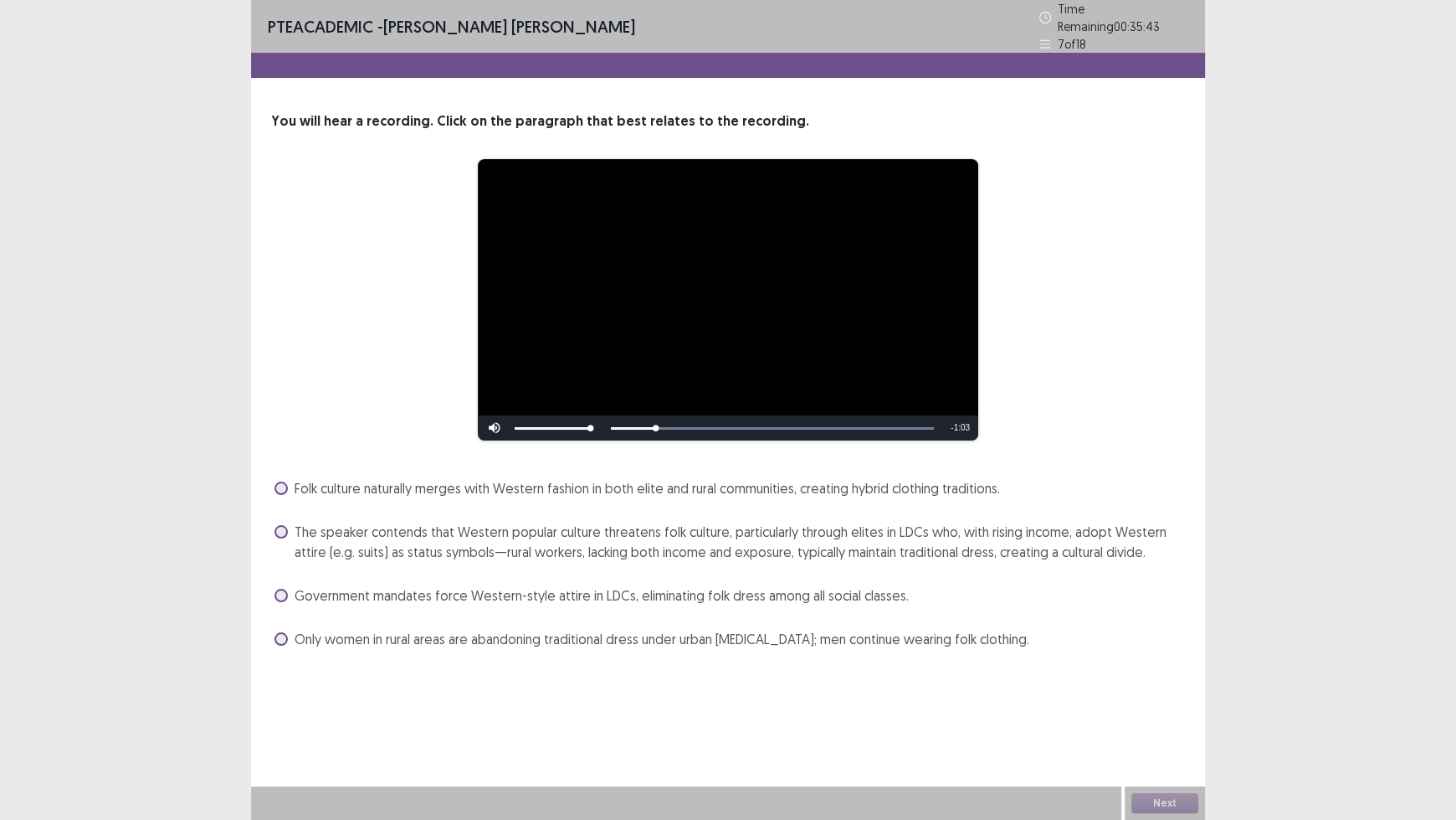
drag, startPoint x: 750, startPoint y: 552, endPoint x: 1092, endPoint y: 600, distance: 345.4
click at [1092, 600] on div "Government mandates force Western-style attire in LDCs, eliminating folk dress …" at bounding box center [728, 595] width 914 height 27
click at [644, 542] on span "The speaker contends that Western popular culture threatens folk culture, parti…" at bounding box center [740, 541] width 891 height 41
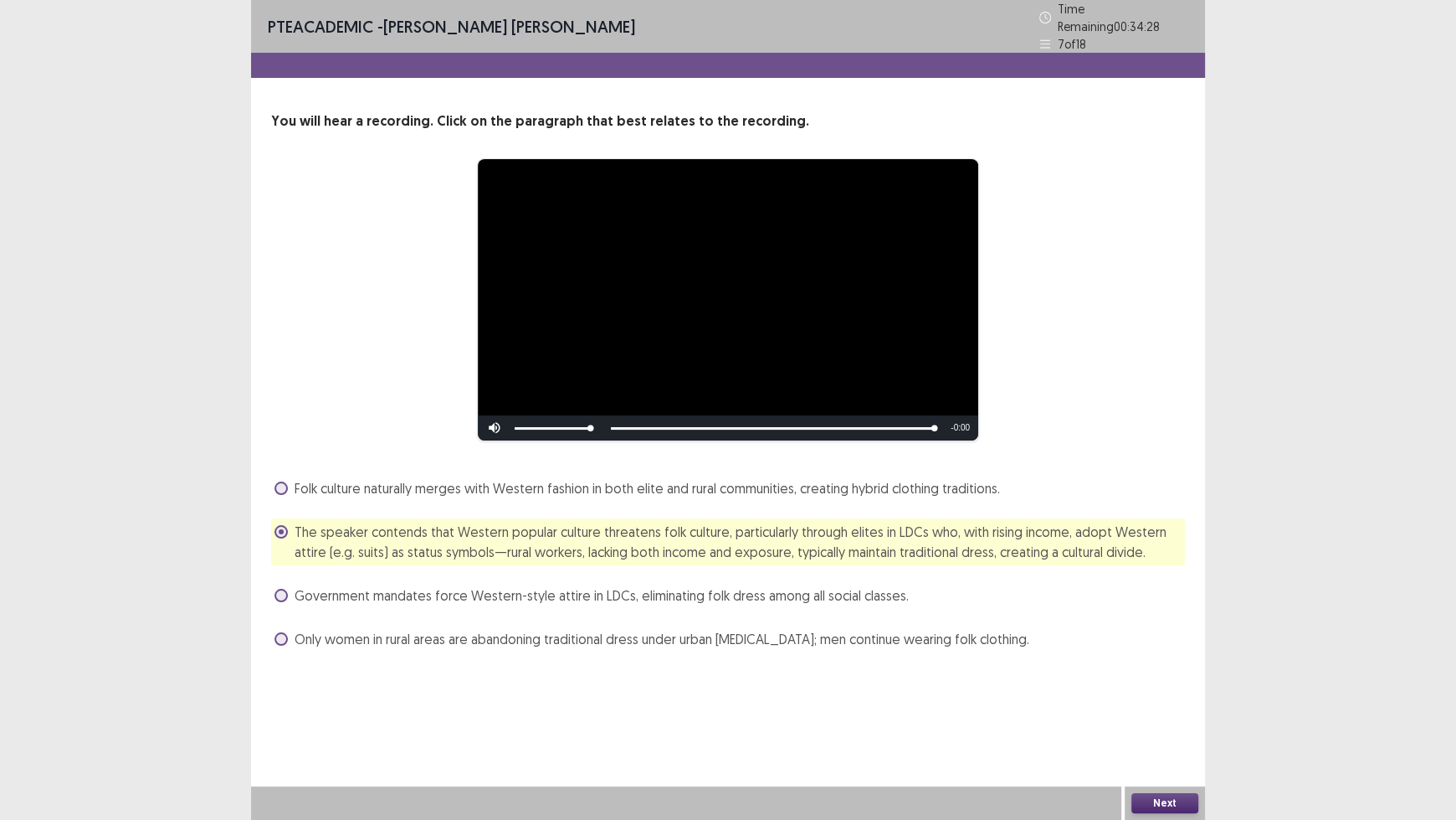
click at [1160, 678] on button "Next" at bounding box center [1165, 803] width 67 height 20
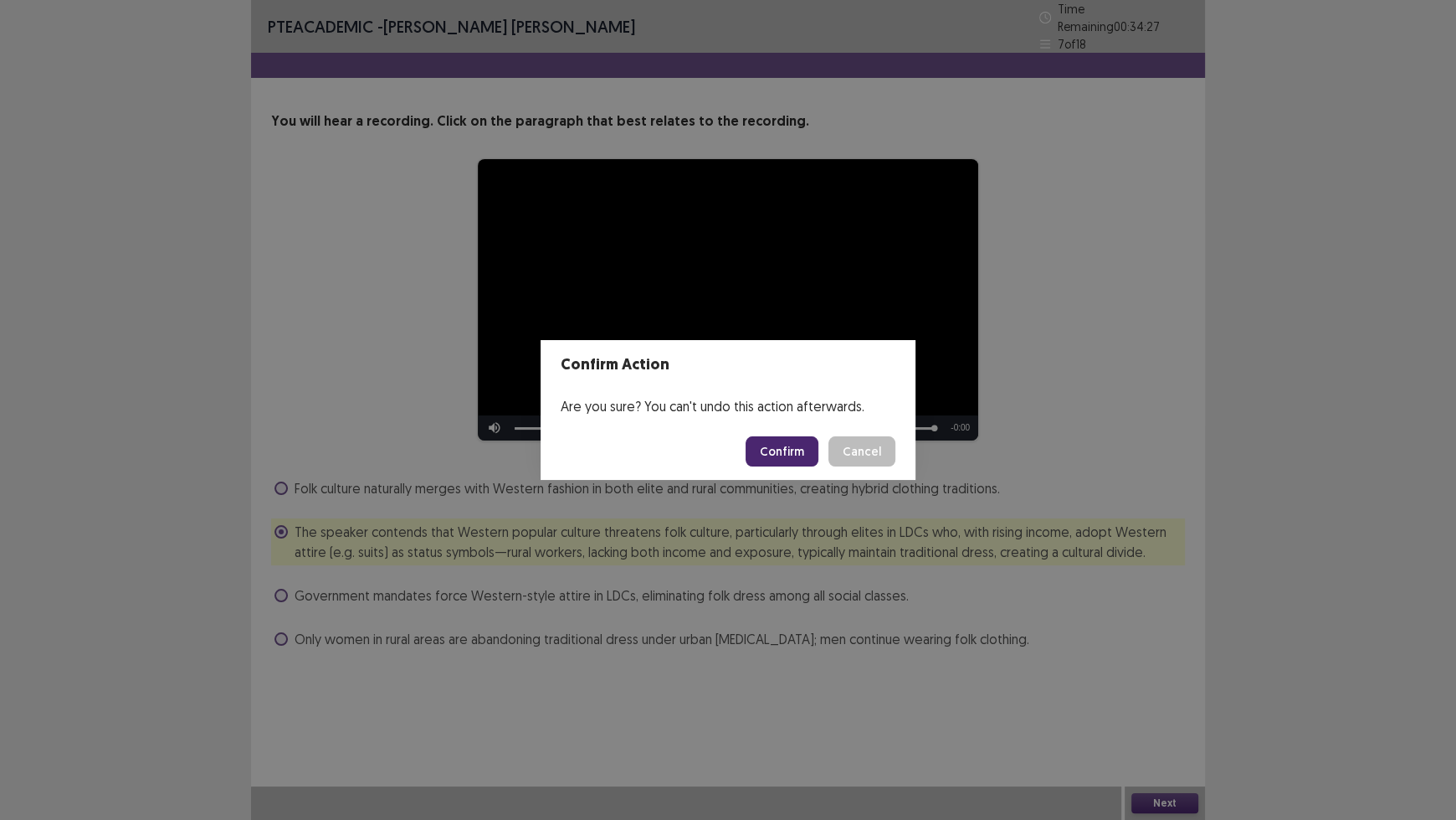
click at [763, 450] on button "Confirm" at bounding box center [782, 451] width 73 height 30
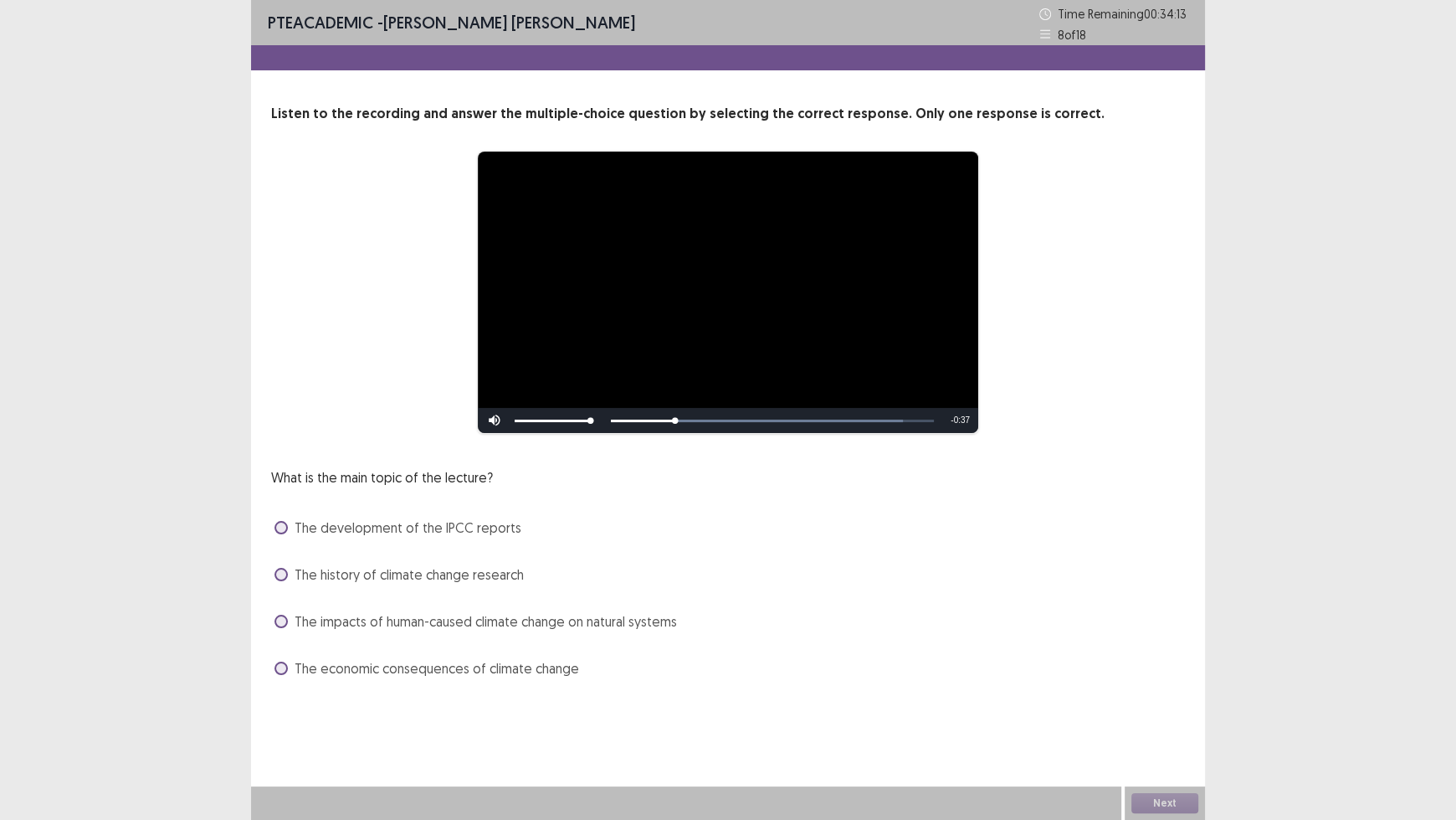
click at [498, 569] on span "The history of climate change research" at bounding box center [408, 575] width 230 height 20
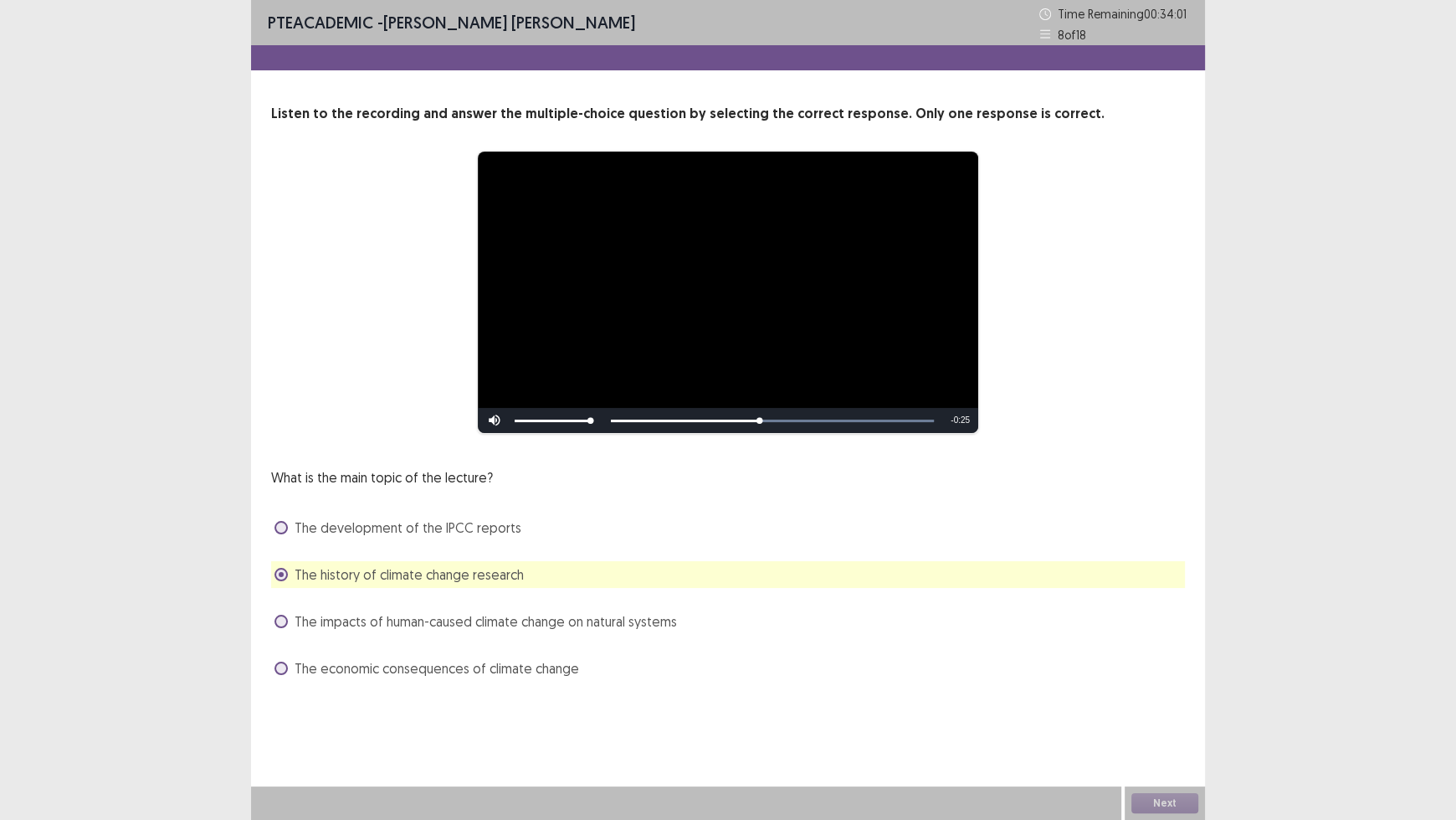
click at [566, 619] on span "The impacts of human-caused climate change on natural systems" at bounding box center [485, 622] width 383 height 20
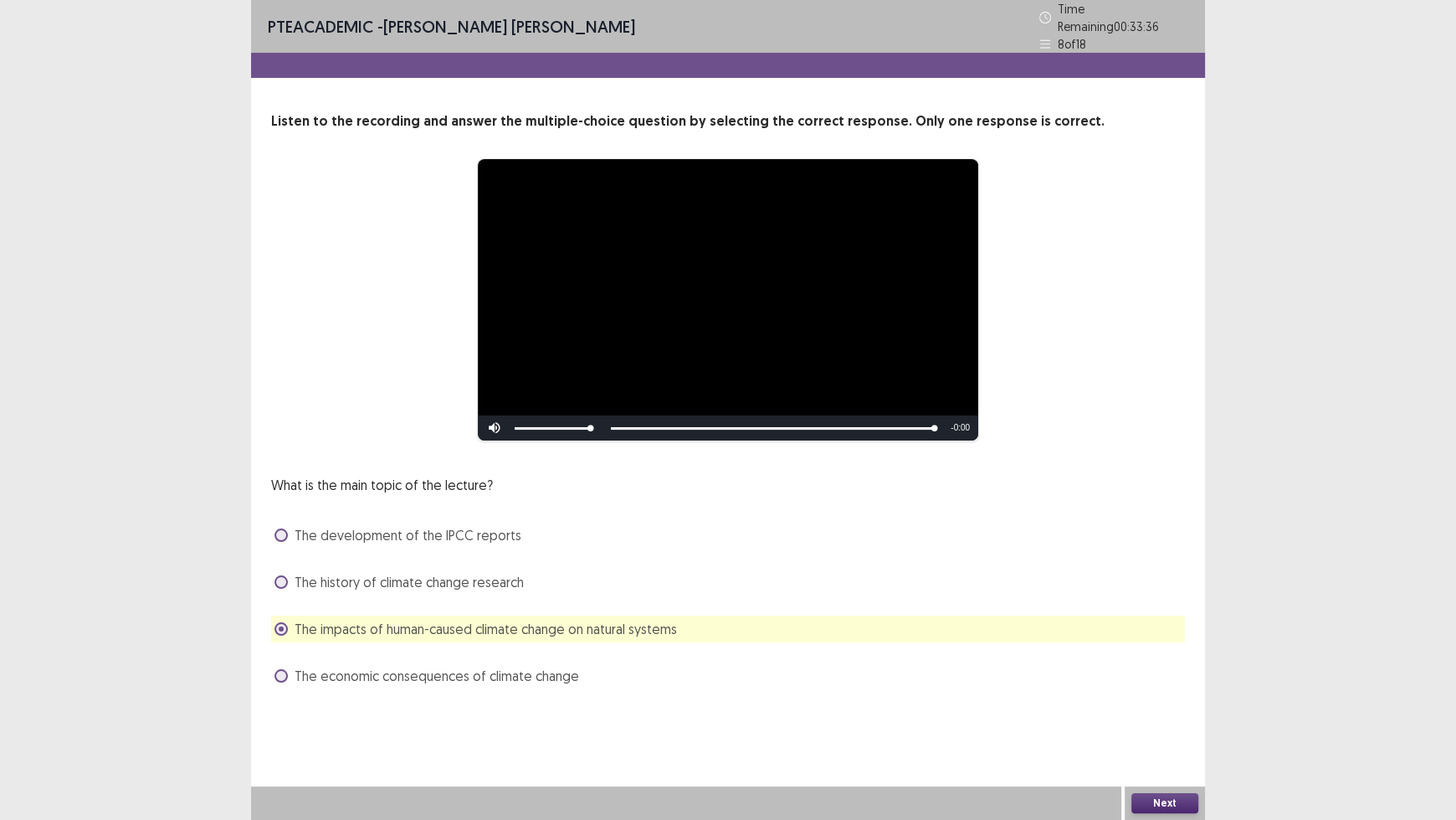
click at [1164, 678] on button "Next" at bounding box center [1165, 803] width 67 height 20
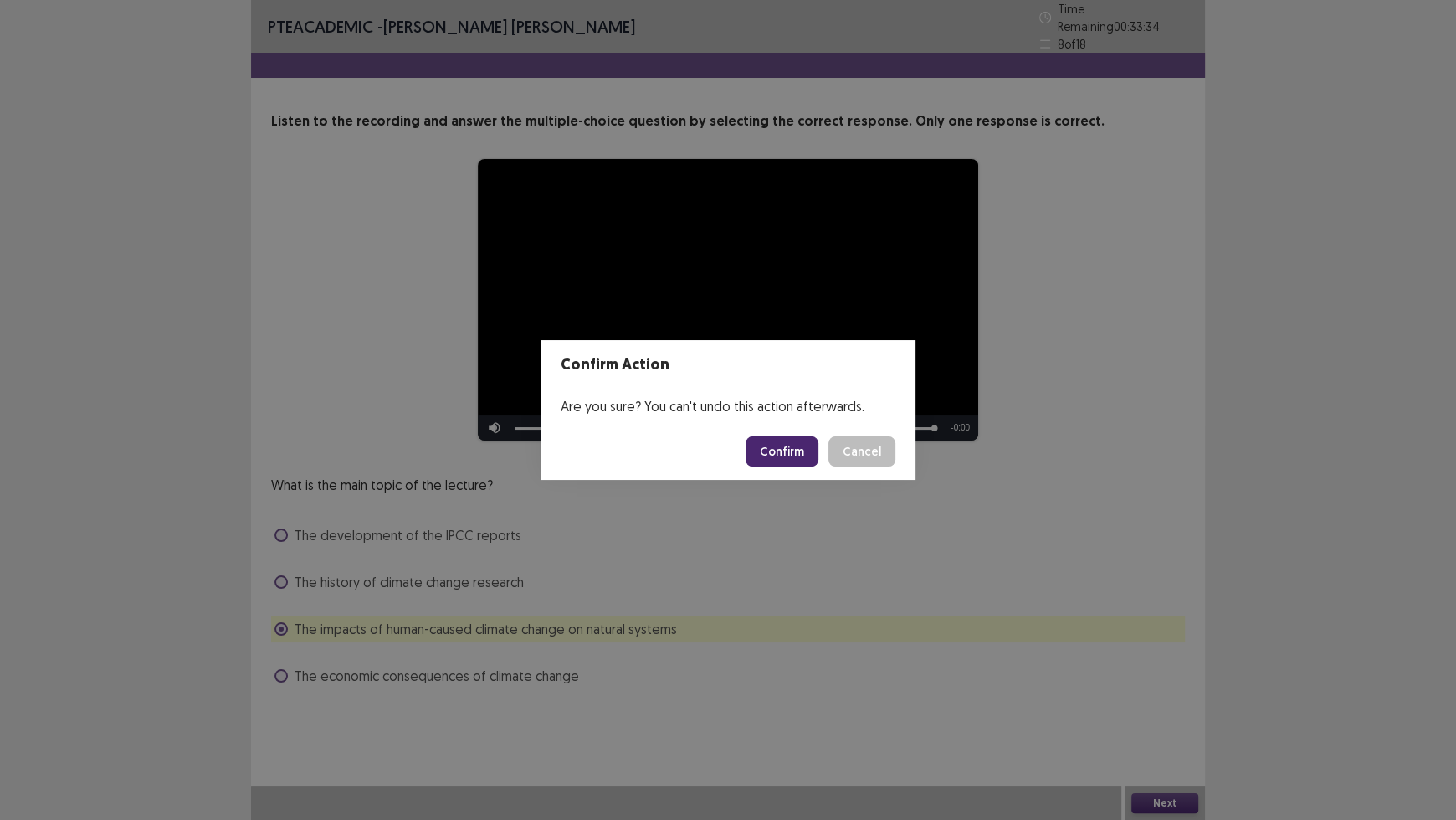
click at [791, 459] on button "Confirm" at bounding box center [782, 451] width 73 height 30
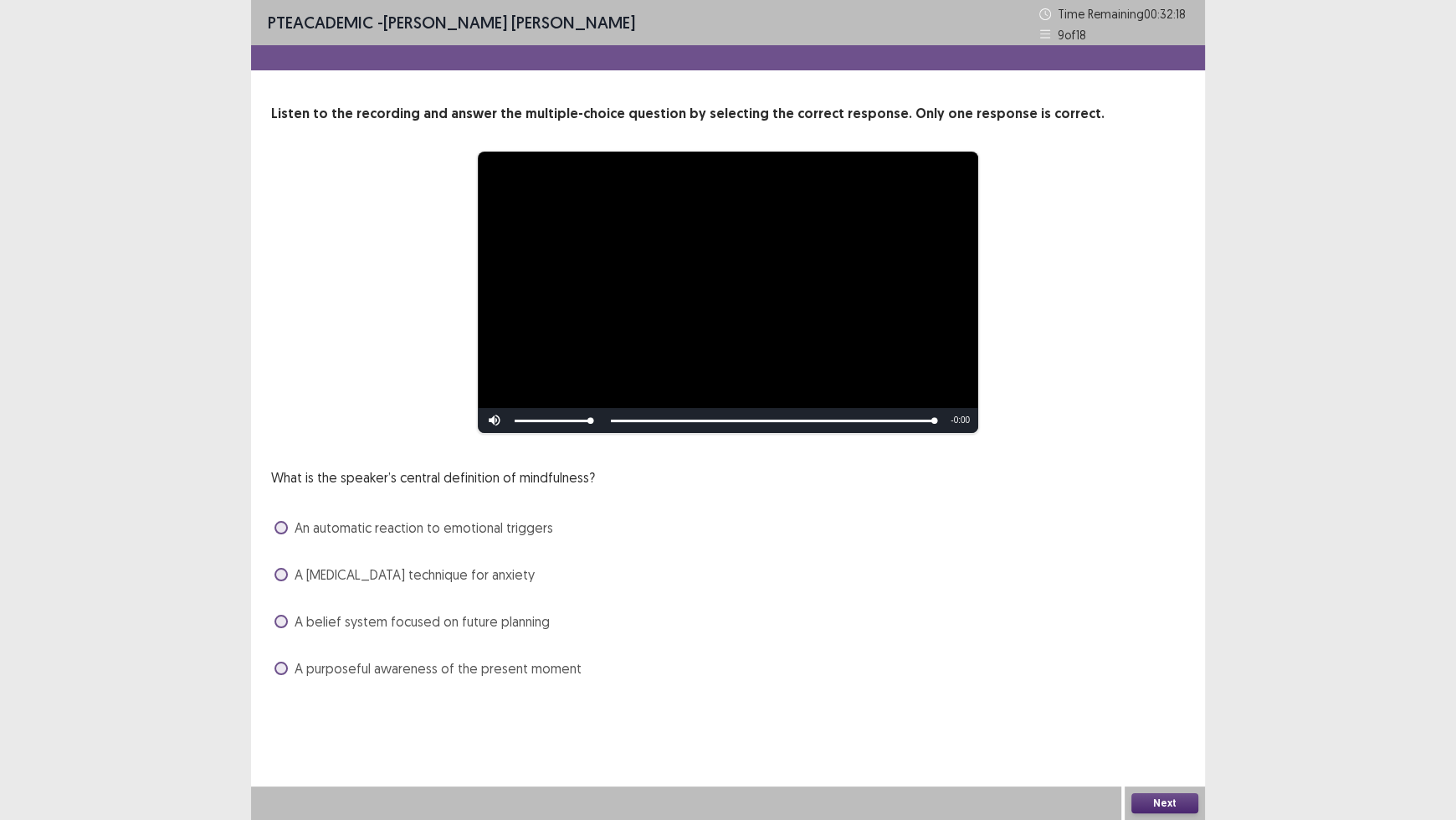
click at [484, 623] on span "A belief system focused on future planning" at bounding box center [421, 622] width 255 height 20
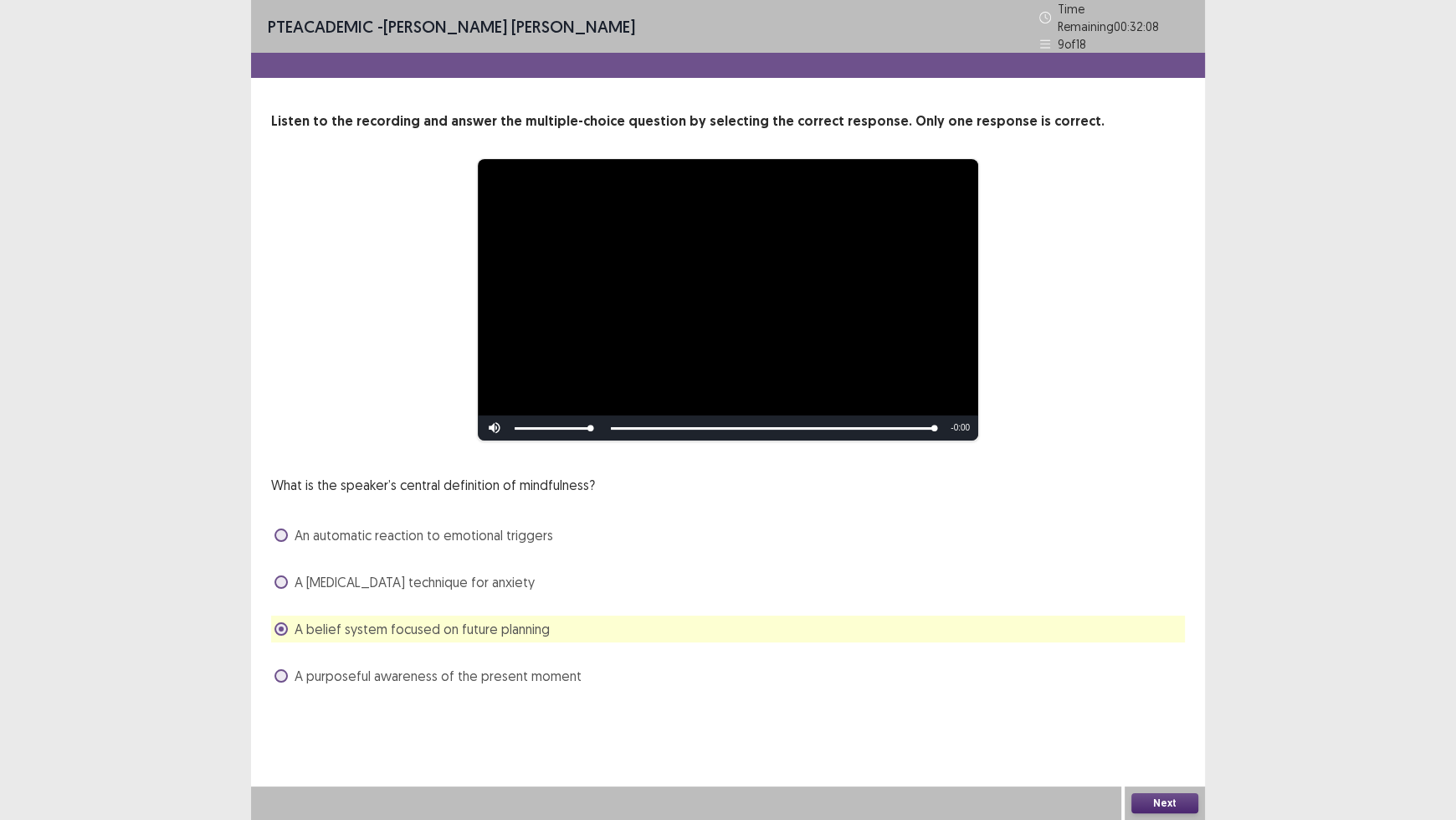
click at [464, 666] on span "A purposeful awareness of the present moment" at bounding box center [437, 676] width 287 height 20
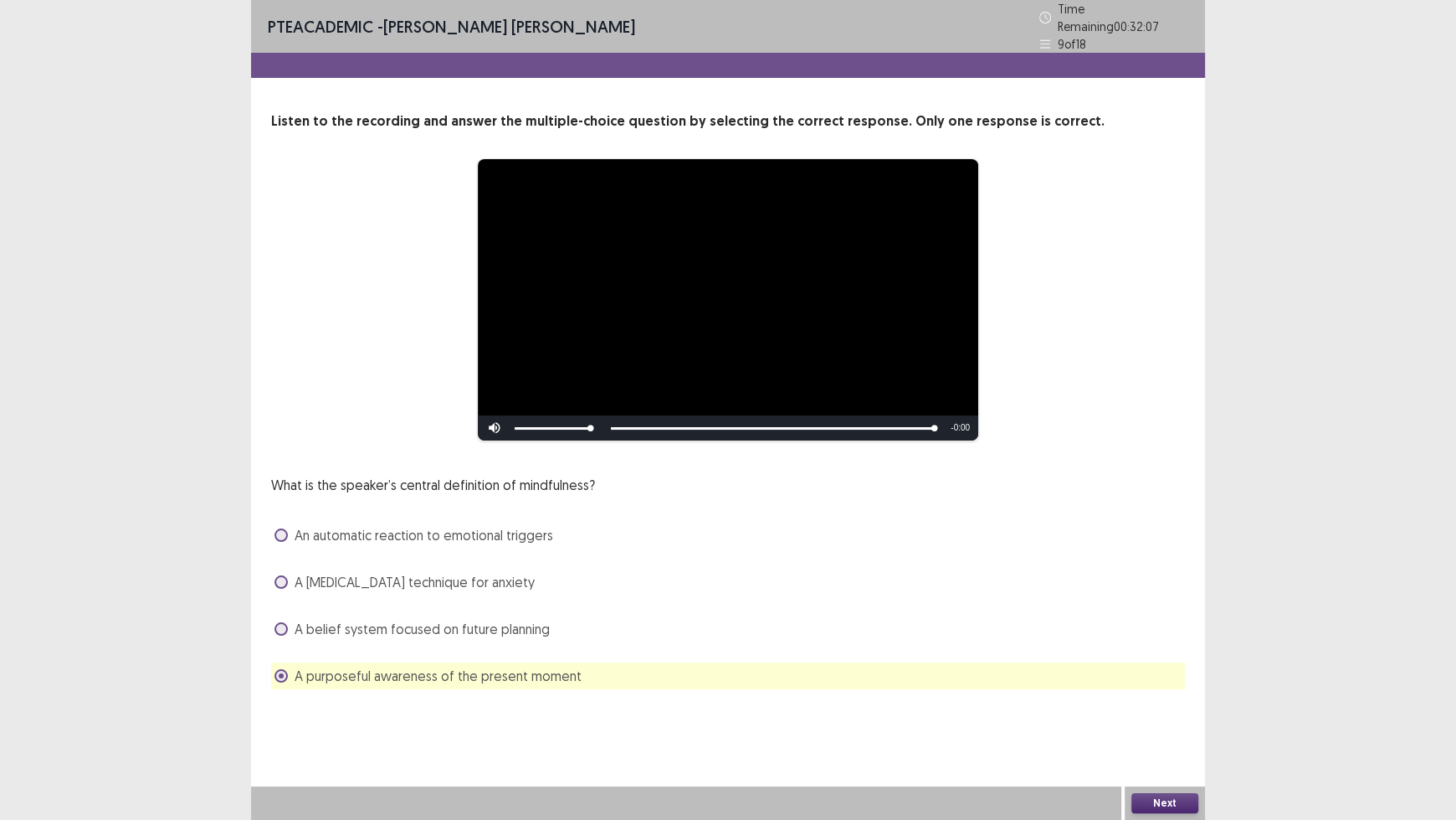
click at [1183, 678] on button "Next" at bounding box center [1165, 803] width 67 height 20
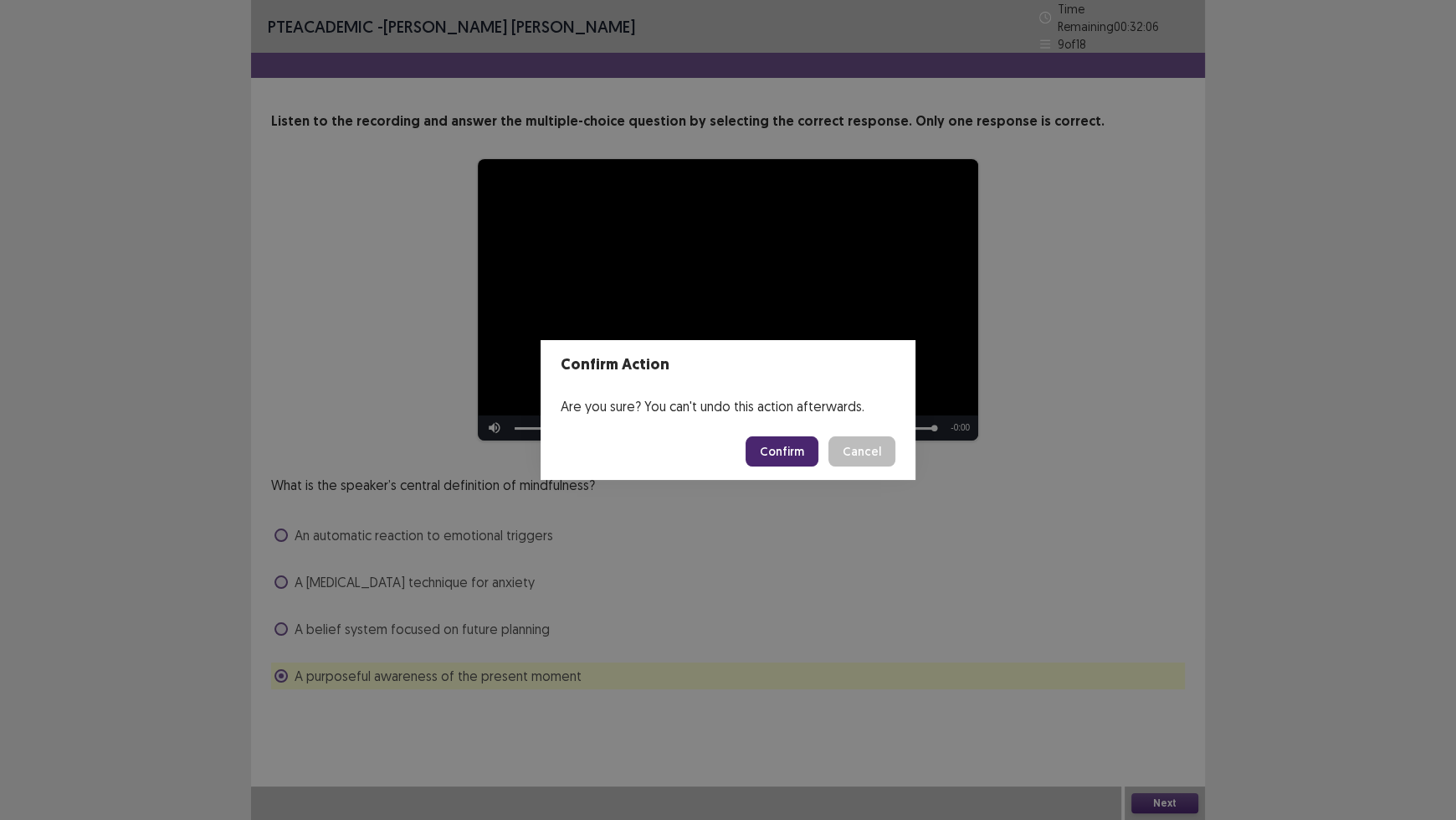
click at [776, 458] on button "Confirm" at bounding box center [782, 451] width 73 height 30
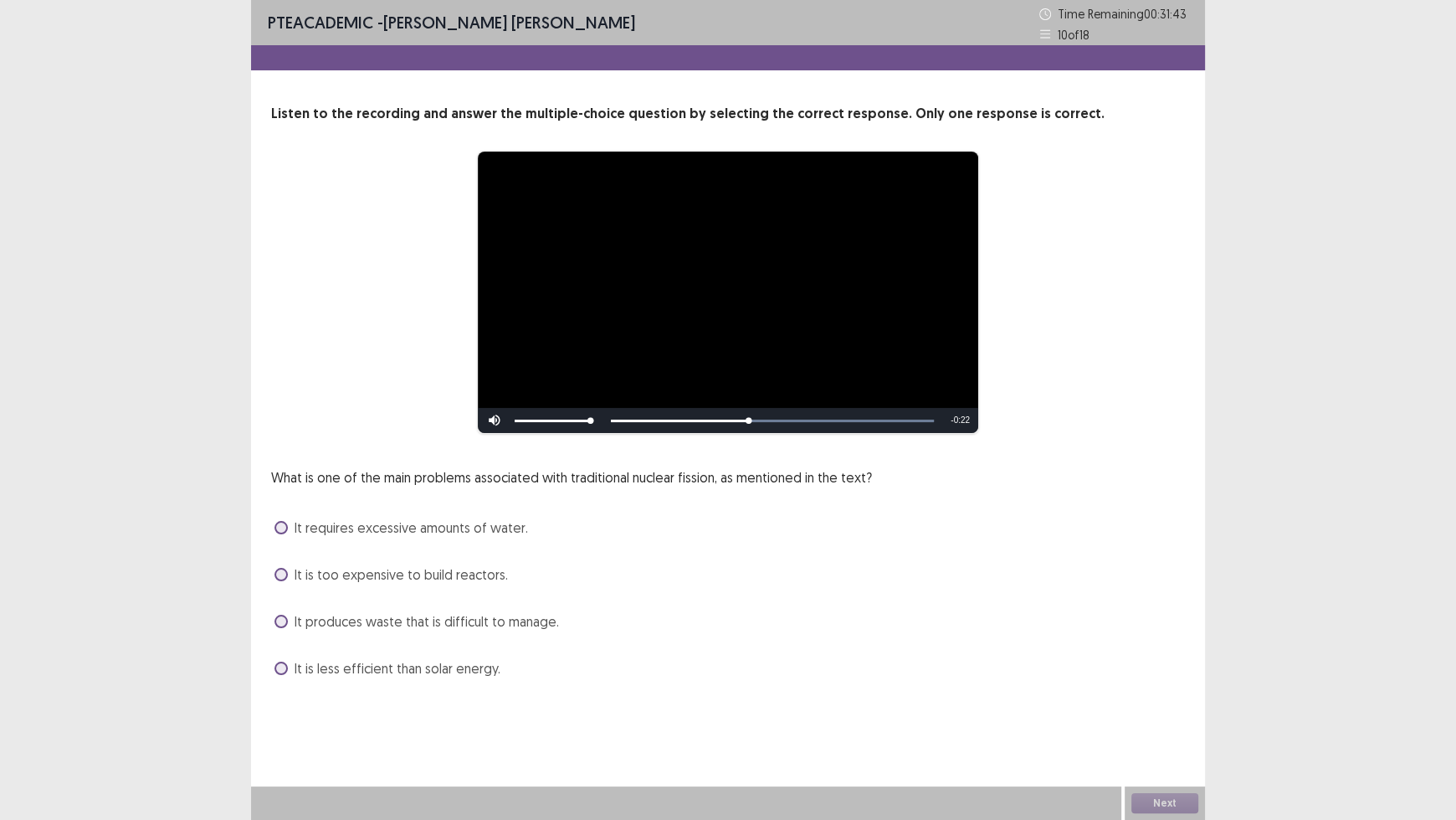
click at [485, 620] on span "It produces waste that is difficult to manage." at bounding box center [426, 622] width 265 height 20
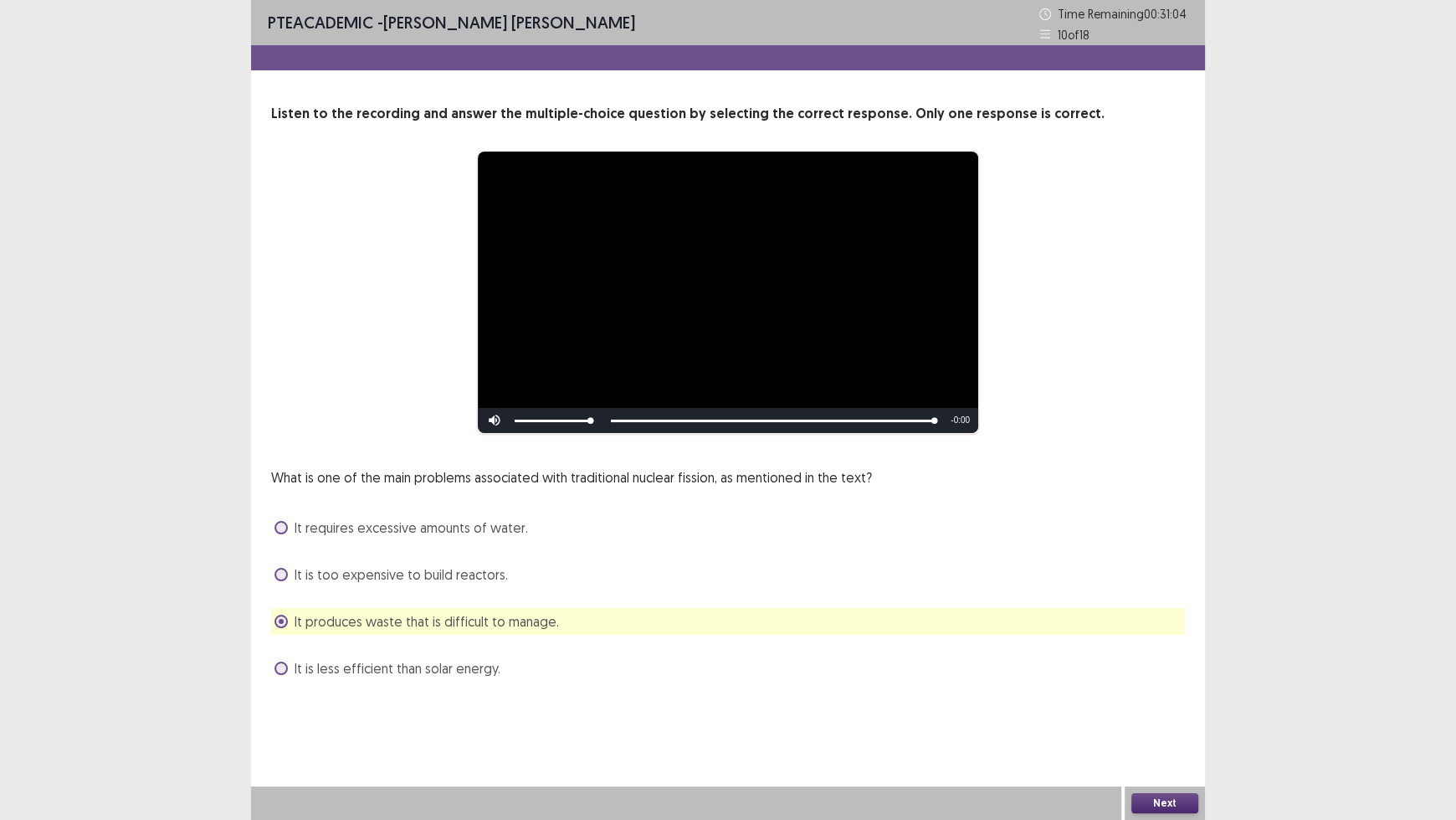
click at [1165, 678] on button "Next" at bounding box center [1165, 803] width 67 height 20
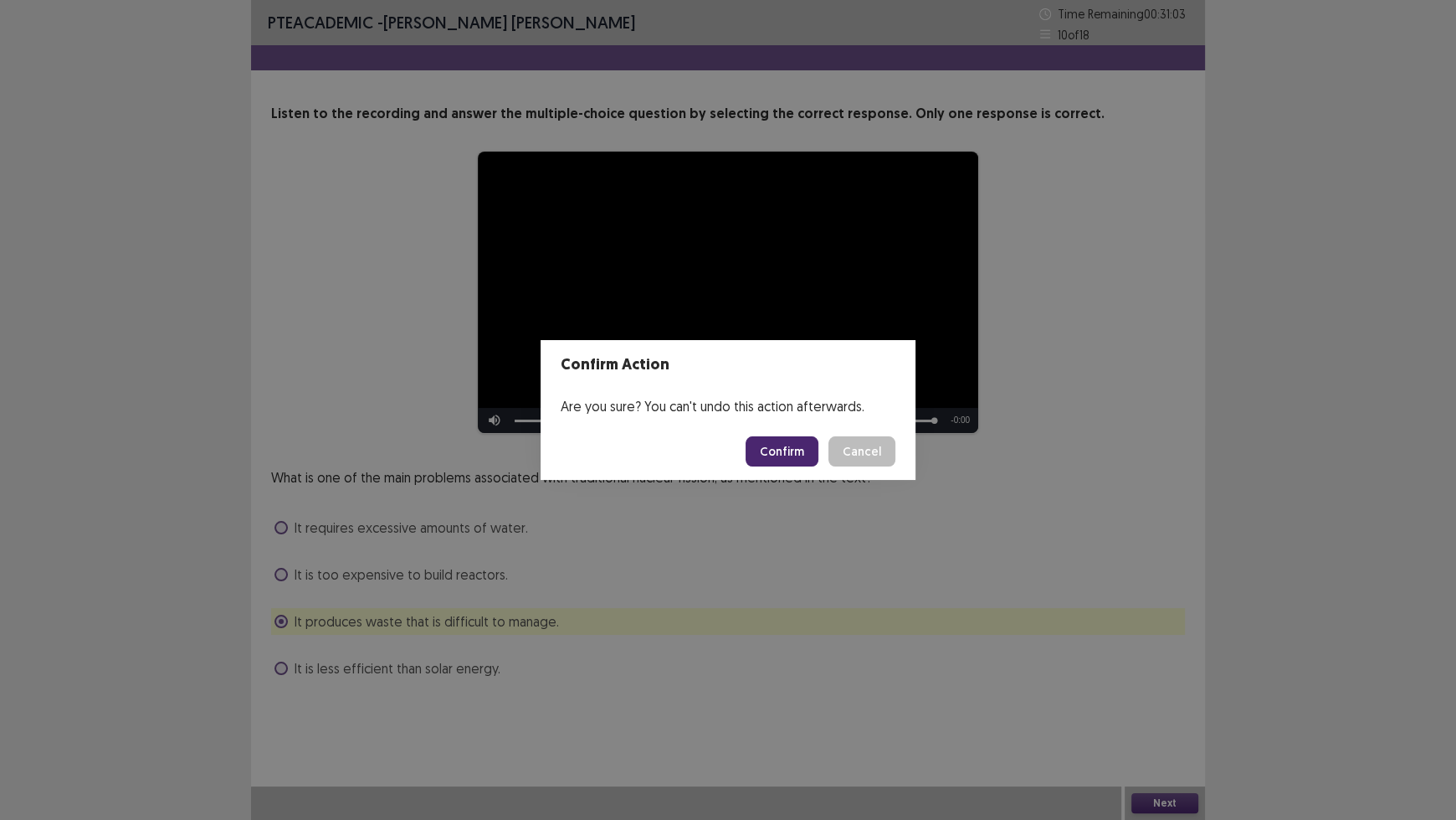
click at [793, 450] on button "Confirm" at bounding box center [782, 451] width 73 height 30
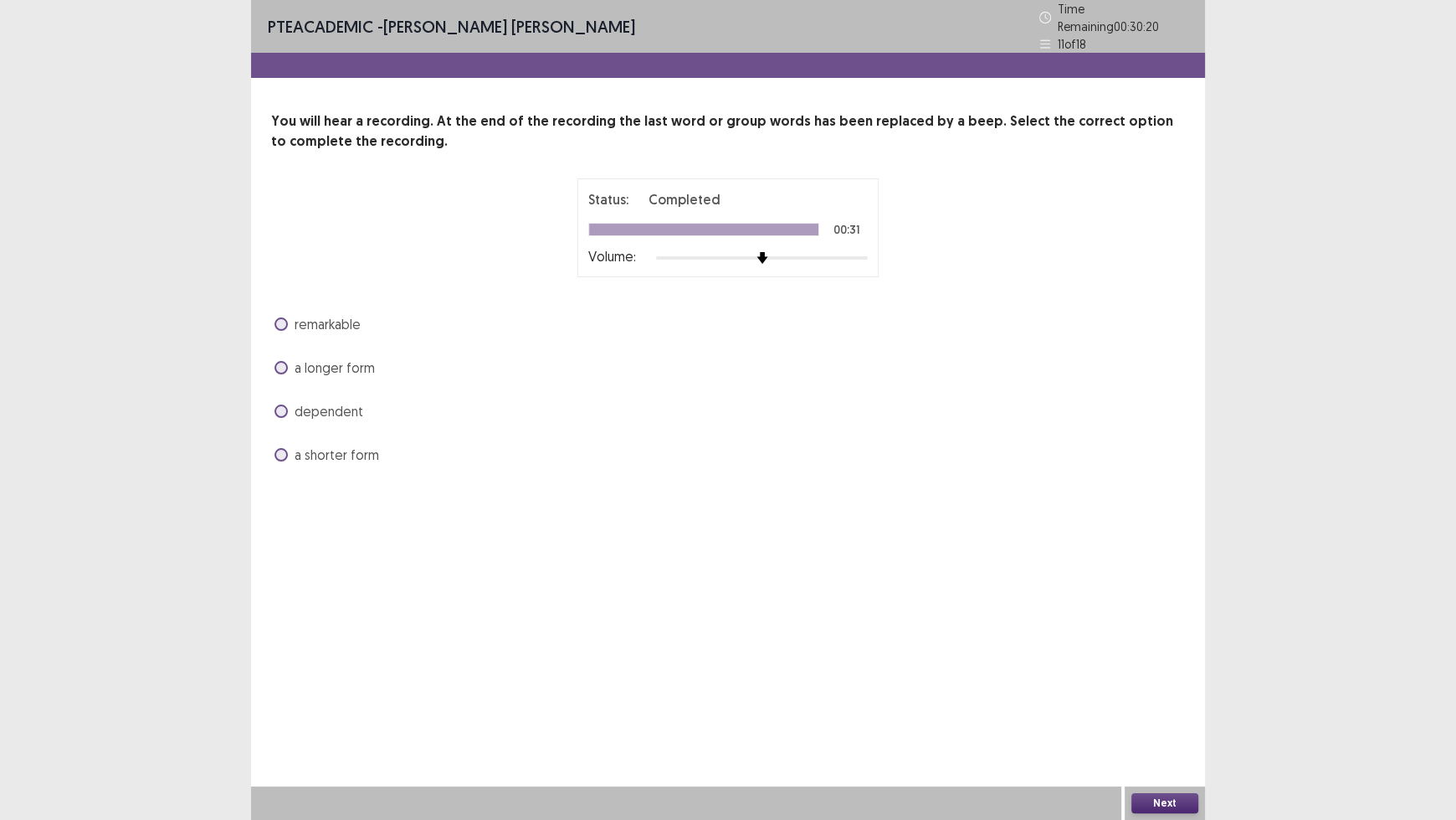
click at [362, 448] on span "a shorter form" at bounding box center [337, 455] width 85 height 20
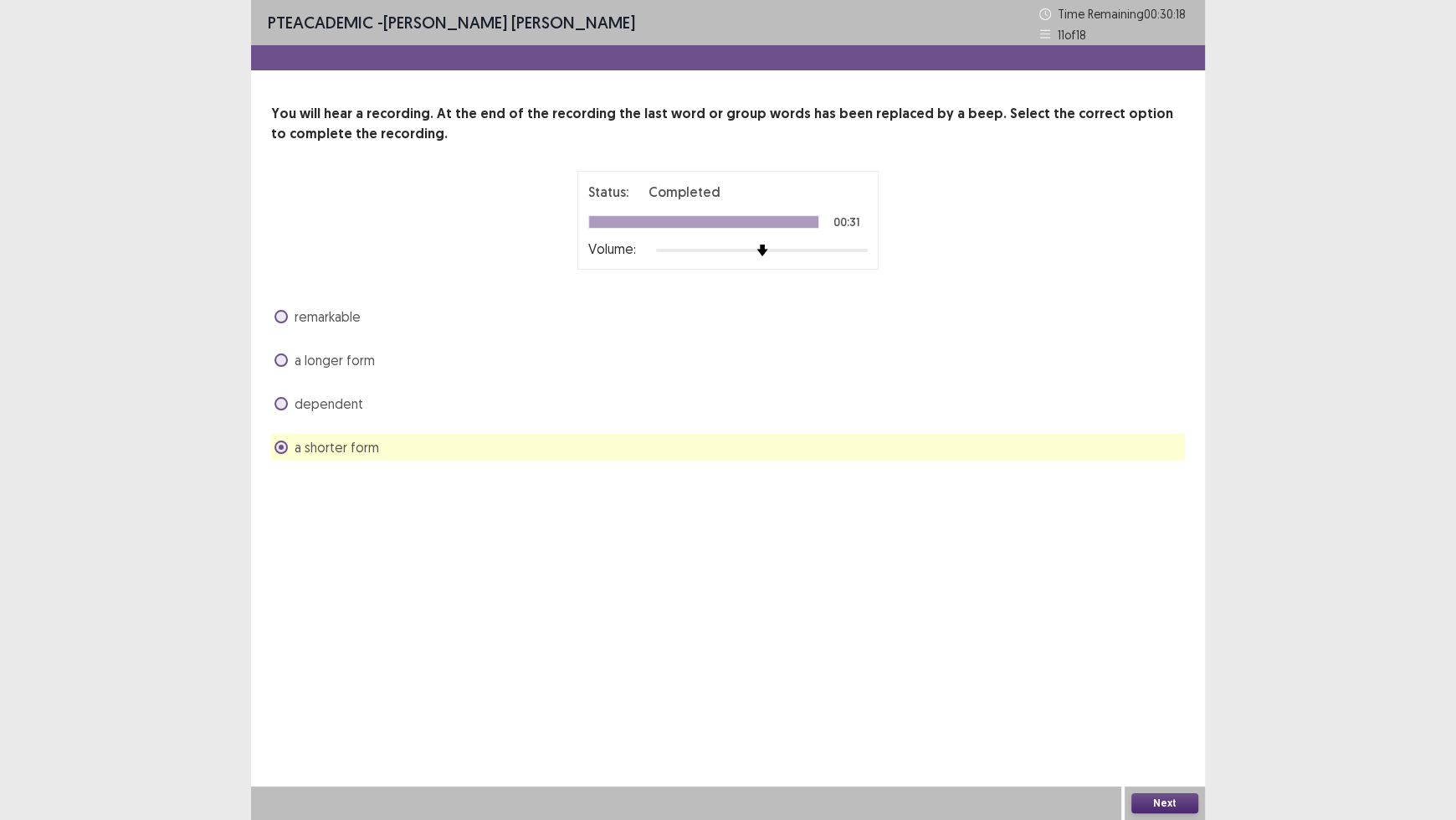
click at [349, 356] on span "a longer form" at bounding box center [334, 360] width 80 height 20
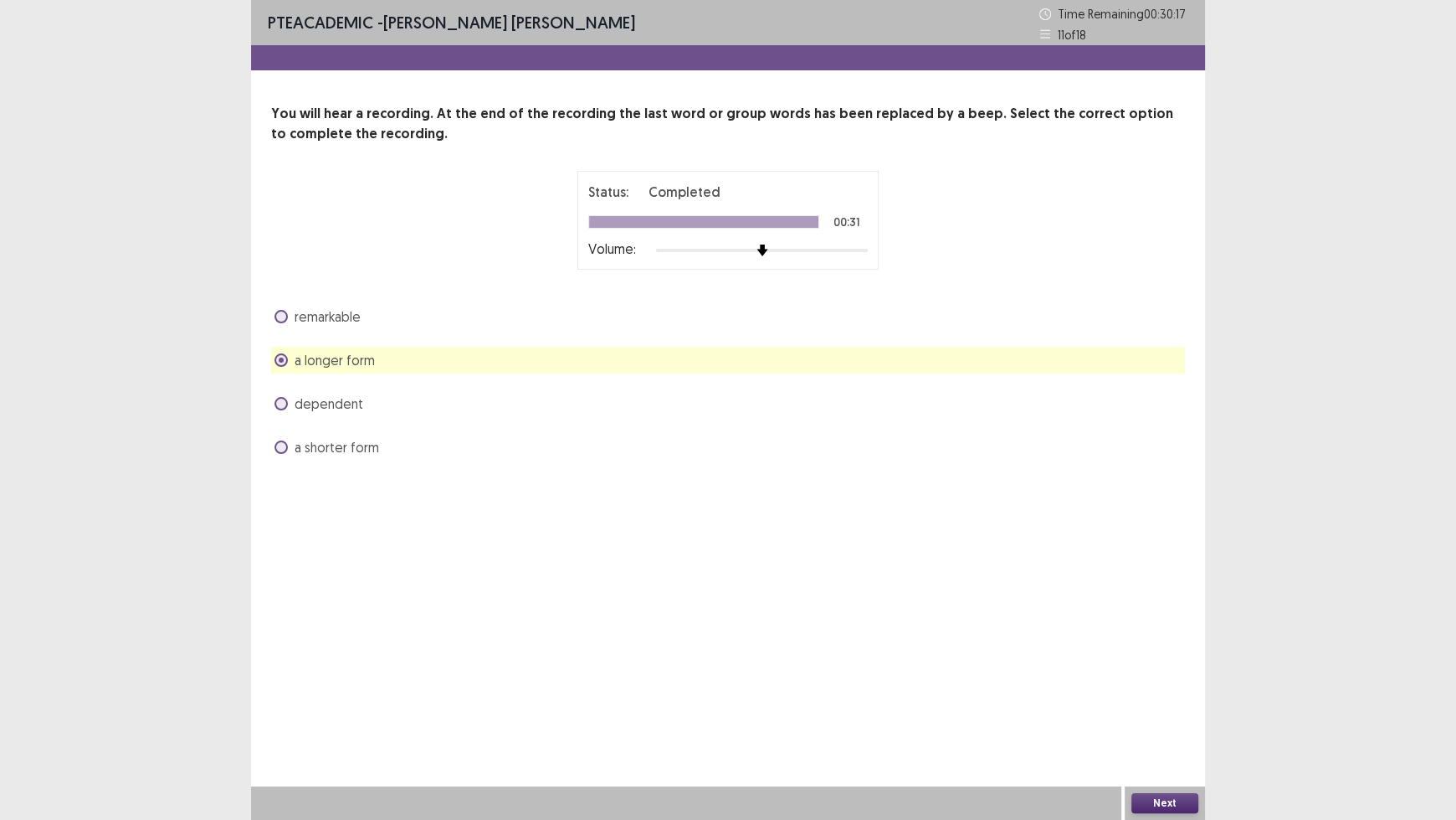
click at [1162, 678] on button "Next" at bounding box center [1165, 803] width 67 height 20
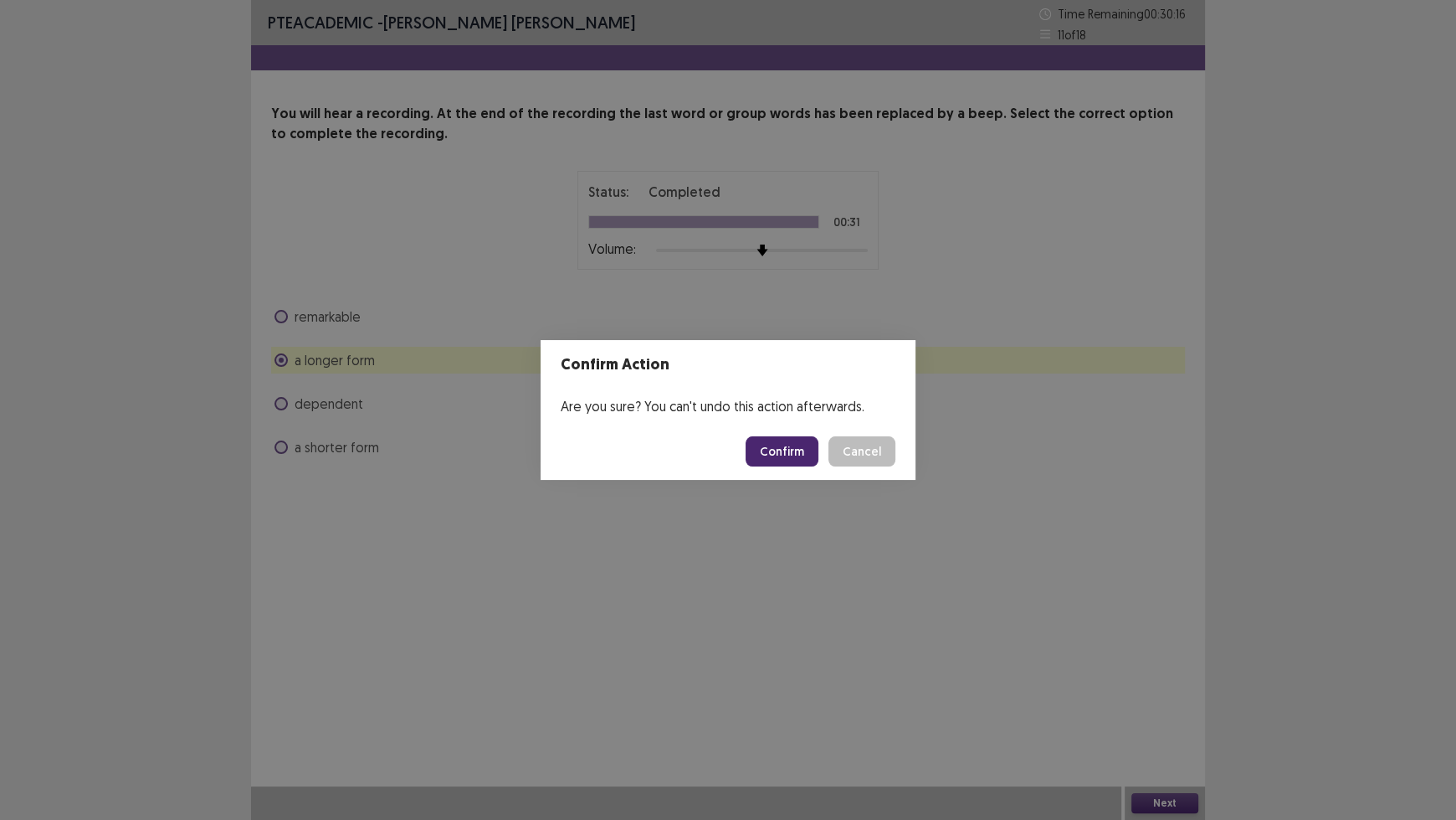
click at [779, 444] on button "Confirm" at bounding box center [782, 451] width 73 height 30
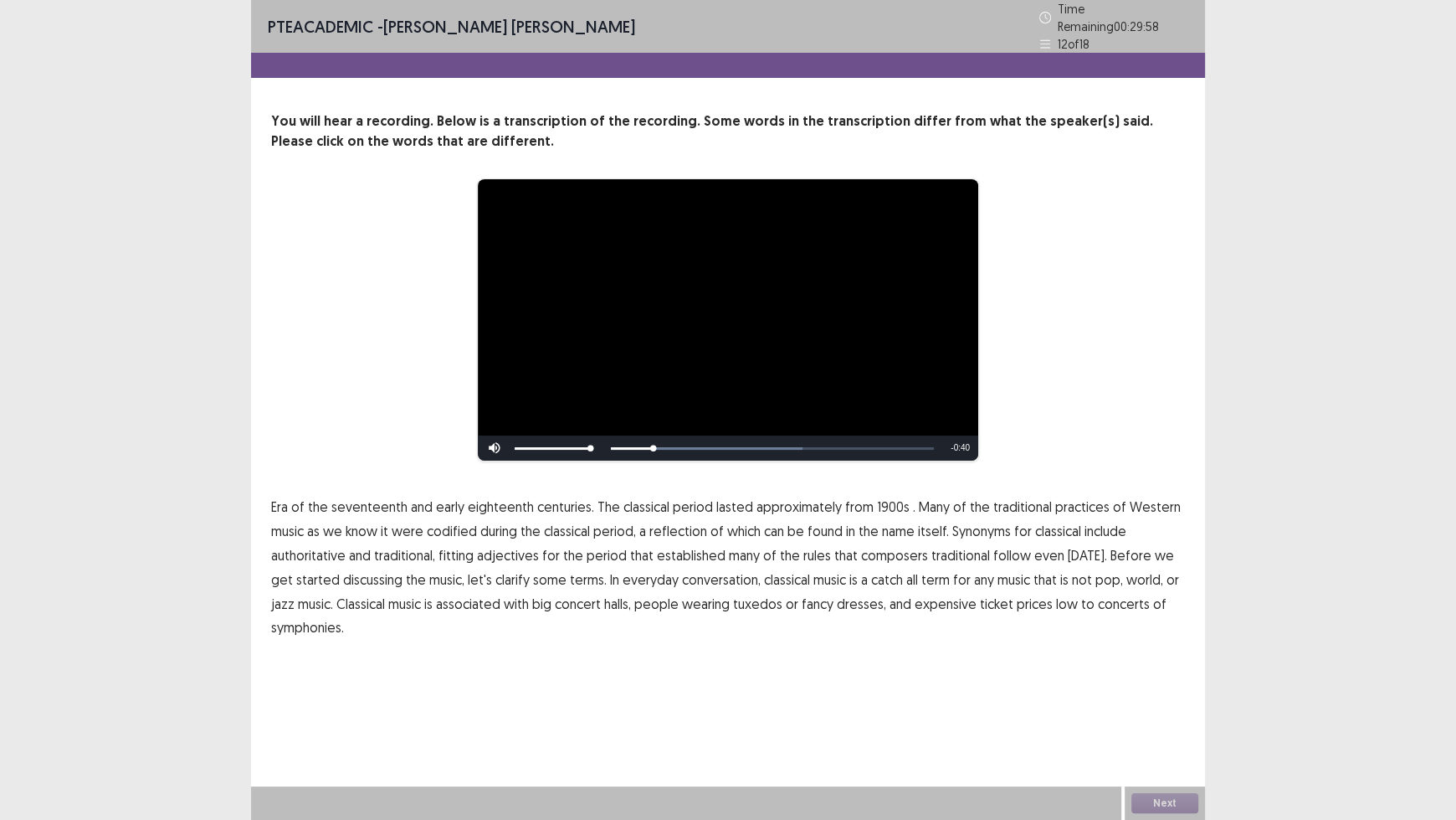
click at [883, 505] on span "1900s" at bounding box center [893, 506] width 32 height 20
click at [952, 549] on span "traditional" at bounding box center [961, 555] width 59 height 20
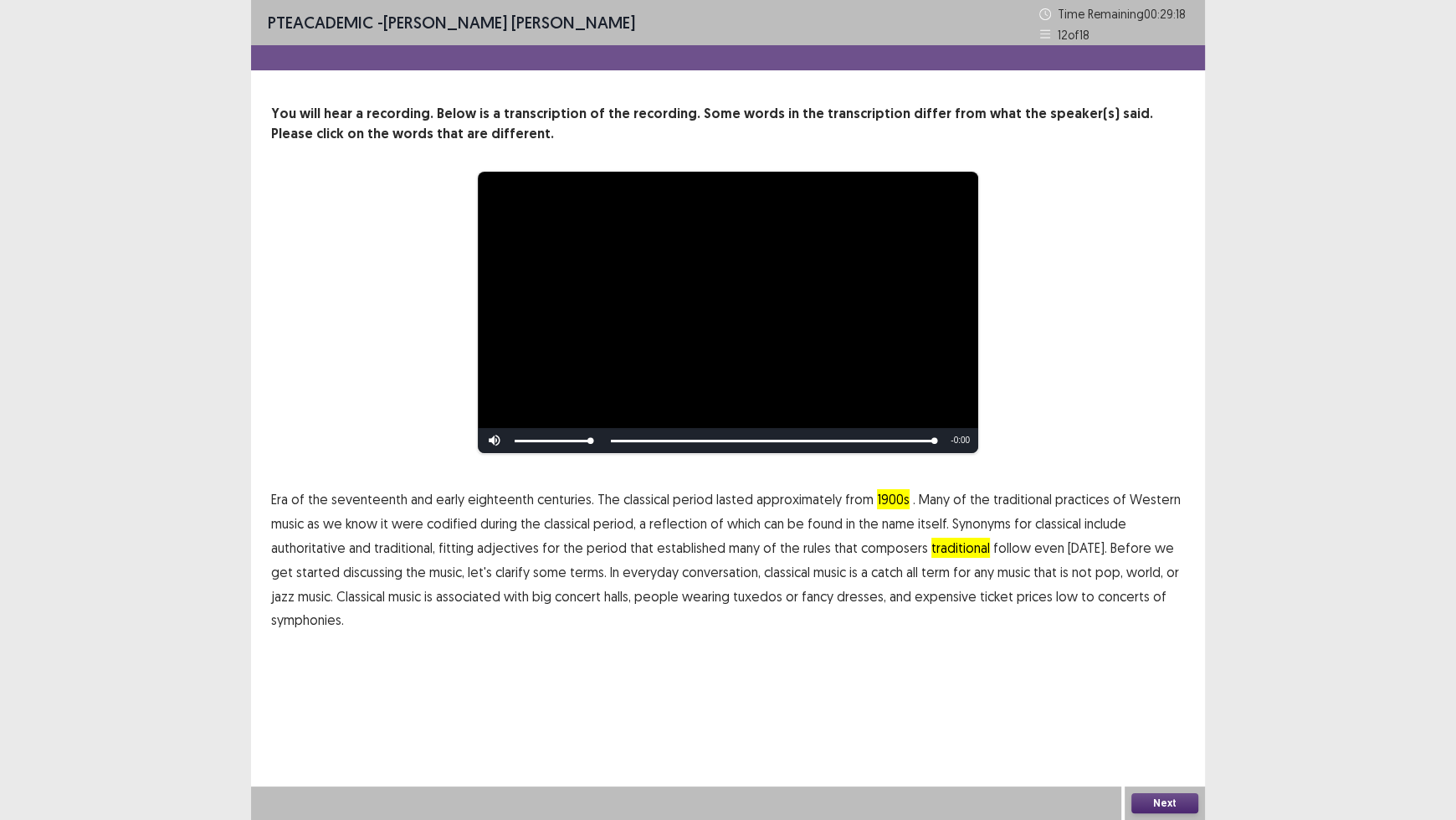
click at [1056, 600] on span "low" at bounding box center [1067, 596] width 22 height 20
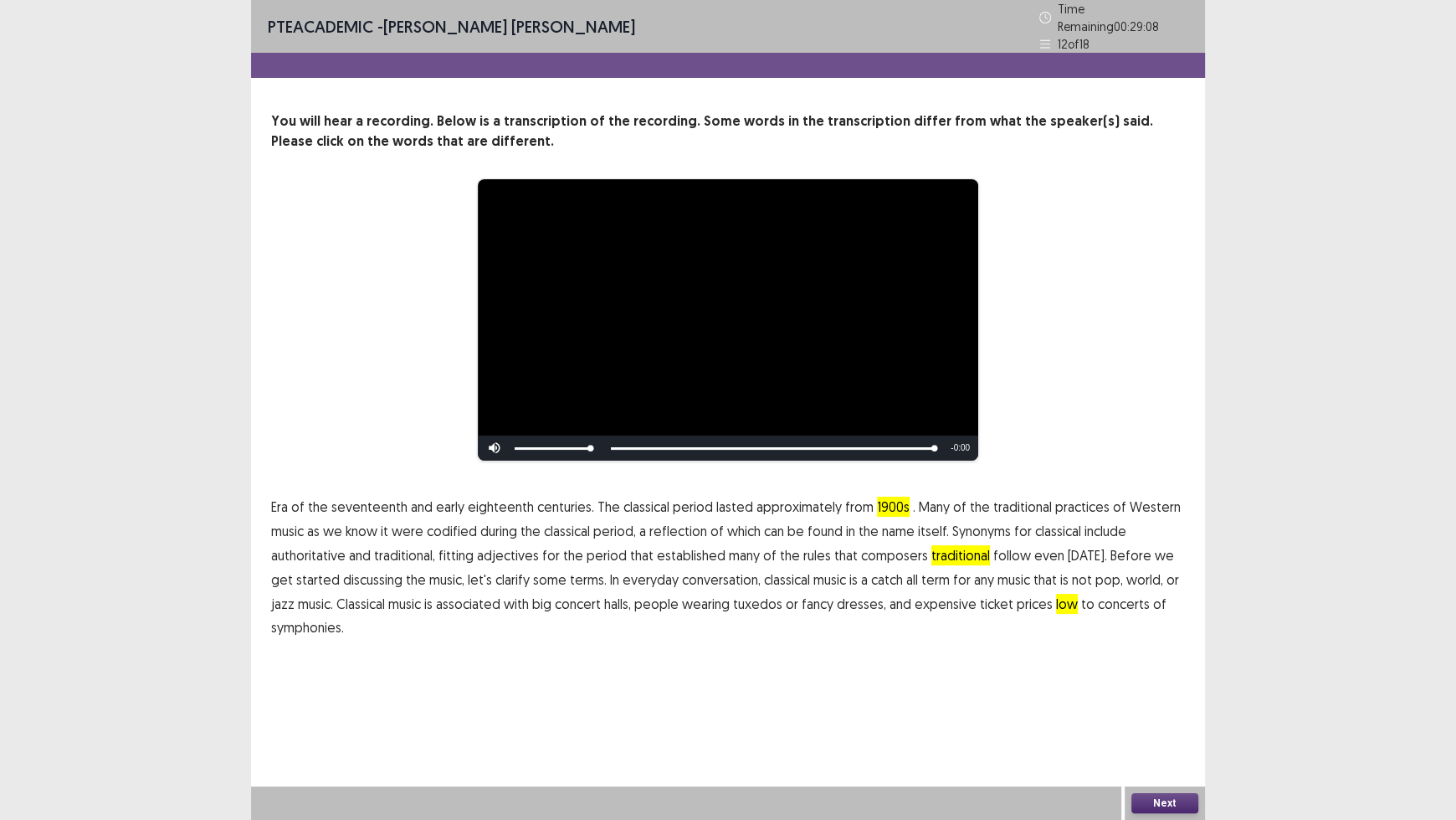
click at [1165, 678] on button "Next" at bounding box center [1165, 803] width 67 height 20
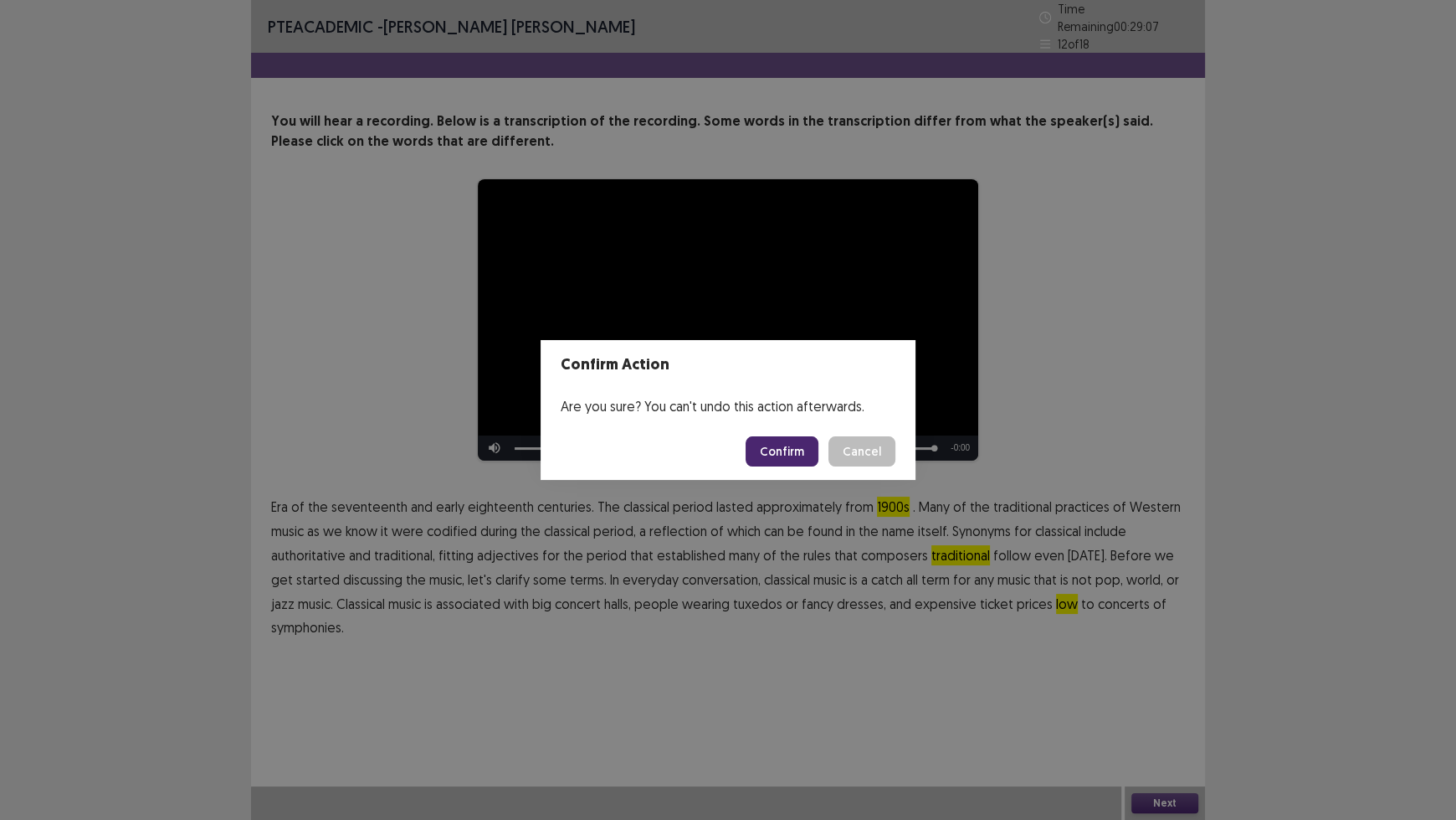
click at [775, 440] on button "Confirm" at bounding box center [782, 451] width 73 height 30
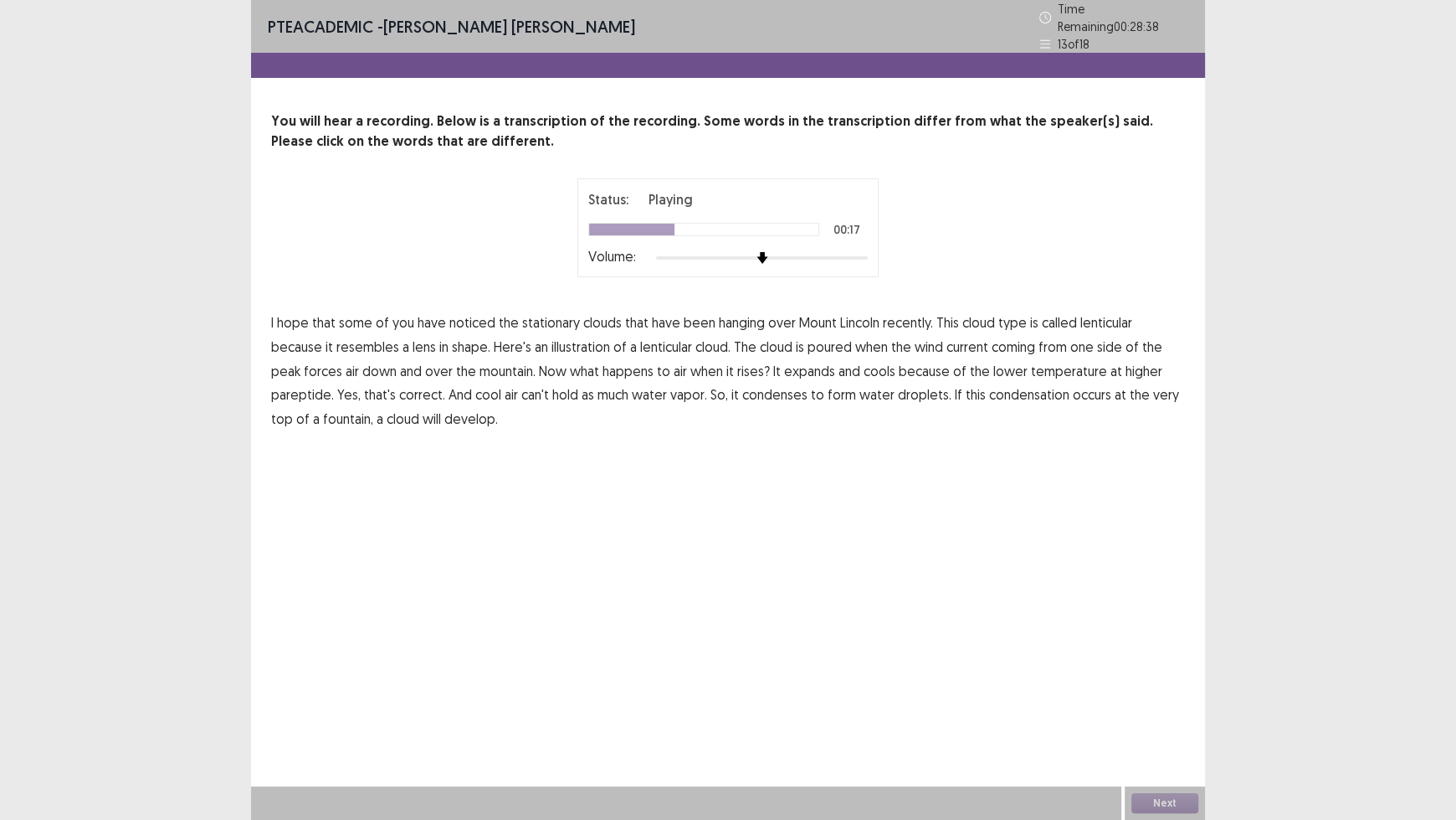
click at [808, 337] on span "poured" at bounding box center [830, 347] width 44 height 20
click at [362, 361] on span "down" at bounding box center [379, 371] width 34 height 20
click at [334, 385] on span "pareptide." at bounding box center [302, 395] width 63 height 20
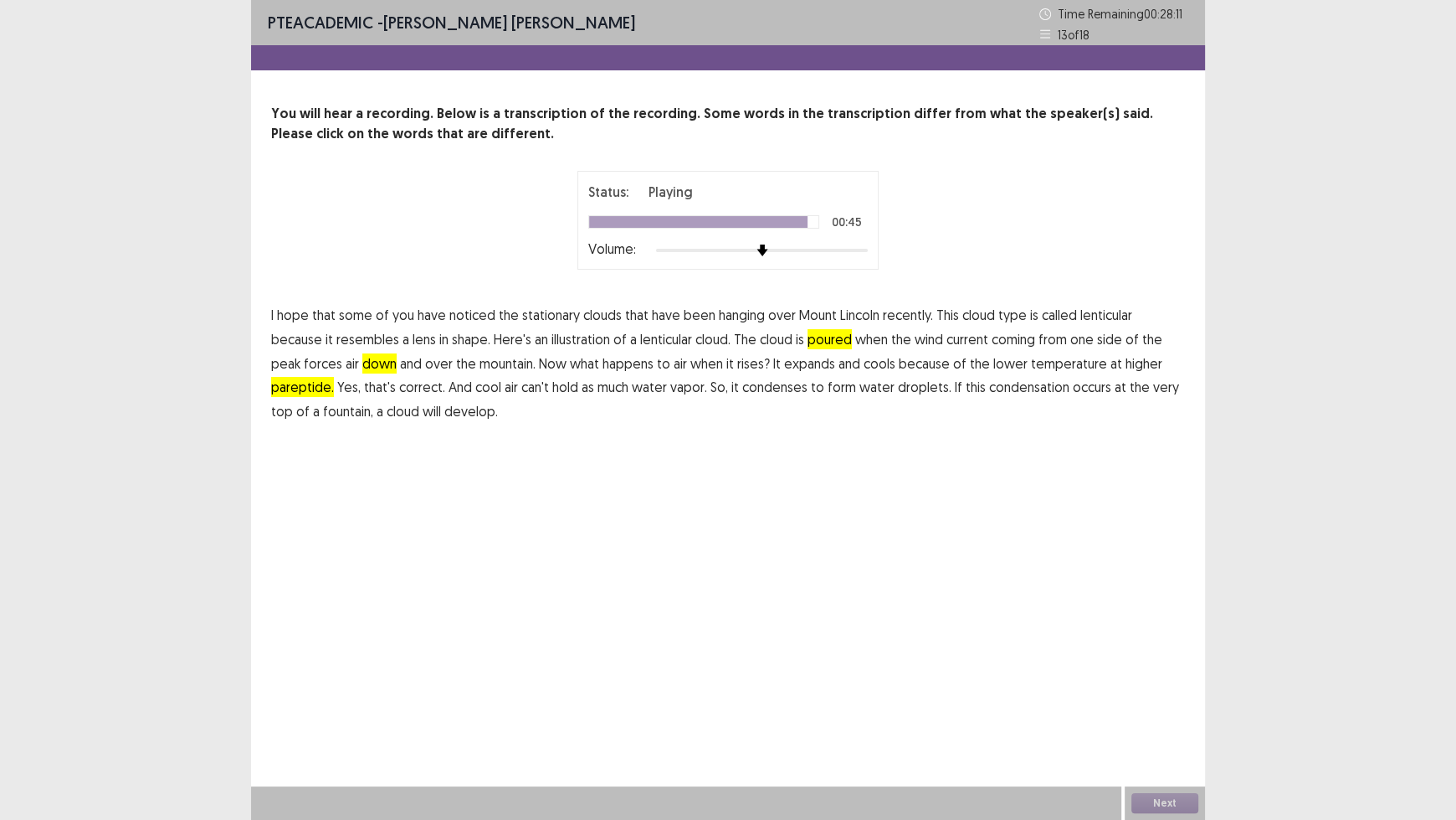
click at [373, 401] on span "fountain," at bounding box center [348, 411] width 50 height 20
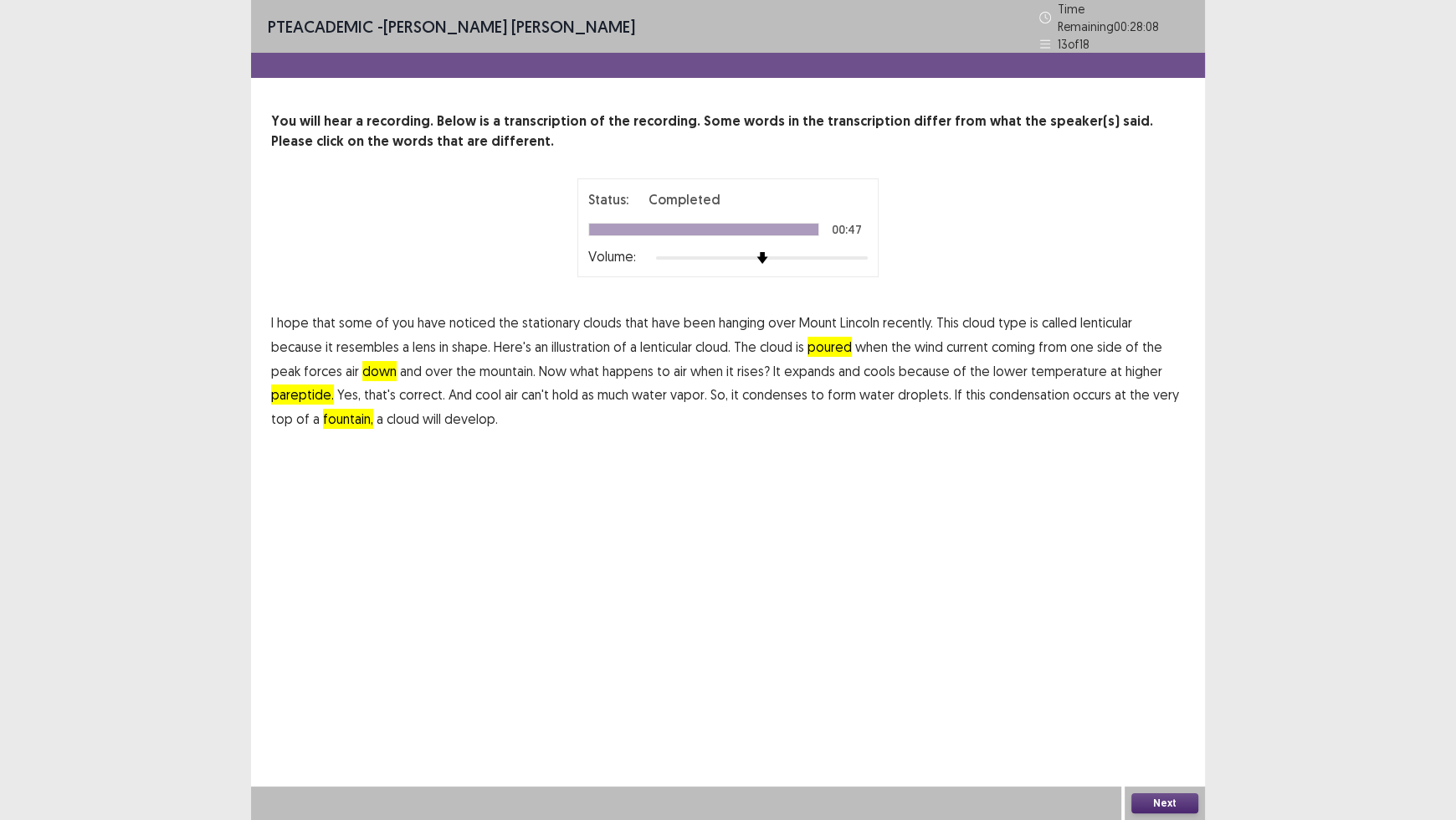
click at [1168, 678] on button "Next" at bounding box center [1165, 803] width 67 height 20
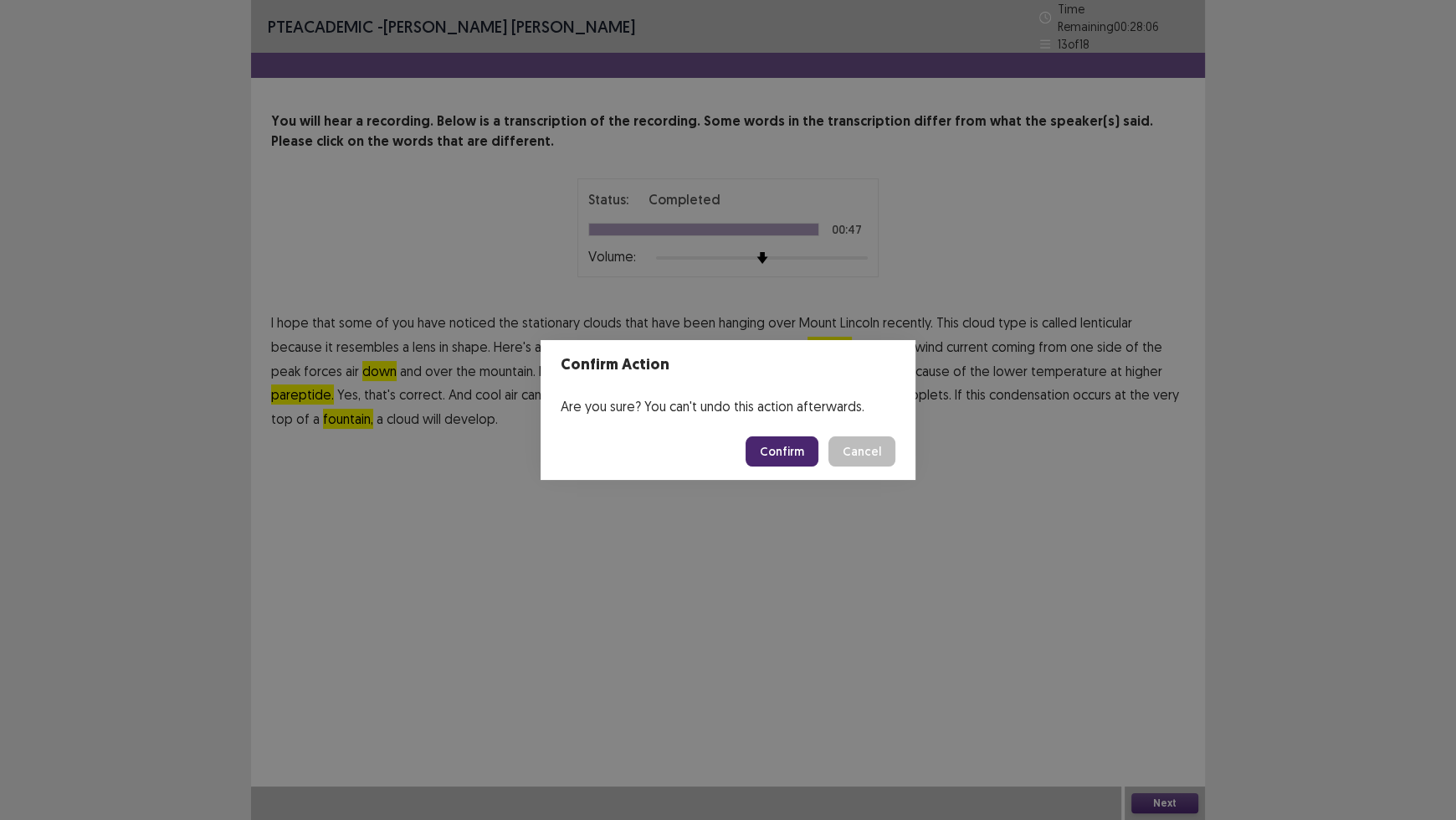
click at [794, 440] on button "Confirm" at bounding box center [782, 451] width 73 height 30
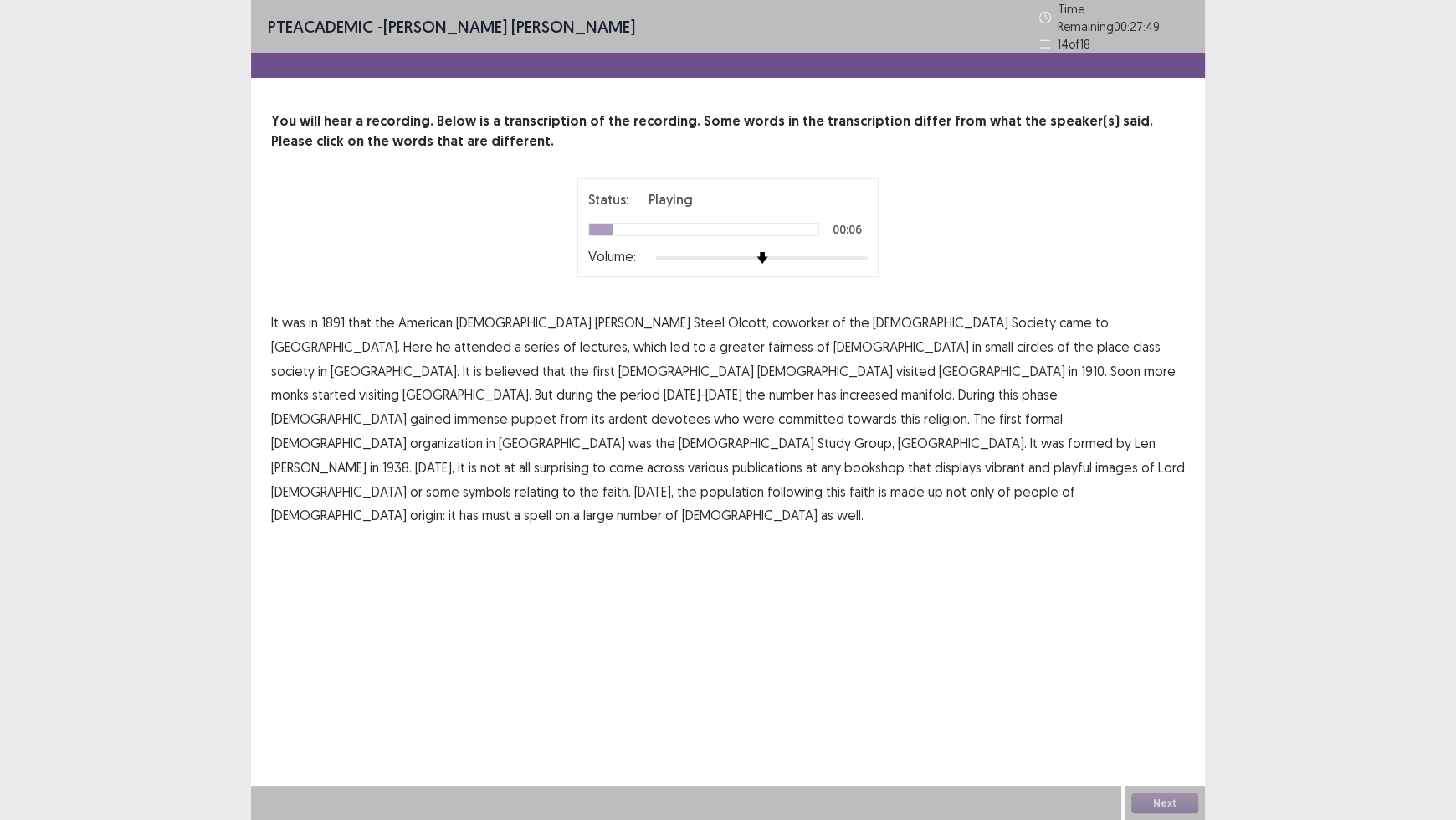
click at [773, 313] on span "coworker" at bounding box center [801, 323] width 57 height 20
click at [768, 340] on span "fairness" at bounding box center [790, 347] width 45 height 20
click at [482, 505] on span "must" at bounding box center [496, 515] width 29 height 20
click at [1175, 678] on button "Next" at bounding box center [1165, 803] width 67 height 20
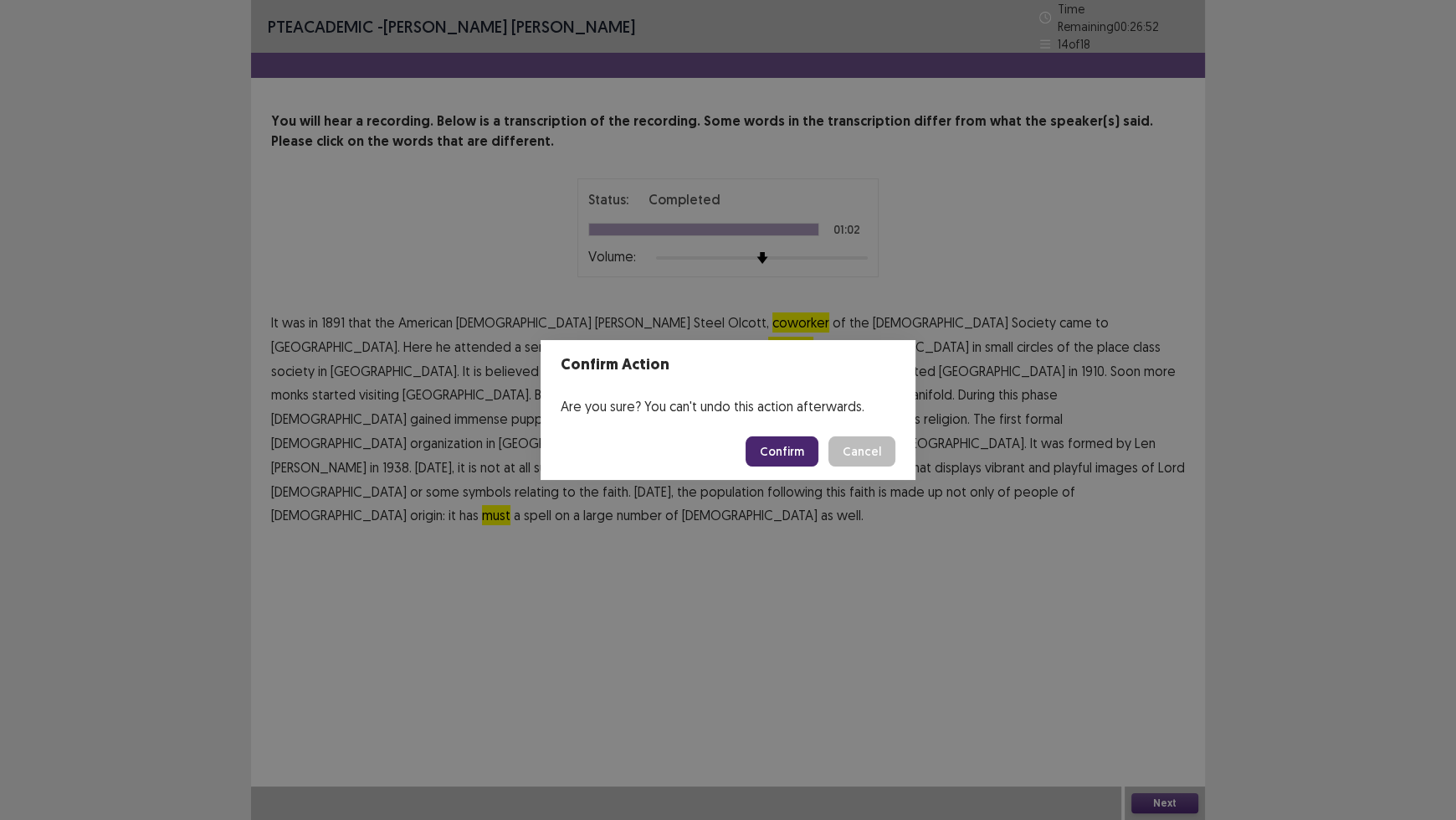
click at [792, 440] on button "Confirm" at bounding box center [782, 451] width 73 height 30
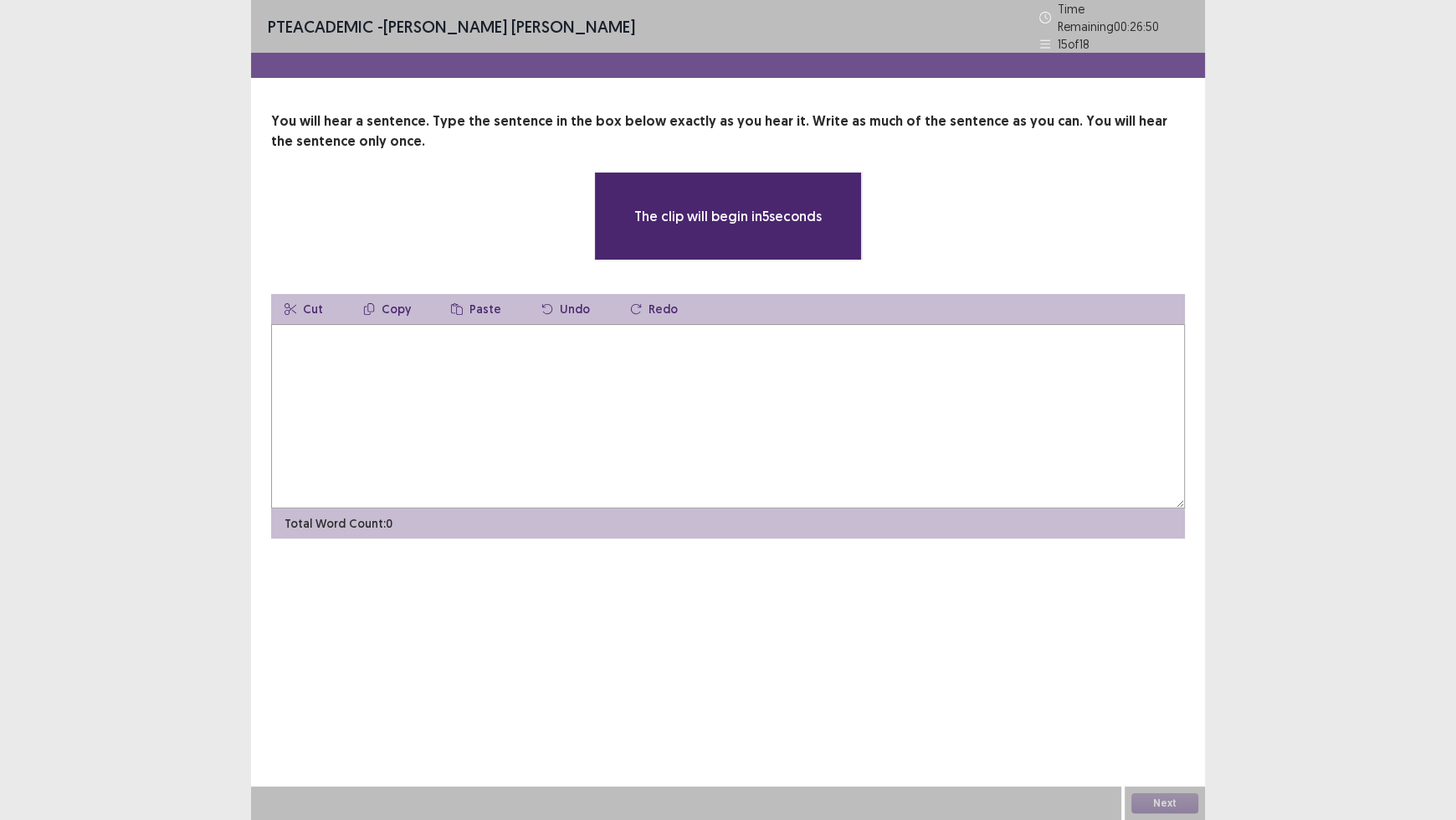
click at [666, 454] on textarea at bounding box center [728, 416] width 914 height 184
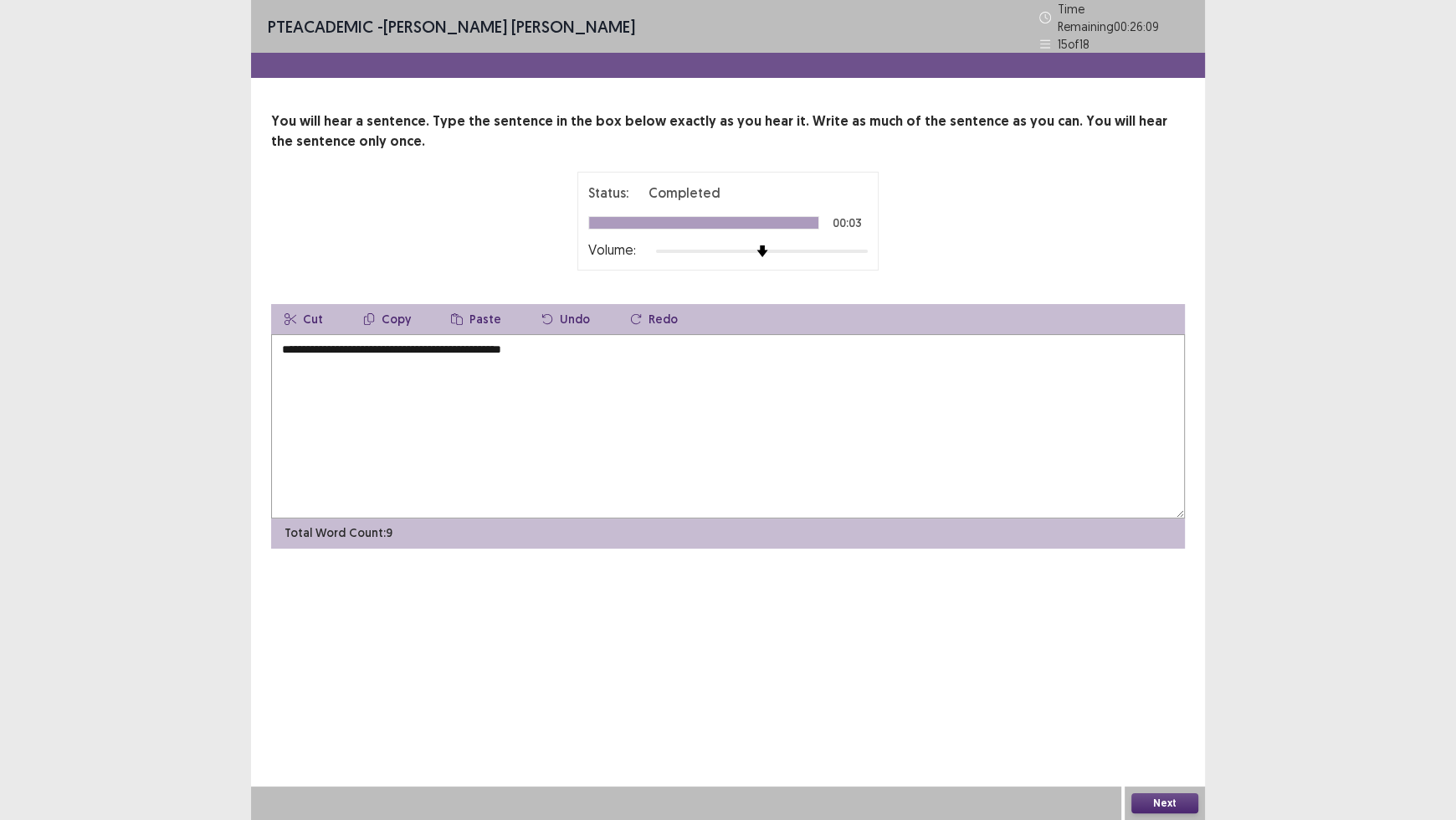
type textarea "**********"
click at [1161, 678] on button "Next" at bounding box center [1165, 803] width 67 height 20
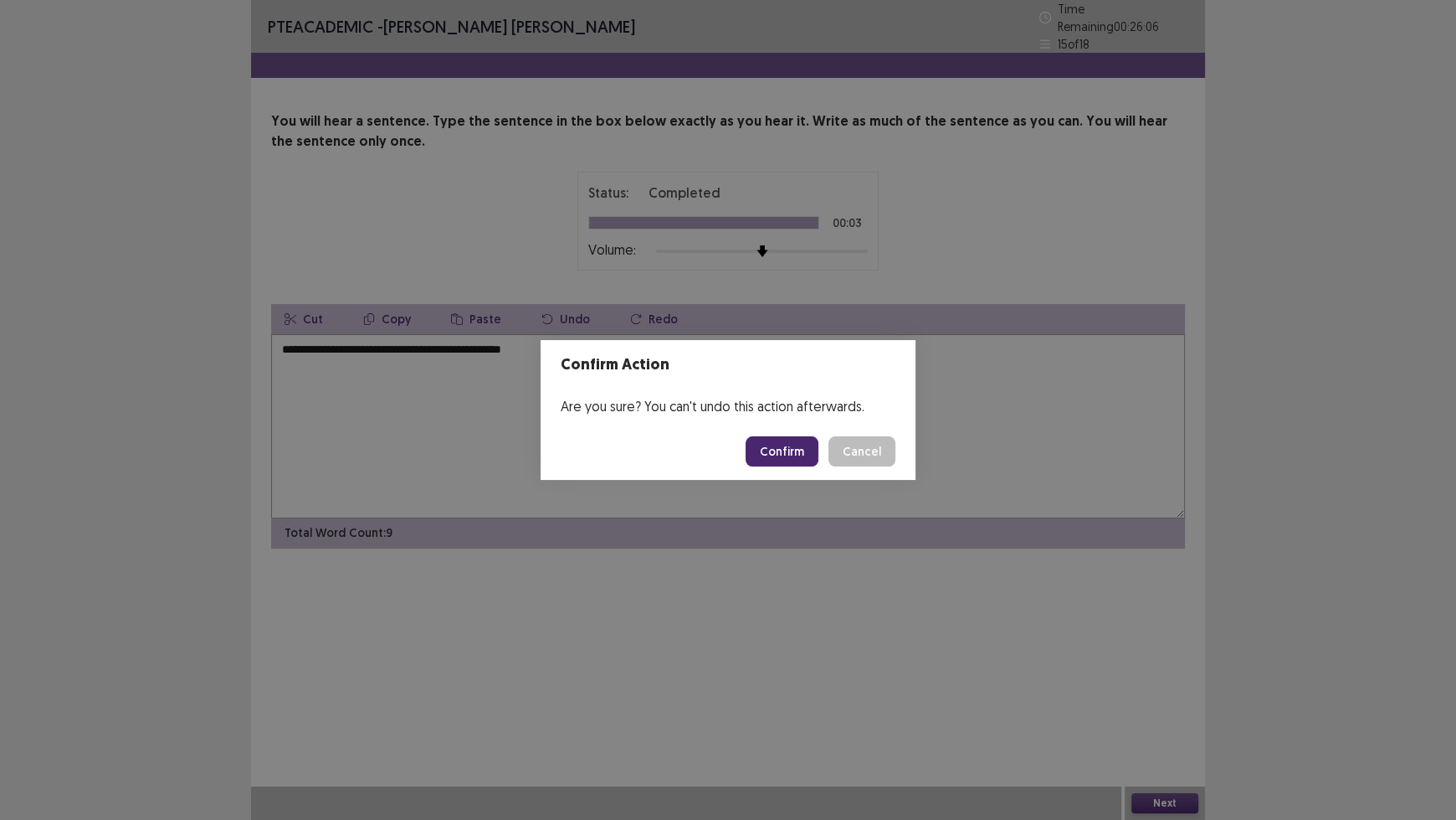
click at [787, 449] on button "Confirm" at bounding box center [782, 451] width 73 height 30
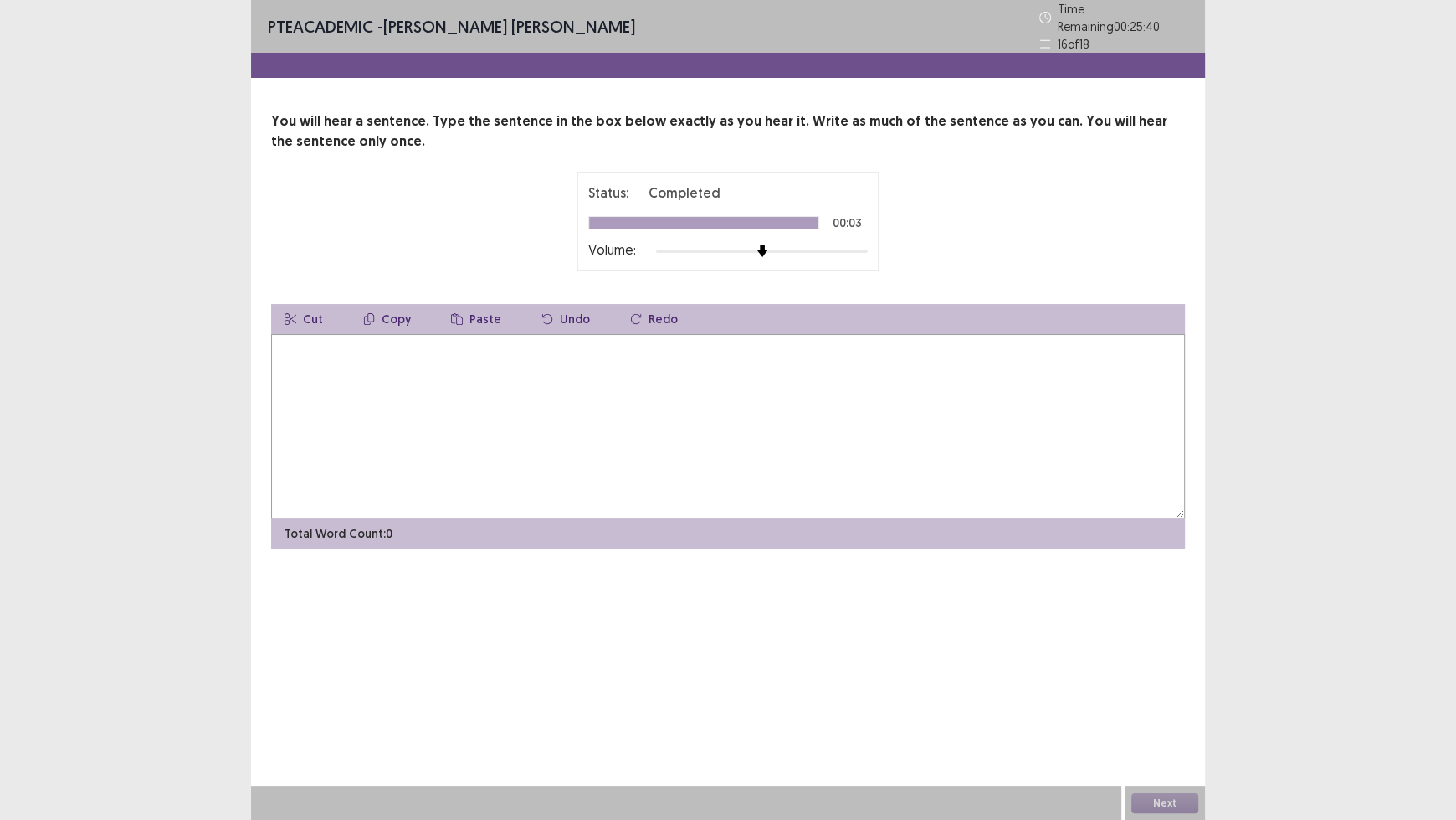
click at [787, 449] on textarea at bounding box center [728, 426] width 914 height 184
type textarea "**********"
click at [1172, 678] on button "Next" at bounding box center [1165, 803] width 67 height 20
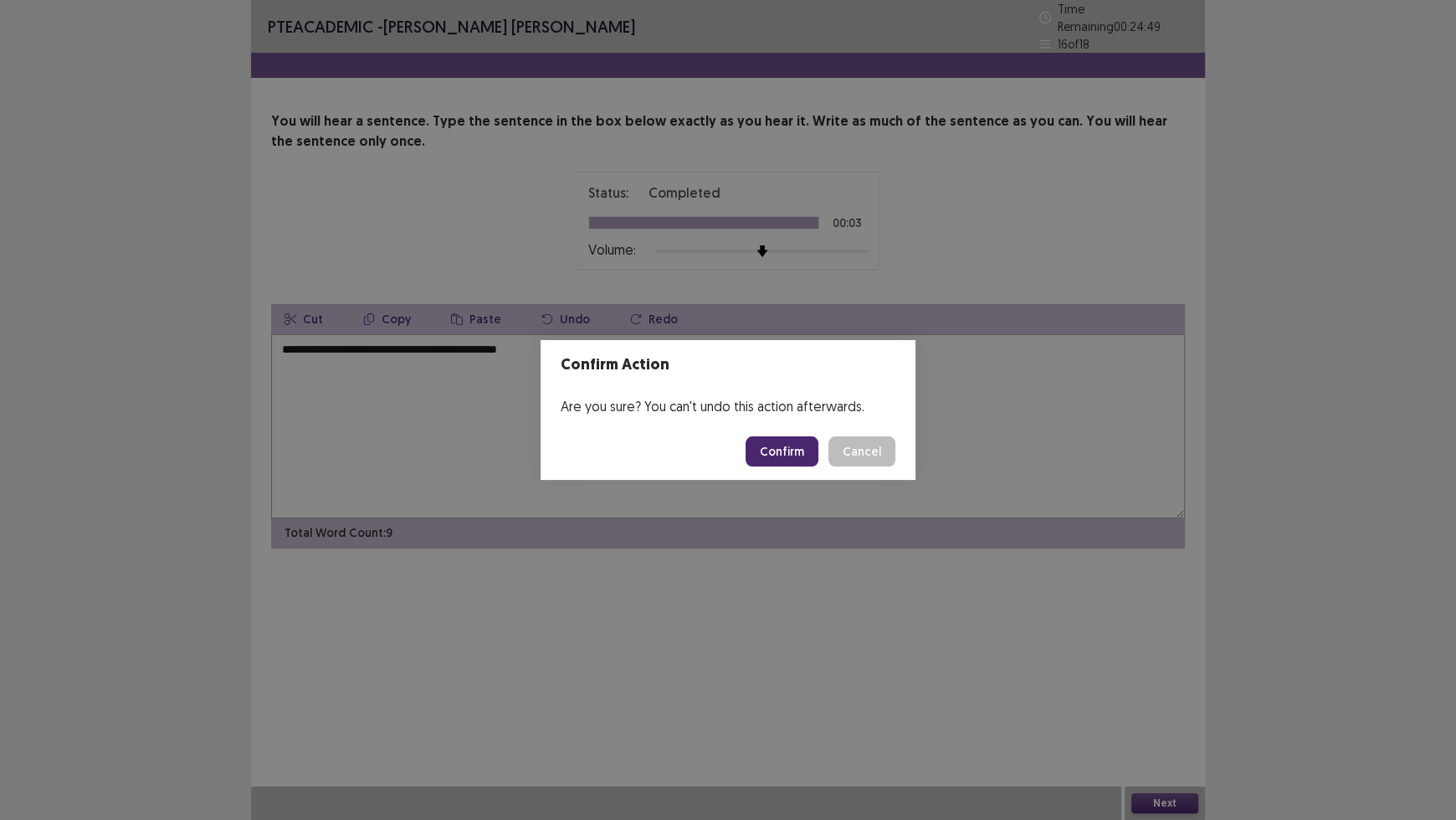
click at [797, 448] on button "Confirm" at bounding box center [782, 451] width 73 height 30
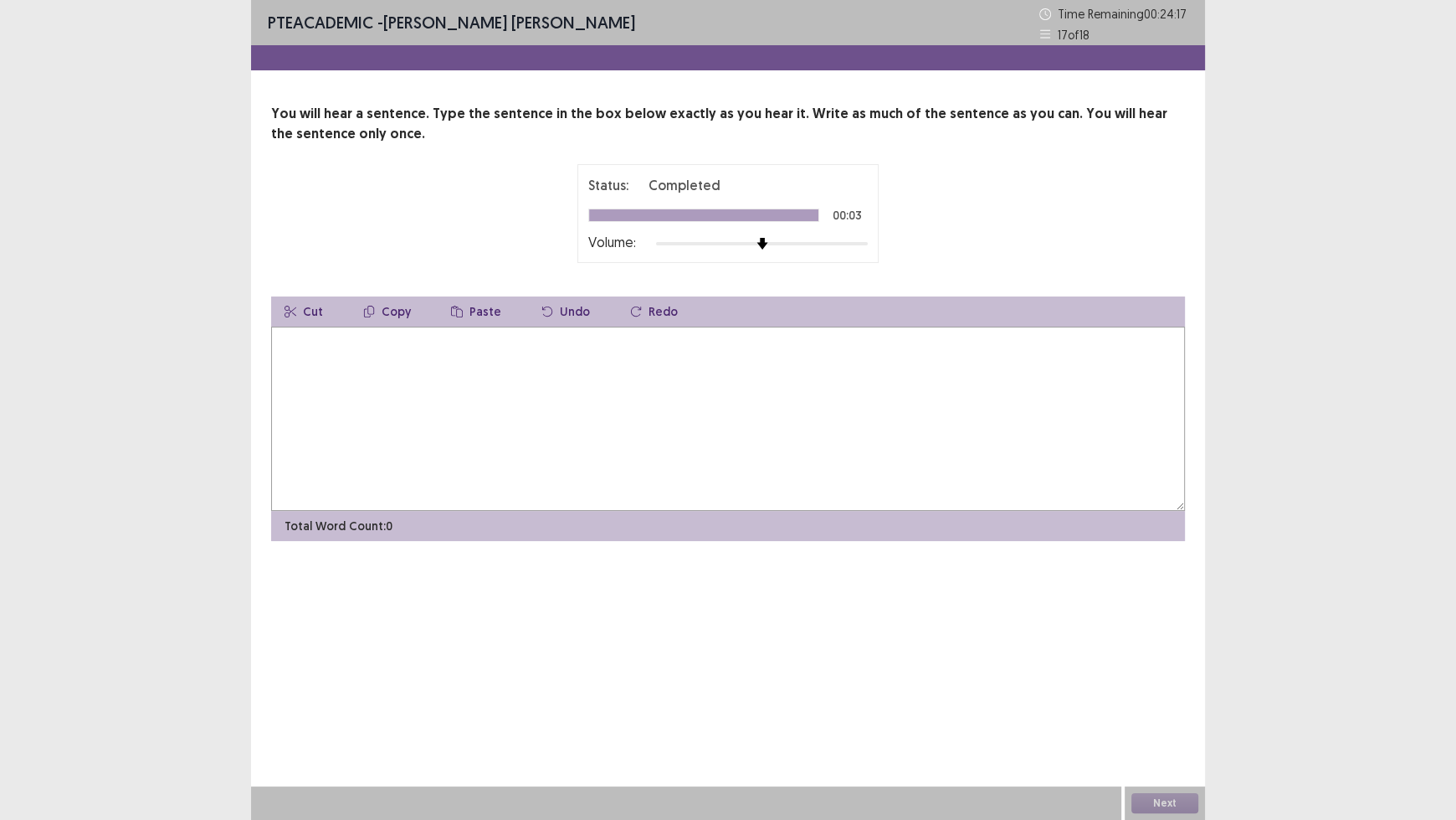
click at [763, 395] on textarea at bounding box center [728, 419] width 914 height 184
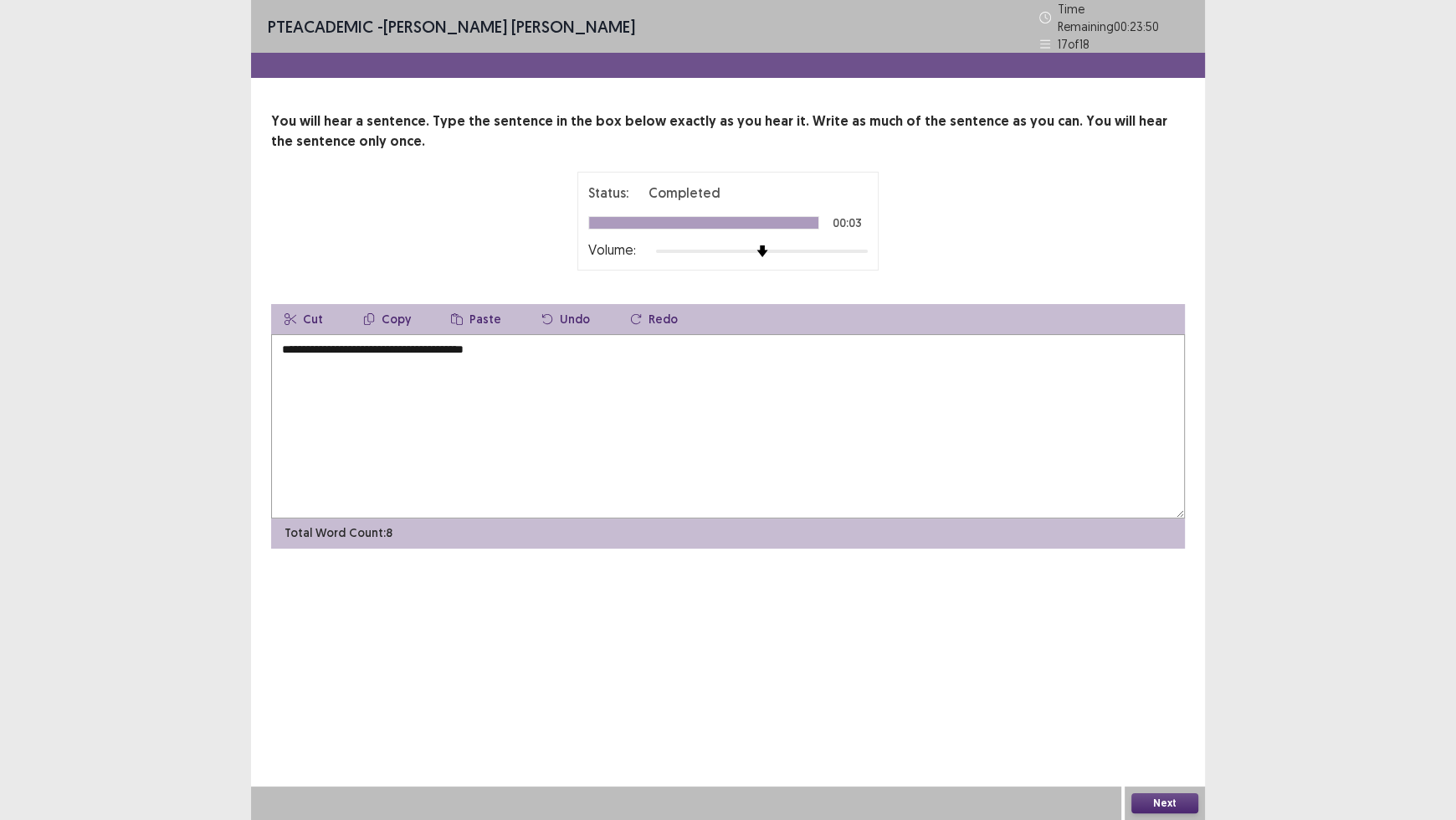
type textarea "**********"
click at [1168, 678] on button "Next" at bounding box center [1165, 803] width 67 height 20
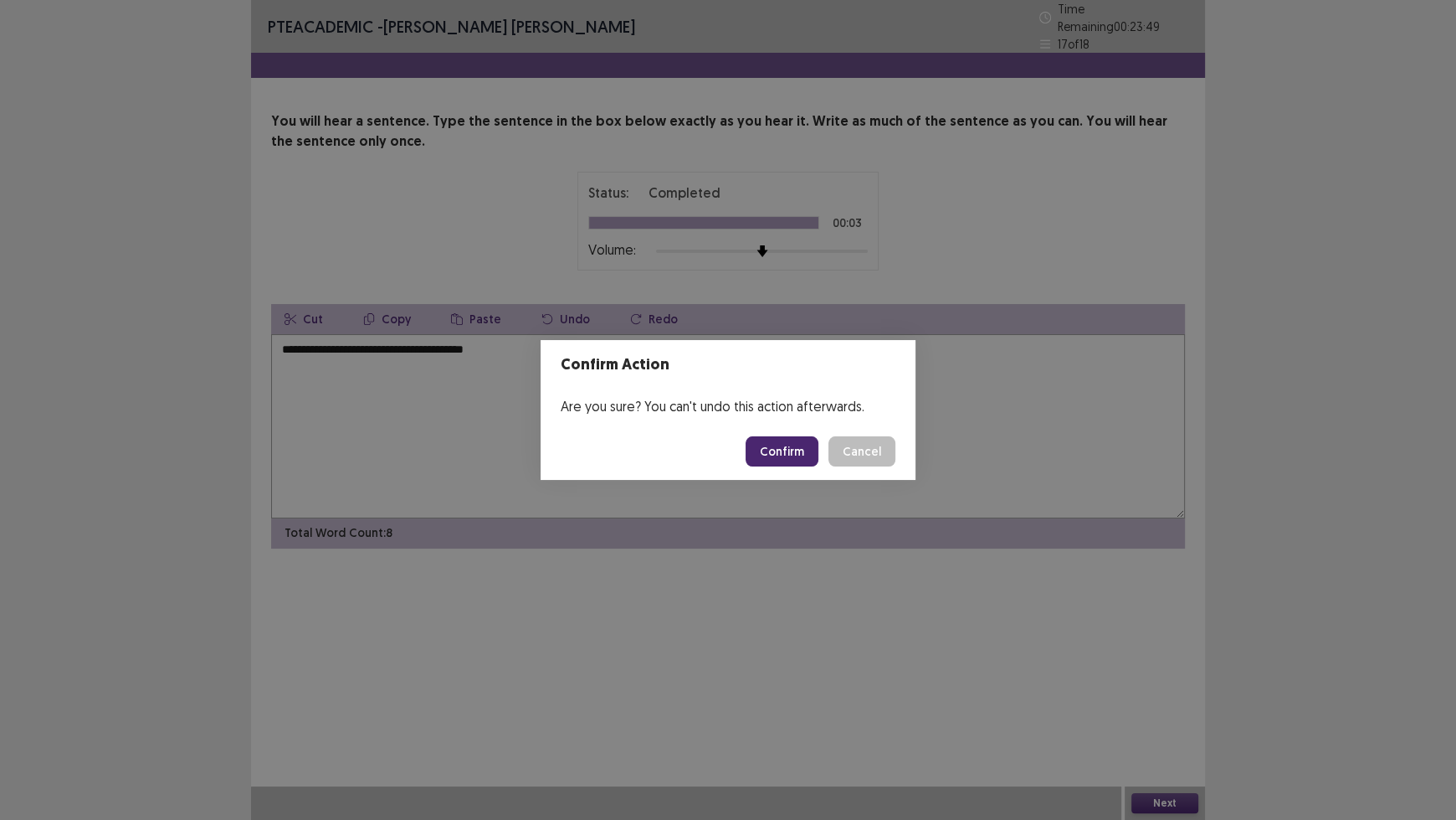
click at [787, 451] on button "Confirm" at bounding box center [782, 451] width 73 height 30
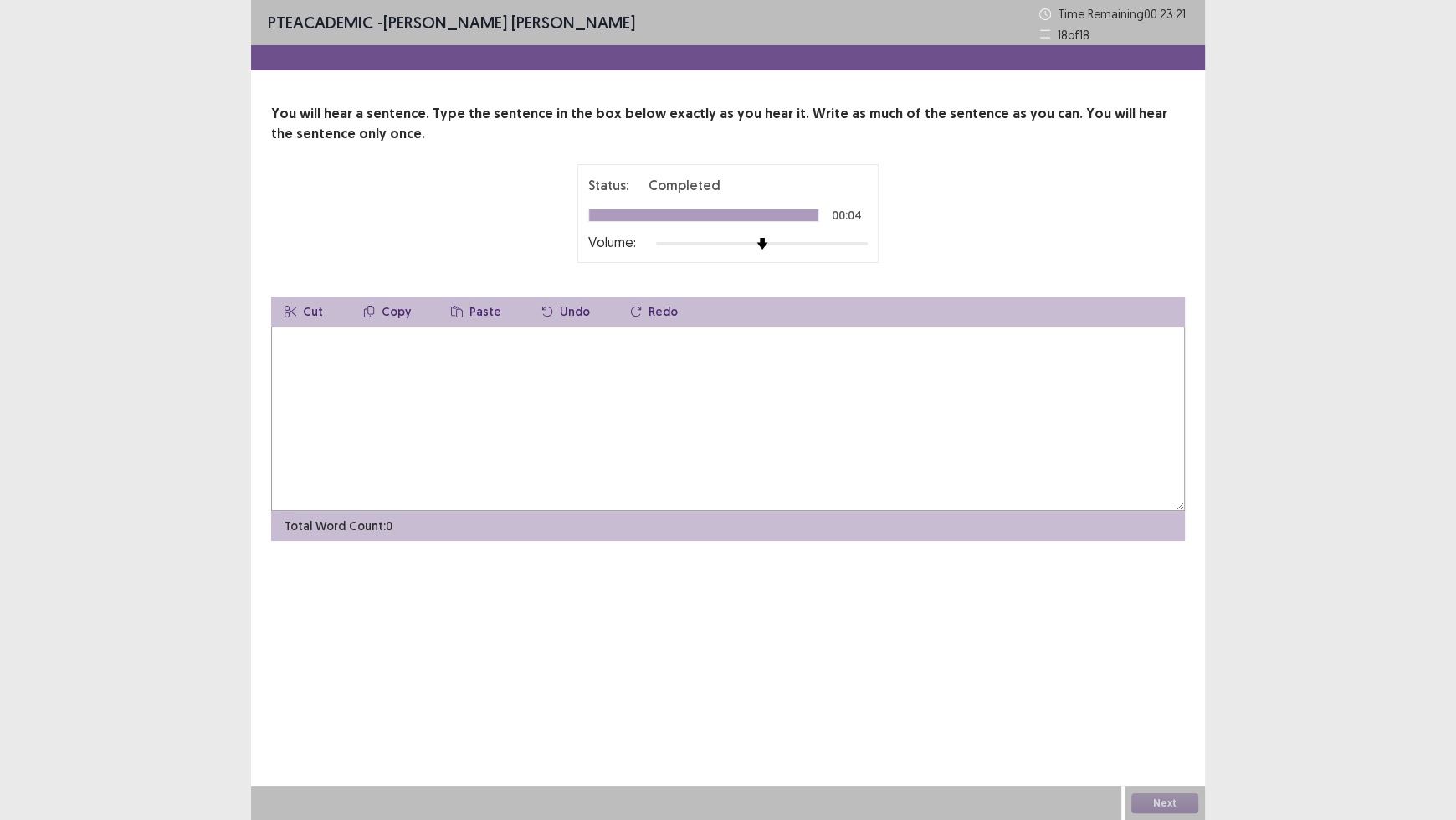
click at [787, 451] on textarea at bounding box center [728, 419] width 914 height 184
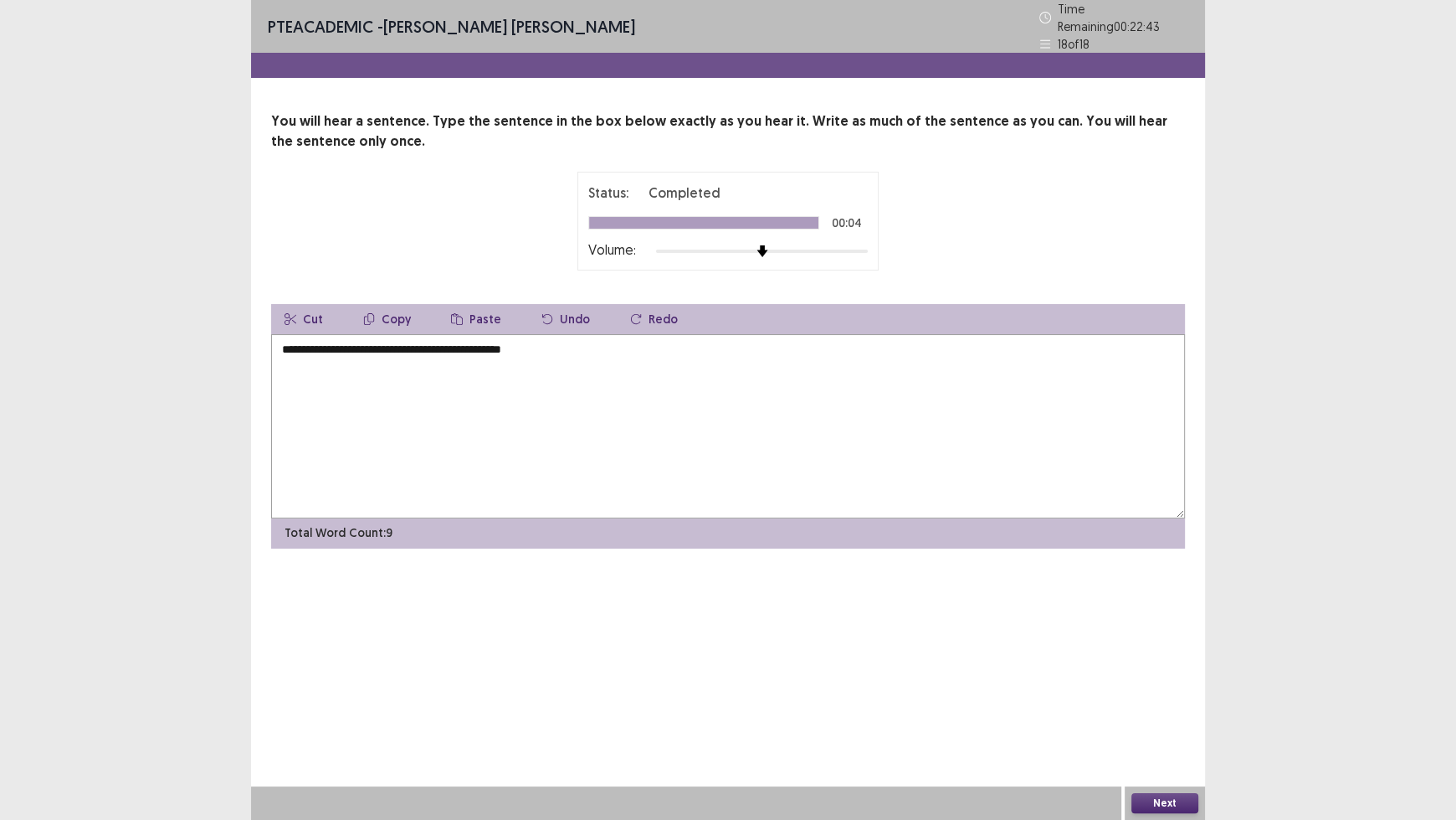
type textarea "**********"
click at [1178, 678] on button "Next" at bounding box center [1165, 803] width 67 height 20
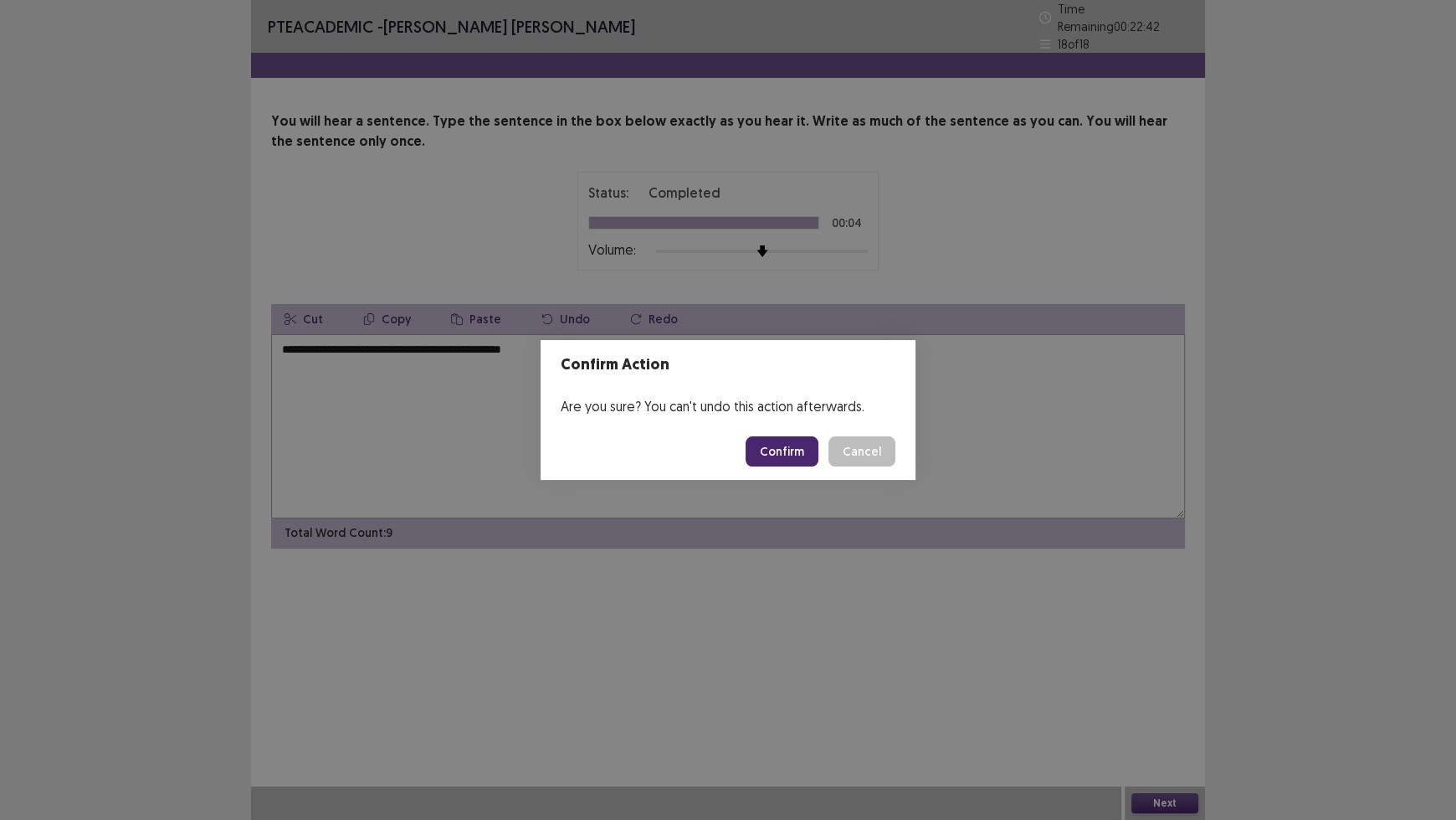
click at [797, 444] on button "Confirm" at bounding box center [782, 451] width 73 height 30
